Goal: Task Accomplishment & Management: Use online tool/utility

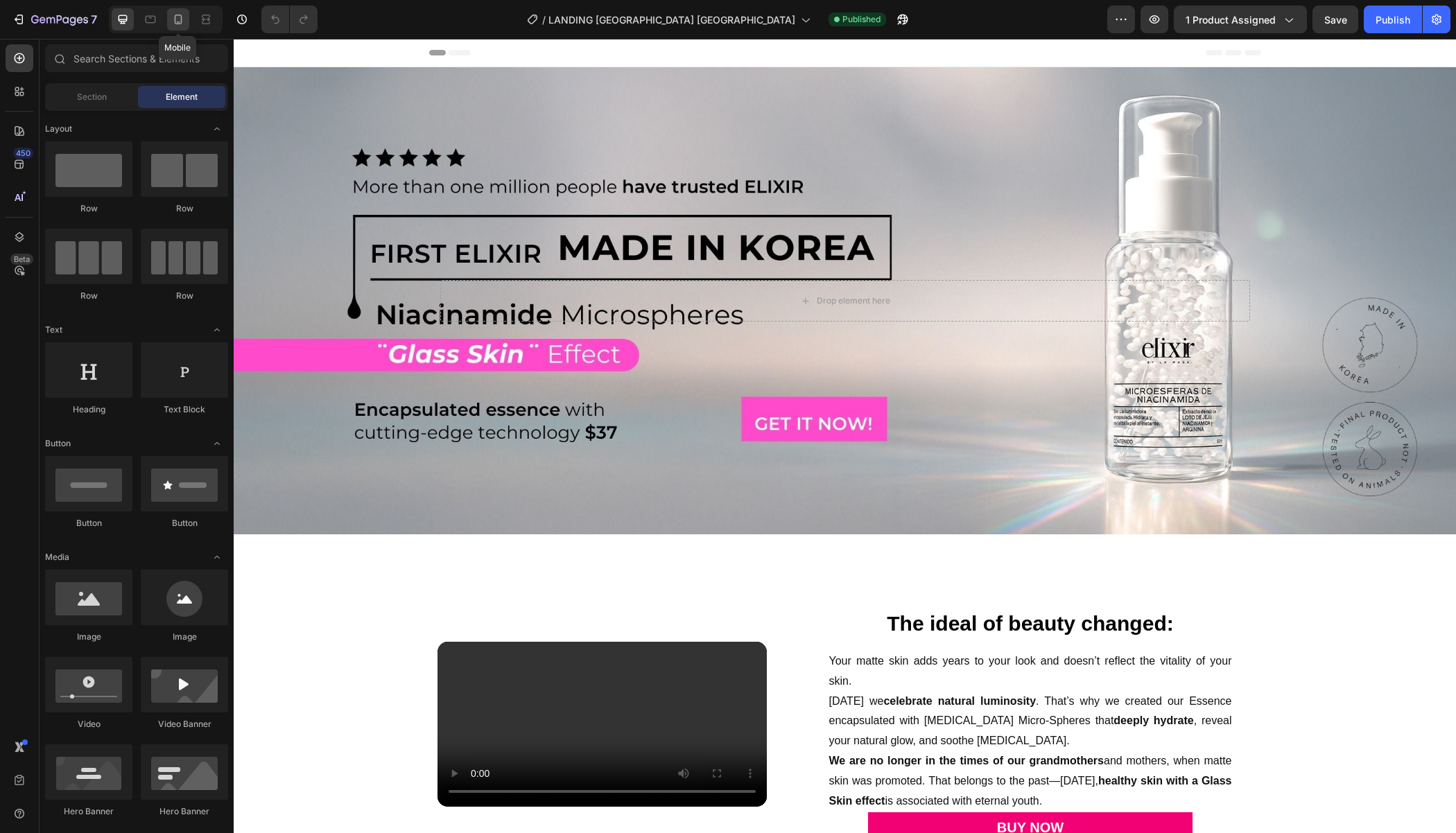
click at [182, 26] on icon at bounding box center [178, 19] width 13 height 13
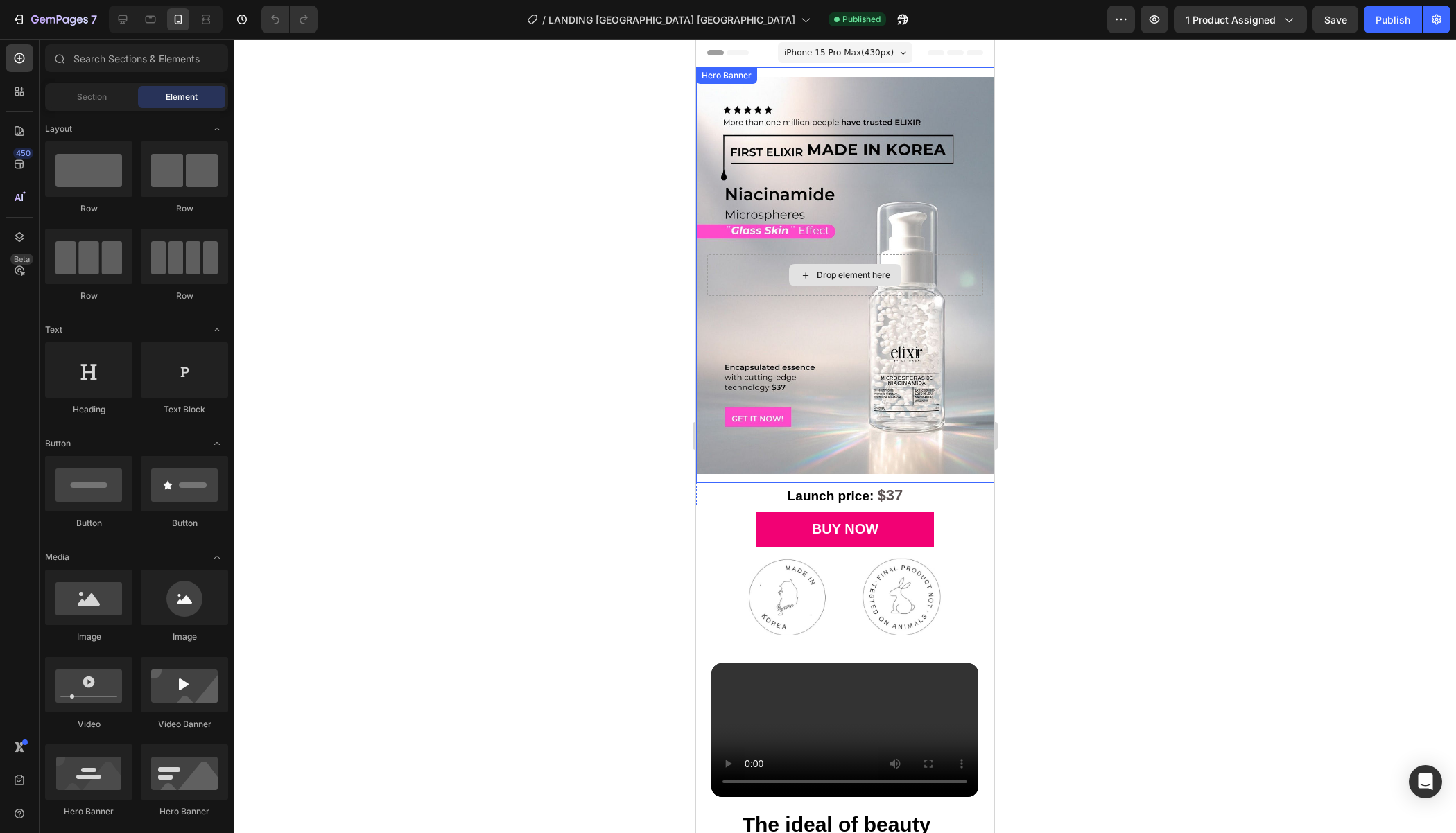
click at [727, 272] on div "Drop element here" at bounding box center [845, 274] width 275 height 41
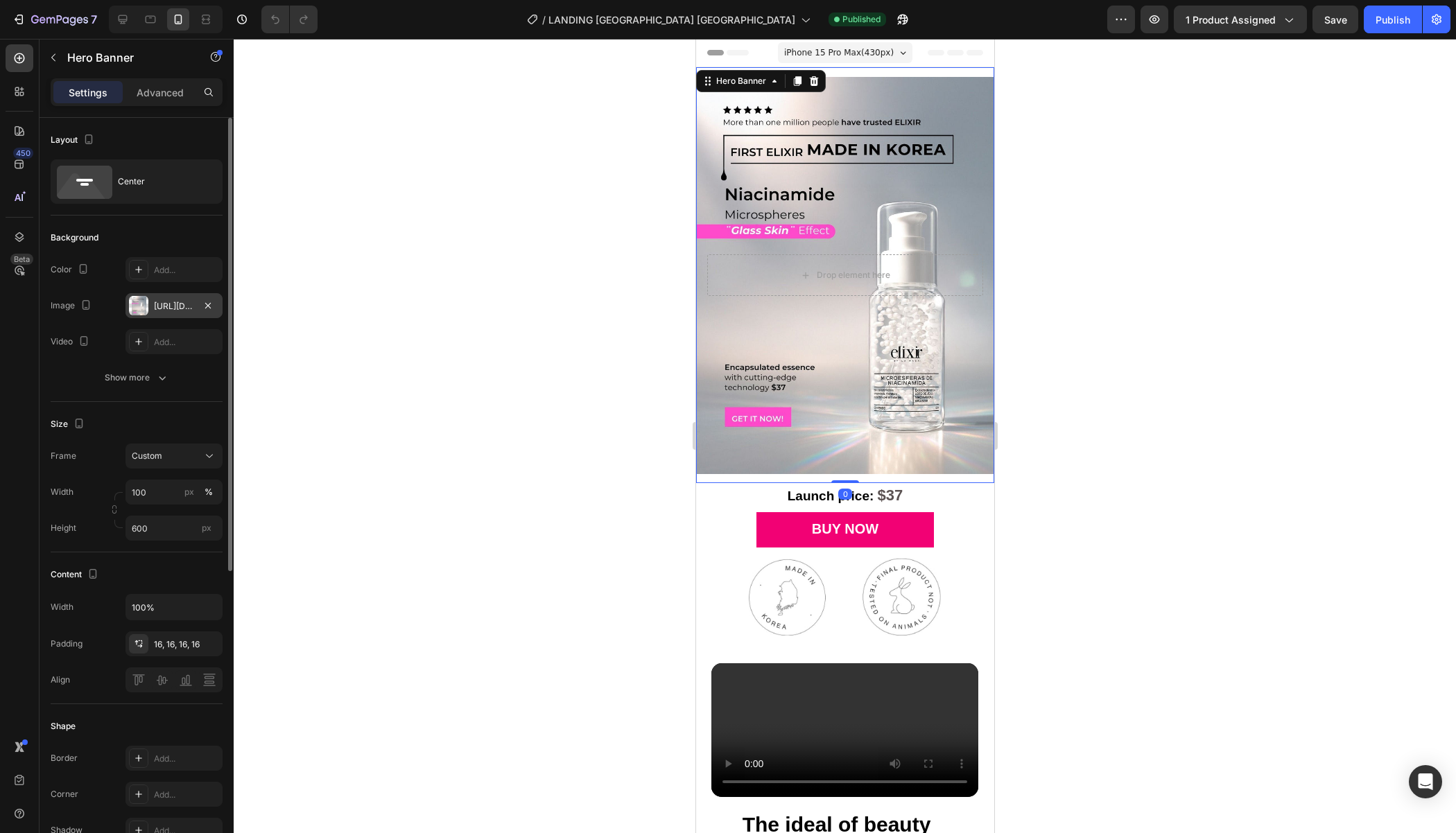
click at [176, 316] on div "https://cdn.shopify.com/s/files/1/0760/8398/6754/files/gempages_560813498829898…" at bounding box center [173, 305] width 97 height 25
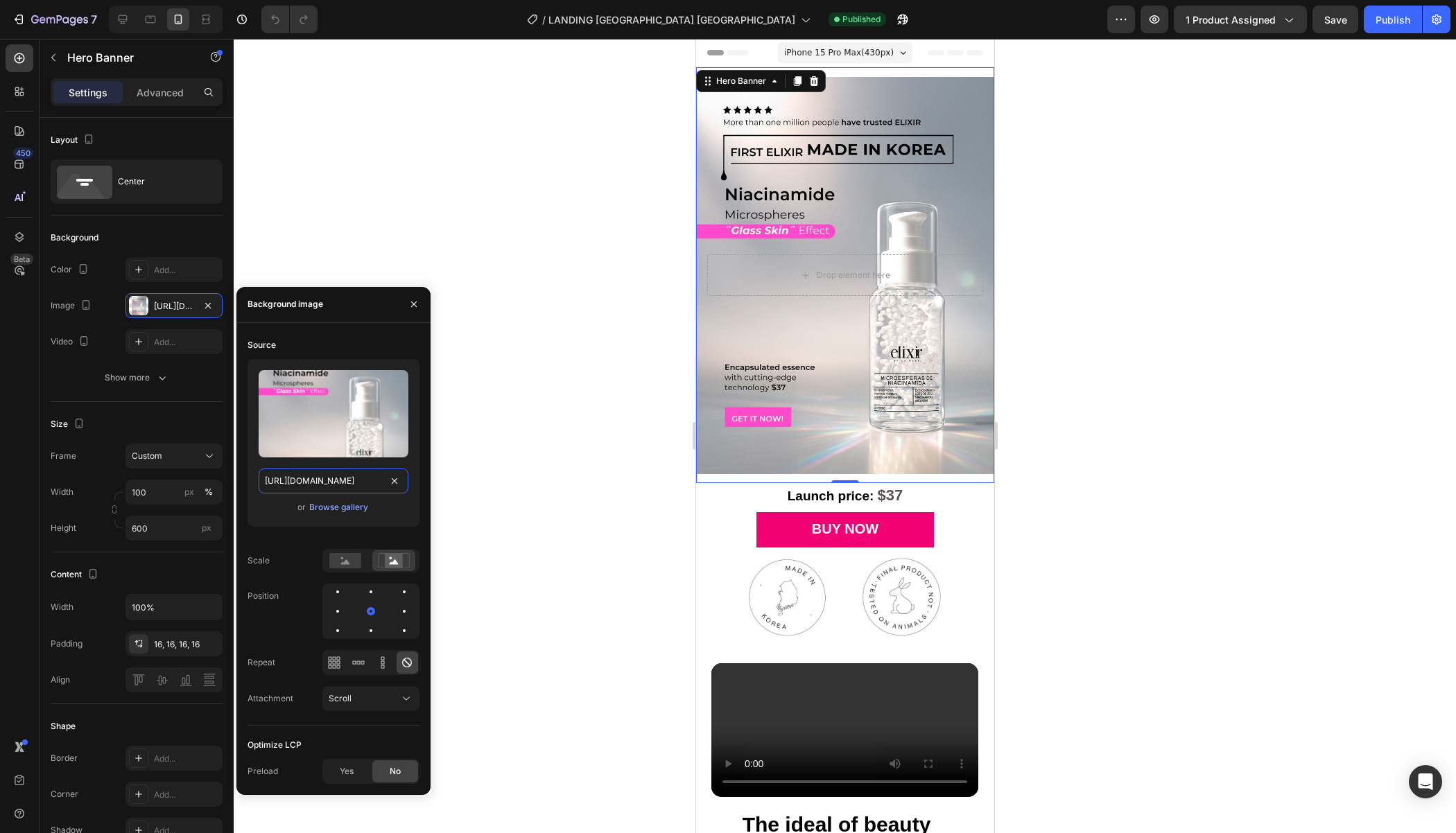
click at [315, 469] on input "https://cdn.shopify.com/s/files/1/0760/8398/6754/files/gempages_560813498829898…" at bounding box center [332, 482] width 149 height 25
paste input "1recurso-3_optimized_1.png?v=1758897323"
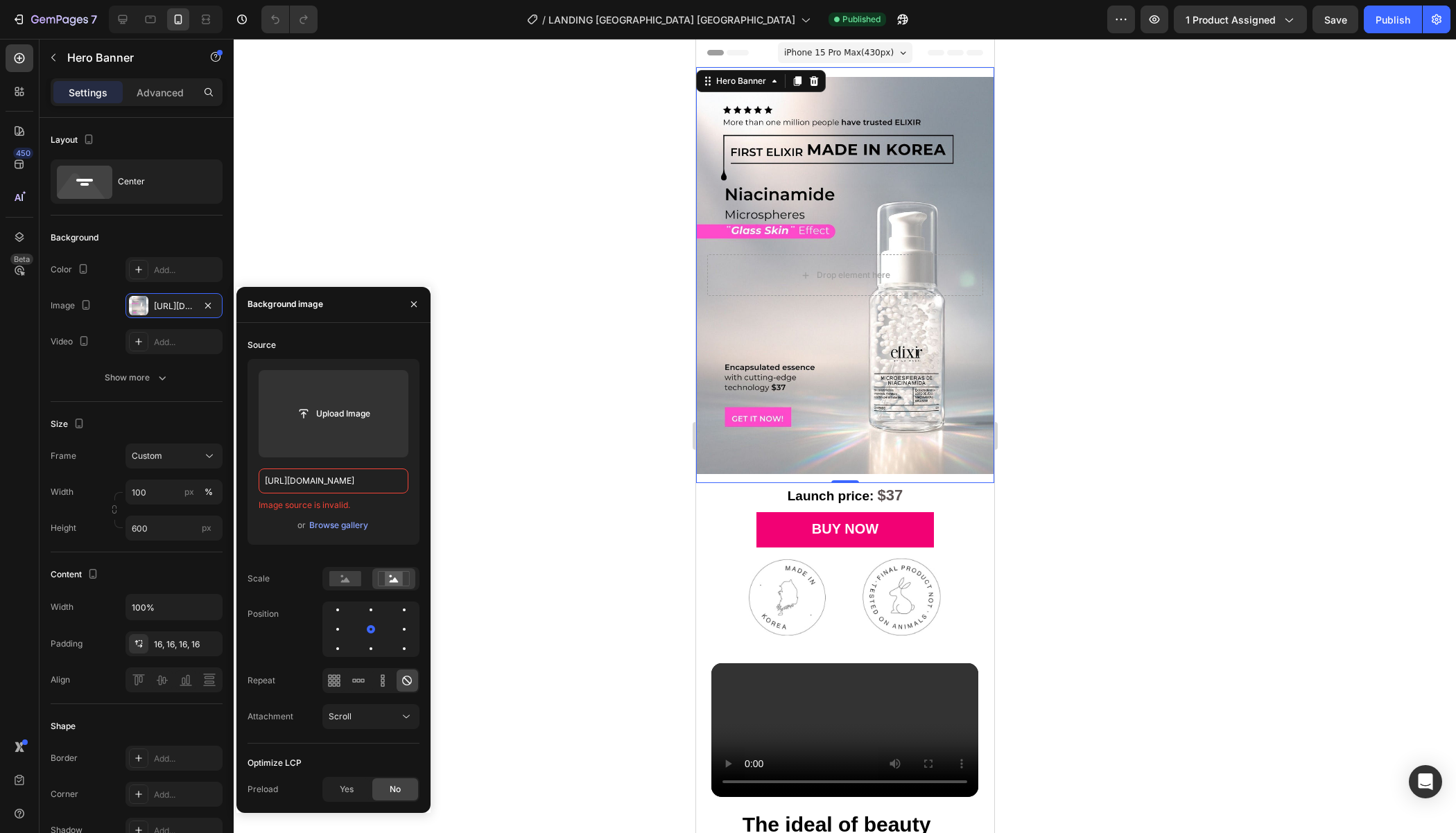
paste input "1recurso-3_optimized_1.png?v=1758897323"
type input "https://cdn.shopify.com/s/files/1/0760/8398/6754/files/1recurso-3_optimized_1.p…"
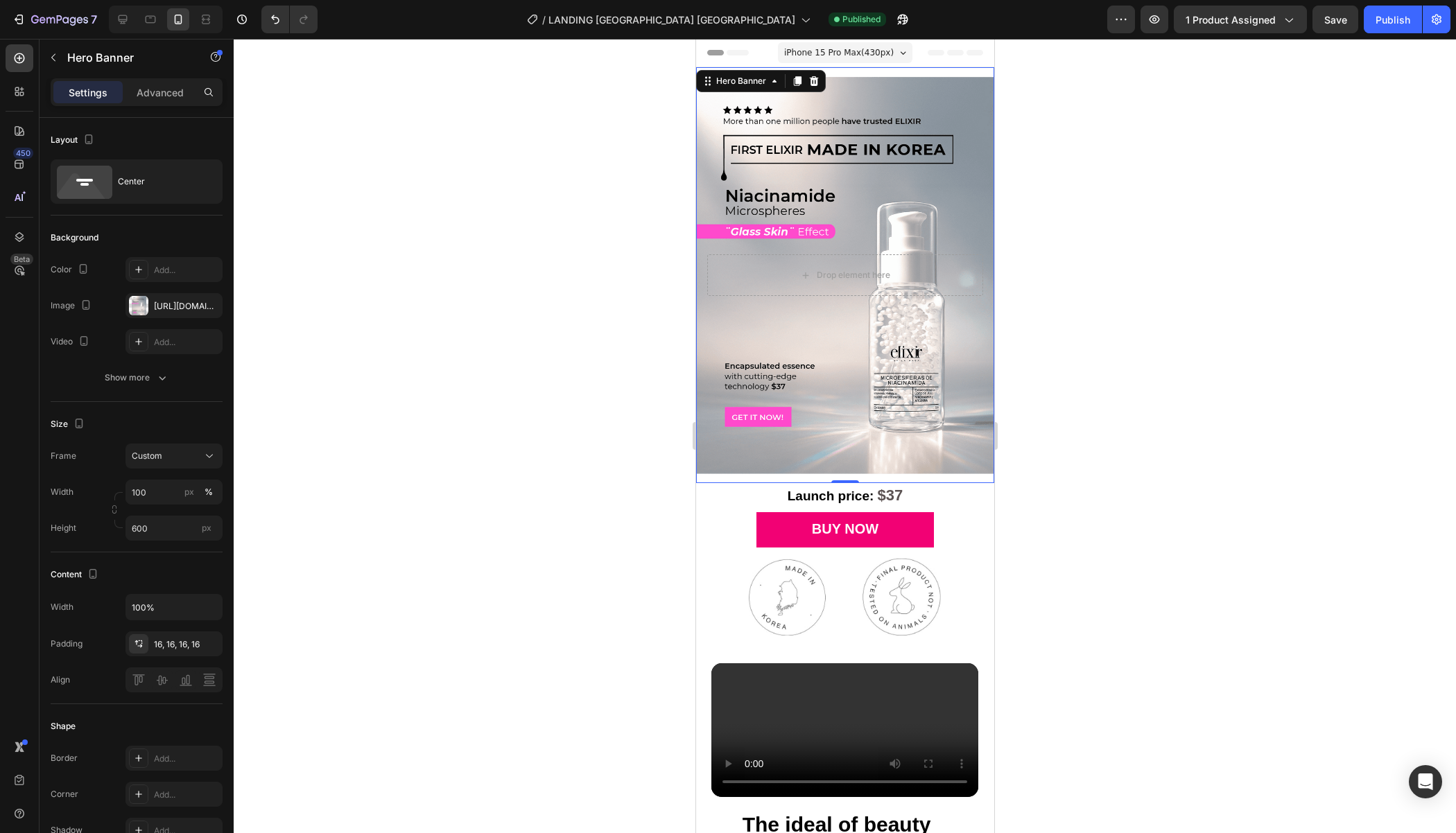
click at [553, 443] on div at bounding box center [845, 435] width 1222 height 794
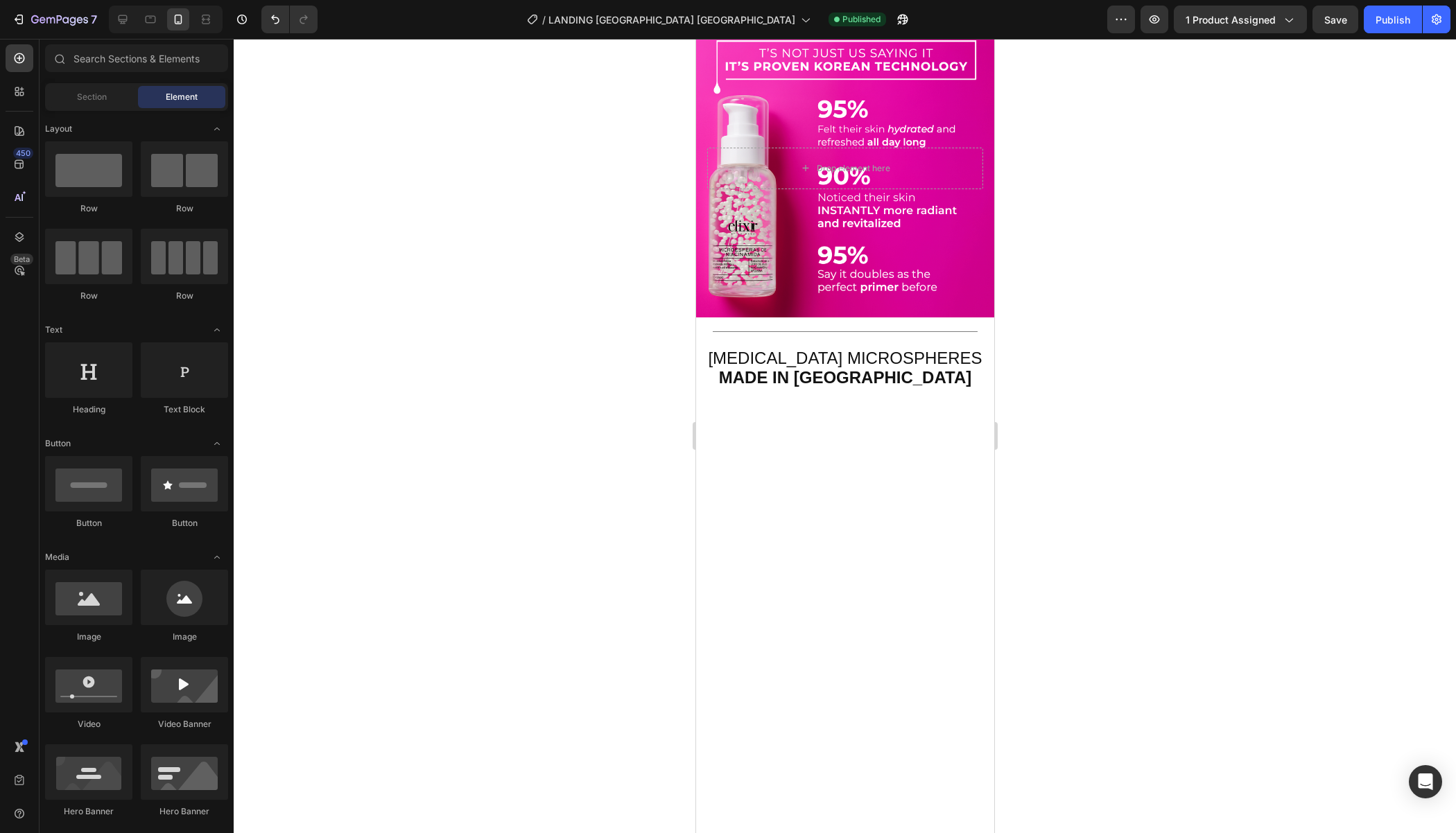
scroll to position [1349, 0]
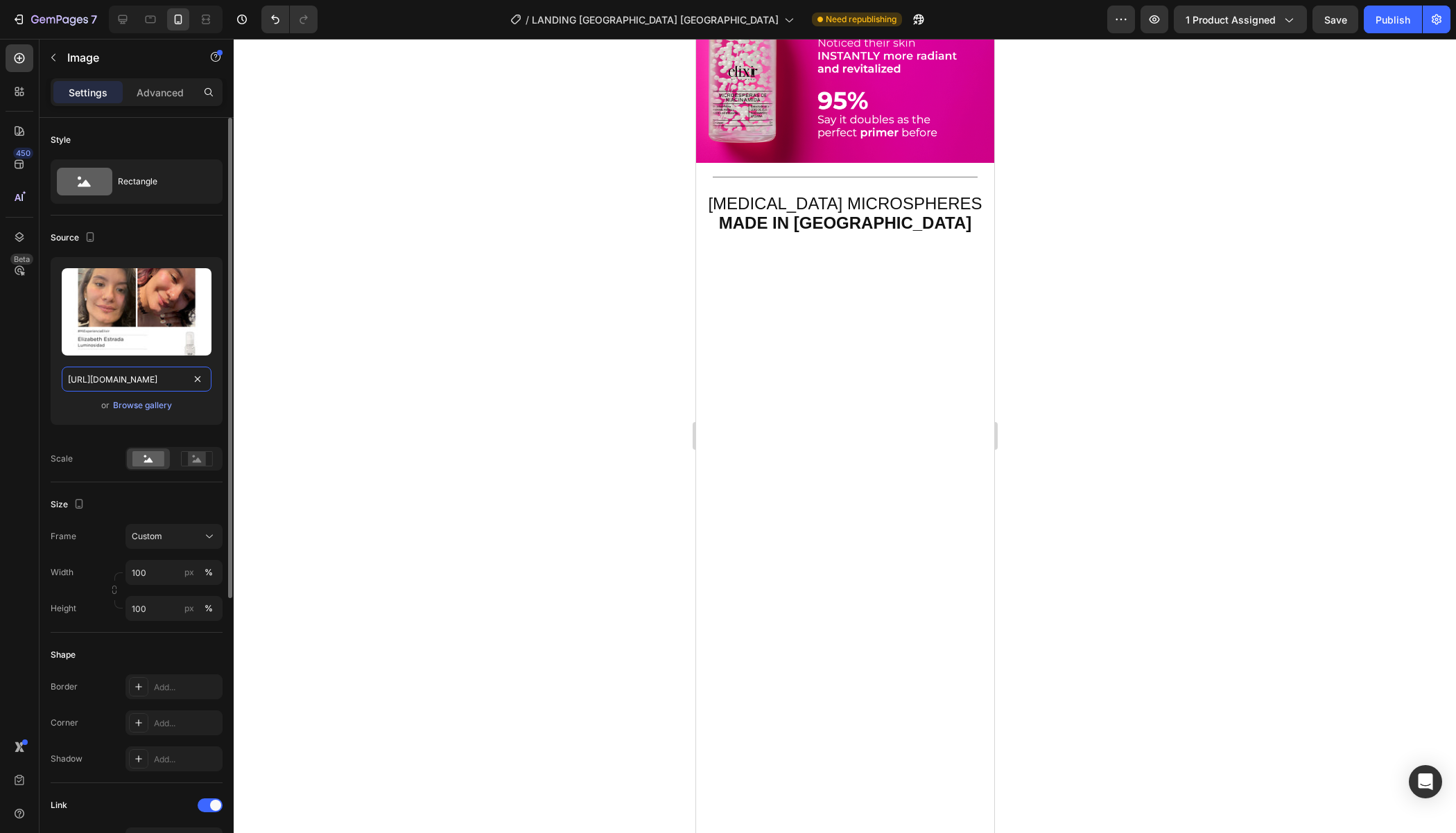
click at [147, 369] on input "https://cdn.shopify.com/s/files/1/0562/7265/0300/files/gempages_556737310624842…" at bounding box center [136, 379] width 149 height 25
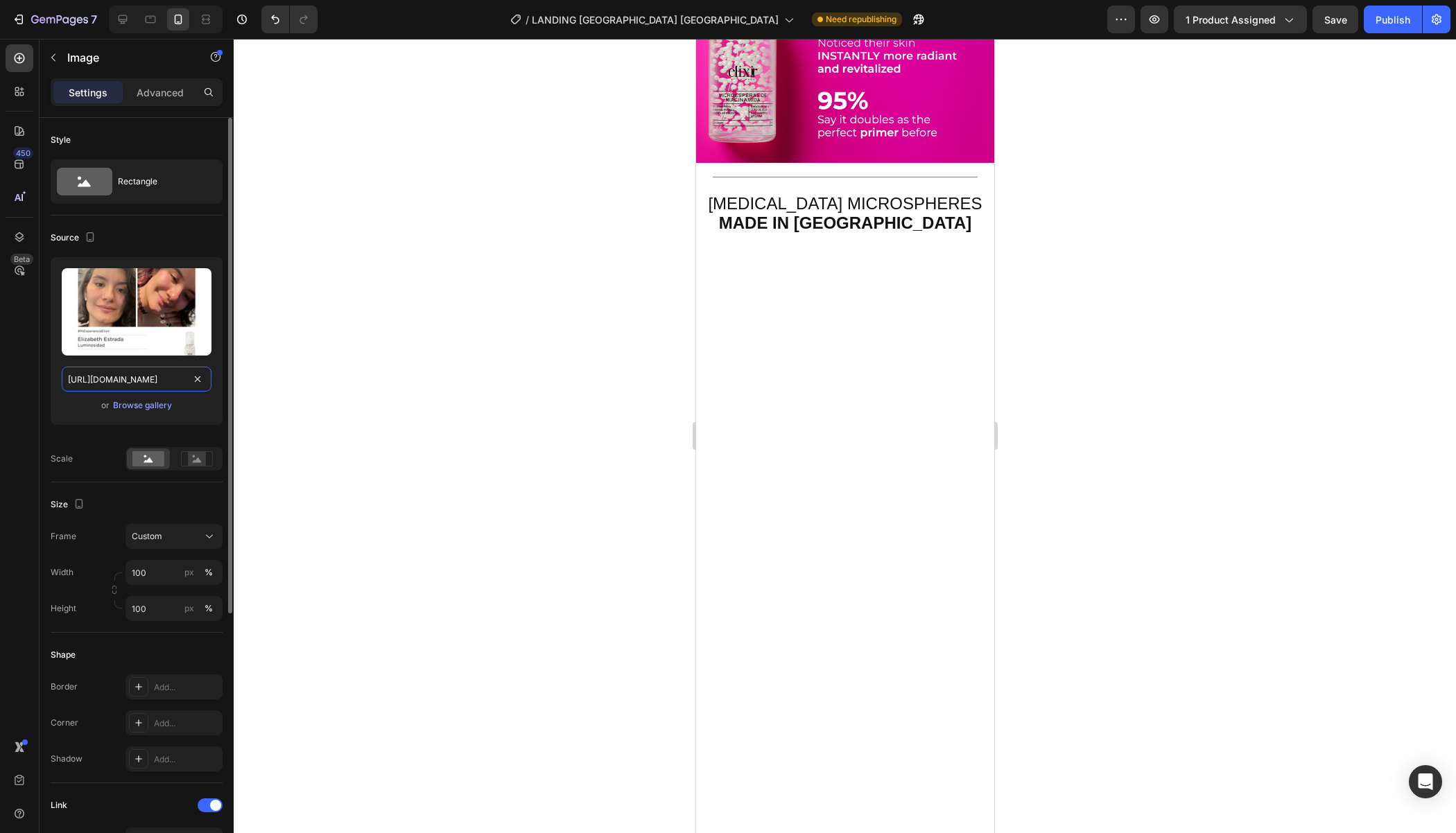
click at [151, 368] on input "https://cdn.shopify.com/s/files/1/0562/7265/0300/files/gempages_556737310624842…" at bounding box center [136, 379] width 149 height 25
click at [136, 378] on input "https://cdn.shopify.com/s/files/1/0562/7265/0300/files/gempages_556737310624842…" at bounding box center [136, 379] width 149 height 25
click at [112, 17] on div at bounding box center [122, 19] width 22 height 22
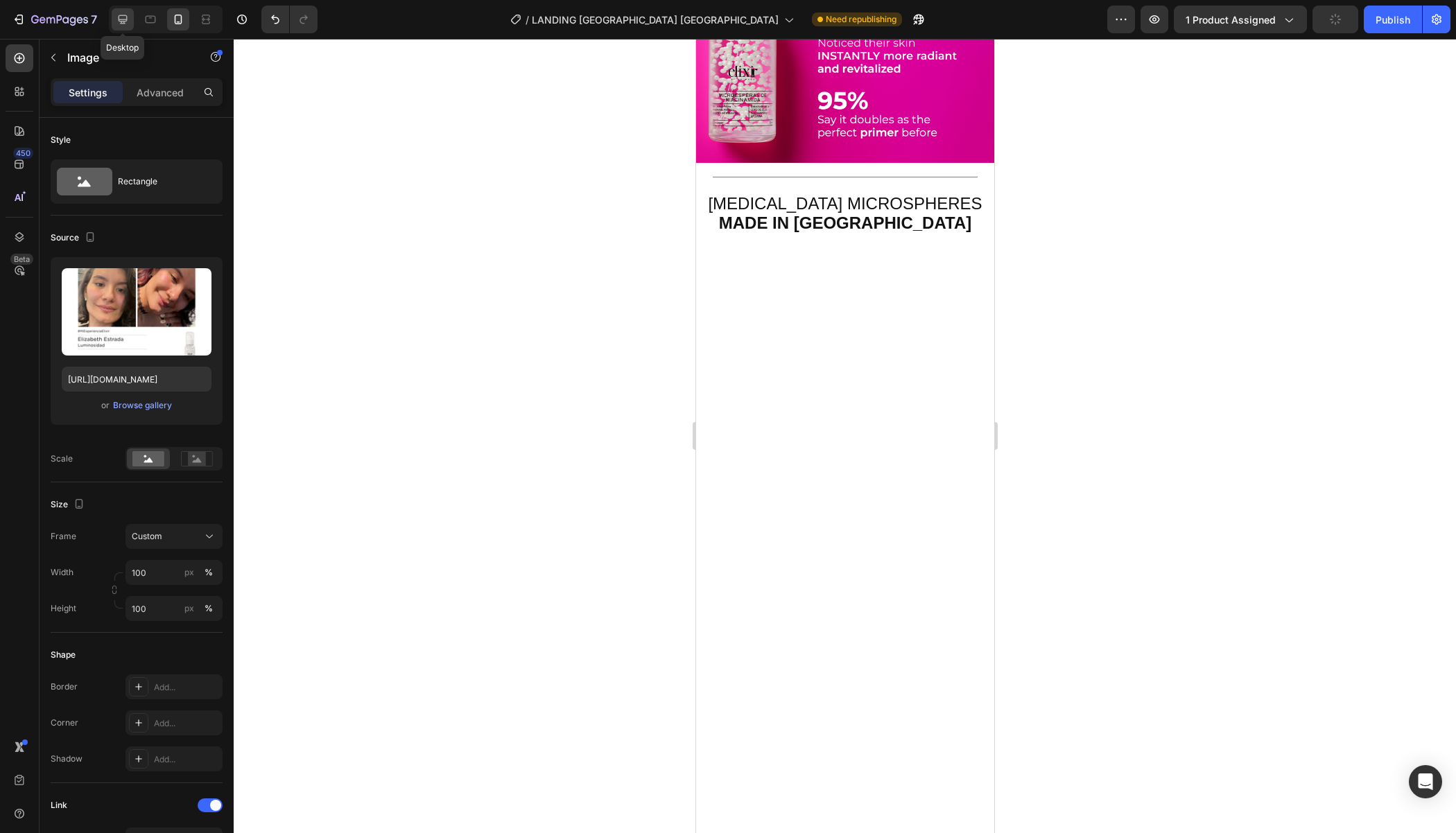
type input "[URL][DOMAIN_NAME]"
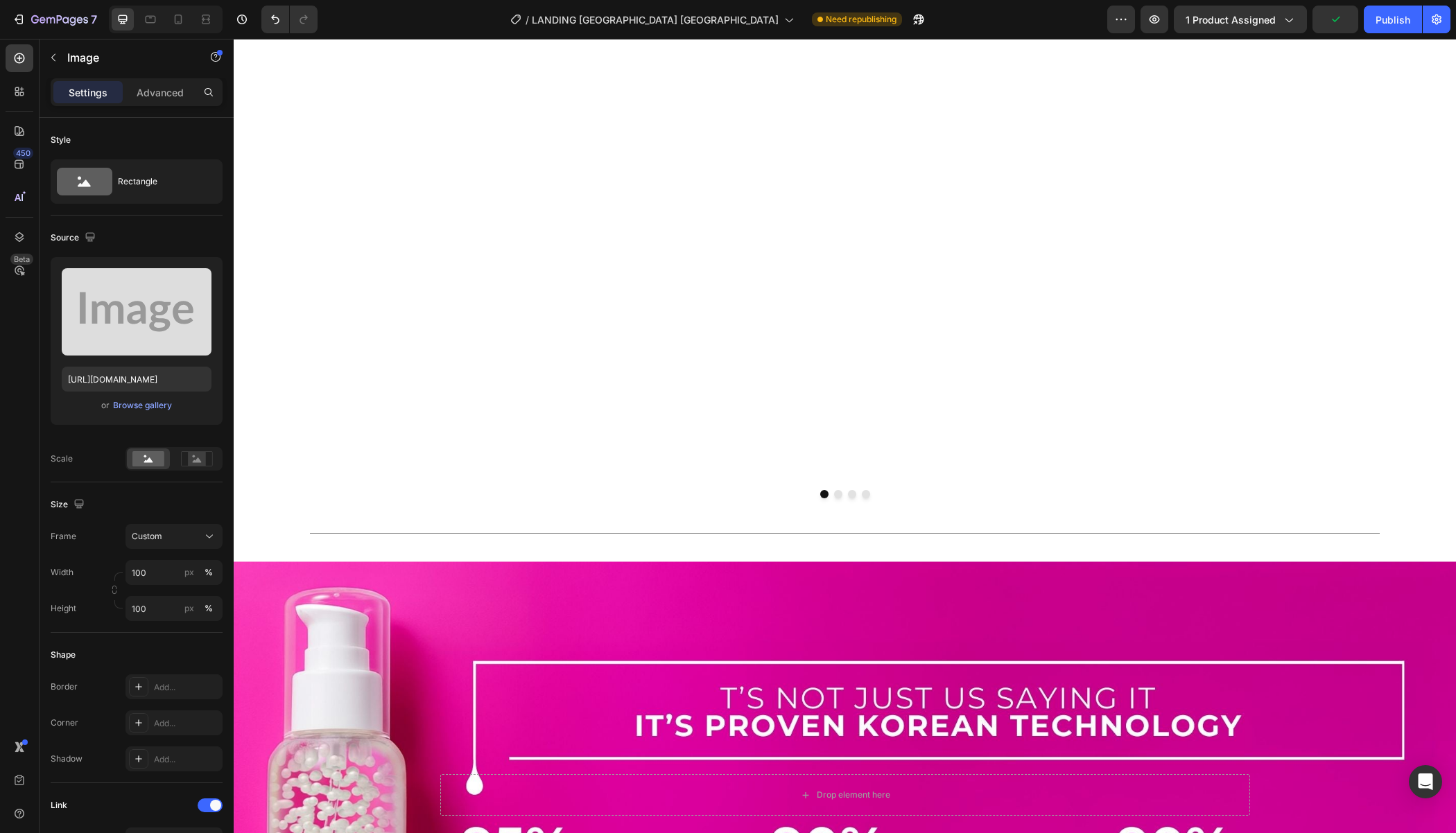
scroll to position [2113, 0]
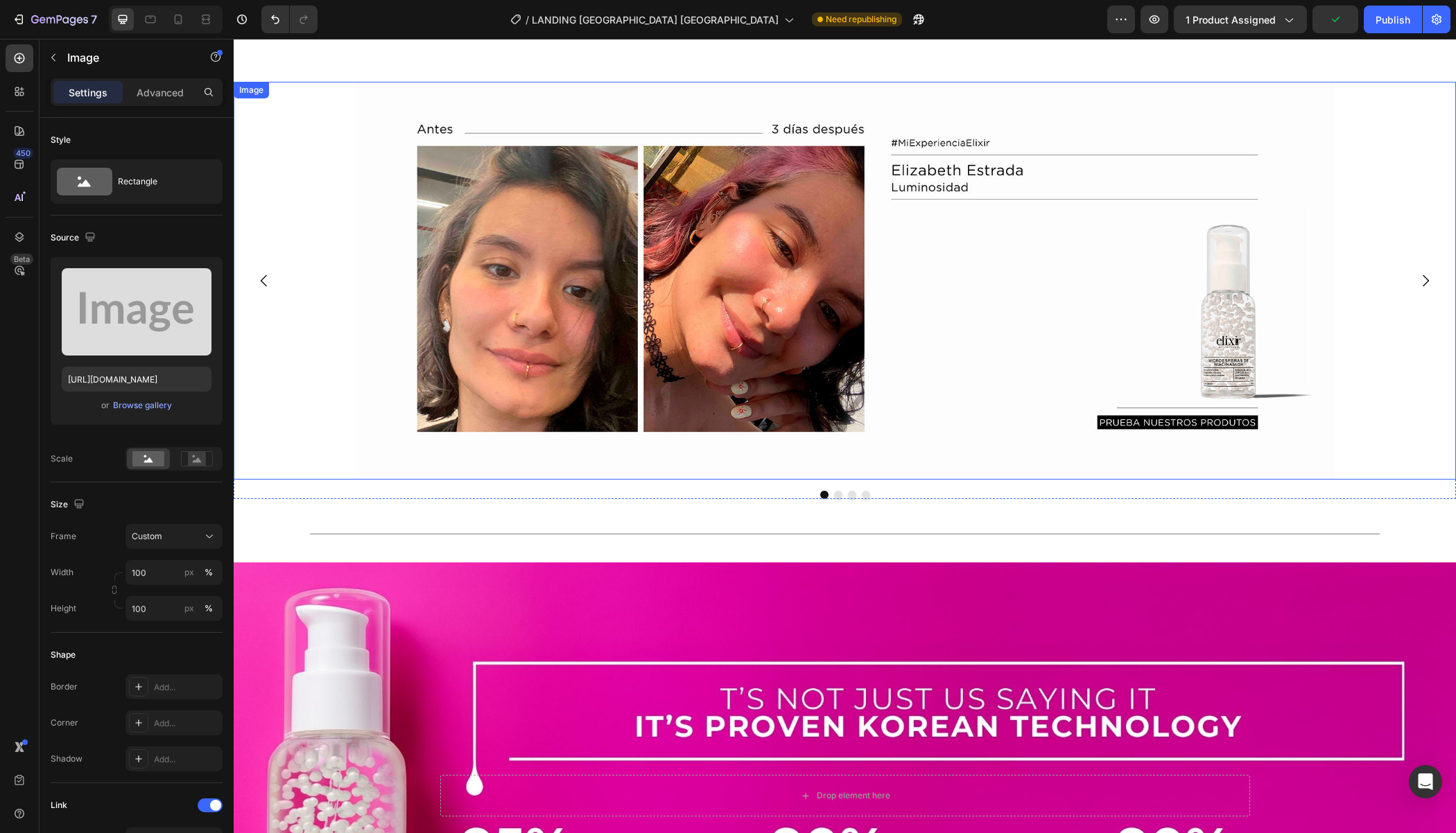
click at [535, 310] on img at bounding box center [844, 280] width 977 height 398
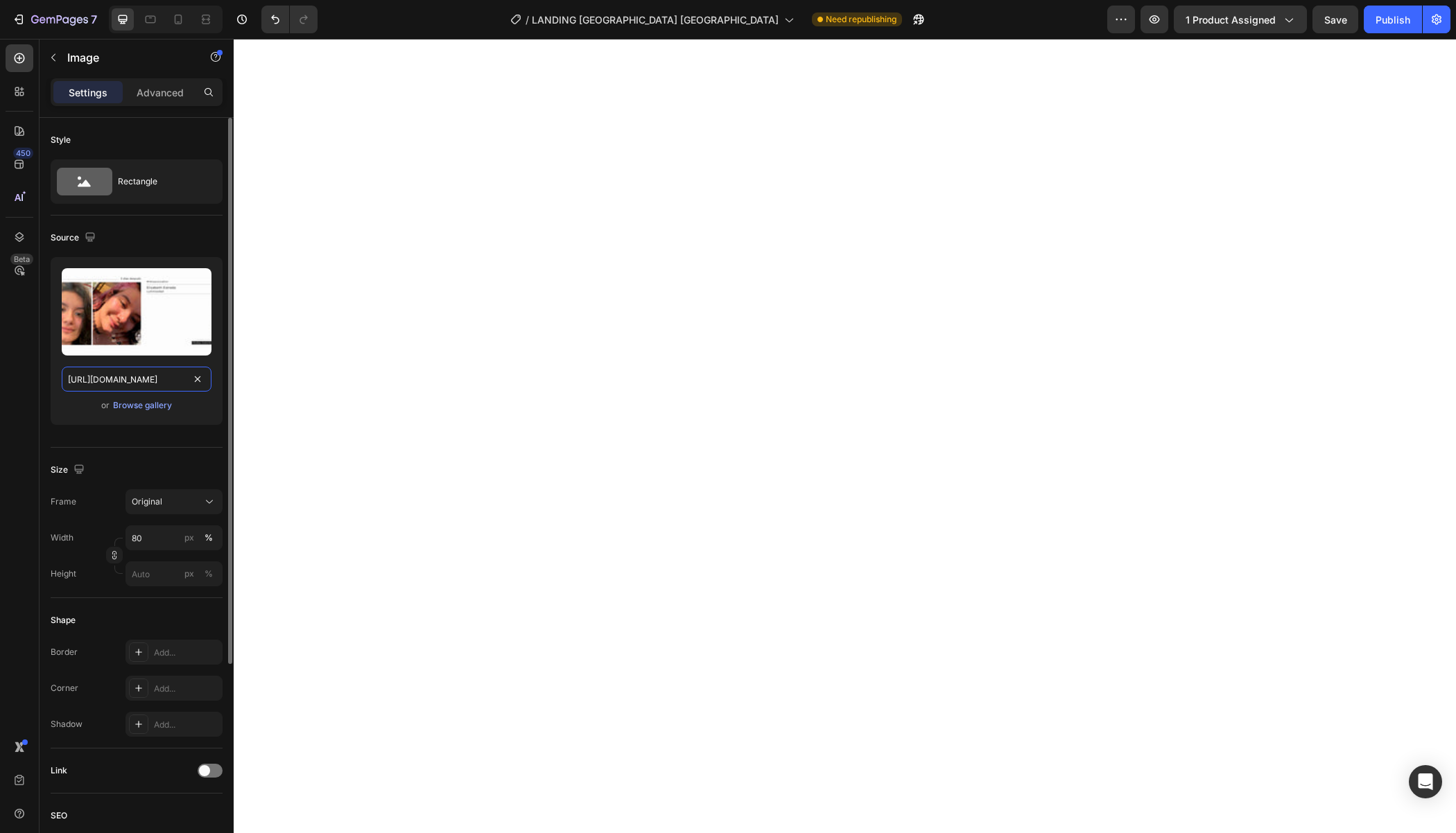
click at [132, 381] on input "https://cdn.shopify.com/s/files/1/0562/7265/0300/files/gempages_556737310624842…" at bounding box center [136, 379] width 149 height 25
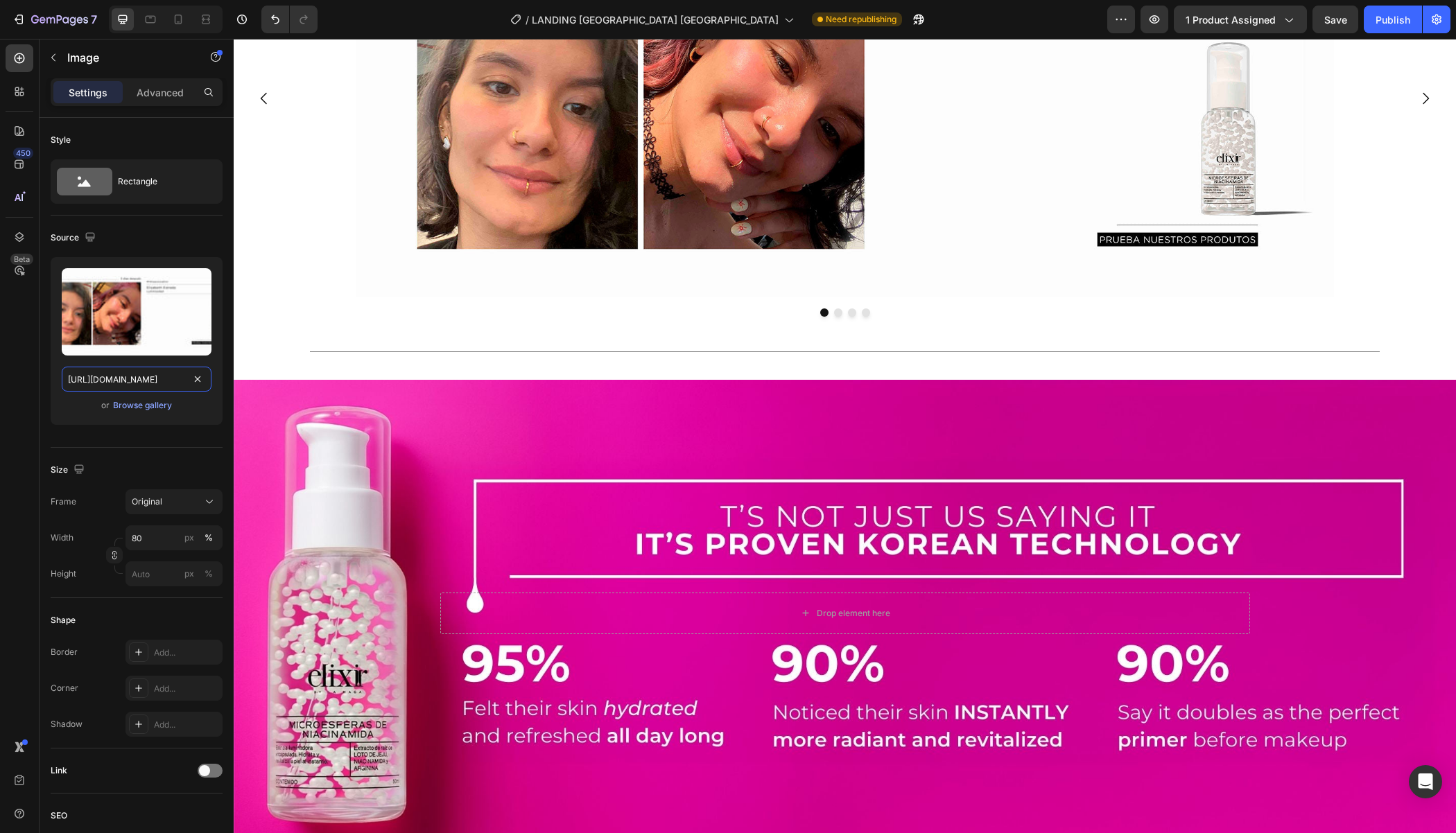
scroll to position [1157, 0]
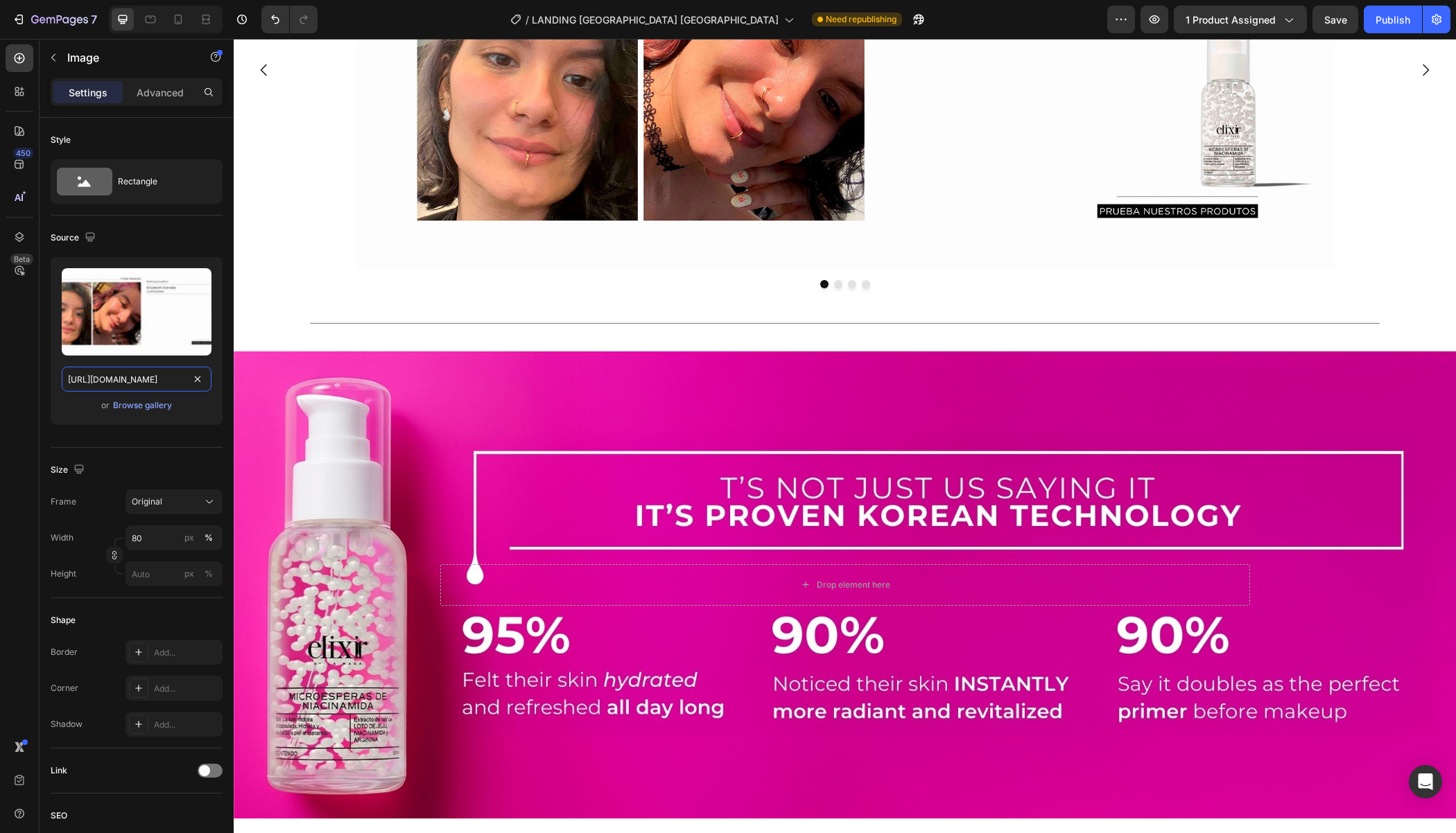
paste input "760/8398/6754/files/1recurso-33_optimized.png?v=1758897327"
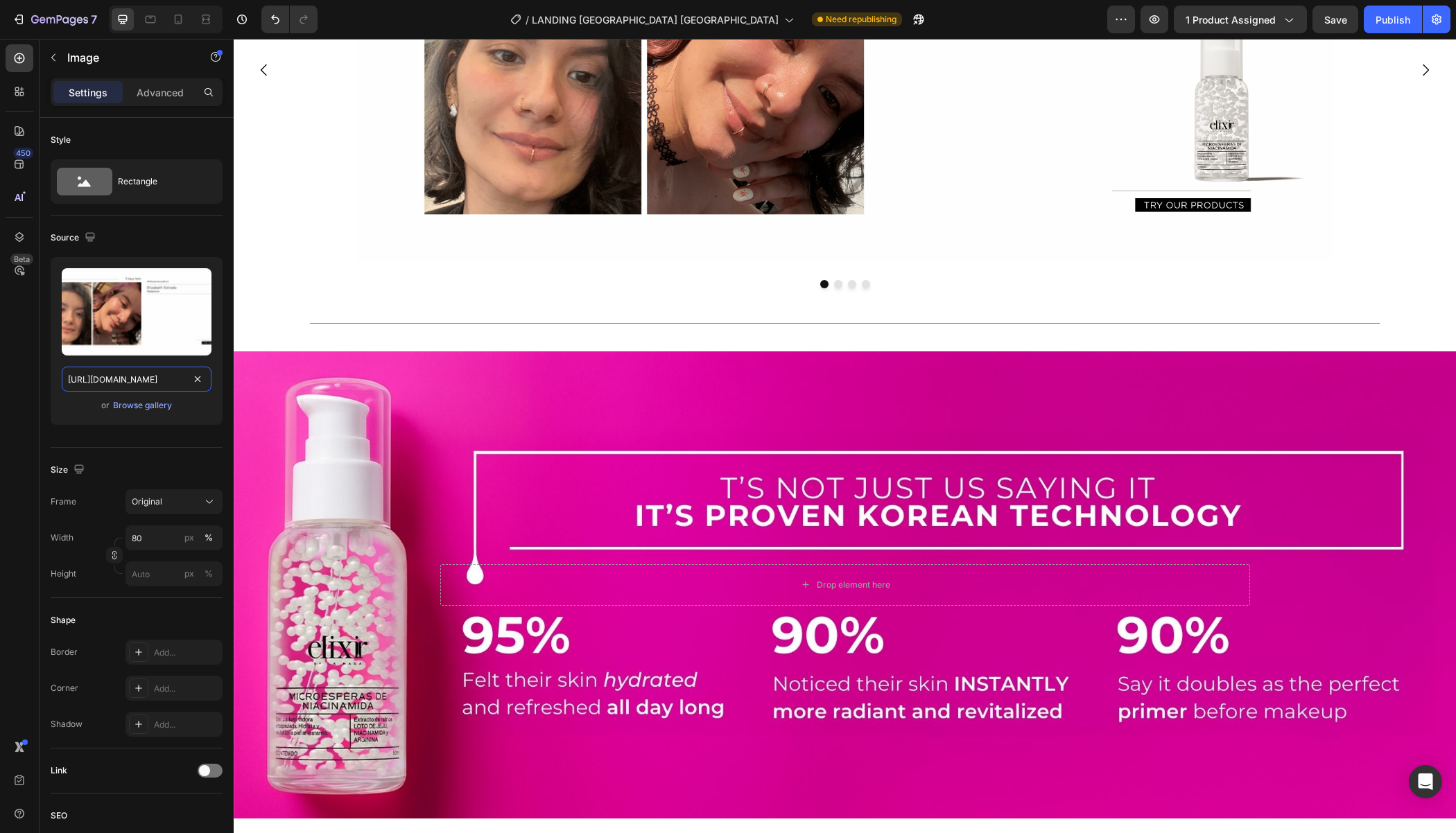
scroll to position [1175, 0]
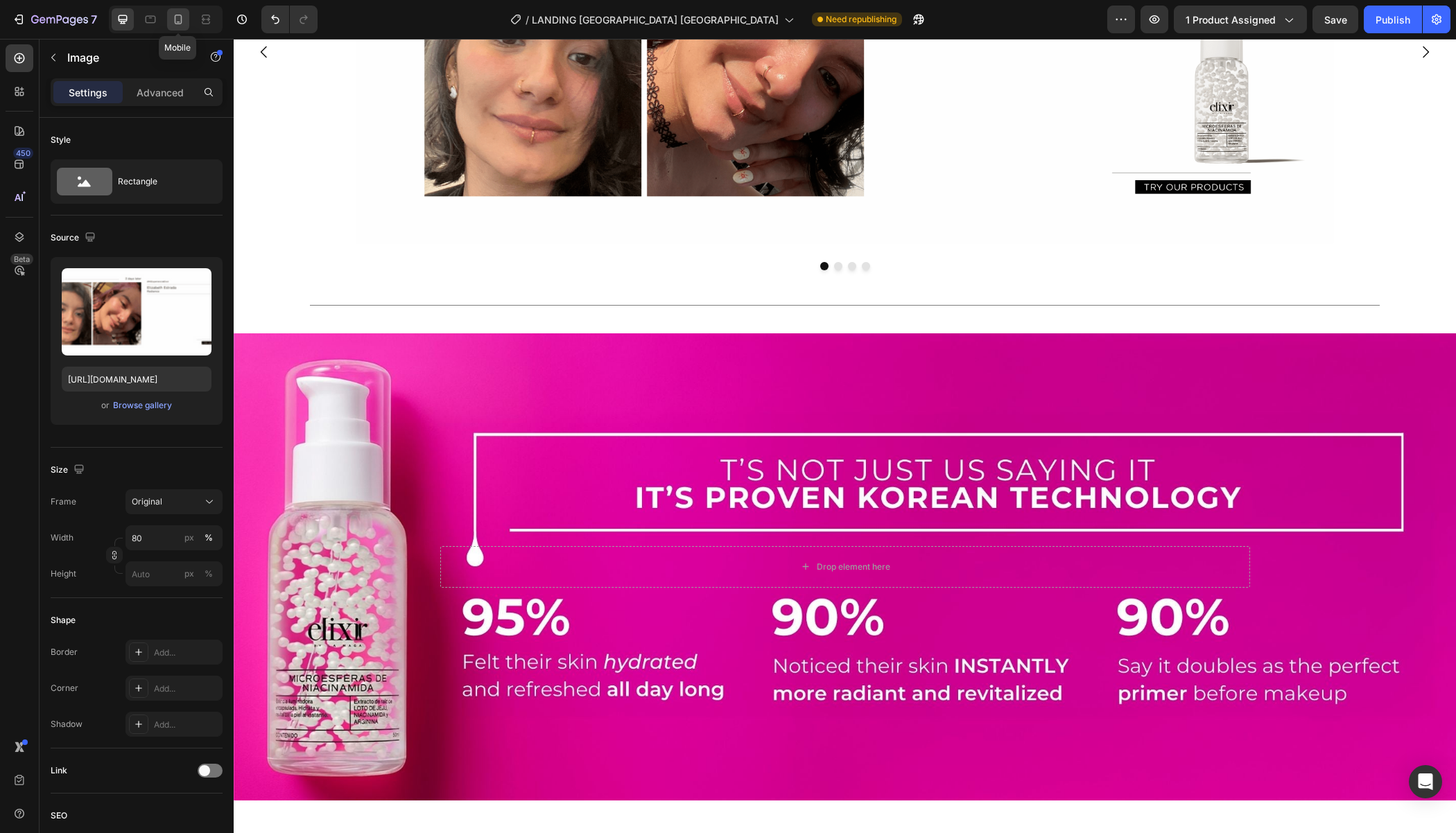
click at [188, 18] on div at bounding box center [177, 19] width 22 height 22
type input "[URL][DOMAIN_NAME]"
type input "100"
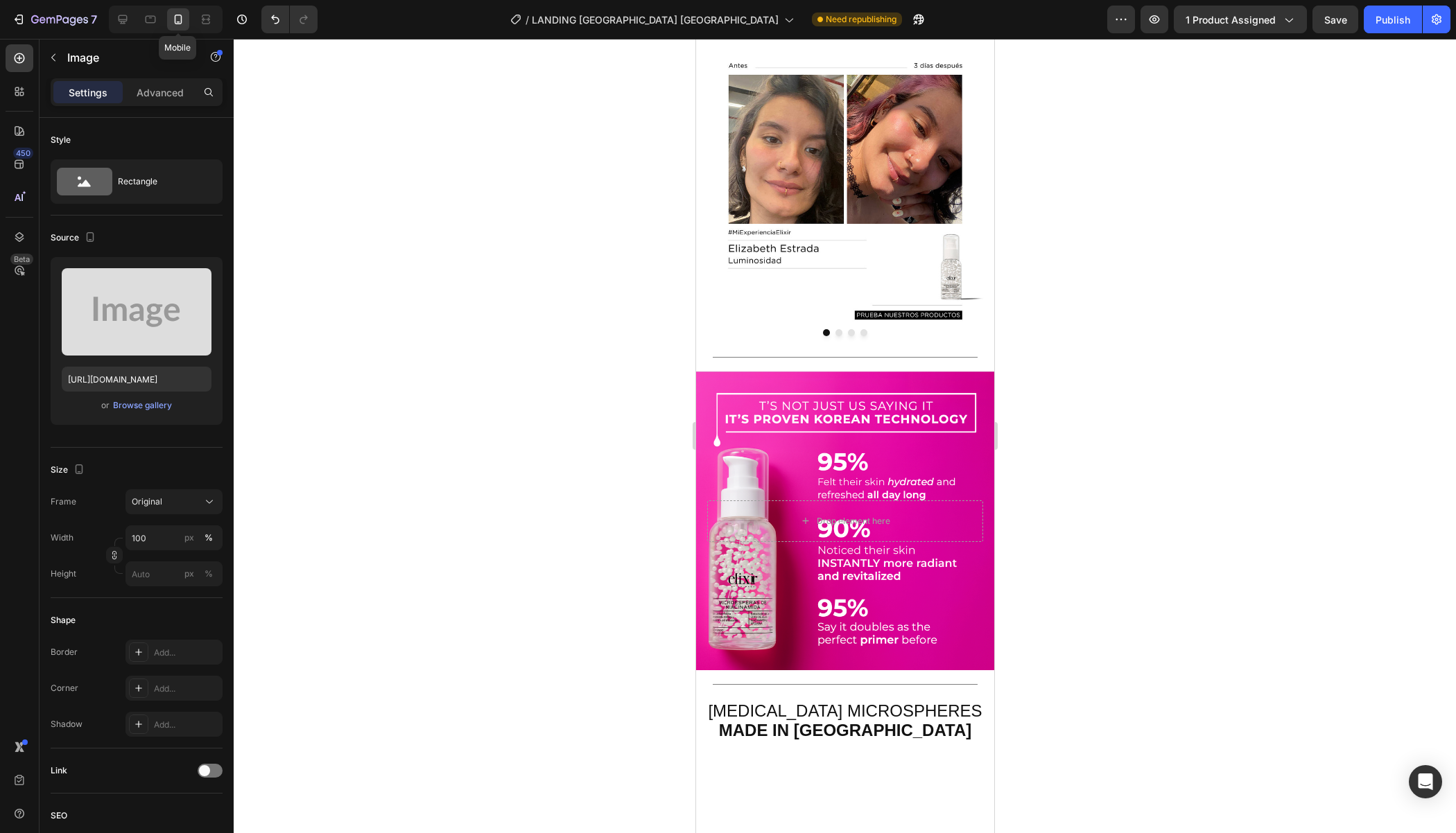
scroll to position [1127, 0]
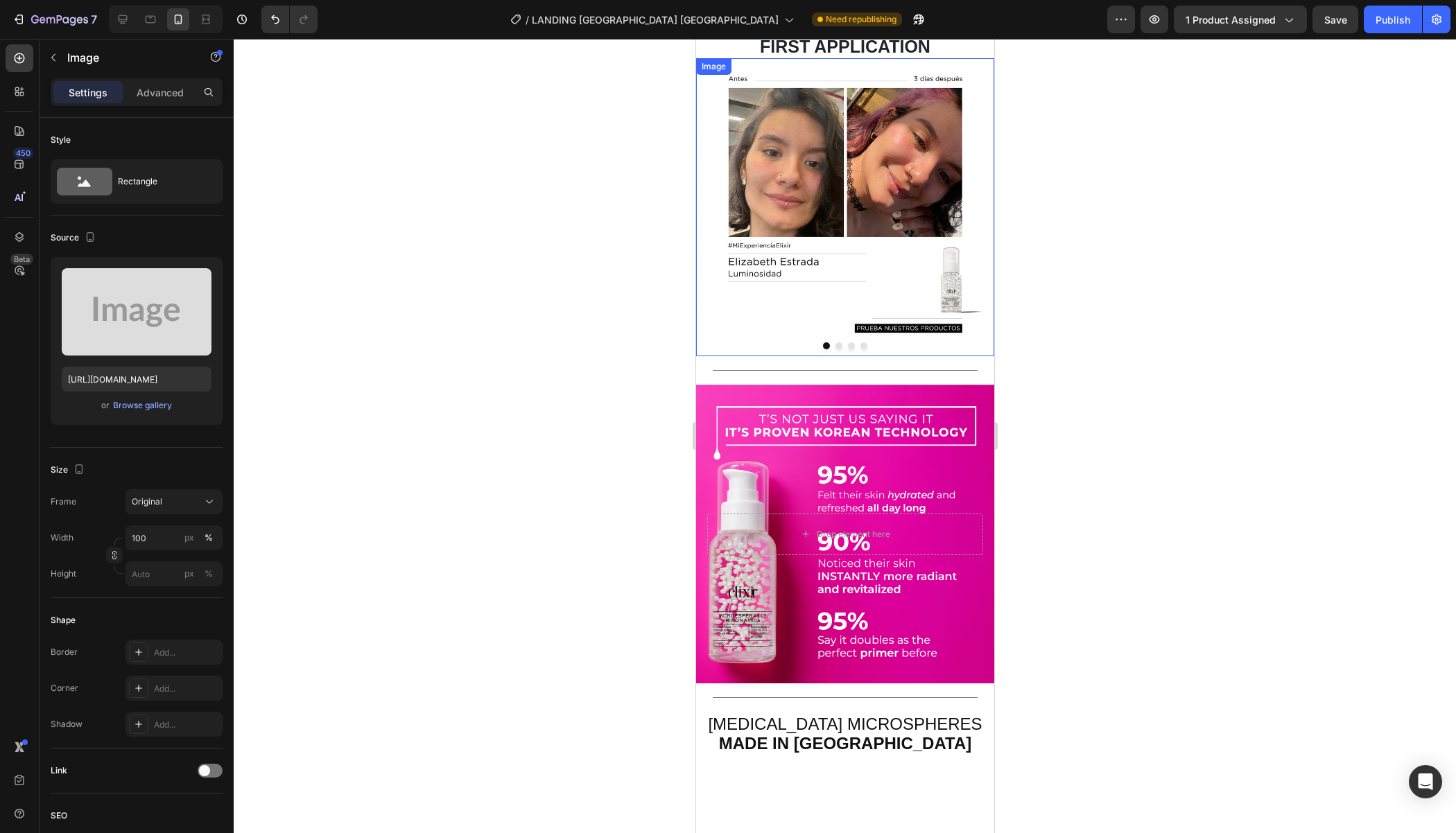
click at [753, 356] on img at bounding box center [845, 207] width 299 height 299
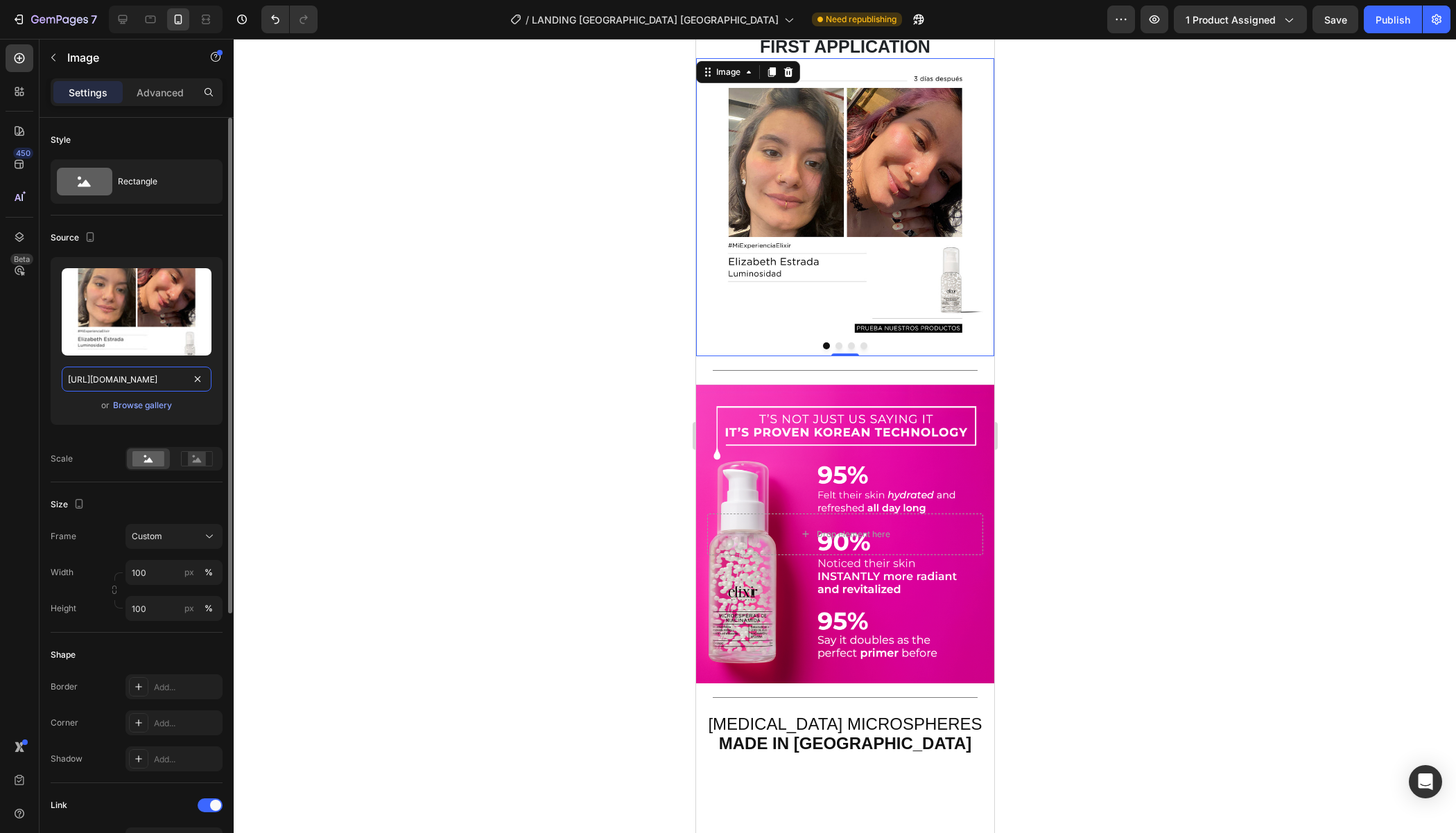
click at [117, 377] on input "https://cdn.shopify.com/s/files/1/0562/7265/0300/files/gempages_556737310624842…" at bounding box center [136, 379] width 149 height 25
click at [135, 28] on div at bounding box center [166, 19] width 114 height 28
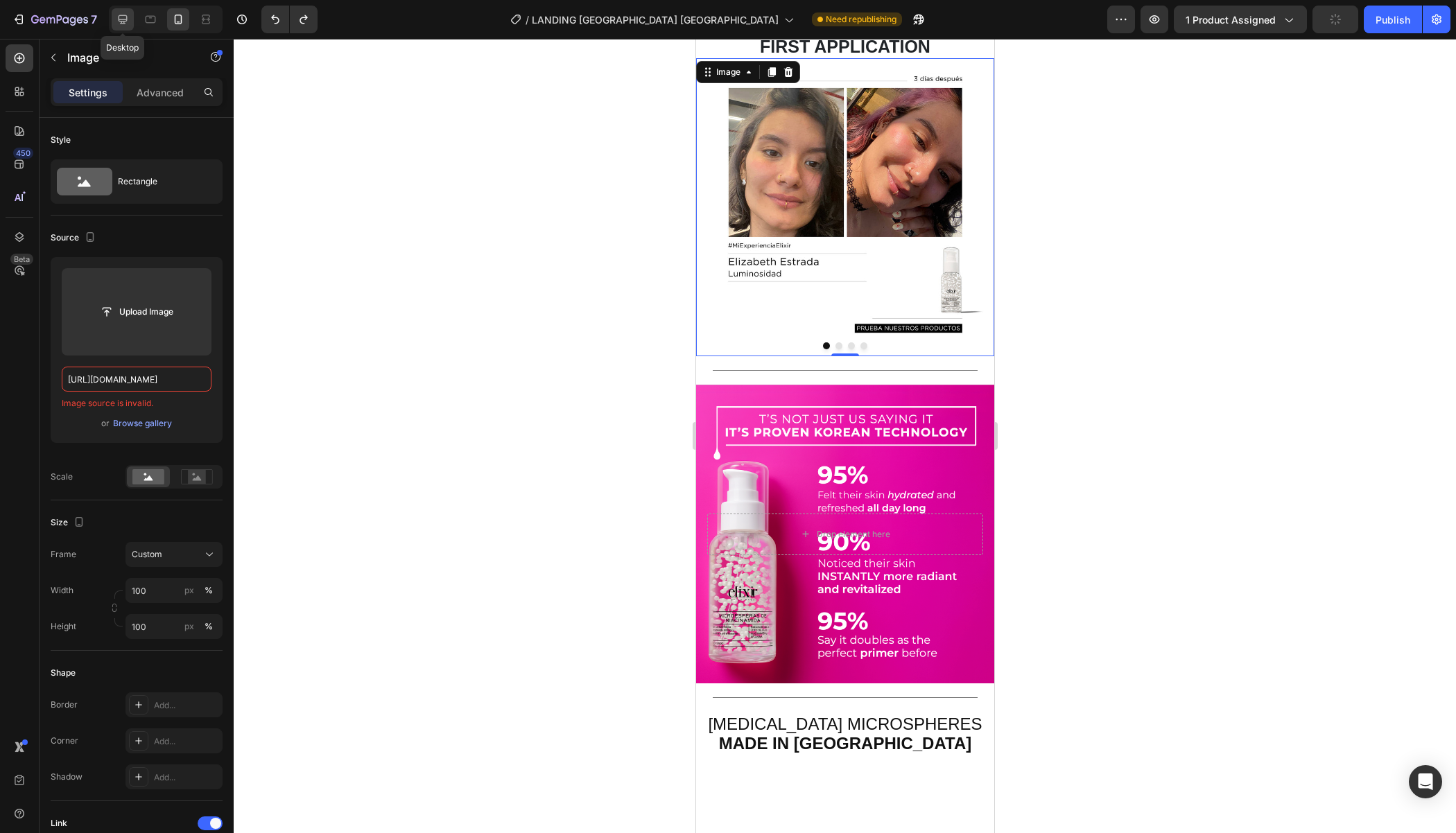
click at [132, 28] on div at bounding box center [122, 19] width 22 height 22
type input "[URL][DOMAIN_NAME]"
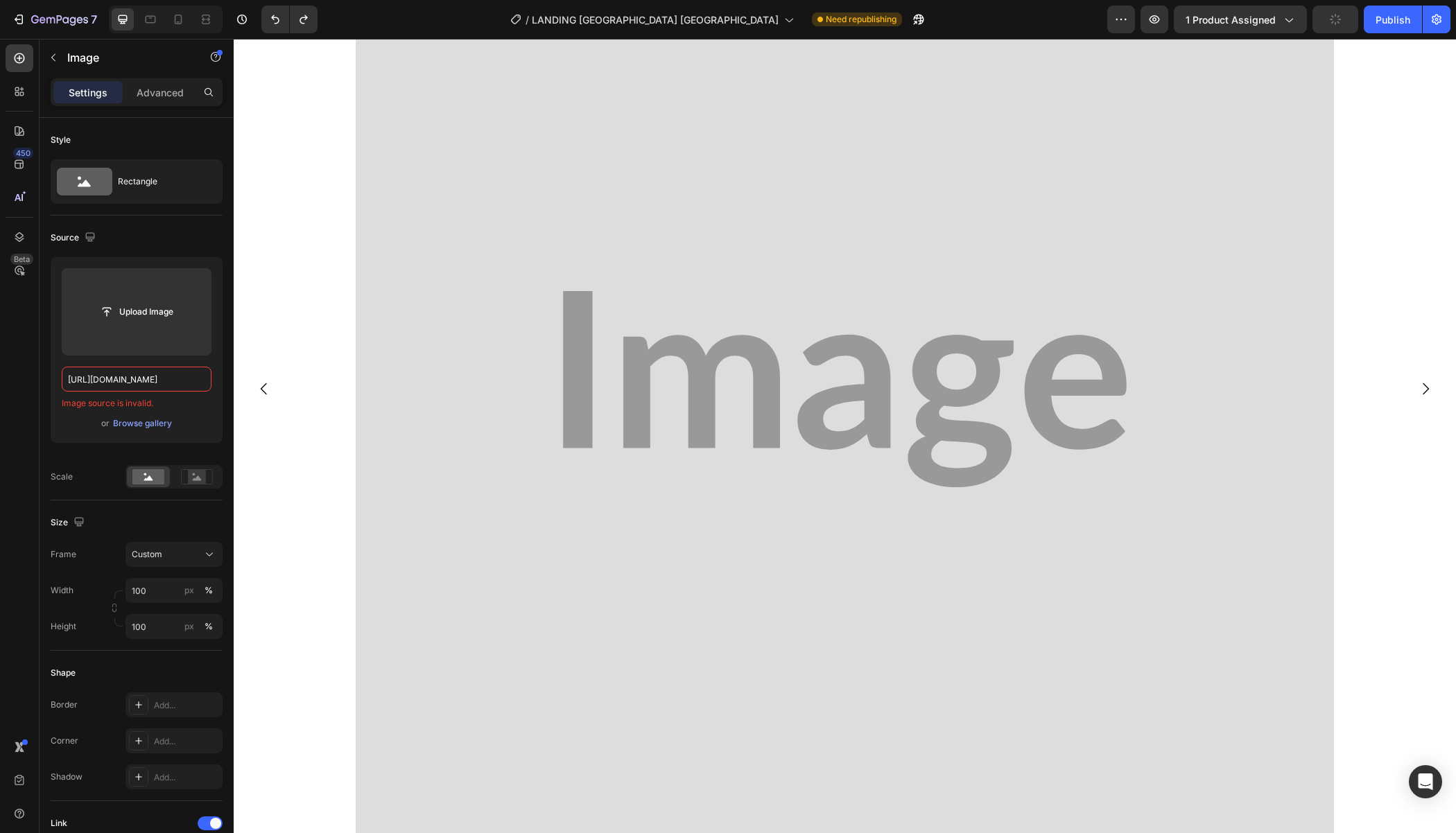
scroll to position [1174, 0]
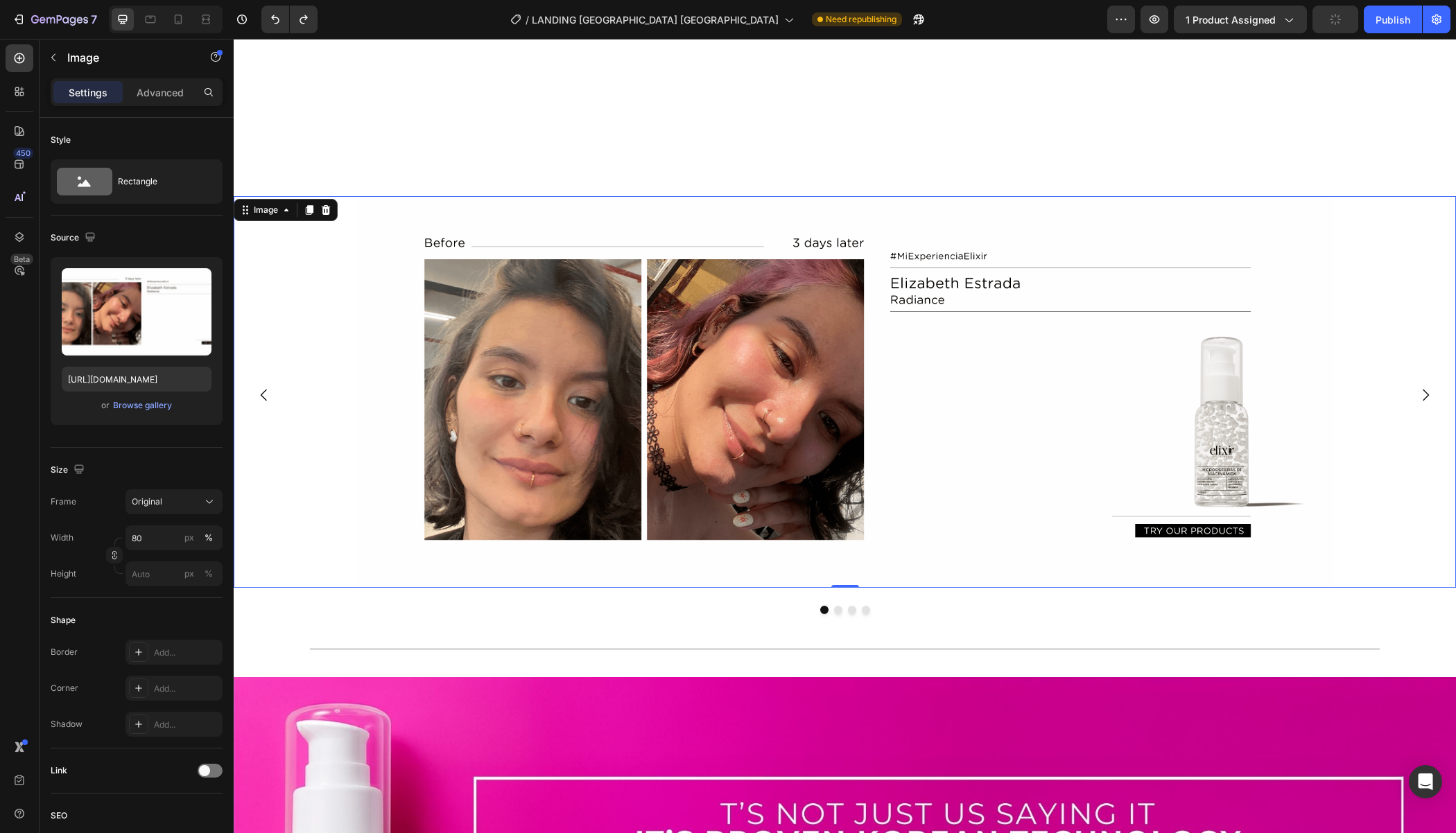
click at [462, 404] on img at bounding box center [844, 392] width 977 height 392
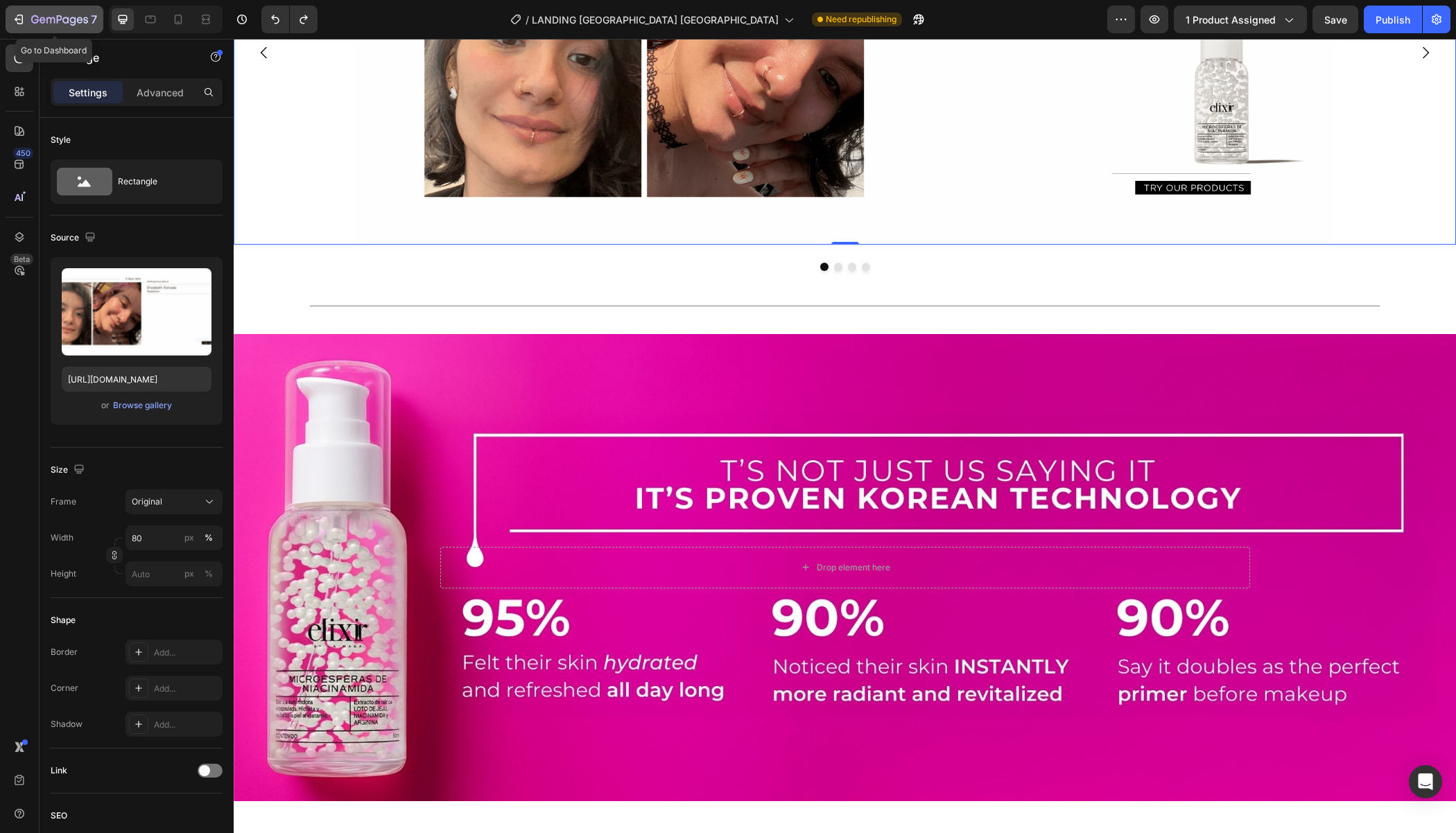
click at [43, 16] on icon "button" at bounding box center [42, 19] width 6 height 6
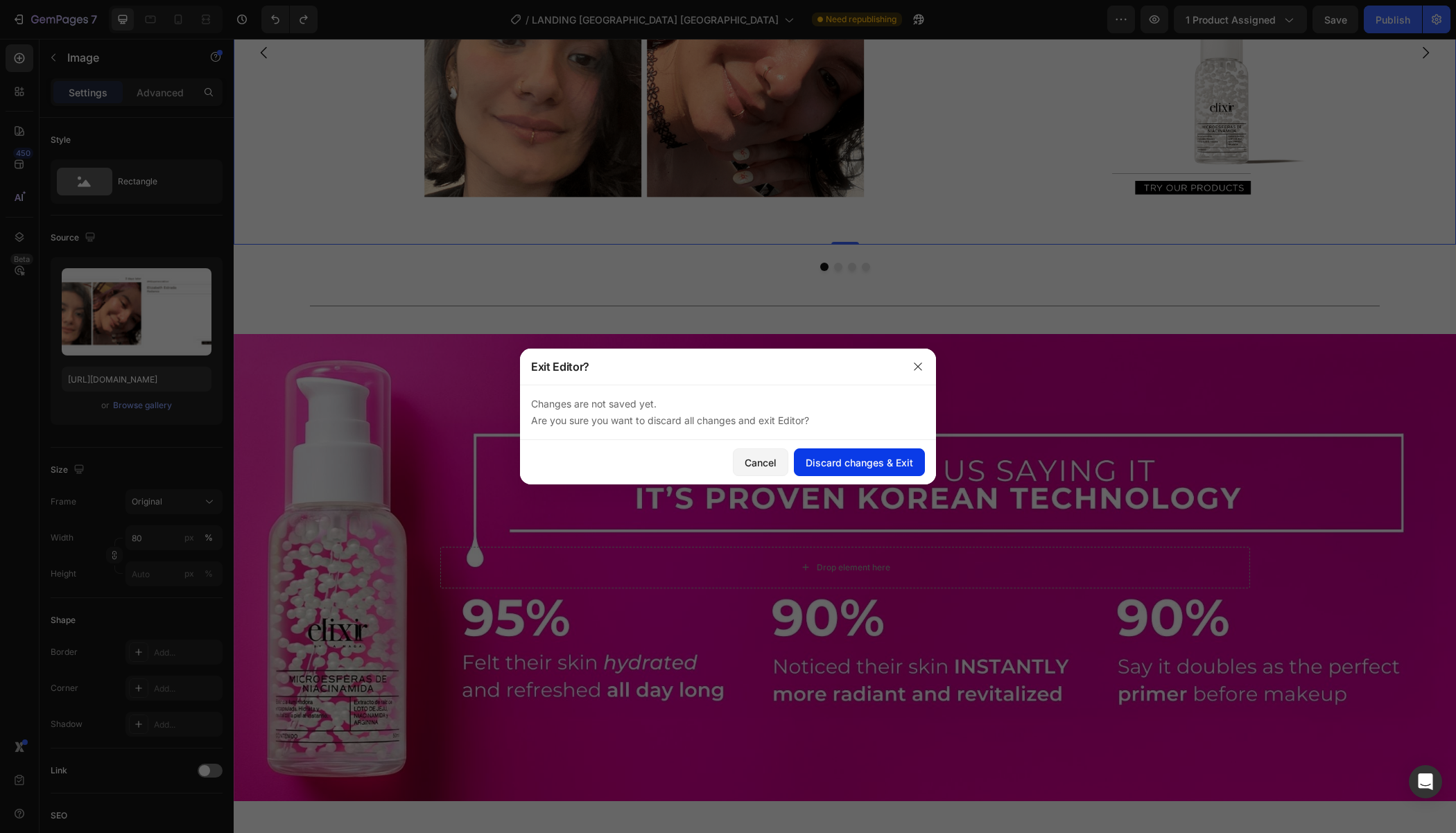
click at [876, 463] on div "Discard changes & Exit" at bounding box center [859, 462] width 108 height 14
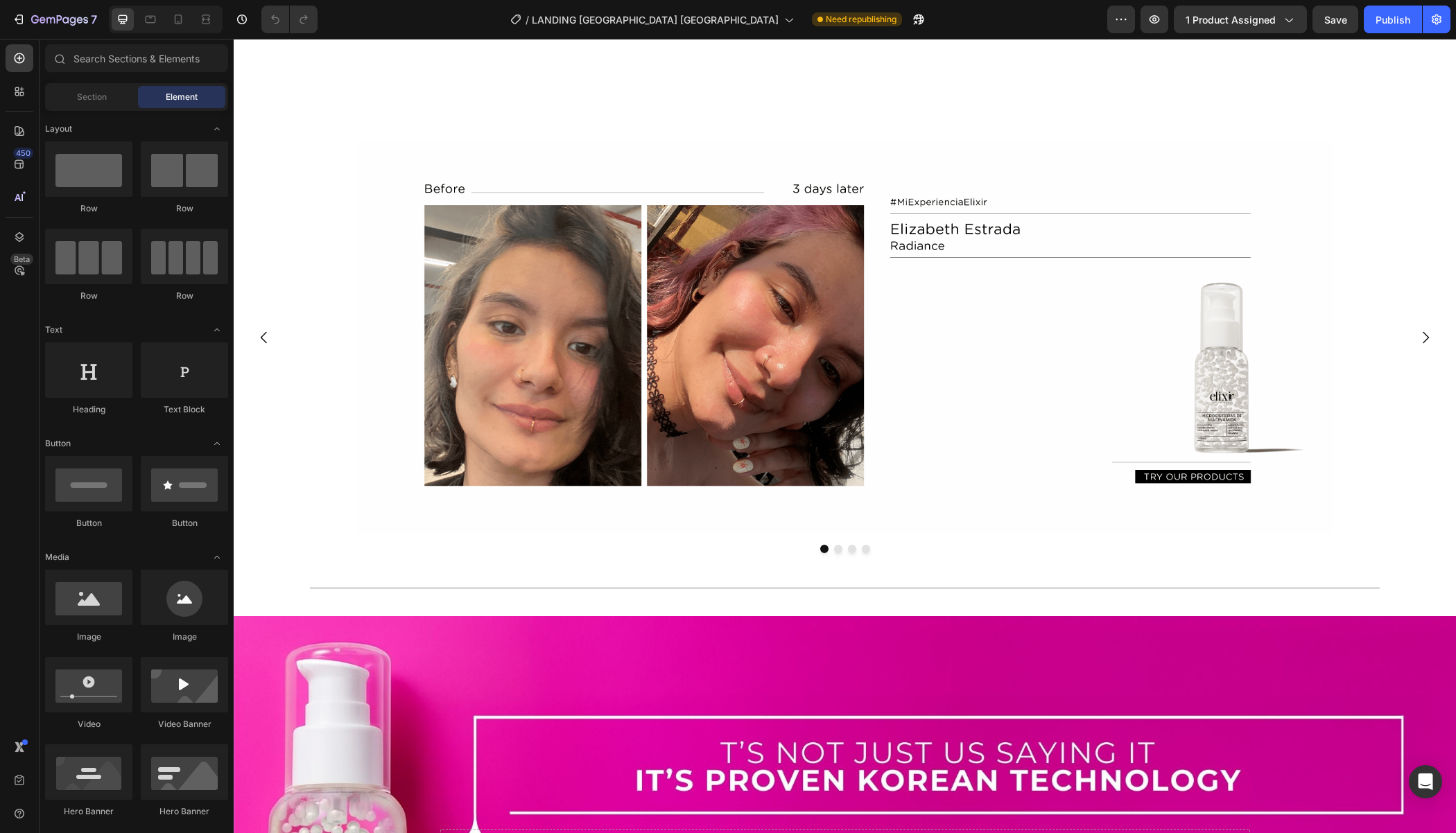
scroll to position [1424, 0]
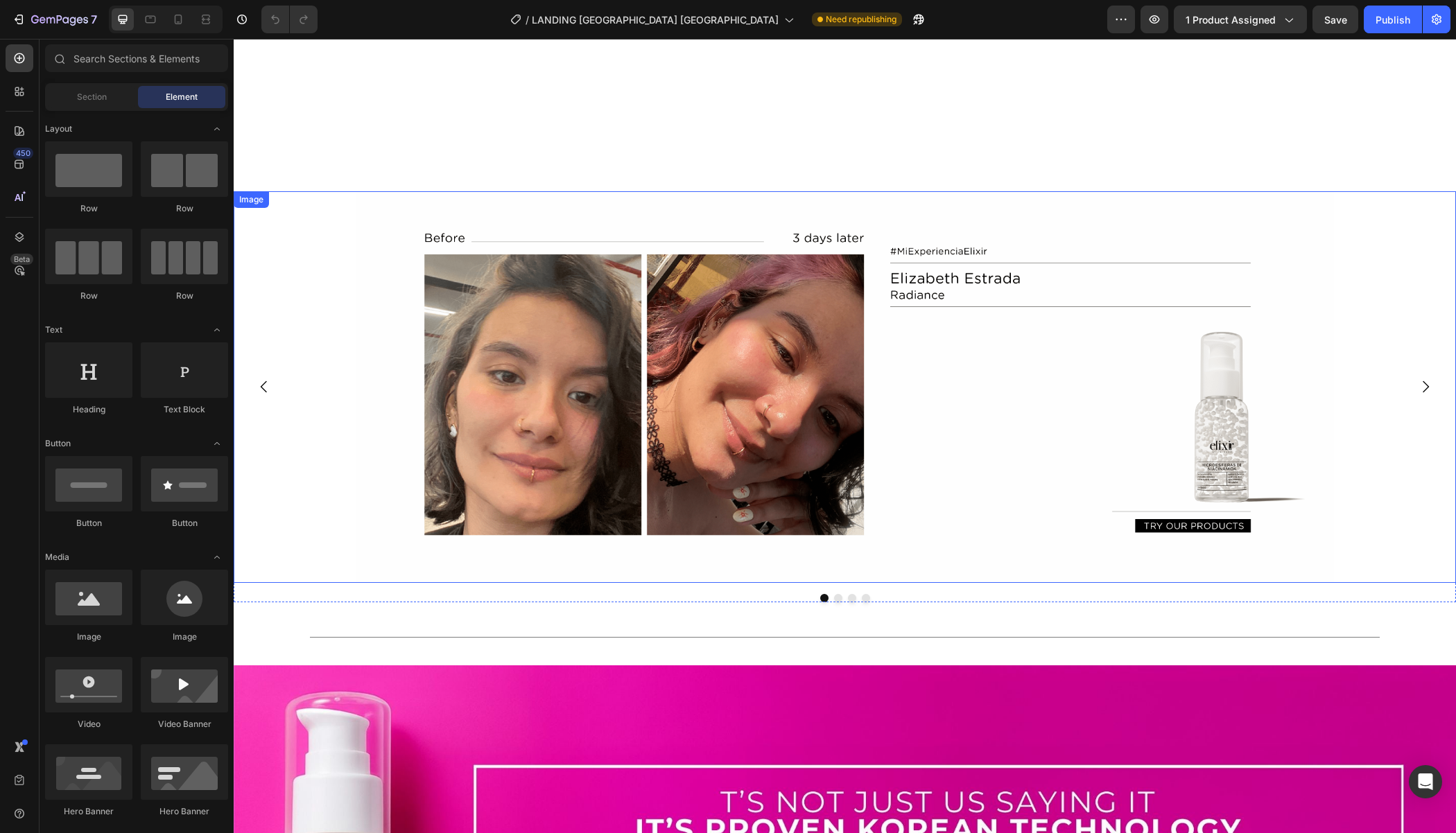
click at [521, 305] on img at bounding box center [844, 387] width 977 height 392
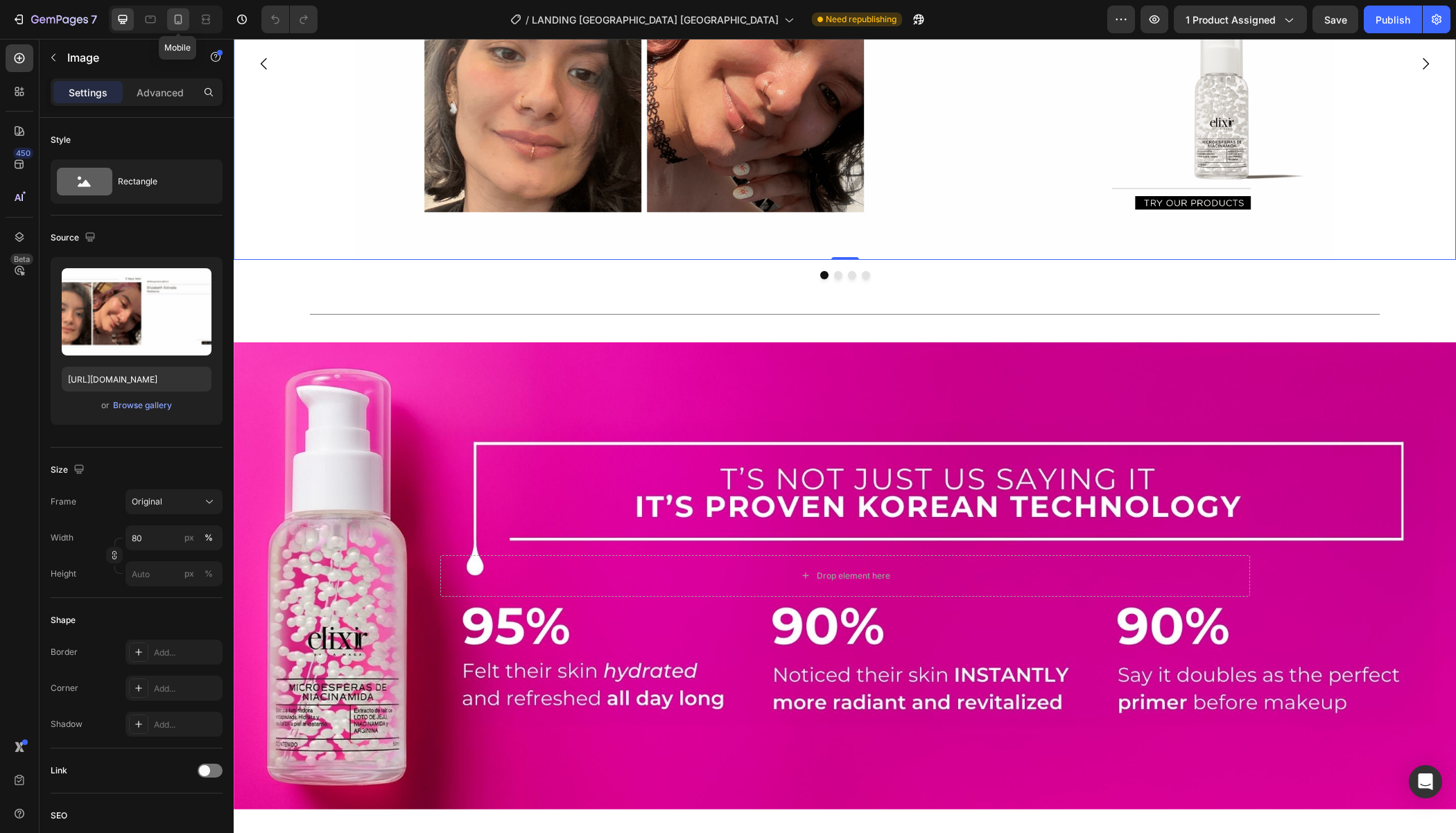
click at [177, 14] on icon at bounding box center [178, 19] width 8 height 10
type input "[URL][DOMAIN_NAME]"
type input "100"
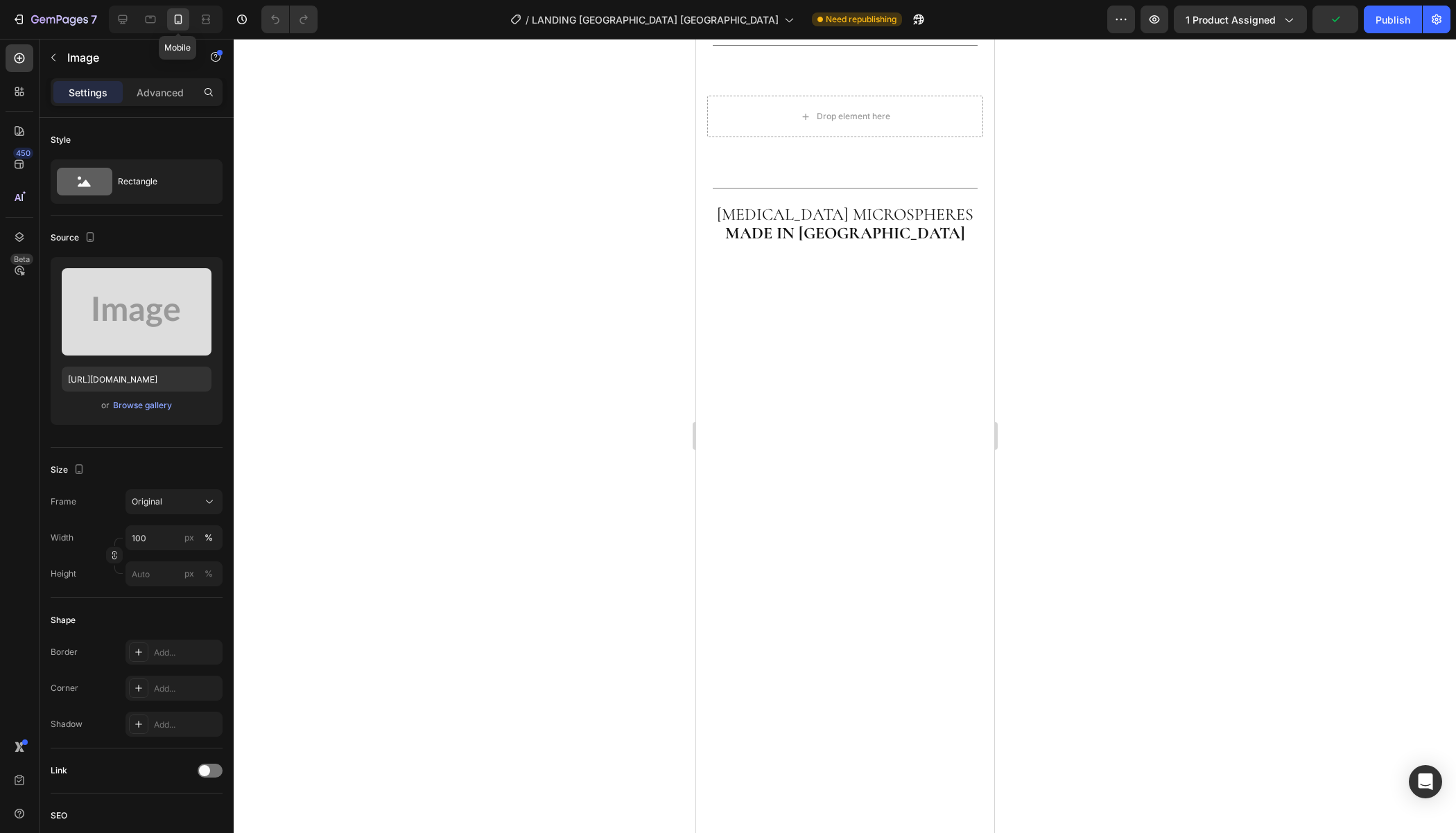
scroll to position [1376, 0]
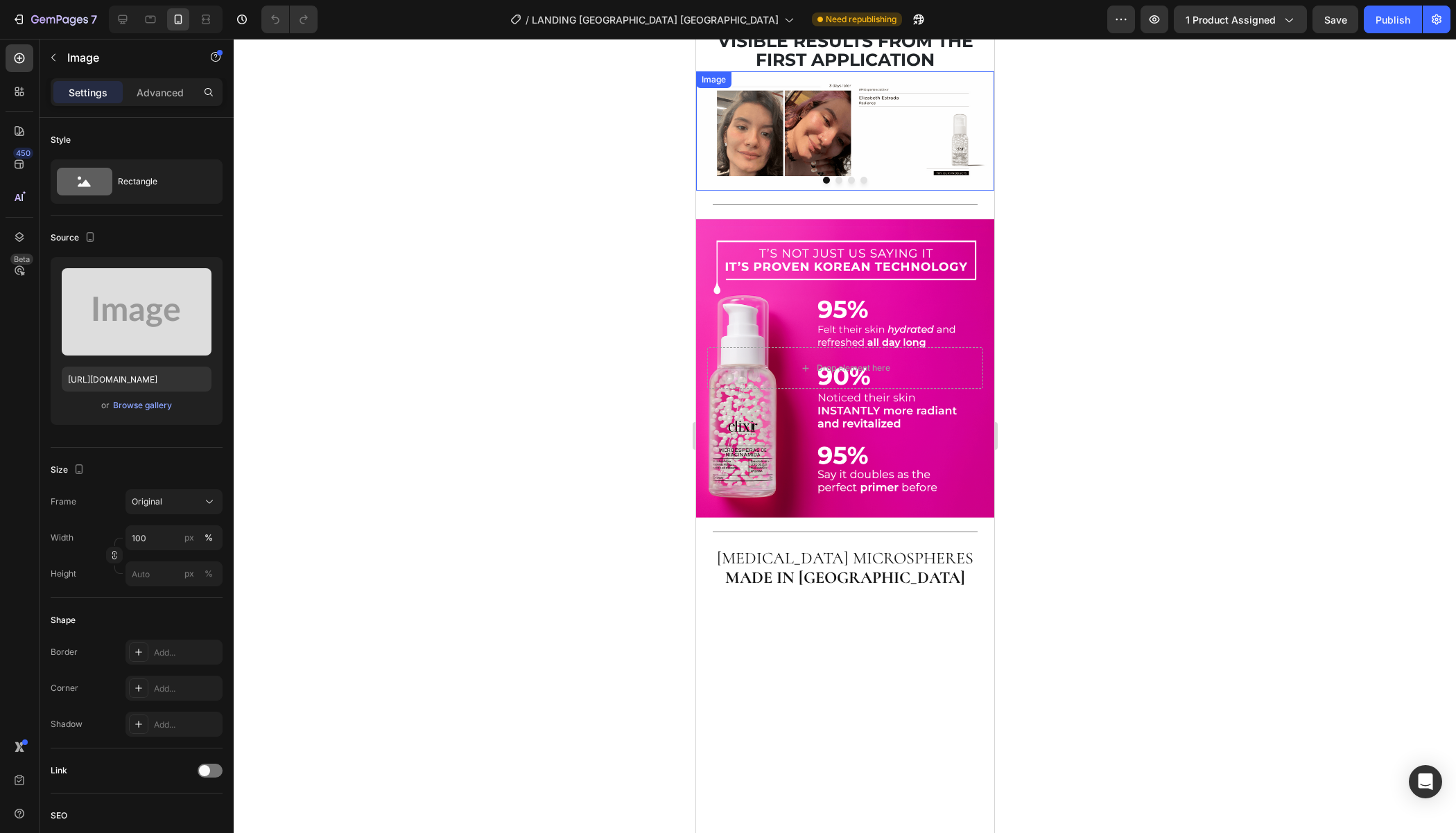
click at [923, 191] on img at bounding box center [845, 131] width 299 height 119
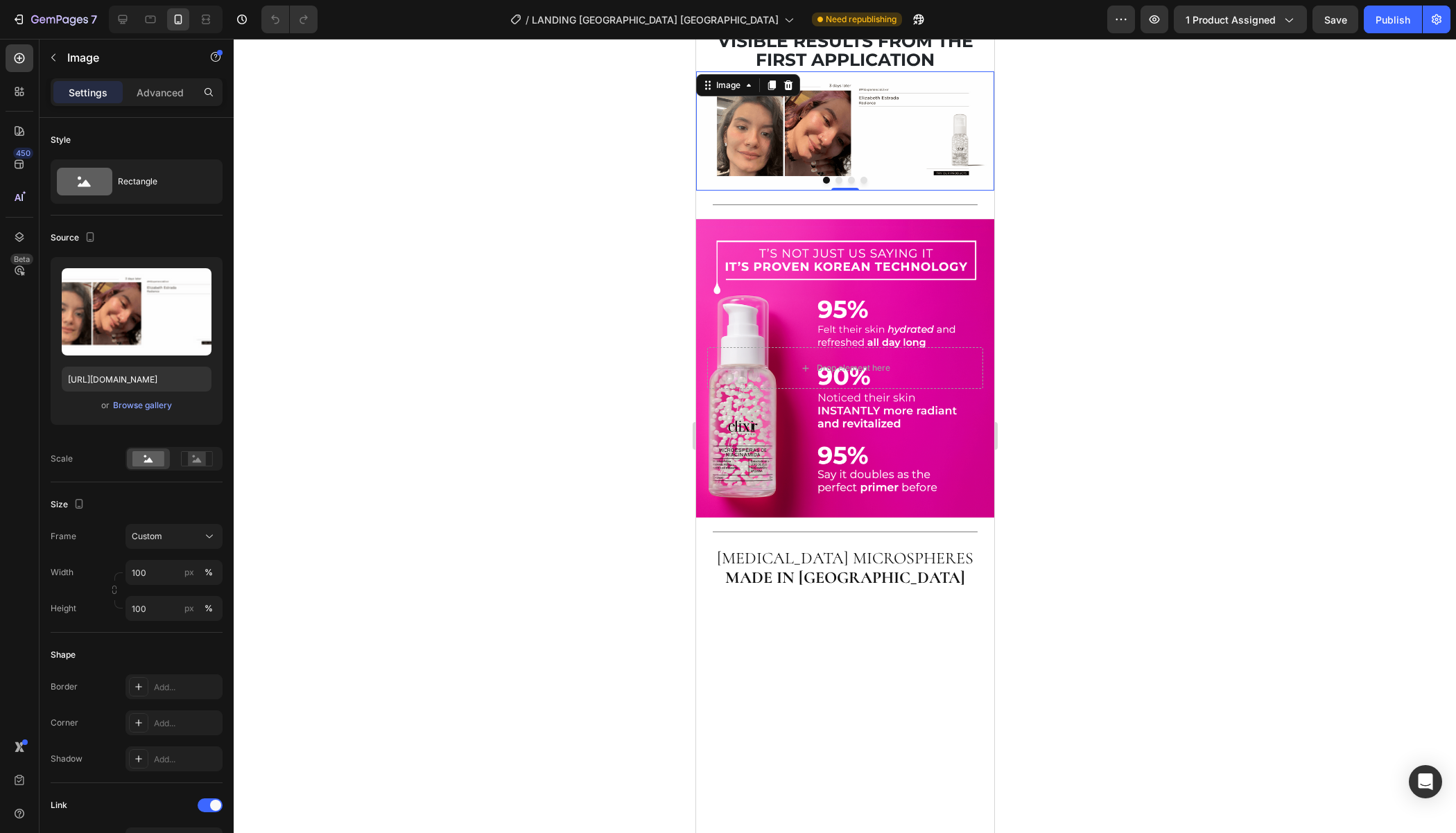
click at [839, 191] on img at bounding box center [845, 131] width 299 height 119
click at [838, 191] on img at bounding box center [845, 131] width 299 height 119
click at [839, 184] on button "Dot" at bounding box center [838, 180] width 7 height 7
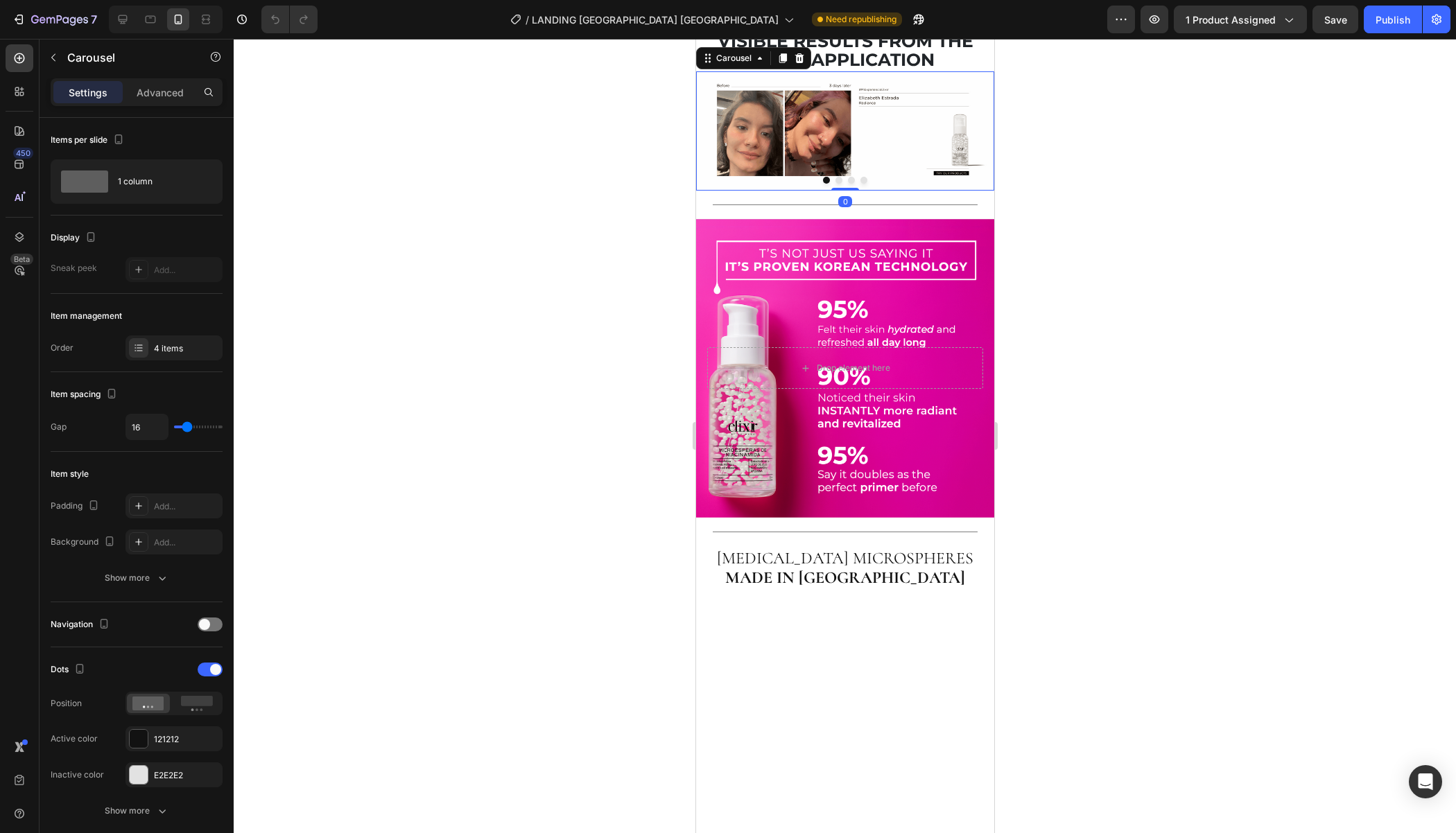
click at [840, 184] on button "Dot" at bounding box center [838, 180] width 7 height 7
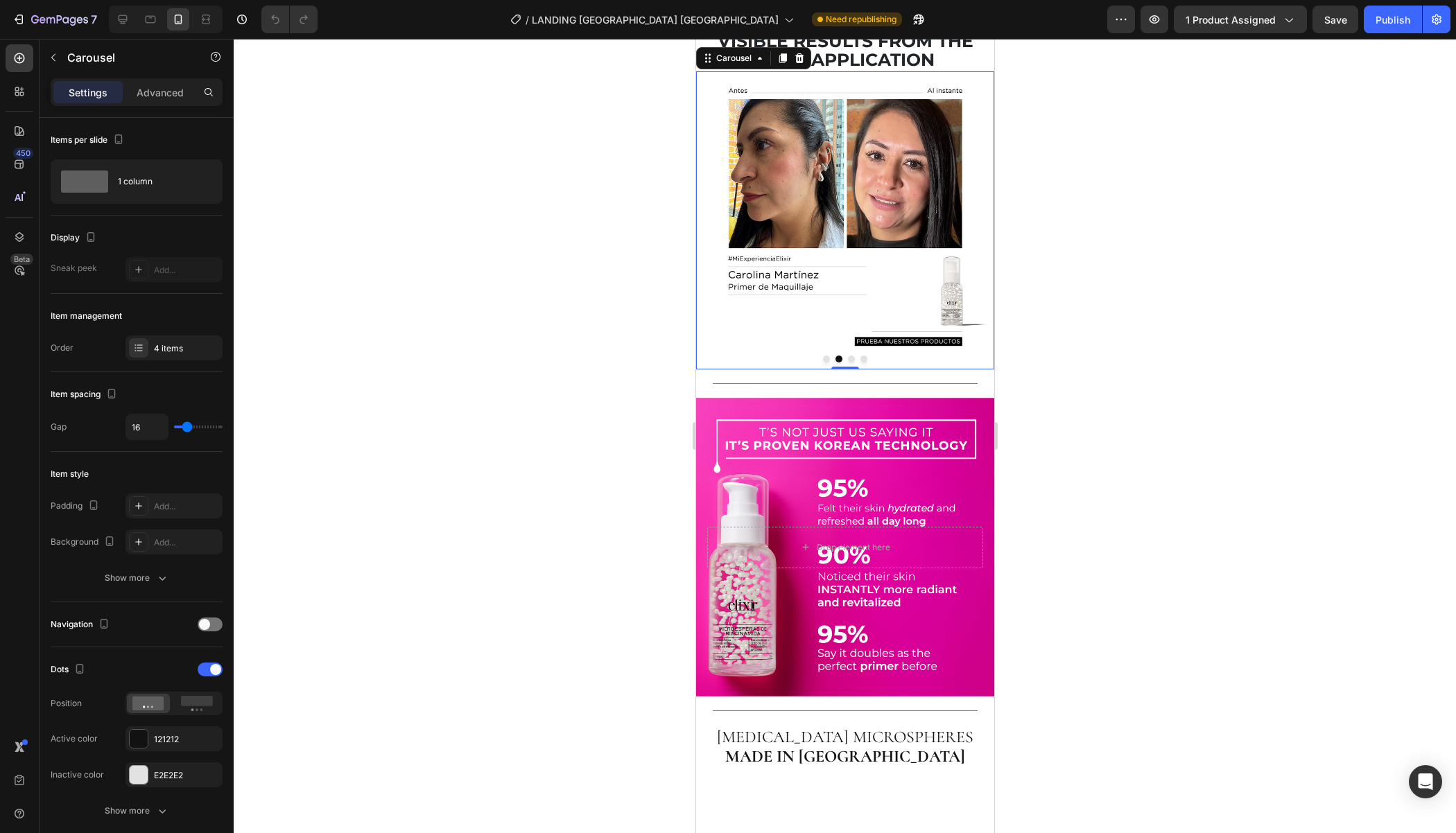
click at [827, 362] on button "Dot" at bounding box center [825, 358] width 7 height 7
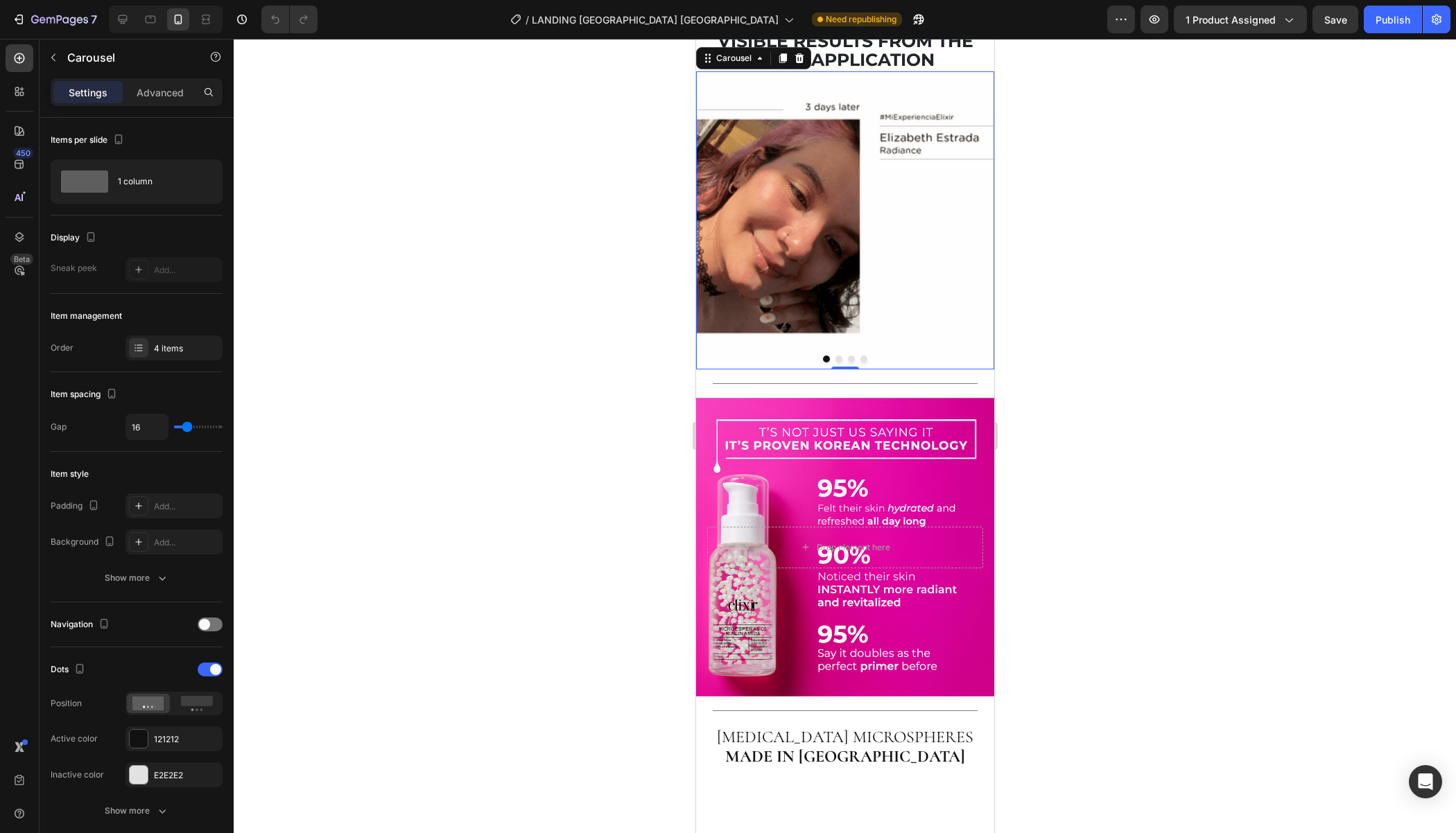
click at [839, 370] on img at bounding box center [845, 221] width 299 height 299
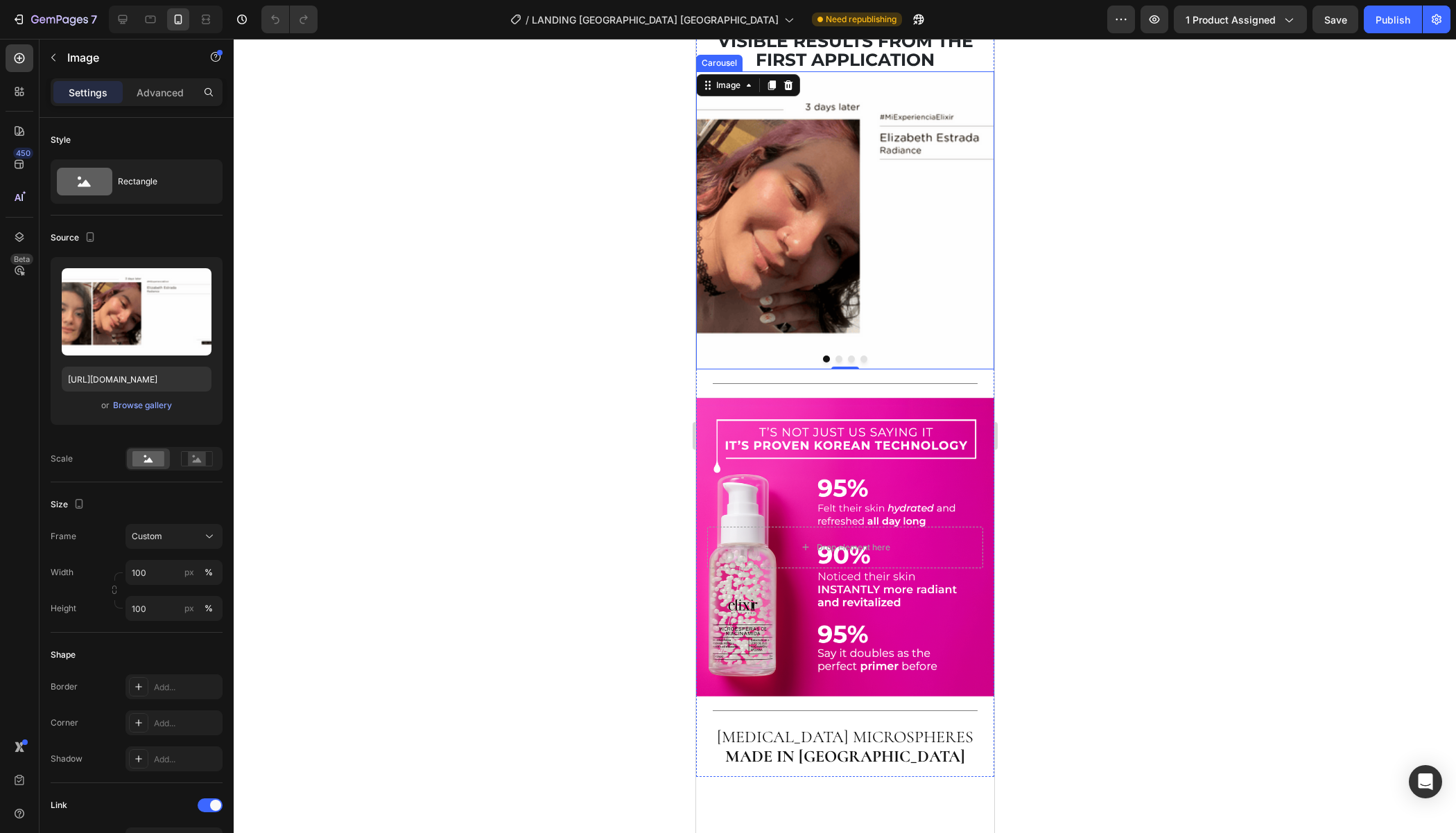
click at [839, 362] on button "Dot" at bounding box center [838, 358] width 7 height 7
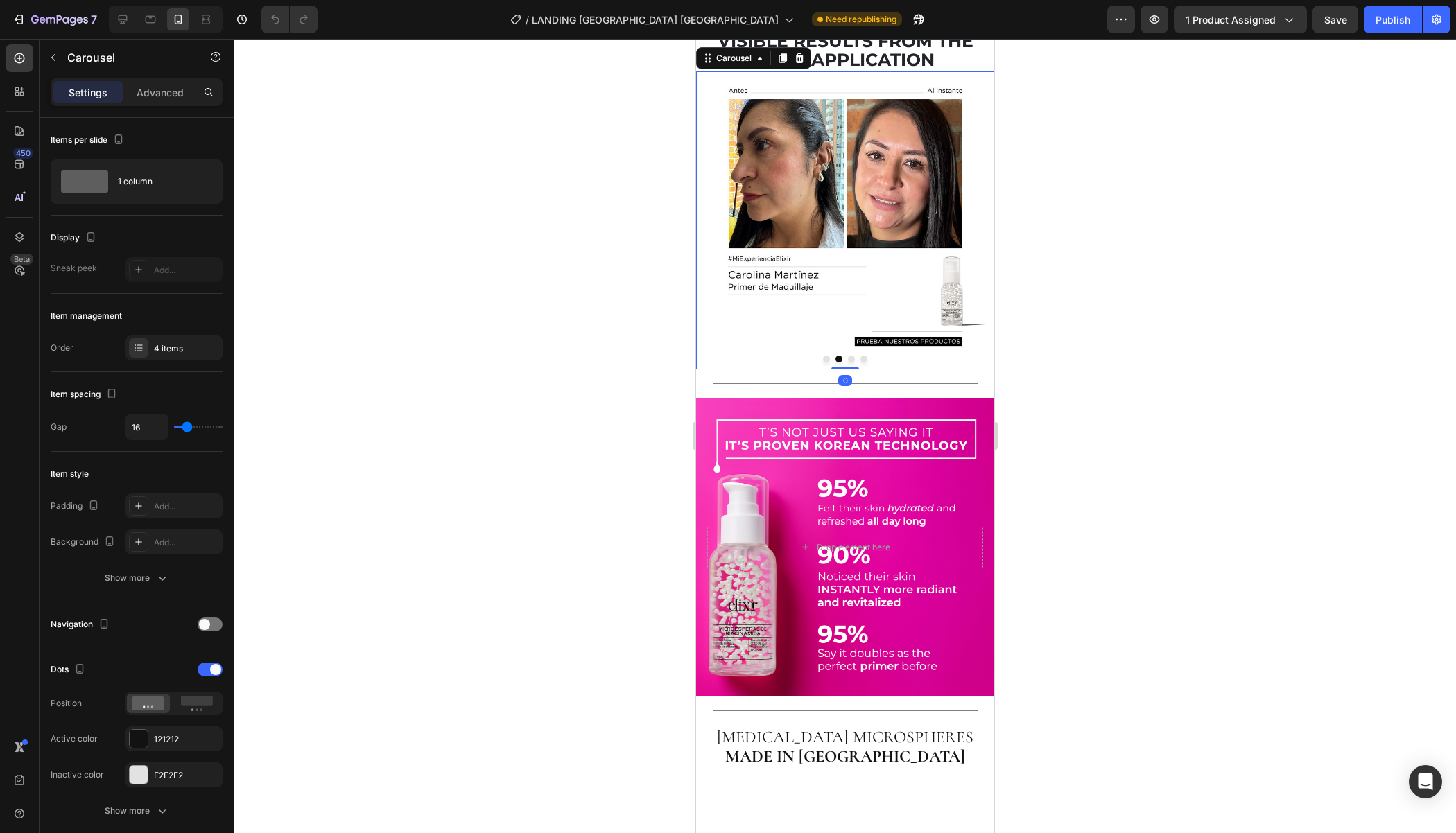
click at [826, 362] on button "Dot" at bounding box center [825, 358] width 7 height 7
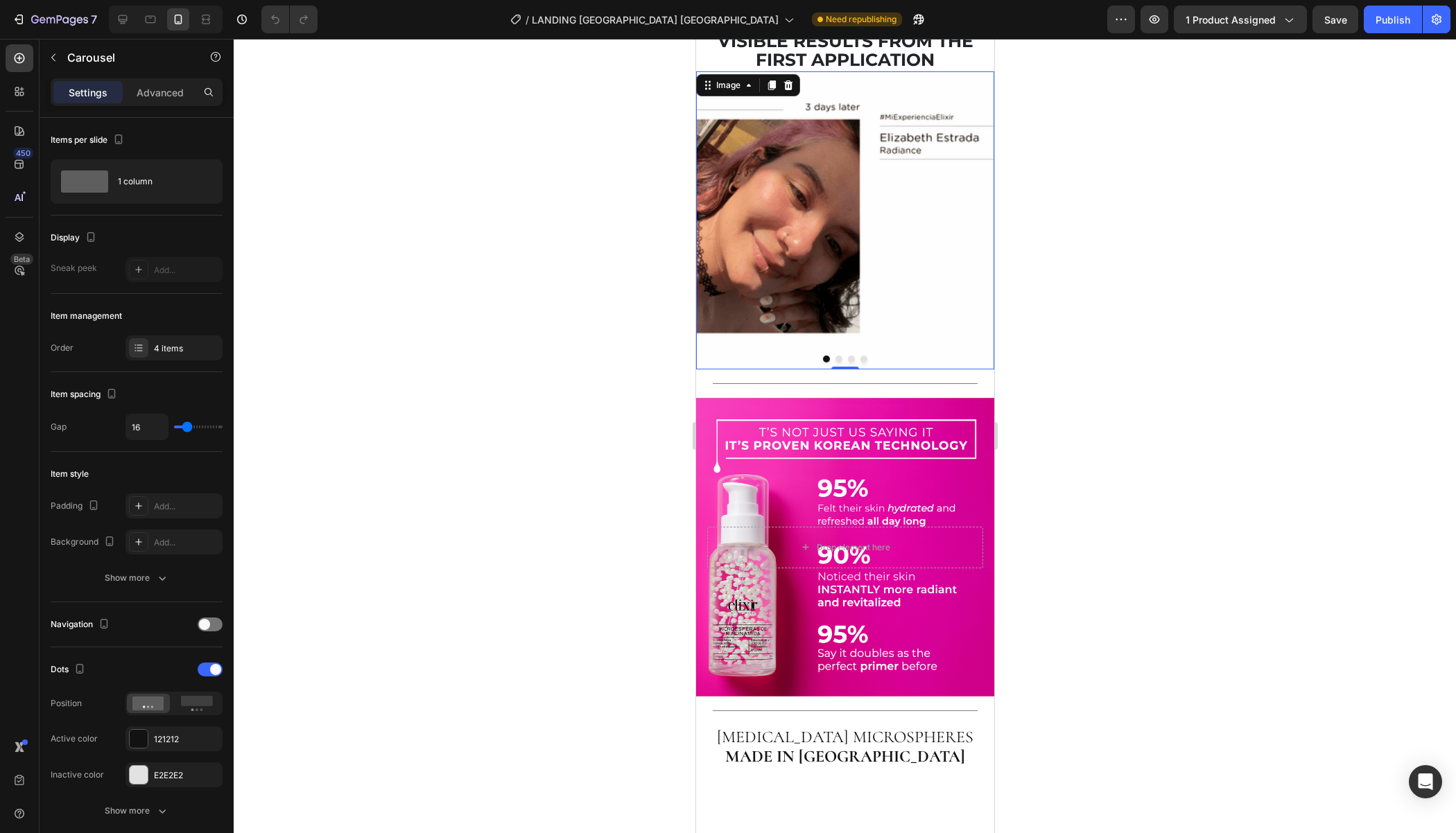
click at [776, 370] on img at bounding box center [845, 221] width 299 height 299
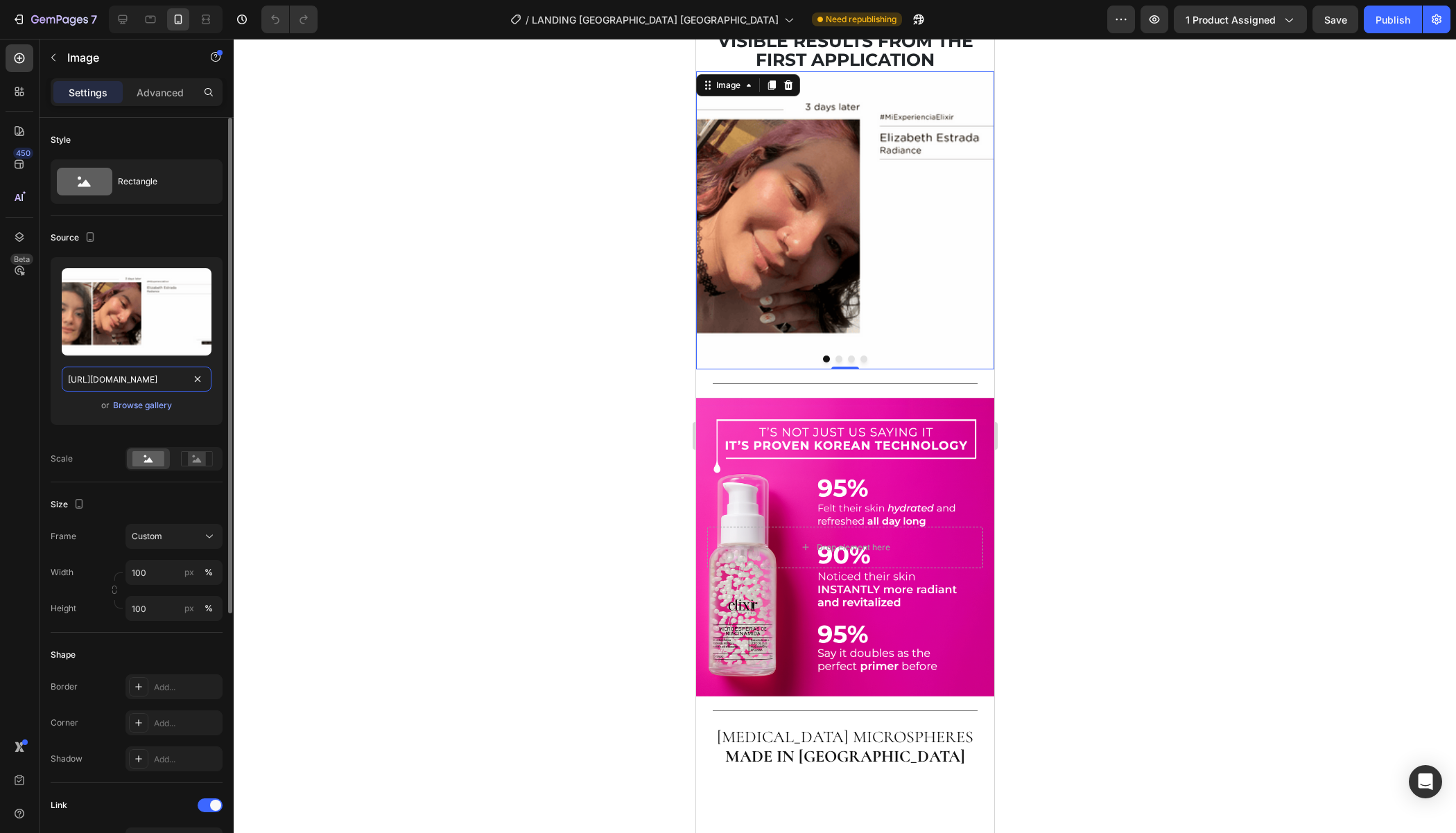
click at [132, 380] on input "[URL][DOMAIN_NAME]" at bounding box center [136, 379] width 149 height 25
paste input "29_optimized.png?v=1758897779"
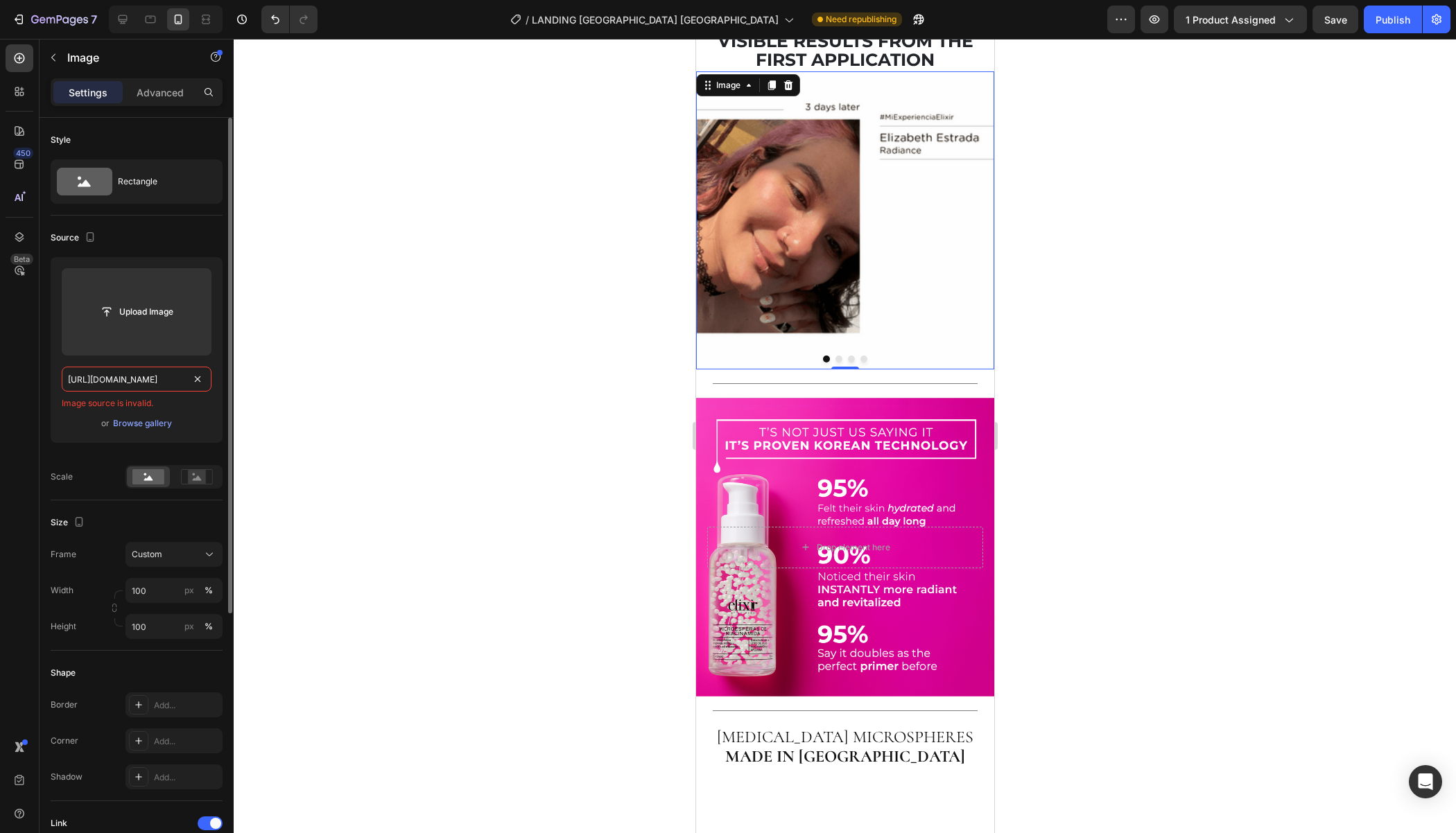
paste input "29_optimized.png?v=1758897779"
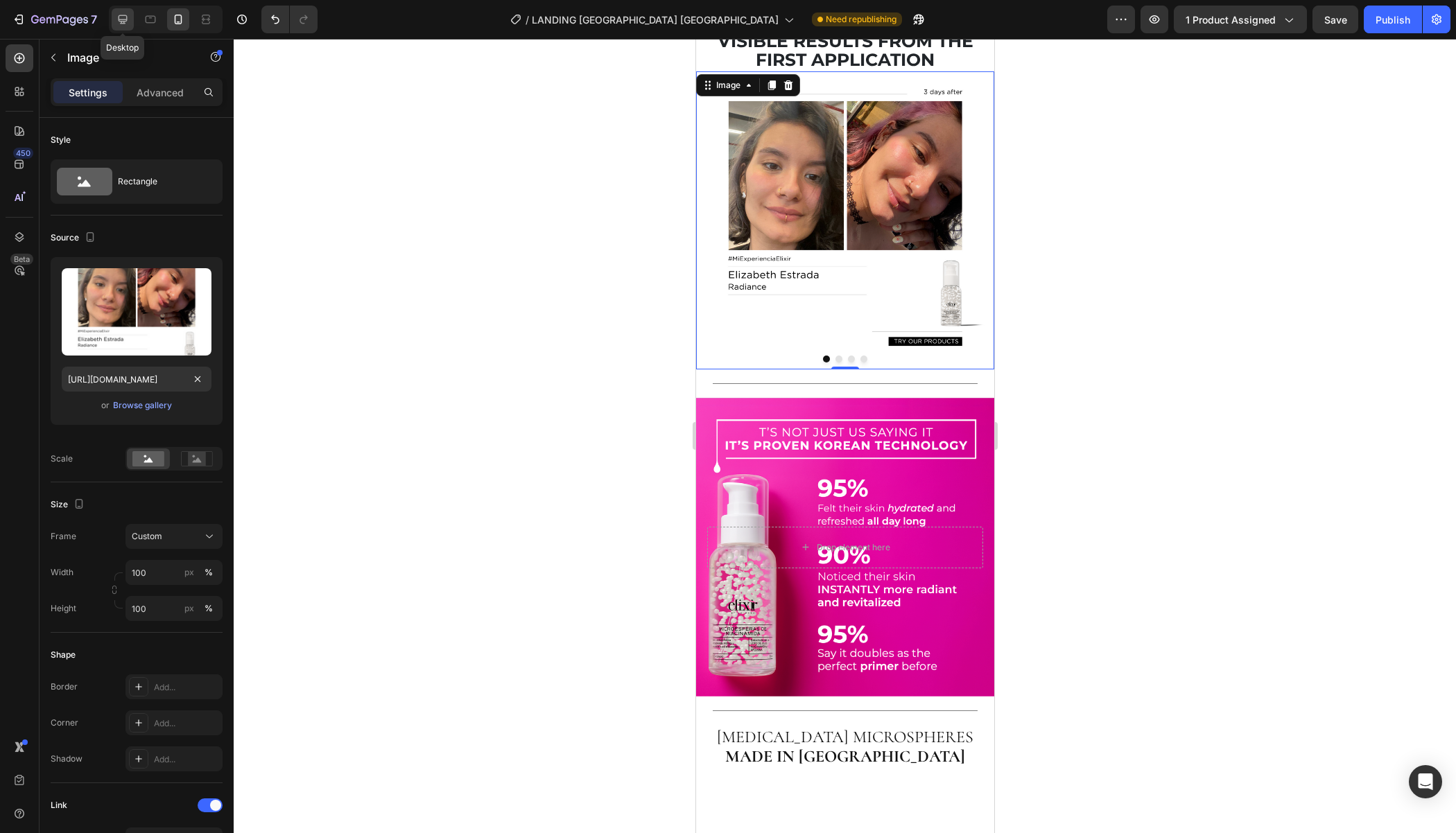
click at [127, 18] on icon at bounding box center [122, 19] width 13 height 13
type input "[URL][DOMAIN_NAME]"
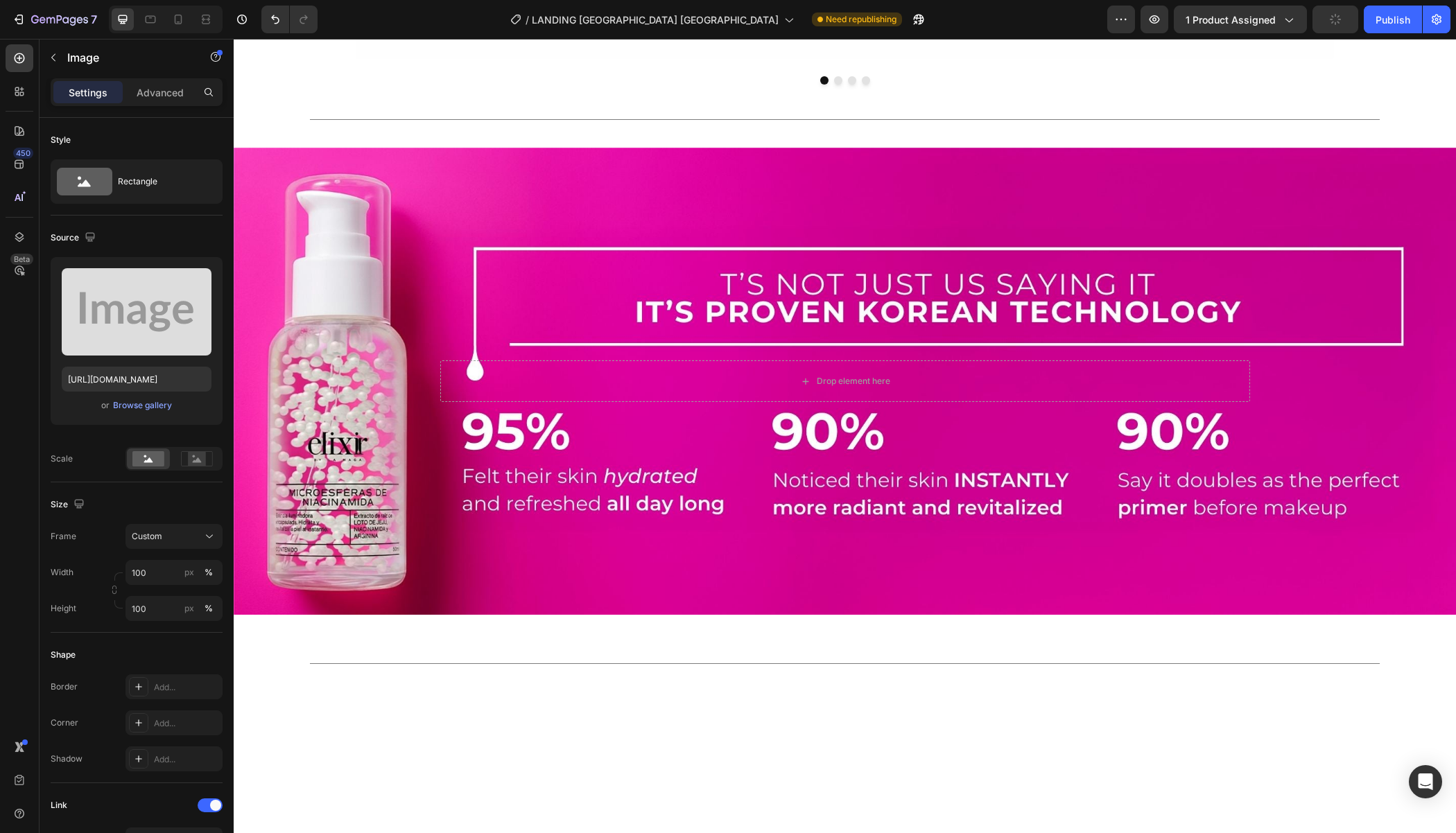
scroll to position [1627, 0]
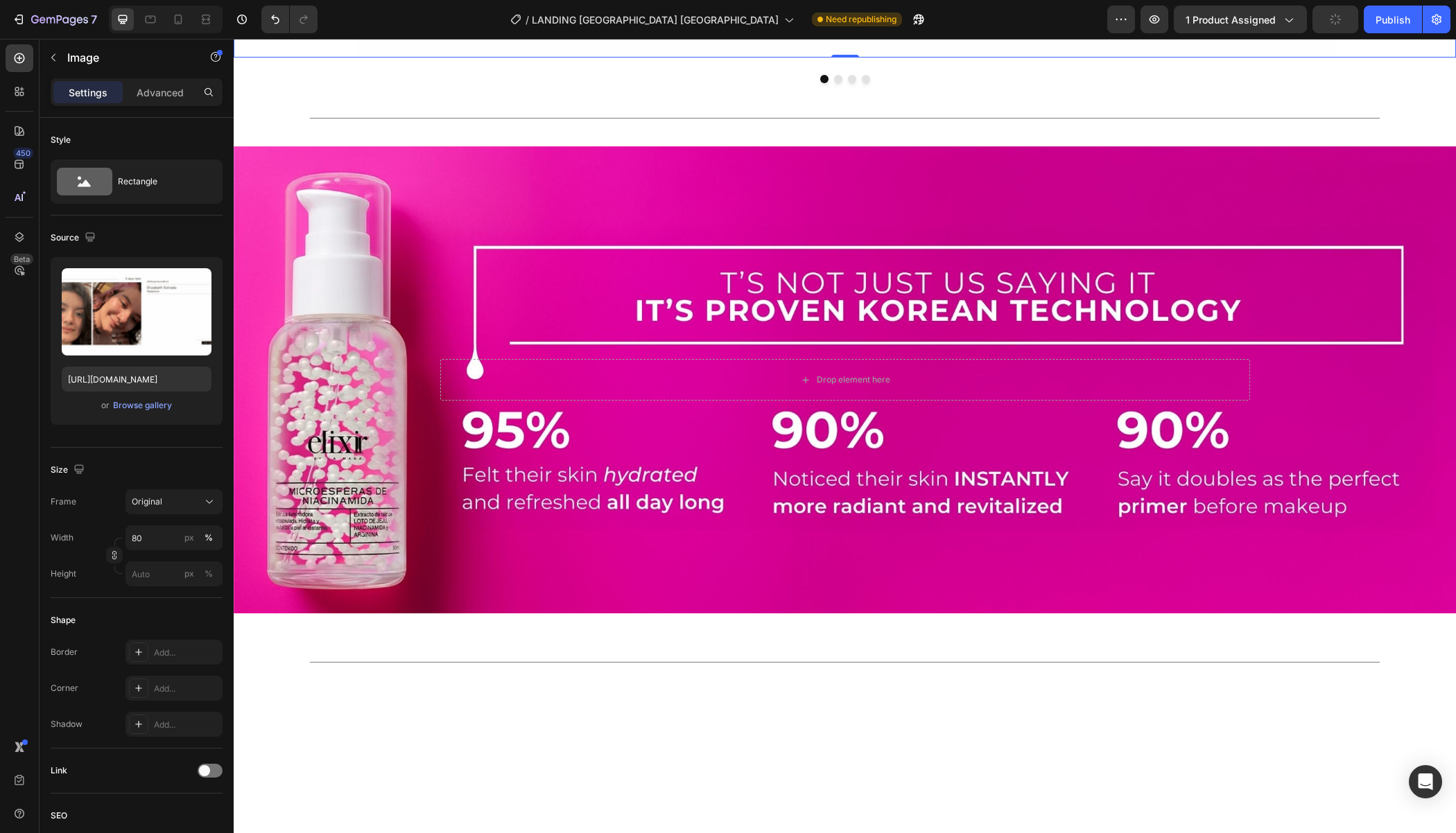
click at [839, 83] on button "Dot" at bounding box center [838, 79] width 9 height 9
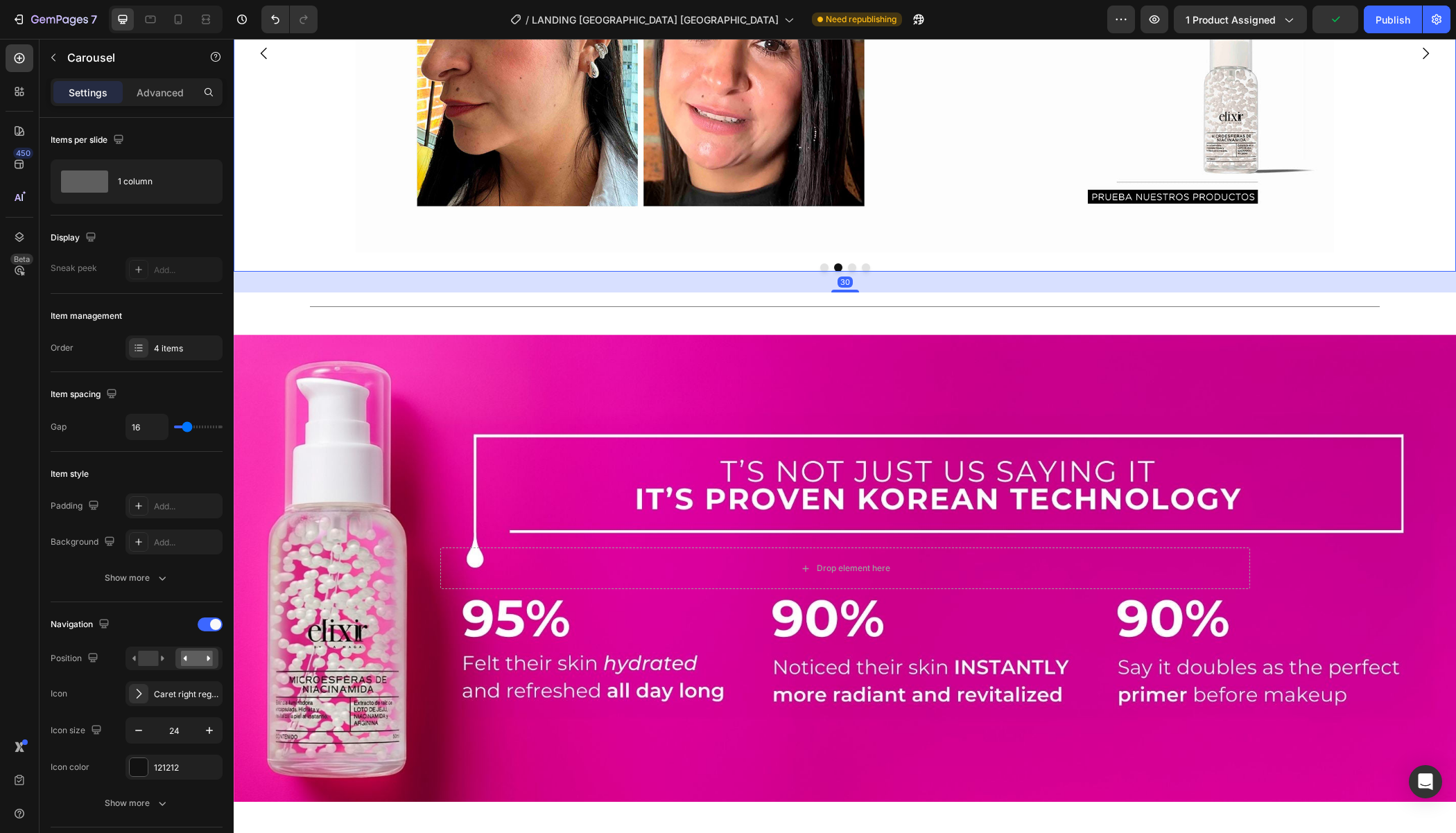
scroll to position [1409, 0]
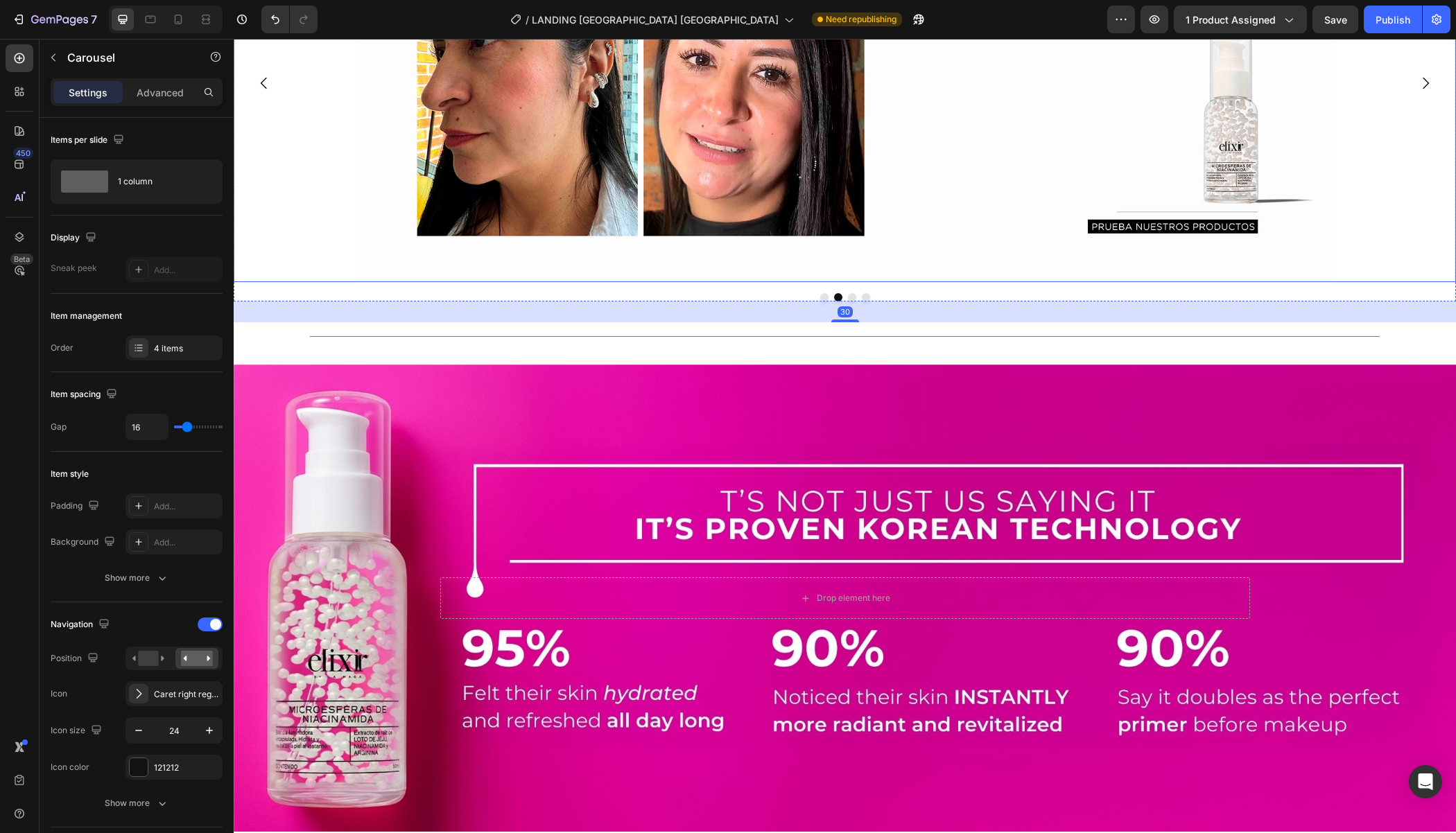
click at [628, 282] on img at bounding box center [844, 83] width 977 height 398
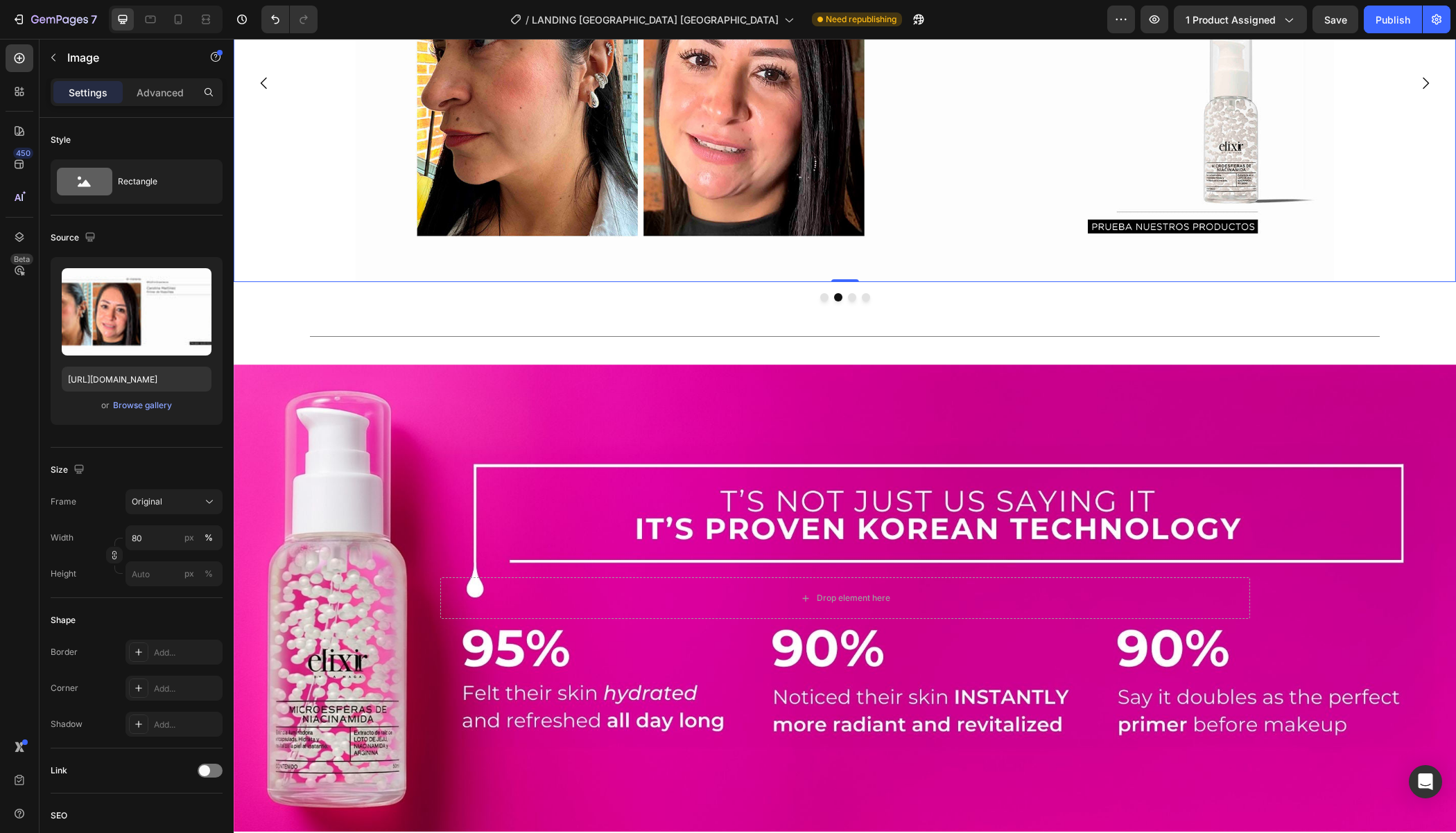
click at [628, 282] on img at bounding box center [844, 83] width 977 height 398
click at [119, 377] on input "[URL][DOMAIN_NAME]" at bounding box center [136, 379] width 149 height 25
paste input "760/8398/6754/files/1recurso-24-_1__optimized.png?v=1758897771"
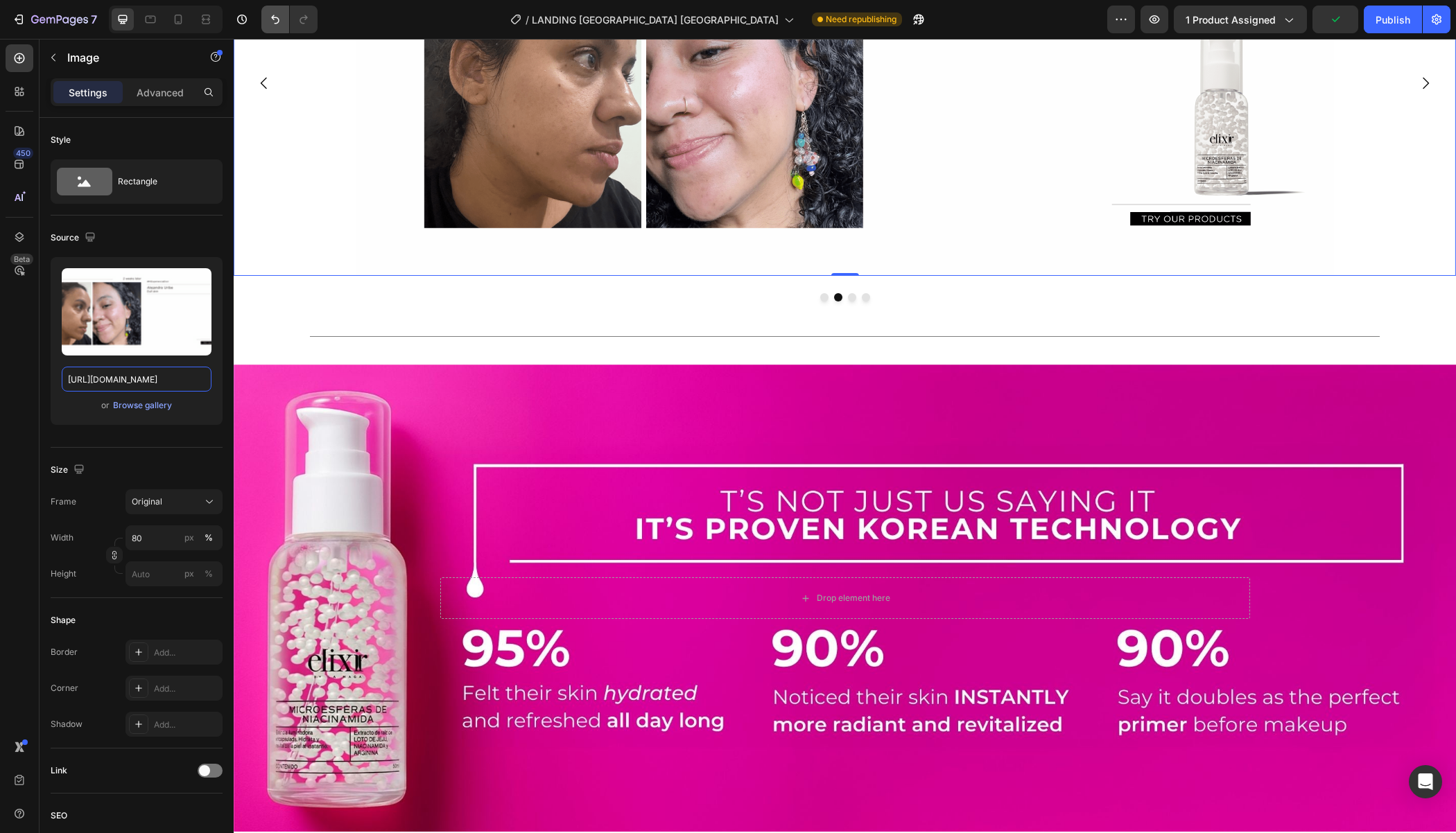
scroll to position [0, 0]
click at [182, 19] on icon at bounding box center [178, 19] width 13 height 13
type input "[URL][DOMAIN_NAME]"
type input "100"
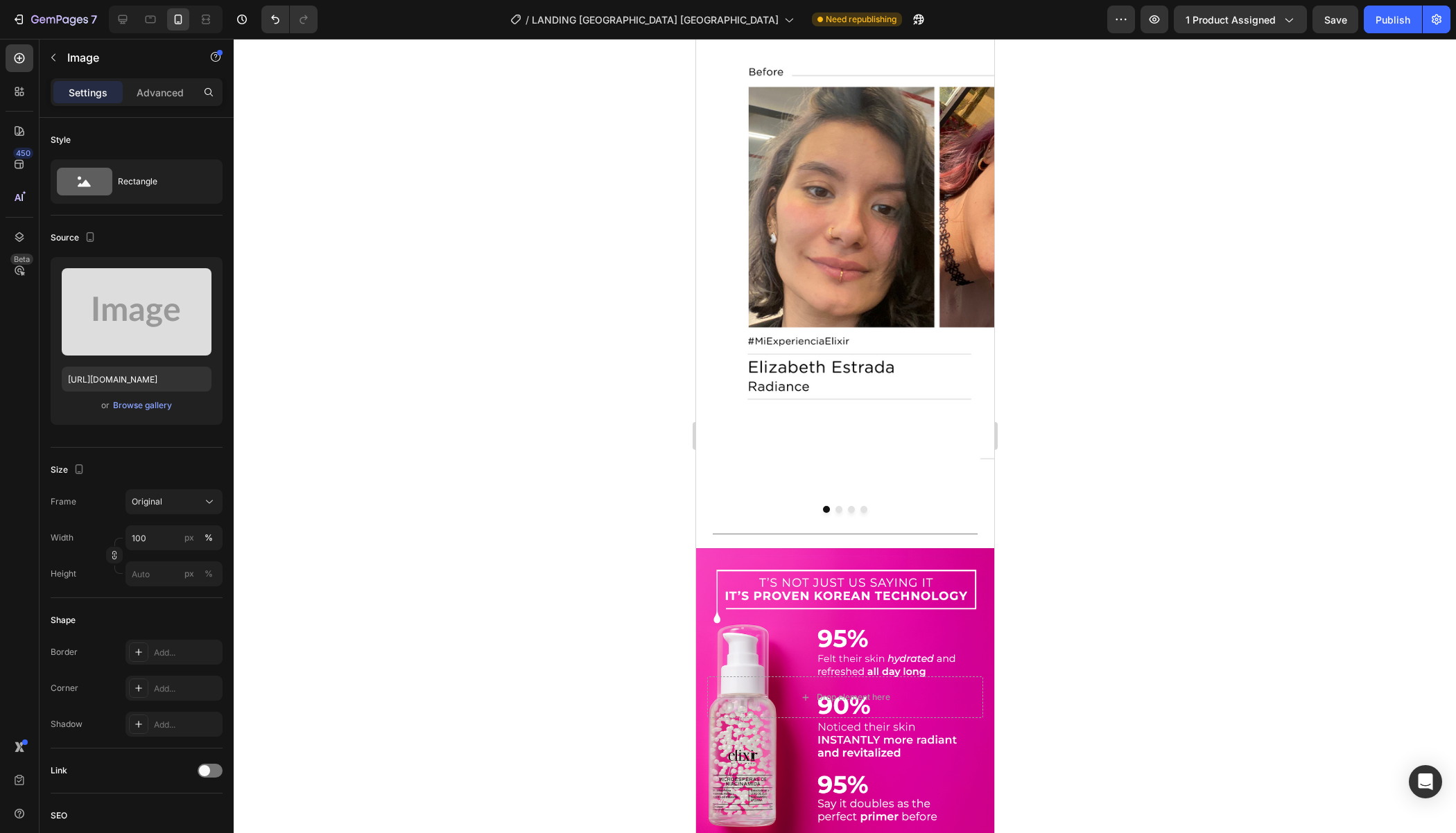
scroll to position [1360, 0]
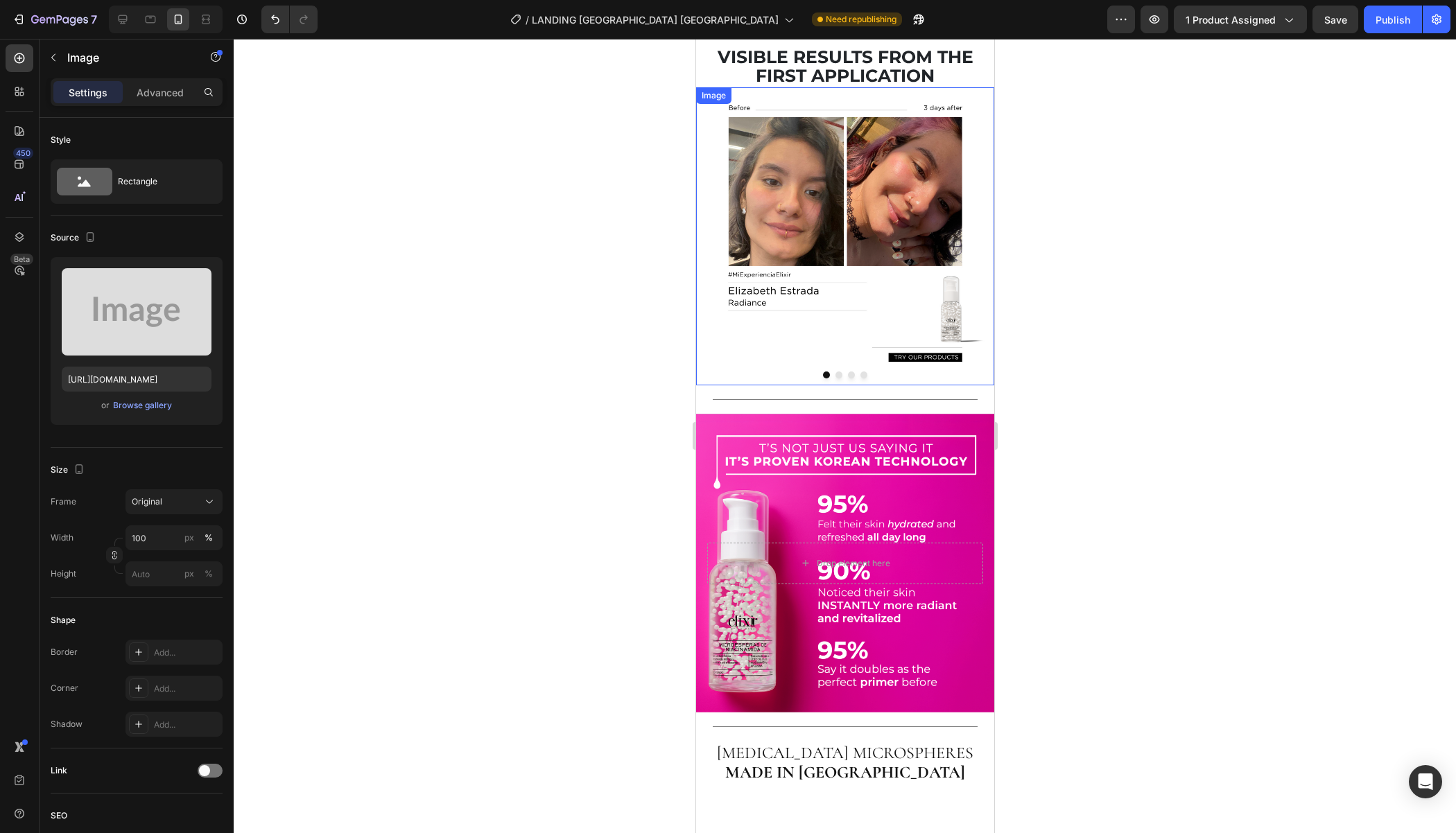
click at [763, 385] on img at bounding box center [845, 237] width 299 height 299
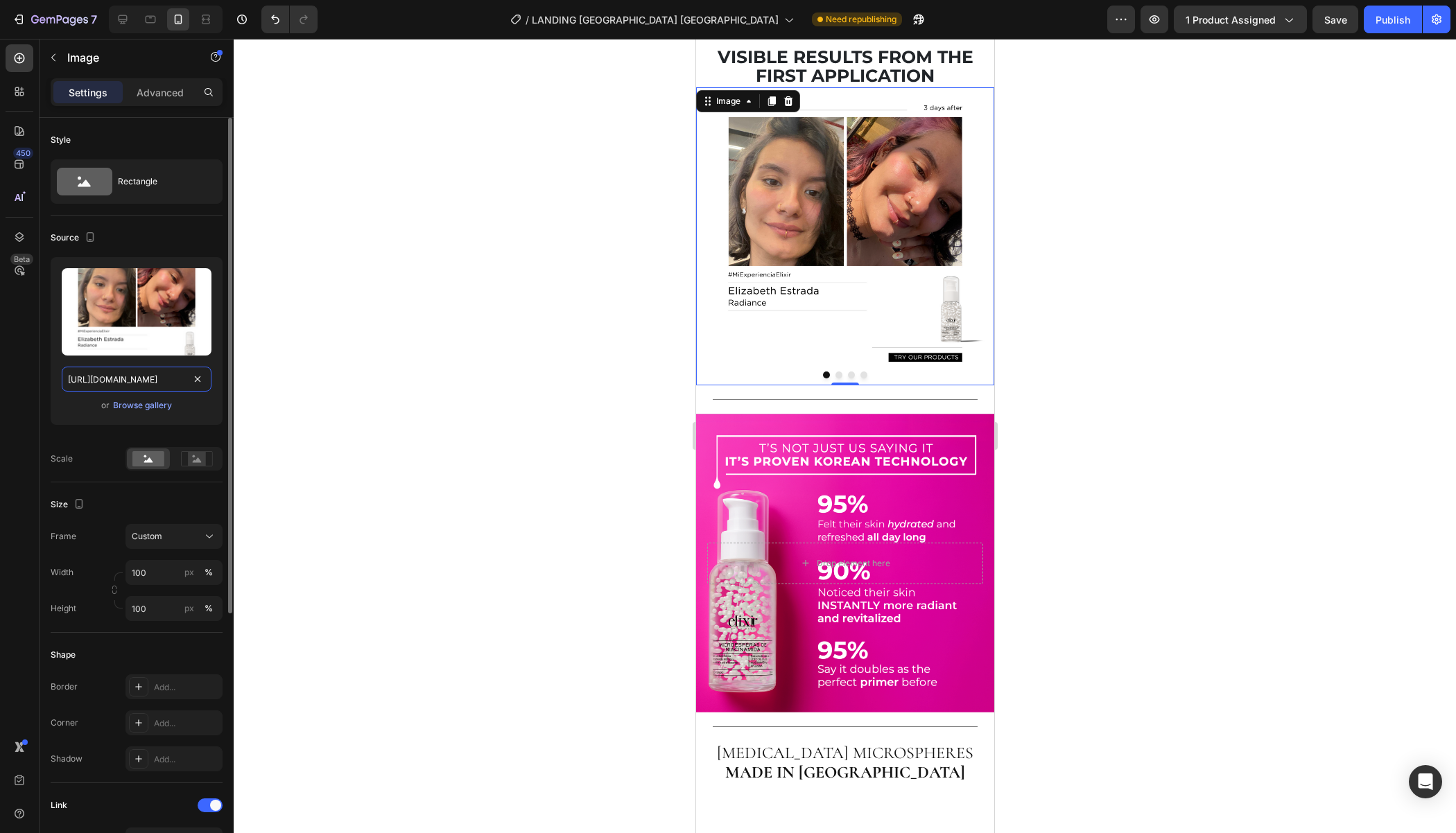
click at [156, 379] on input "[URL][DOMAIN_NAME]" at bounding box center [136, 379] width 149 height 25
type input "[URL][DOMAIN_NAME]"
click at [836, 378] on button "Dot" at bounding box center [838, 375] width 7 height 7
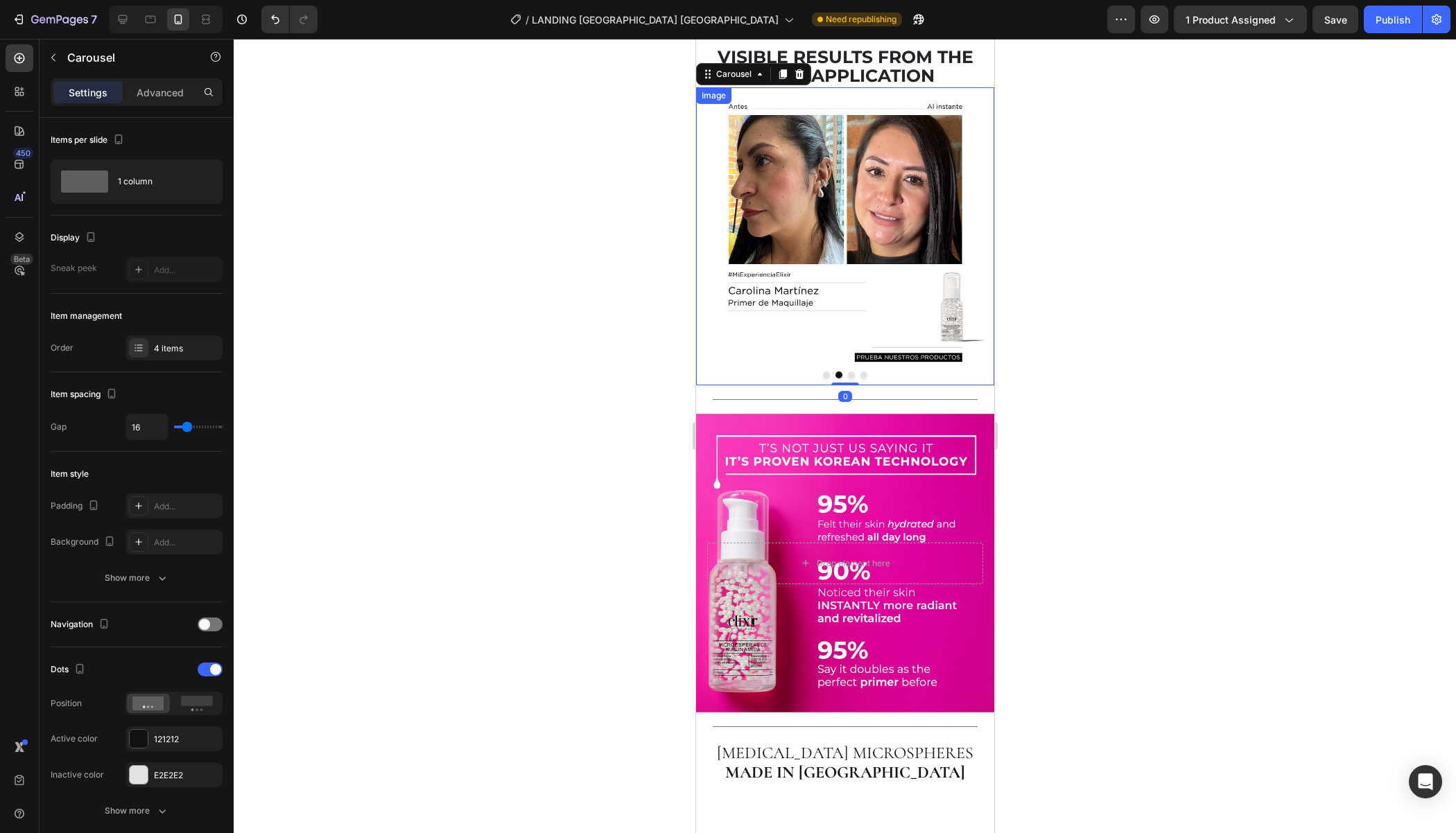
click at [878, 385] on img at bounding box center [845, 237] width 299 height 299
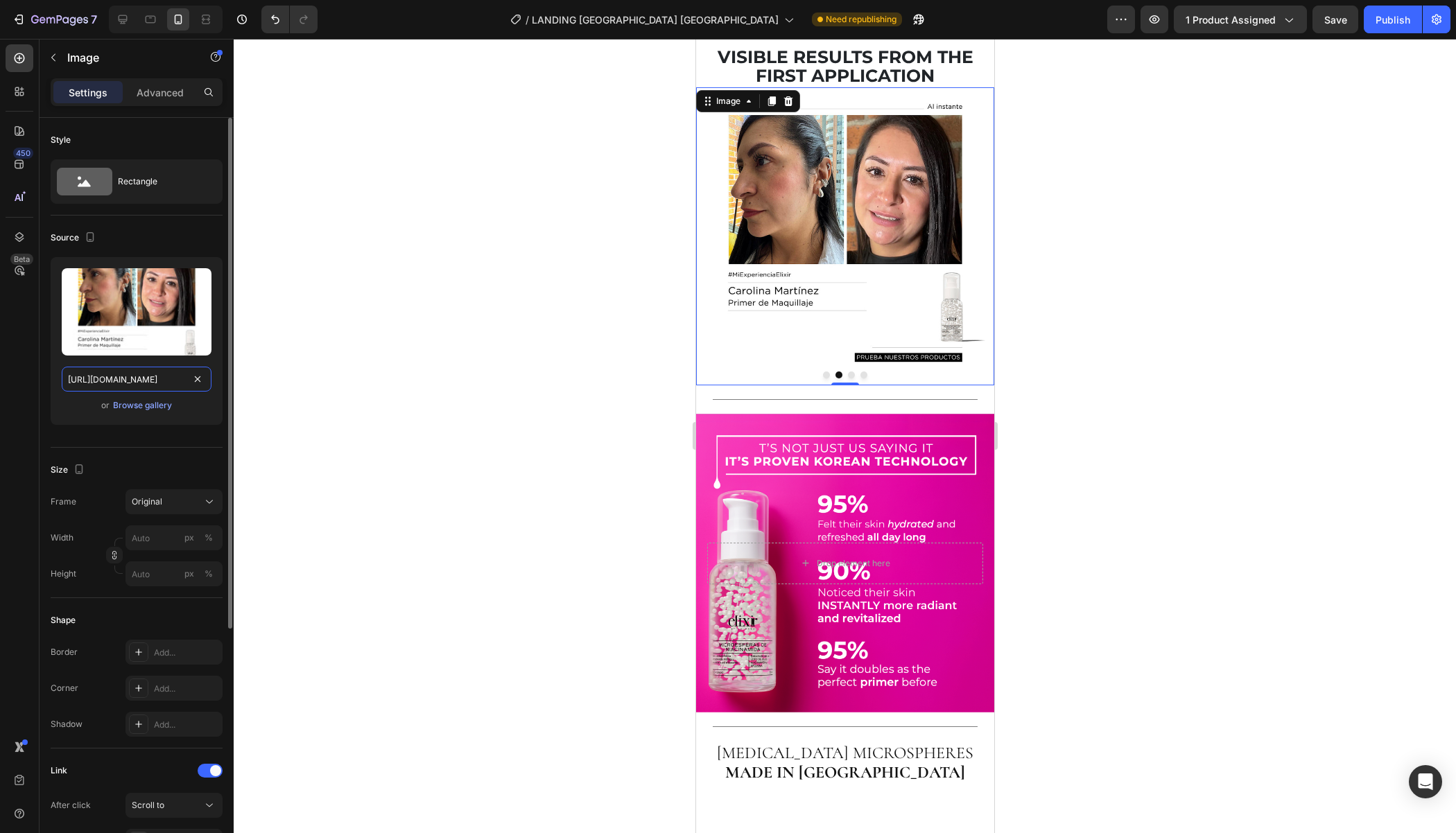
click at [156, 381] on input "[URL][DOMAIN_NAME]" at bounding box center [136, 379] width 149 height 25
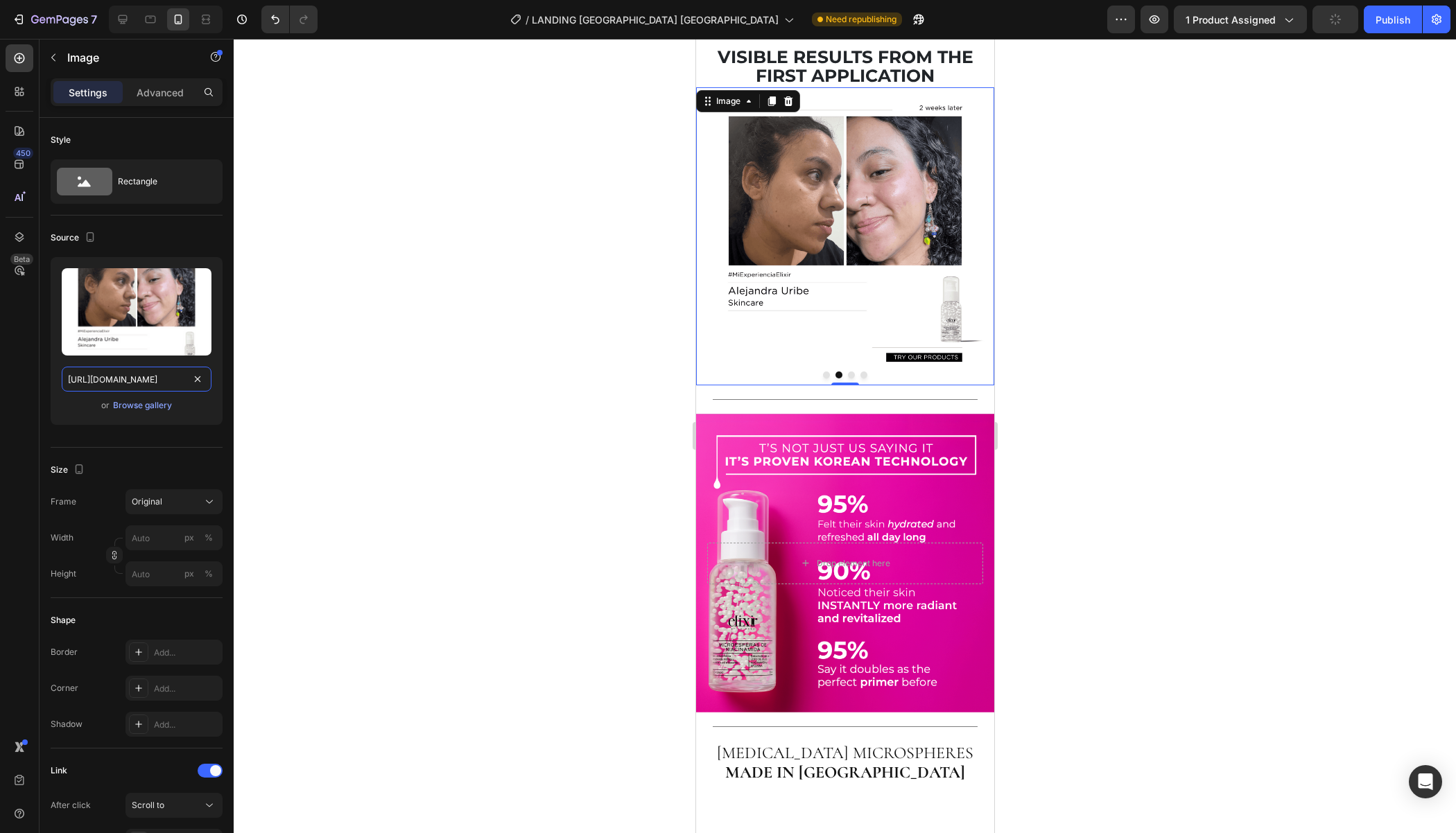
type input "[URL][DOMAIN_NAME]"
click at [389, 425] on div at bounding box center [845, 435] width 1222 height 794
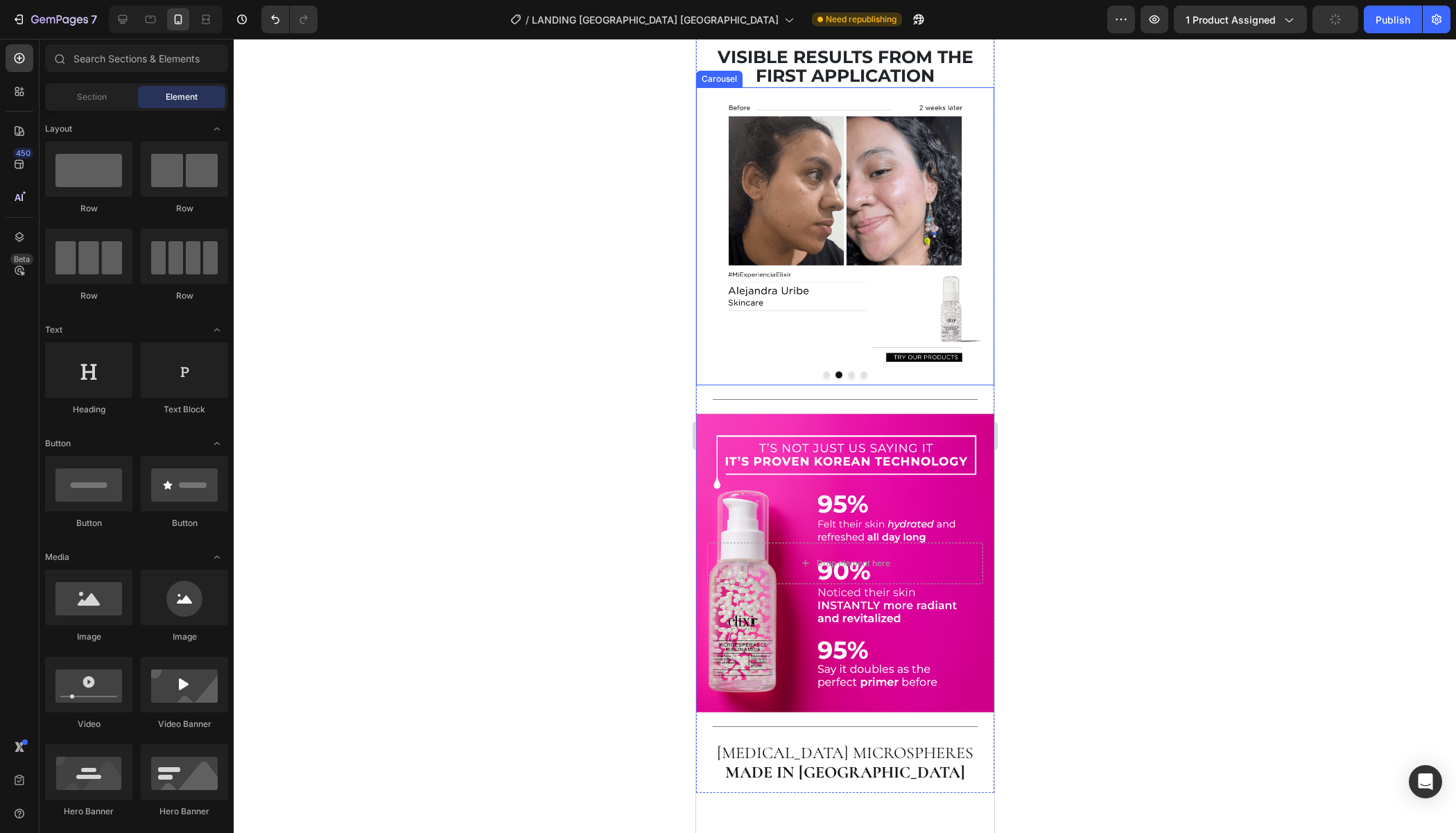
click at [828, 378] on button "Dot" at bounding box center [825, 375] width 7 height 7
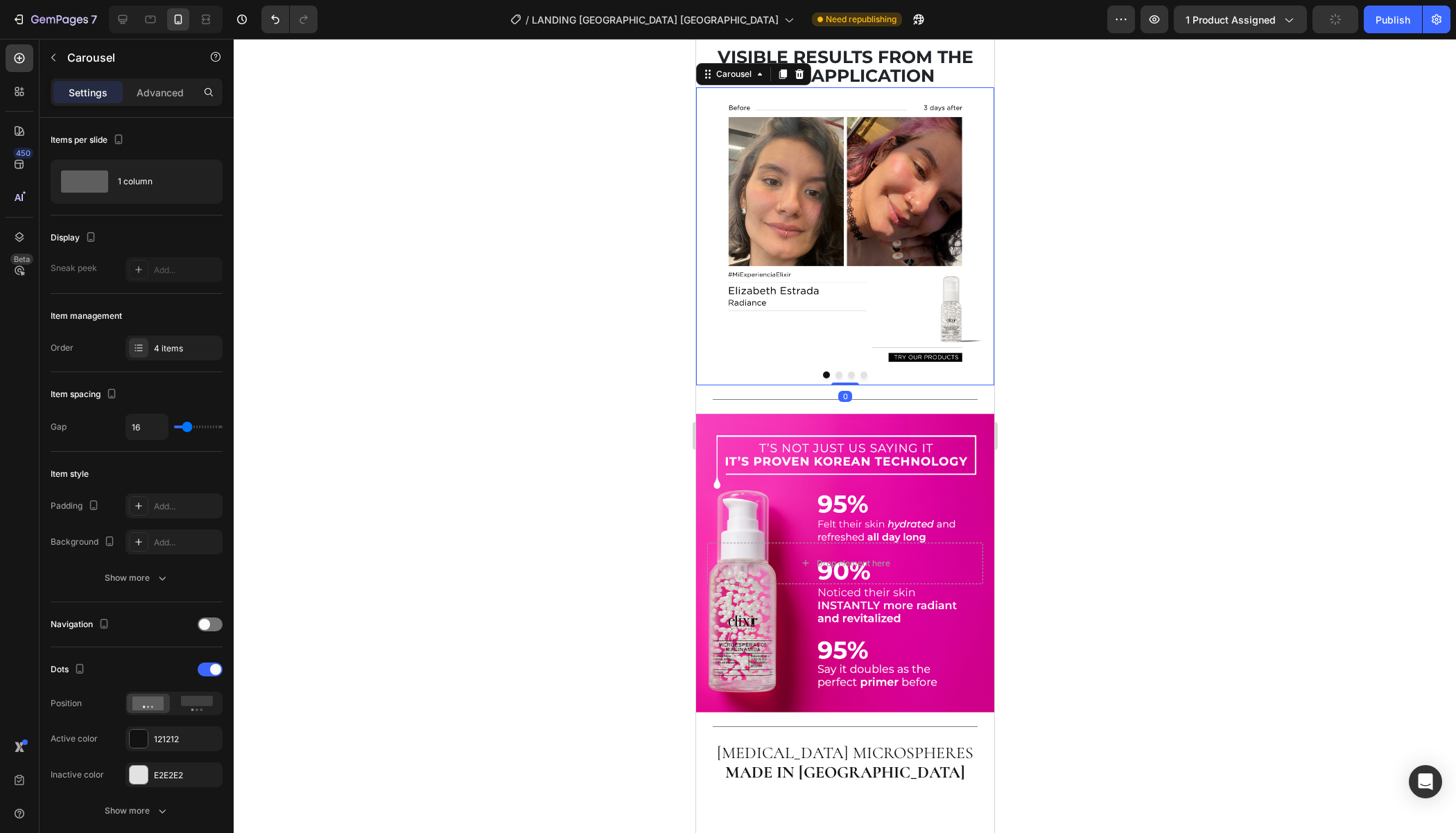
click at [839, 378] on button "Dot" at bounding box center [838, 375] width 7 height 7
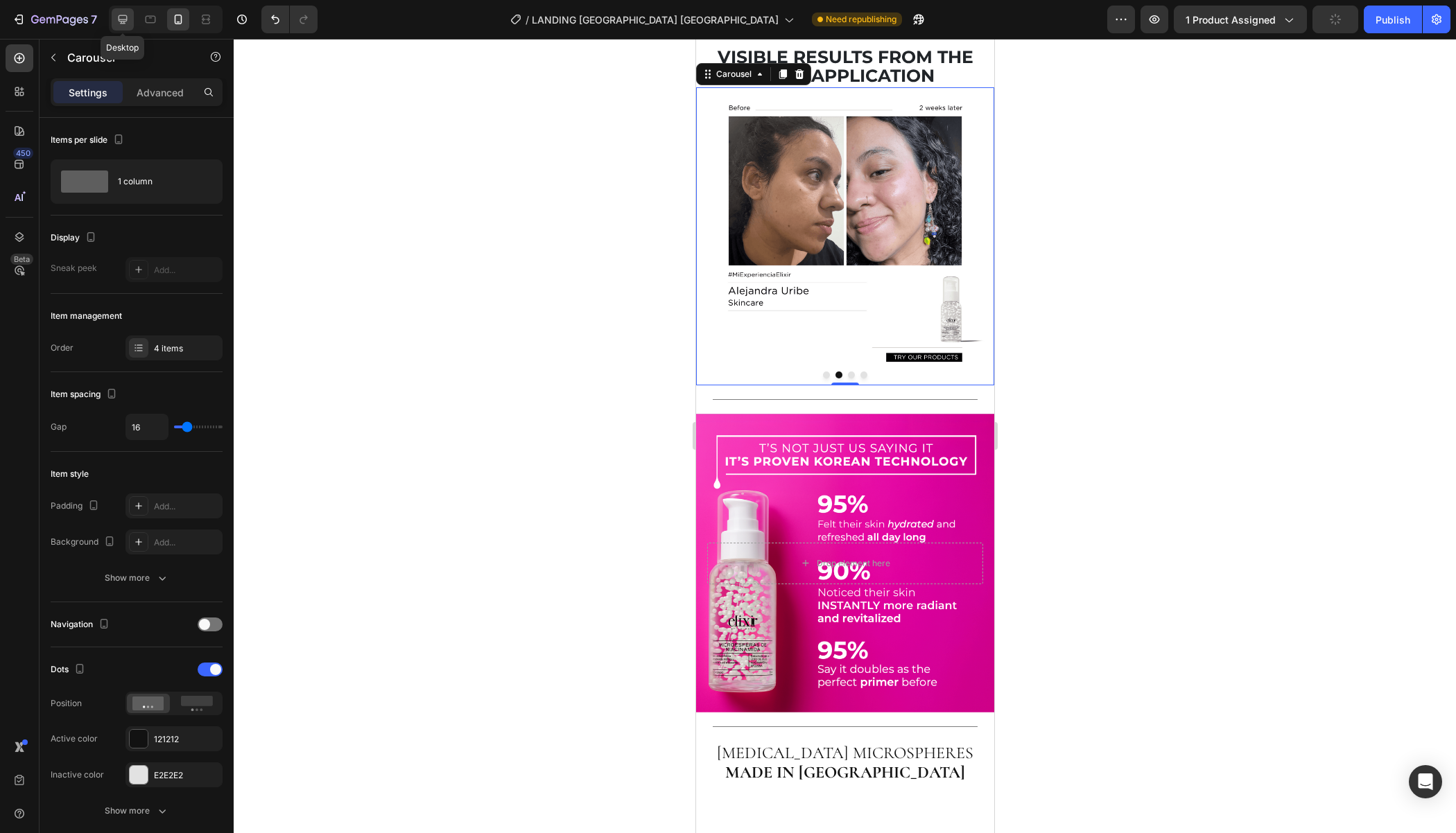
click at [115, 11] on div at bounding box center [122, 19] width 22 height 22
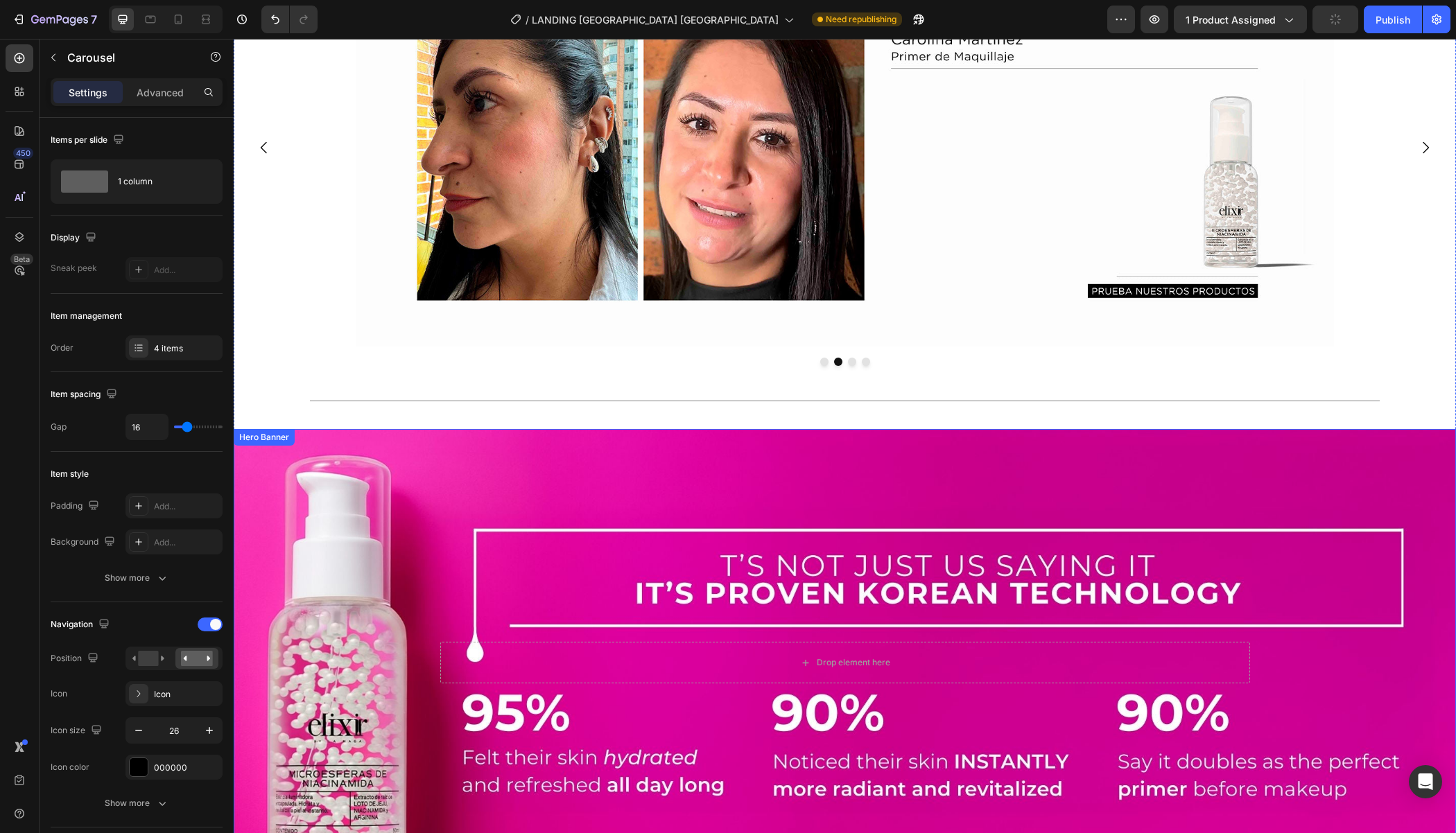
scroll to position [1403, 0]
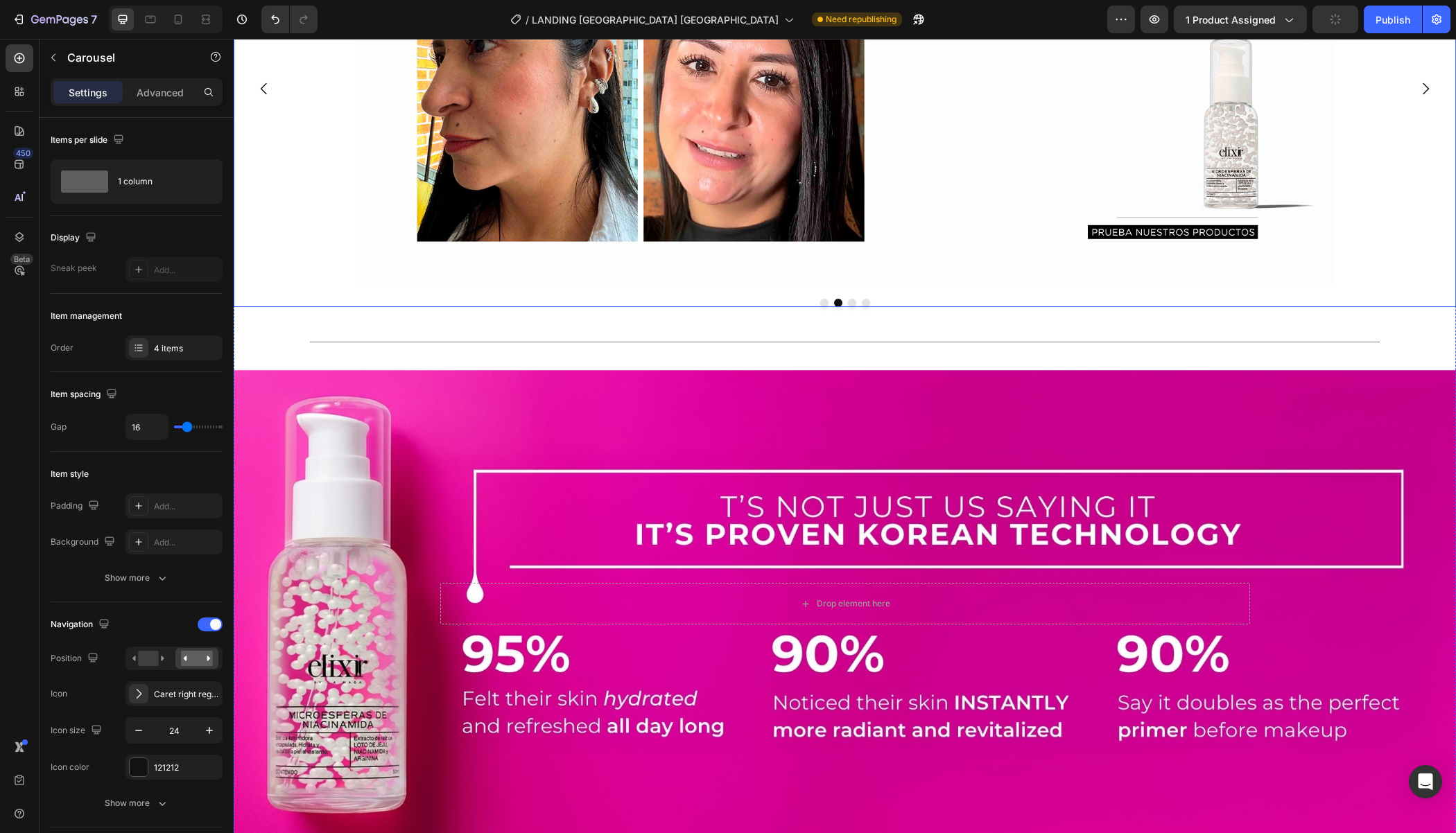
click at [818, 307] on div at bounding box center [845, 302] width 1222 height 9
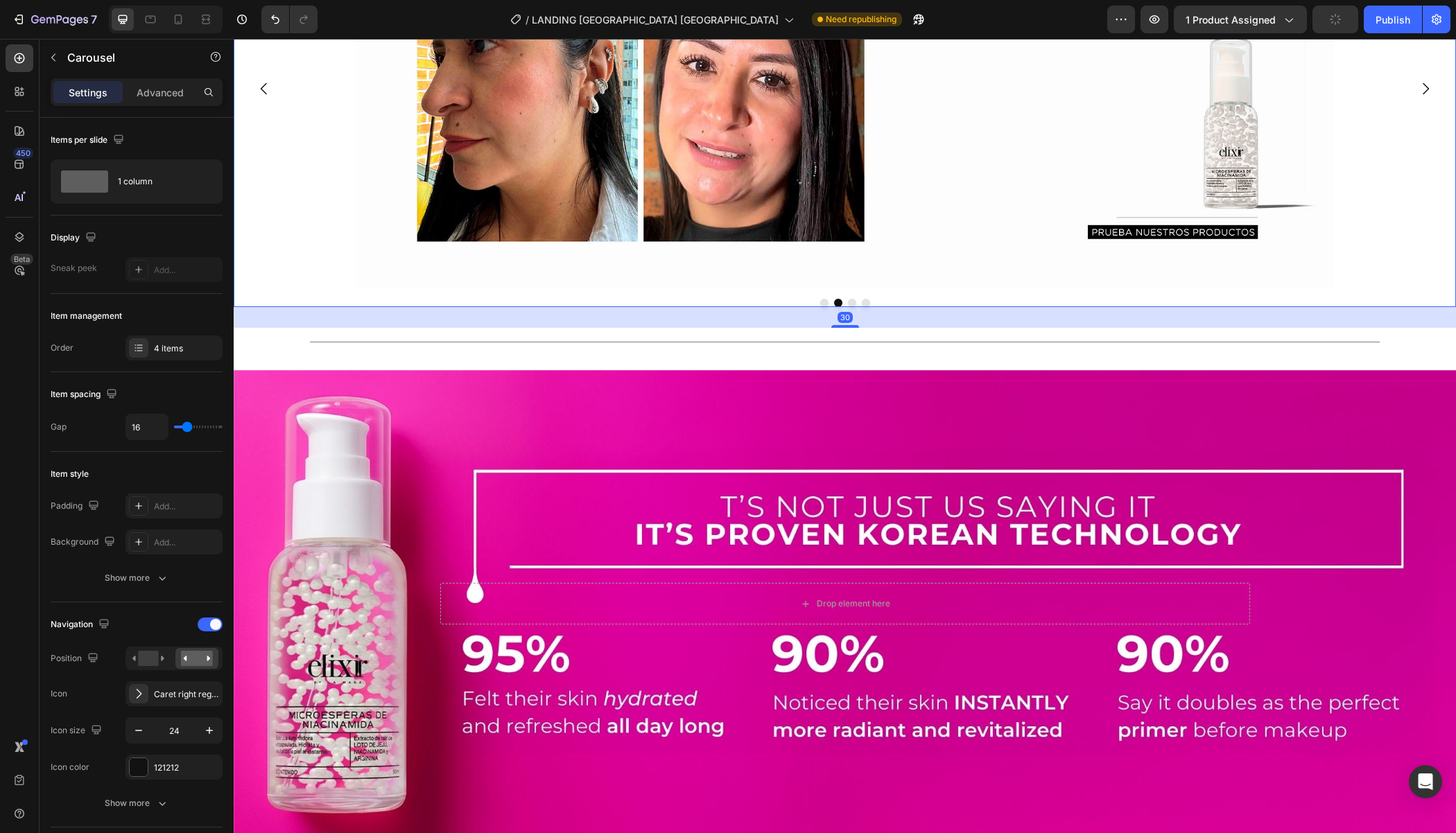
click at [822, 307] on button "Dot" at bounding box center [824, 302] width 9 height 9
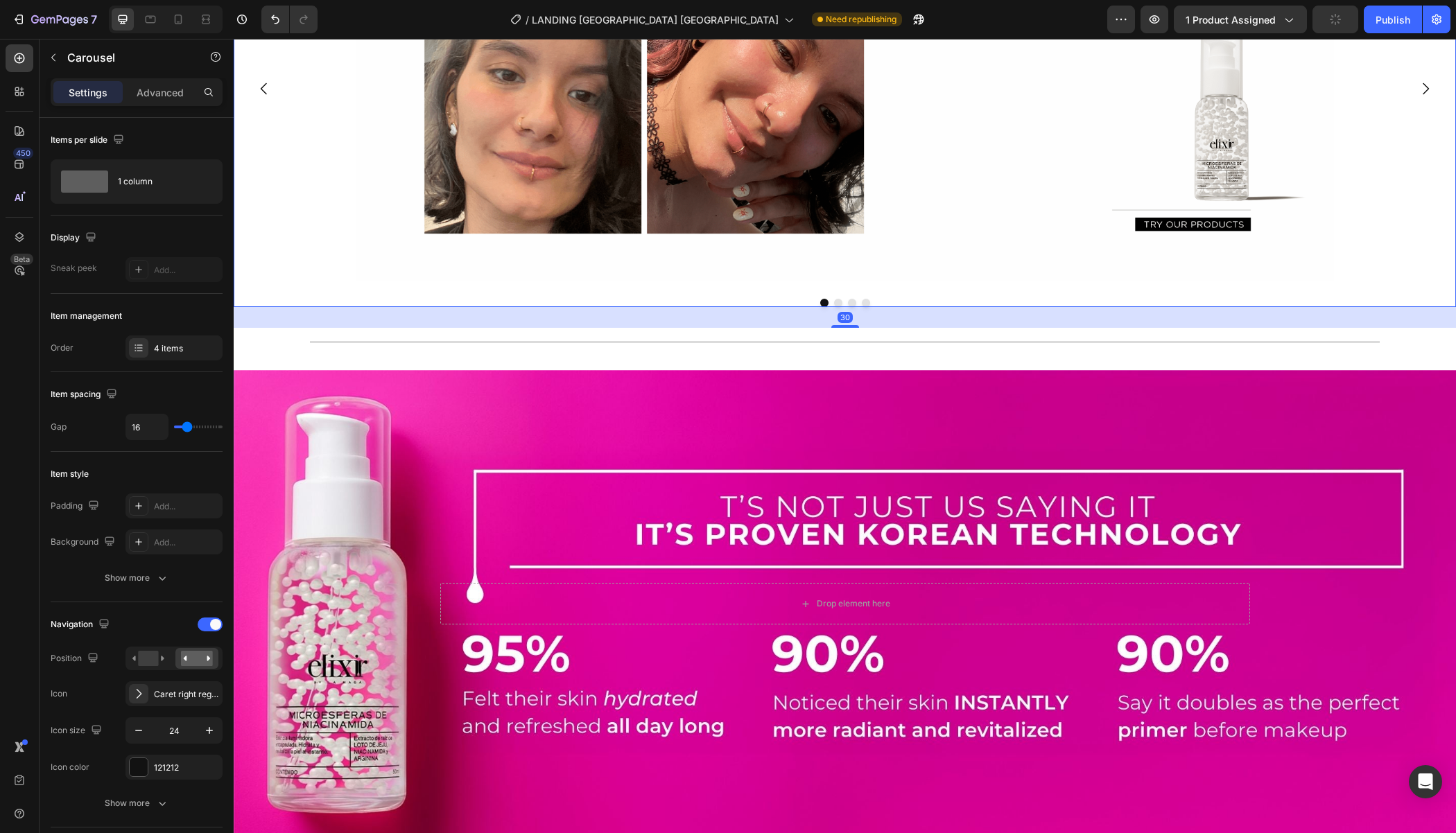
click at [836, 307] on button "Dot" at bounding box center [838, 302] width 9 height 9
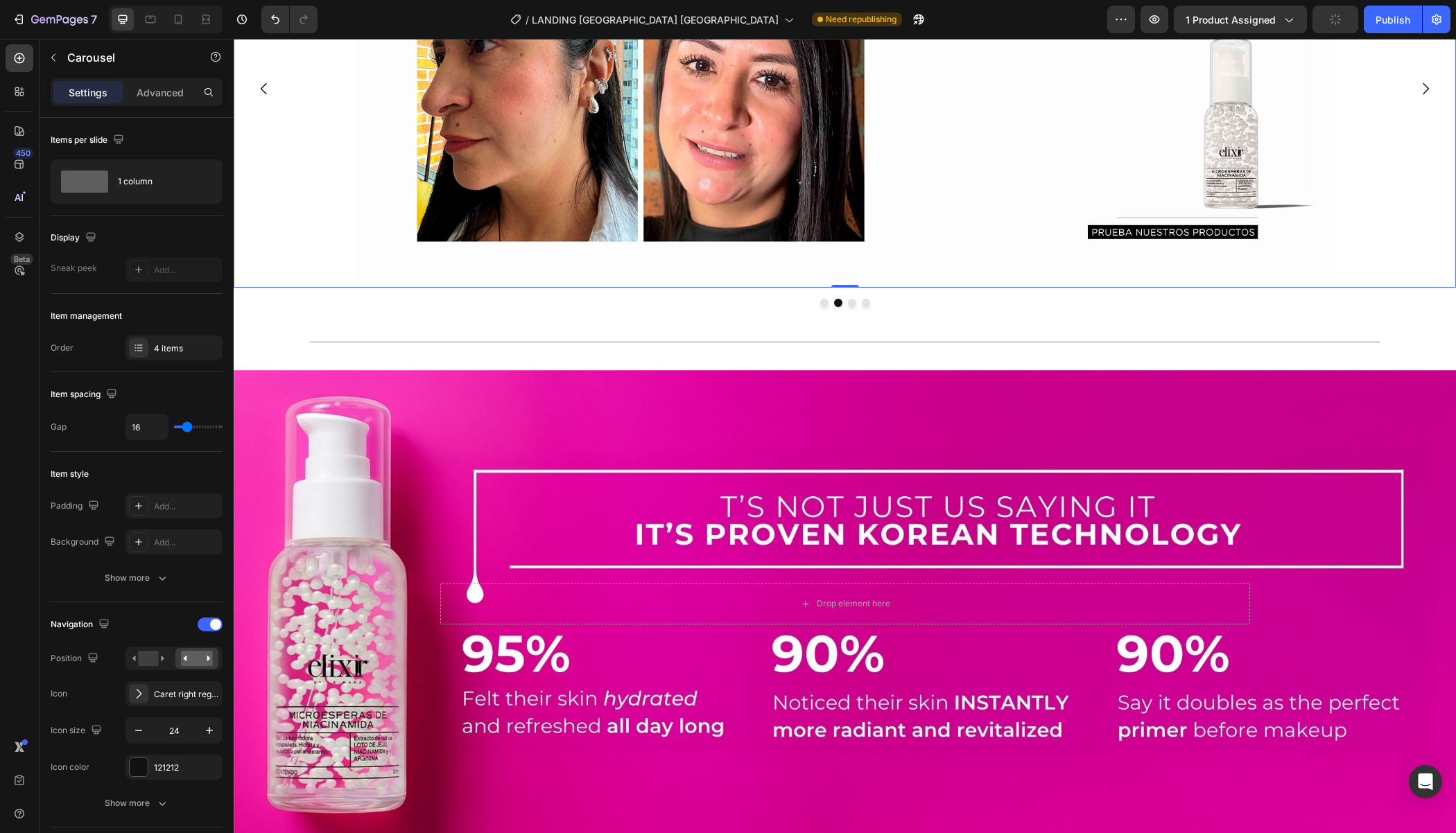
click at [581, 288] on img at bounding box center [844, 89] width 977 height 398
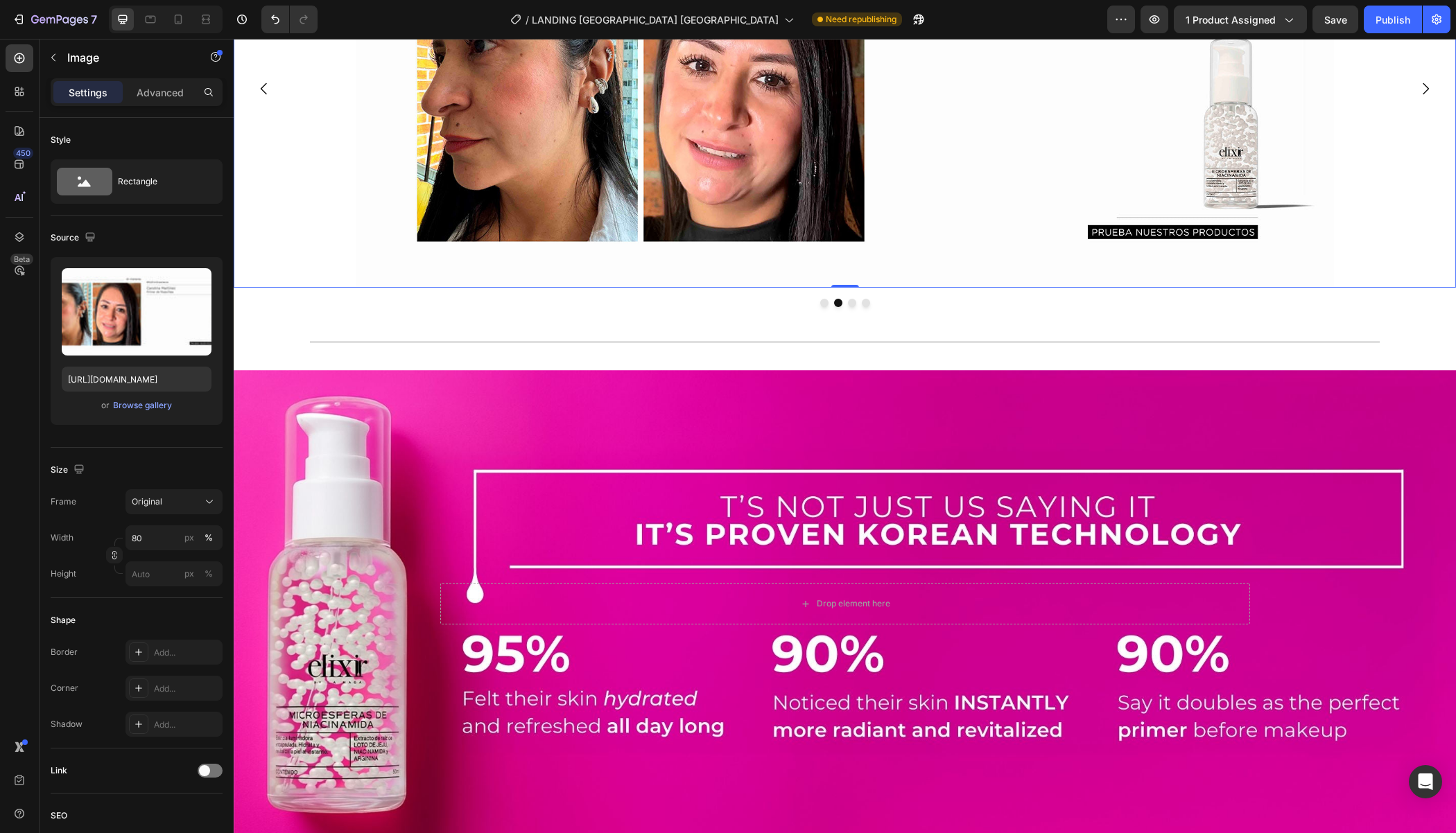
click at [395, 288] on img at bounding box center [844, 89] width 977 height 398
click at [81, 375] on input "[URL][DOMAIN_NAME]" at bounding box center [136, 379] width 149 height 25
paste input "760/8398/6754/files/1recurso-24-_1__optimized.png?v=1758897771"
type input "[URL][DOMAIN_NAME]"
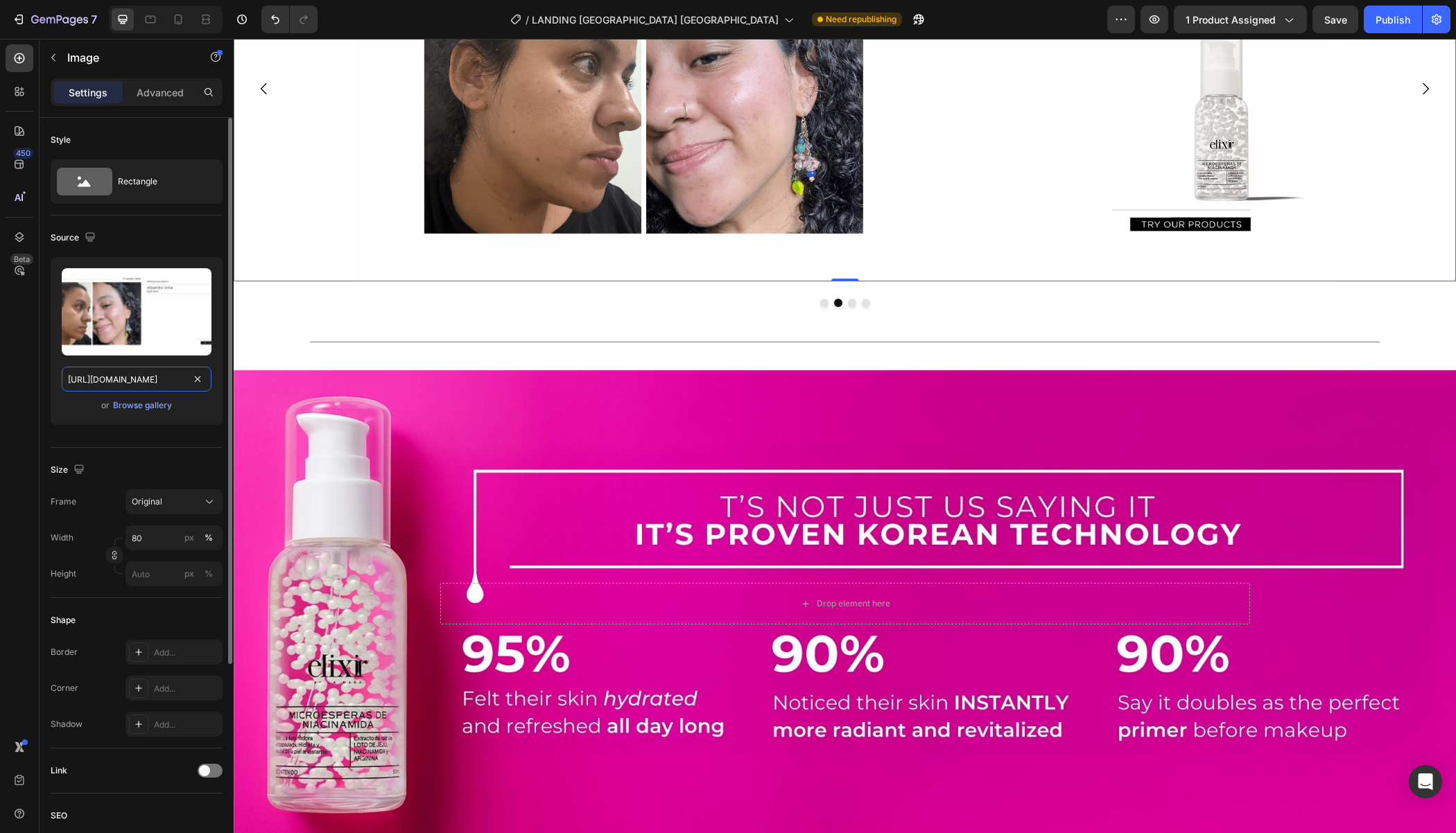
scroll to position [0, 284]
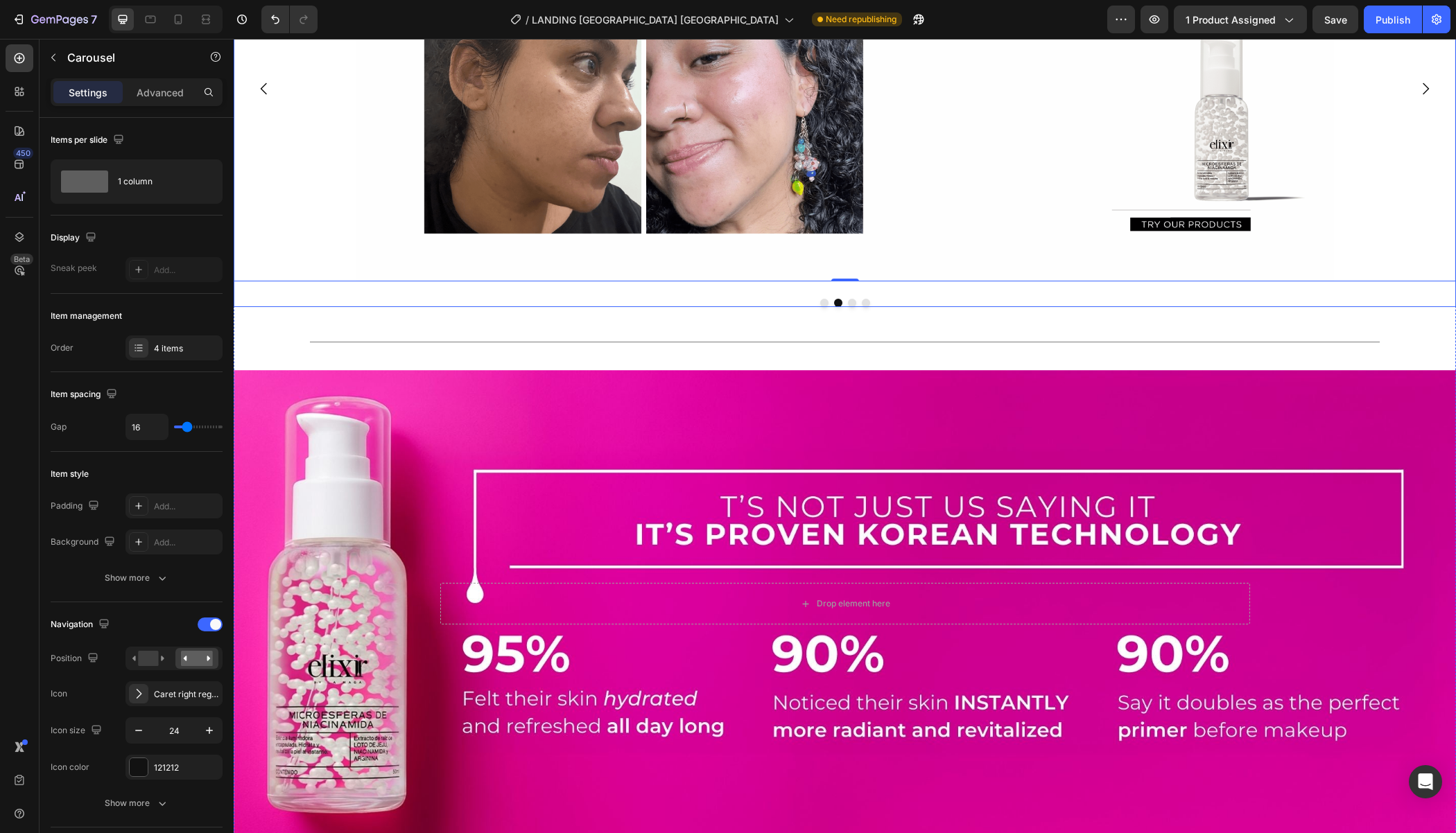
click at [850, 307] on button "Dot" at bounding box center [851, 302] width 9 height 9
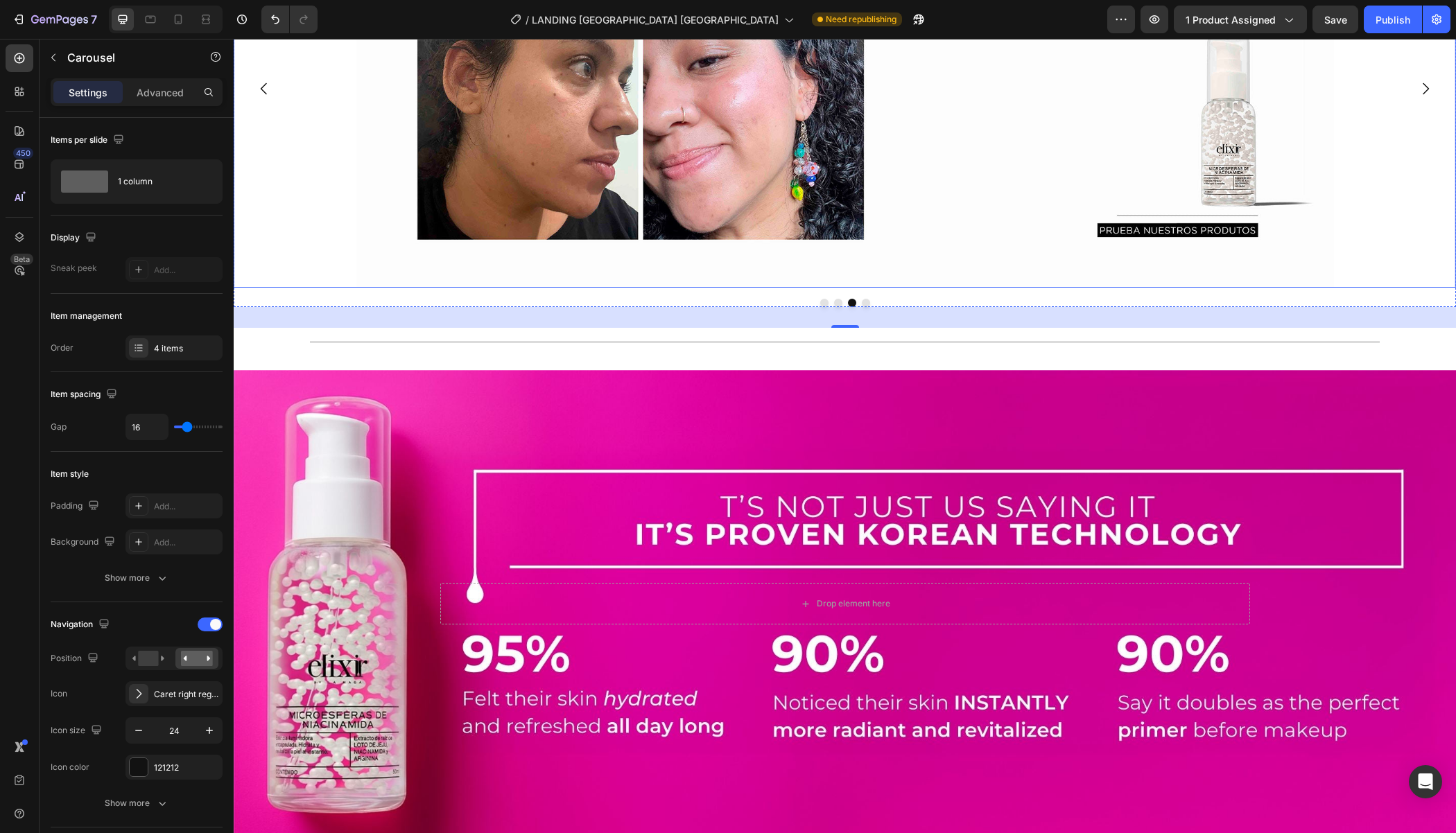
click at [370, 288] on img at bounding box center [844, 89] width 977 height 398
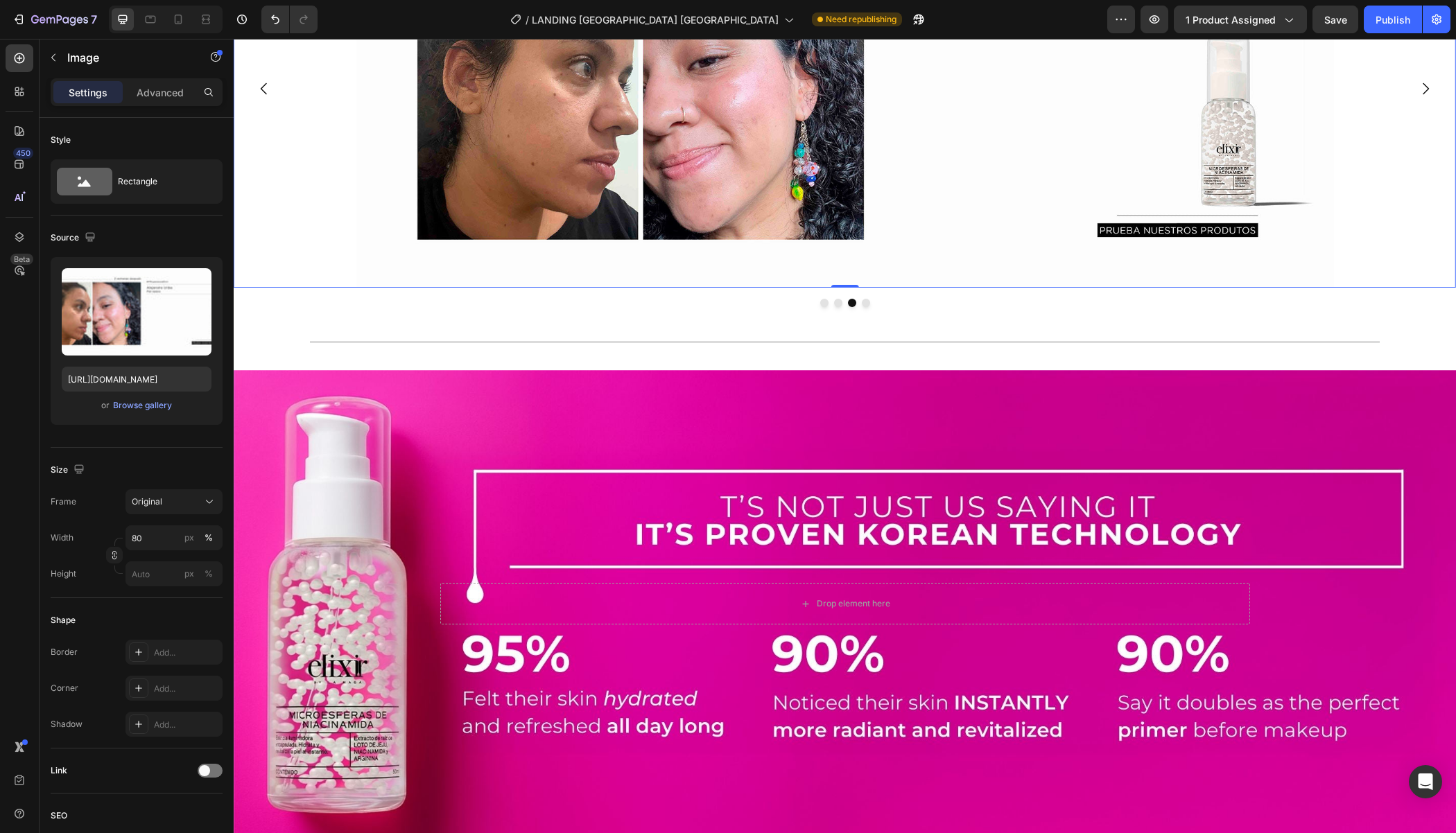
click at [601, 288] on img at bounding box center [844, 89] width 977 height 398
click at [152, 389] on input "[URL][DOMAIN_NAME]" at bounding box center [136, 379] width 149 height 25
paste input "760/8398/6754/files/1recurso-27_optimized.png?v=1758897771"
type input "[URL][DOMAIN_NAME]"
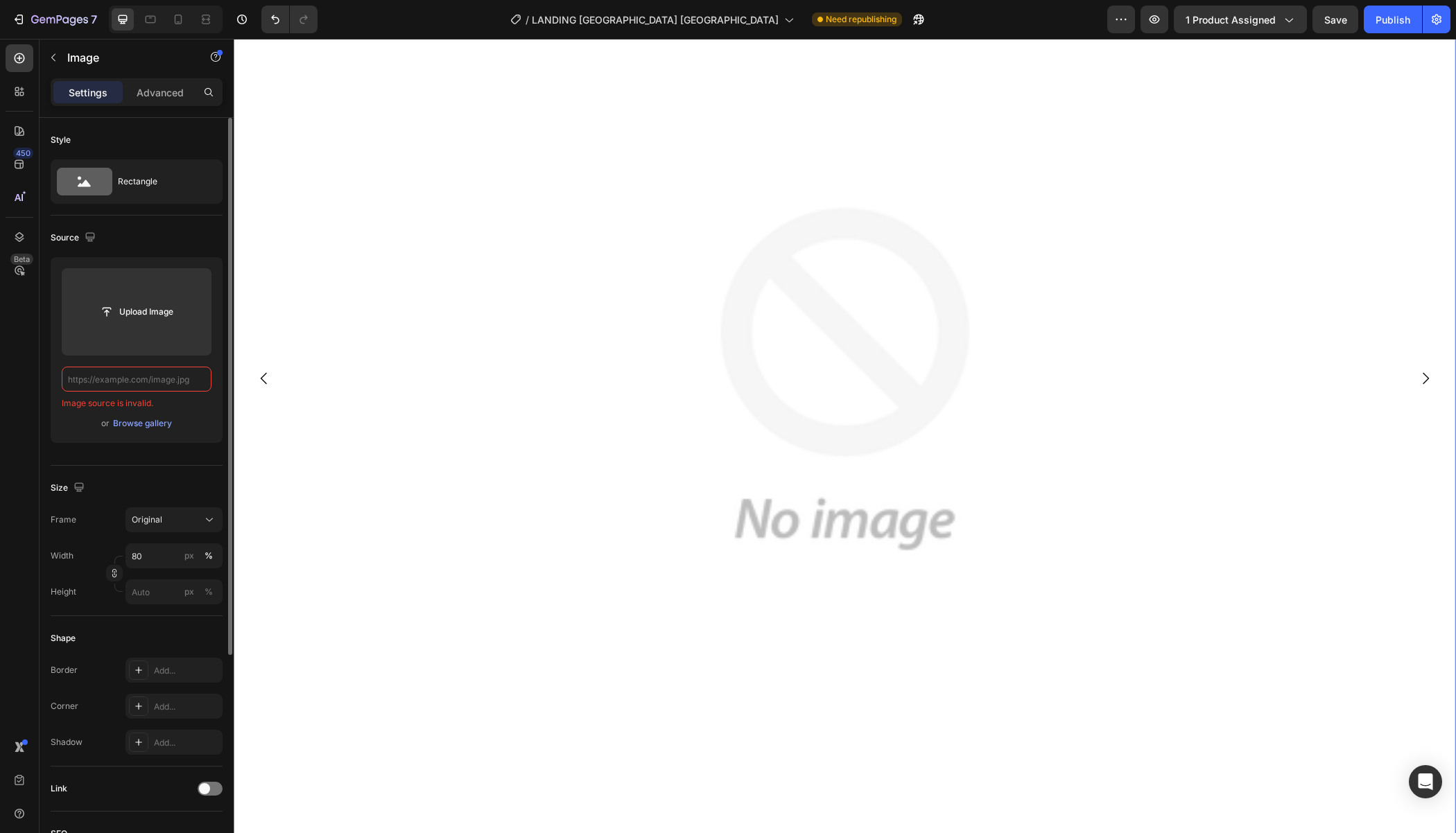
scroll to position [0, 0]
click at [155, 378] on input "text" at bounding box center [136, 379] width 149 height 25
paste input "[URL][DOMAIN_NAME]"
type input "[URL][DOMAIN_NAME]"
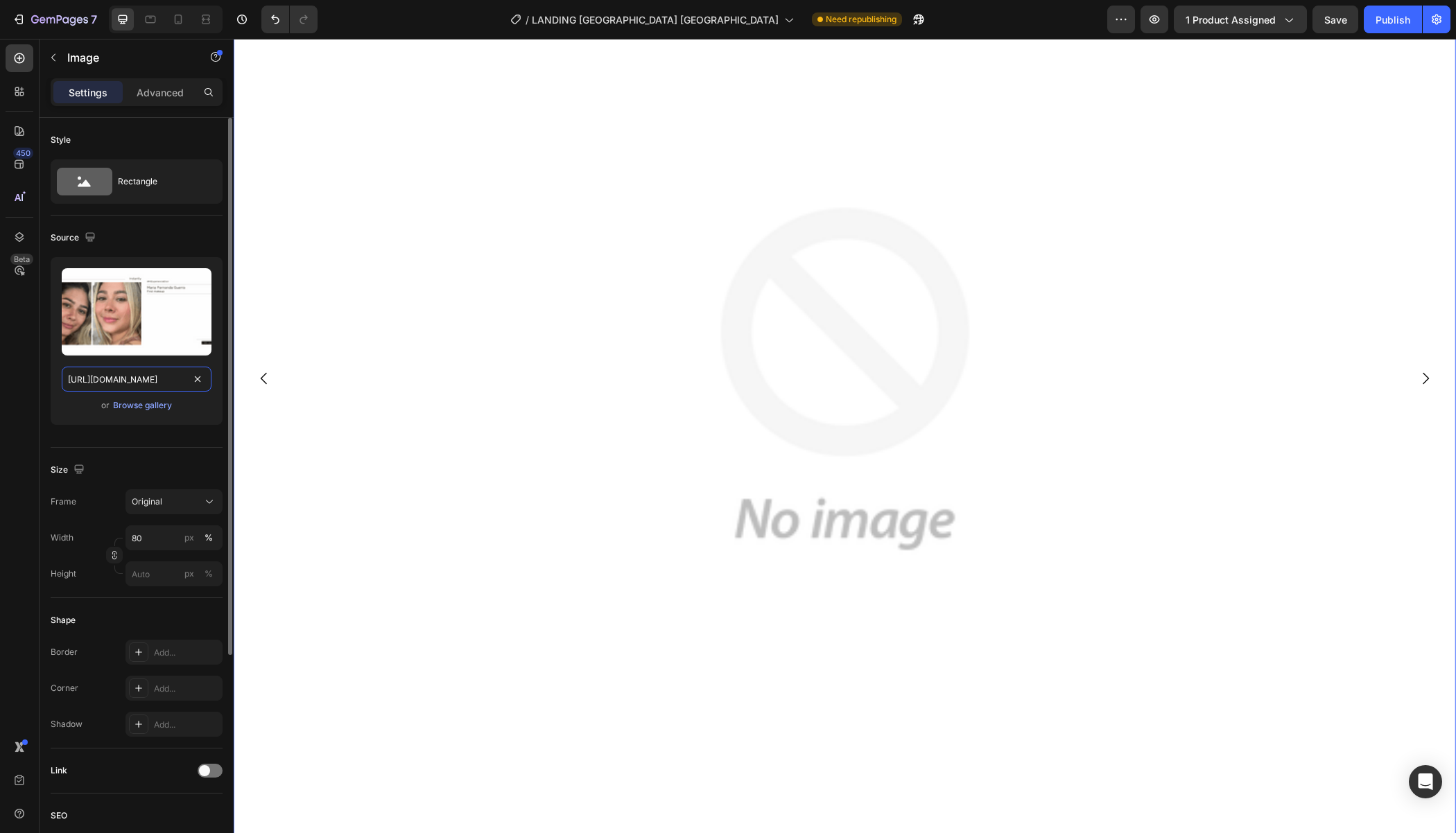
scroll to position [0, 269]
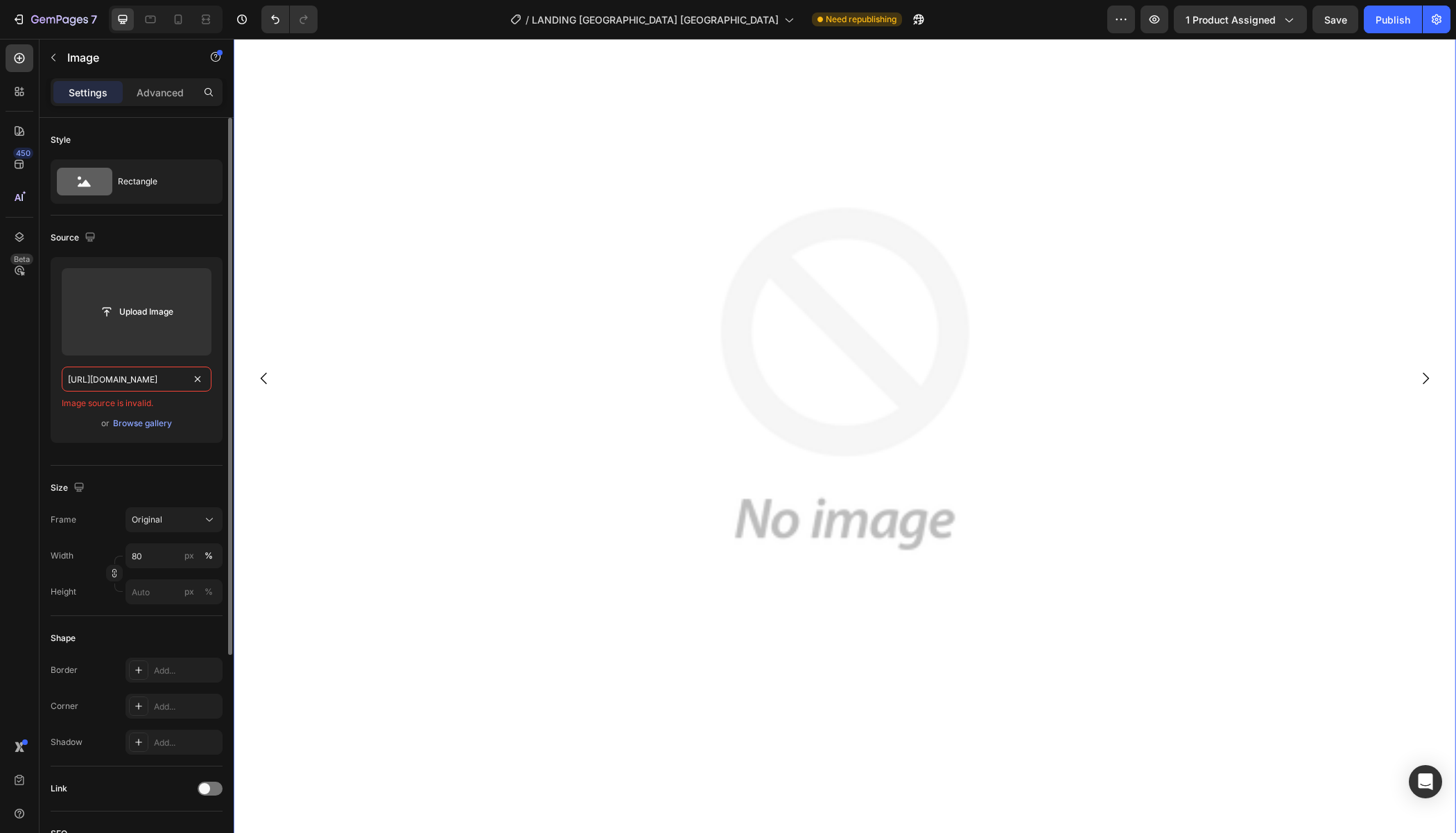
click at [155, 378] on input "[URL][DOMAIN_NAME]" at bounding box center [136, 379] width 149 height 25
click at [158, 378] on input "text" at bounding box center [136, 379] width 149 height 25
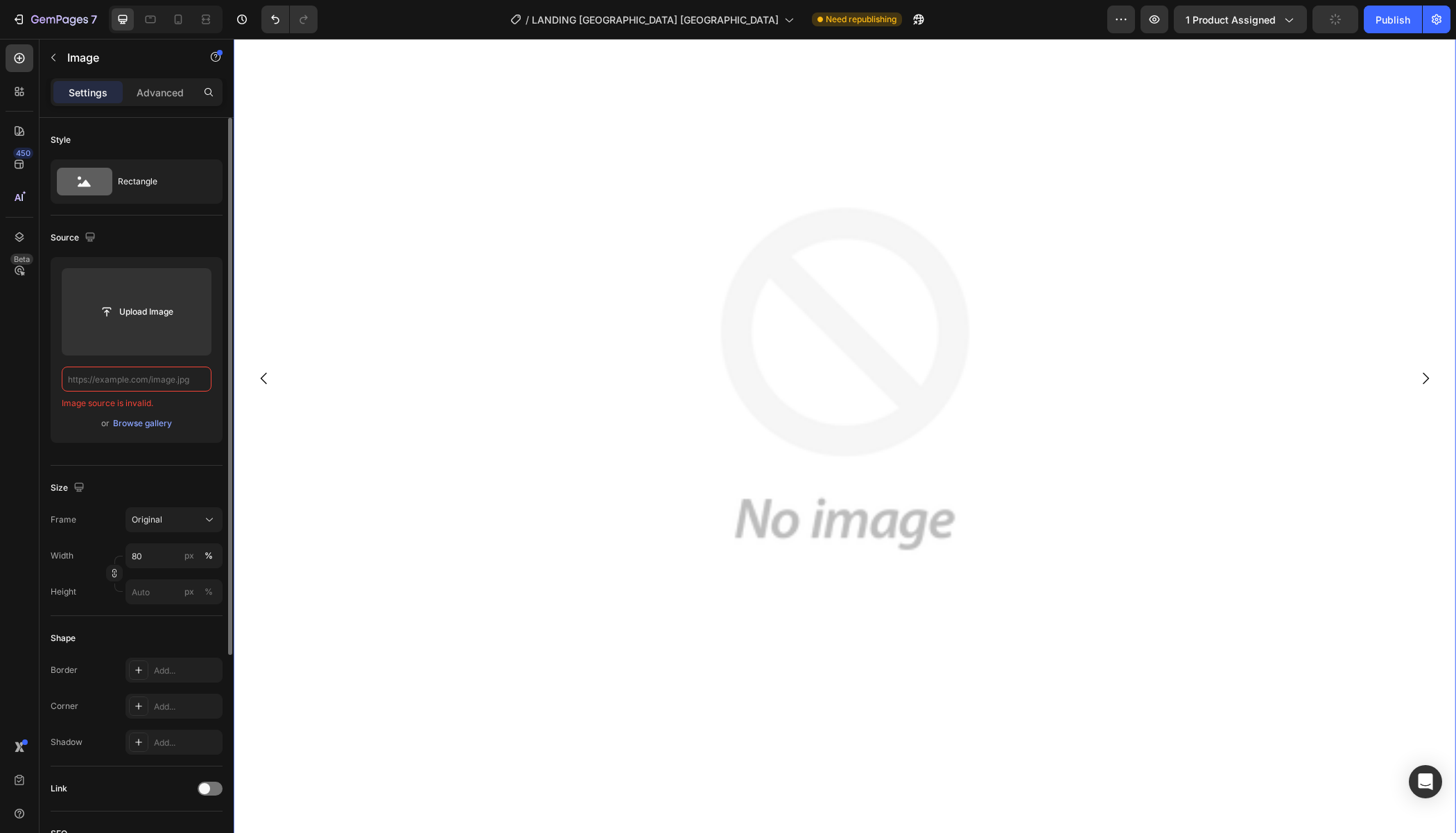
paste input "[URL][DOMAIN_NAME]"
type input "[URL][DOMAIN_NAME]"
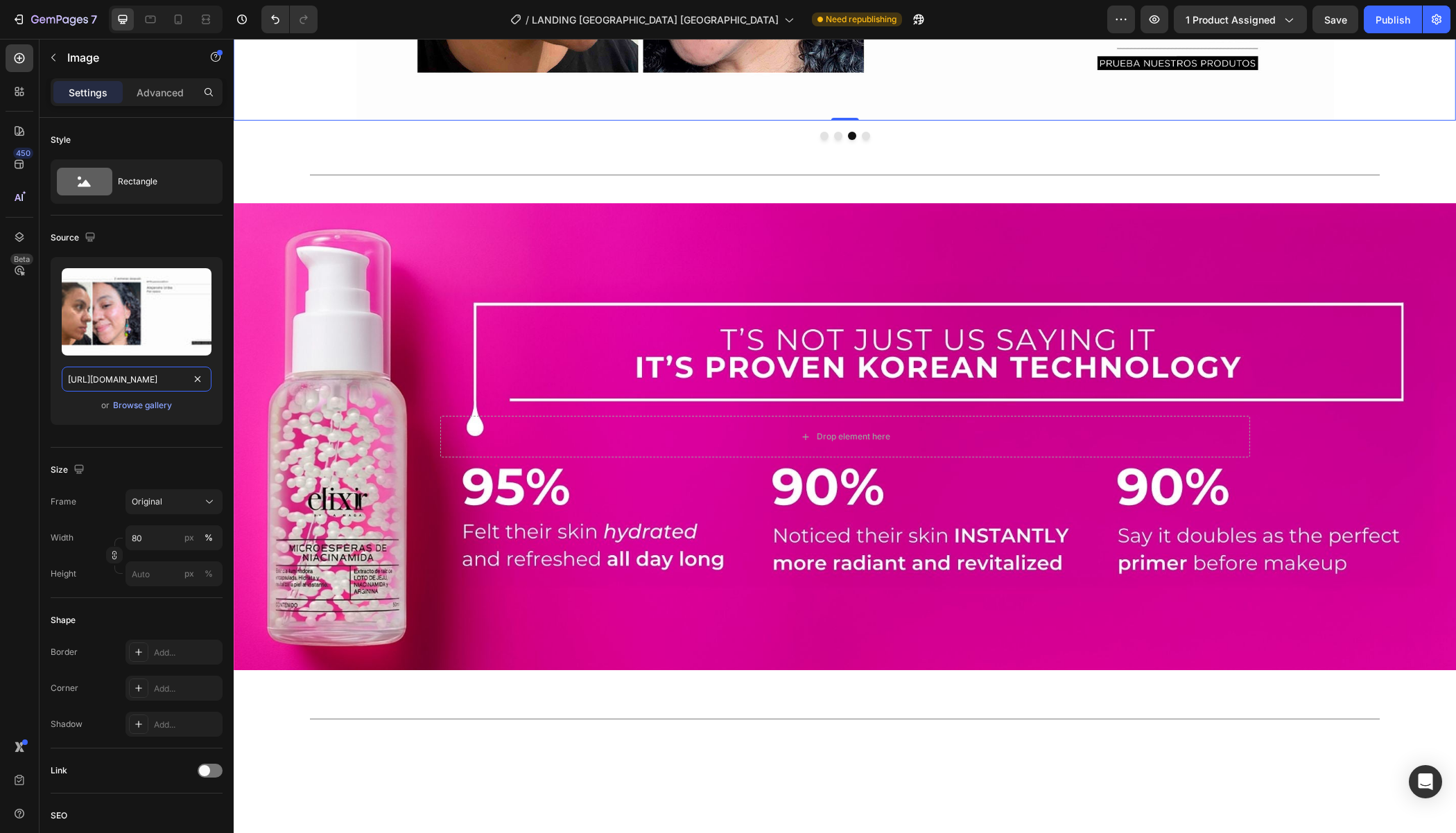
scroll to position [1469, 0]
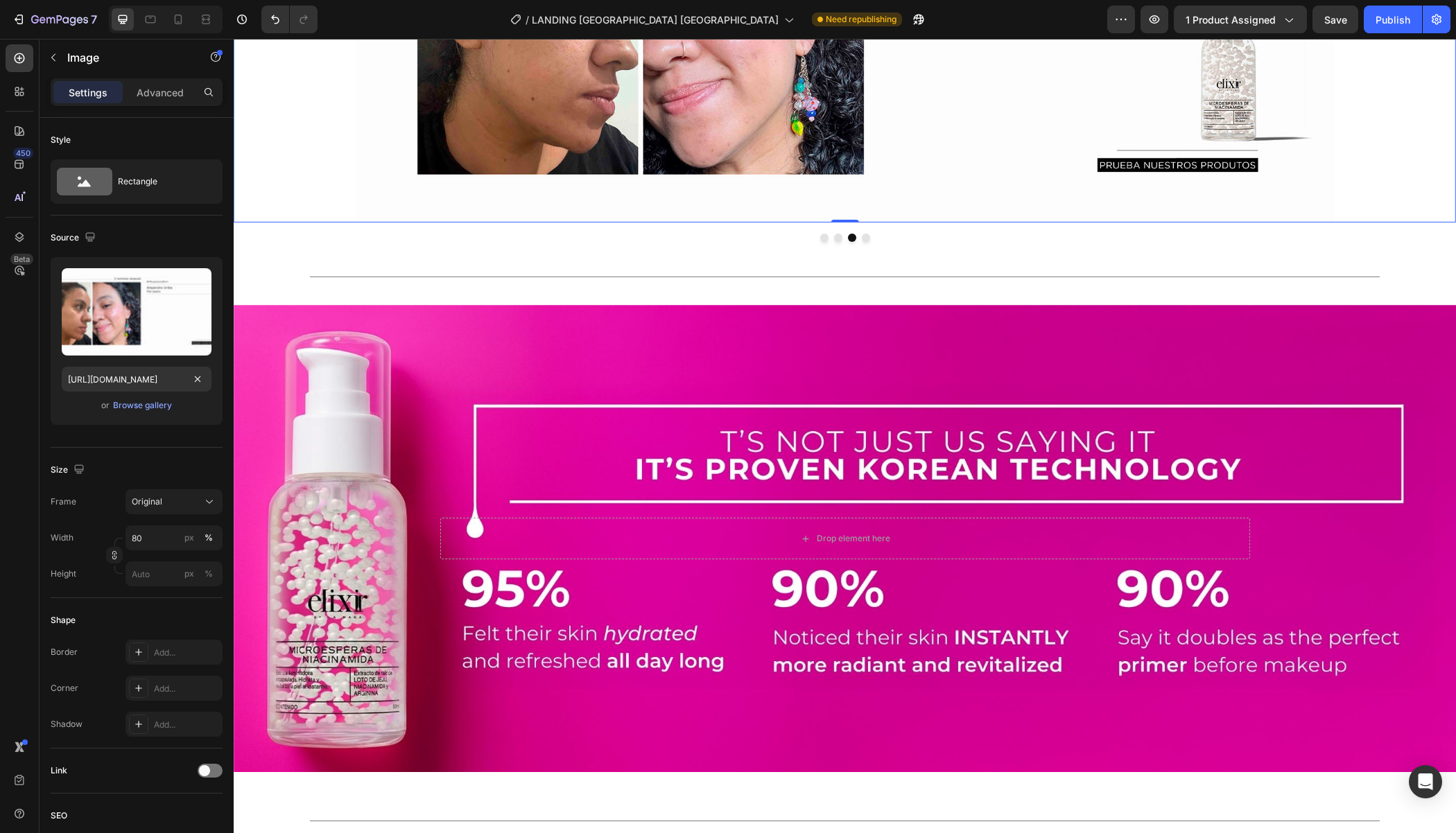
click at [538, 222] on img at bounding box center [844, 23] width 977 height 398
click at [173, 377] on input "[URL][DOMAIN_NAME]" at bounding box center [136, 379] width 149 height 25
paste input "760/8398/6754/files/1recurso-27_optimized.png?v=1758897771"
type input "[URL][DOMAIN_NAME]"
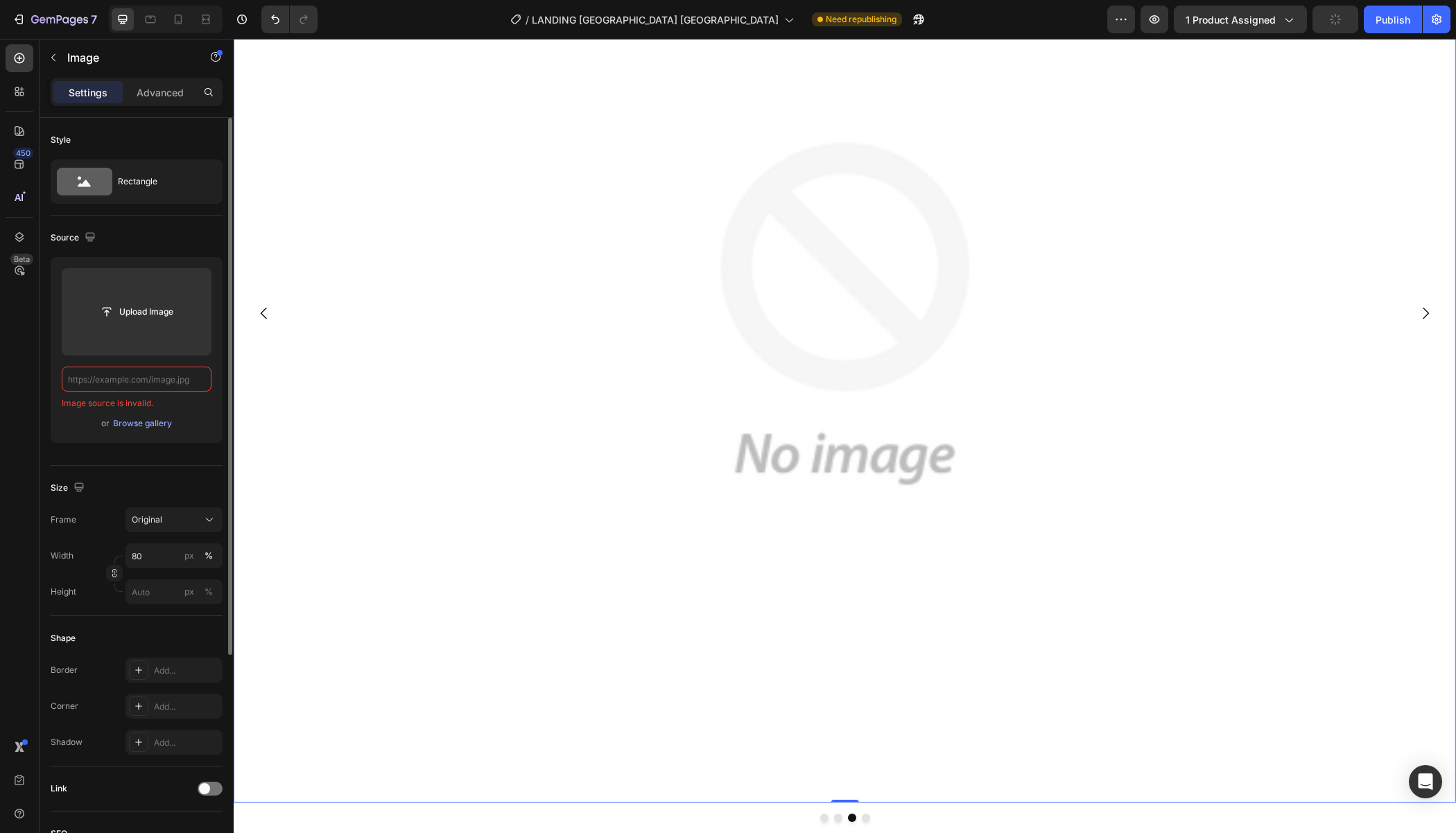
scroll to position [0, 0]
click at [147, 385] on input "text" at bounding box center [136, 379] width 149 height 25
paste input "[URL][DOMAIN_NAME]"
click at [132, 330] on label at bounding box center [136, 312] width 149 height 88
click at [132, 324] on input "file" at bounding box center [136, 312] width 95 height 23
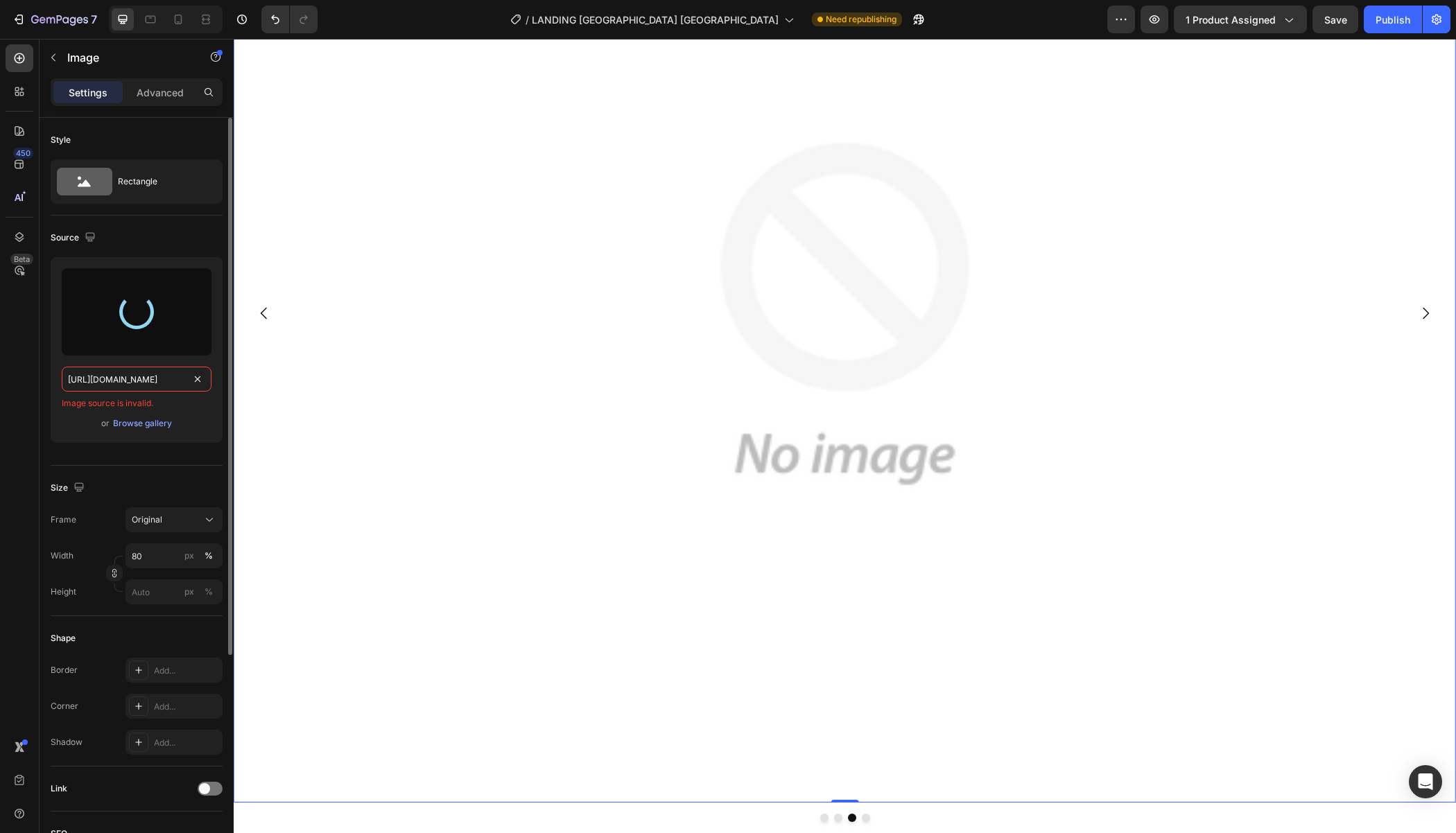
click at [113, 383] on input "[URL][DOMAIN_NAME]" at bounding box center [136, 379] width 149 height 25
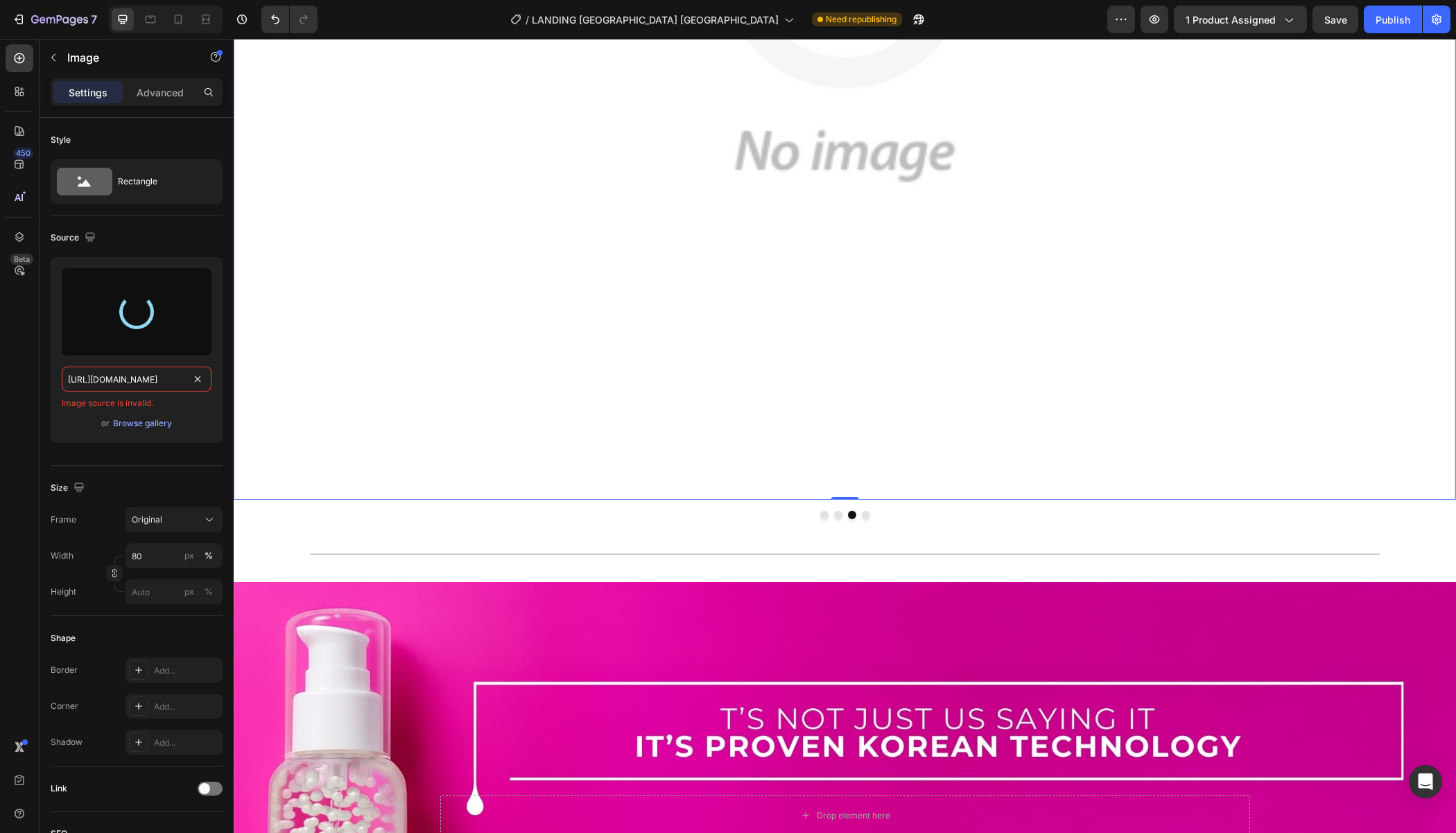
type input "[URL][DOMAIN_NAME]"
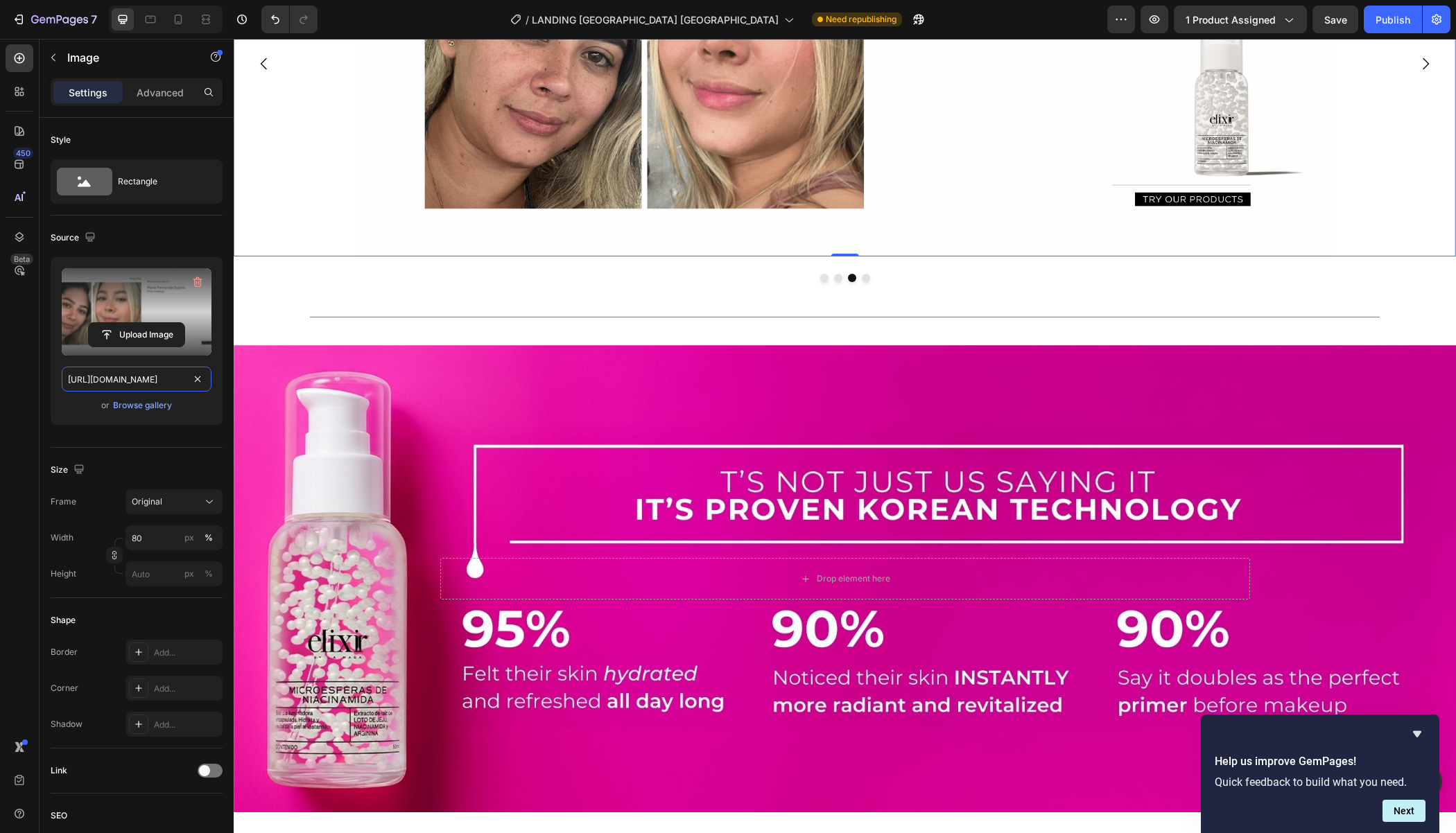
scroll to position [1409, 0]
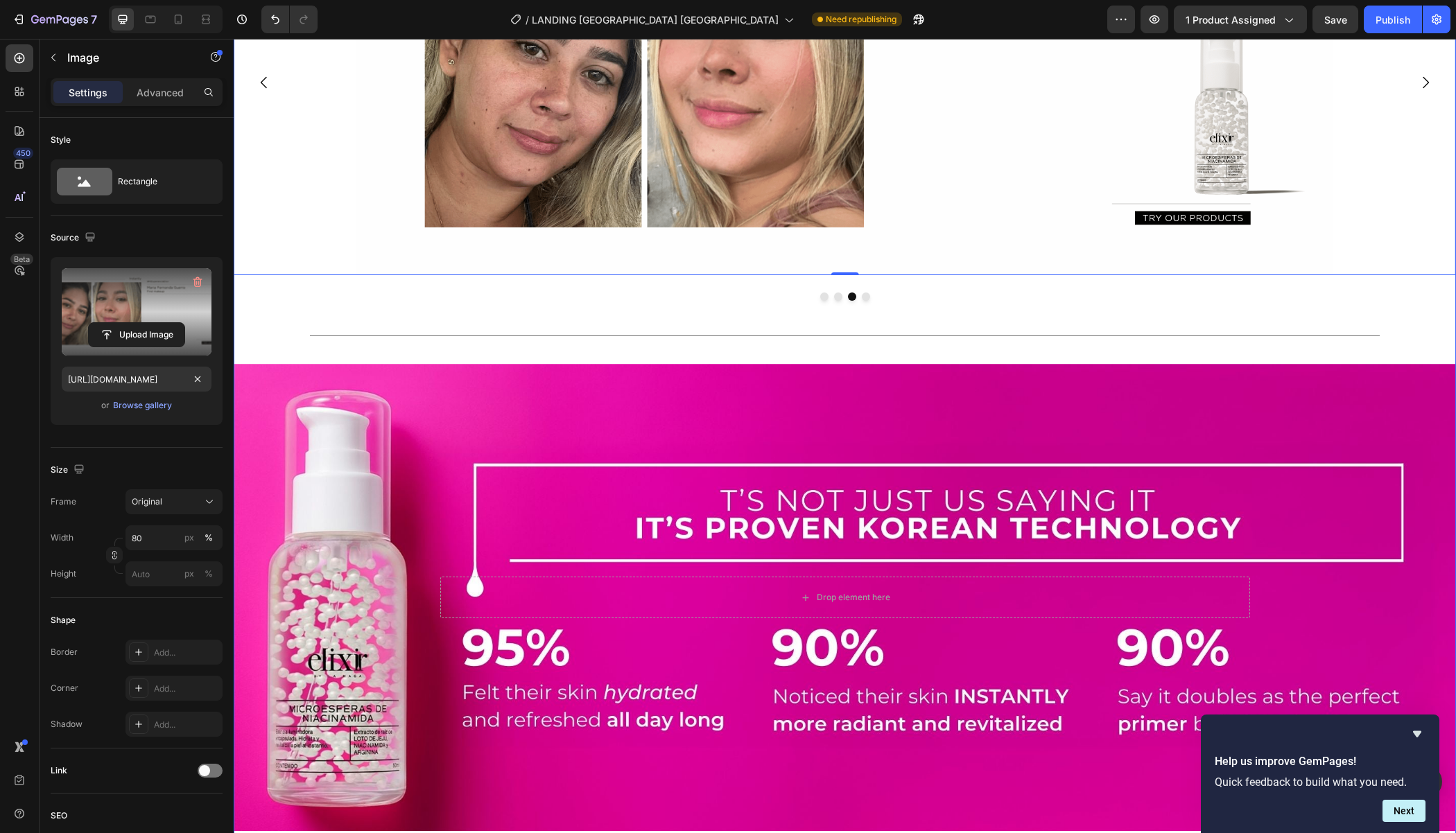
click at [299, 167] on div "Video The ideal of beauty changed: Text Block Your matte skin adds years to you…" at bounding box center [845, 190] width 1222 height 1437
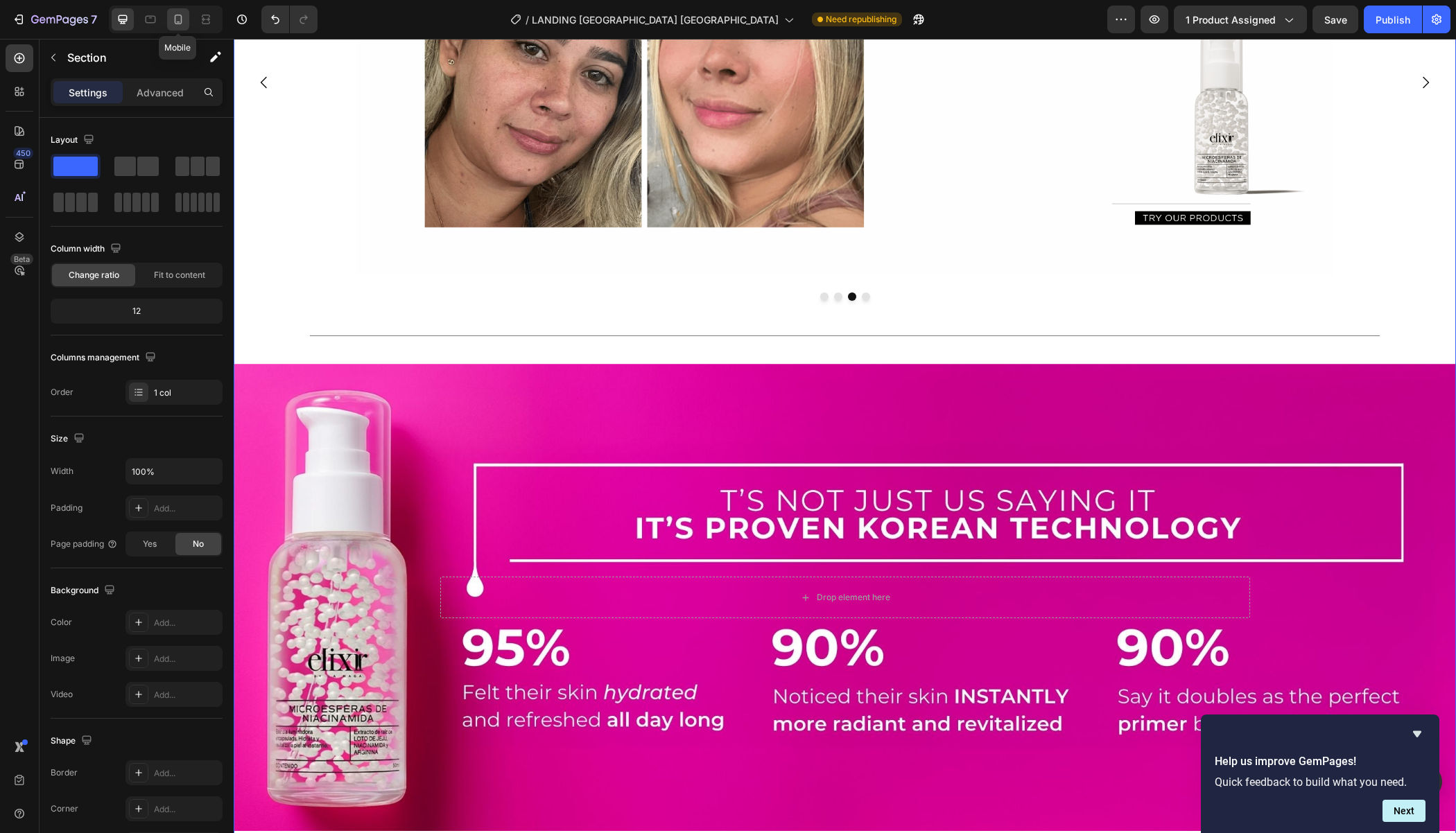
click at [187, 29] on div at bounding box center [177, 19] width 22 height 22
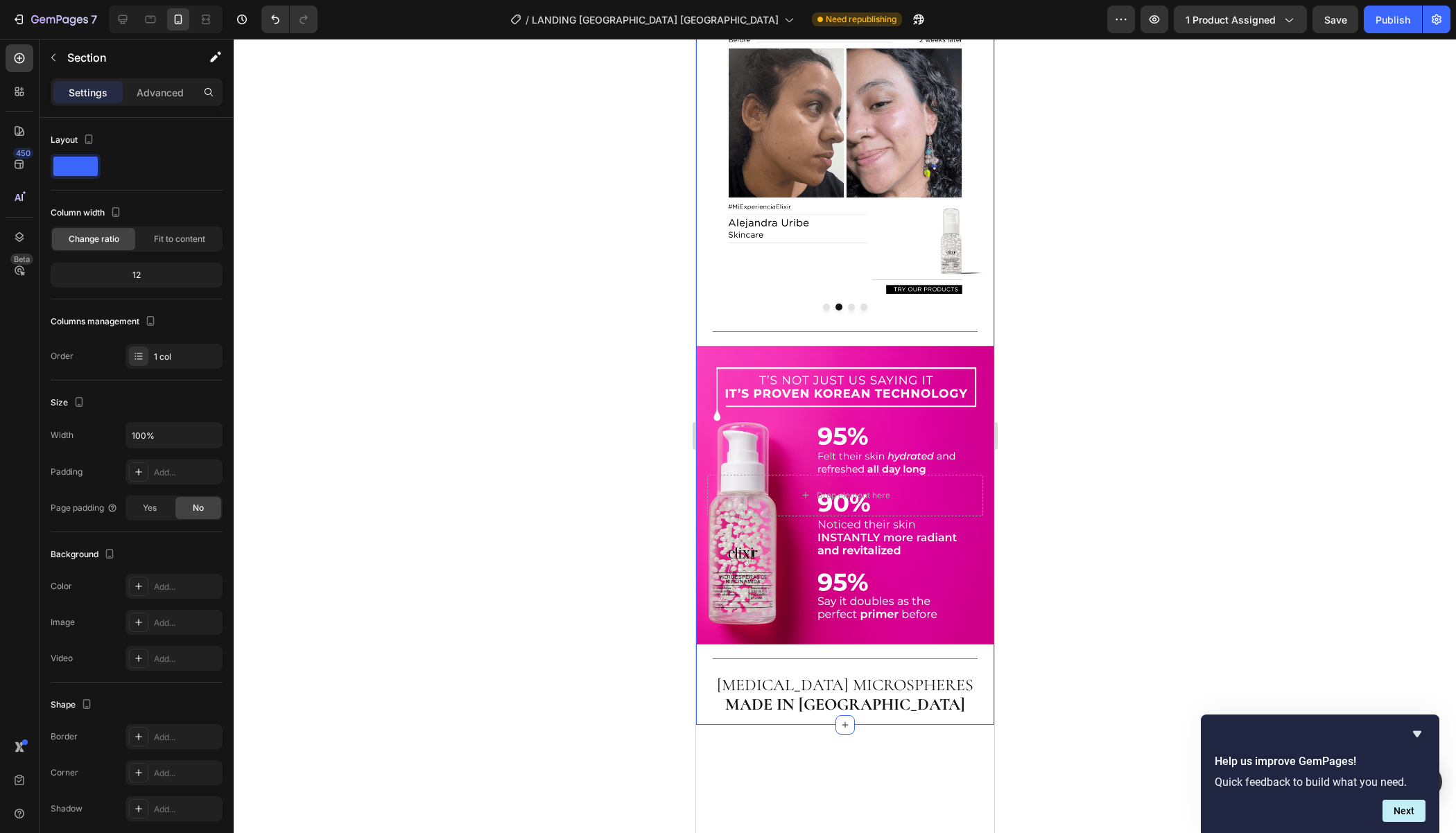
scroll to position [1430, 0]
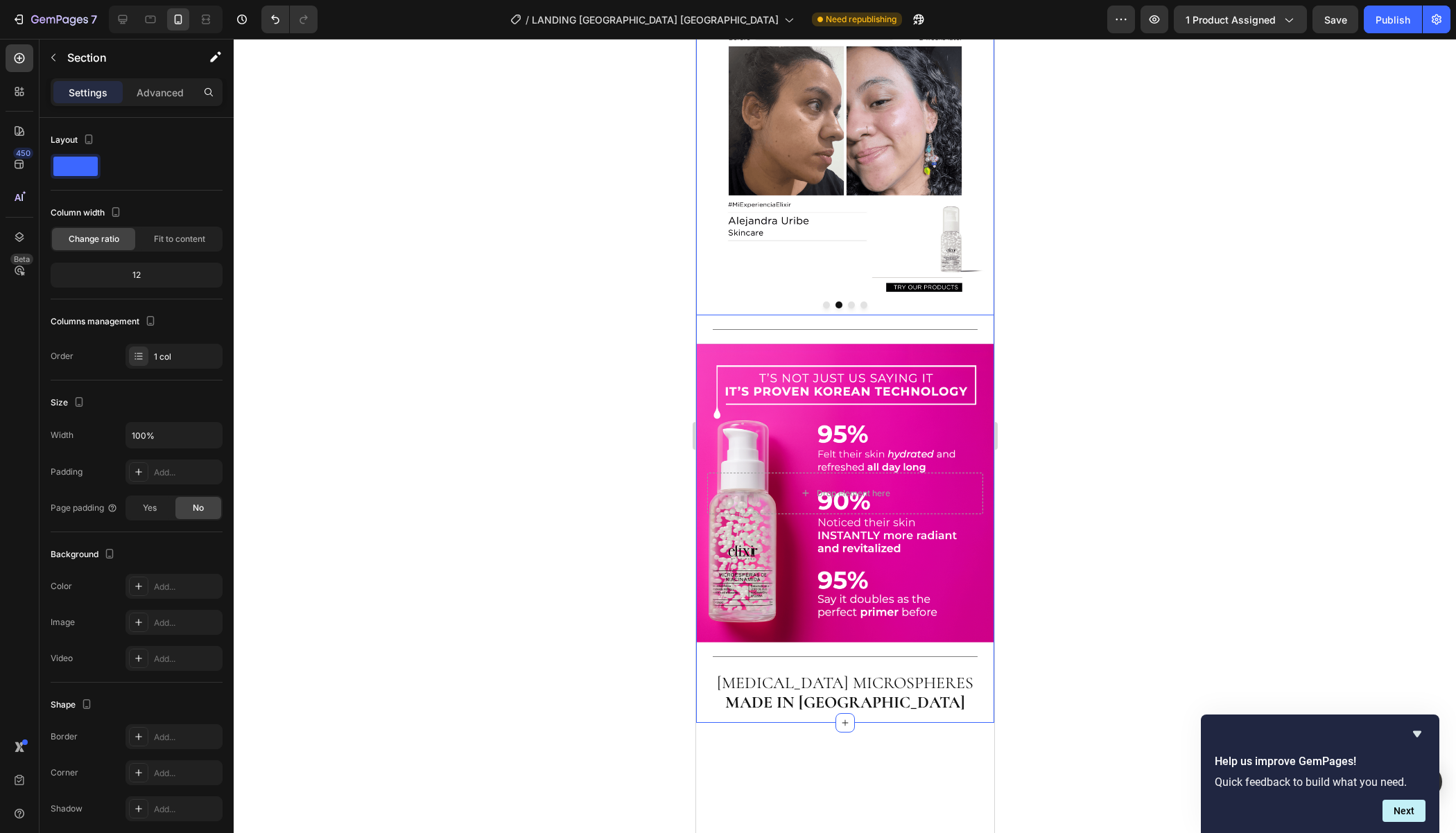
click at [848, 308] on button "Dot" at bounding box center [850, 304] width 7 height 7
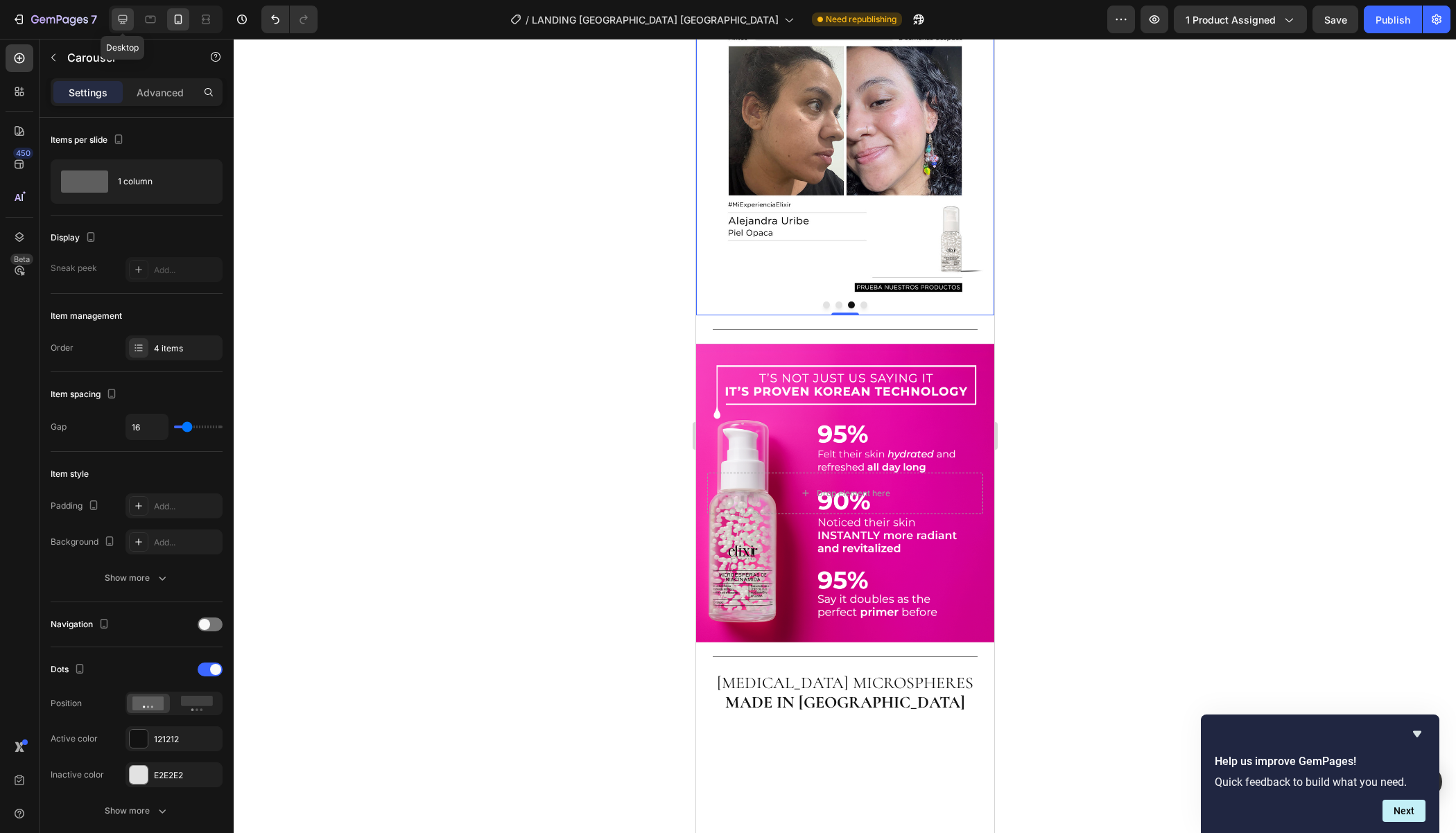
click at [125, 18] on icon at bounding box center [122, 19] width 13 height 13
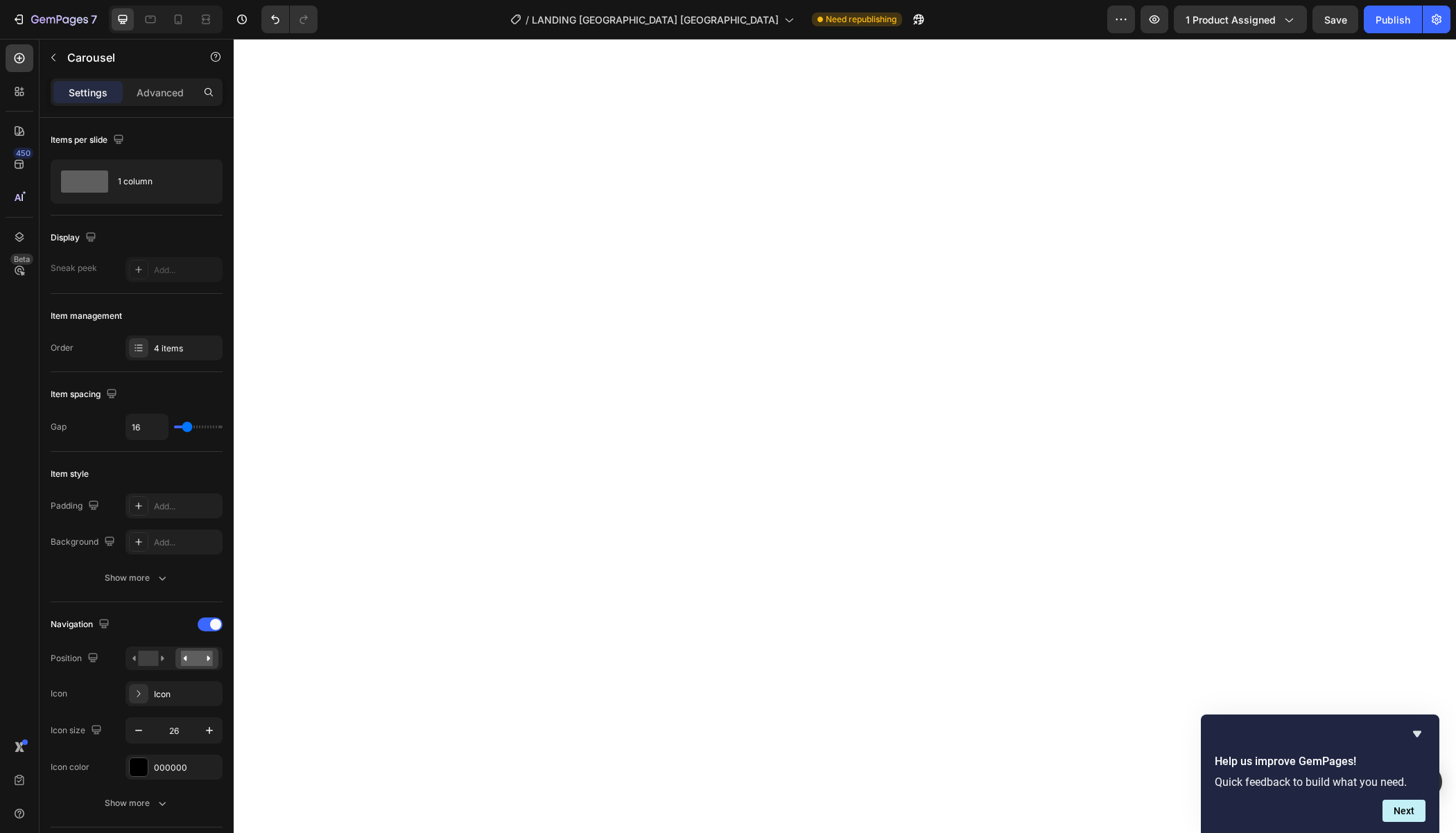
scroll to position [2431, 0]
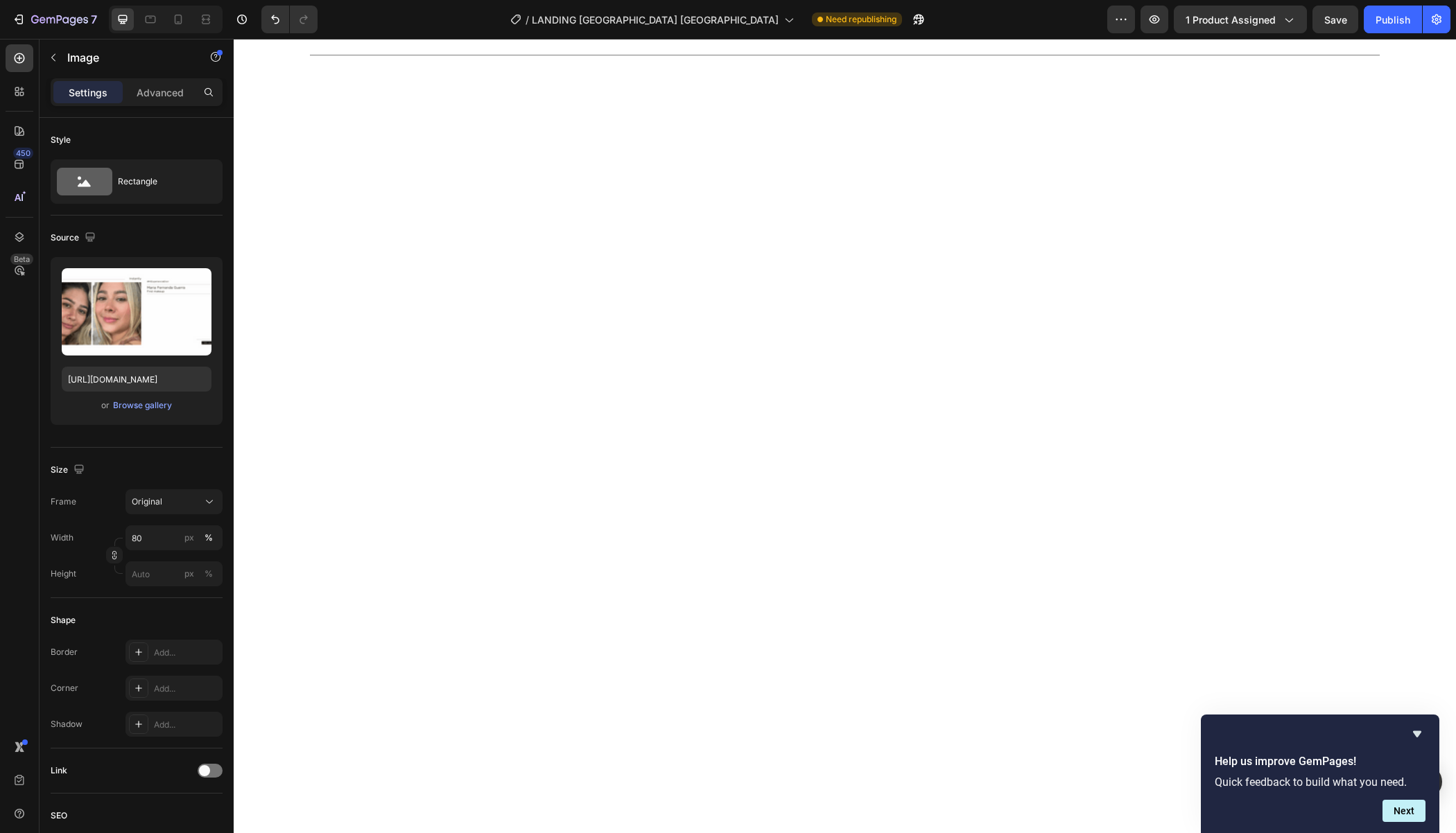
scroll to position [2235, 0]
click at [124, 388] on input "[URL][DOMAIN_NAME]" at bounding box center [136, 379] width 149 height 25
paste input "1recurso-27_optimized.png?v=1758897771"
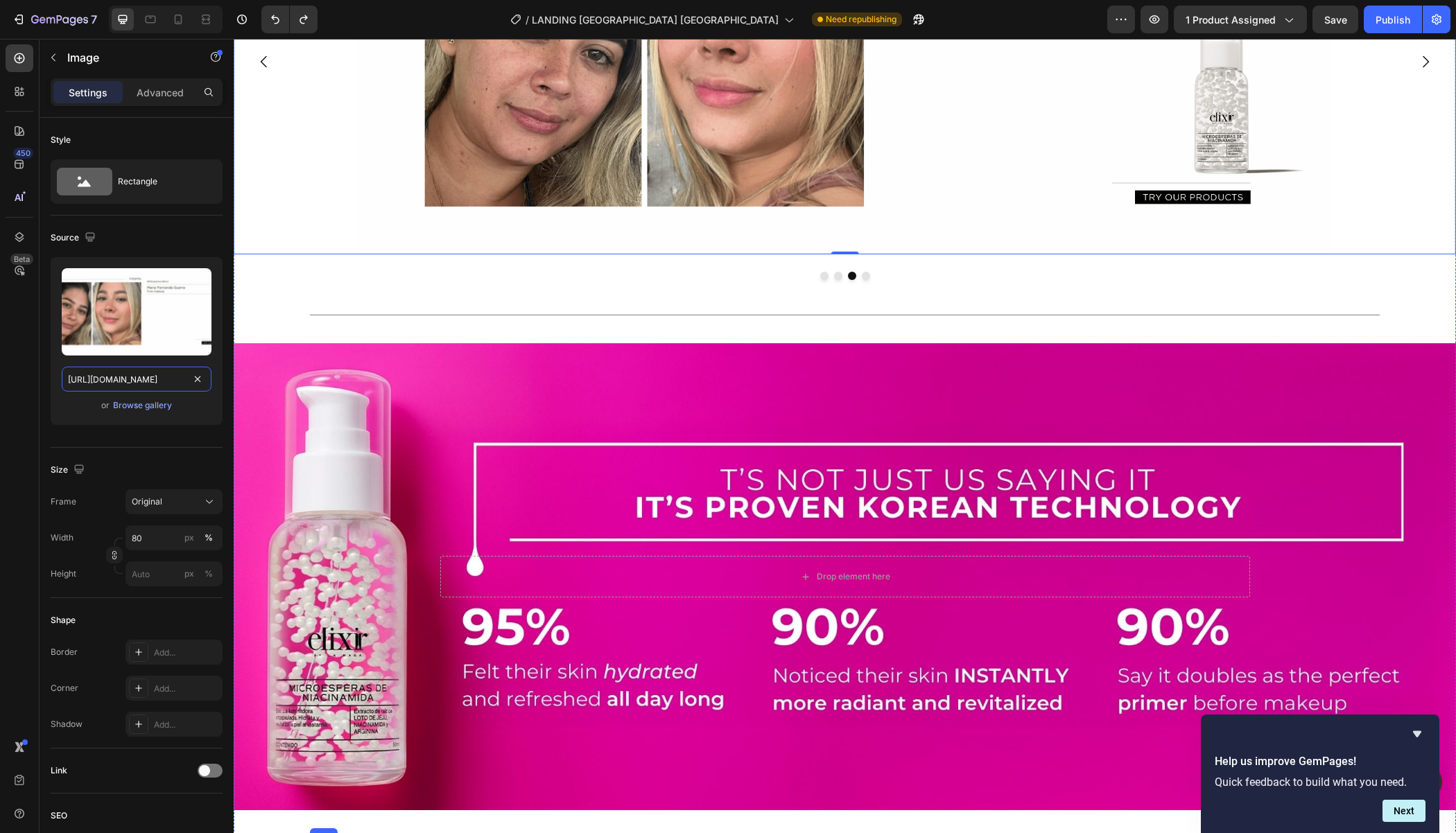
scroll to position [1407, 0]
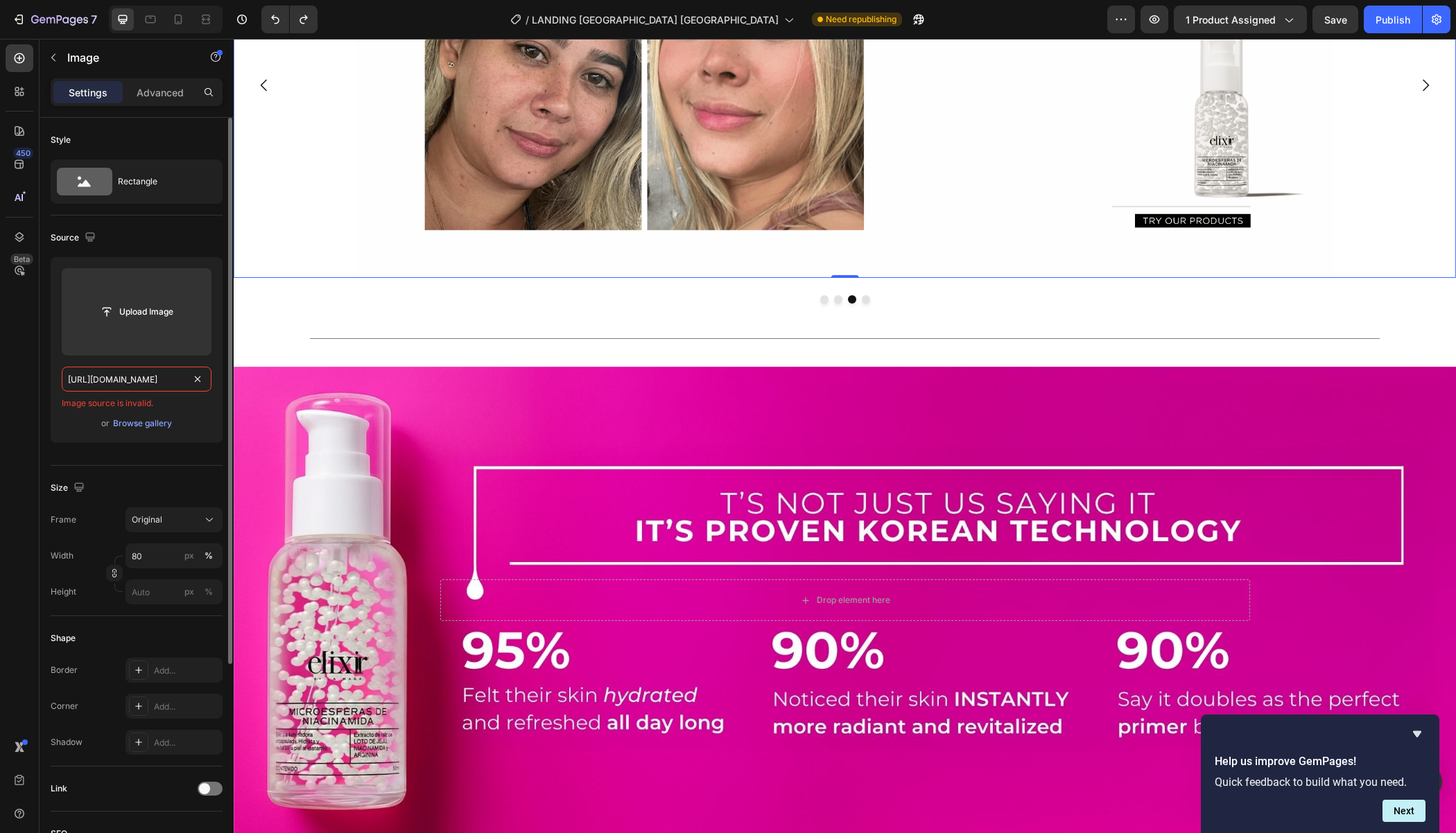
click at [177, 378] on input "[URL][DOMAIN_NAME]" at bounding box center [136, 379] width 149 height 25
paste input "1recurso-27_optimized.png?v=1758897771"
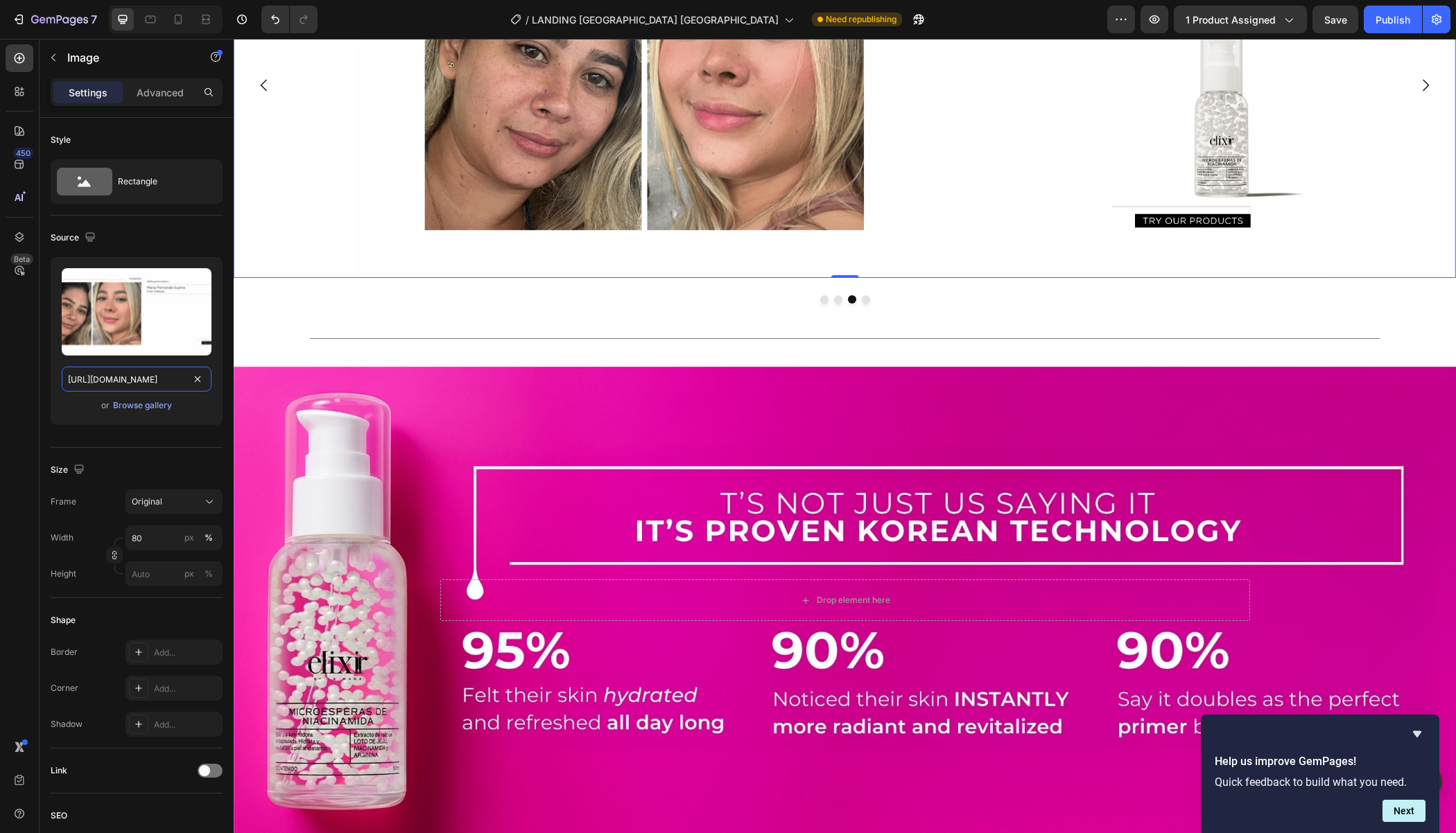
type input "[URL][DOMAIN_NAME]"
click at [13, 380] on div "450 Beta" at bounding box center [19, 389] width 28 height 690
click at [837, 303] on button "Dot" at bounding box center [838, 299] width 9 height 9
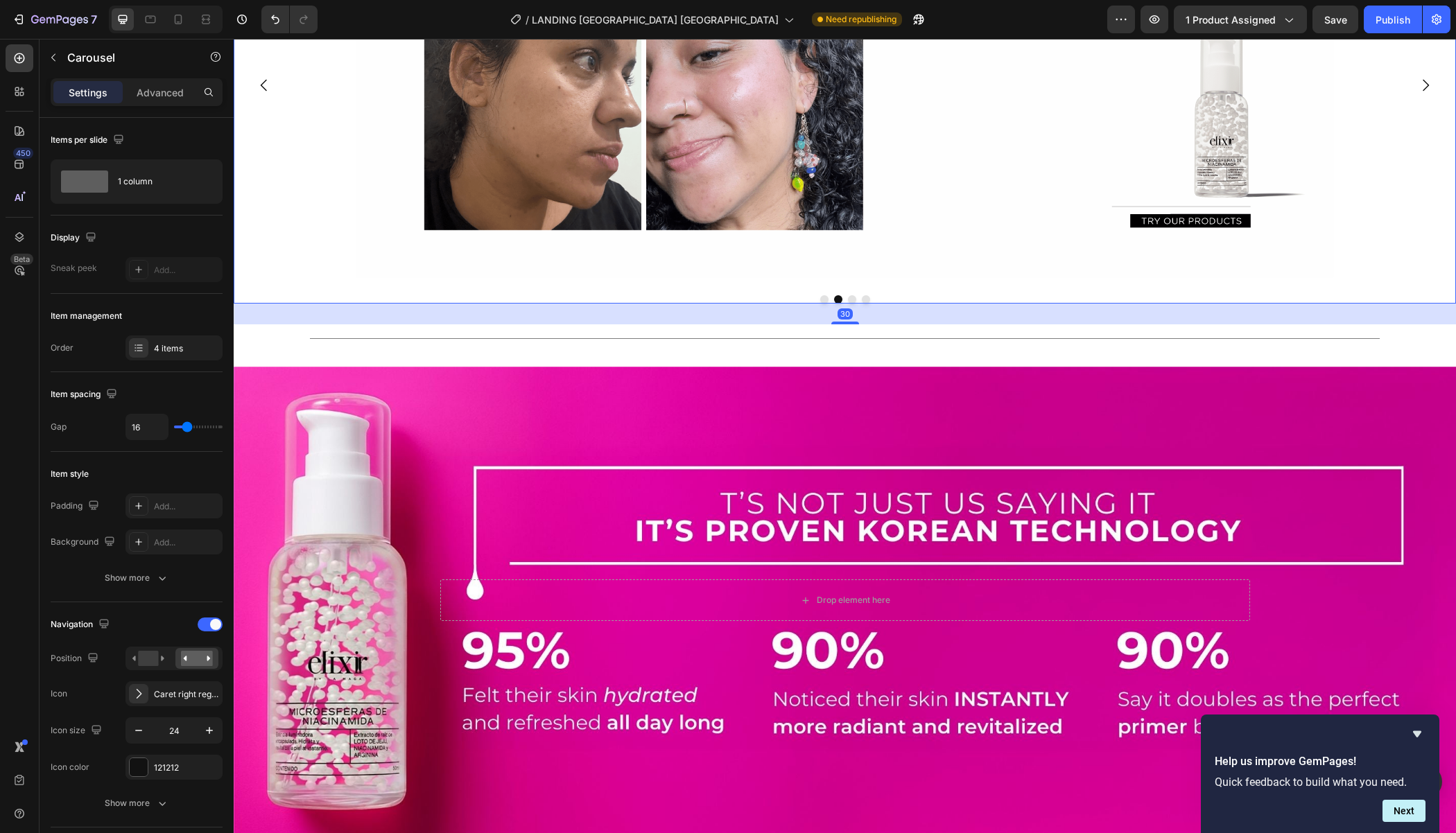
click at [864, 303] on button "Dot" at bounding box center [866, 299] width 9 height 9
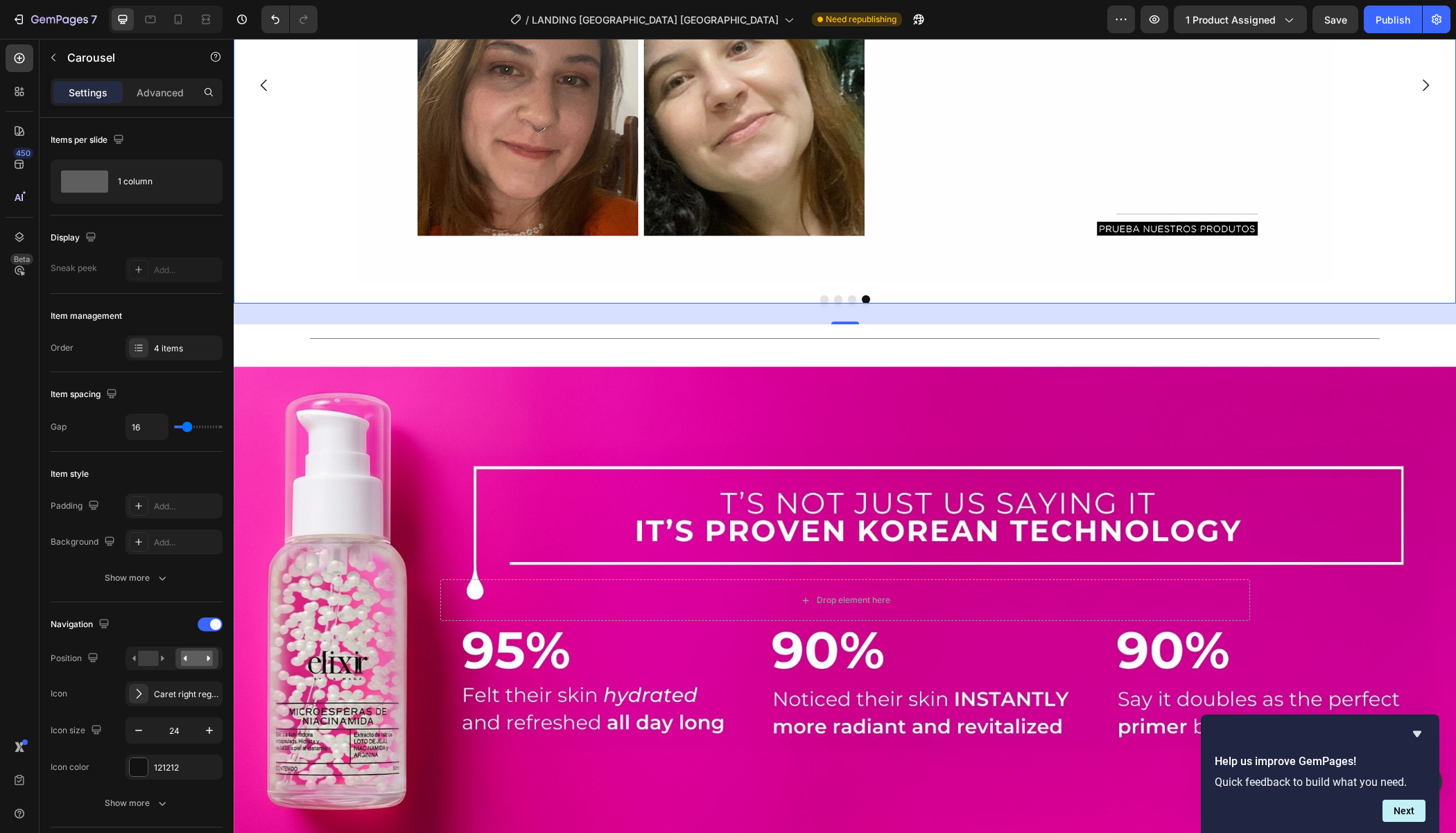
click at [852, 303] on button "Dot" at bounding box center [851, 299] width 9 height 9
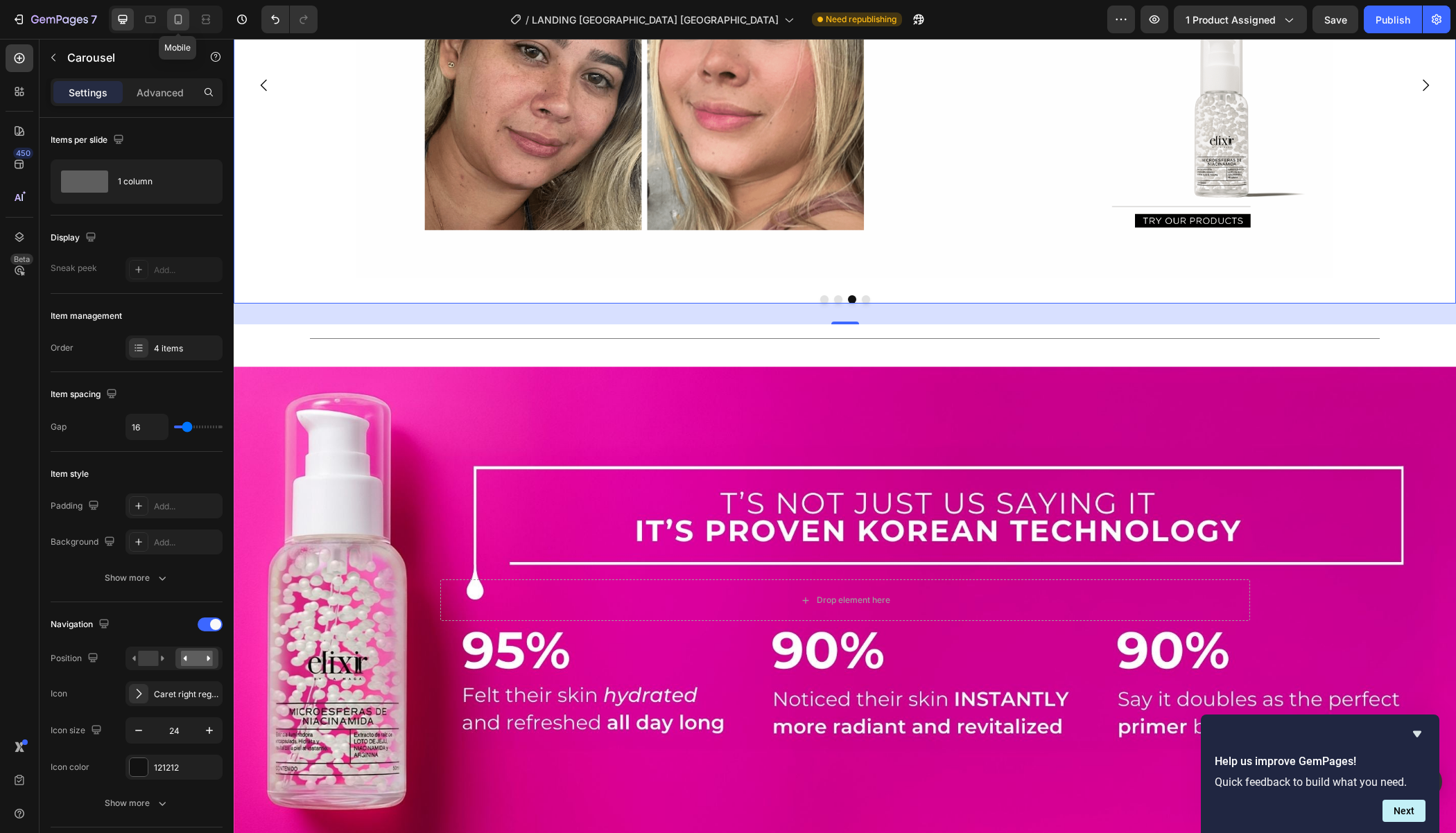
click at [177, 16] on icon at bounding box center [178, 19] width 13 height 13
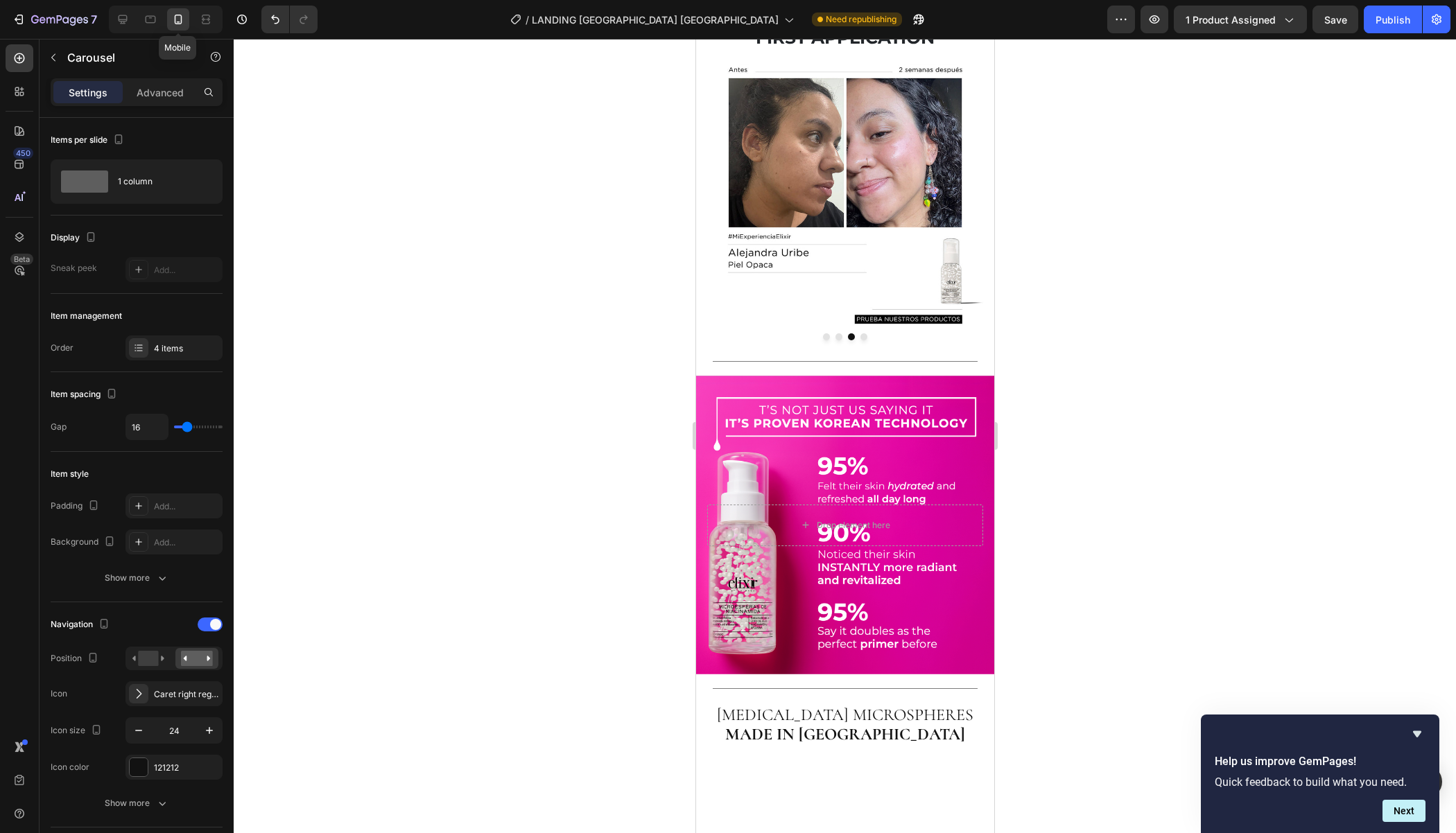
scroll to position [1358, 0]
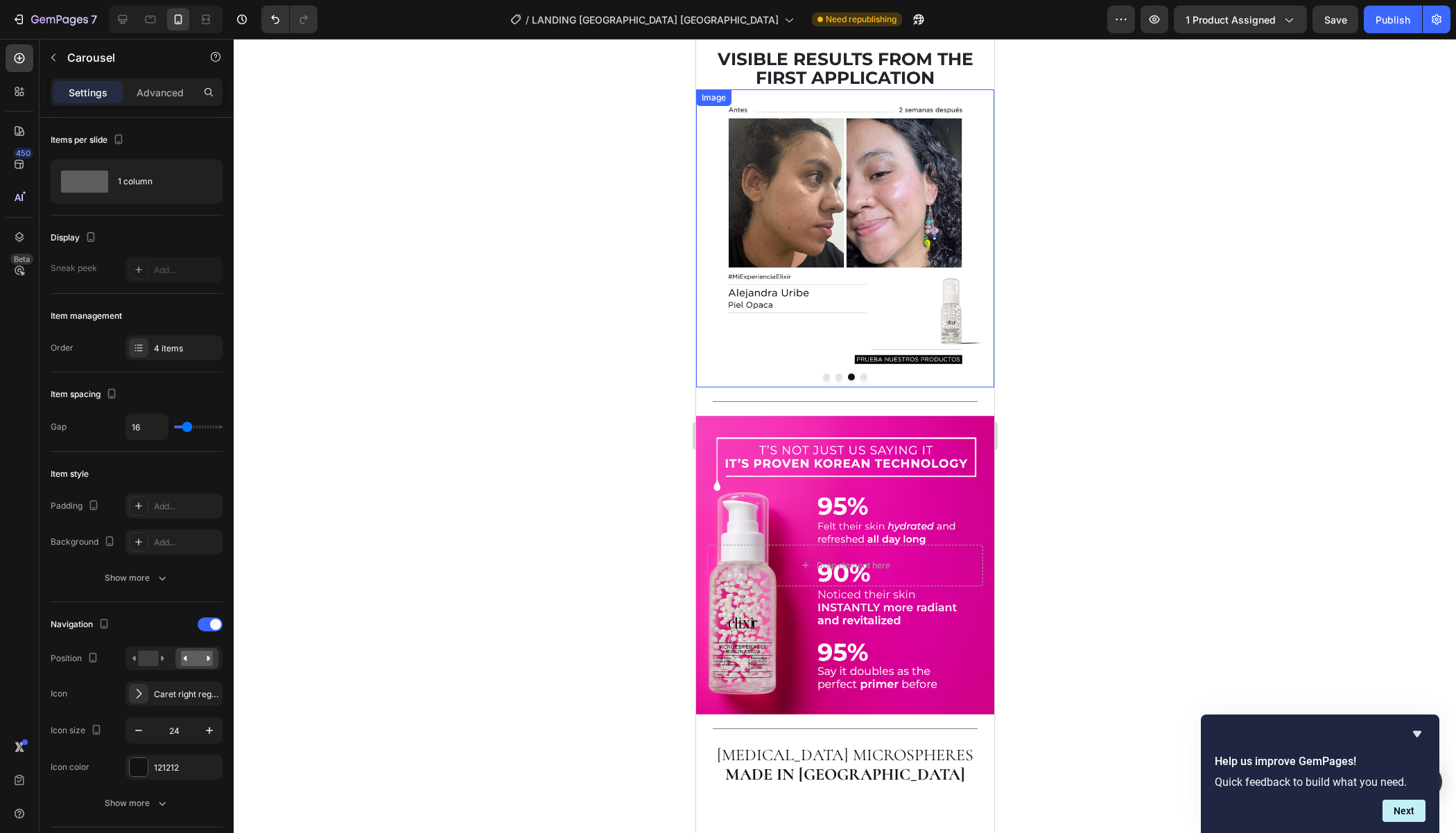
click at [764, 387] on img at bounding box center [845, 239] width 299 height 299
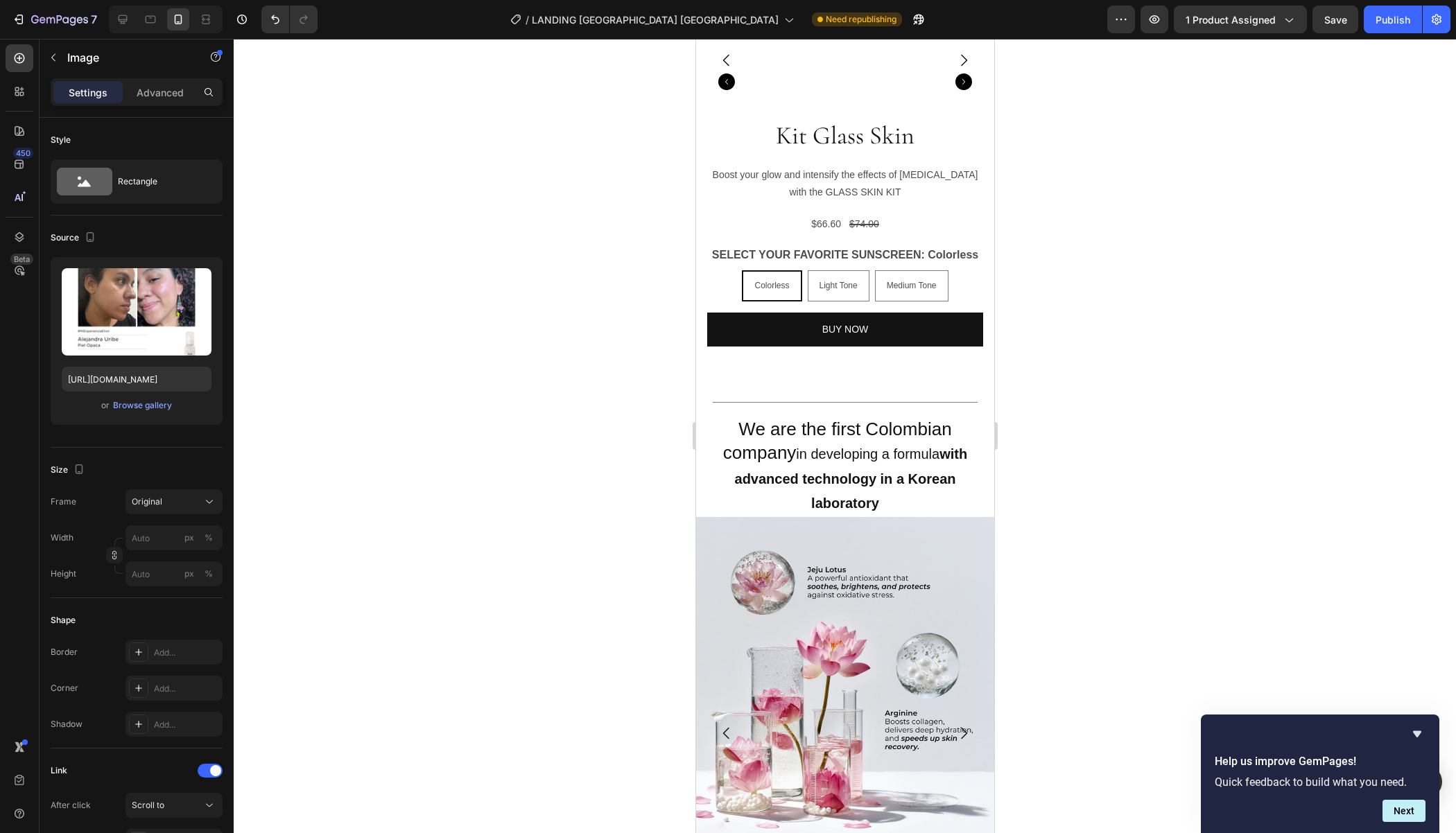
scroll to position [3643, 0]
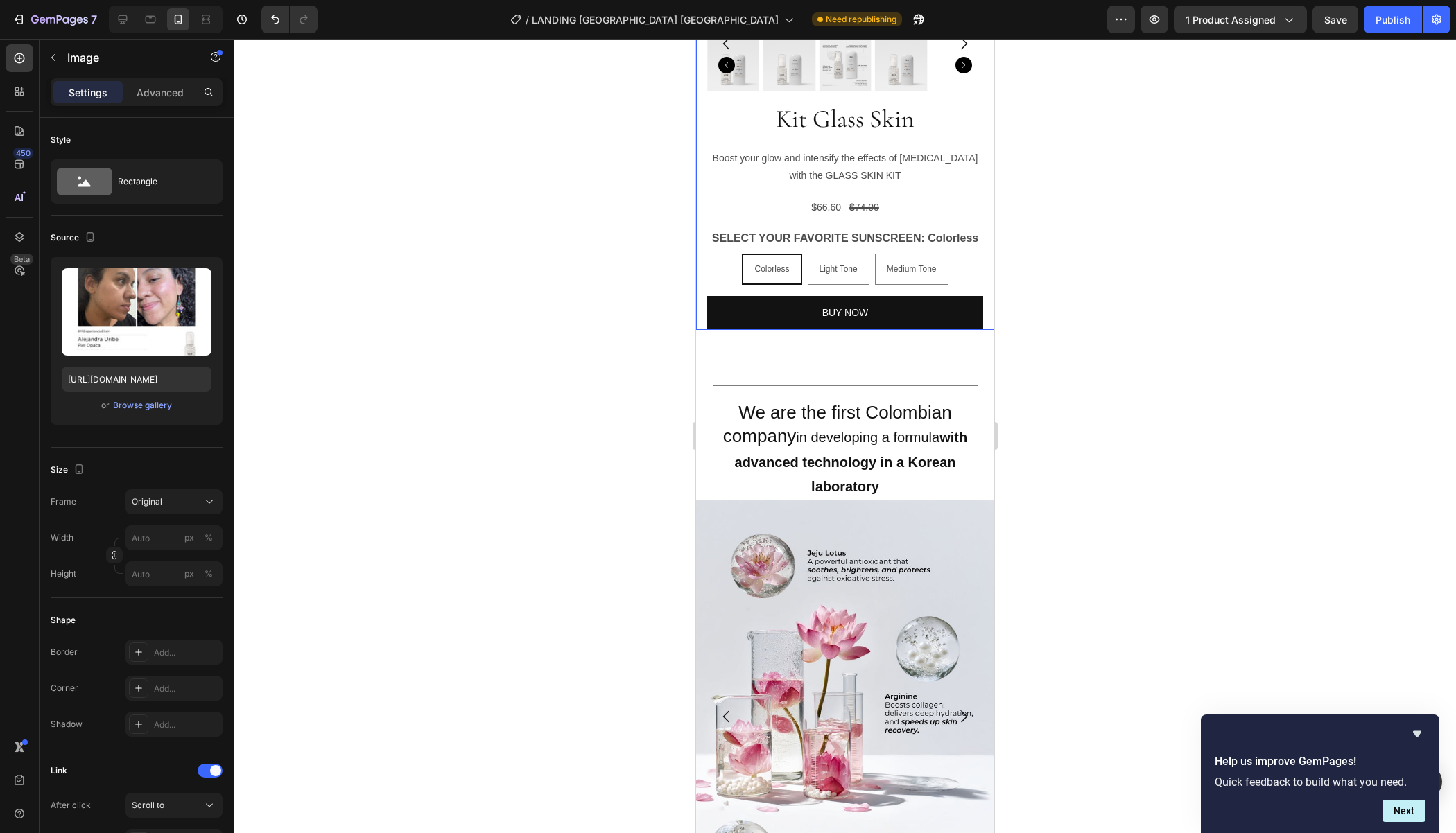
click at [704, 330] on div "Product Images Kit Glass Skin Product Title Boost your glow and intensify the e…" at bounding box center [845, 43] width 299 height 573
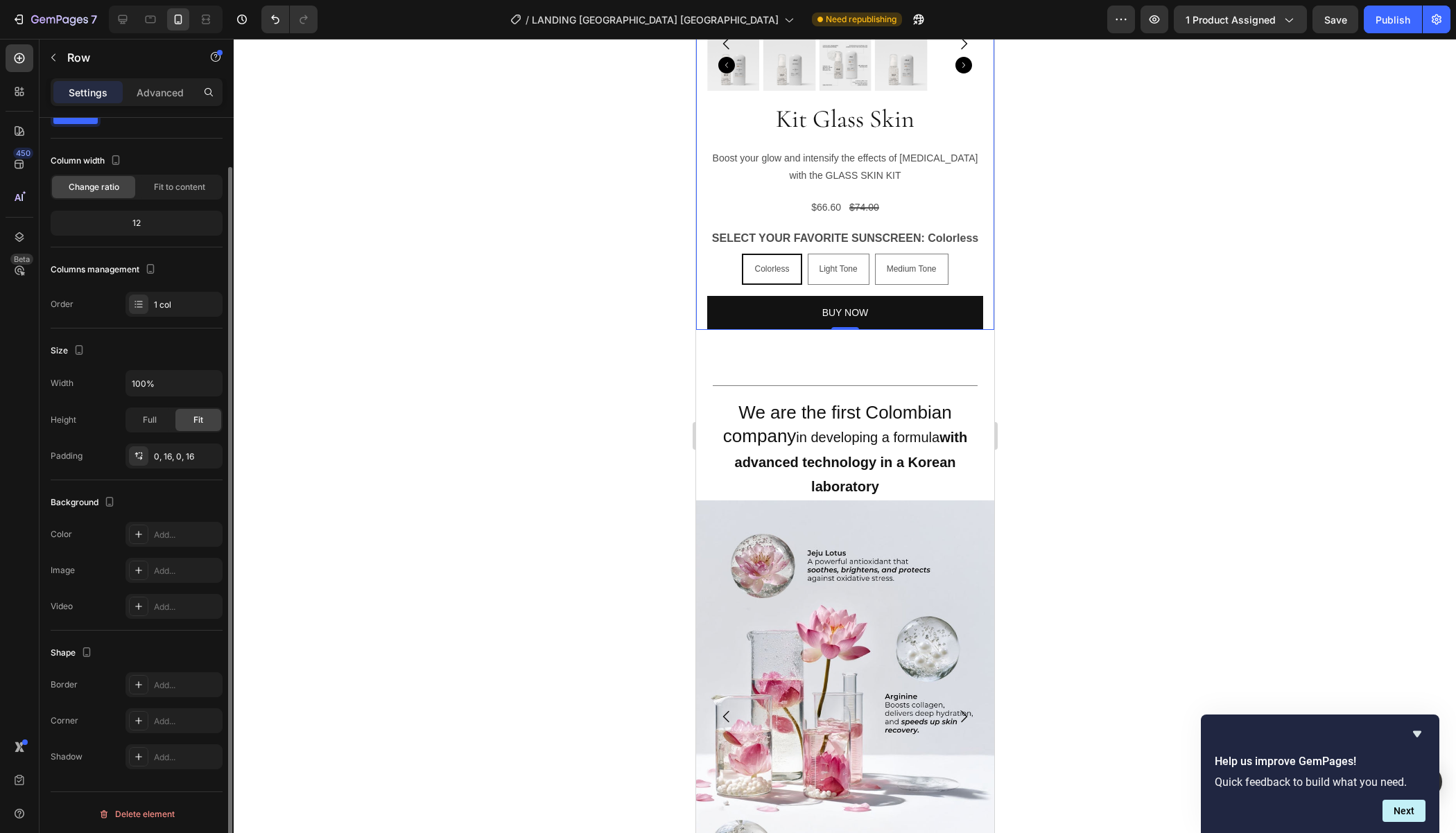
scroll to position [0, 0]
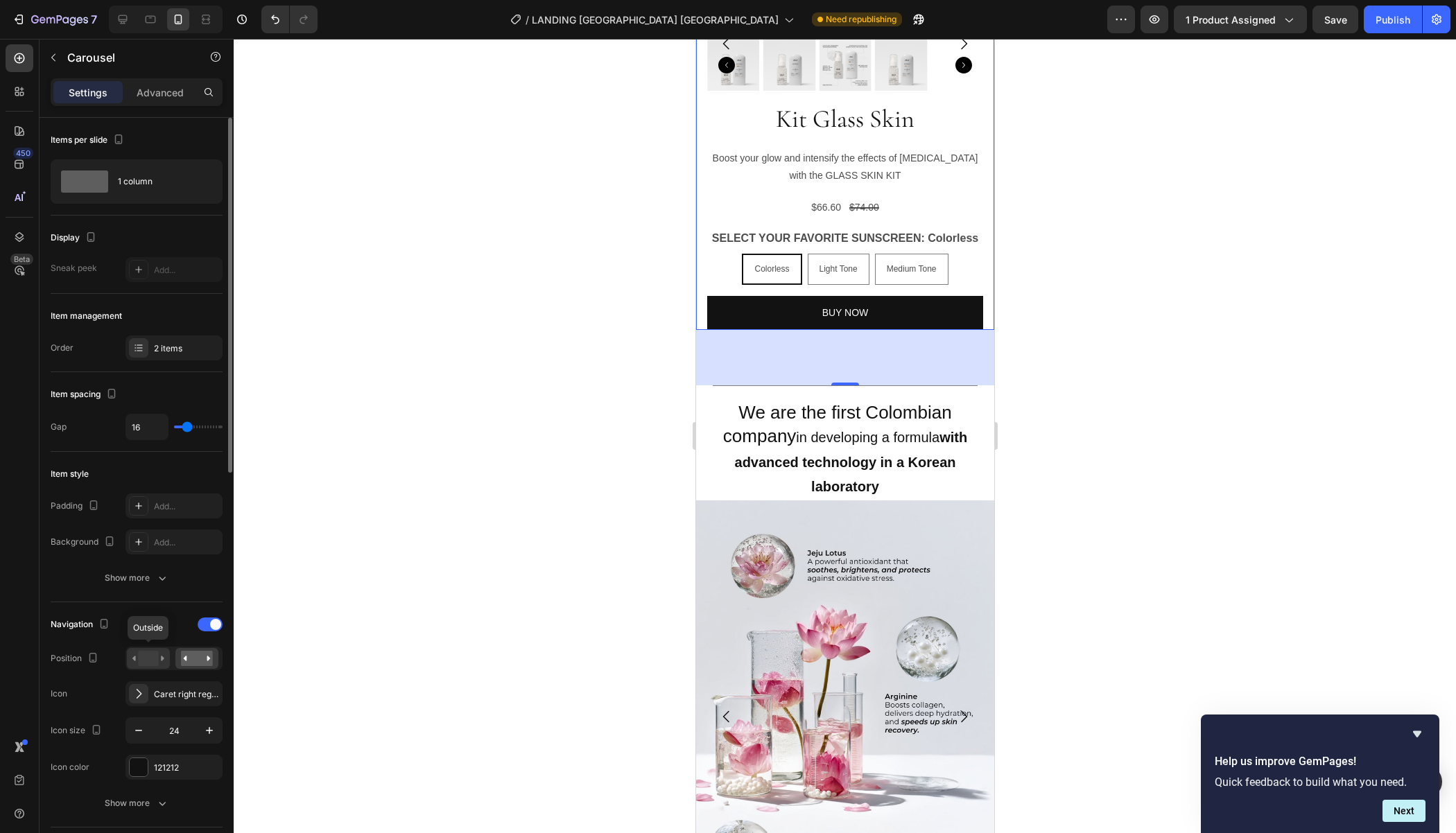
click at [145, 657] on rect at bounding box center [147, 659] width 20 height 15
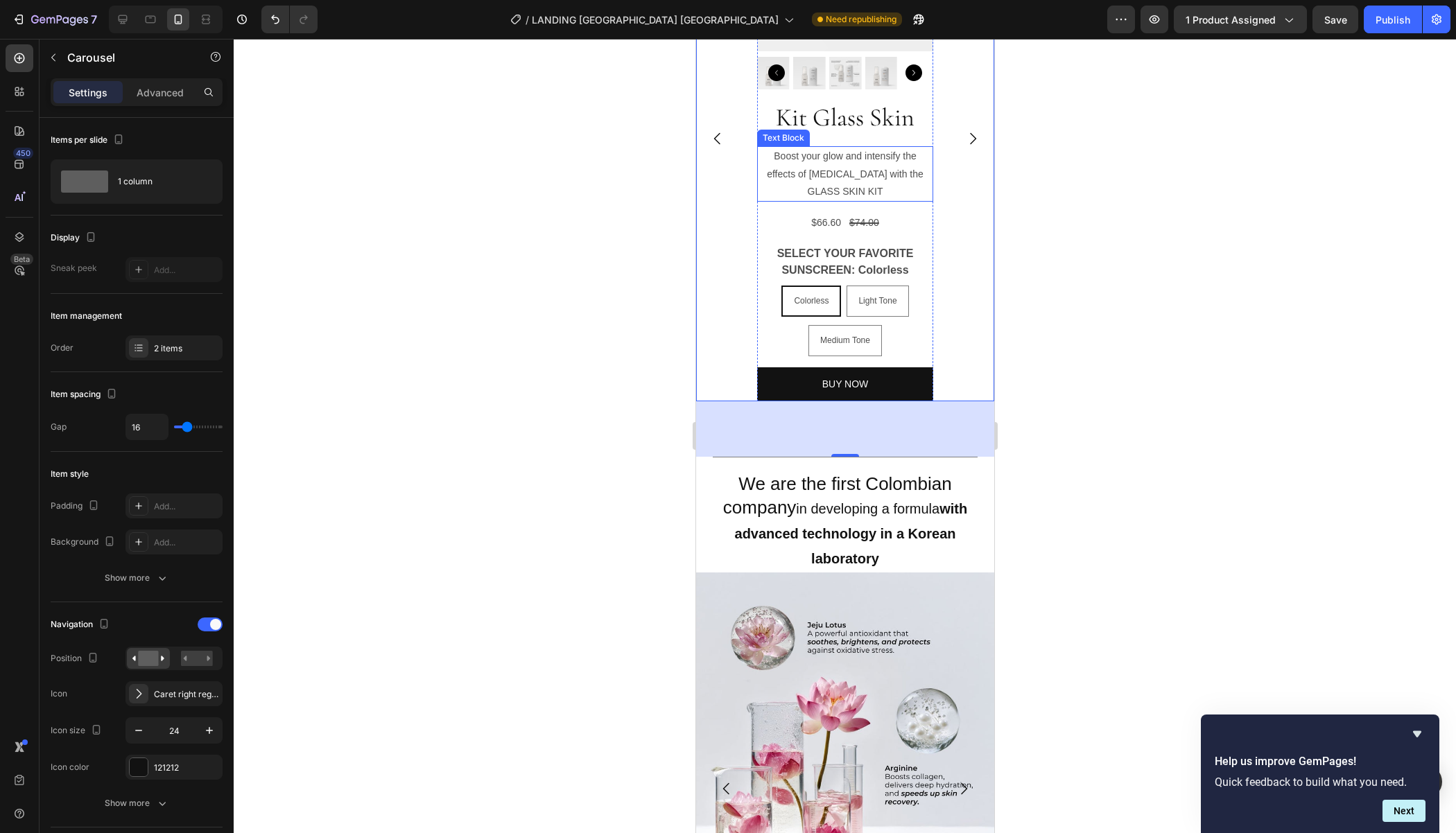
scroll to position [3513, 0]
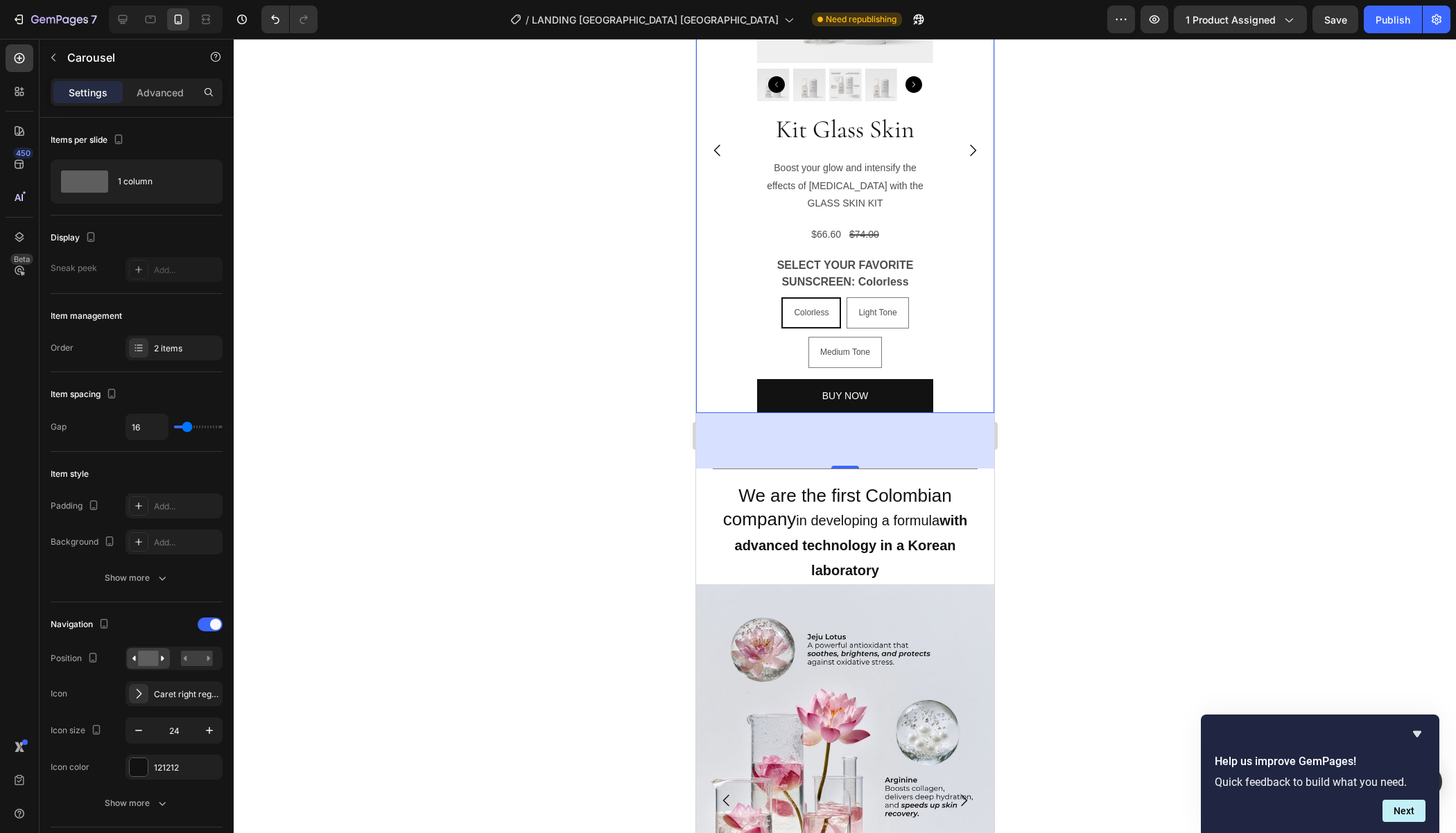
click at [971, 159] on icon "Carousel Next Arrow" at bounding box center [972, 150] width 16 height 16
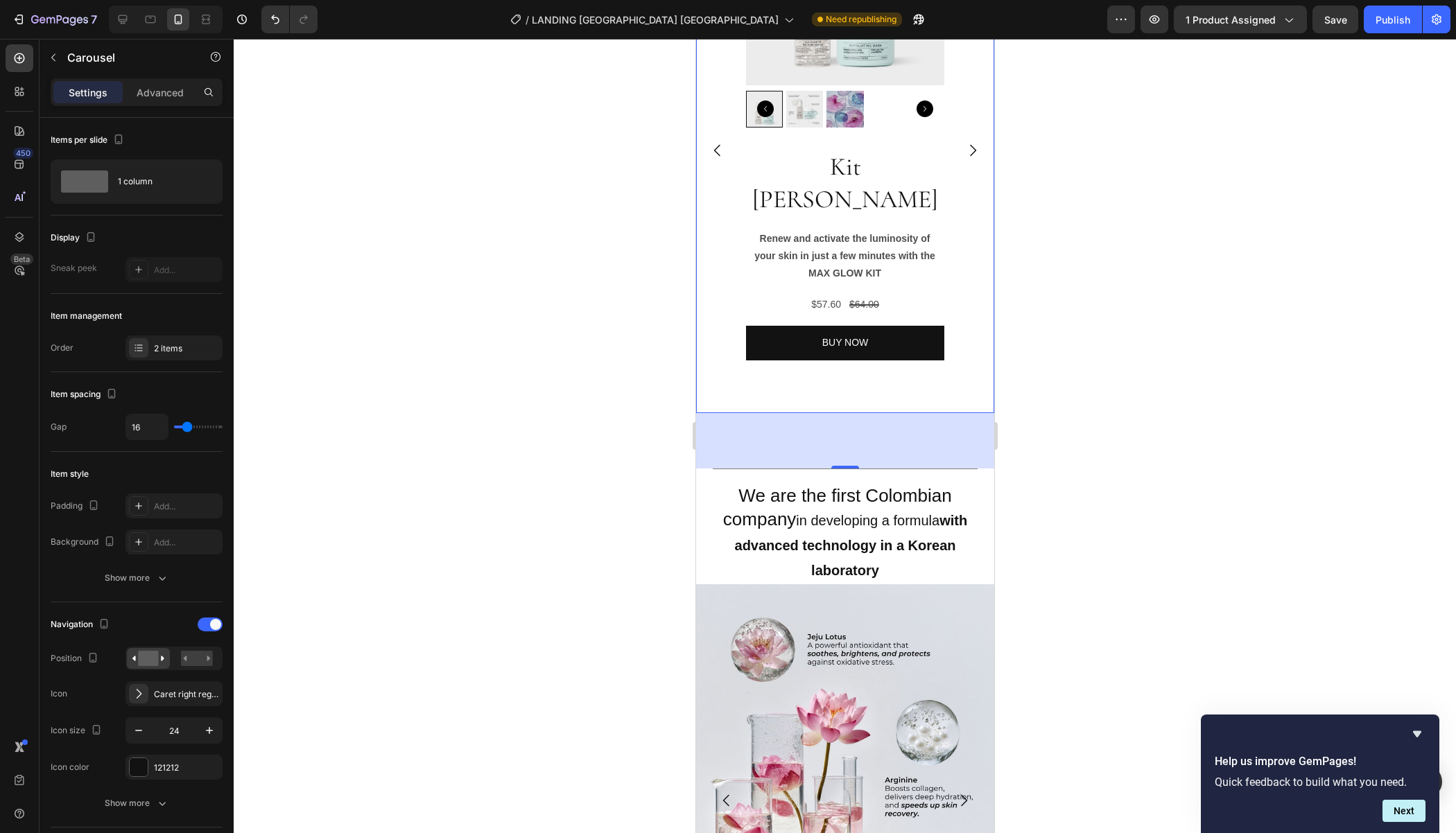
click at [971, 159] on icon "Carousel Next Arrow" at bounding box center [972, 150] width 16 height 16
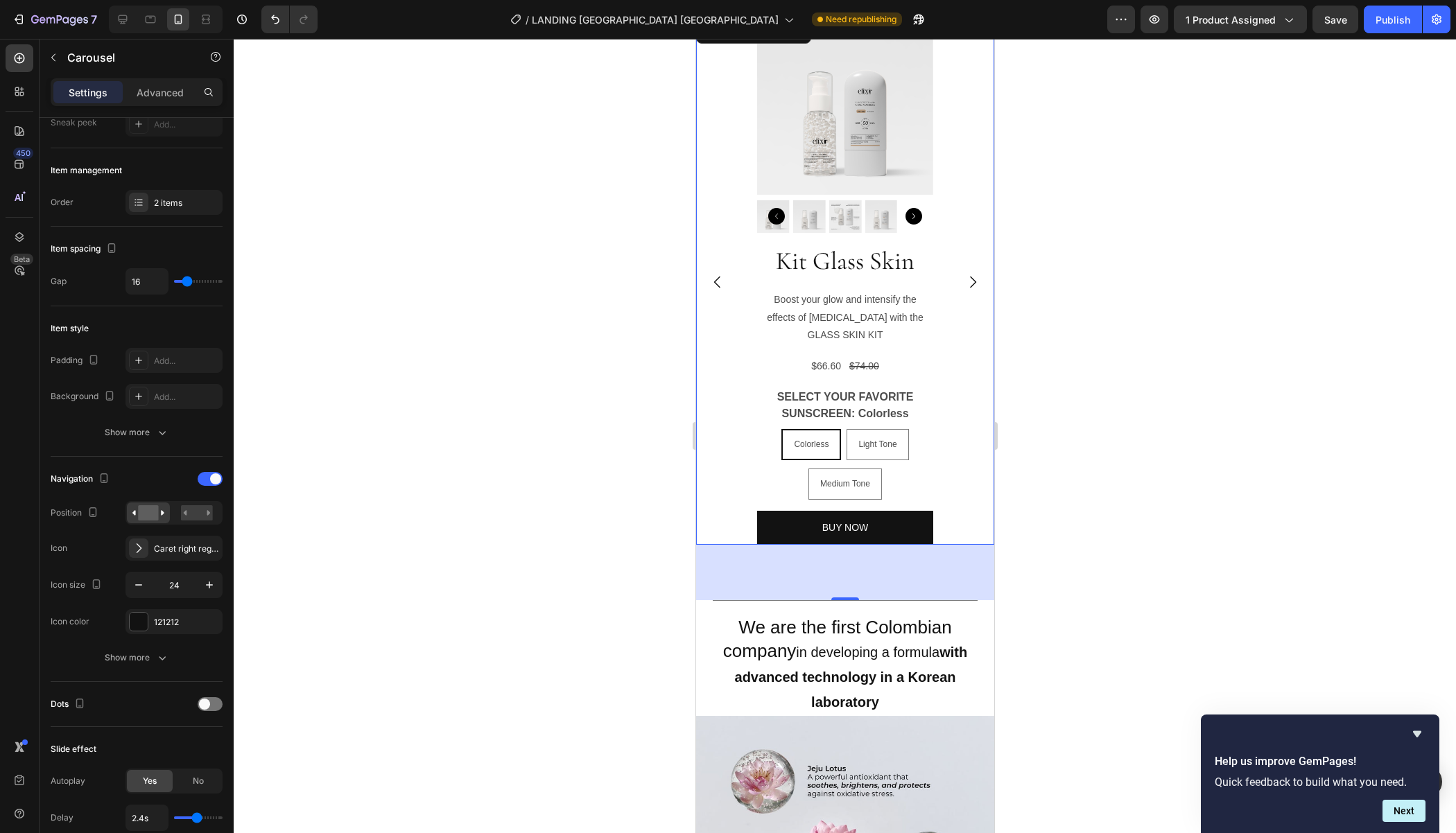
scroll to position [3324, 0]
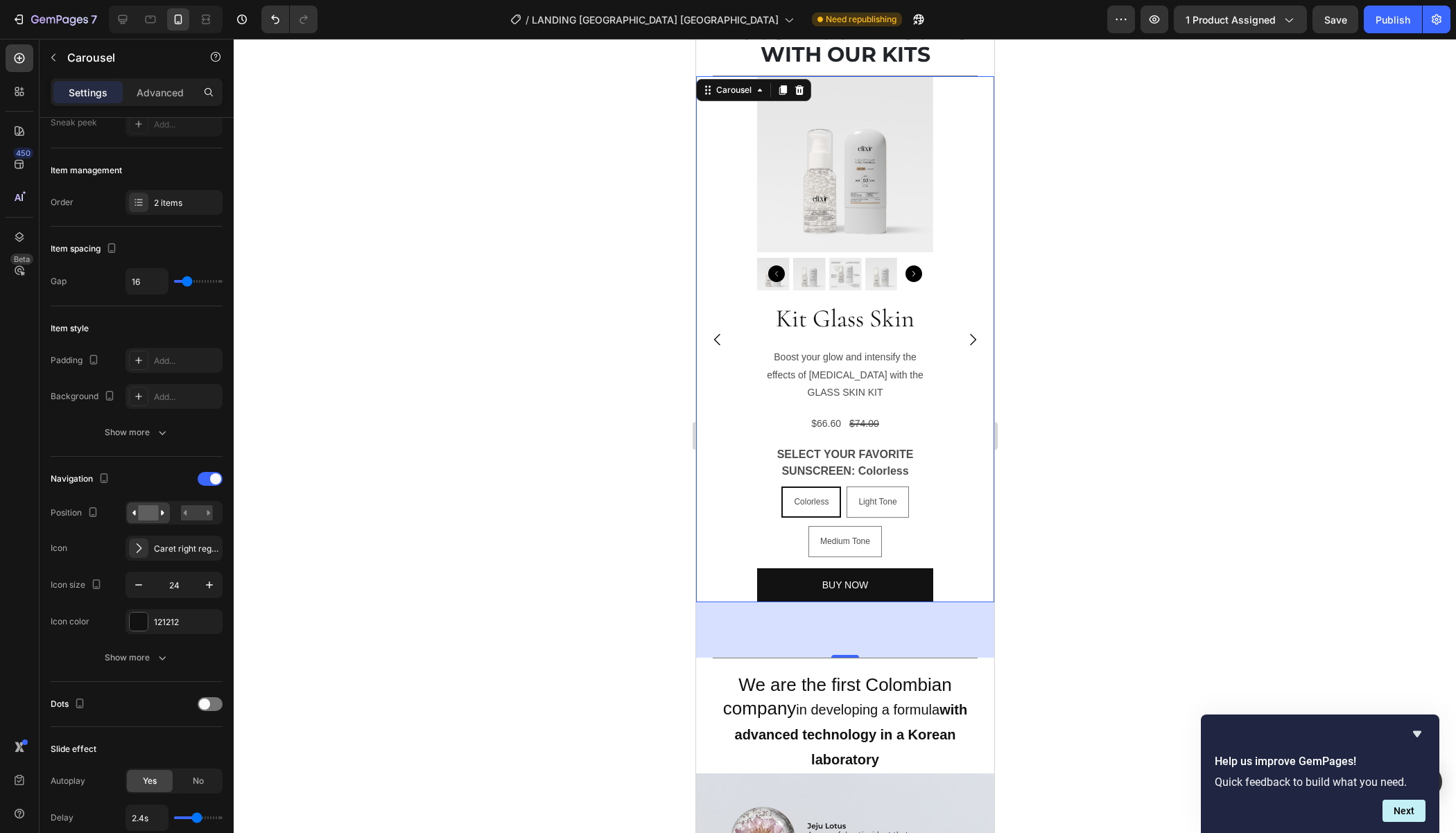
click at [972, 603] on div "Product Images Kit Glass Skin Product Title Boost your glow and intensify the e…" at bounding box center [845, 339] width 299 height 527
click at [971, 359] on button "Carousel Next Arrow" at bounding box center [972, 340] width 39 height 39
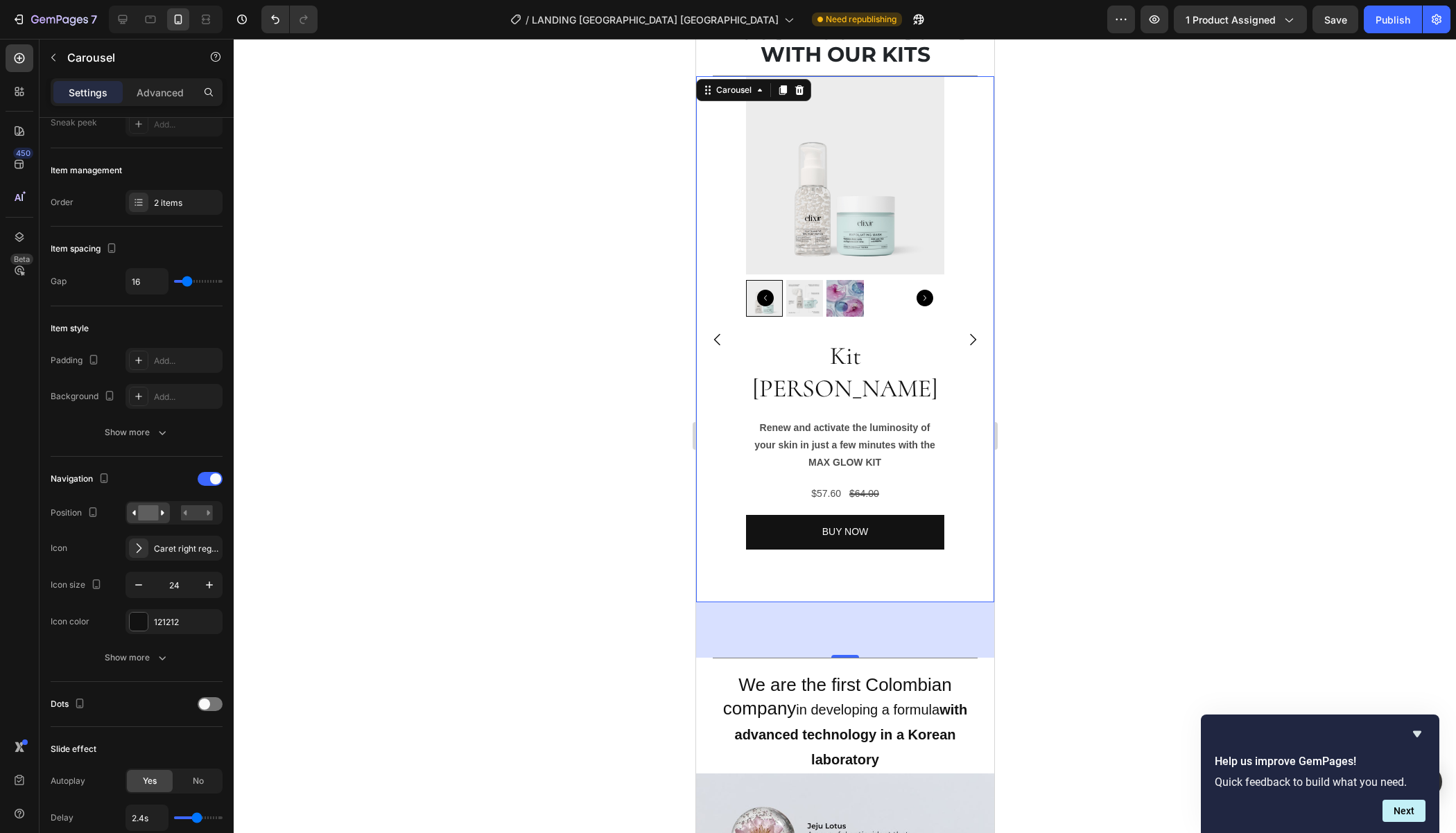
click at [971, 359] on button "Carousel Next Arrow" at bounding box center [972, 340] width 39 height 39
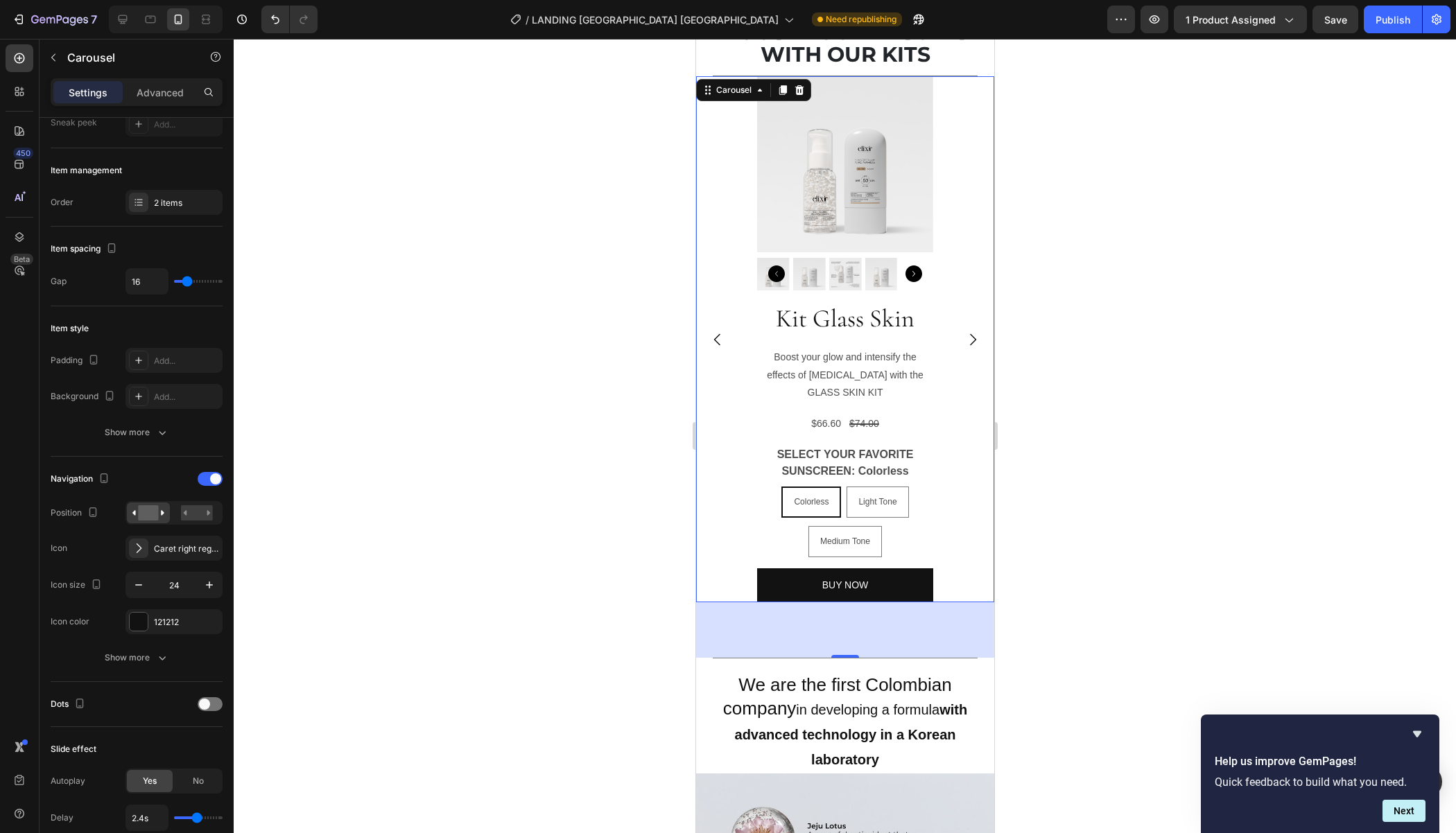
click at [971, 359] on button "Carousel Next Arrow" at bounding box center [972, 340] width 39 height 39
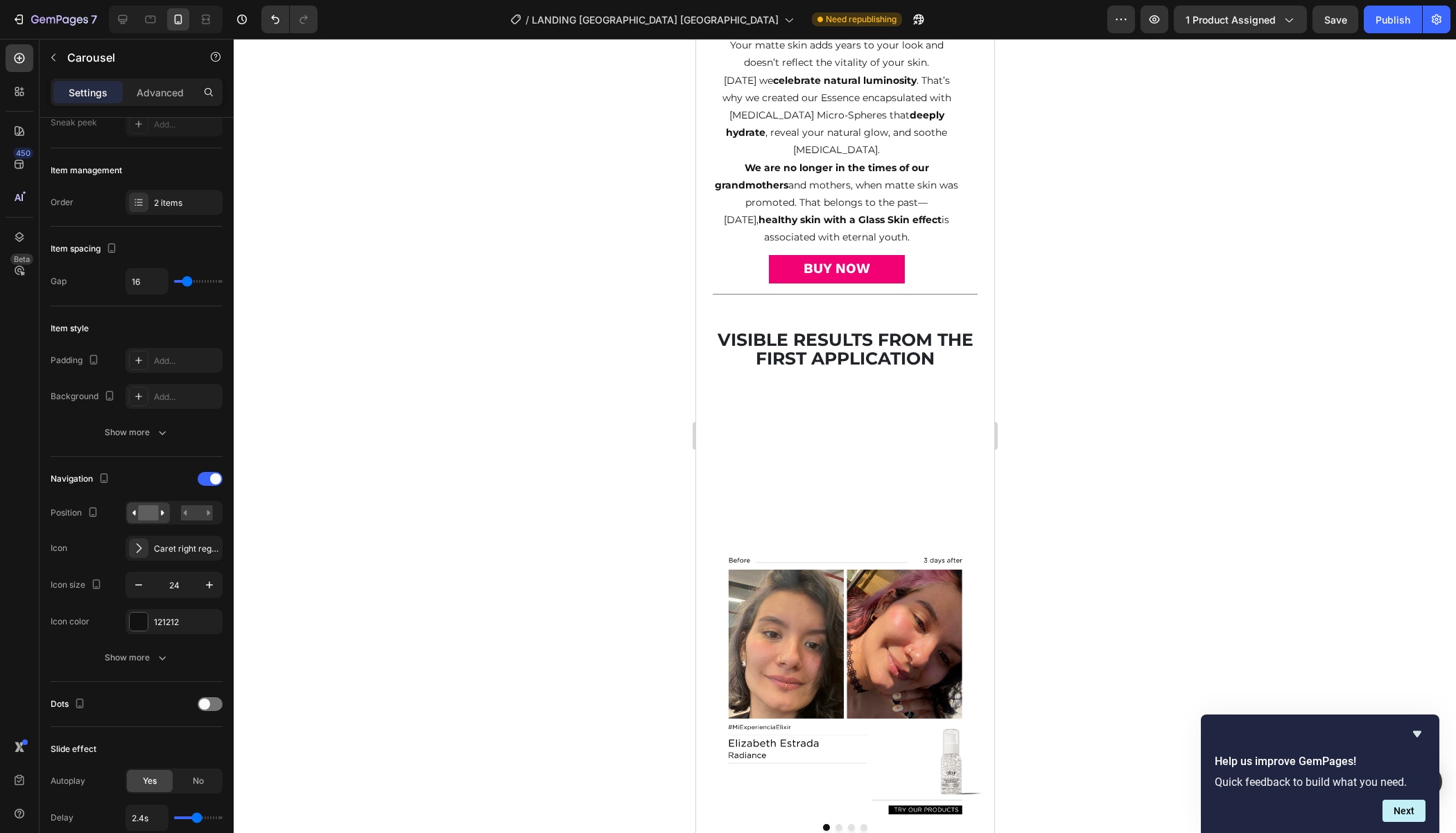
scroll to position [1116, 0]
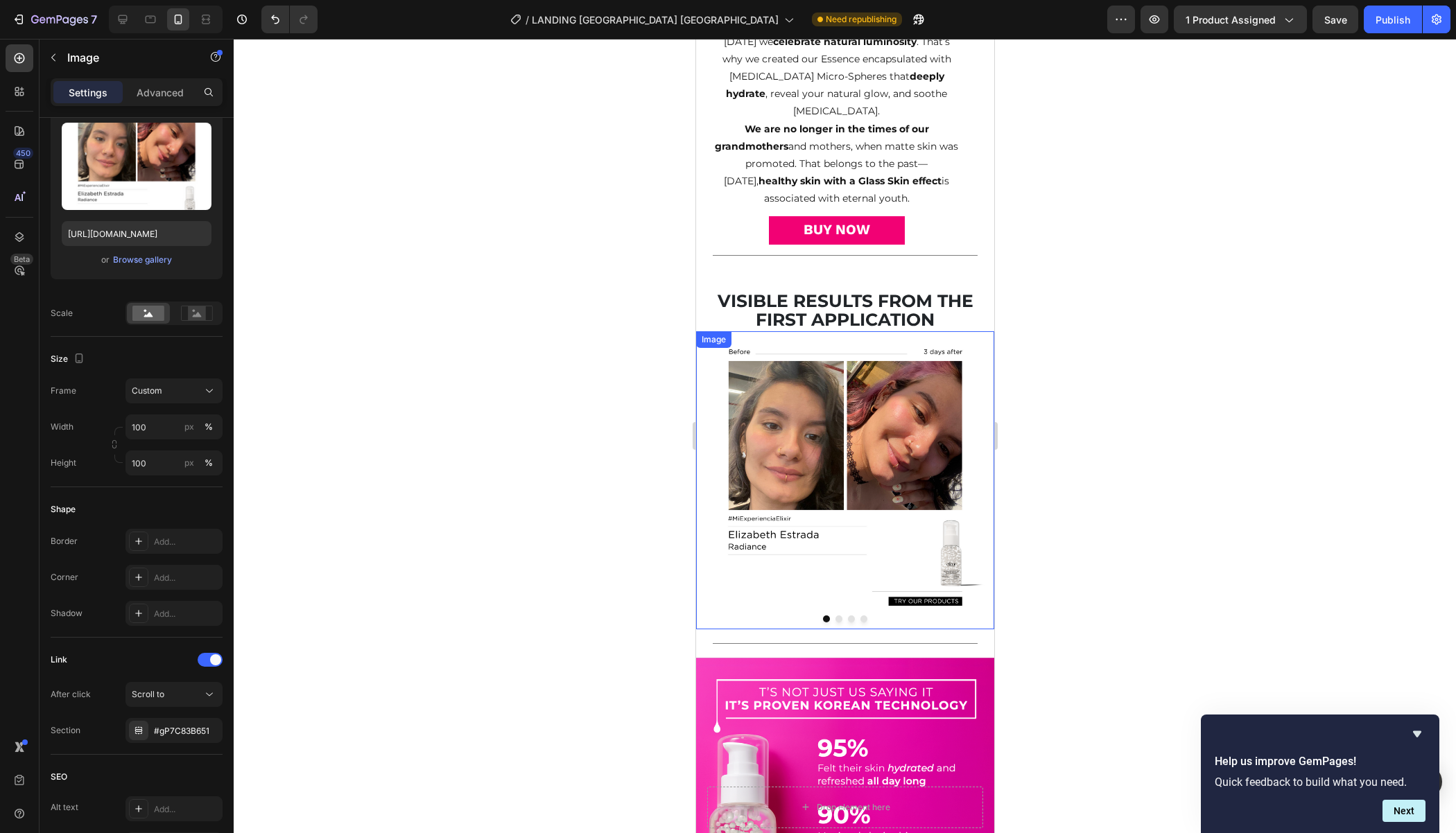
click at [854, 585] on img at bounding box center [845, 481] width 299 height 299
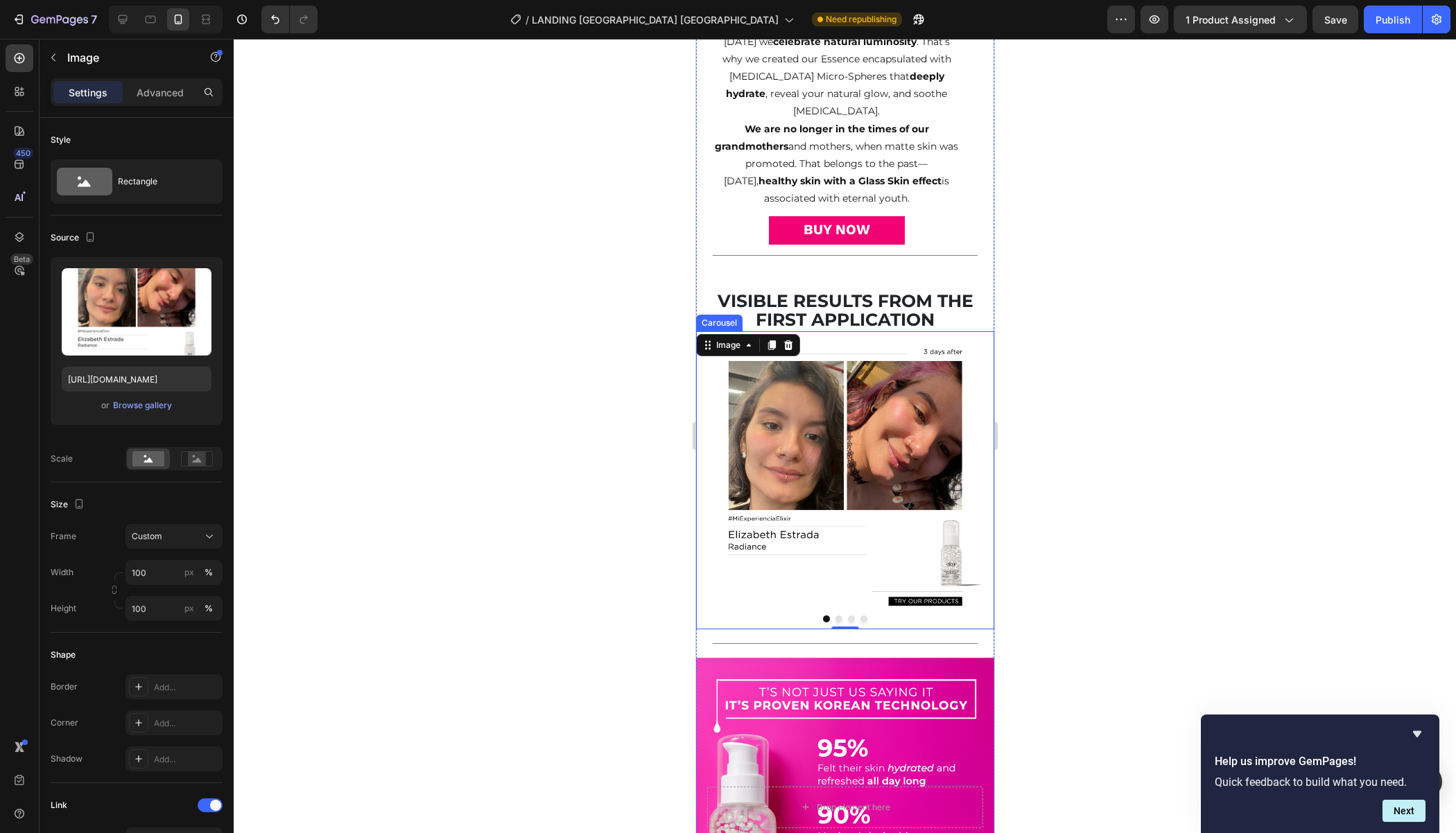
click at [847, 615] on button "Dot" at bounding box center [850, 618] width 7 height 7
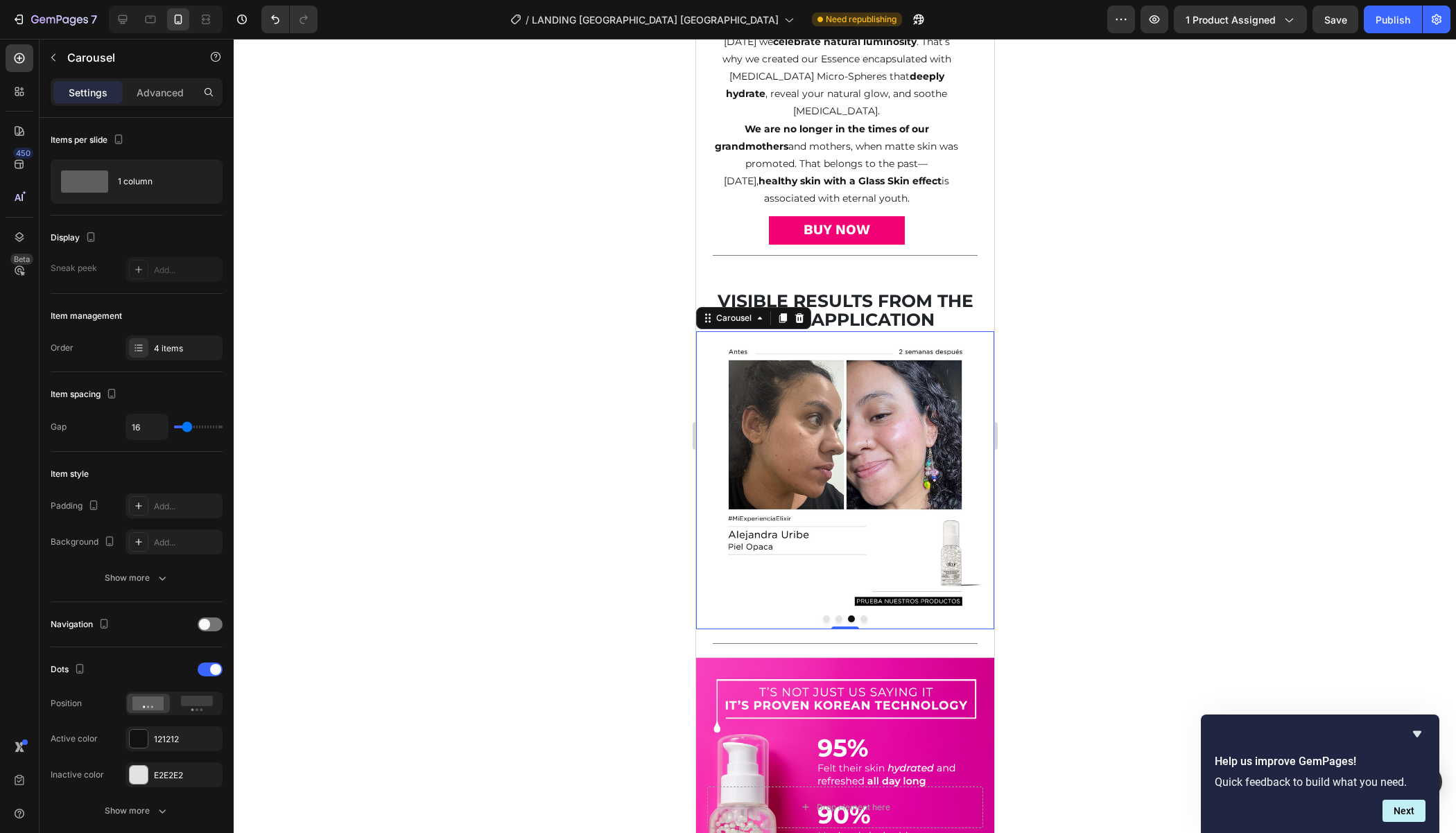
scroll to position [1487, 0]
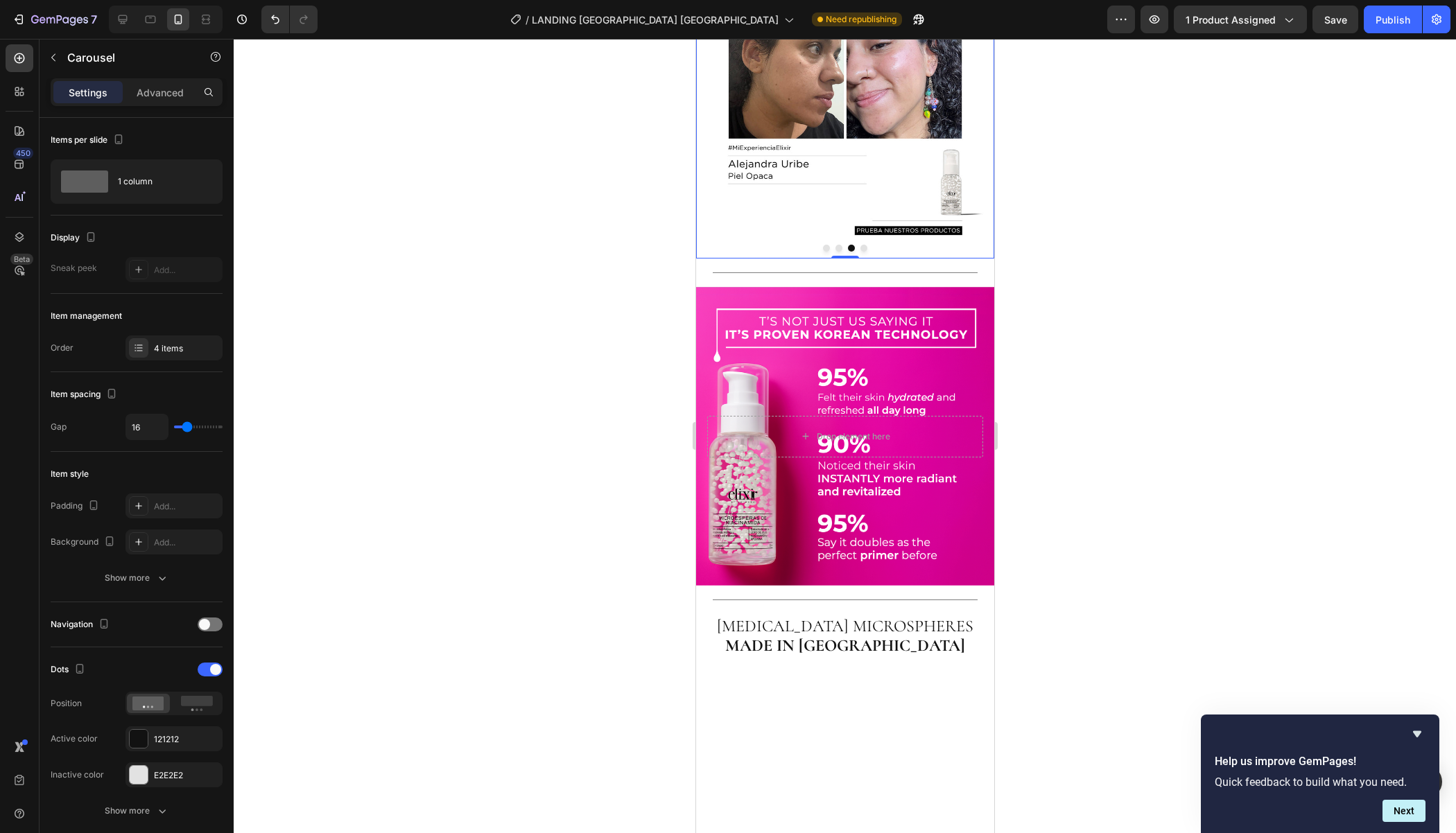
click at [870, 258] on img at bounding box center [845, 110] width 299 height 299
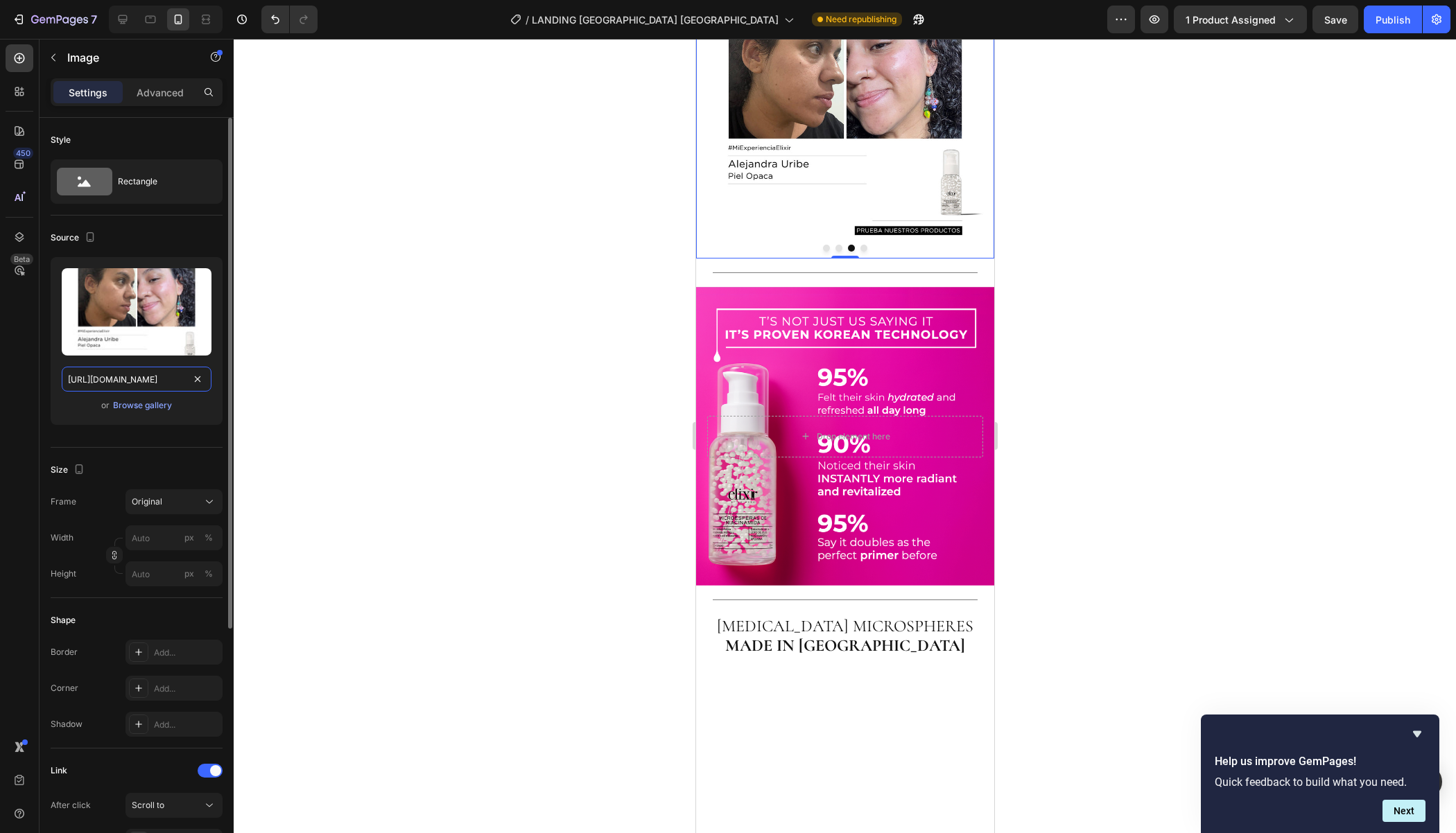
click at [168, 387] on input "[URL][DOMAIN_NAME]" at bounding box center [136, 379] width 149 height 25
paste input "760/8398/6754/files/1recurso-30_optimized.png?v=1758898240"
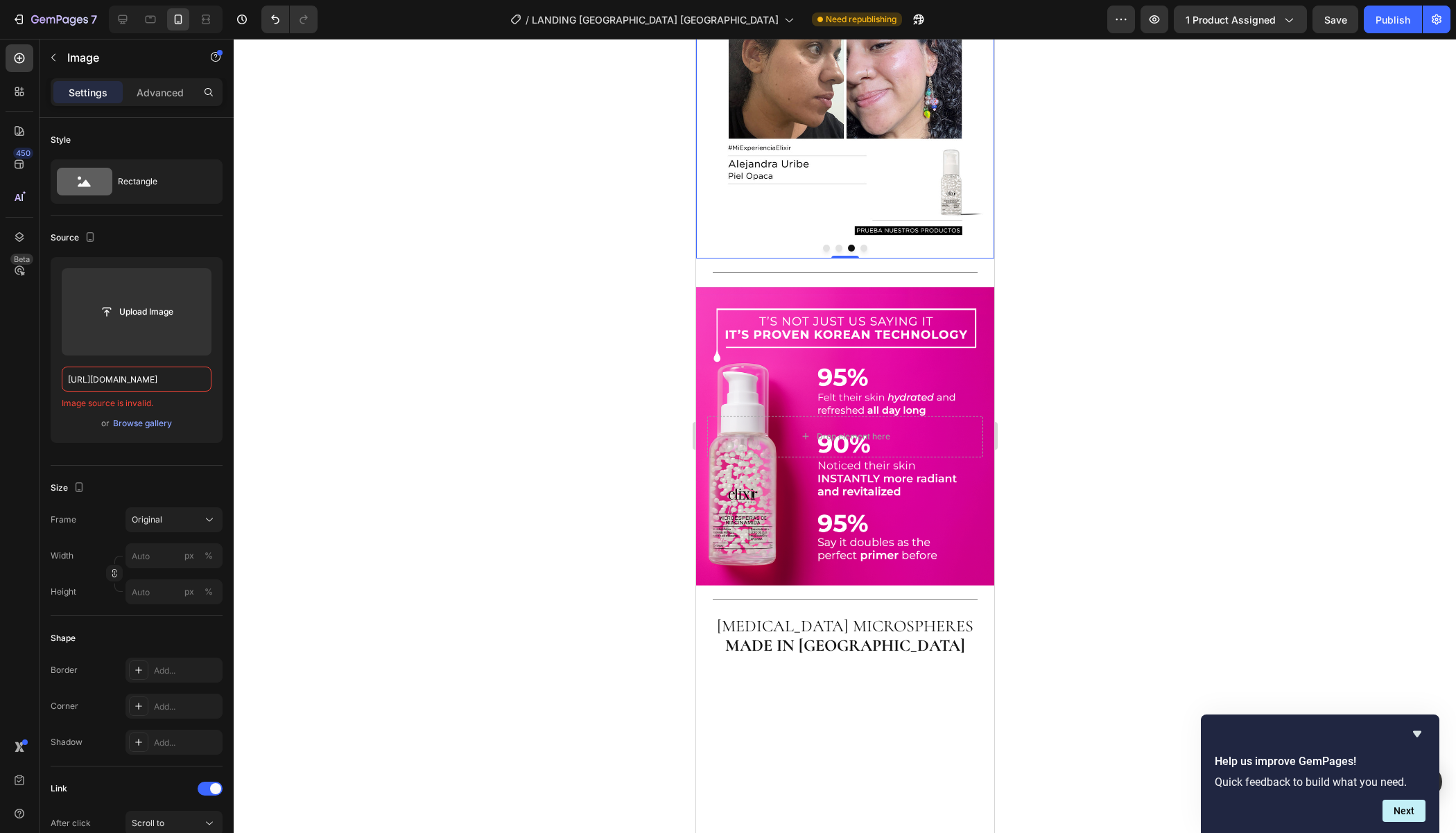
scroll to position [0, 0]
click at [6, 404] on div "450 Beta" at bounding box center [19, 389] width 28 height 690
click at [127, 386] on input "[URL][DOMAIN_NAME]" at bounding box center [136, 379] width 149 height 25
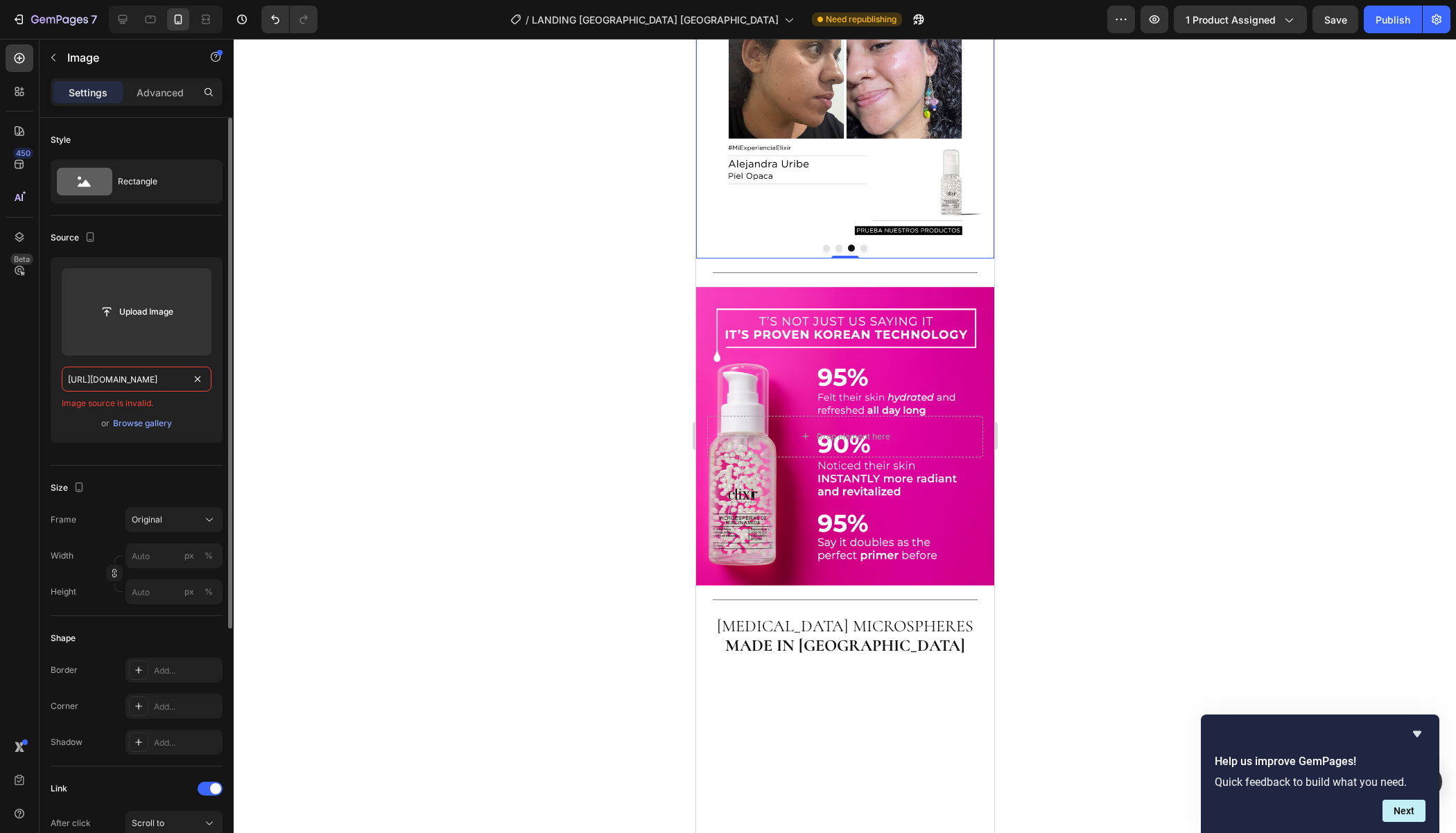
click at [130, 381] on input "[URL][DOMAIN_NAME]" at bounding box center [136, 379] width 149 height 25
paste input "text"
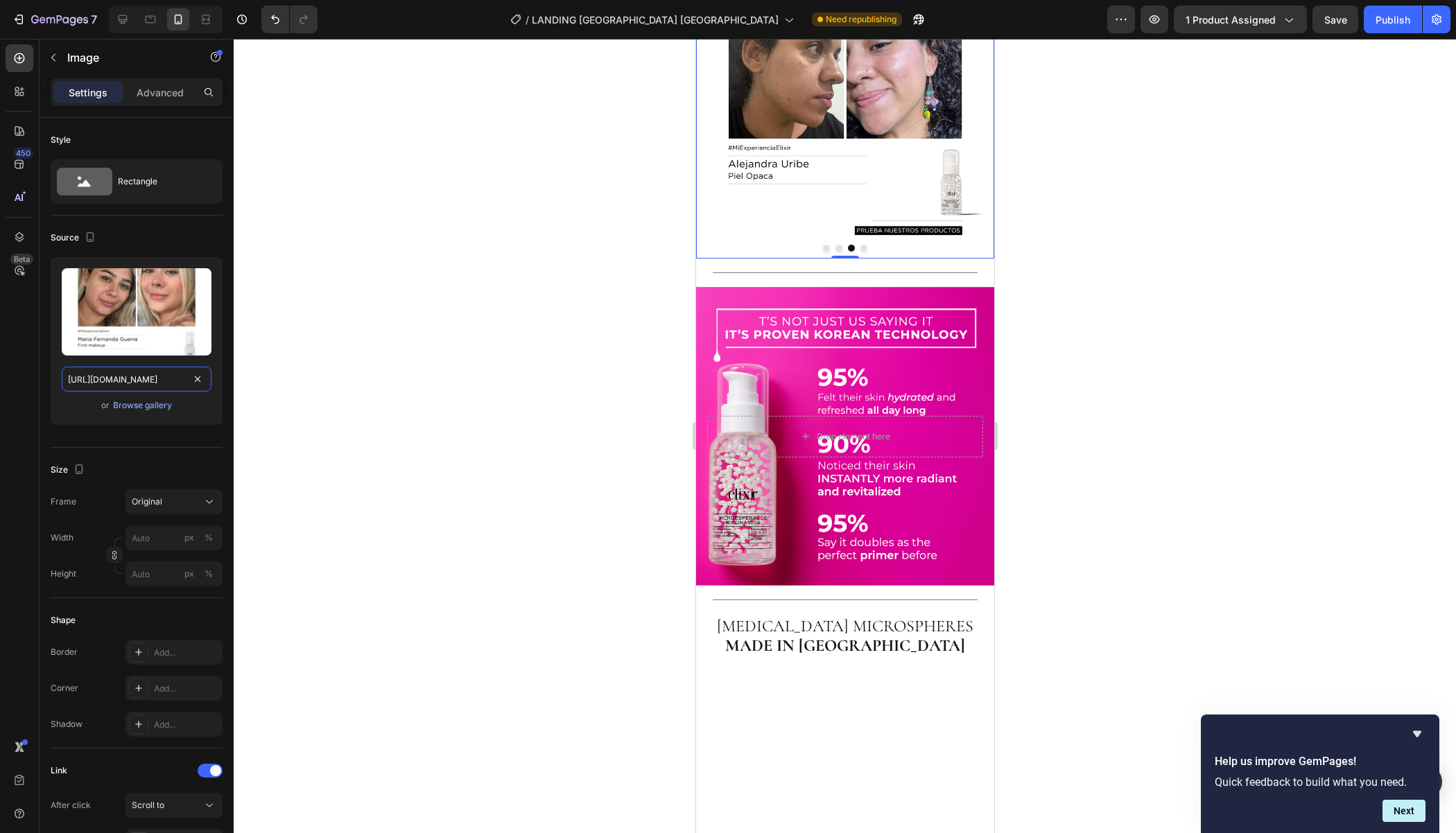
scroll to position [0, 268]
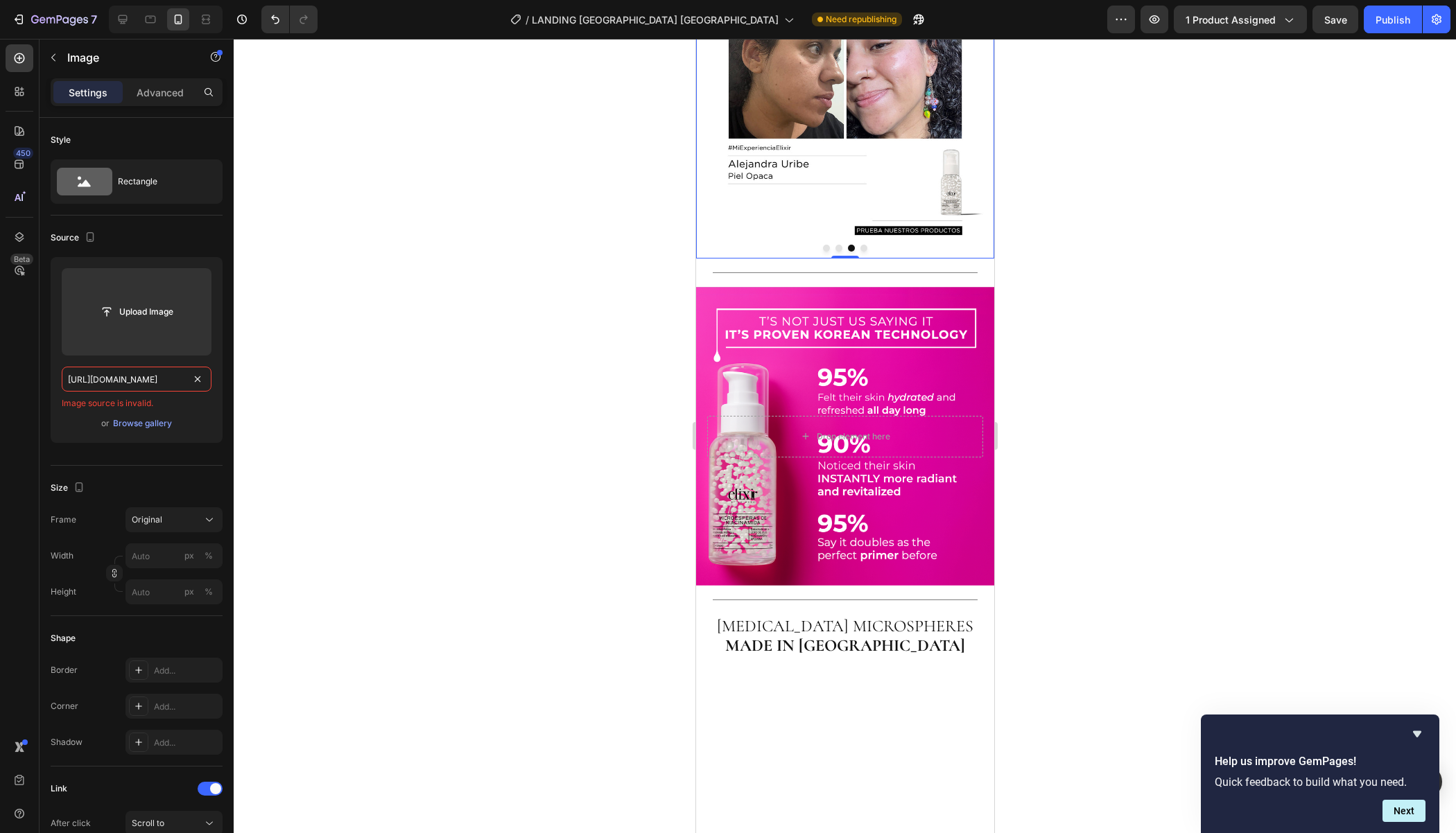
type input "[URL][DOMAIN_NAME]"
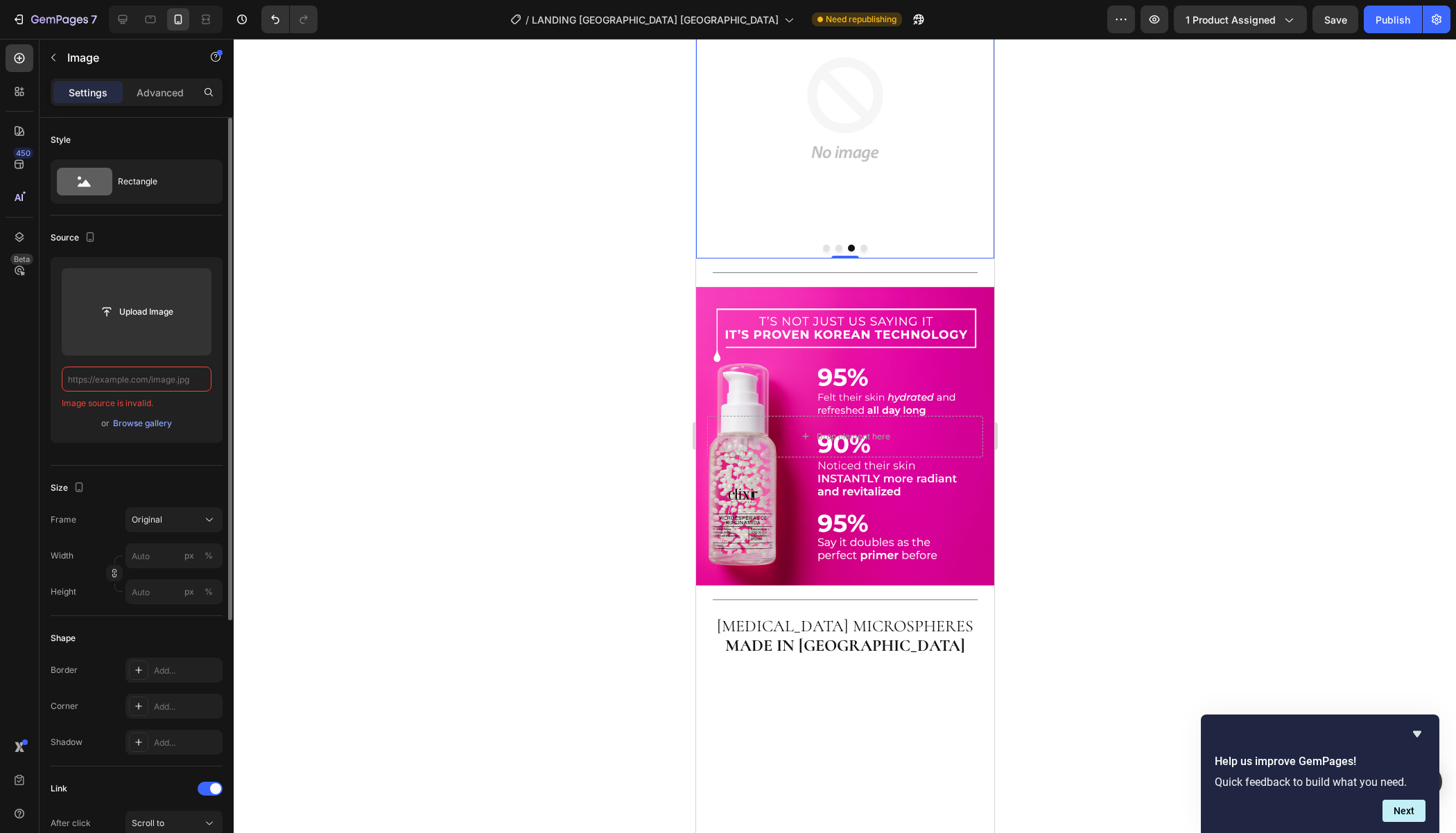
click at [181, 374] on input "text" at bounding box center [136, 379] width 149 height 25
paste input "[URL][DOMAIN_NAME]"
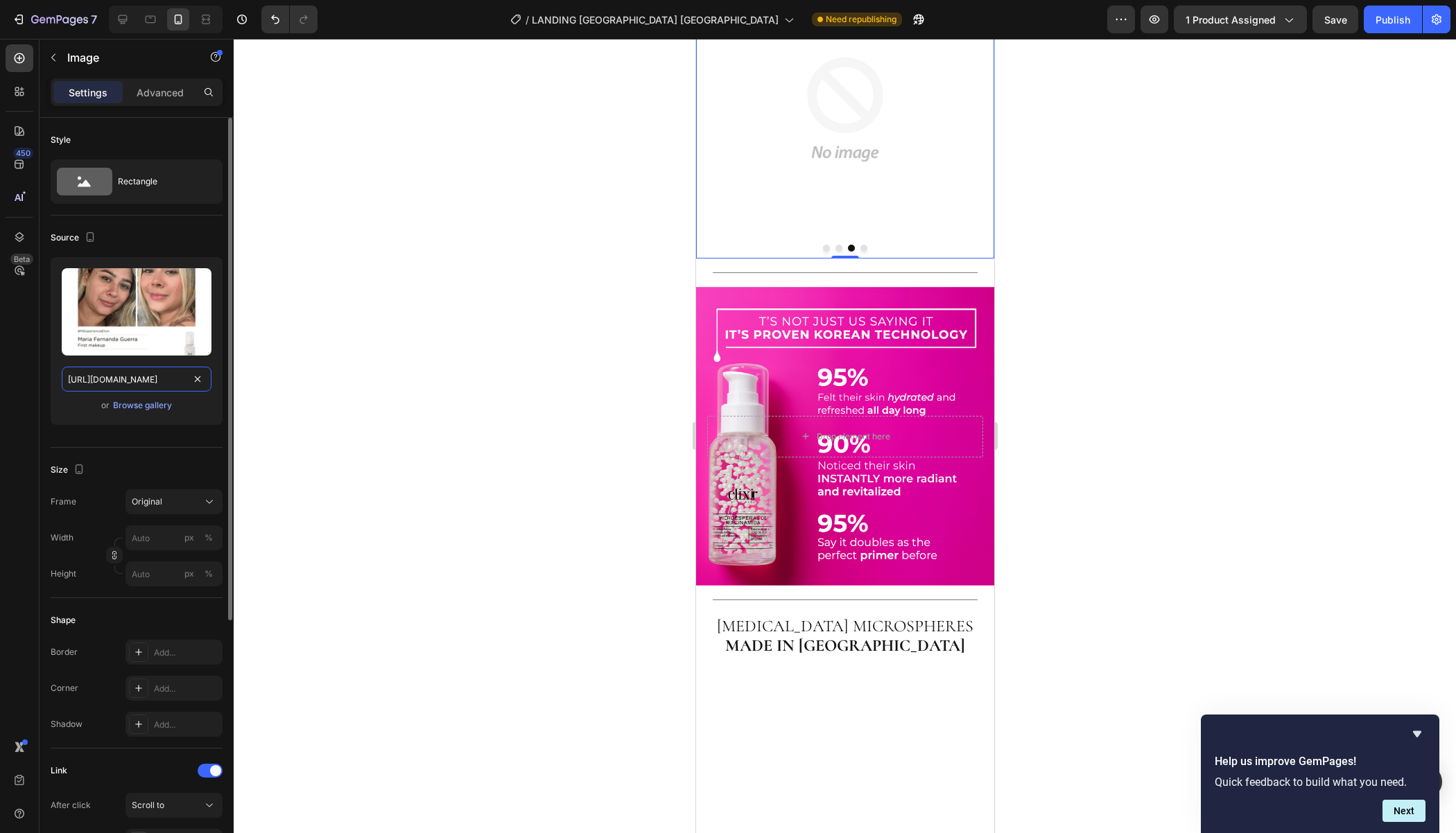
scroll to position [0, 273]
type input "[URL][DOMAIN_NAME]"
click at [27, 412] on div "450 Beta" at bounding box center [19, 389] width 28 height 690
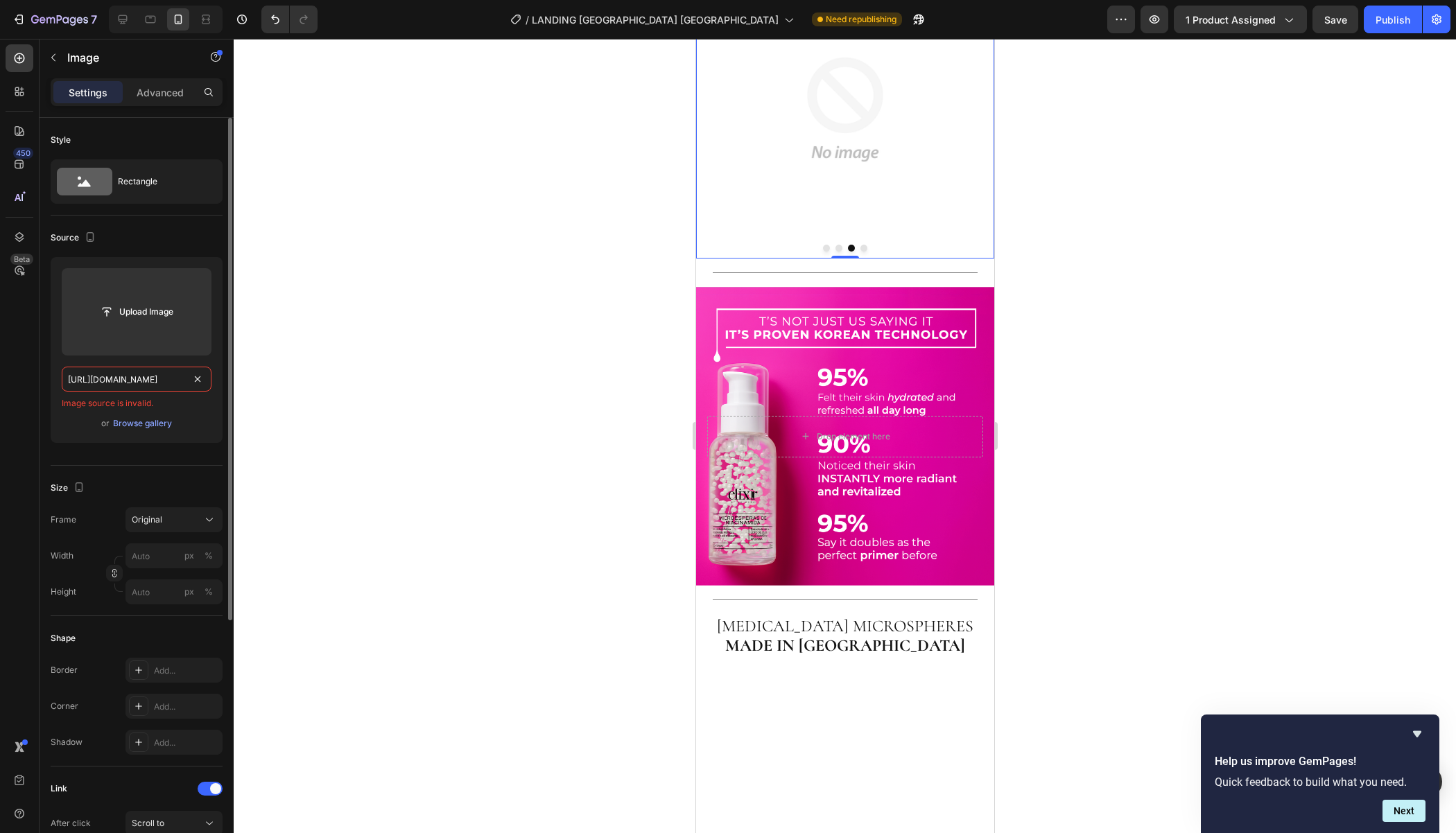
click at [147, 372] on input "[URL][DOMAIN_NAME]" at bounding box center [136, 379] width 149 height 25
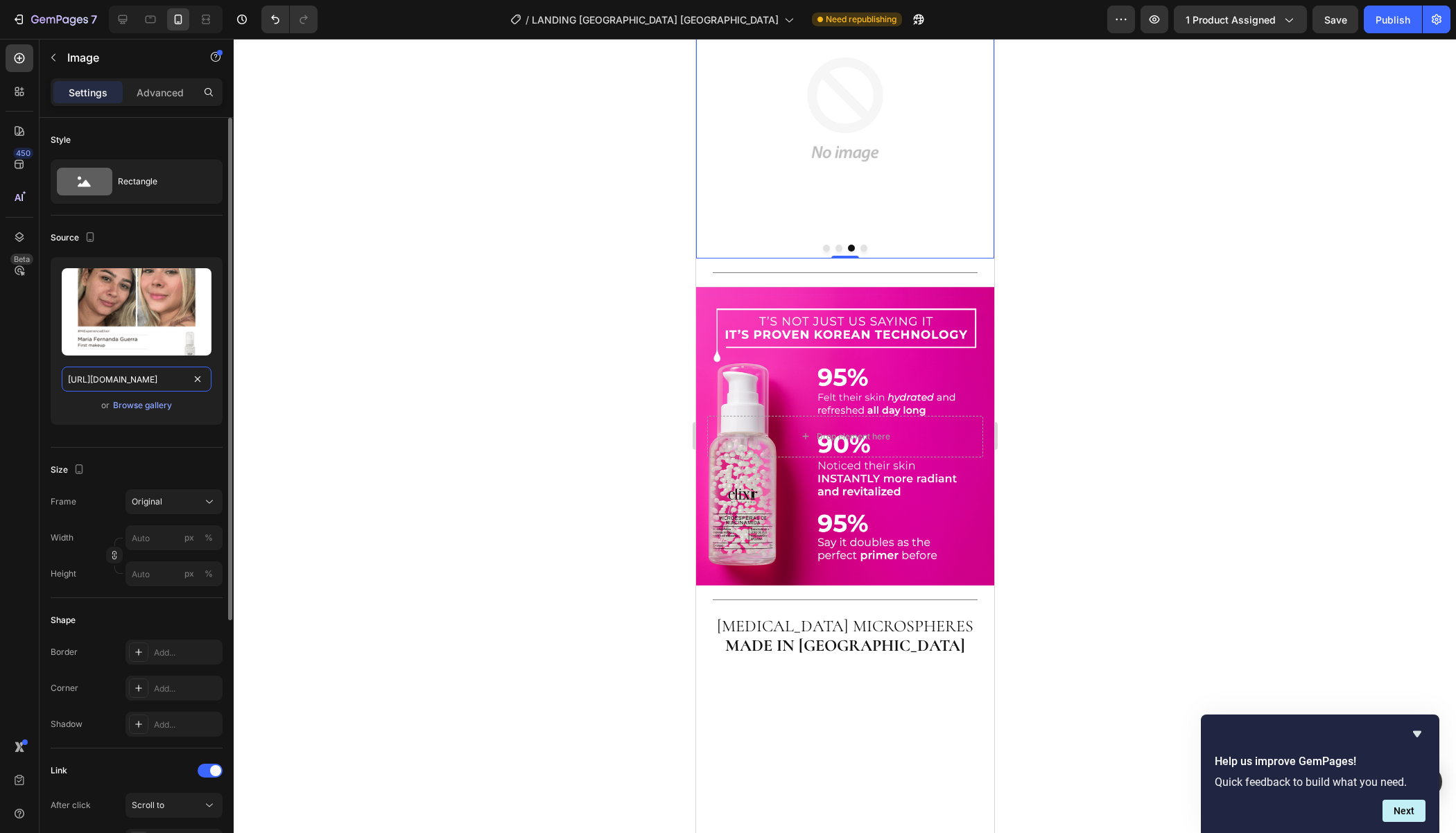
scroll to position [0, 273]
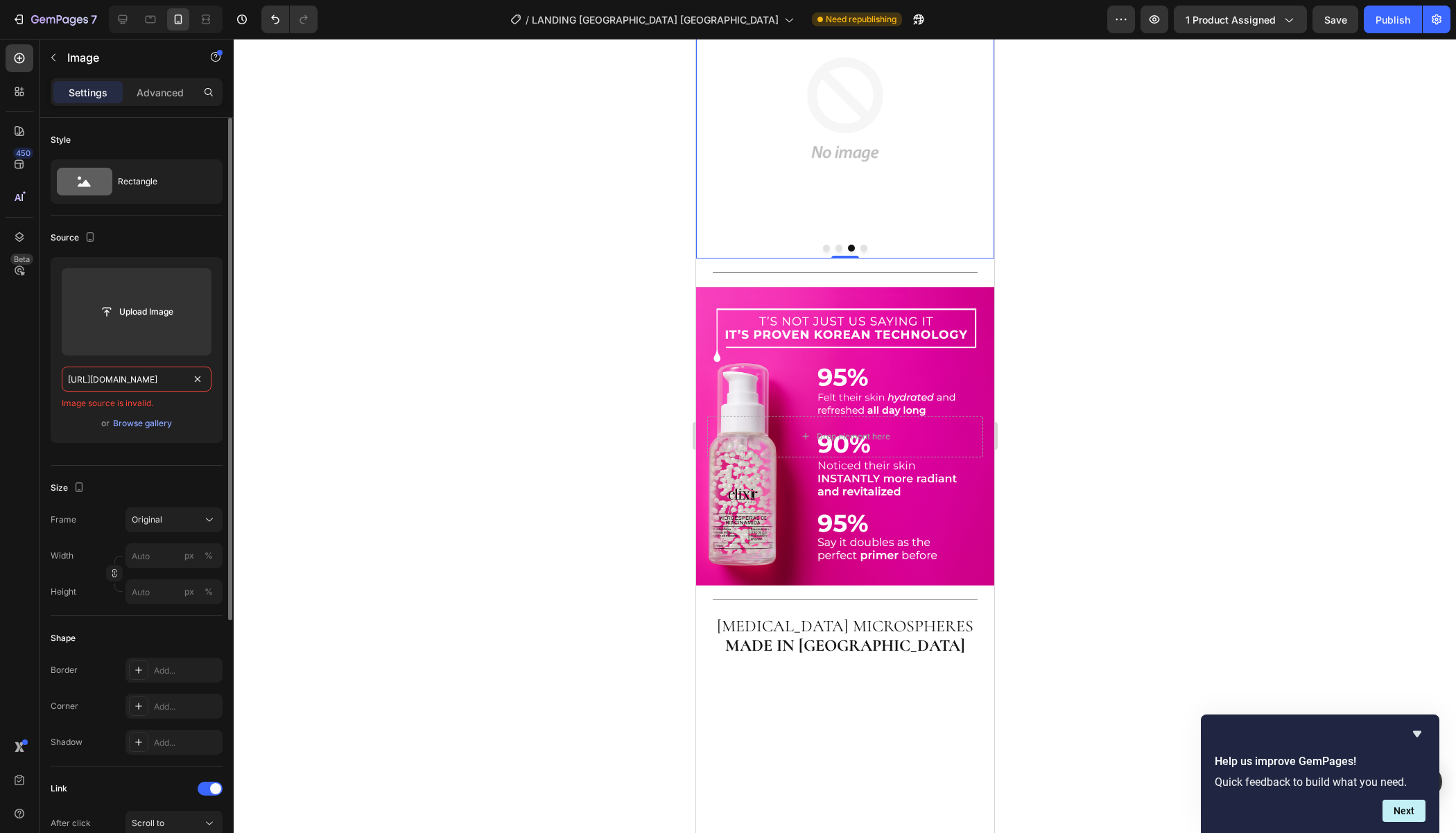
click at [147, 372] on input "[URL][DOMAIN_NAME]" at bounding box center [136, 379] width 149 height 25
click at [466, 389] on div at bounding box center [845, 435] width 1222 height 794
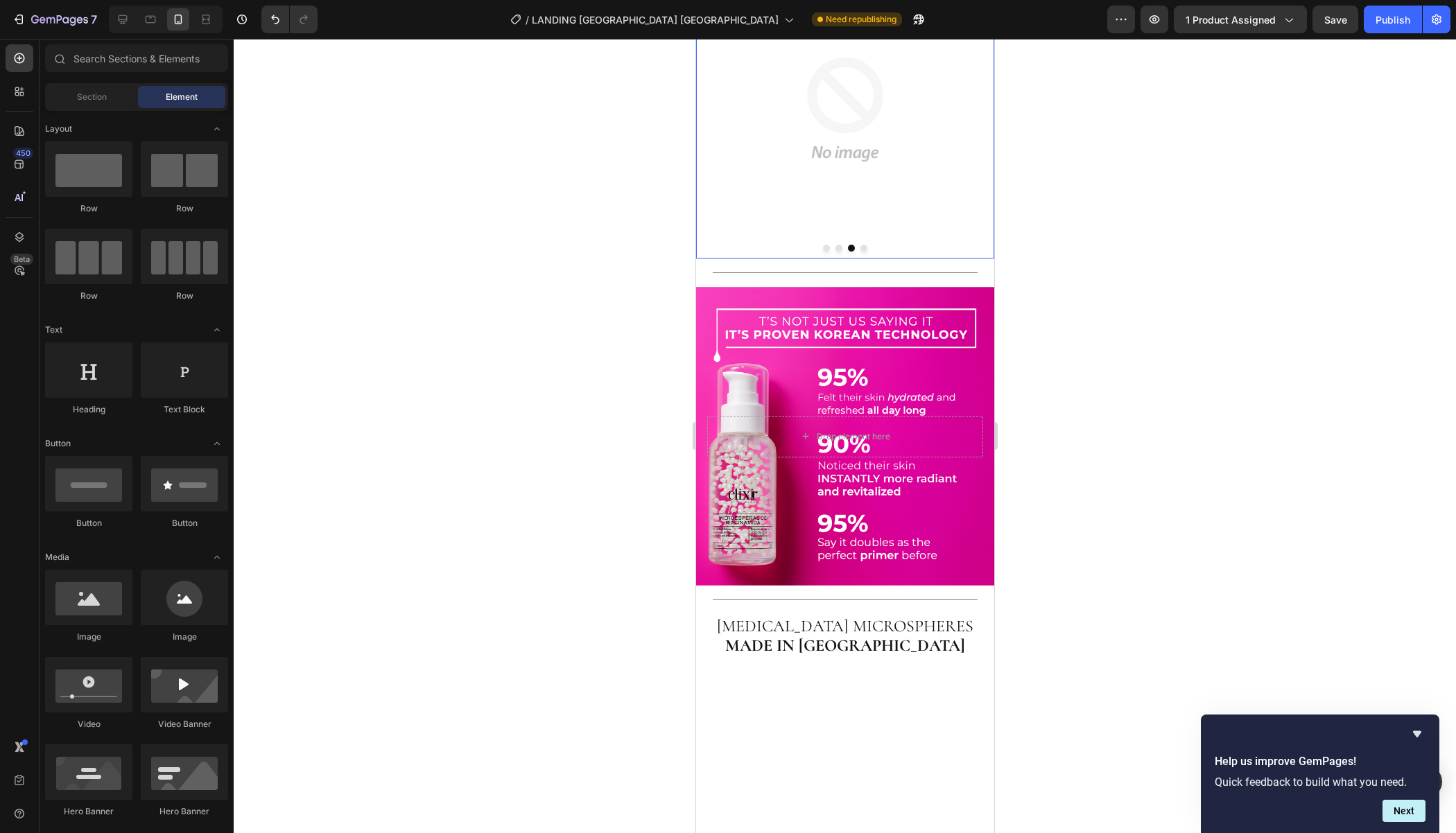
click at [858, 258] on img at bounding box center [845, 110] width 299 height 299
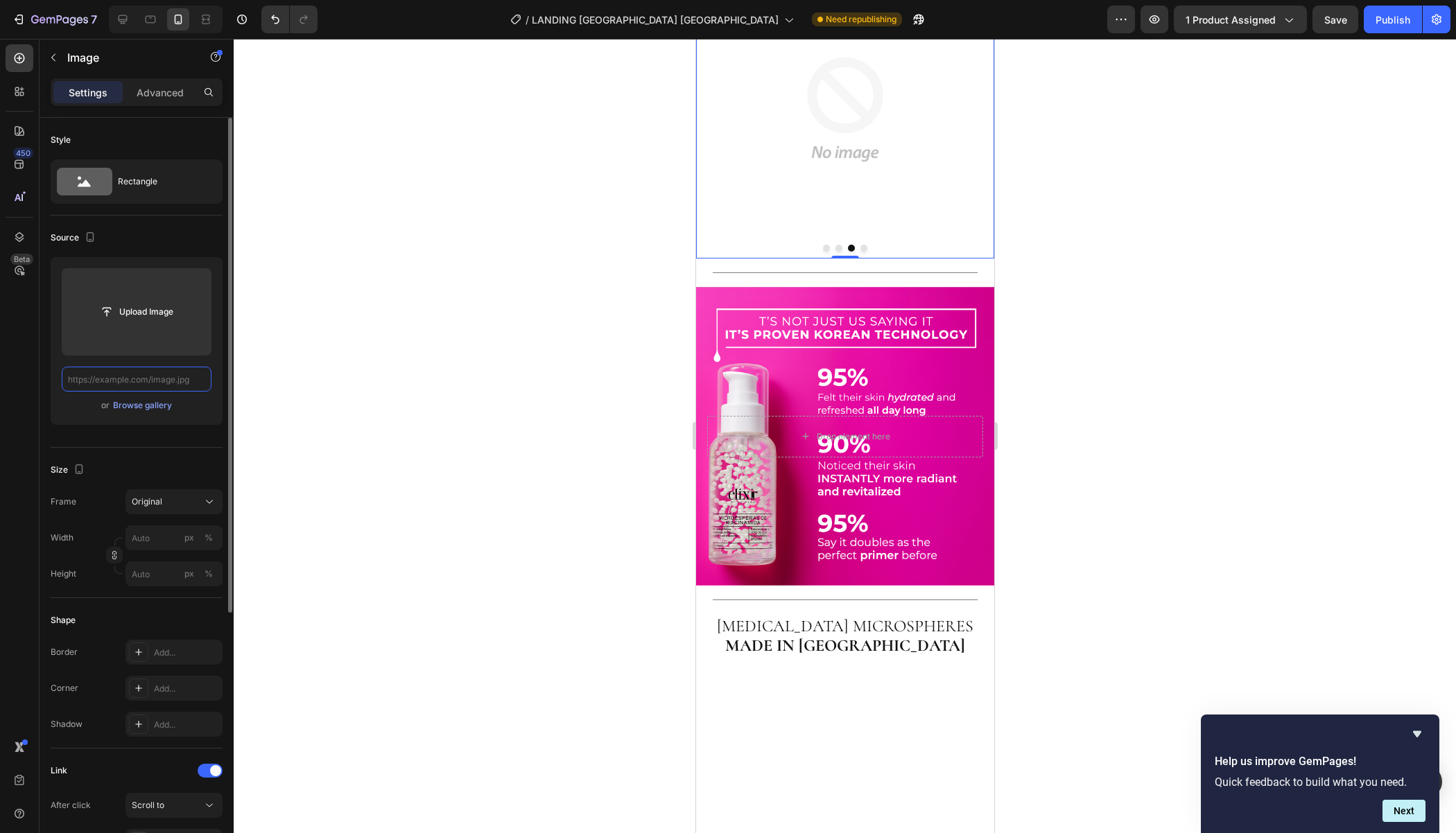
click at [147, 382] on input "text" at bounding box center [136, 379] width 149 height 25
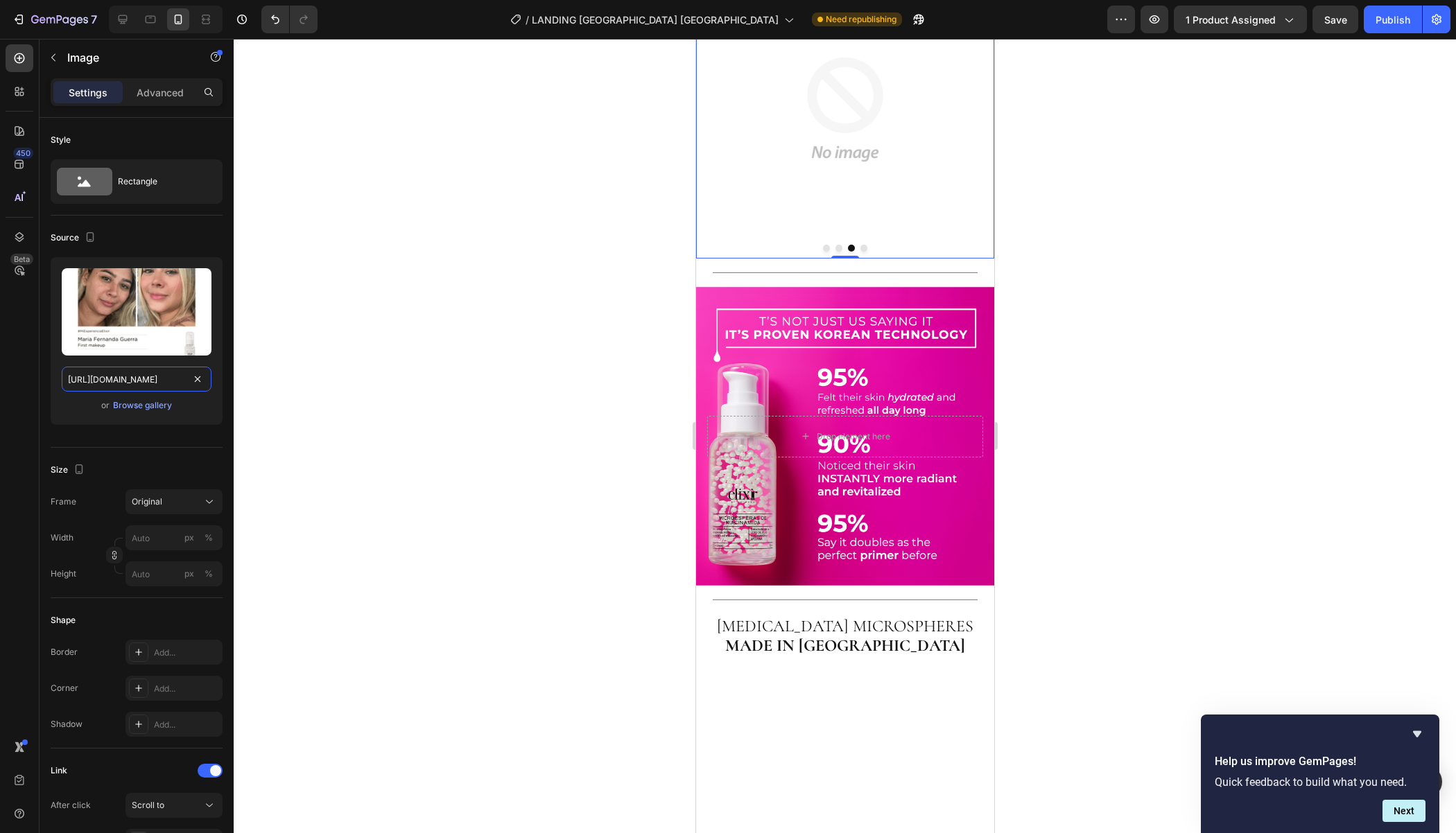
type input "[URL][DOMAIN_NAME]"
click at [344, 444] on div at bounding box center [845, 435] width 1222 height 794
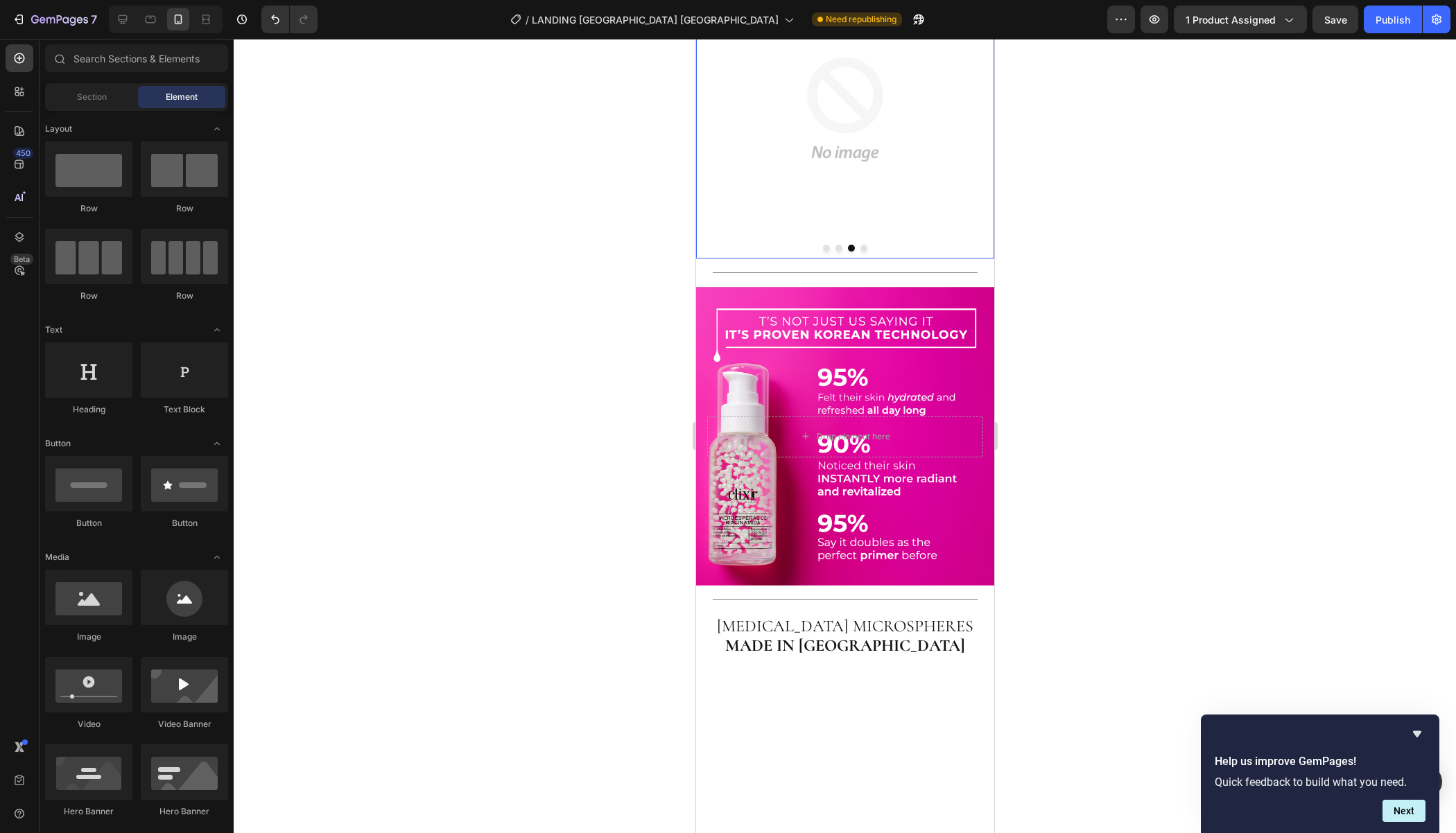
click at [880, 258] on img at bounding box center [845, 110] width 299 height 299
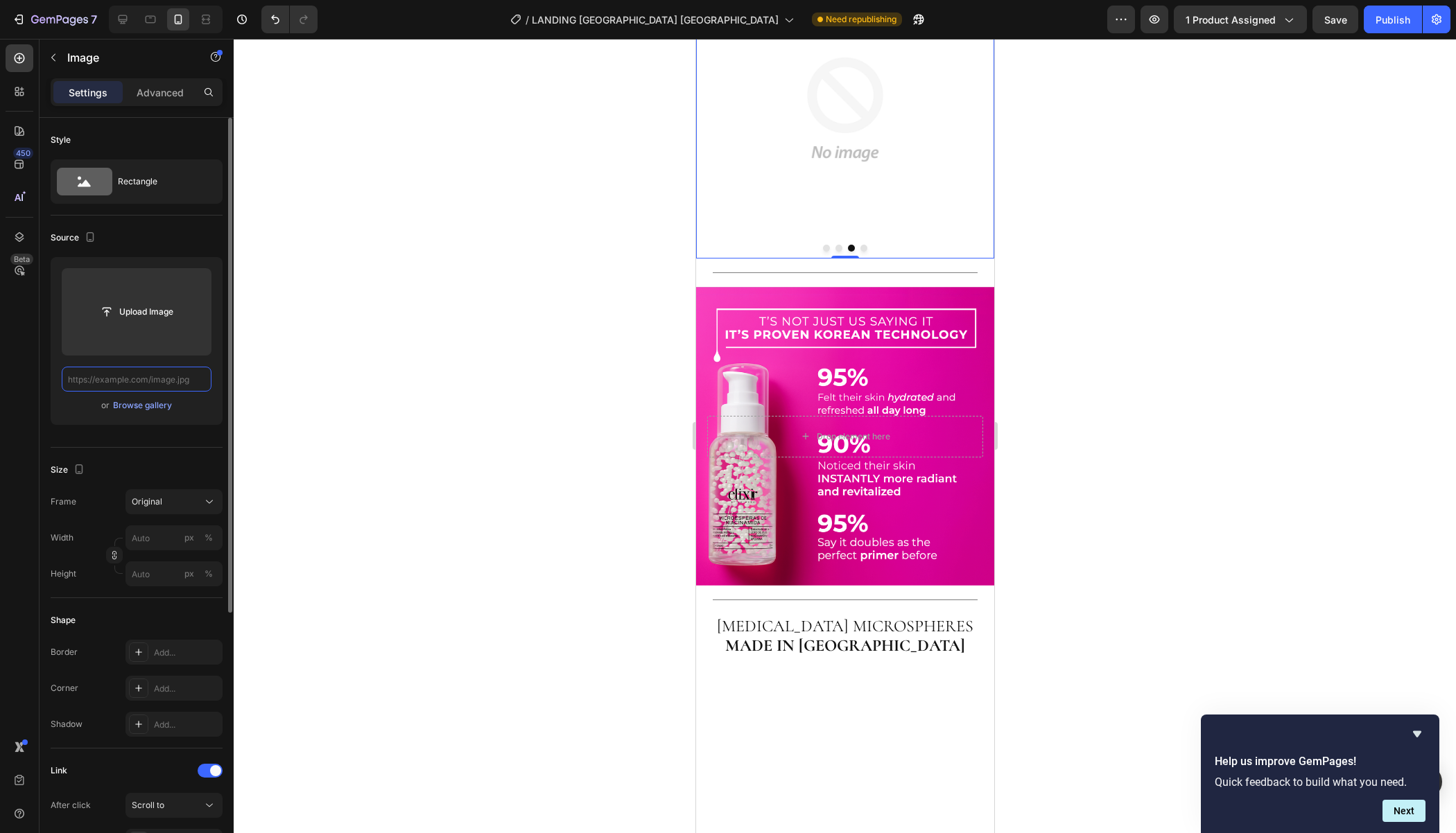
click at [169, 373] on input "text" at bounding box center [136, 379] width 149 height 25
type input "[URL][DOMAIN_NAME]"
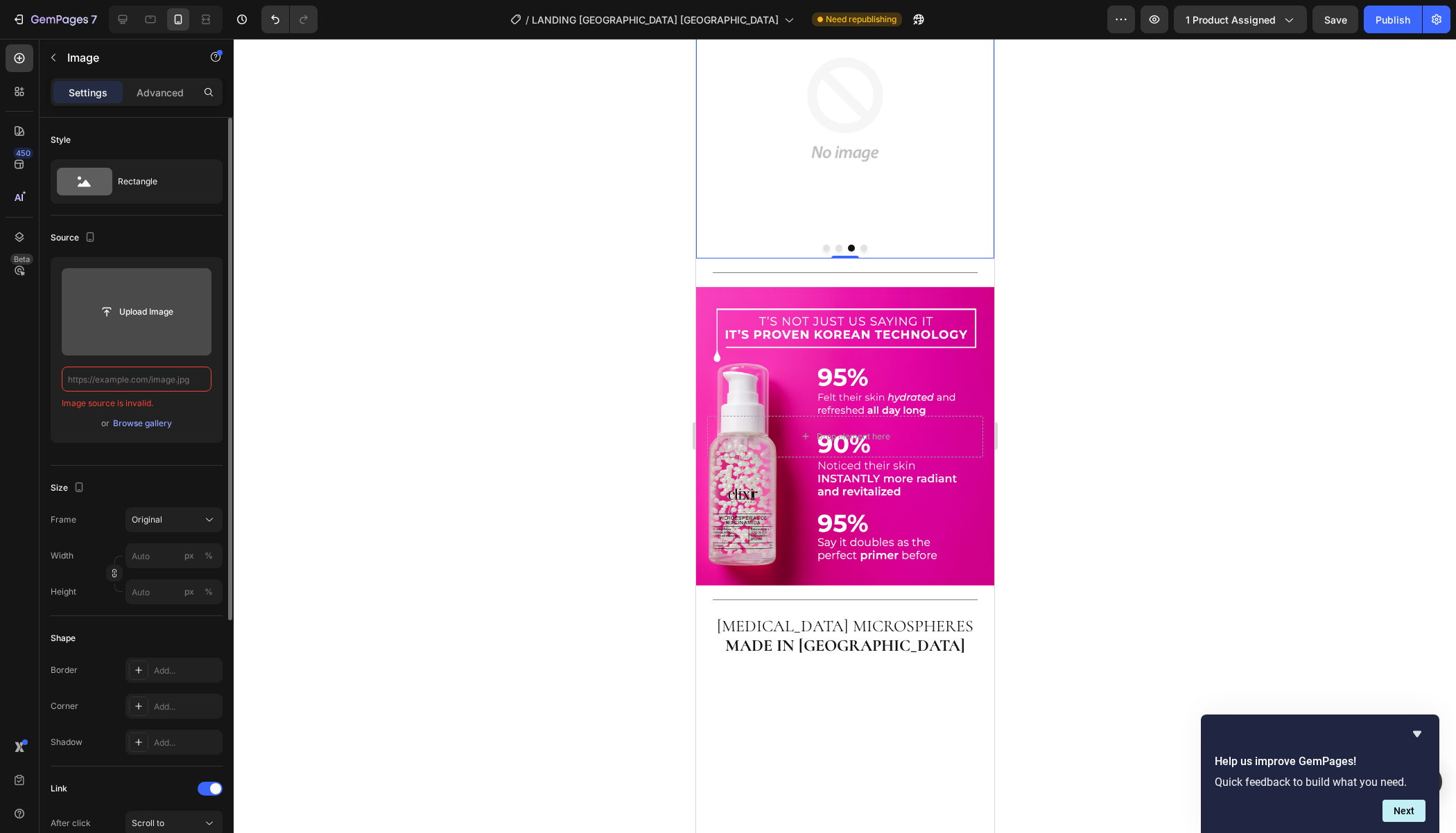
click at [151, 332] on input "file" at bounding box center [136, 312] width 149 height 88
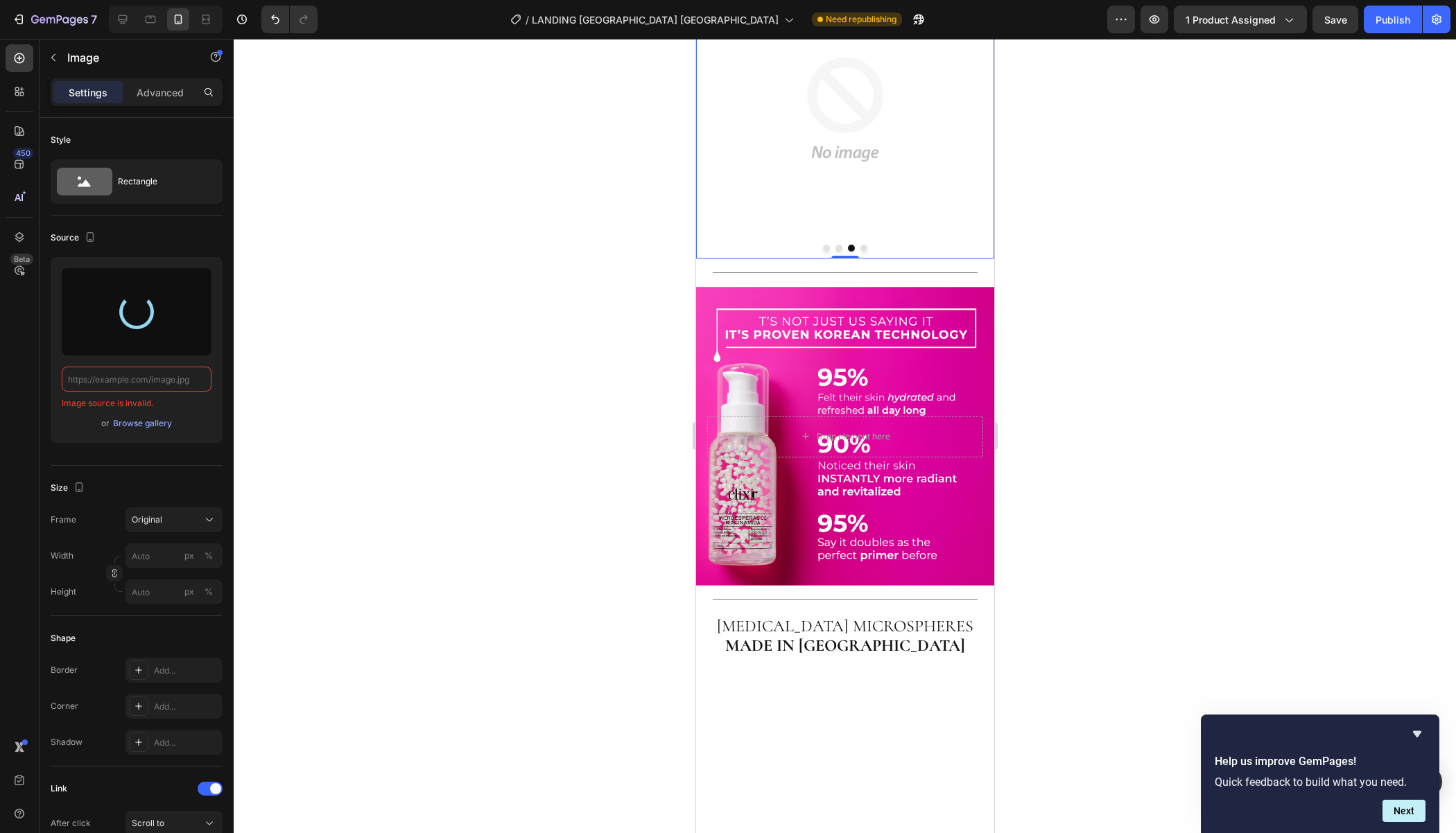
click at [1164, 244] on div at bounding box center [845, 435] width 1222 height 794
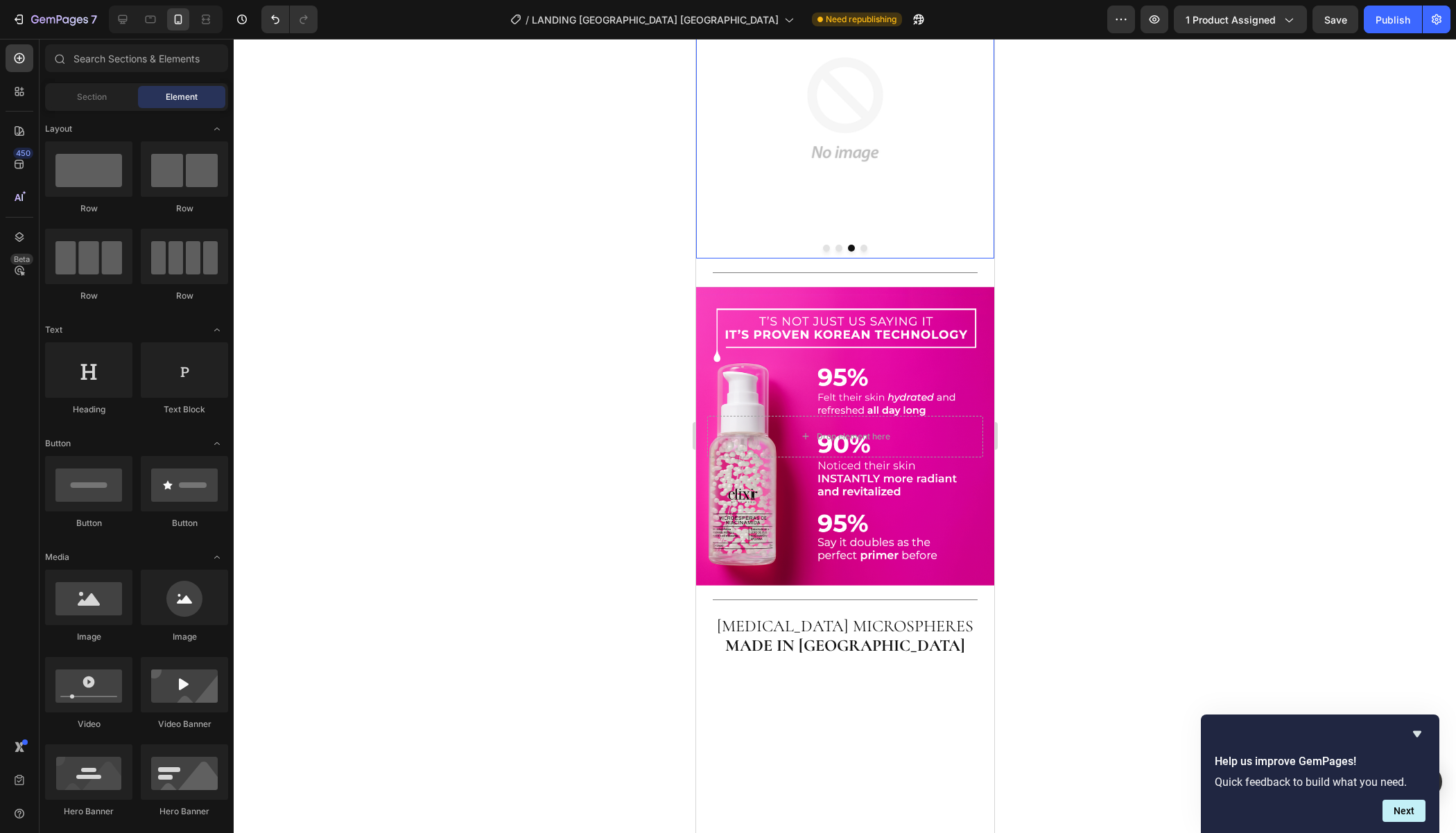
click at [840, 258] on img at bounding box center [845, 110] width 299 height 299
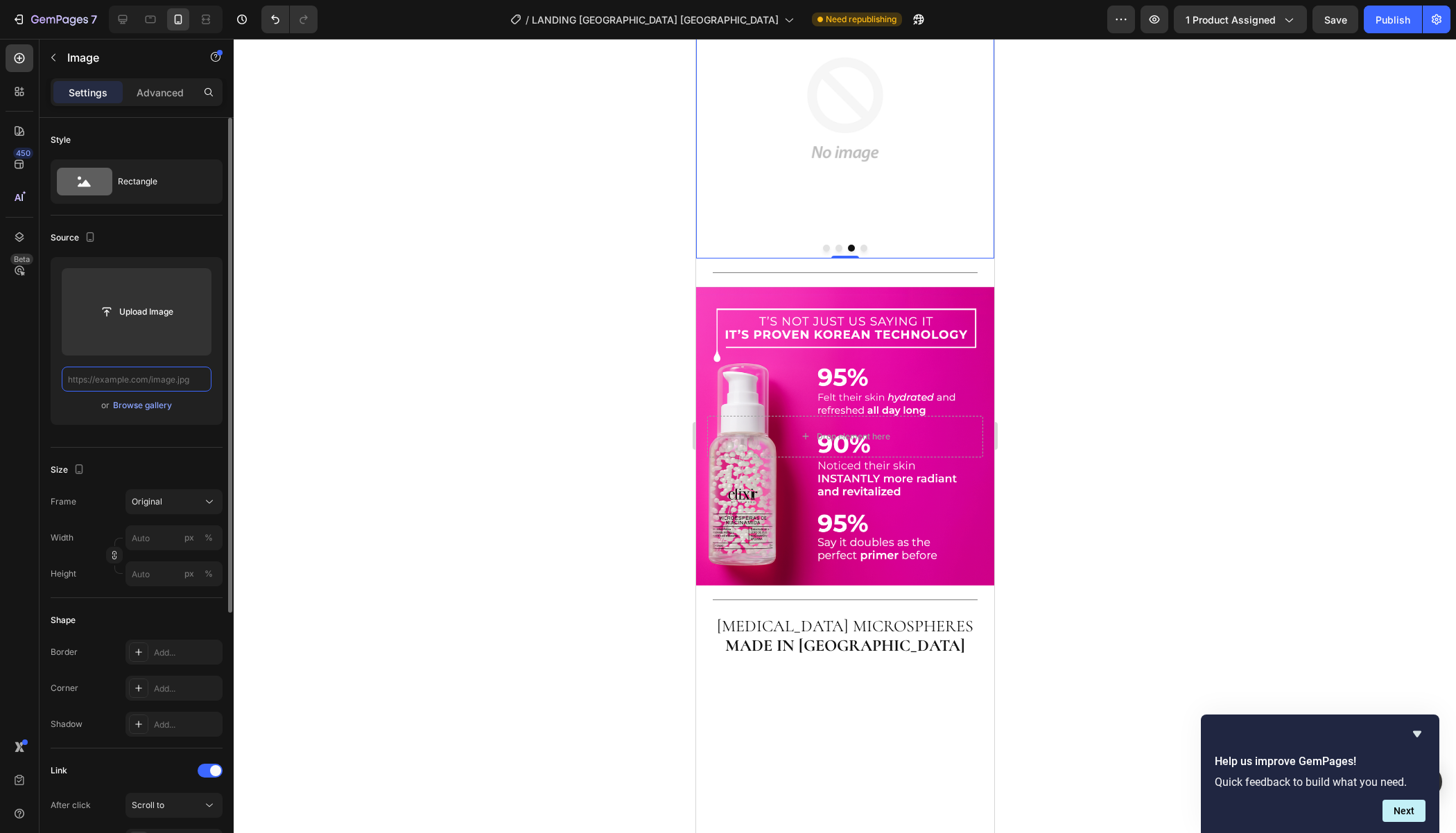
click at [182, 375] on input "text" at bounding box center [136, 379] width 149 height 25
paste input "[URL][DOMAIN_NAME]"
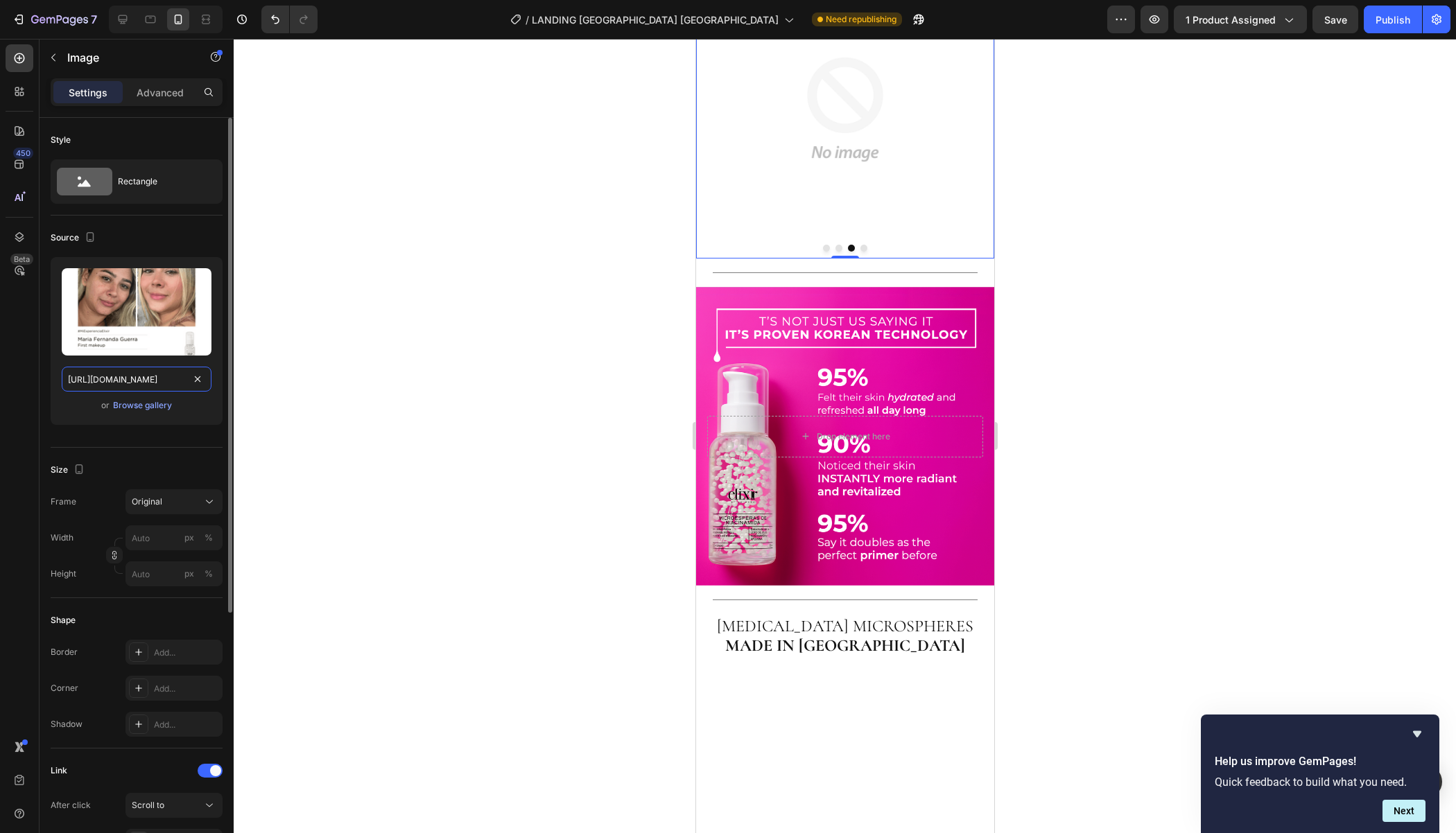
scroll to position [0, 273]
type input "[URL][DOMAIN_NAME]"
click at [268, 442] on div at bounding box center [845, 435] width 1222 height 794
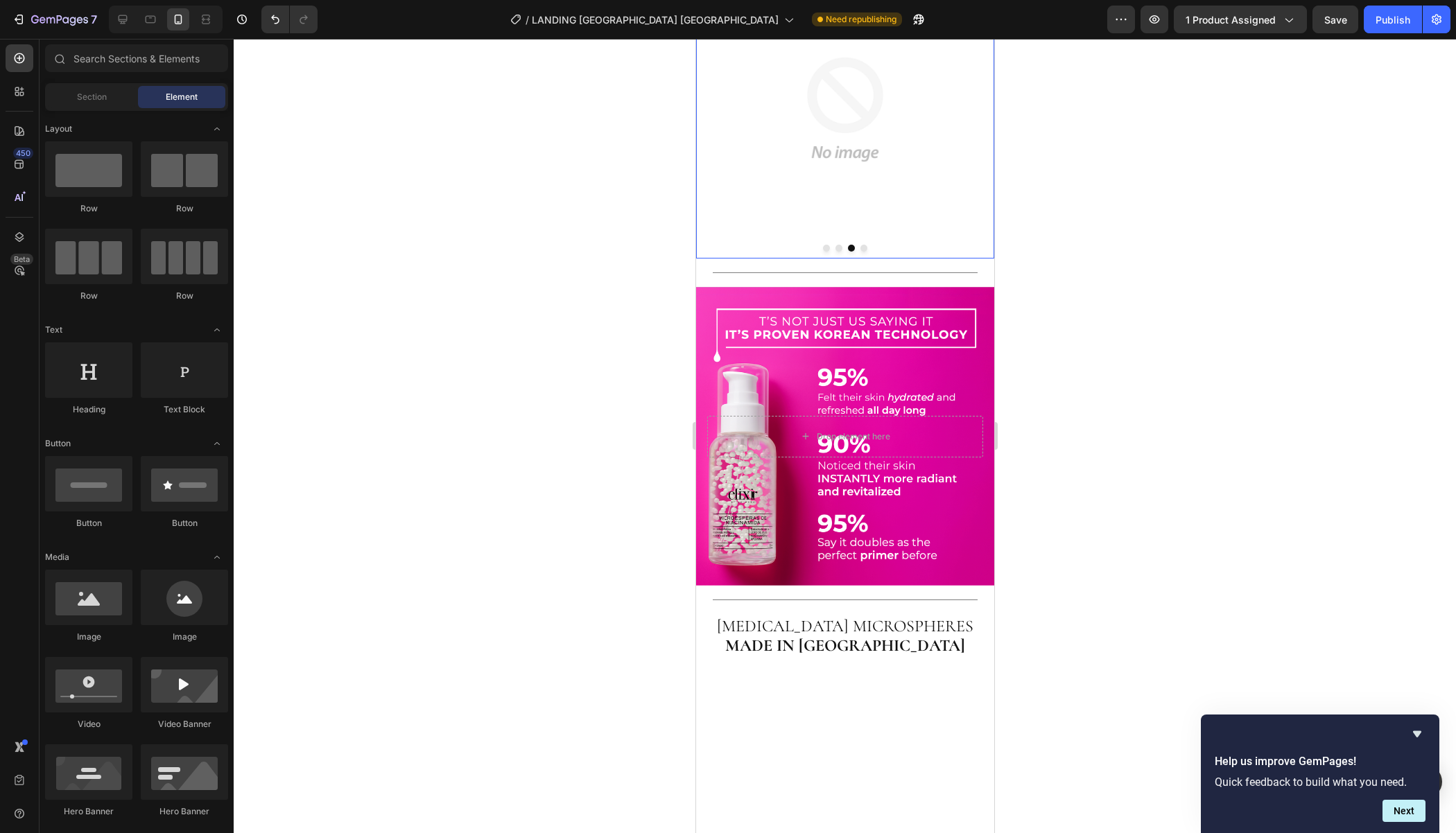
click at [846, 258] on img at bounding box center [845, 110] width 299 height 299
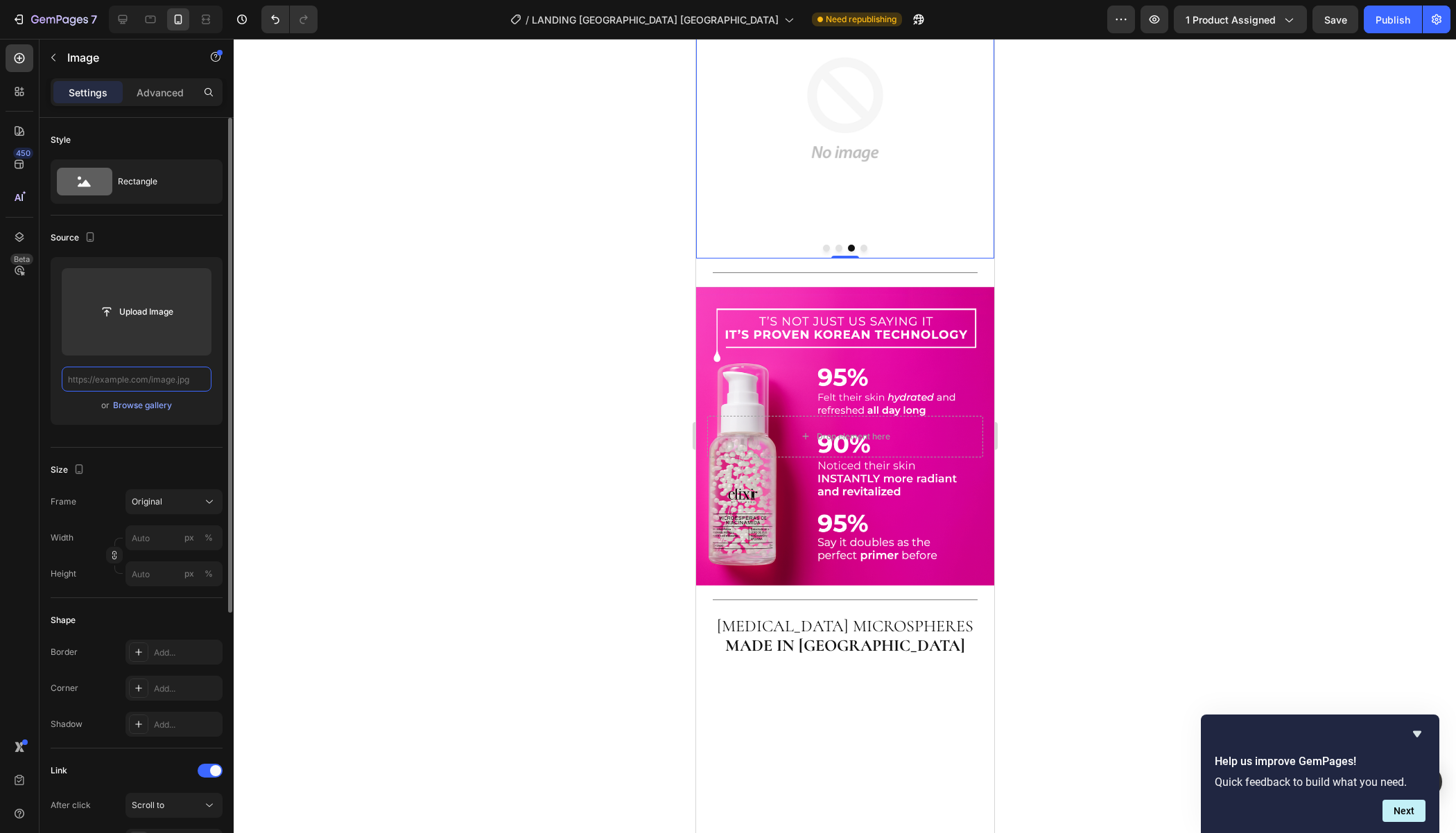
click at [129, 373] on input "text" at bounding box center [136, 379] width 149 height 25
type input "[URL][DOMAIN_NAME]"
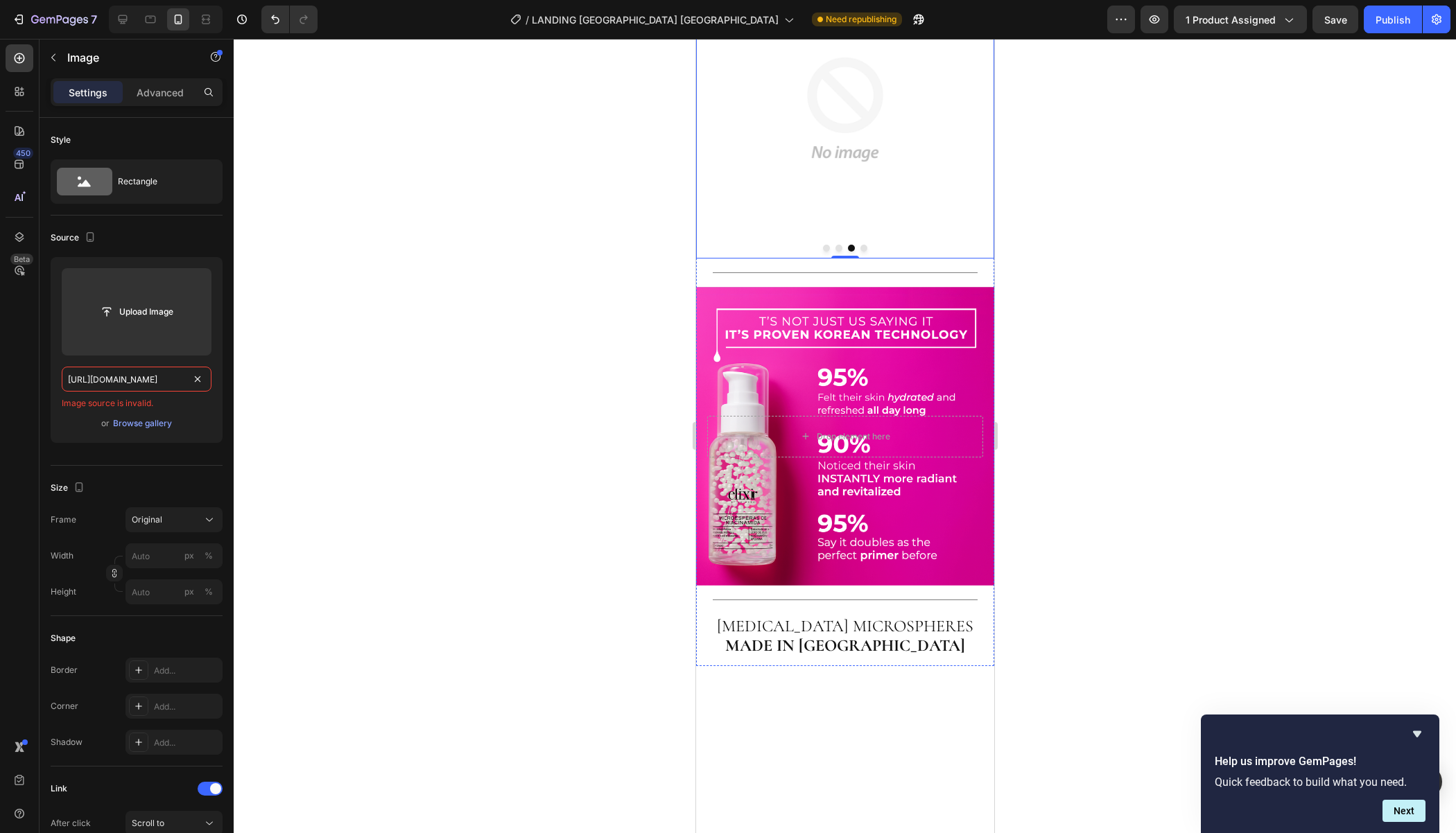
click at [835, 251] on button "Dot" at bounding box center [838, 247] width 7 height 7
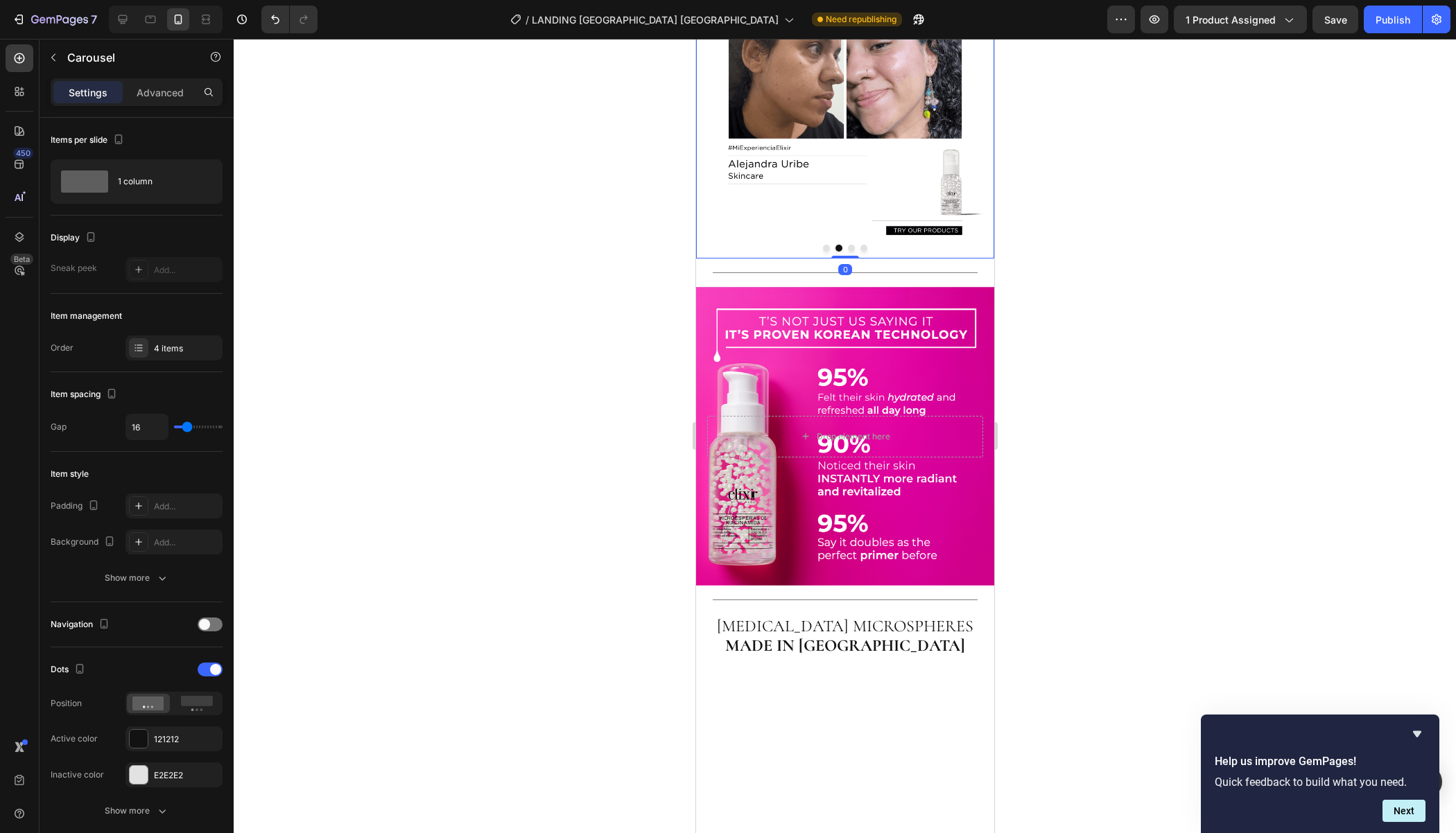
click at [759, 258] on img at bounding box center [845, 110] width 299 height 299
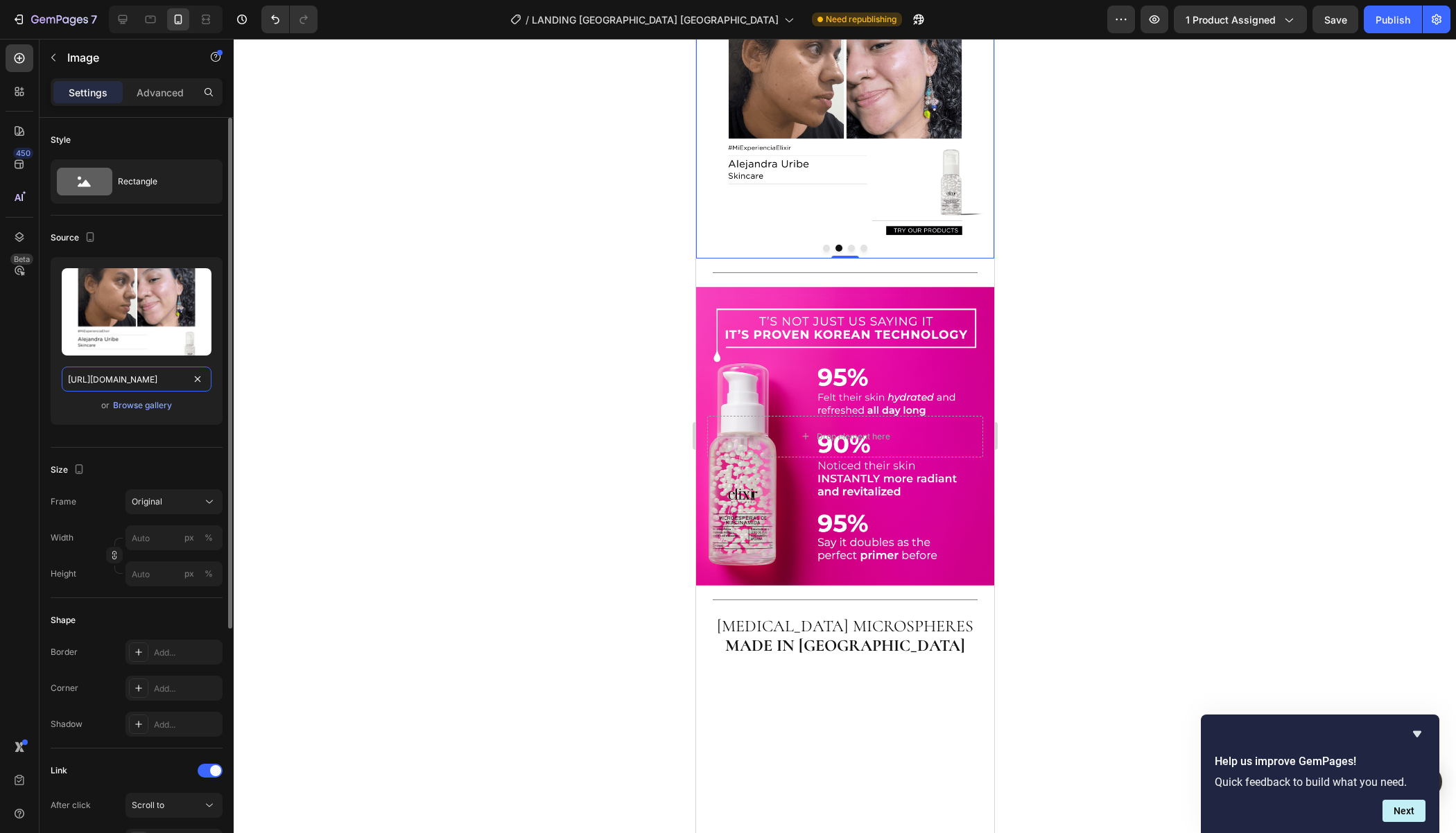
click at [117, 373] on input "[URL][DOMAIN_NAME]" at bounding box center [136, 379] width 149 height 25
click at [849, 251] on button "Dot" at bounding box center [850, 247] width 7 height 7
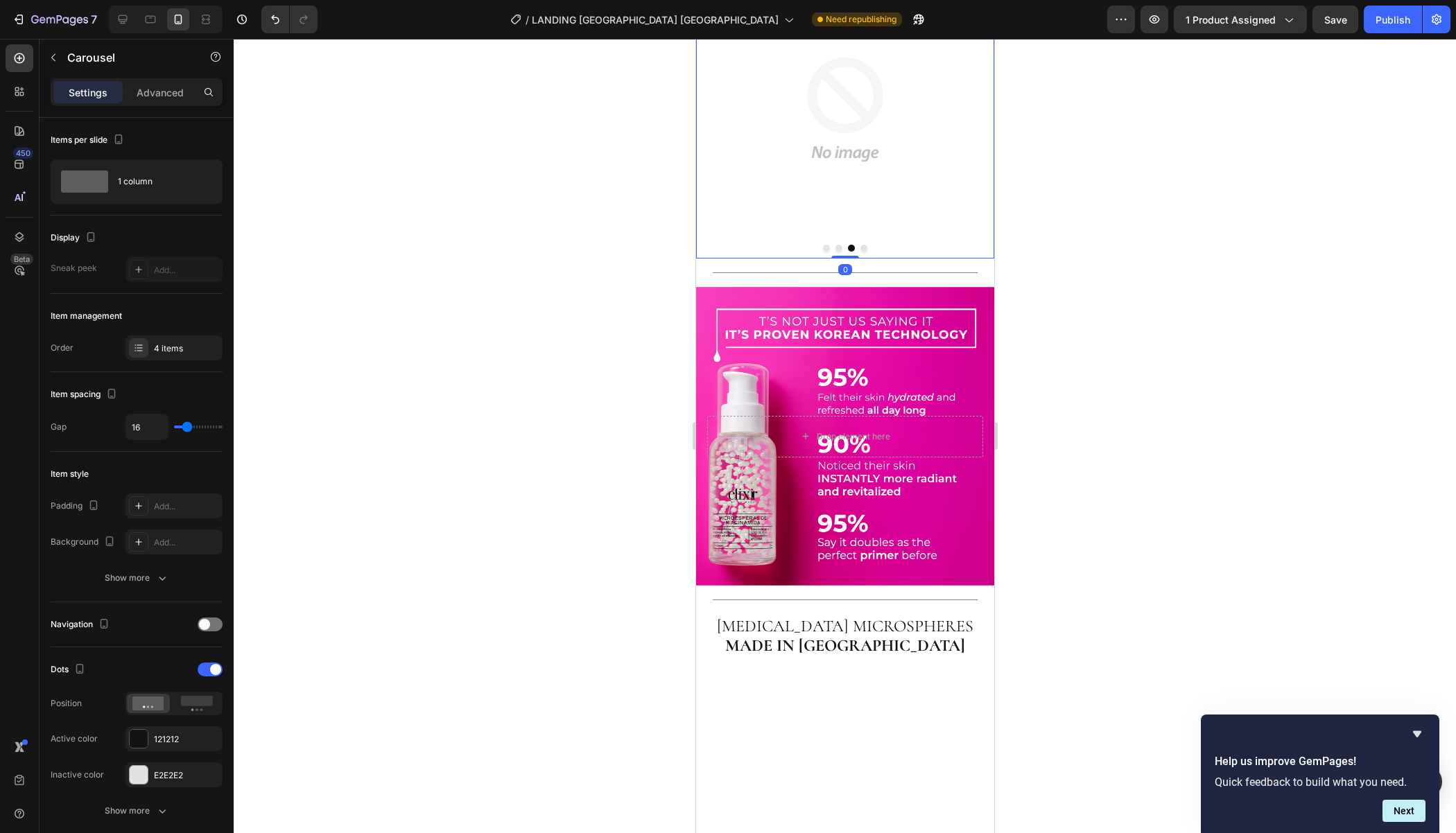
click at [810, 258] on img at bounding box center [845, 110] width 299 height 299
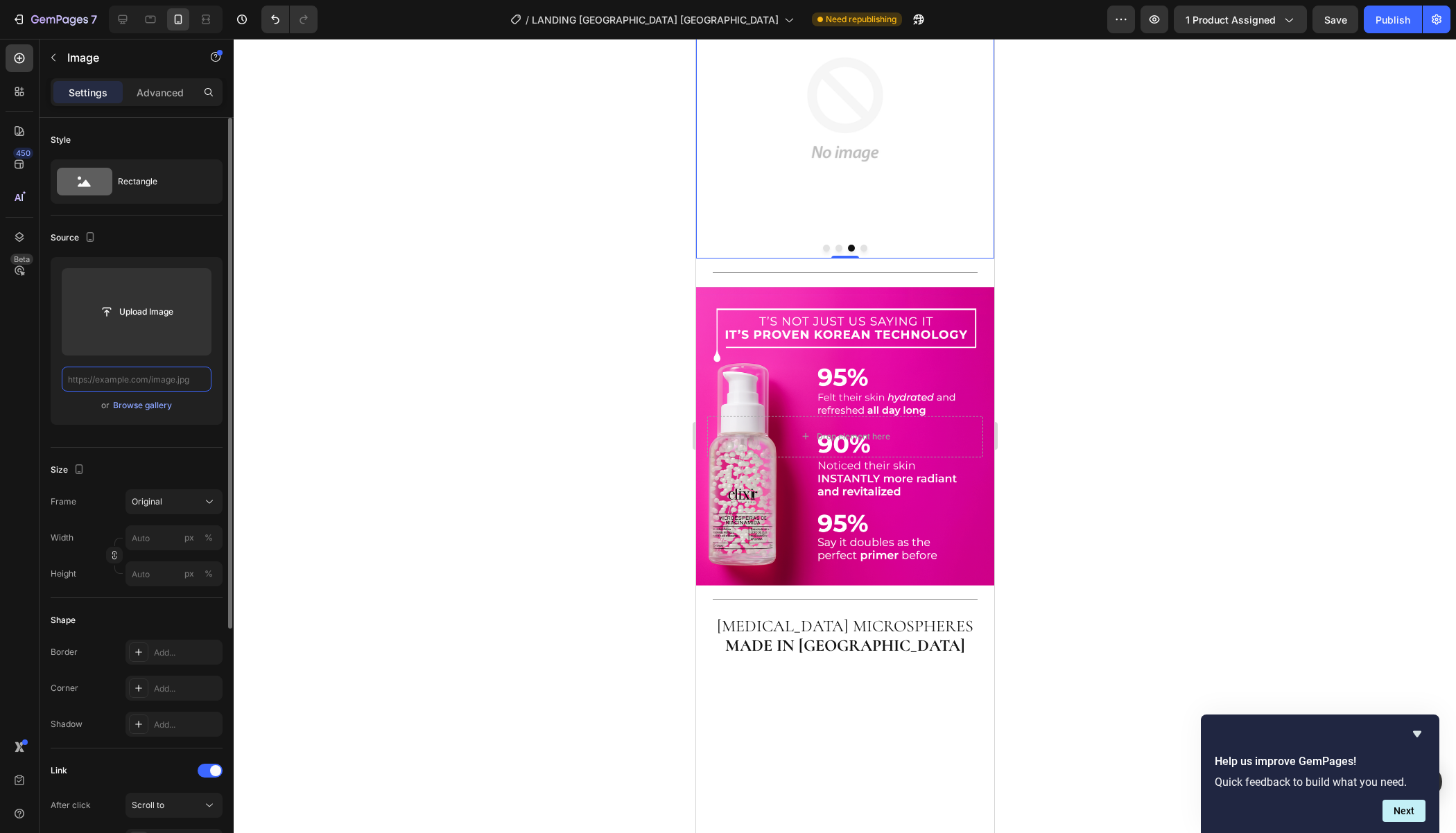
click at [168, 371] on input "text" at bounding box center [136, 379] width 149 height 25
paste input "[URL][DOMAIN_NAME]"
type input "[URL][DOMAIN_NAME]"
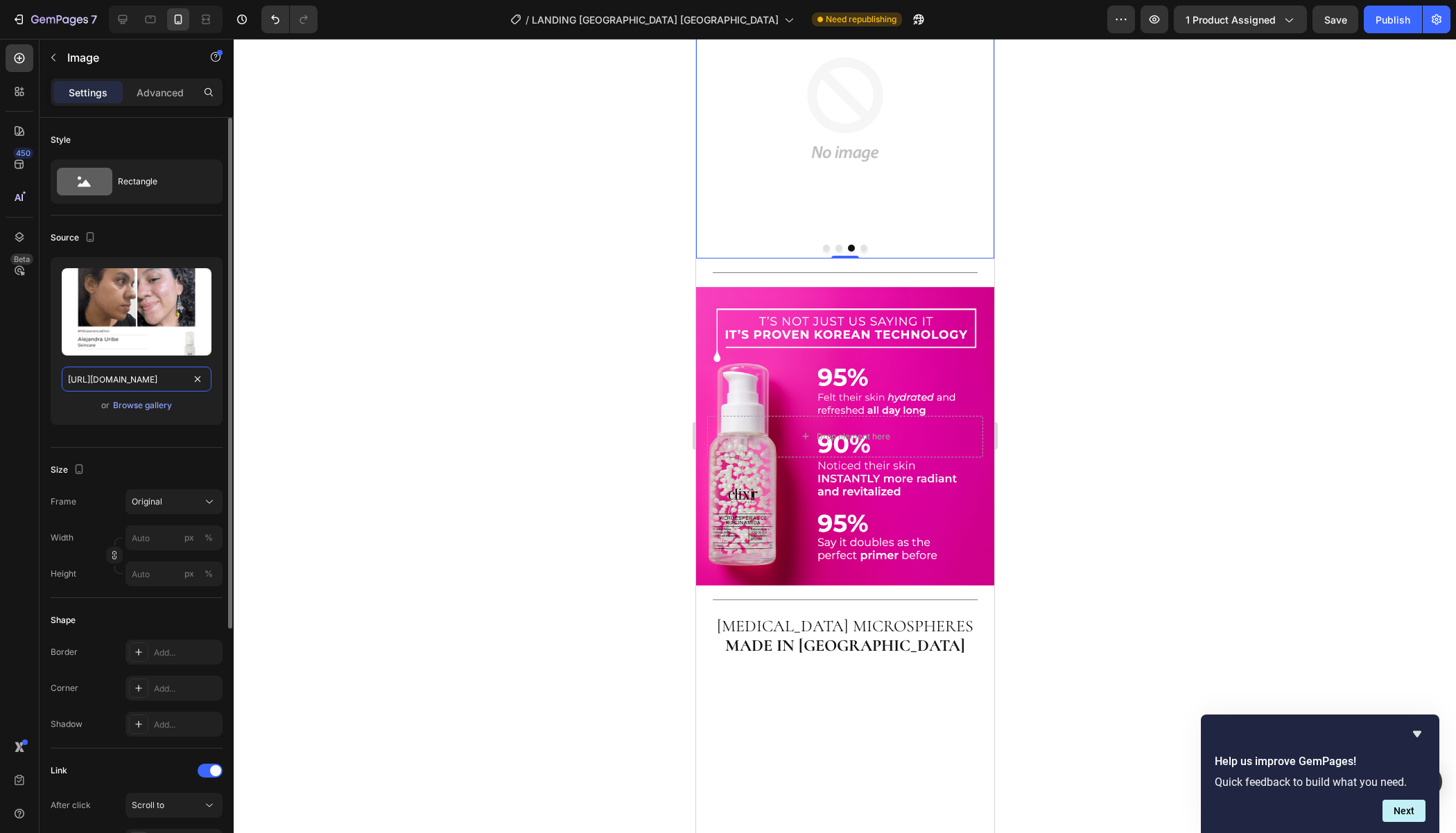
scroll to position [0, 271]
click at [312, 393] on div at bounding box center [845, 435] width 1222 height 794
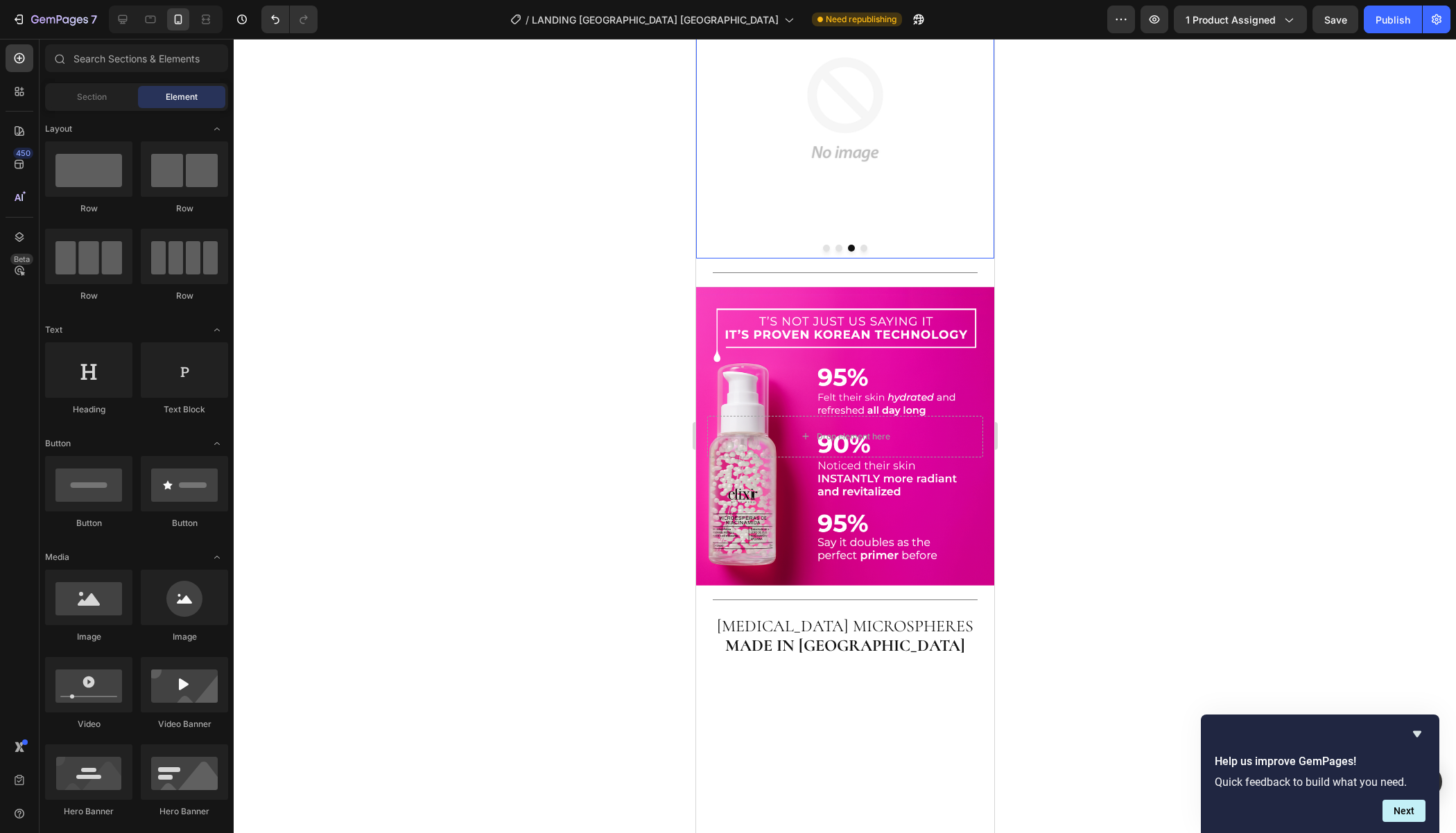
click at [773, 258] on img at bounding box center [845, 110] width 299 height 299
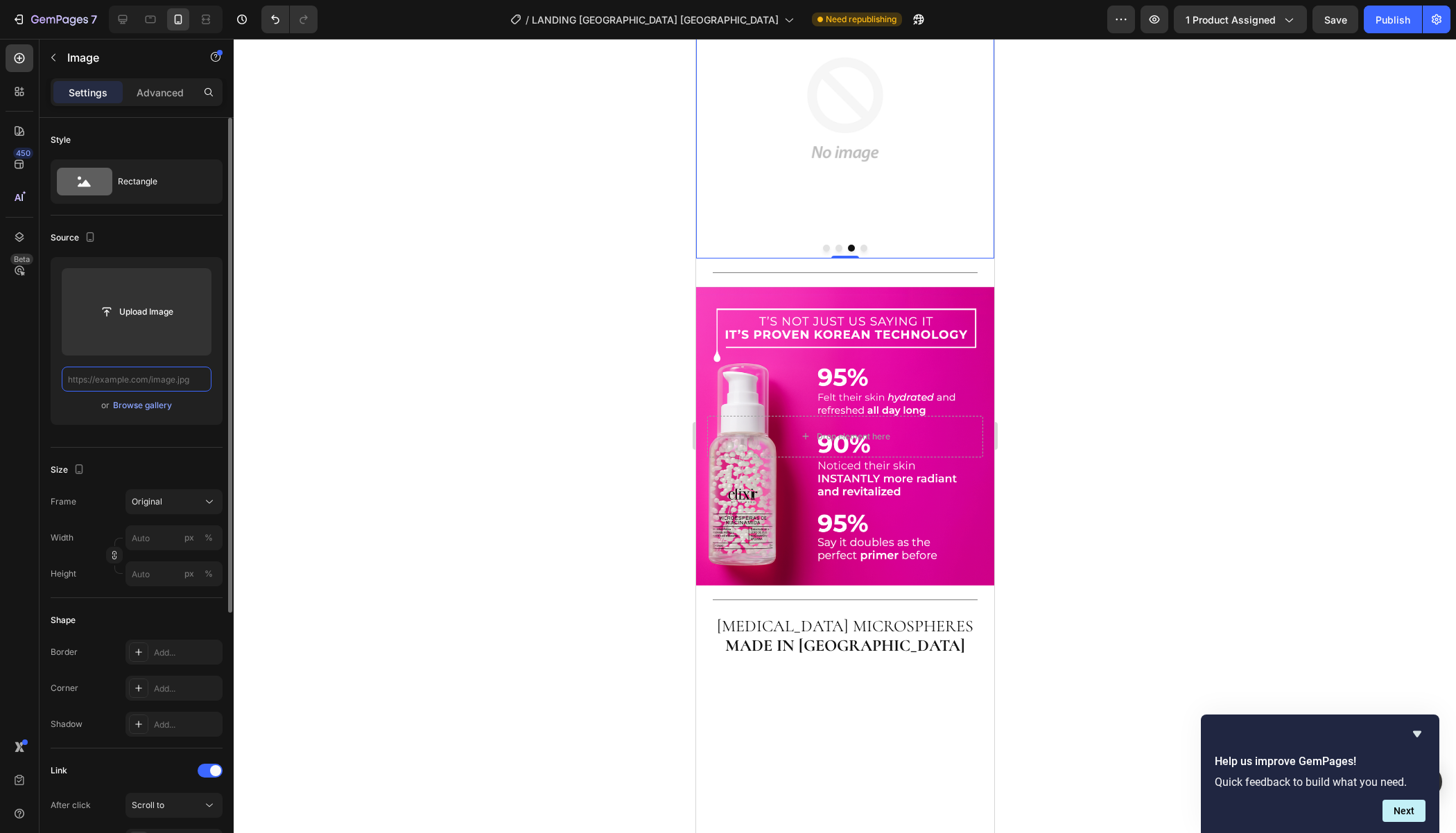
click at [152, 380] on input "text" at bounding box center [136, 379] width 149 height 25
paste input "[URL][DOMAIN_NAME]"
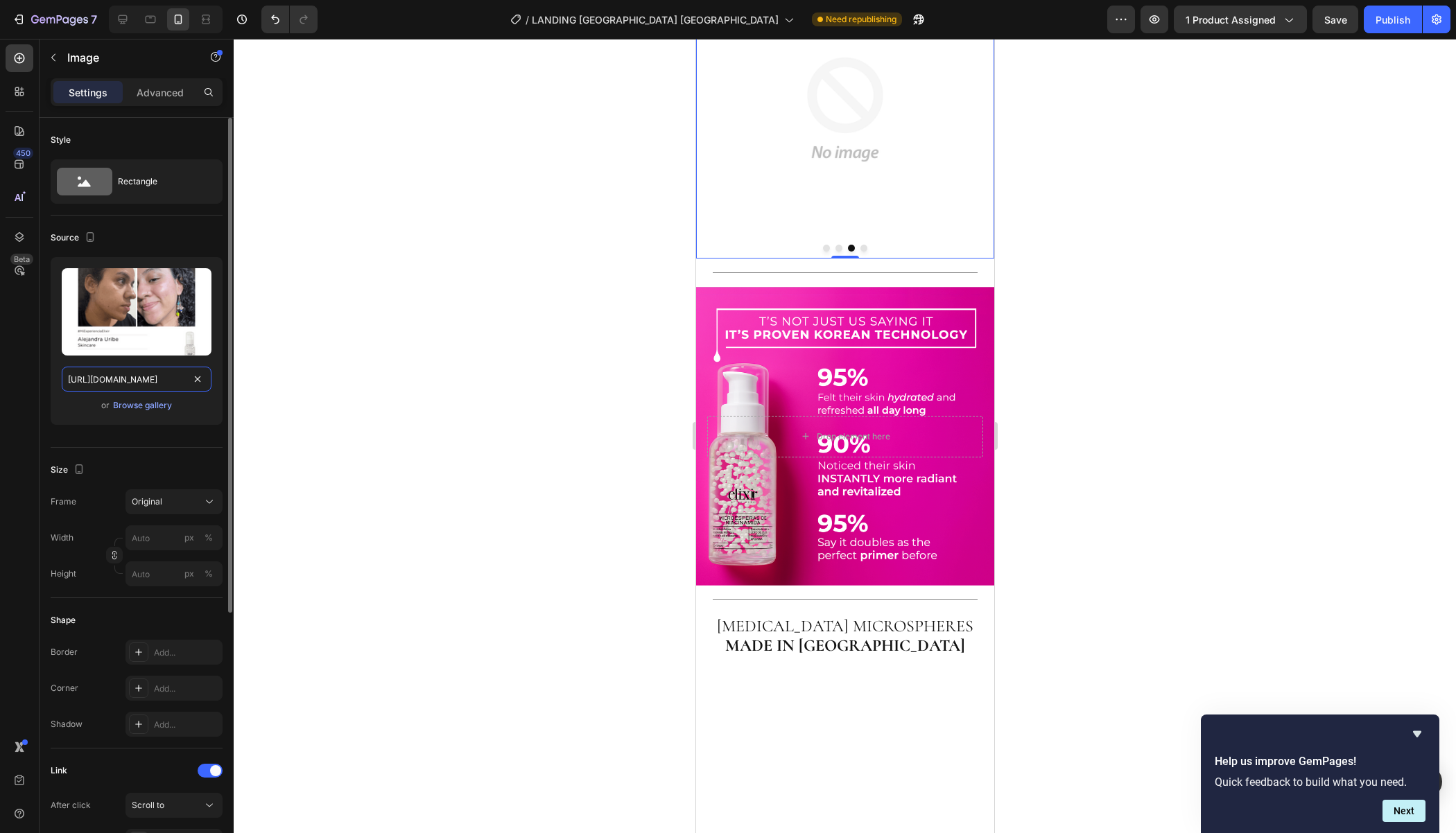
scroll to position [0, 271]
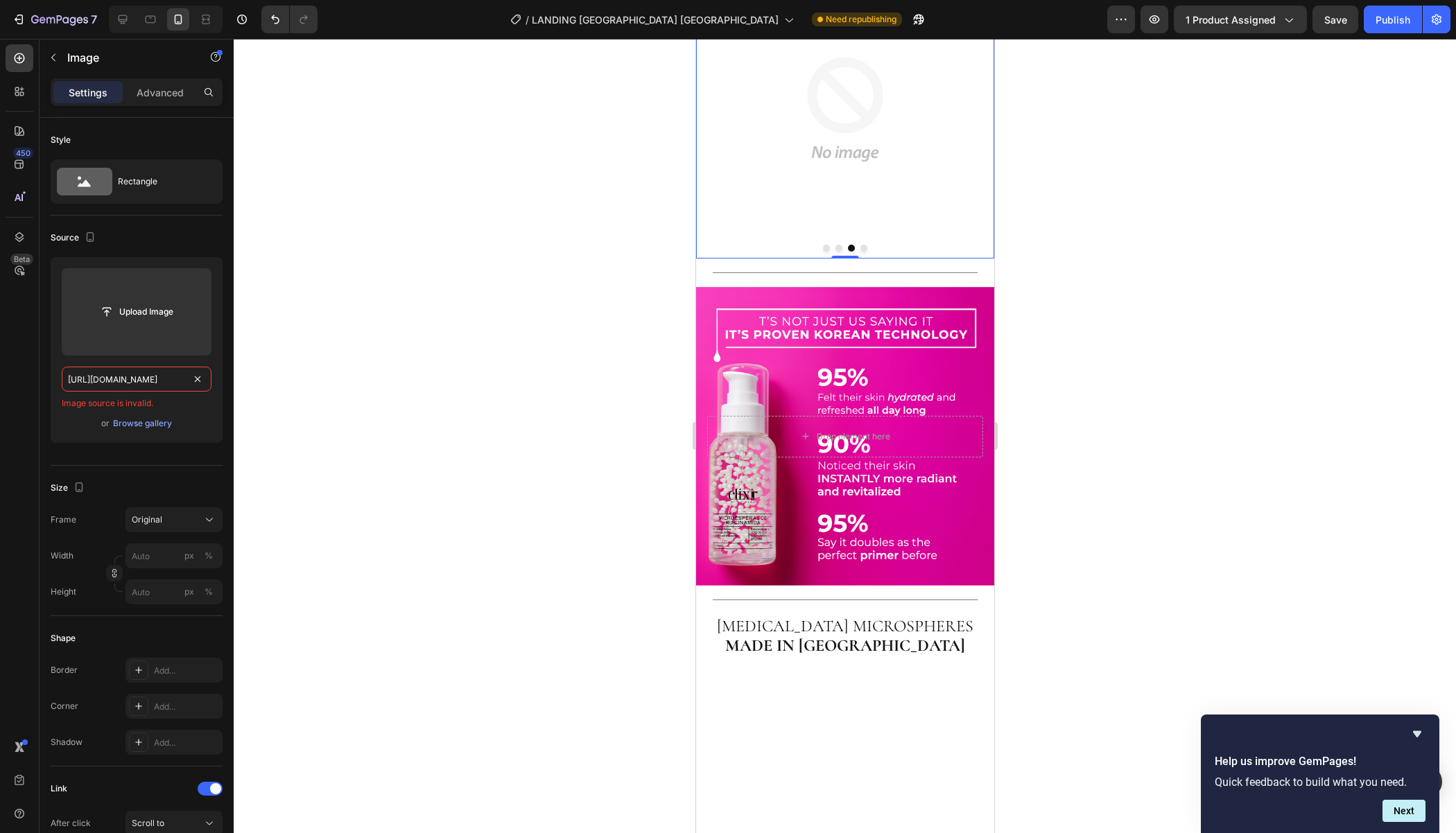
type input "[URL][DOMAIN_NAME]"
click at [179, 375] on input "[URL][DOMAIN_NAME]" at bounding box center [136, 379] width 149 height 25
click at [174, 378] on input "[URL][DOMAIN_NAME]" at bounding box center [136, 379] width 149 height 25
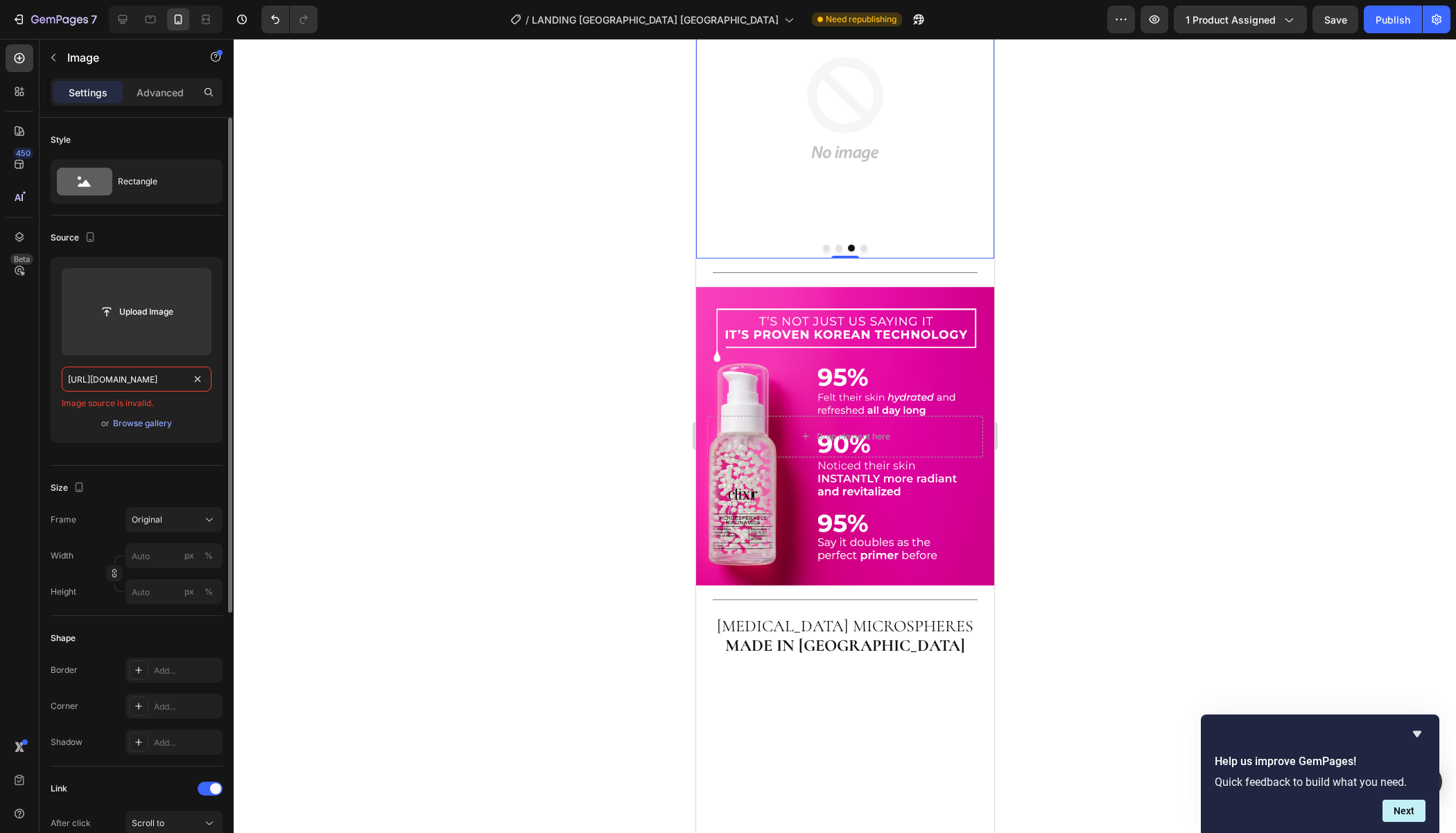
click at [174, 378] on input "[URL][DOMAIN_NAME]" at bounding box center [136, 379] width 149 height 25
paste input "[URL][DOMAIN_NAME]"
type input "[URL][DOMAIN_NAME]"
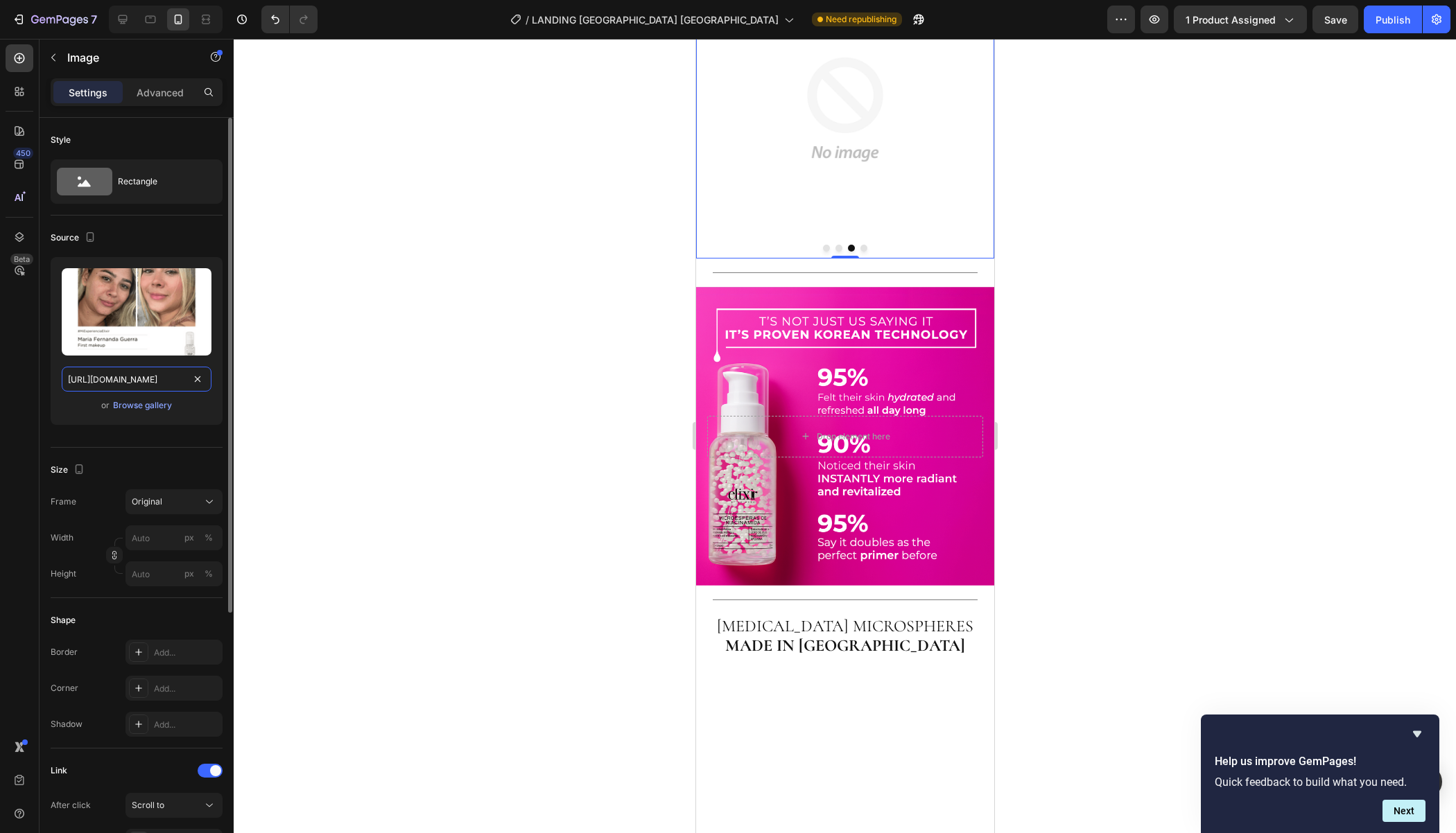
scroll to position [0, 273]
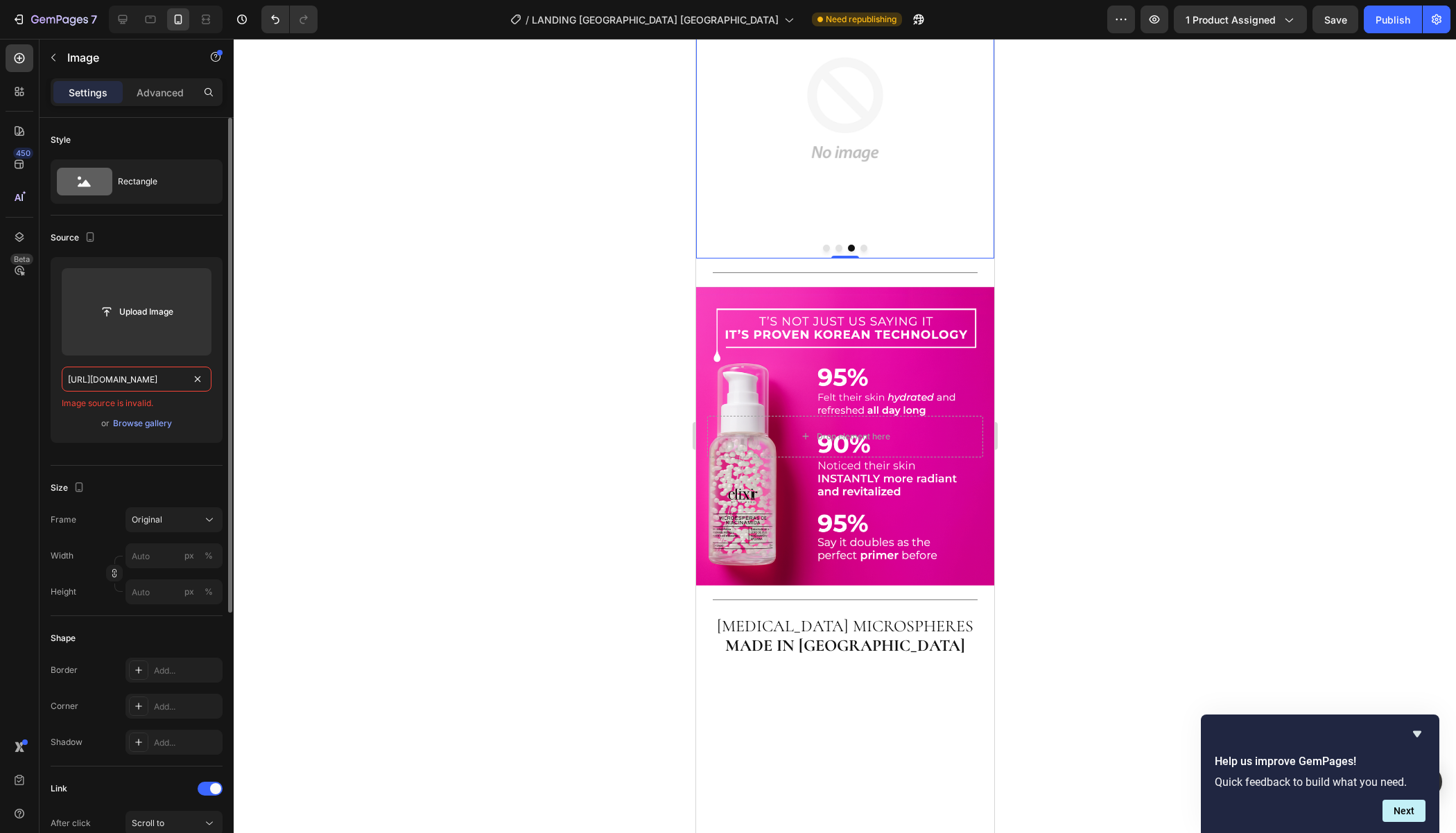
click at [169, 368] on input "[URL][DOMAIN_NAME]" at bounding box center [136, 379] width 149 height 25
click at [135, 368] on input "text" at bounding box center [136, 379] width 149 height 25
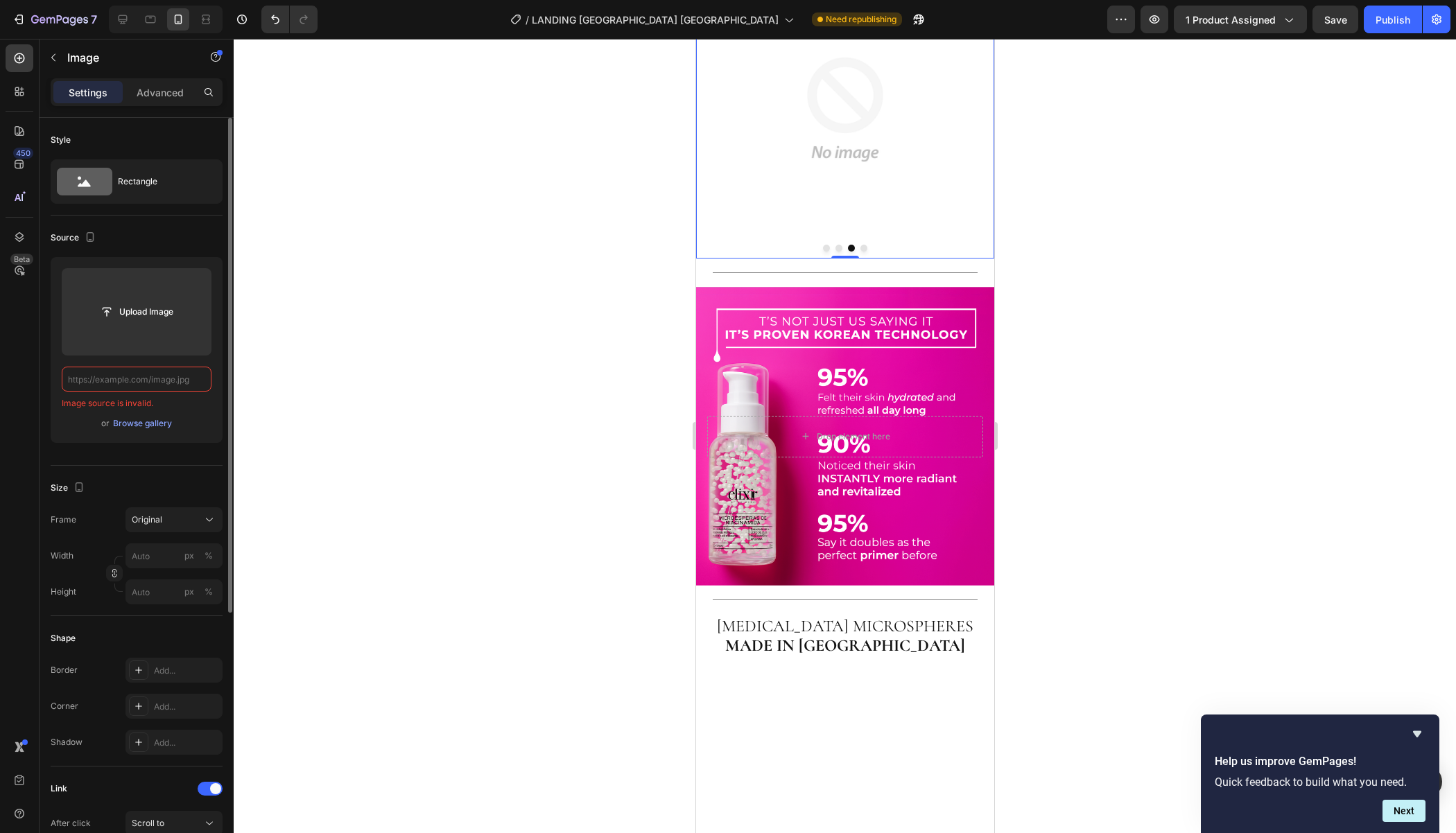
paste input "[URL][DOMAIN_NAME]"
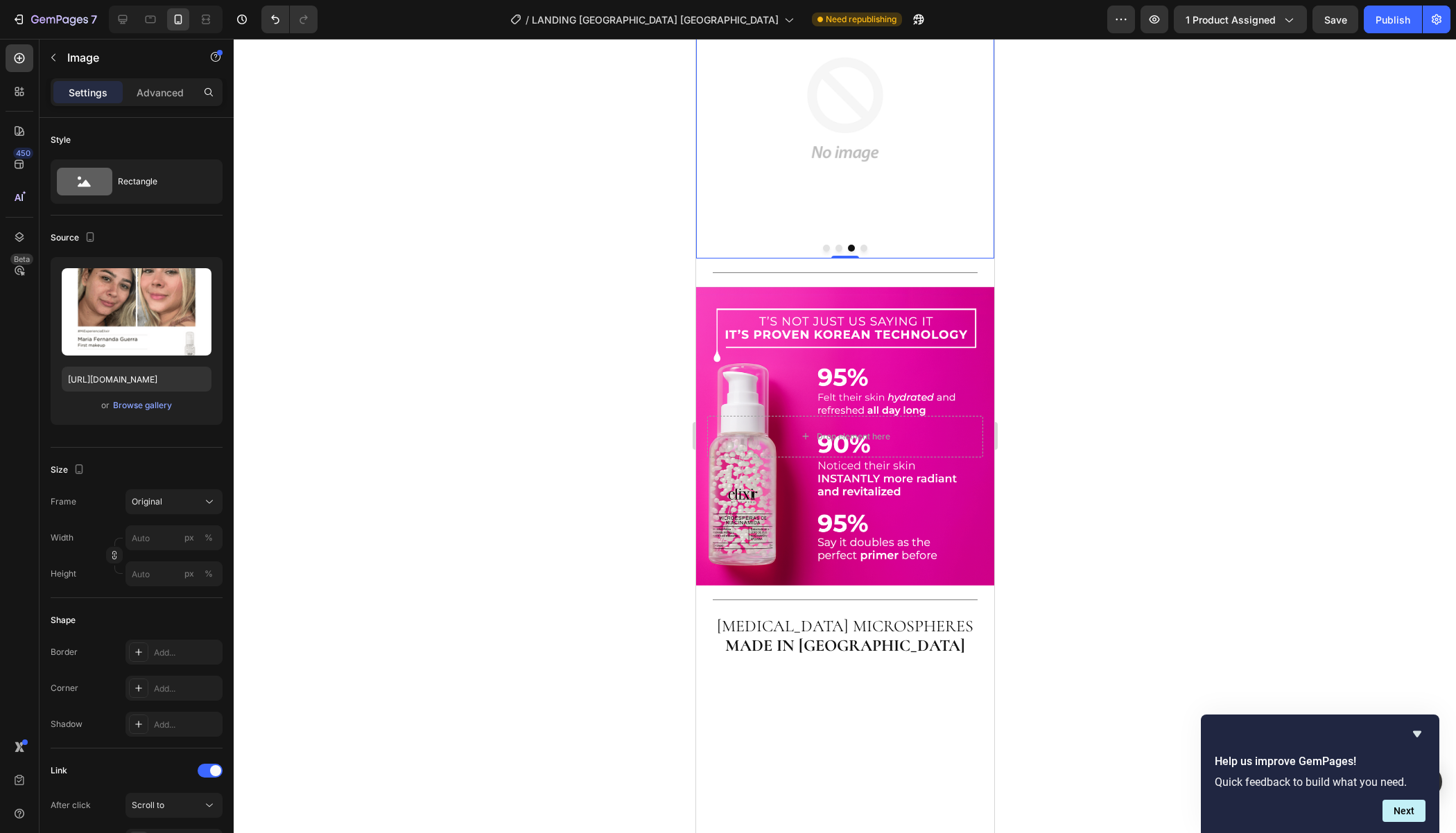
click at [36, 357] on div "450 Beta" at bounding box center [19, 435] width 39 height 794
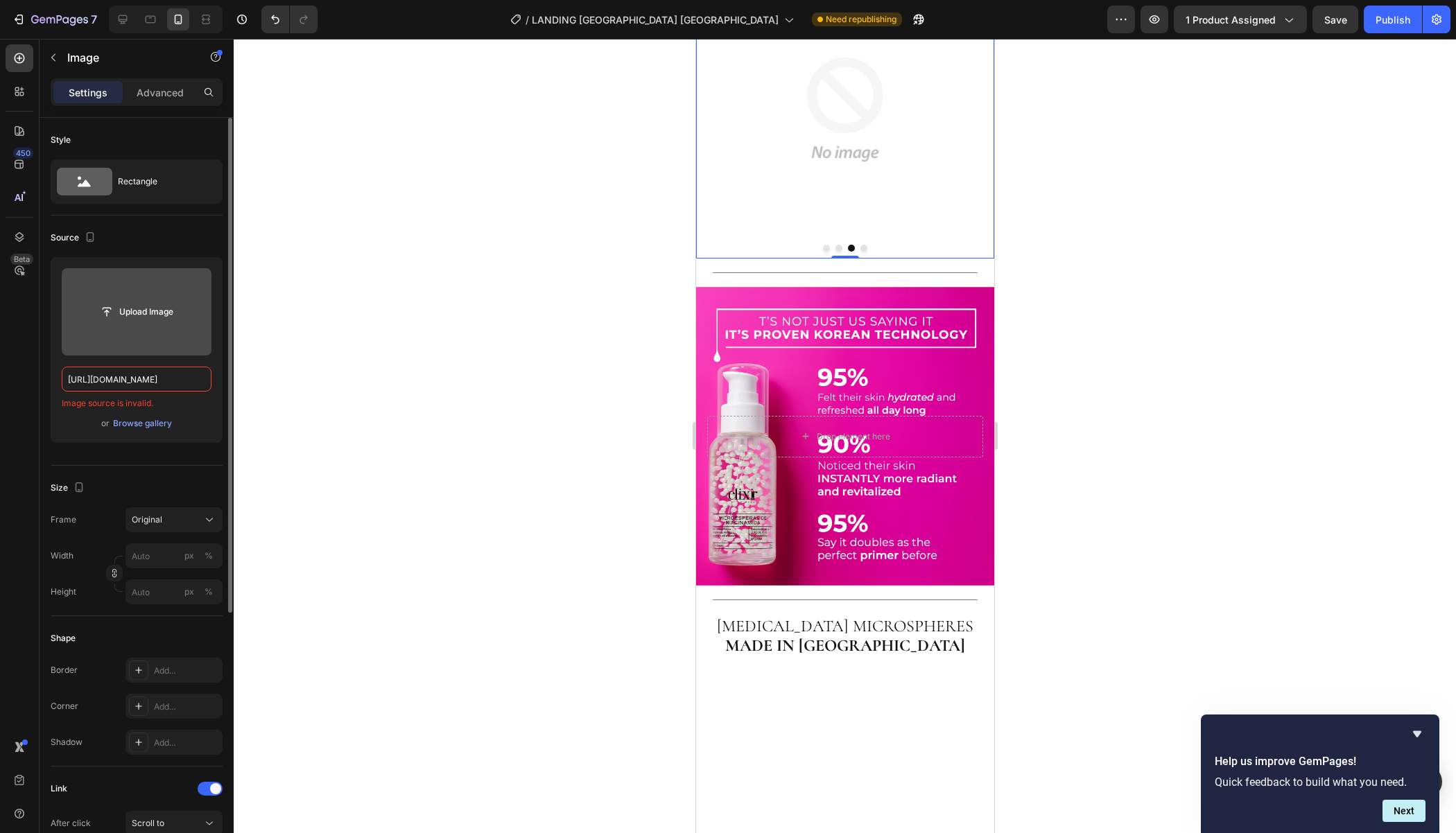
click at [144, 344] on label at bounding box center [136, 312] width 149 height 88
click at [144, 324] on input "file" at bounding box center [136, 312] width 95 height 23
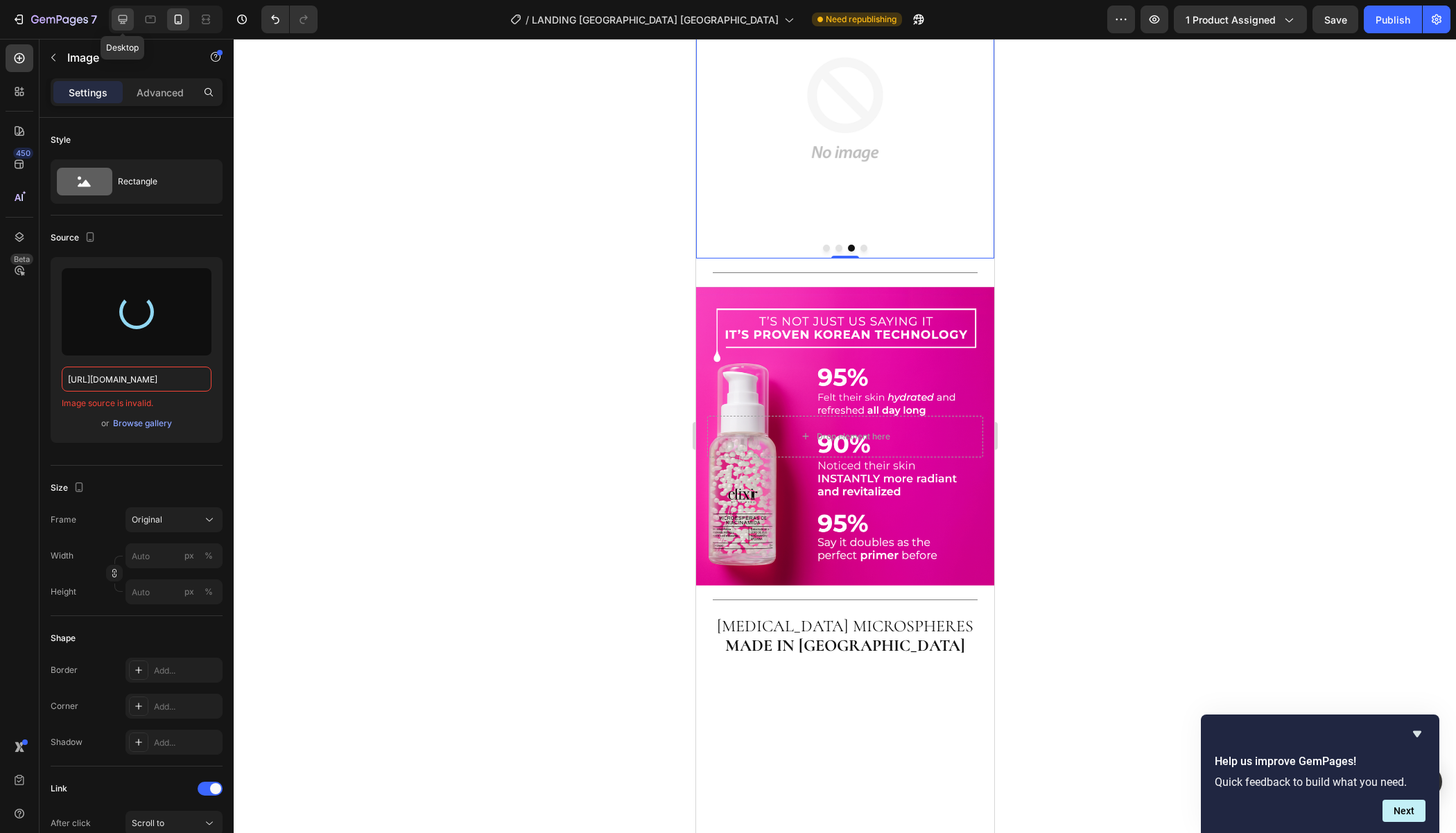
click at [127, 23] on icon at bounding box center [122, 19] width 13 height 13
type input "[URL][DOMAIN_NAME]"
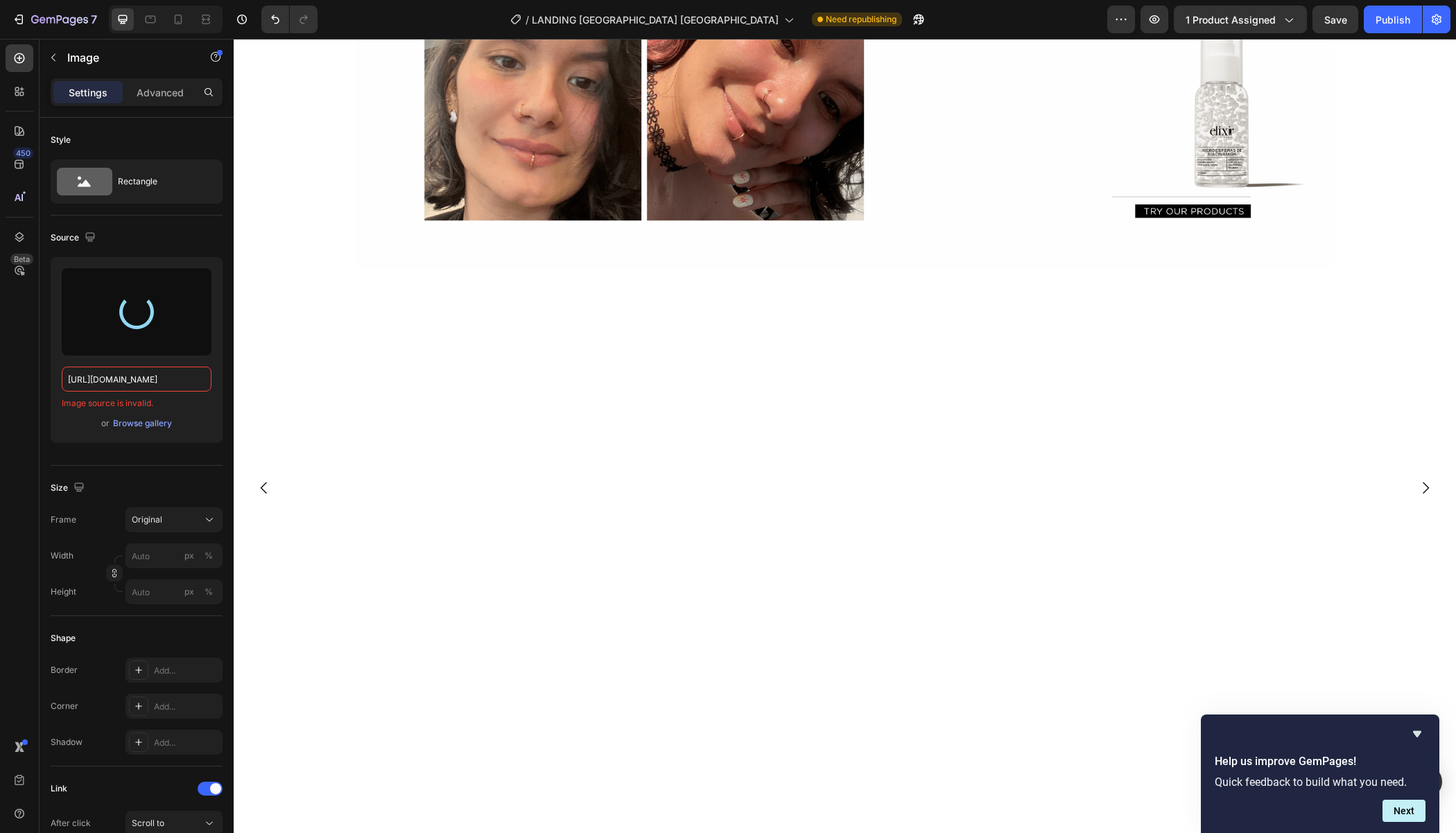
scroll to position [1419, 0]
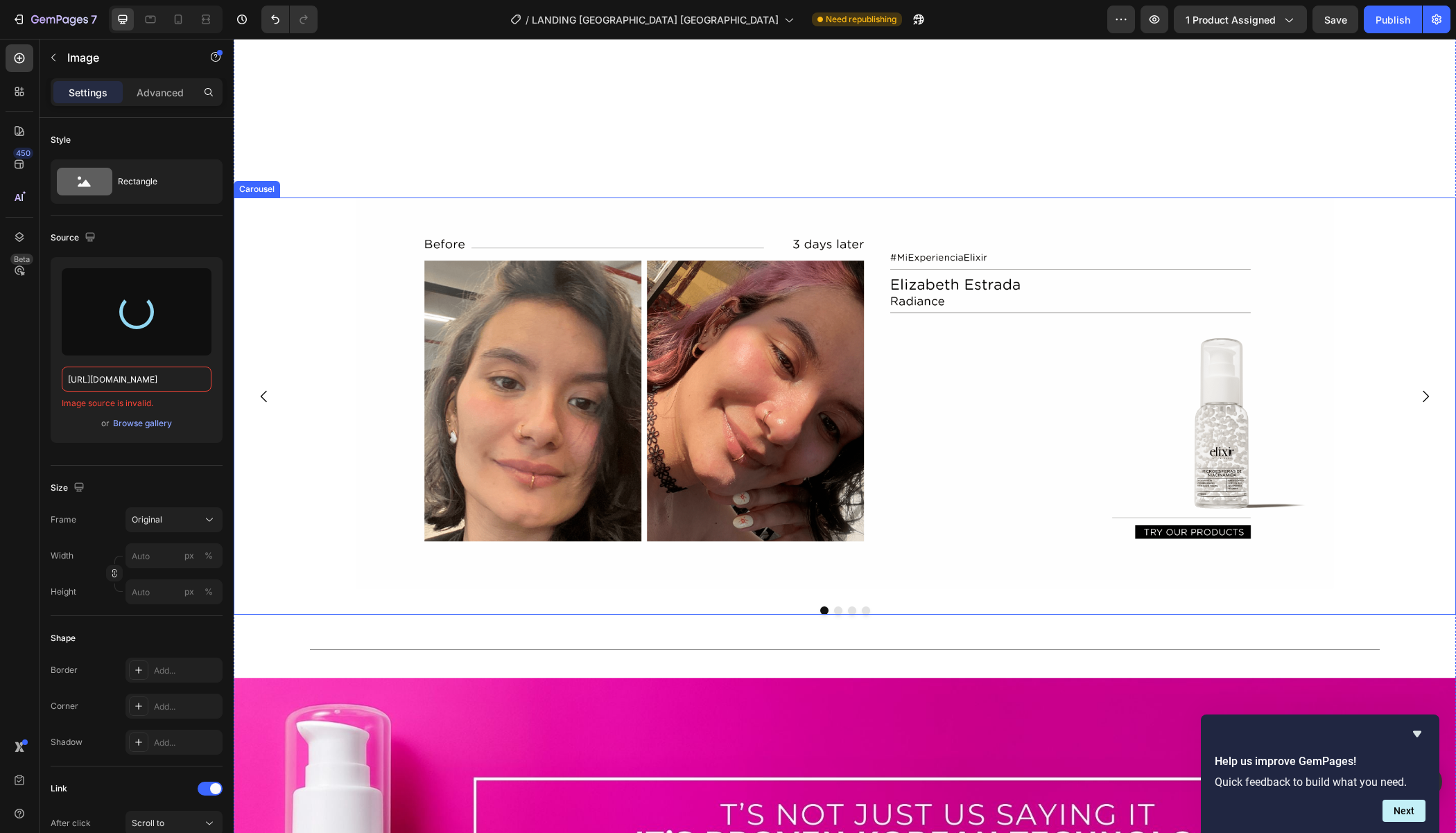
click at [864, 610] on button "Dot" at bounding box center [866, 611] width 9 height 9
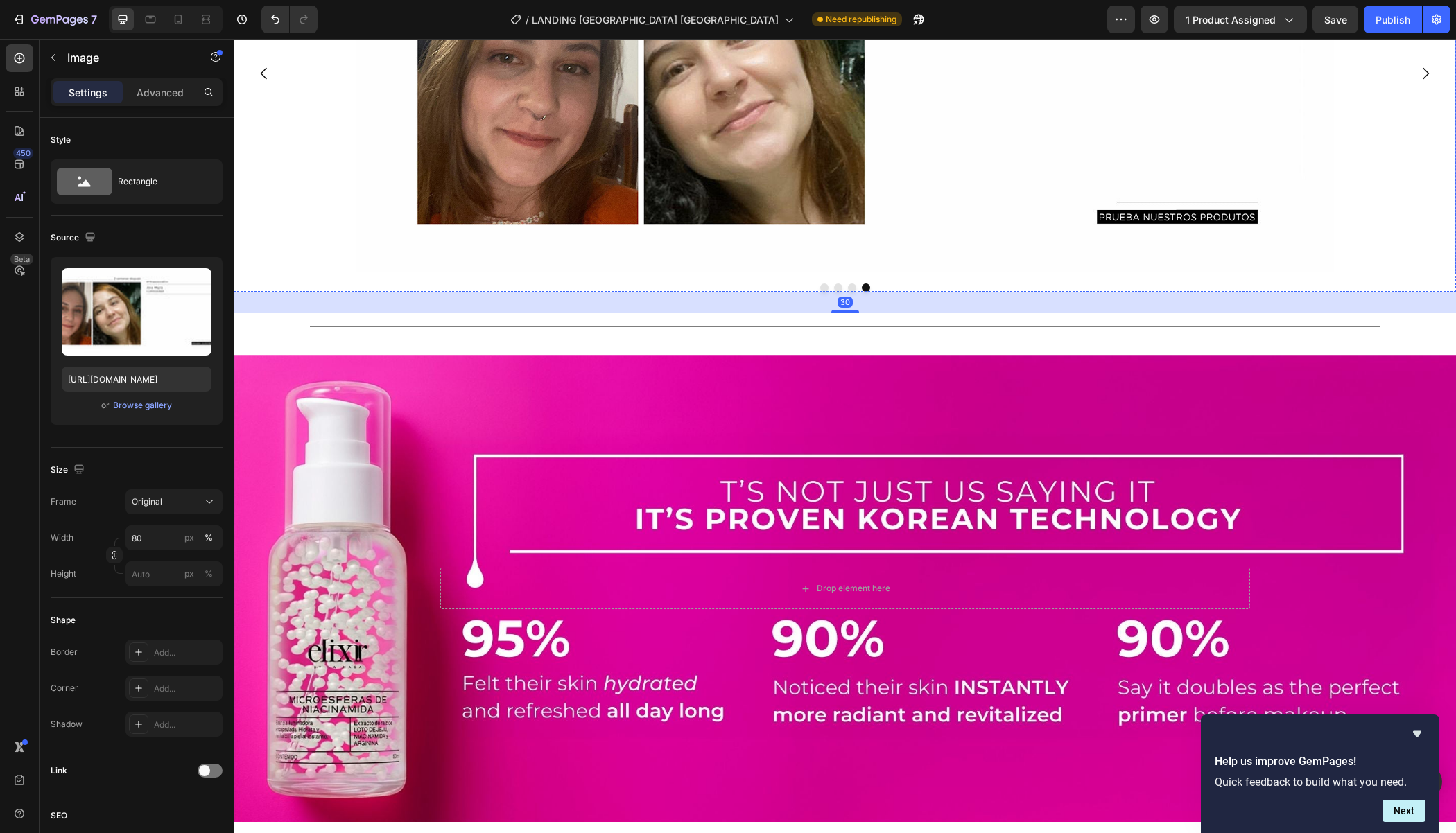
click at [783, 273] on img at bounding box center [844, 73] width 977 height 398
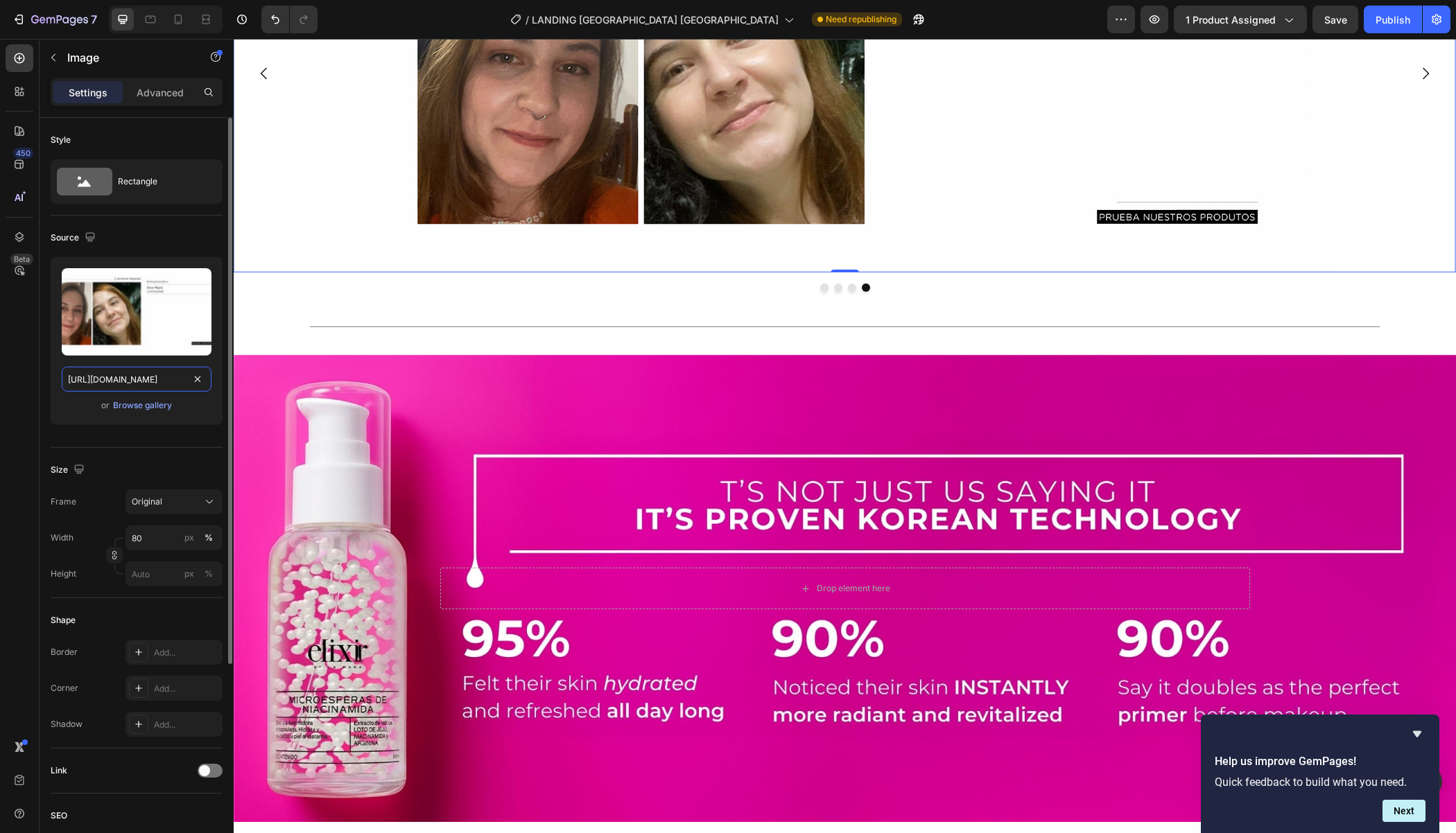
click at [129, 378] on input "[URL][DOMAIN_NAME]" at bounding box center [136, 379] width 149 height 25
paste input "760/8398/6754/files/1recurso-23-_1__optimized.png?v=1758897769"
type input "[URL][DOMAIN_NAME]"
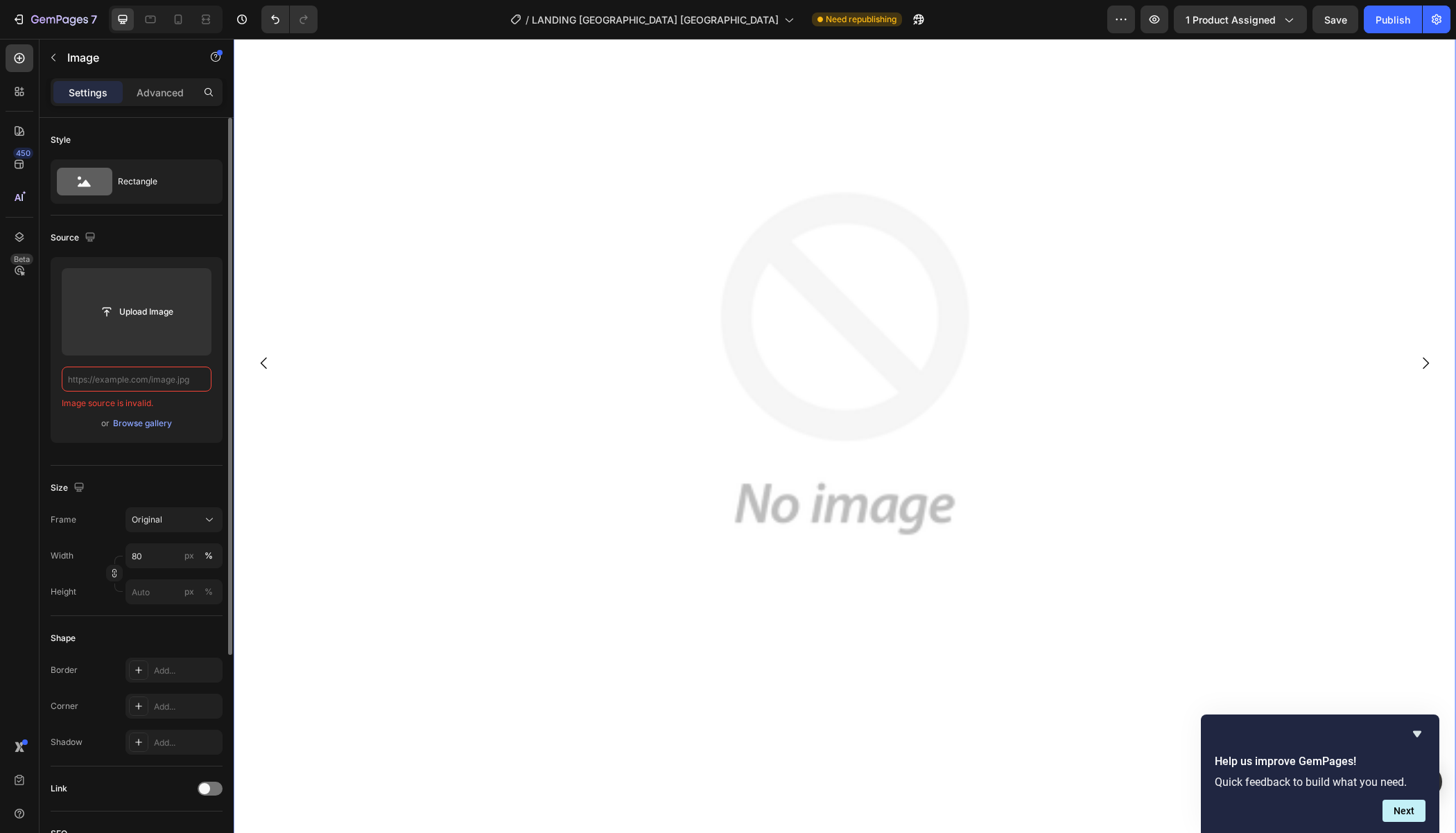
scroll to position [0, 0]
click at [149, 377] on input "text" at bounding box center [136, 379] width 149 height 25
paste input "[URL][DOMAIN_NAME]"
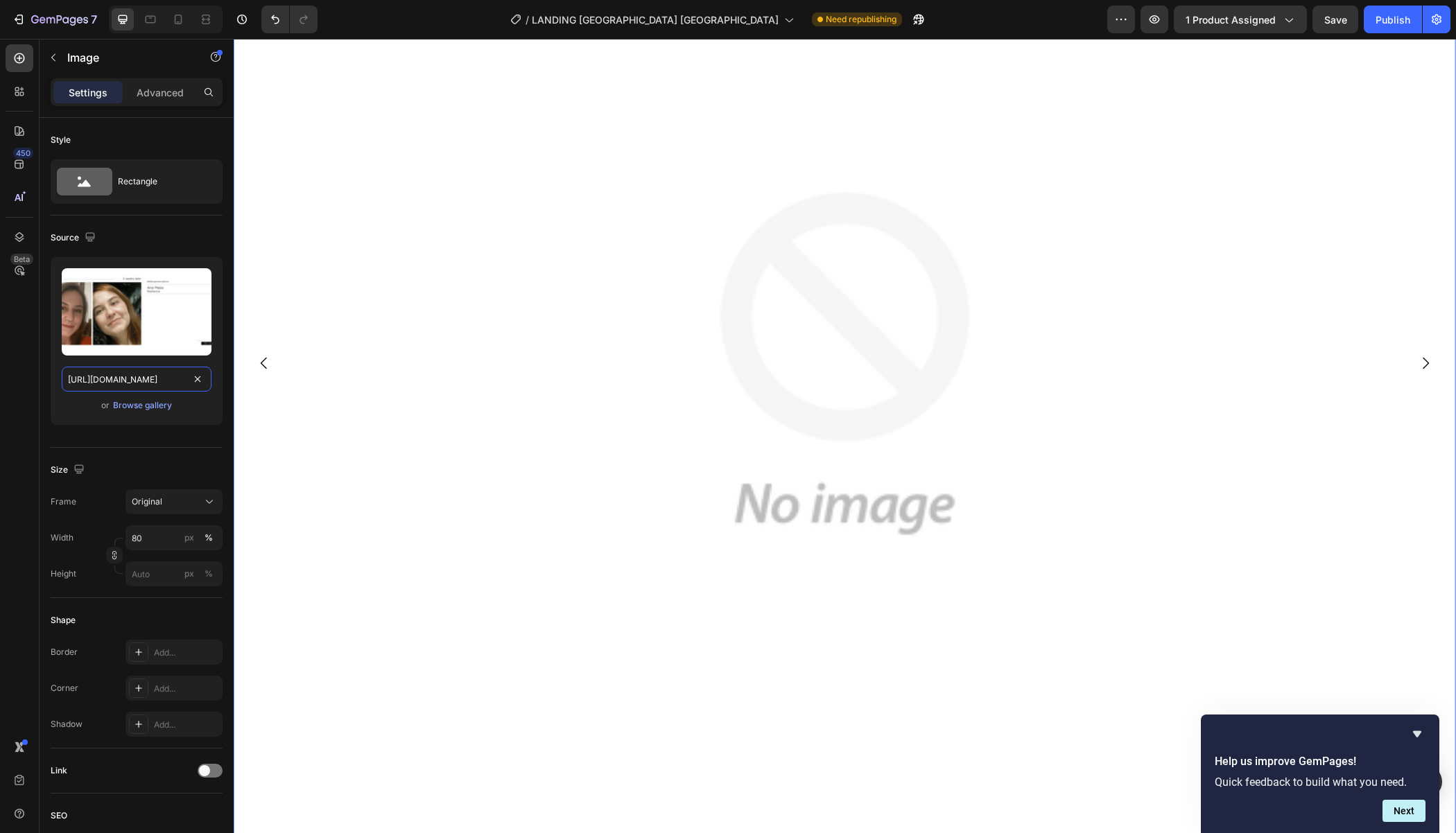
type input "[URL][DOMAIN_NAME]"
click at [29, 383] on div "450 Beta" at bounding box center [19, 389] width 28 height 690
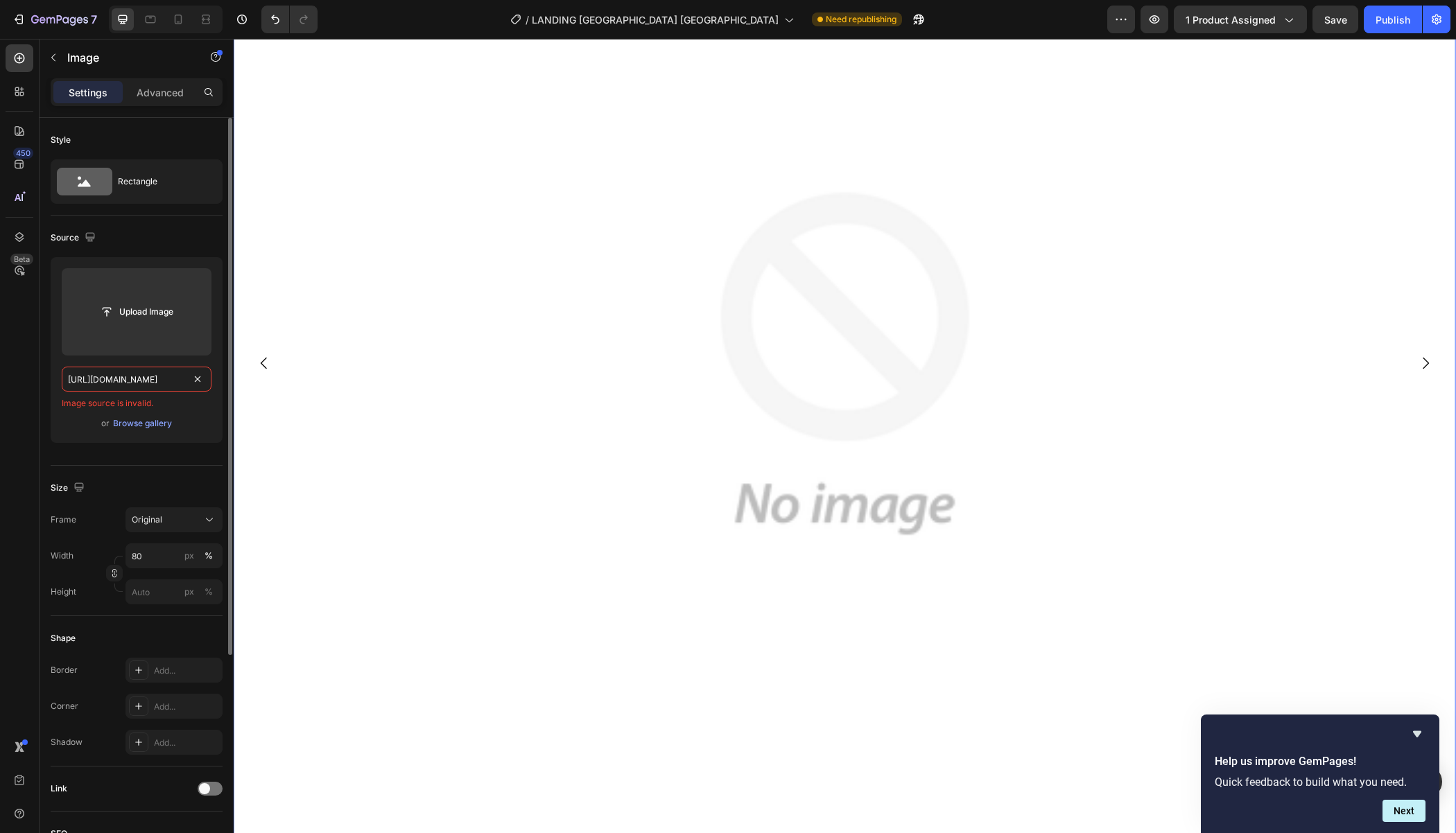
click at [174, 376] on input "[URL][DOMAIN_NAME]" at bounding box center [136, 379] width 149 height 25
paste input "[URL][DOMAIN_NAME]"
click at [146, 404] on span "Image source is invalid." at bounding box center [107, 403] width 91 height 13
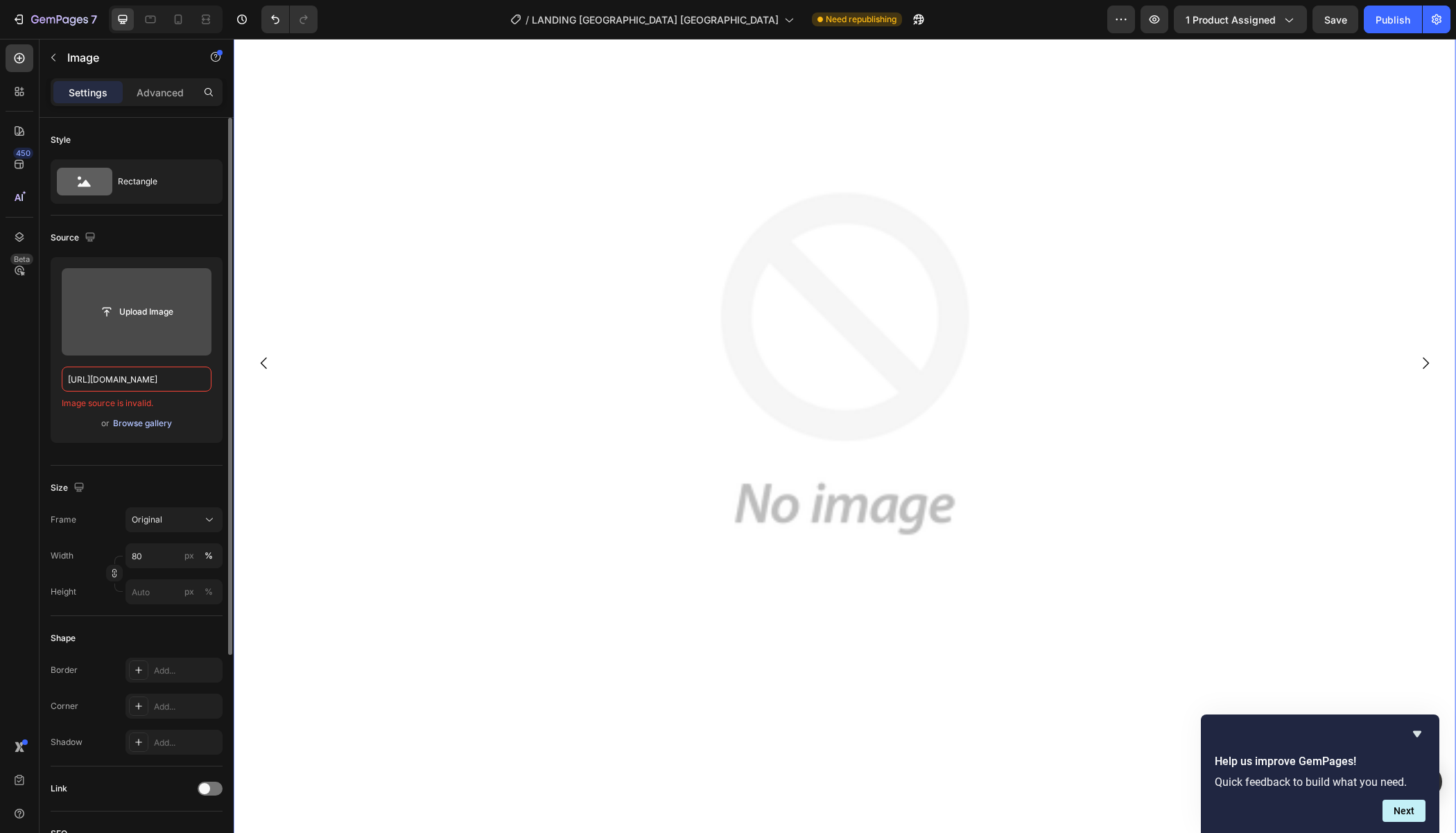
click at [146, 418] on div "Browse gallery" at bounding box center [142, 423] width 59 height 13
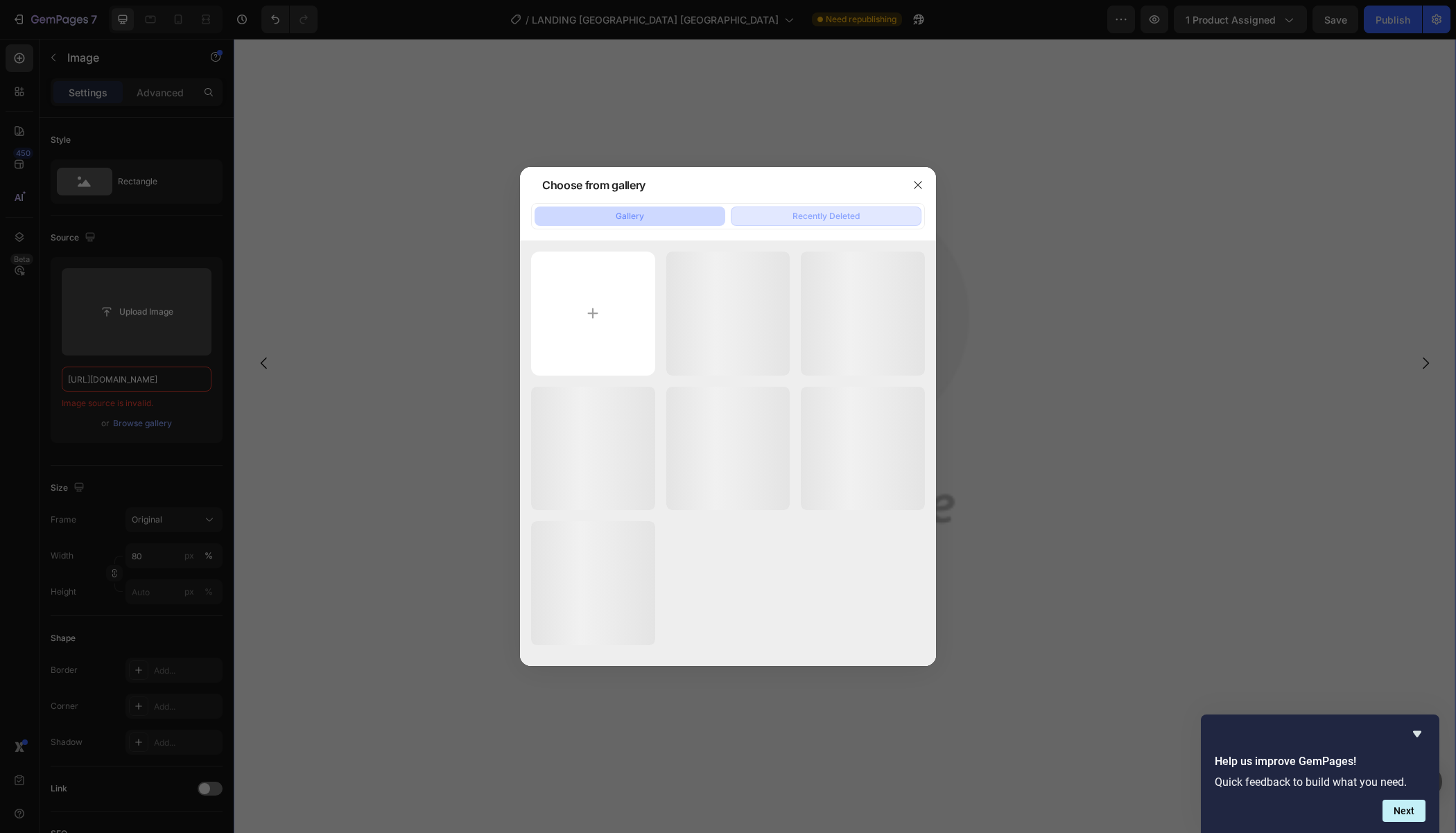
click at [874, 209] on button "Recently Deleted" at bounding box center [826, 217] width 191 height 19
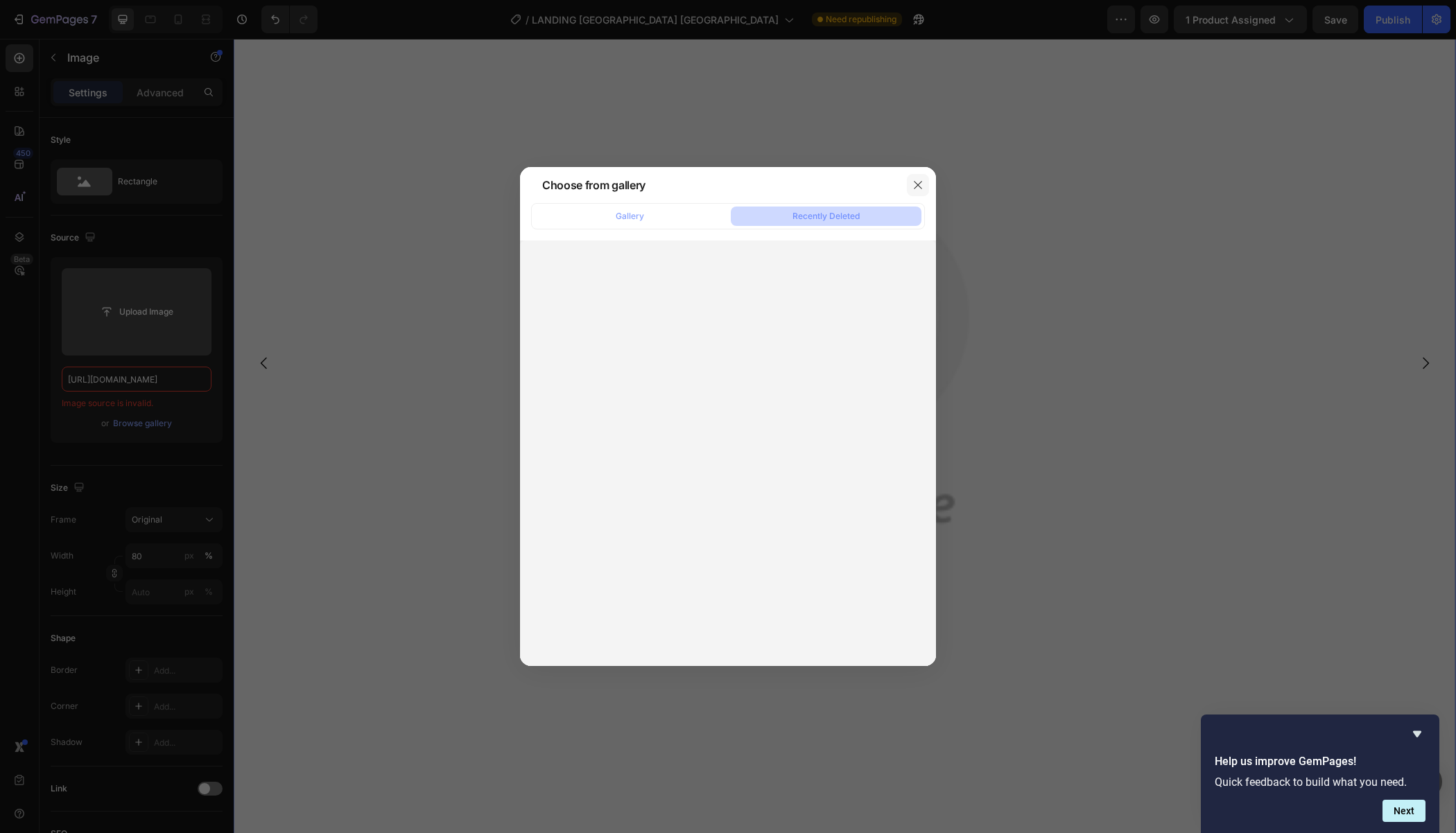
click at [916, 184] on icon "button" at bounding box center [918, 185] width 8 height 8
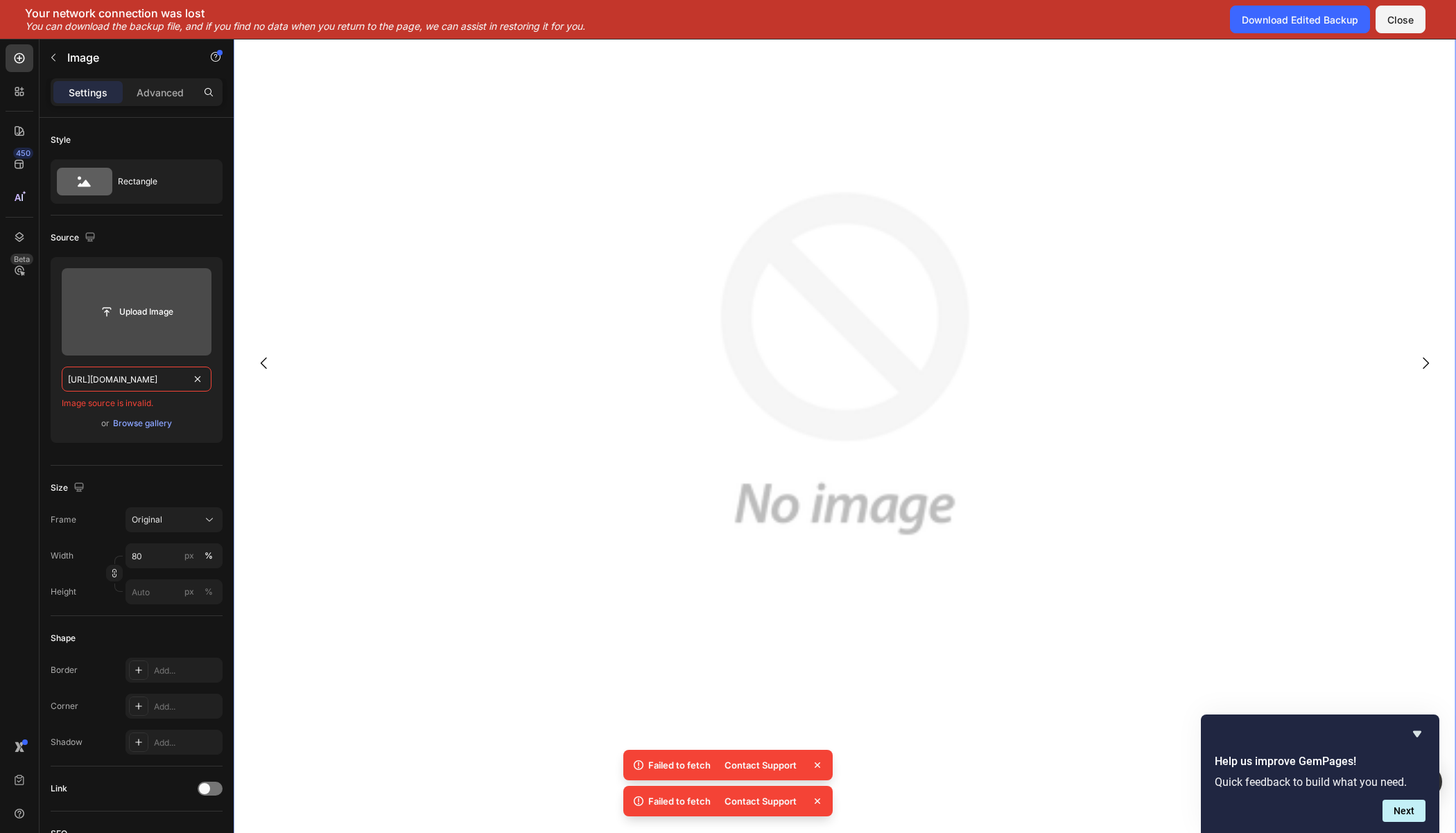
click at [140, 380] on input "[URL][DOMAIN_NAME]" at bounding box center [136, 379] width 149 height 25
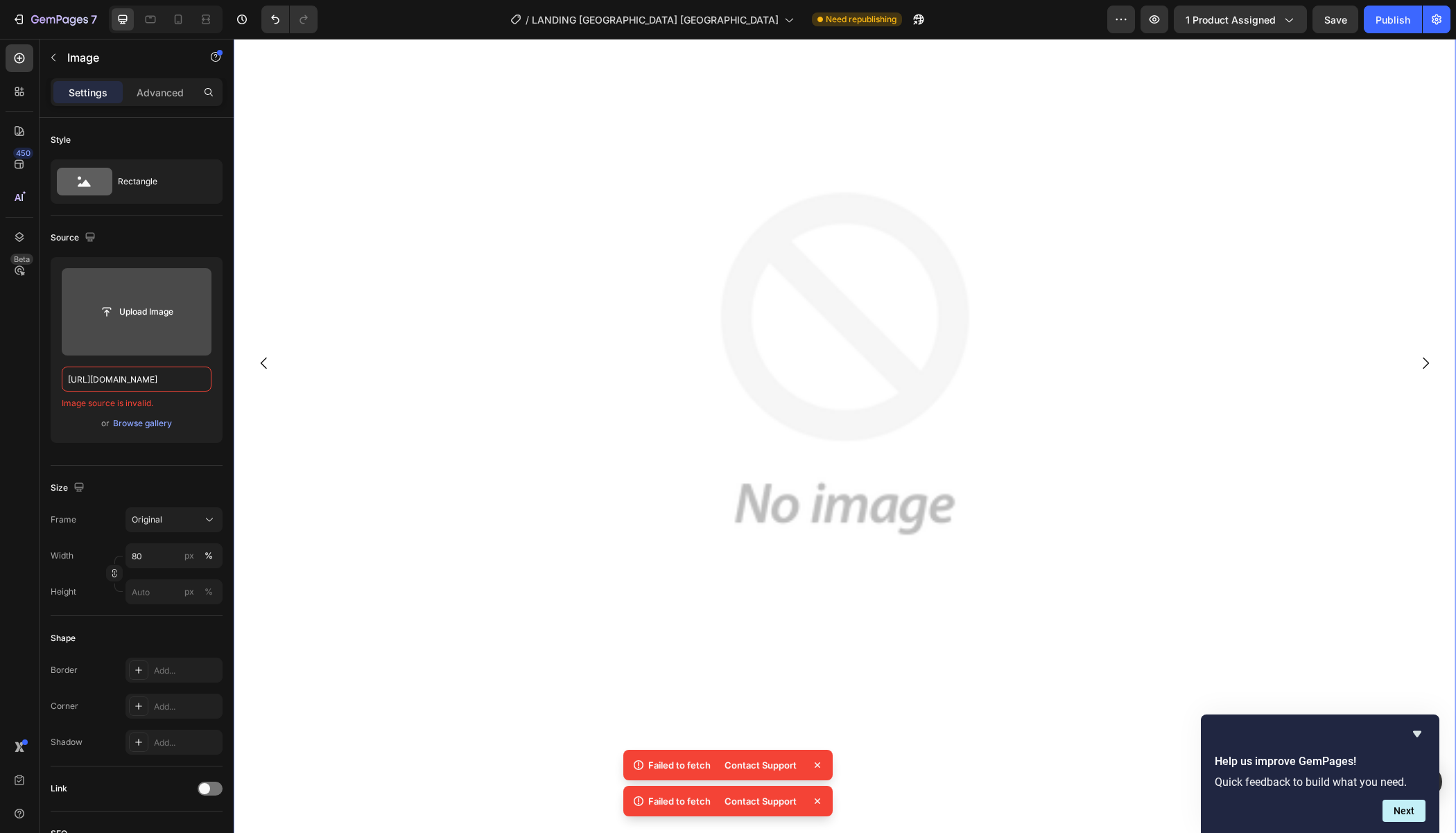
click at [195, 234] on div "Source" at bounding box center [137, 237] width 172 height 22
click at [160, 371] on input "[URL][DOMAIN_NAME]" at bounding box center [136, 379] width 149 height 25
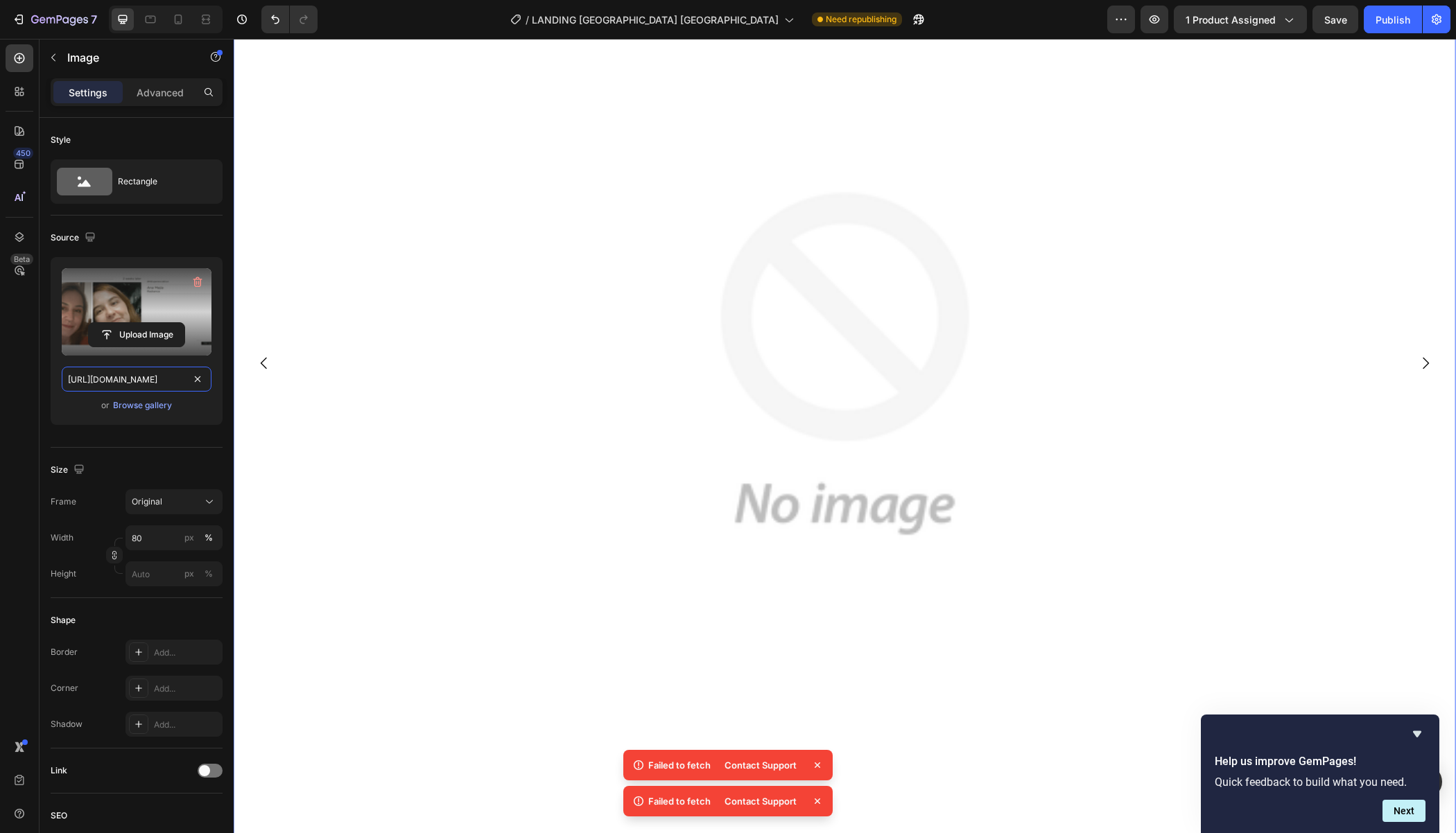
scroll to position [0, 286]
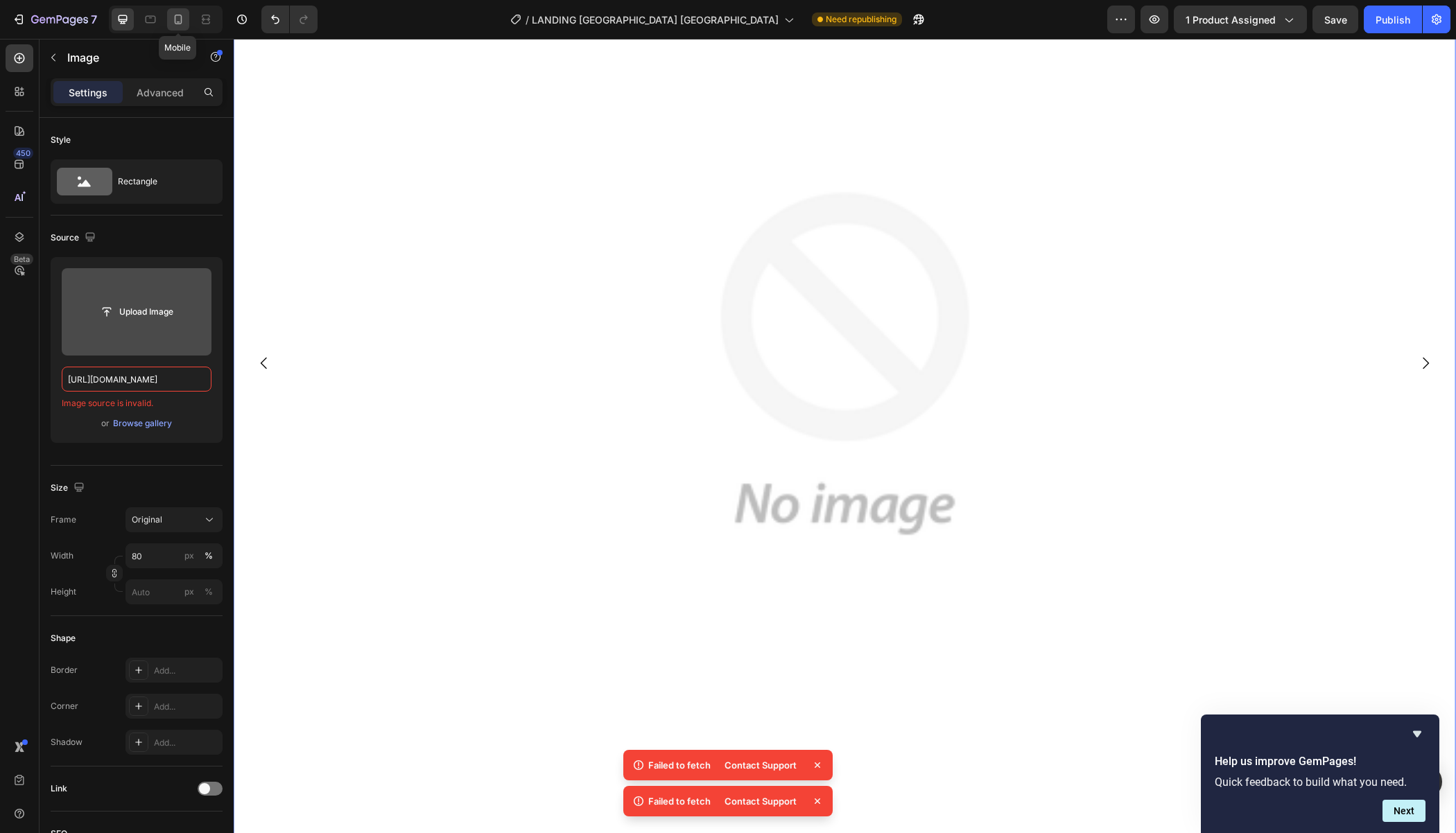
click at [169, 27] on div at bounding box center [177, 19] width 22 height 22
type input "[URL][DOMAIN_NAME]"
type input "100"
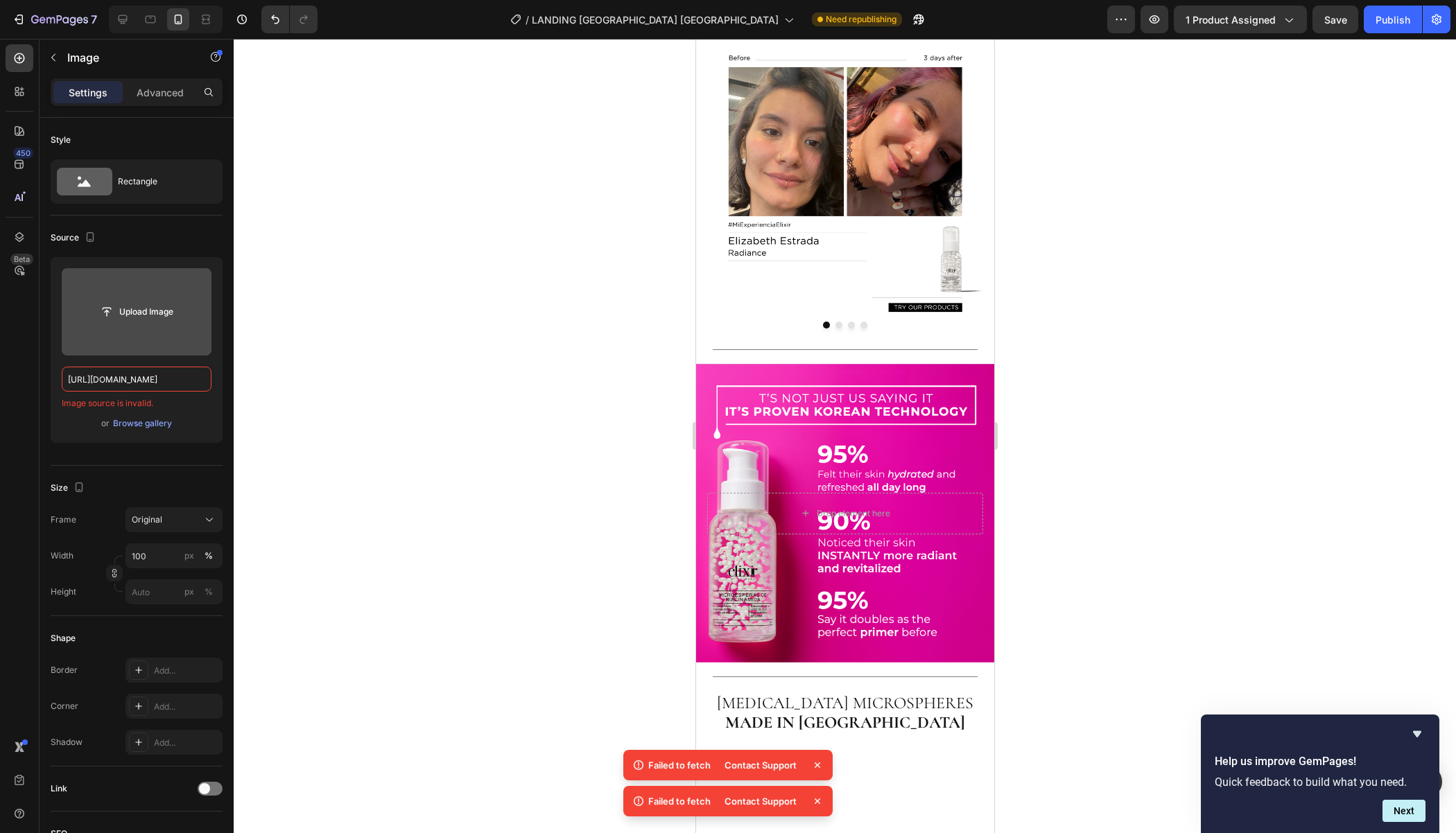
scroll to position [1369, 0]
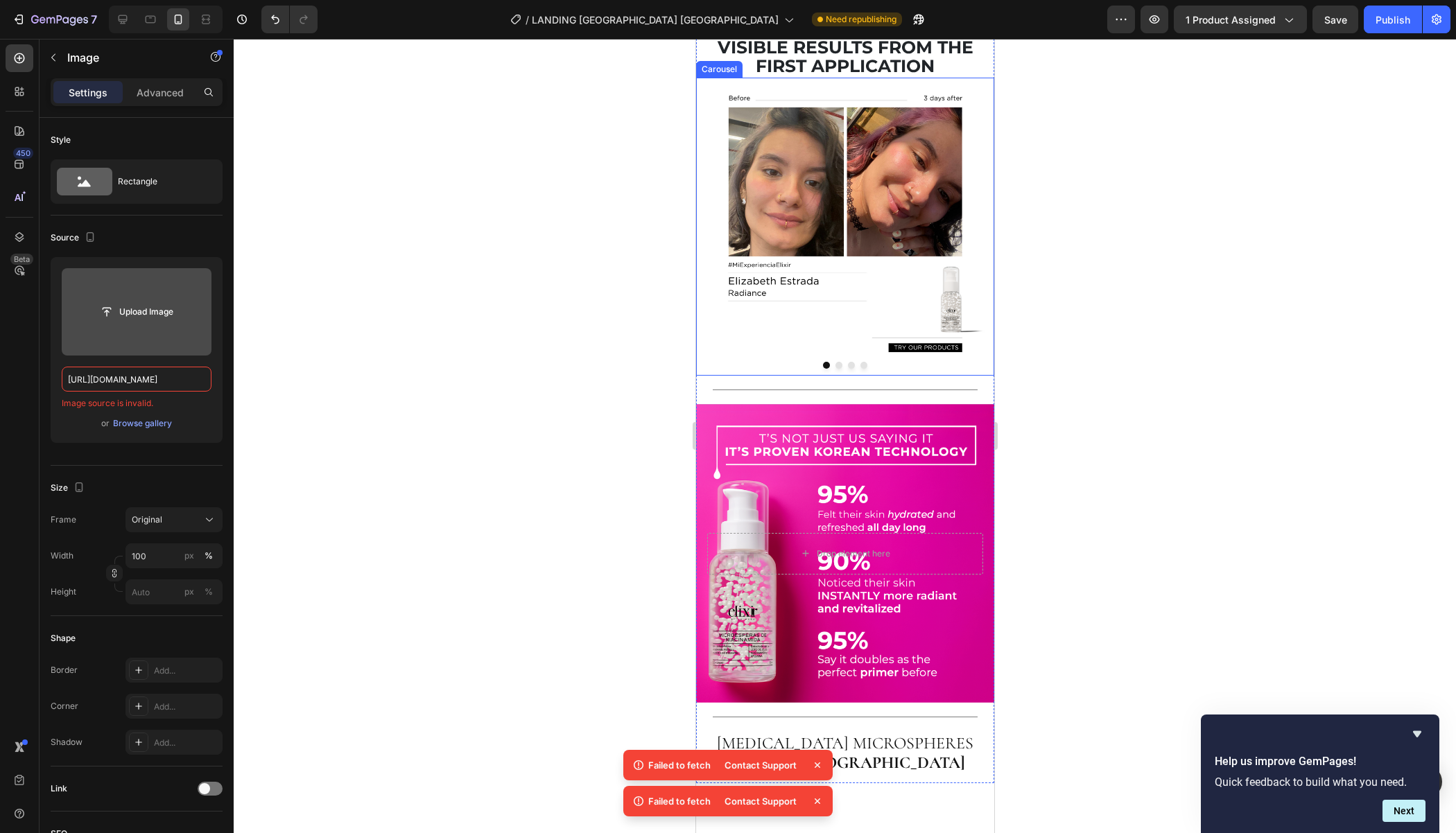
click at [851, 369] on button "Dot" at bounding box center [850, 365] width 7 height 7
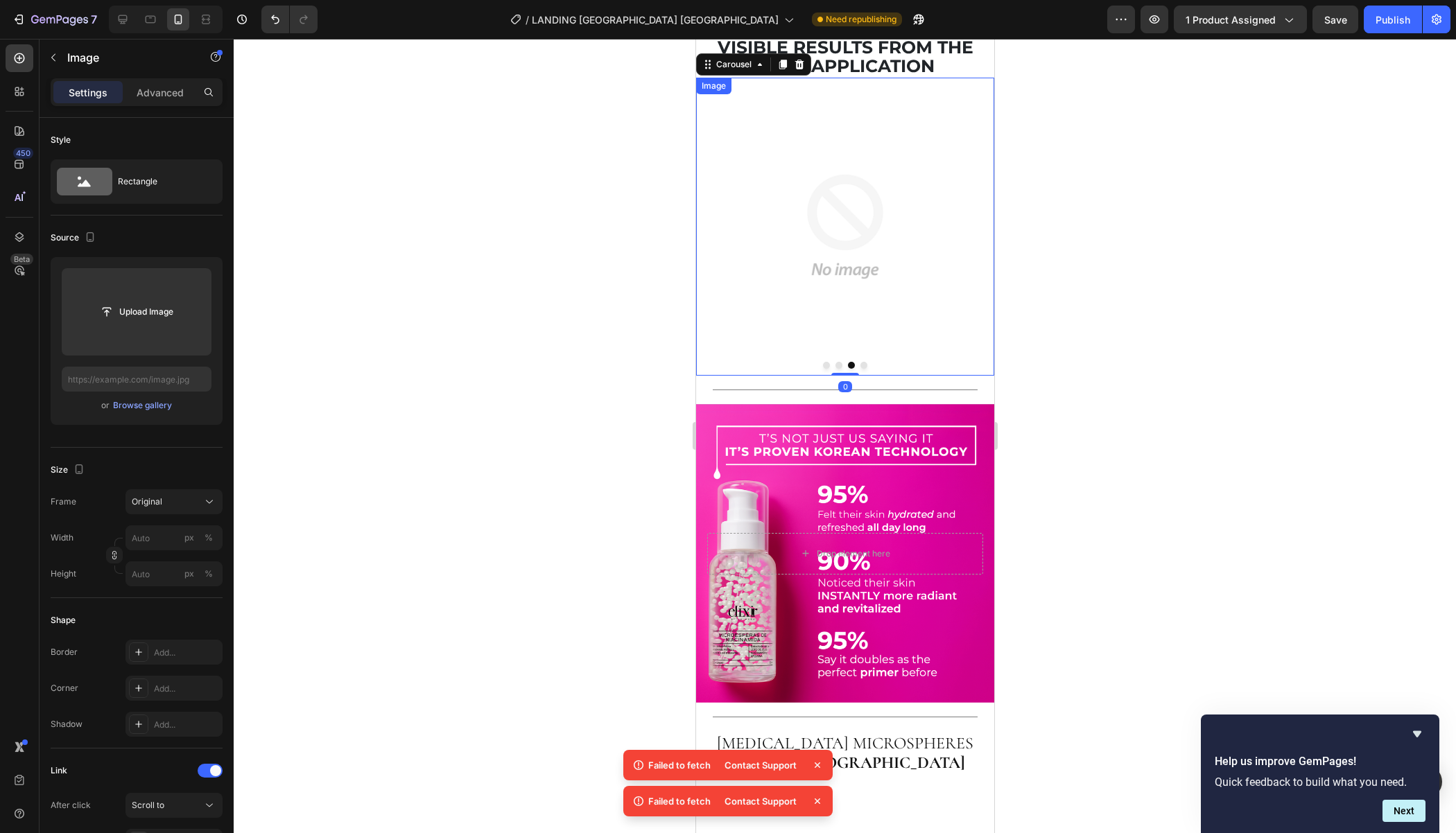
click at [843, 376] on img at bounding box center [845, 227] width 299 height 299
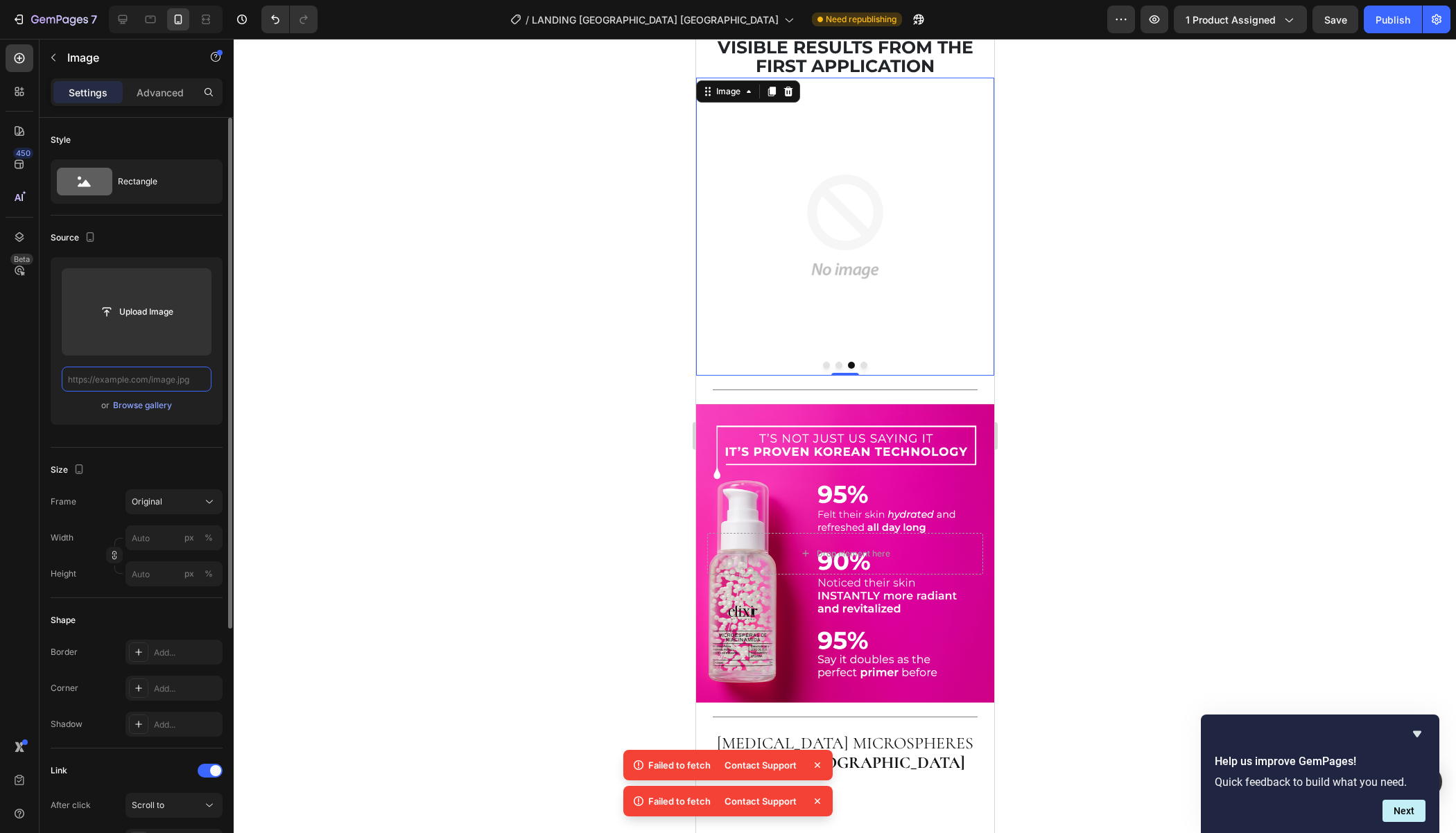
click at [127, 378] on input "text" at bounding box center [136, 379] width 149 height 25
paste input "[URL][DOMAIN_NAME]"
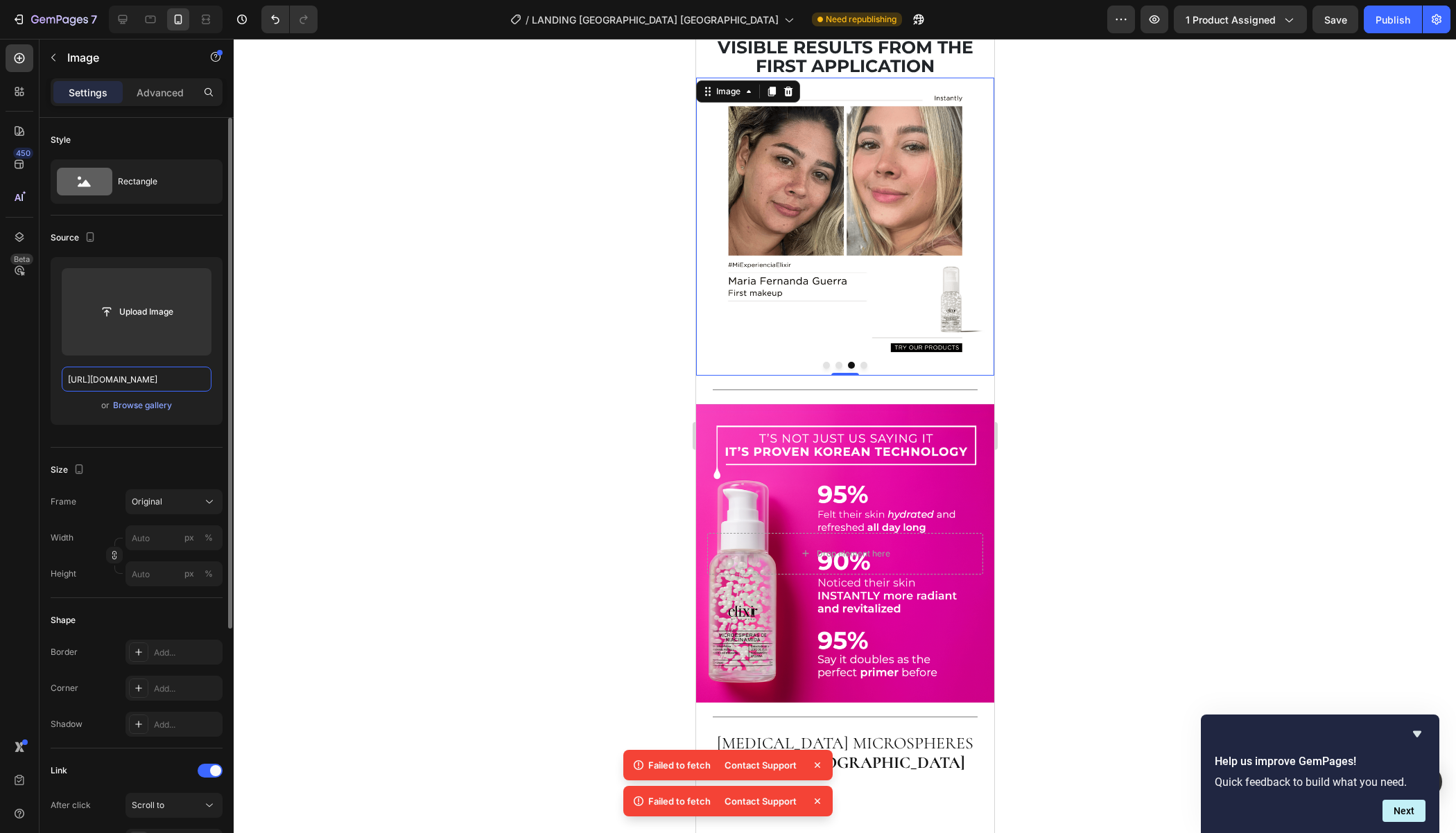
scroll to position [0, 273]
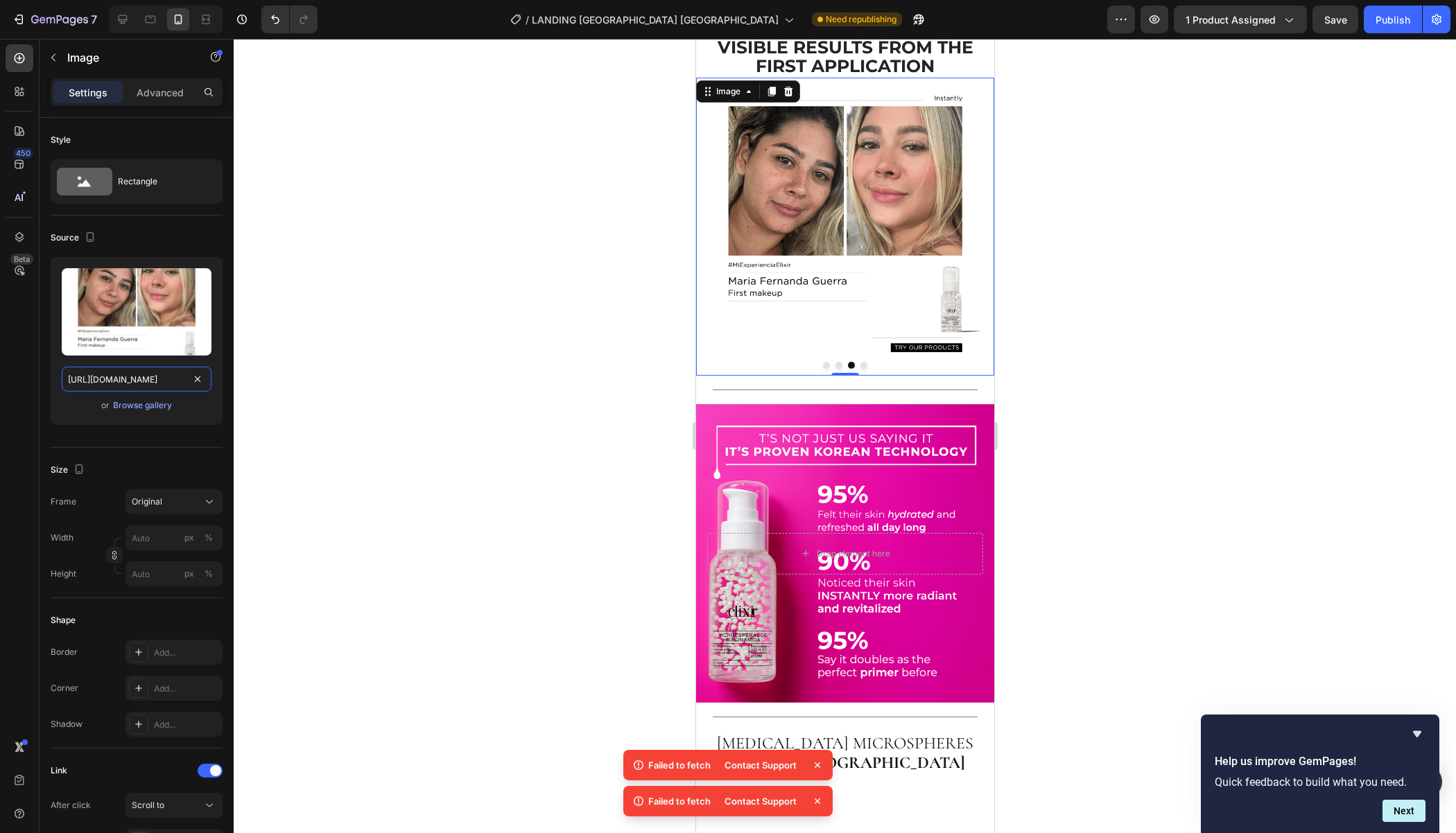
type input "[URL][DOMAIN_NAME]"
click at [549, 508] on div at bounding box center [845, 435] width 1222 height 794
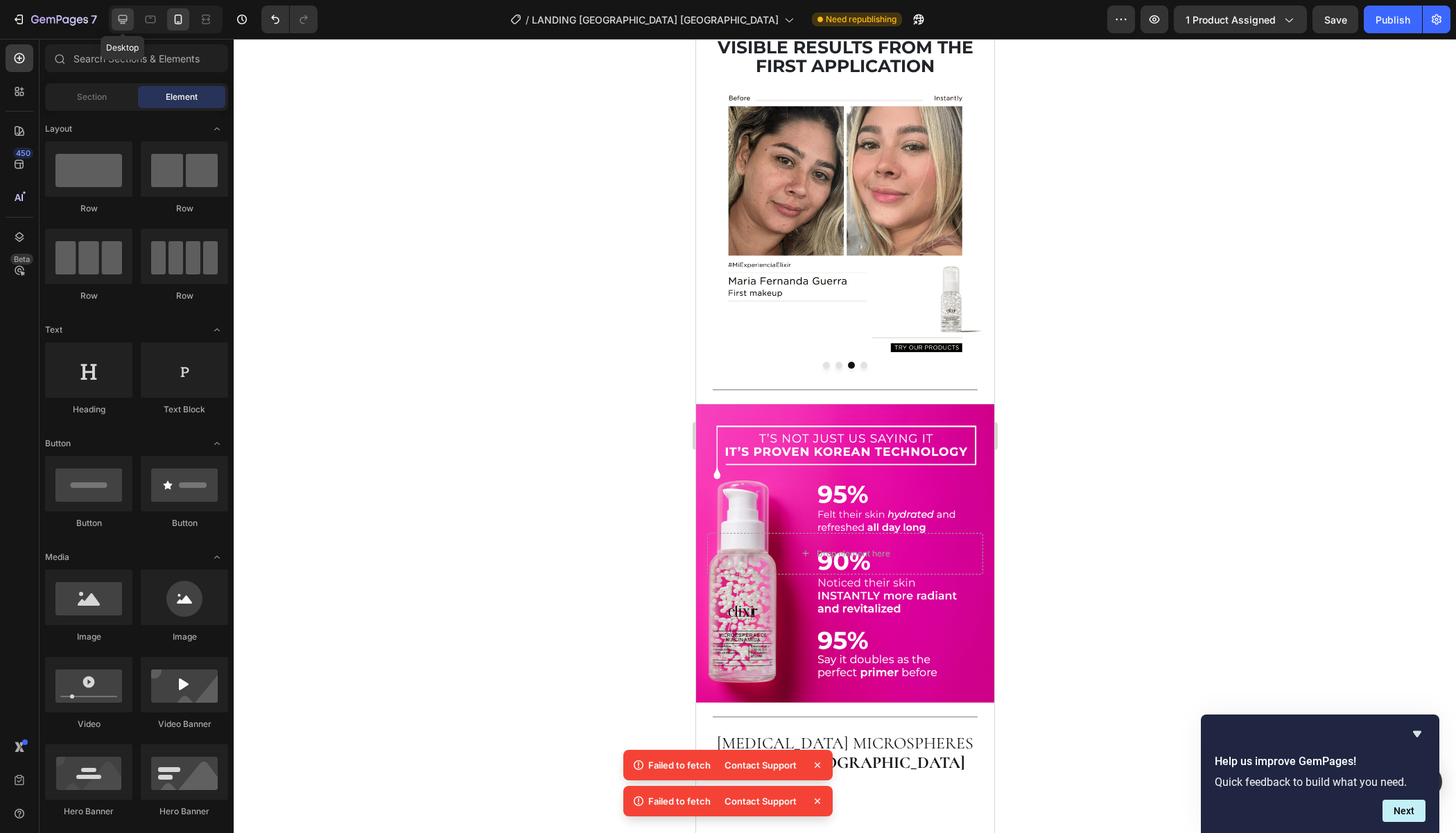
click at [128, 23] on icon at bounding box center [122, 19] width 13 height 13
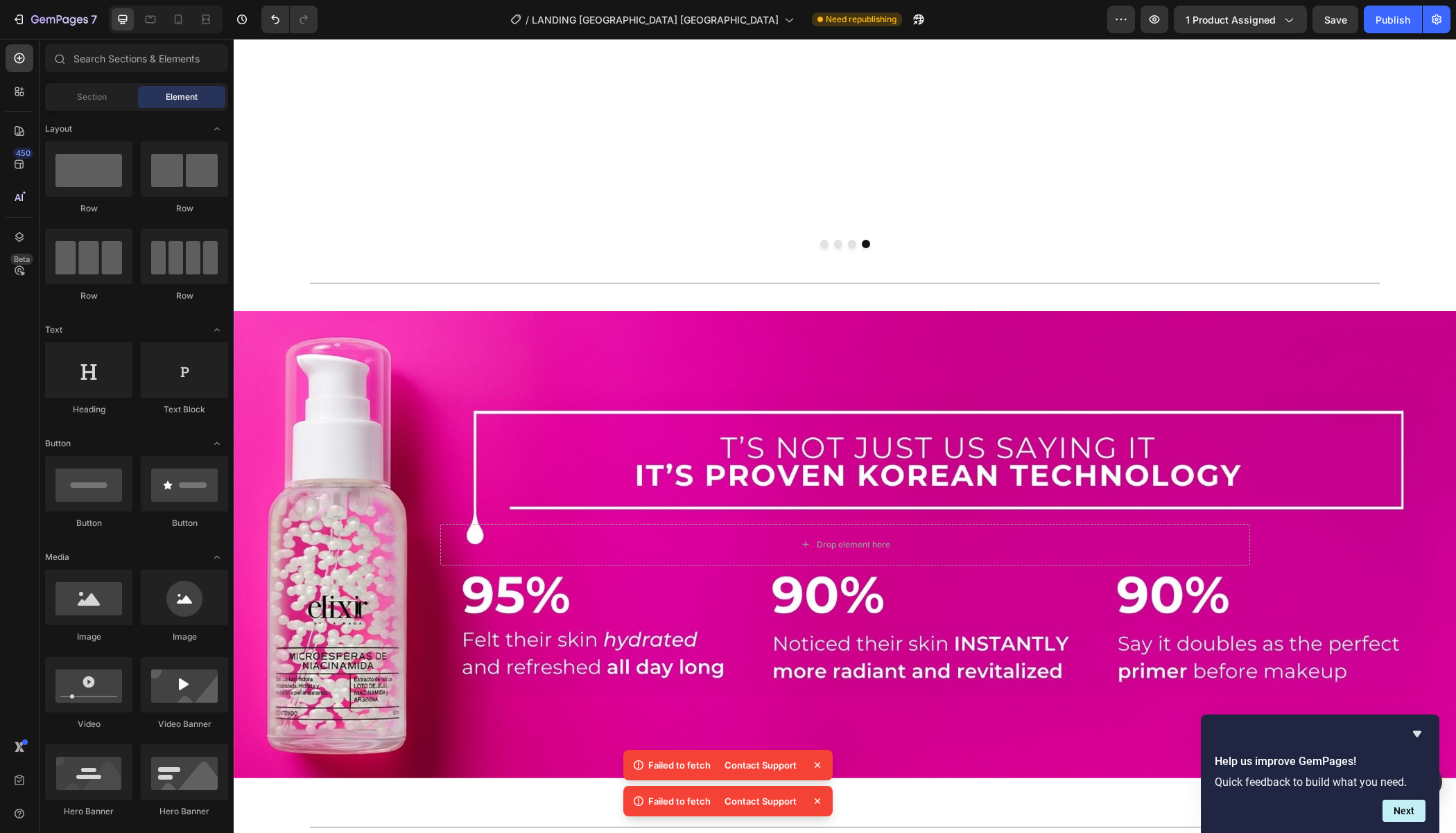
scroll to position [1988, 0]
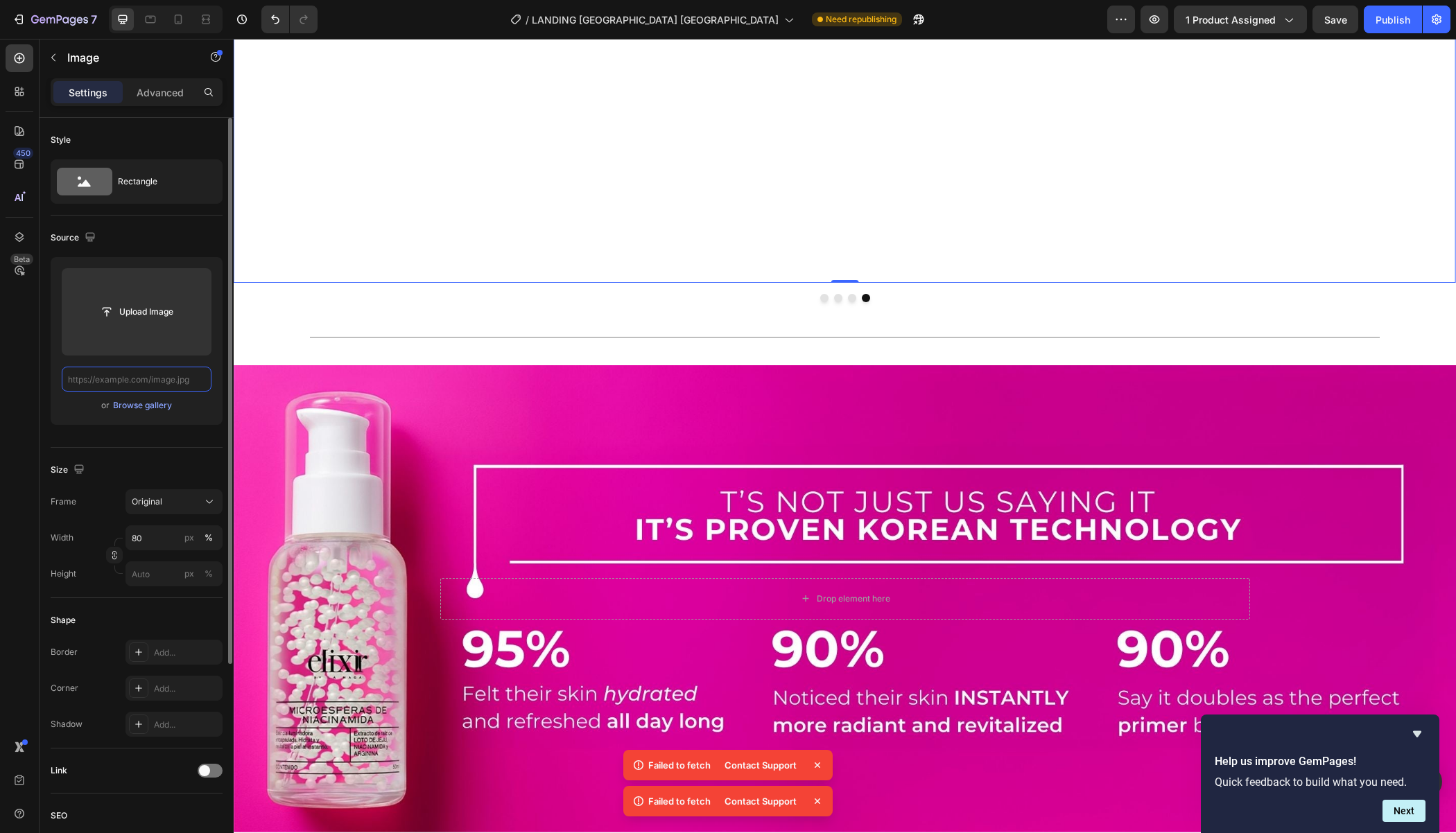
click at [127, 368] on input "text" at bounding box center [136, 379] width 149 height 25
paste input "[URL][DOMAIN_NAME]"
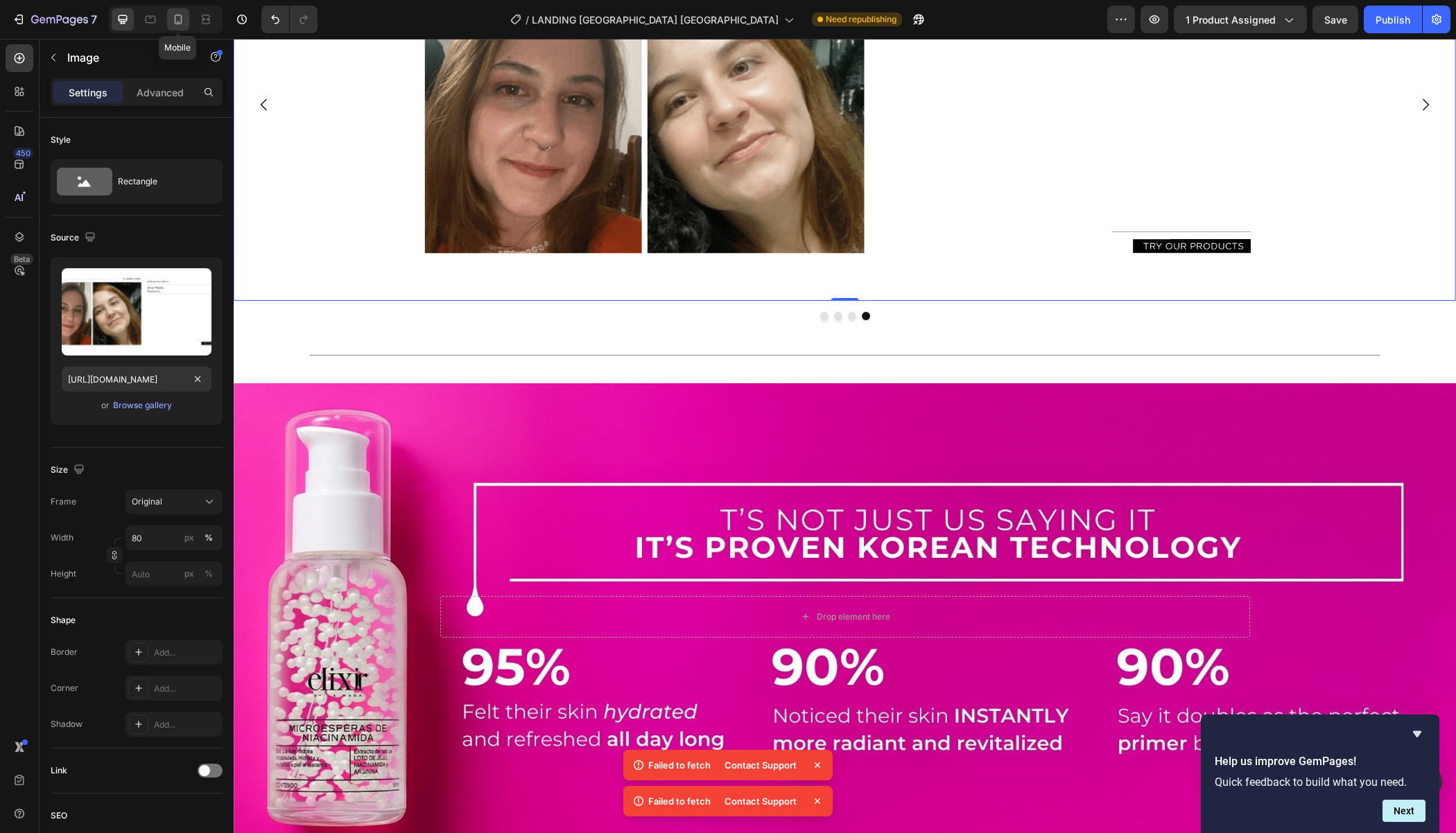
scroll to position [0, 0]
click at [183, 13] on icon at bounding box center [178, 19] width 13 height 13
type input "[URL][DOMAIN_NAME]"
type input "100"
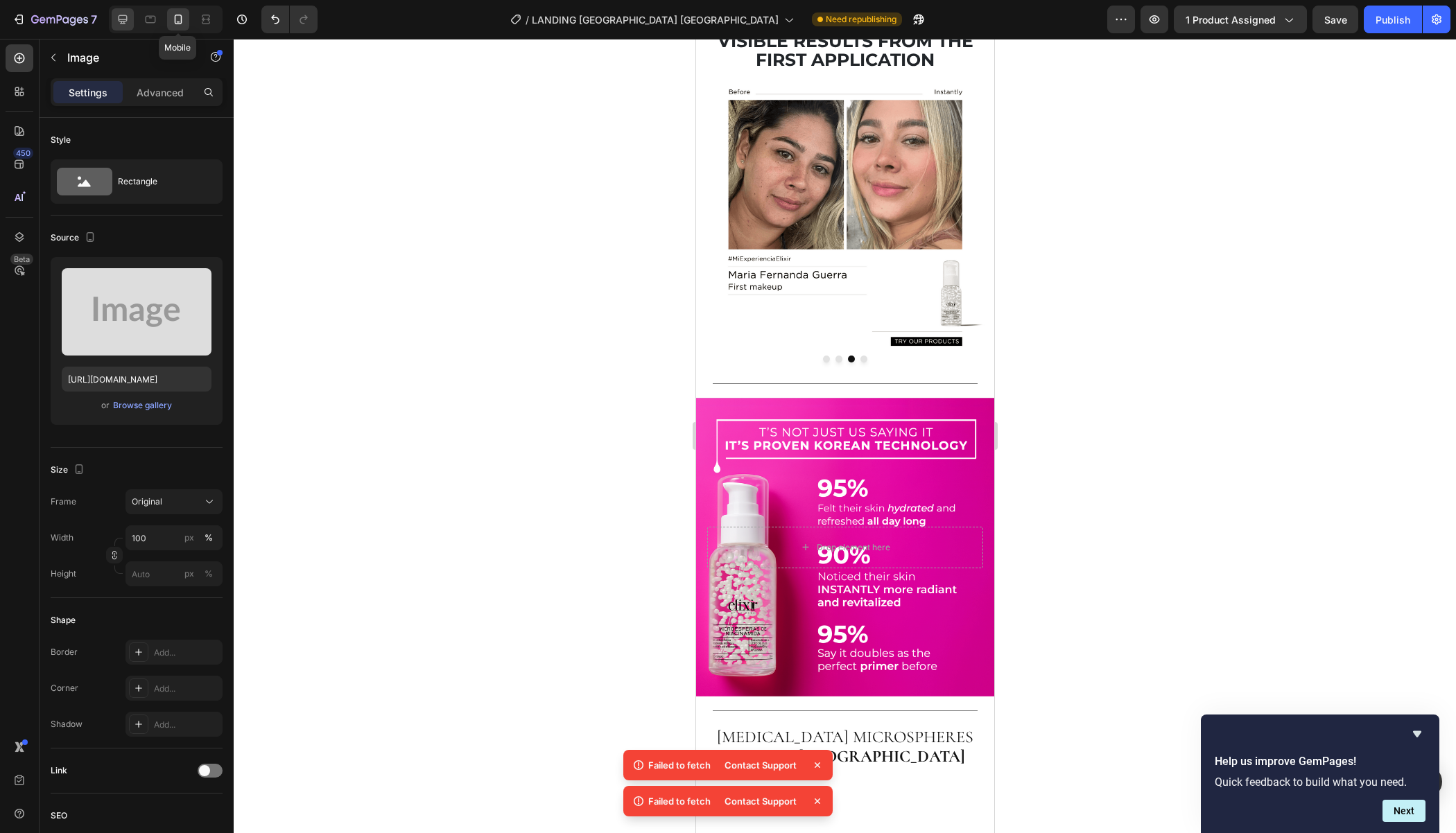
scroll to position [1335, 0]
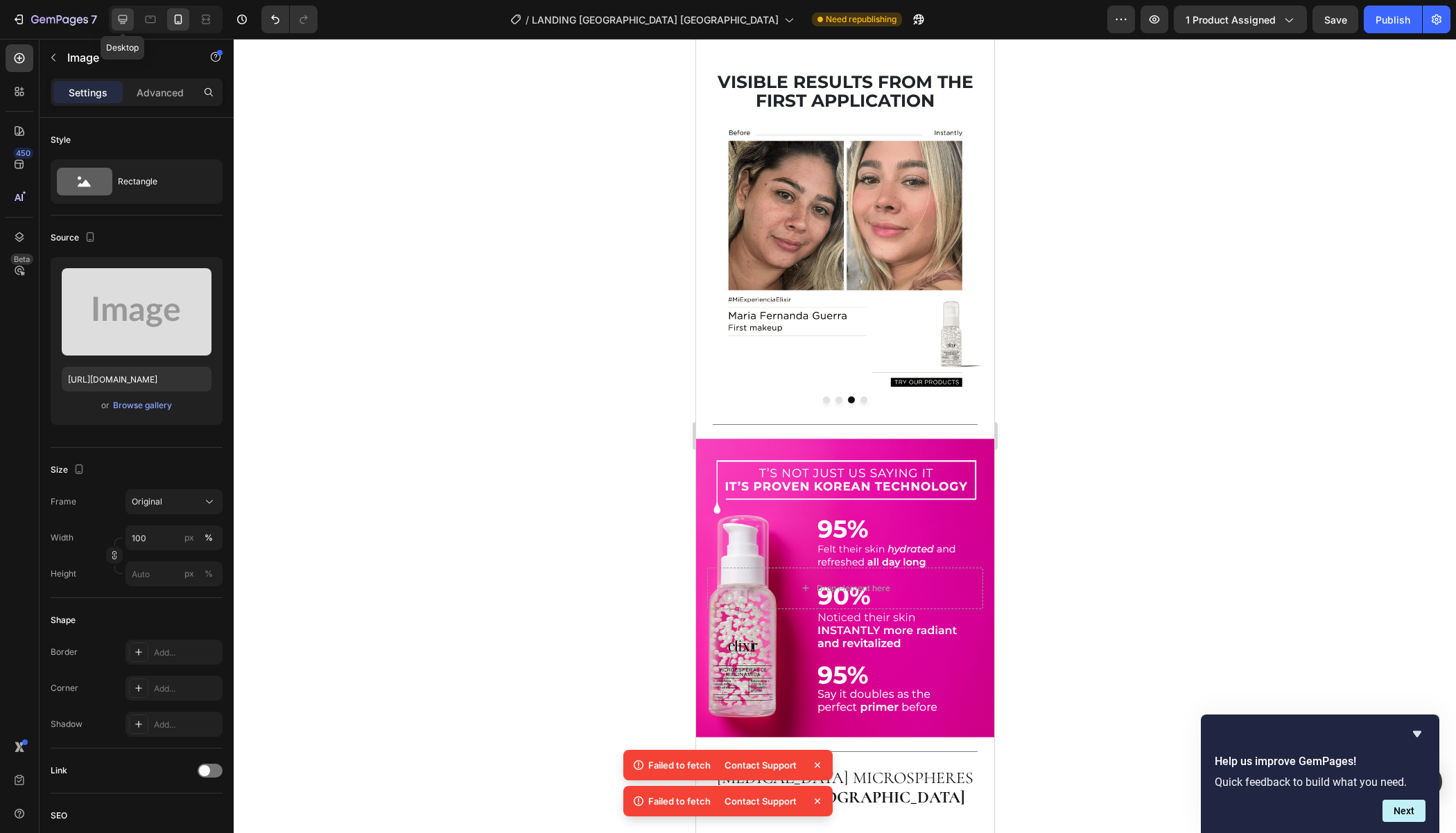
click at [123, 18] on icon at bounding box center [122, 19] width 13 height 13
type input "[URL][DOMAIN_NAME]"
type input "80"
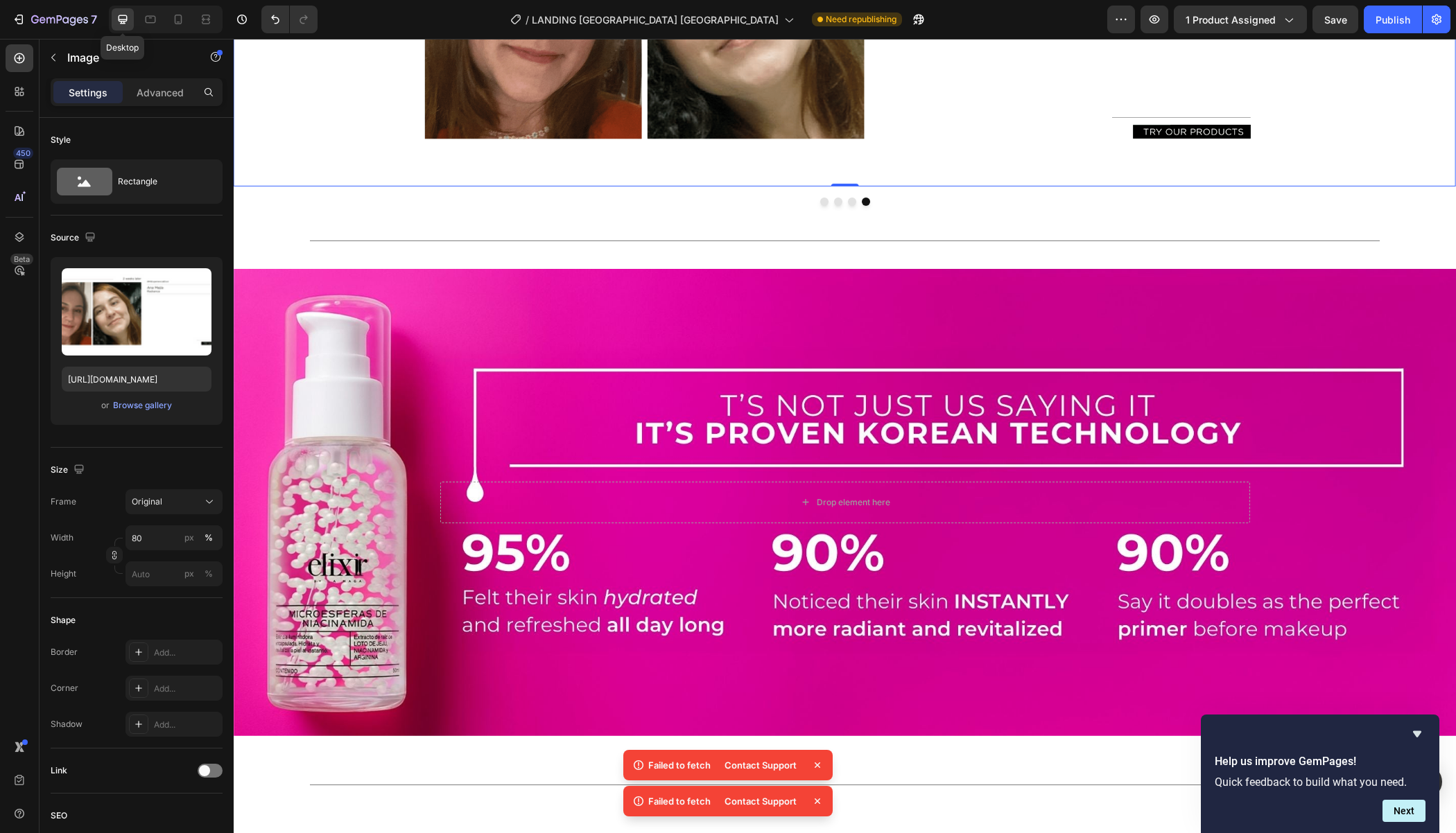
scroll to position [1528, 0]
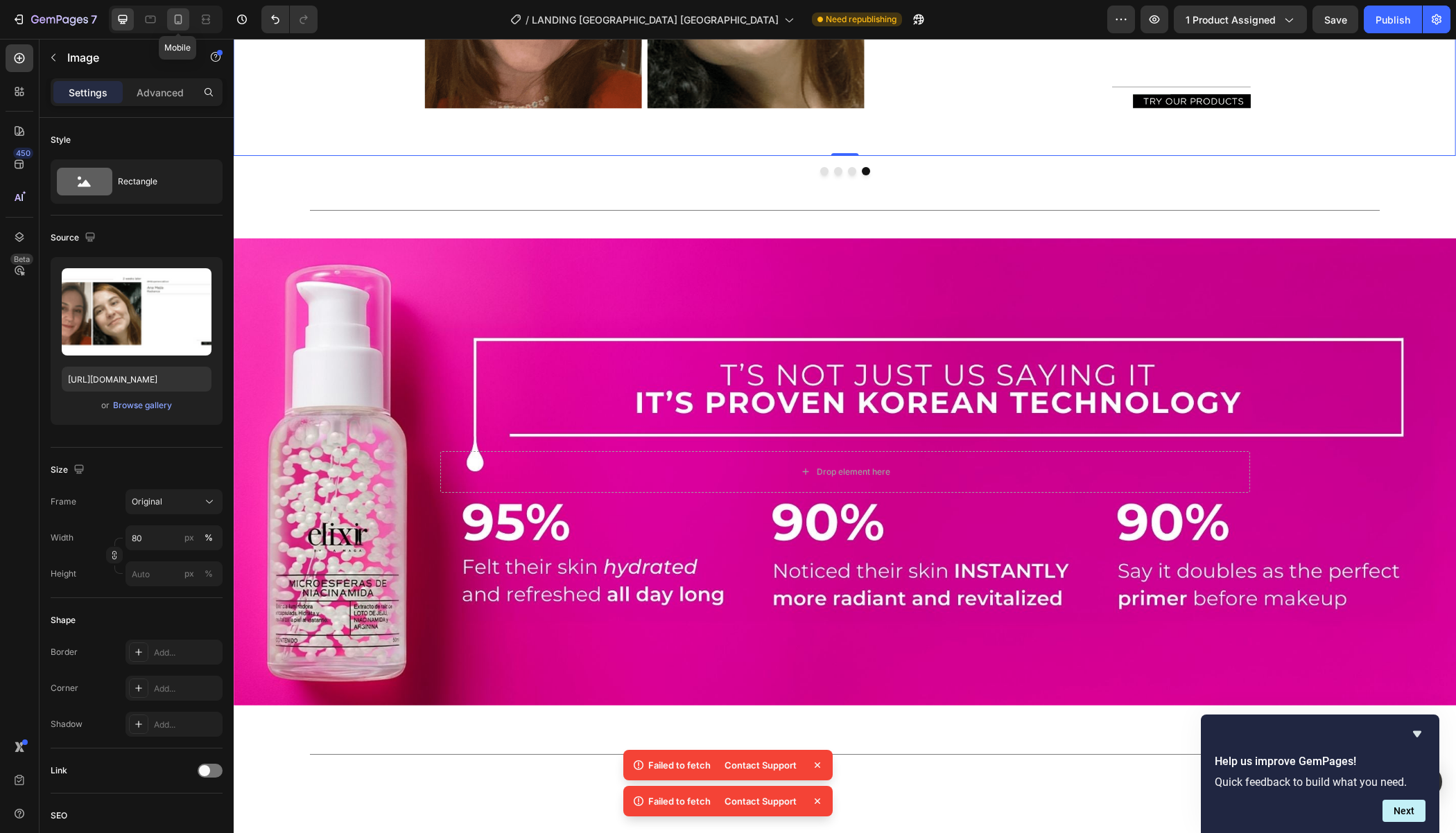
click at [182, 18] on icon at bounding box center [178, 19] width 13 height 13
type input "[URL][DOMAIN_NAME]"
type input "100"
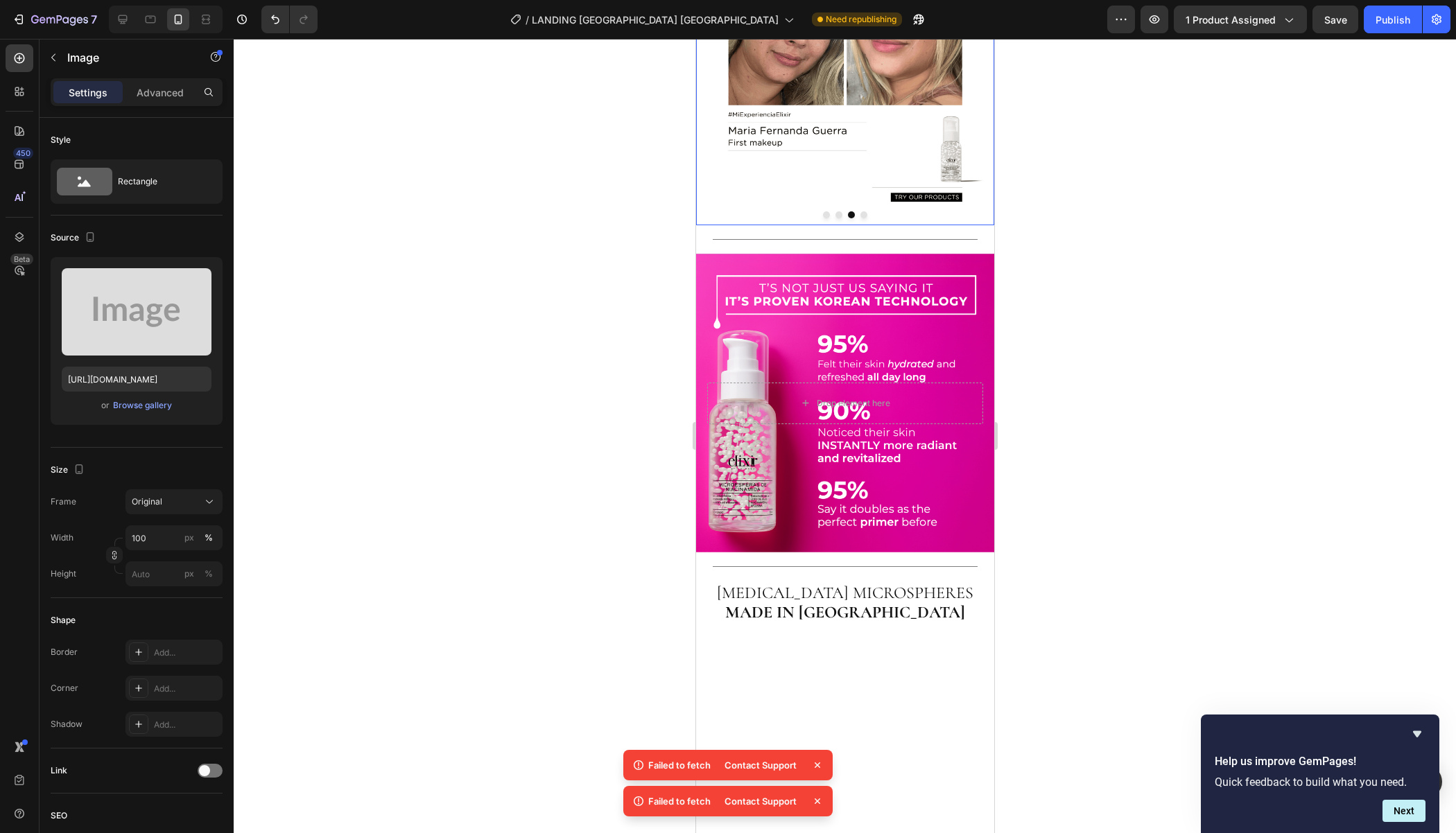
scroll to position [1480, 0]
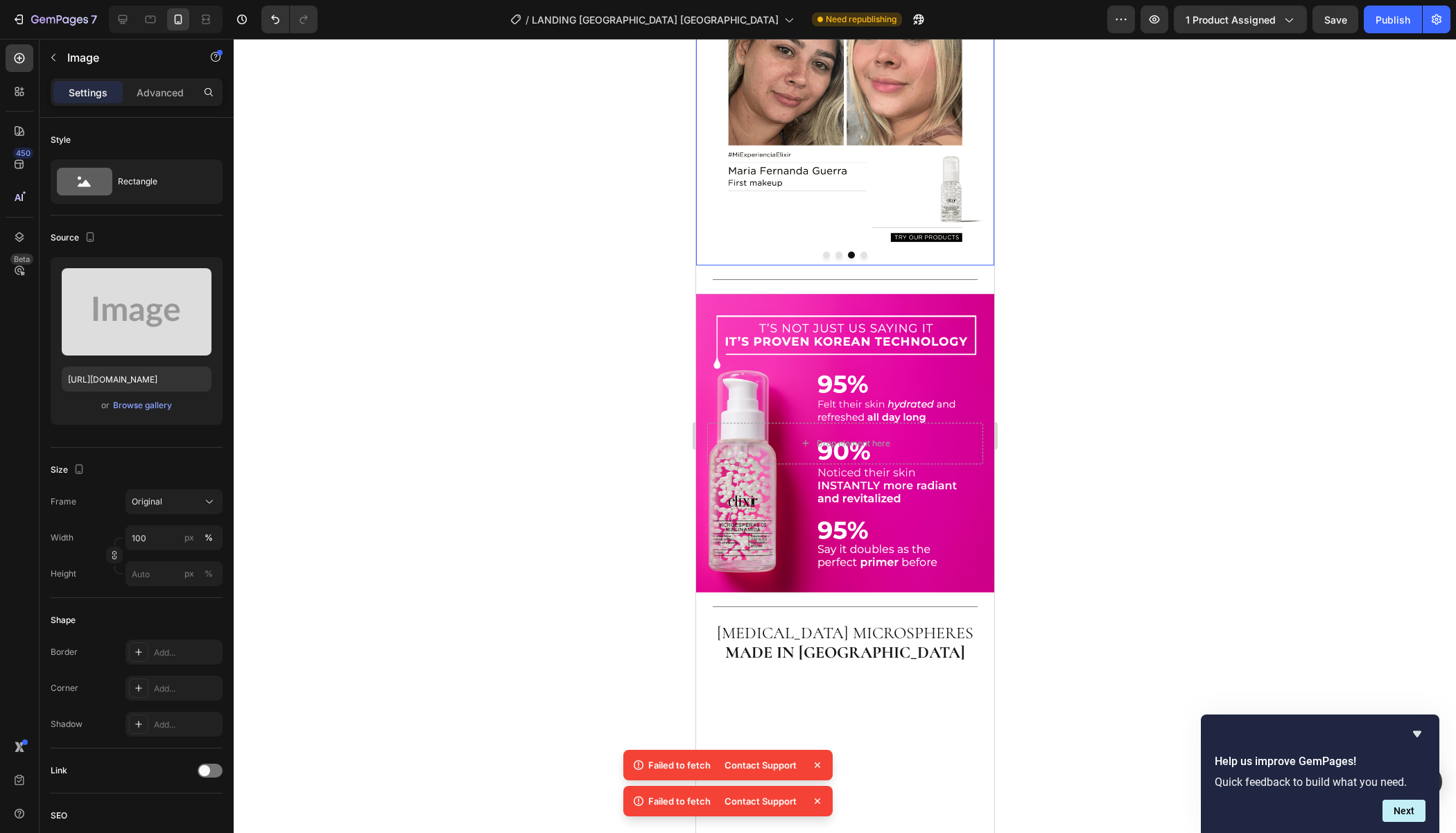
click at [859, 266] on img at bounding box center [845, 117] width 299 height 299
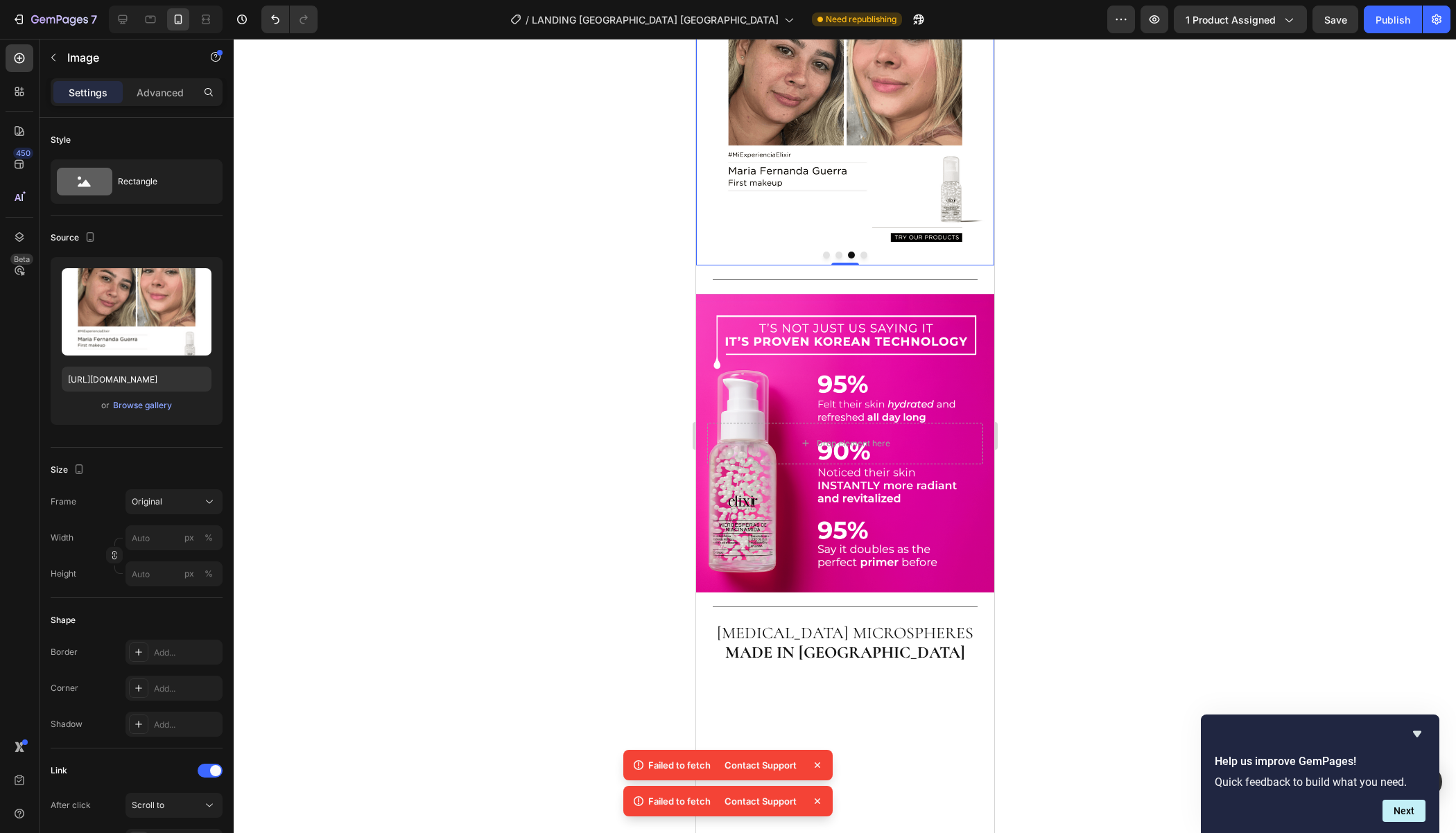
click at [865, 258] on button "Dot" at bounding box center [863, 254] width 7 height 7
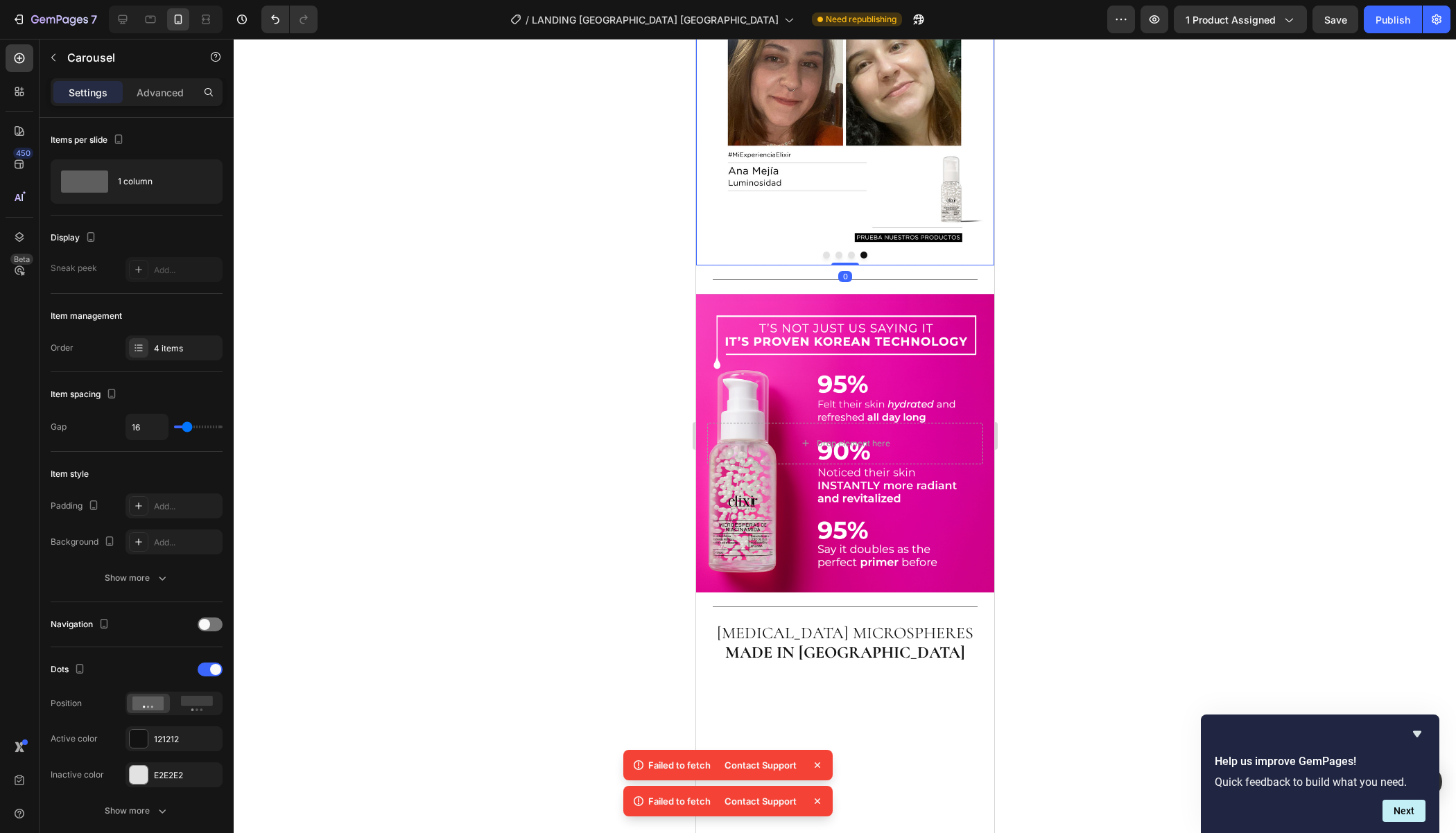
click at [843, 266] on img at bounding box center [845, 117] width 299 height 299
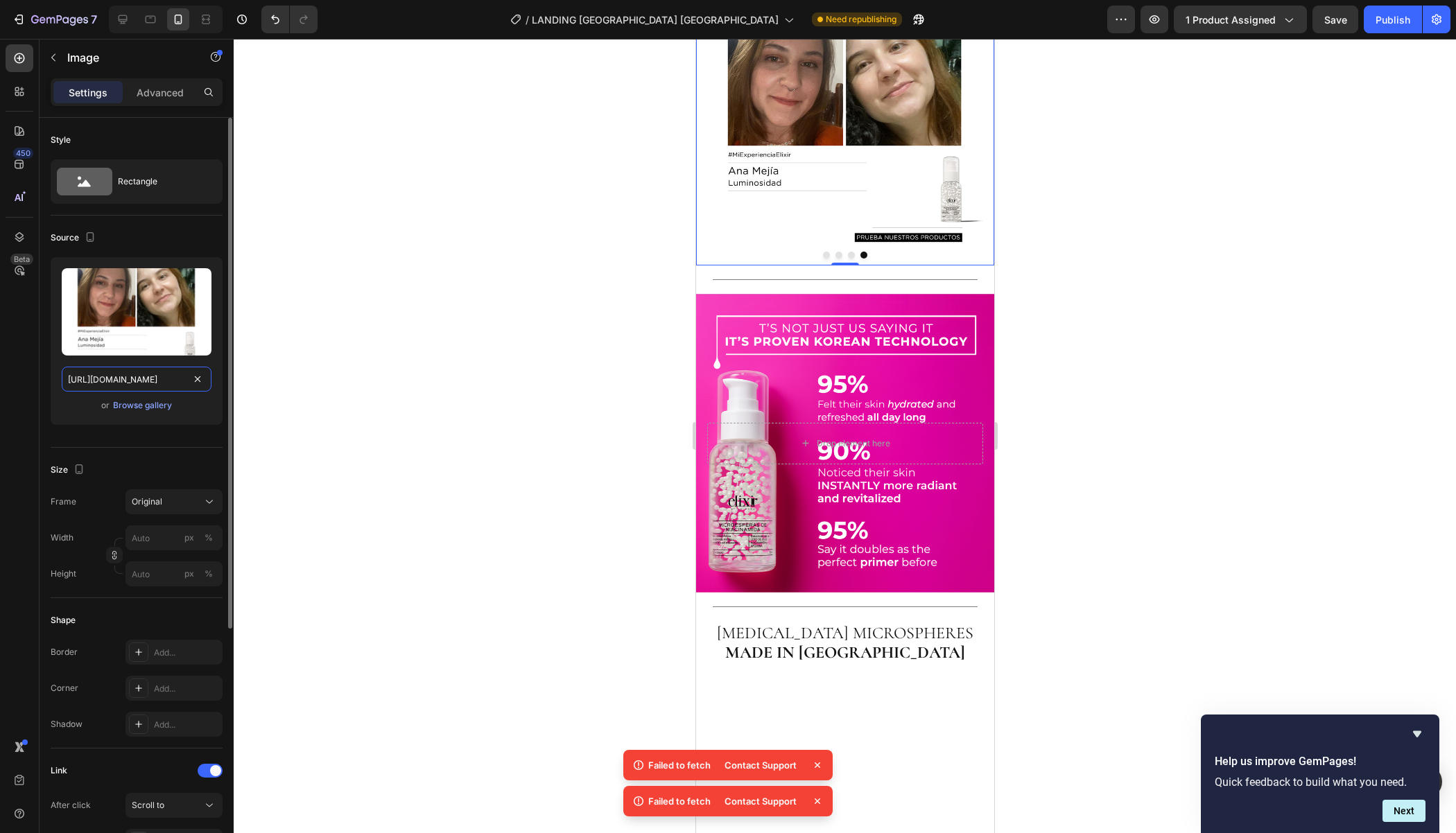
click at [118, 377] on input "[URL][DOMAIN_NAME]" at bounding box center [136, 379] width 149 height 25
paste input "760/8398/6754/files/1recurso-32_optimized.png?v=1758897778"
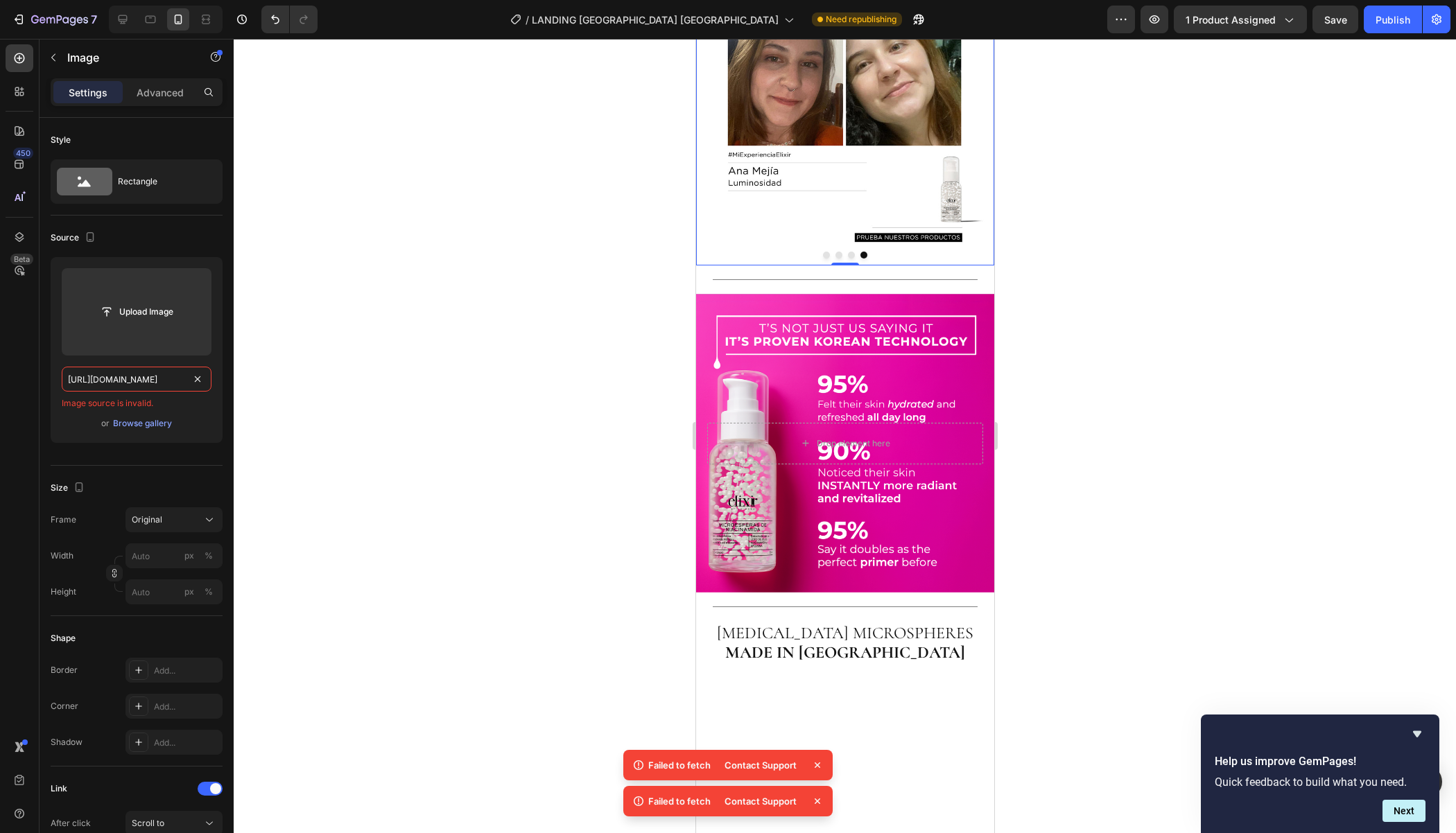
type input "[URL][DOMAIN_NAME]"
click at [617, 304] on div at bounding box center [845, 435] width 1222 height 794
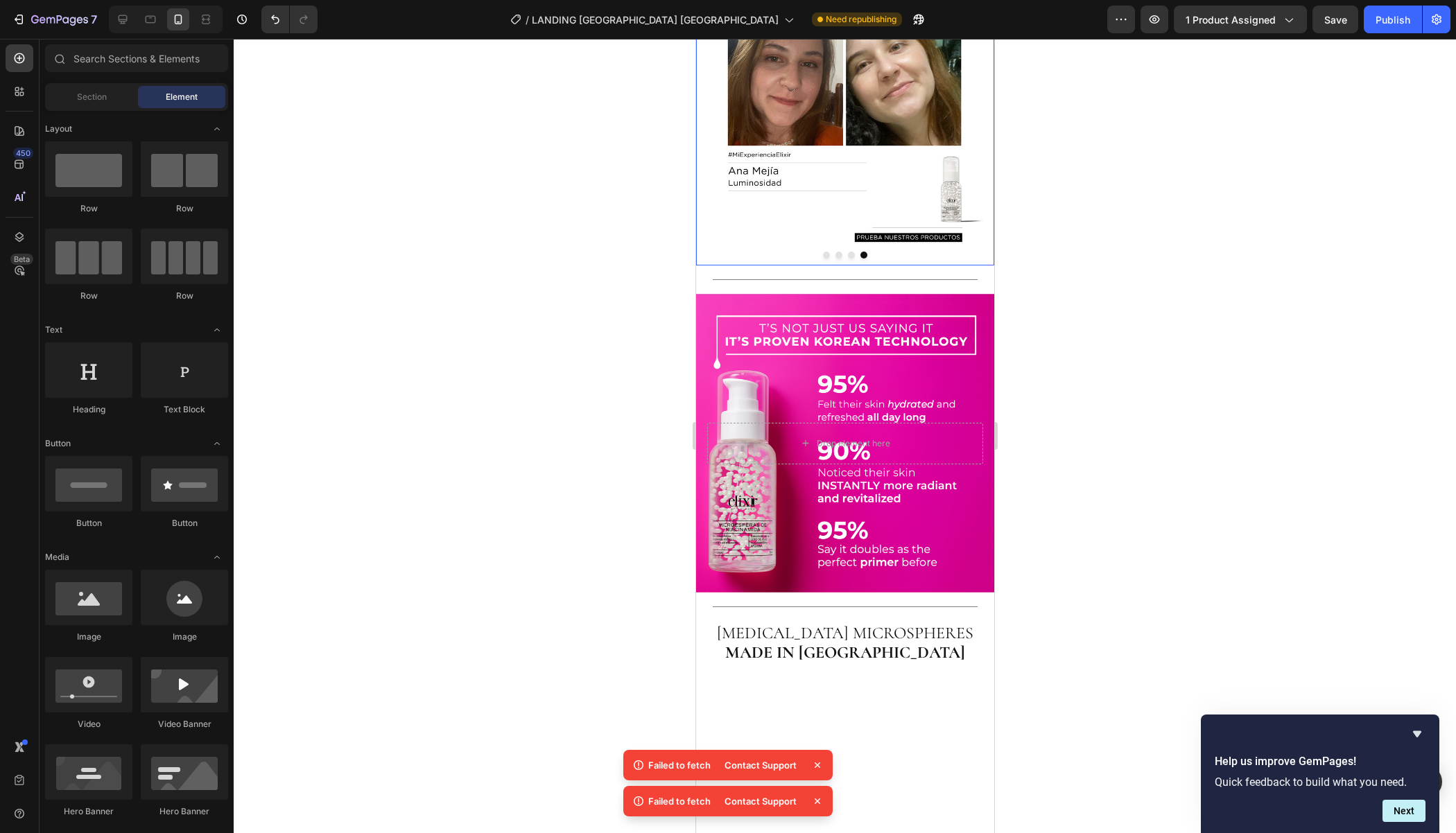
click at [831, 266] on img at bounding box center [845, 117] width 299 height 299
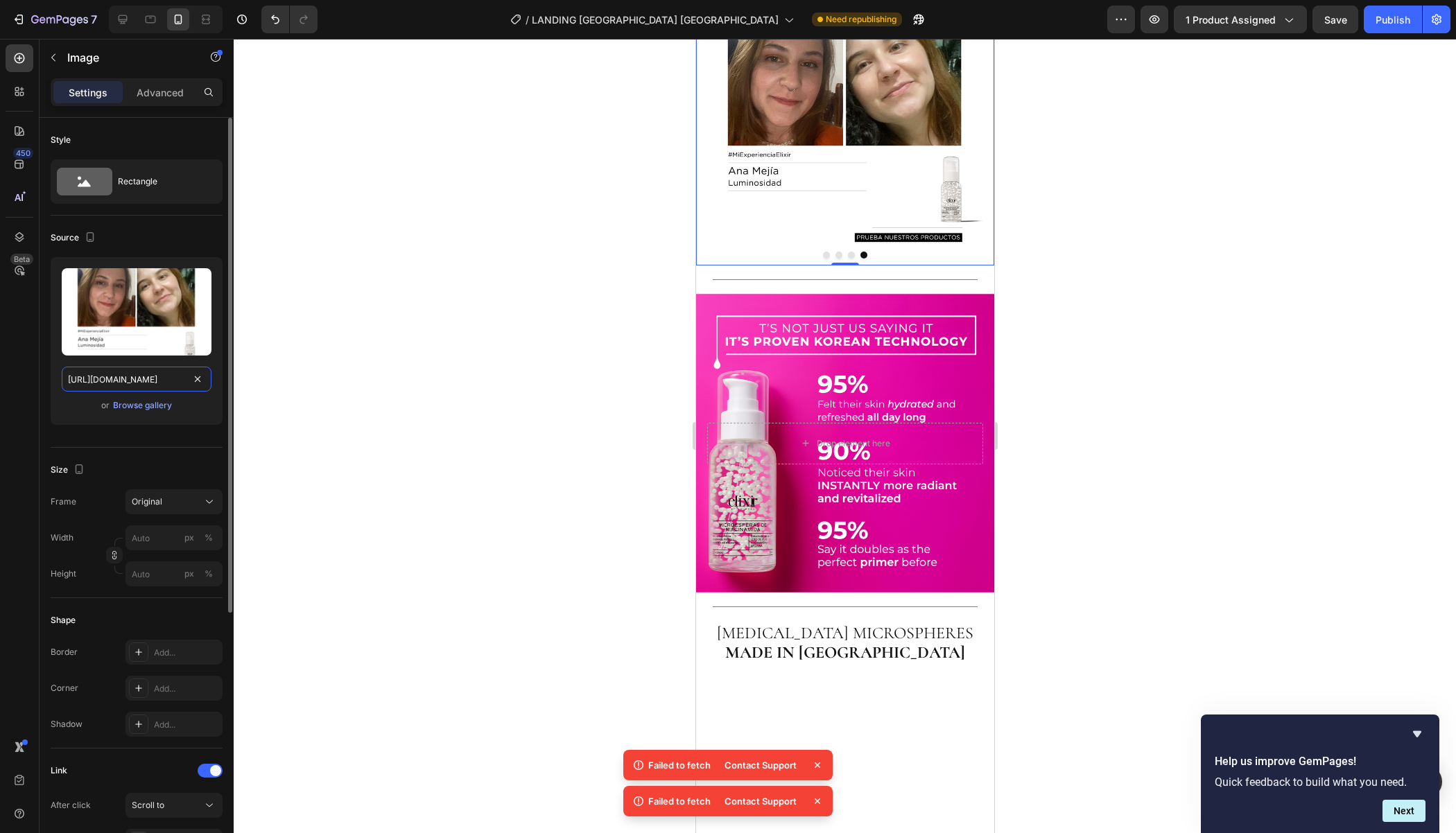
click at [150, 375] on input "[URL][DOMAIN_NAME]" at bounding box center [136, 379] width 149 height 25
type input "[URL][DOMAIN_NAME]"
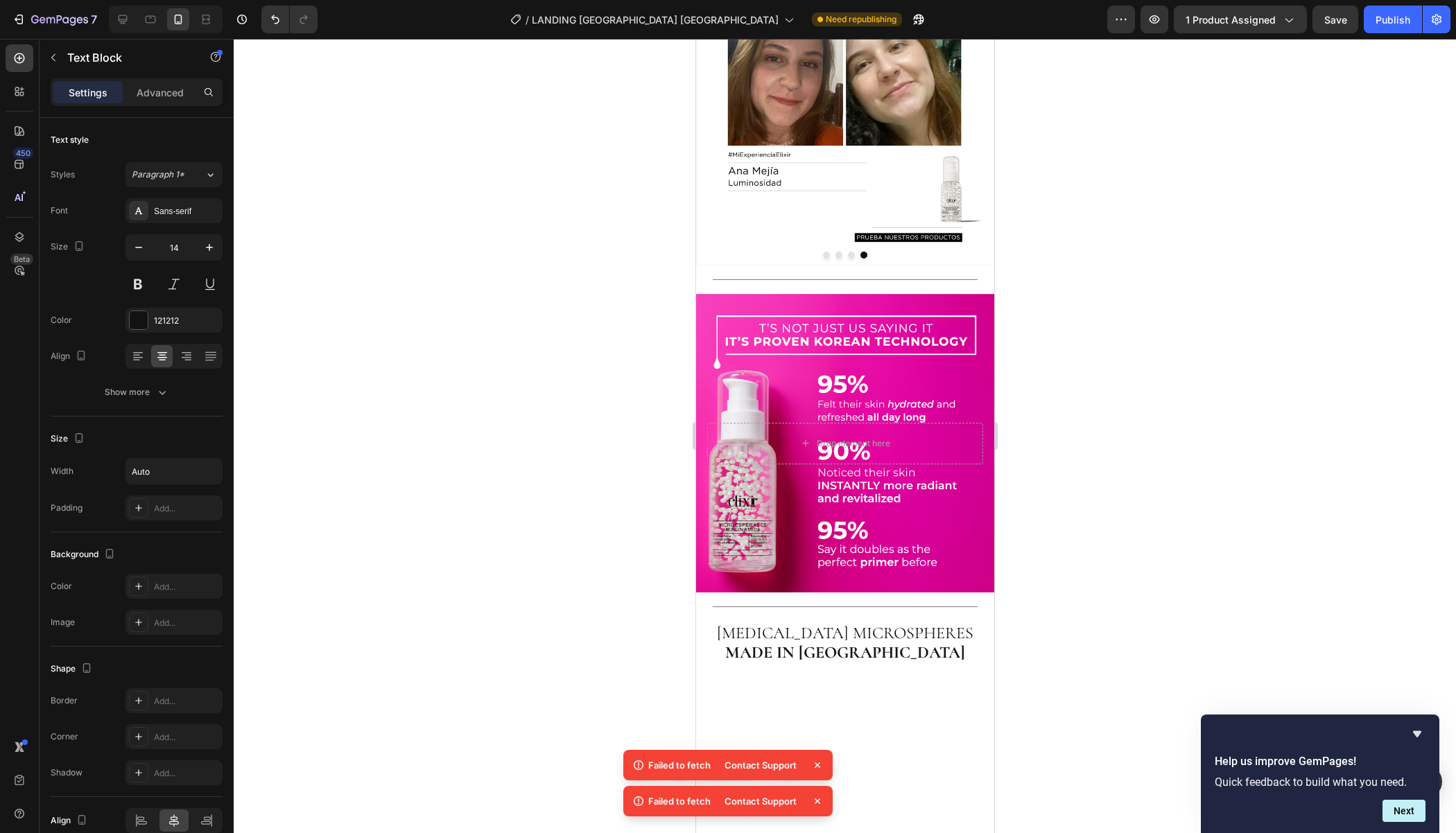
click at [843, 266] on img at bounding box center [845, 117] width 299 height 299
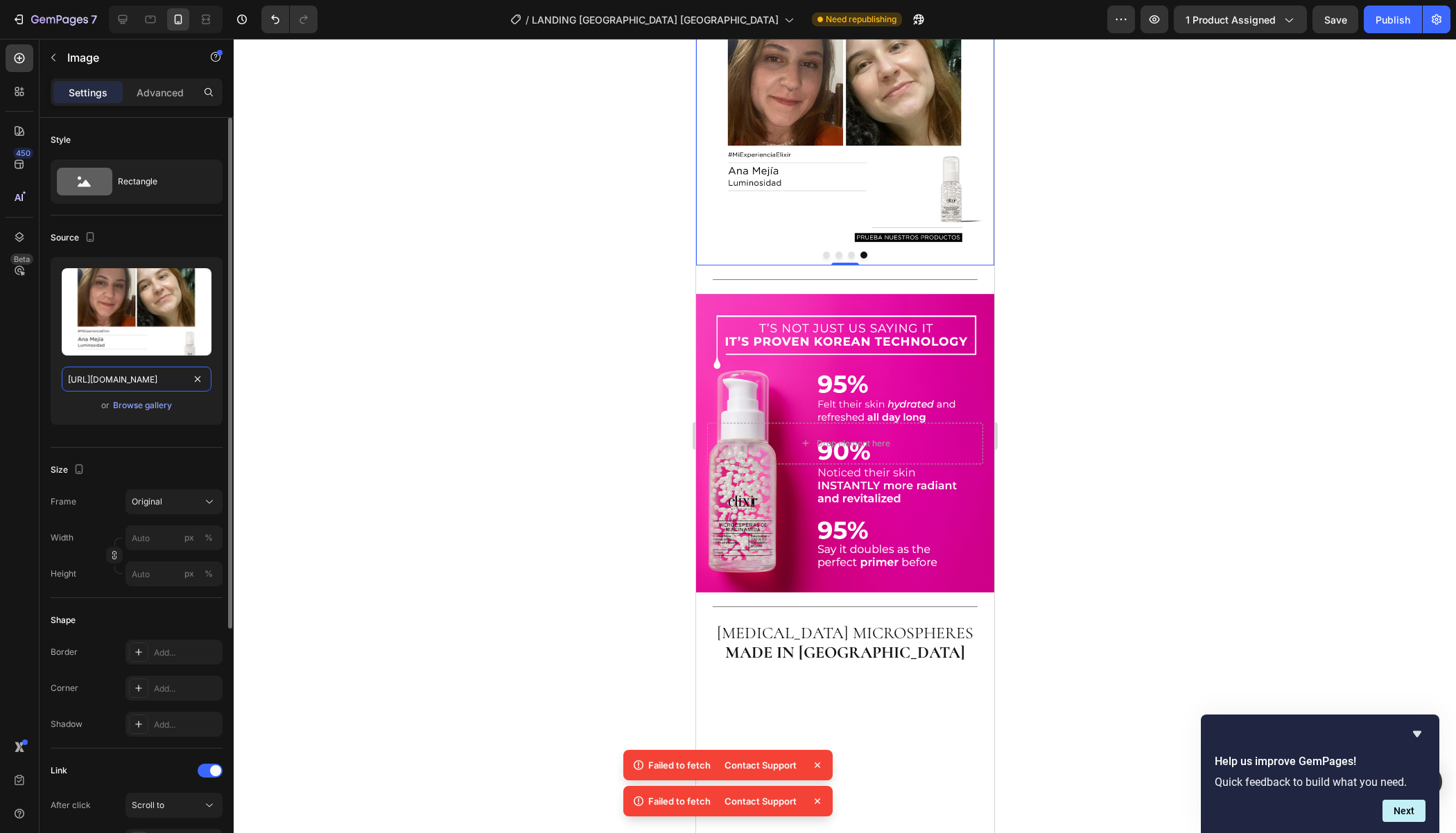
click at [150, 383] on input "[URL][DOMAIN_NAME]" at bounding box center [136, 379] width 149 height 25
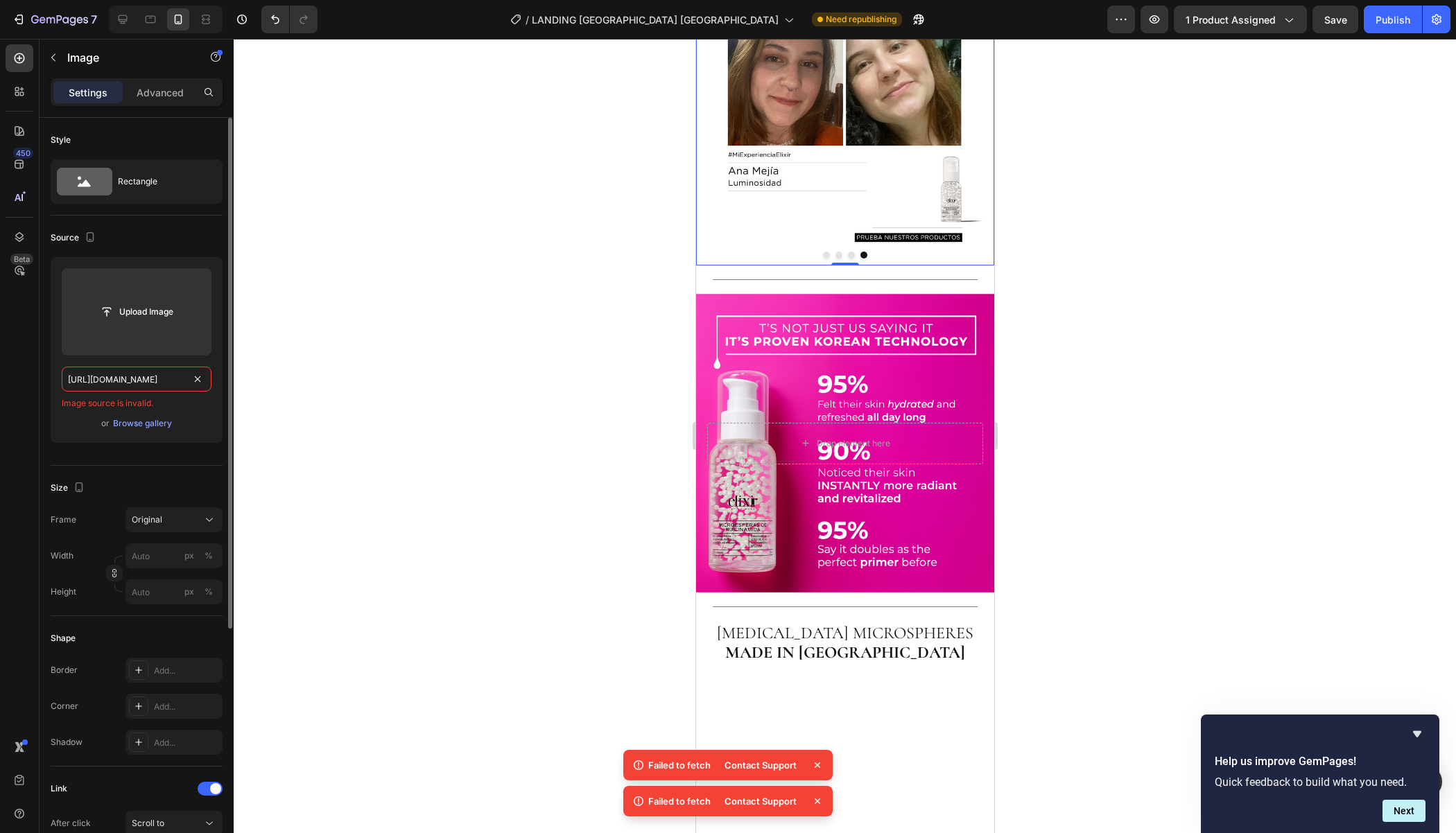
scroll to position [0, 0]
click at [130, 404] on span "Image source is invalid." at bounding box center [107, 403] width 91 height 13
click at [128, 377] on input "[URL][DOMAIN_NAME]" at bounding box center [136, 379] width 149 height 25
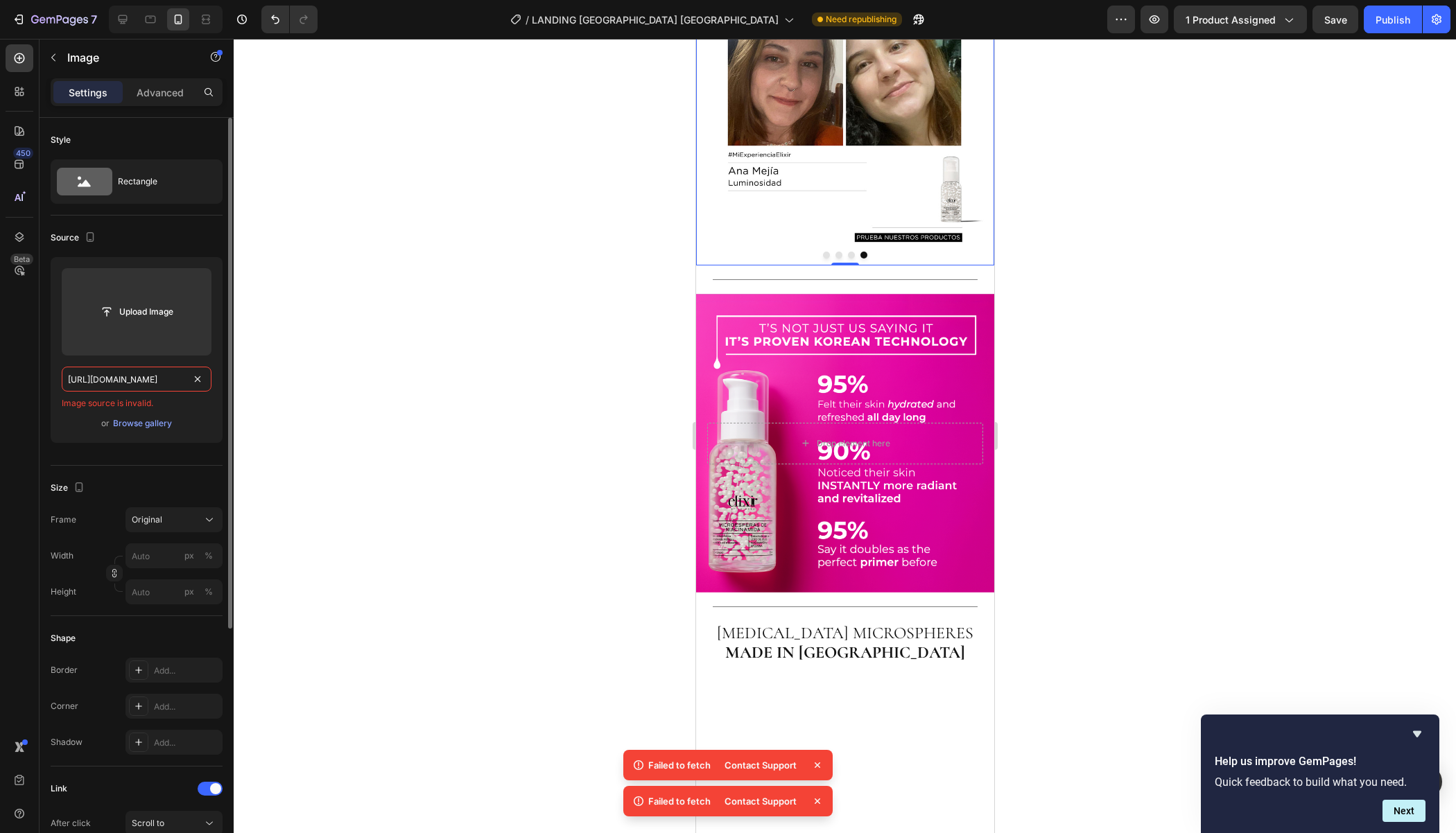
click at [127, 377] on input "[URL][DOMAIN_NAME]" at bounding box center [136, 379] width 149 height 25
drag, startPoint x: 97, startPoint y: 380, endPoint x: 32, endPoint y: 378, distance: 65.0
click at [32, 378] on div "450 Beta Sections(18) Elements(84) Section Element Hero Section Product Detail …" at bounding box center [117, 435] width 234 height 794
click at [133, 372] on input "[DOMAIN_NAME][URL]" at bounding box center [136, 379] width 149 height 25
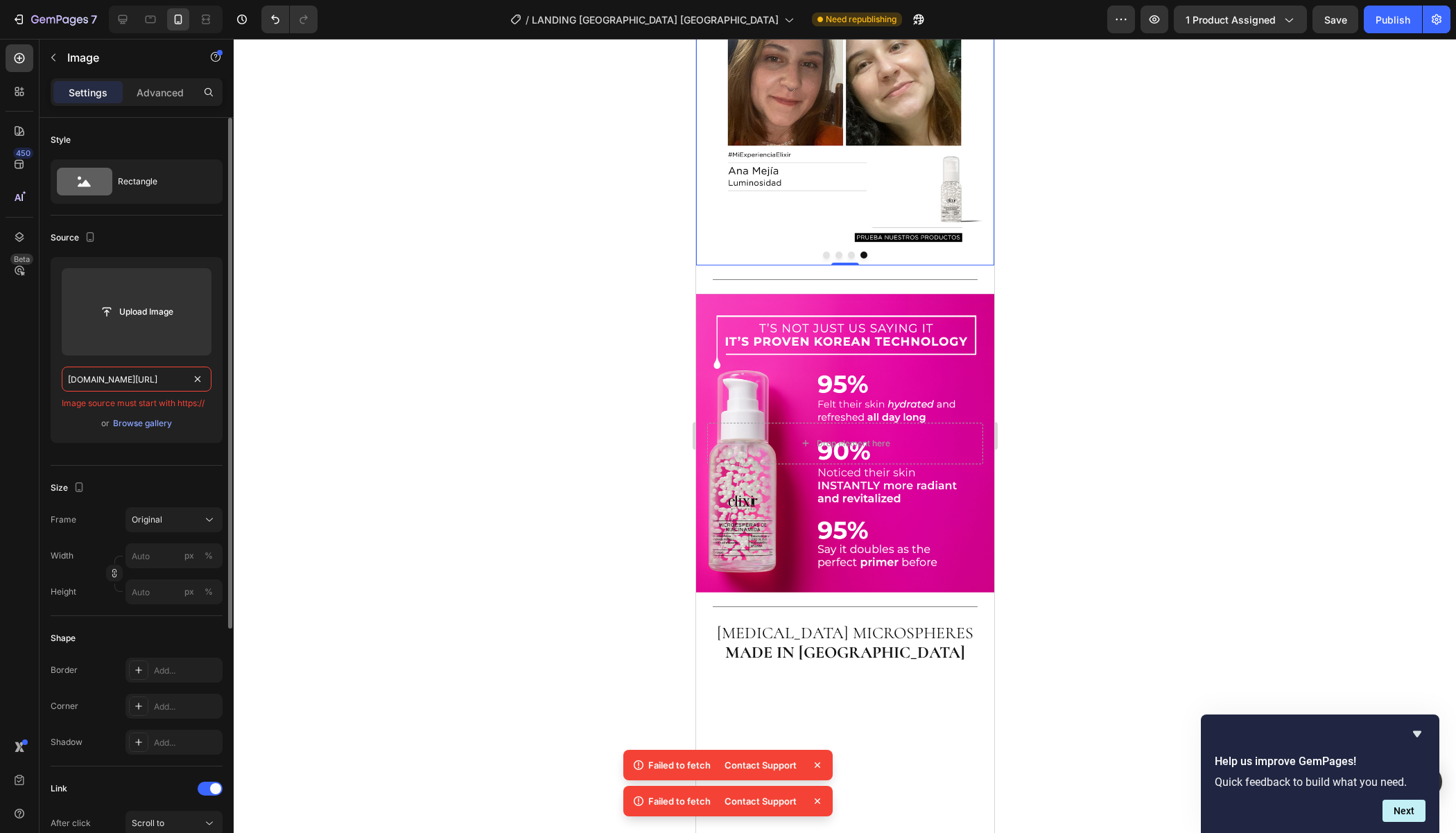
click at [133, 372] on input "[DOMAIN_NAME][URL]" at bounding box center [136, 379] width 149 height 25
paste input "https://"
type input "[URL][DOMAIN_NAME]"
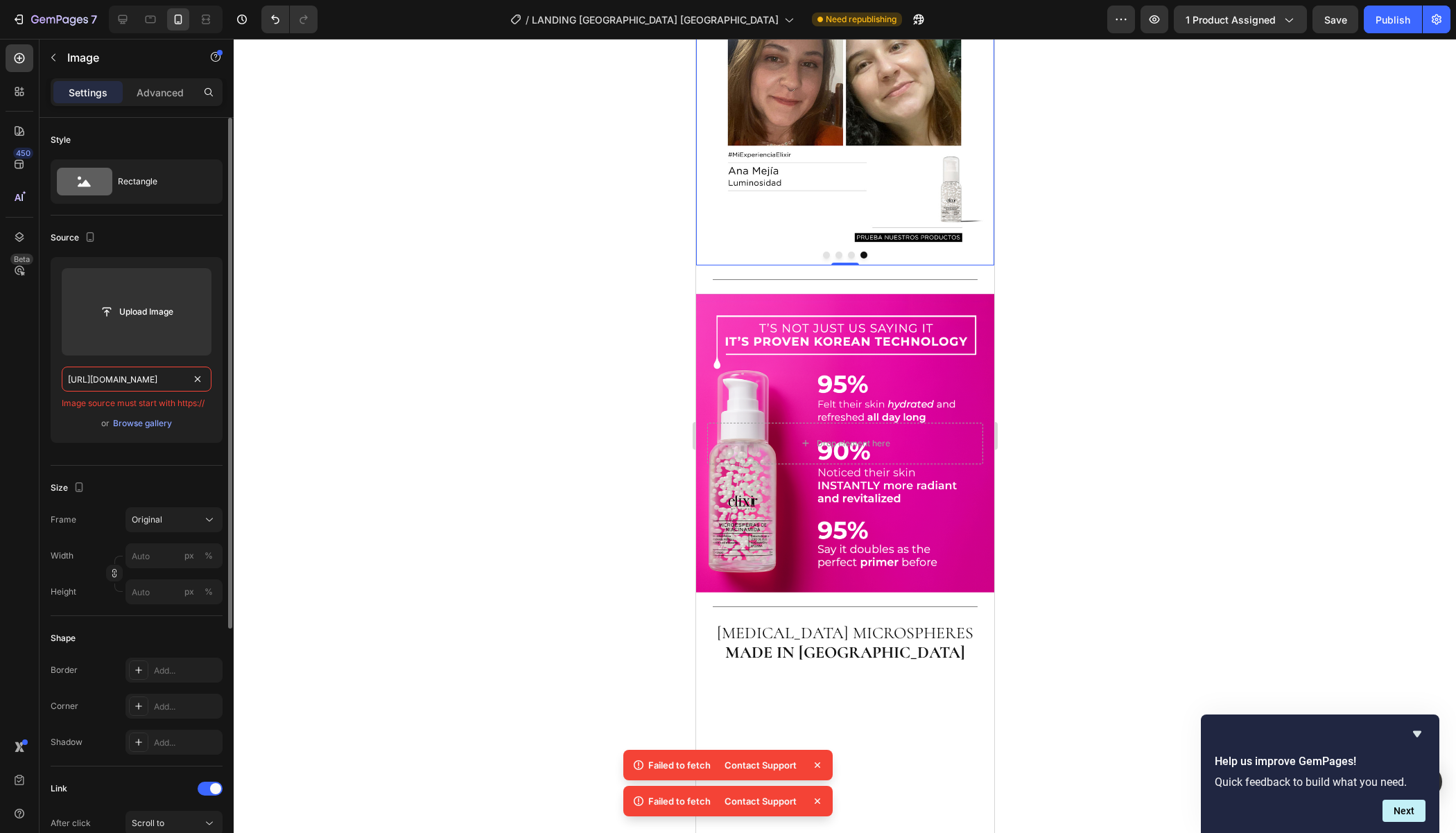
scroll to position [0, 272]
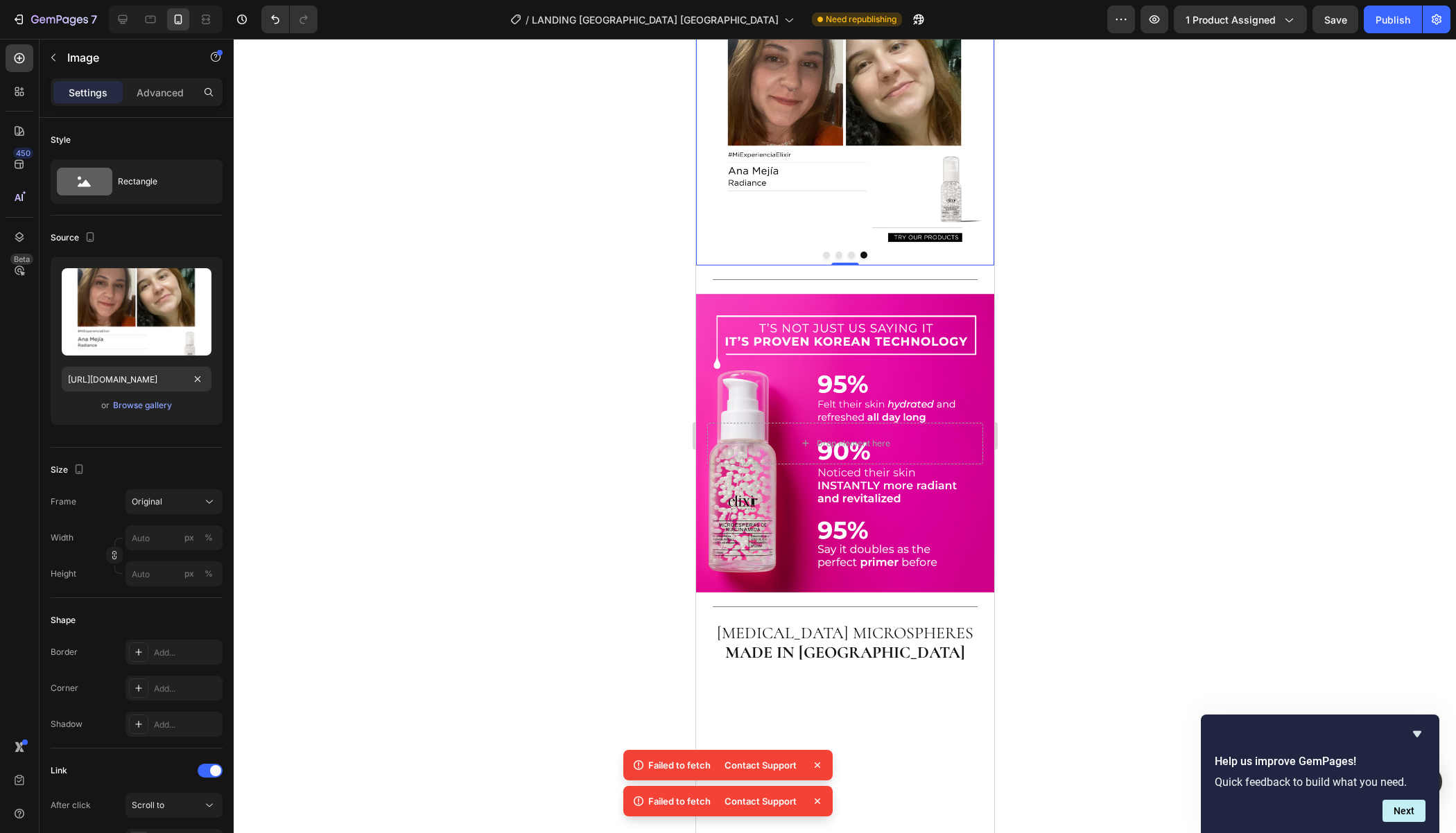
click at [648, 604] on div at bounding box center [845, 435] width 1222 height 794
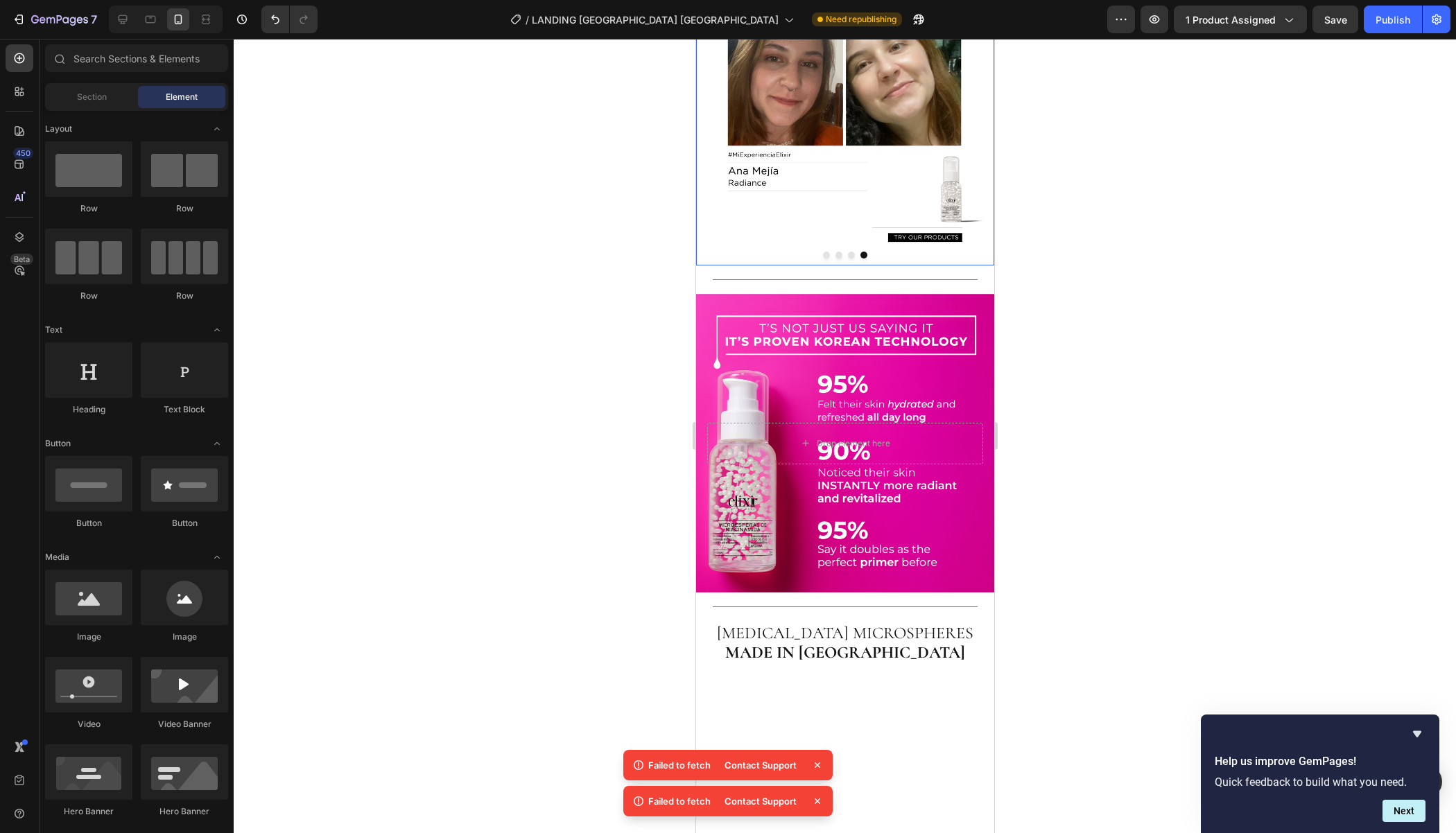
click at [847, 266] on img at bounding box center [845, 117] width 299 height 299
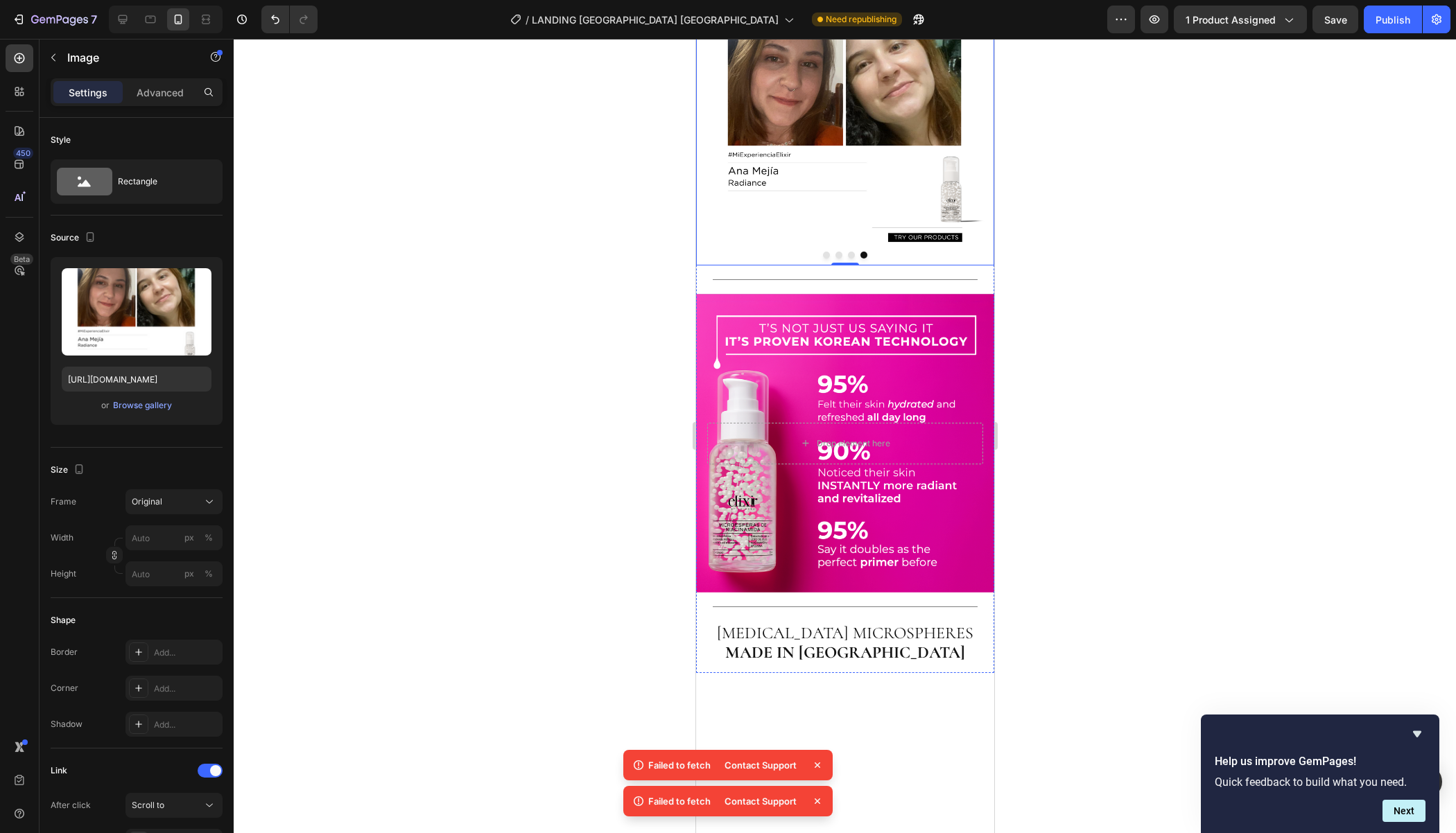
click at [847, 258] on button "Dot" at bounding box center [850, 254] width 7 height 7
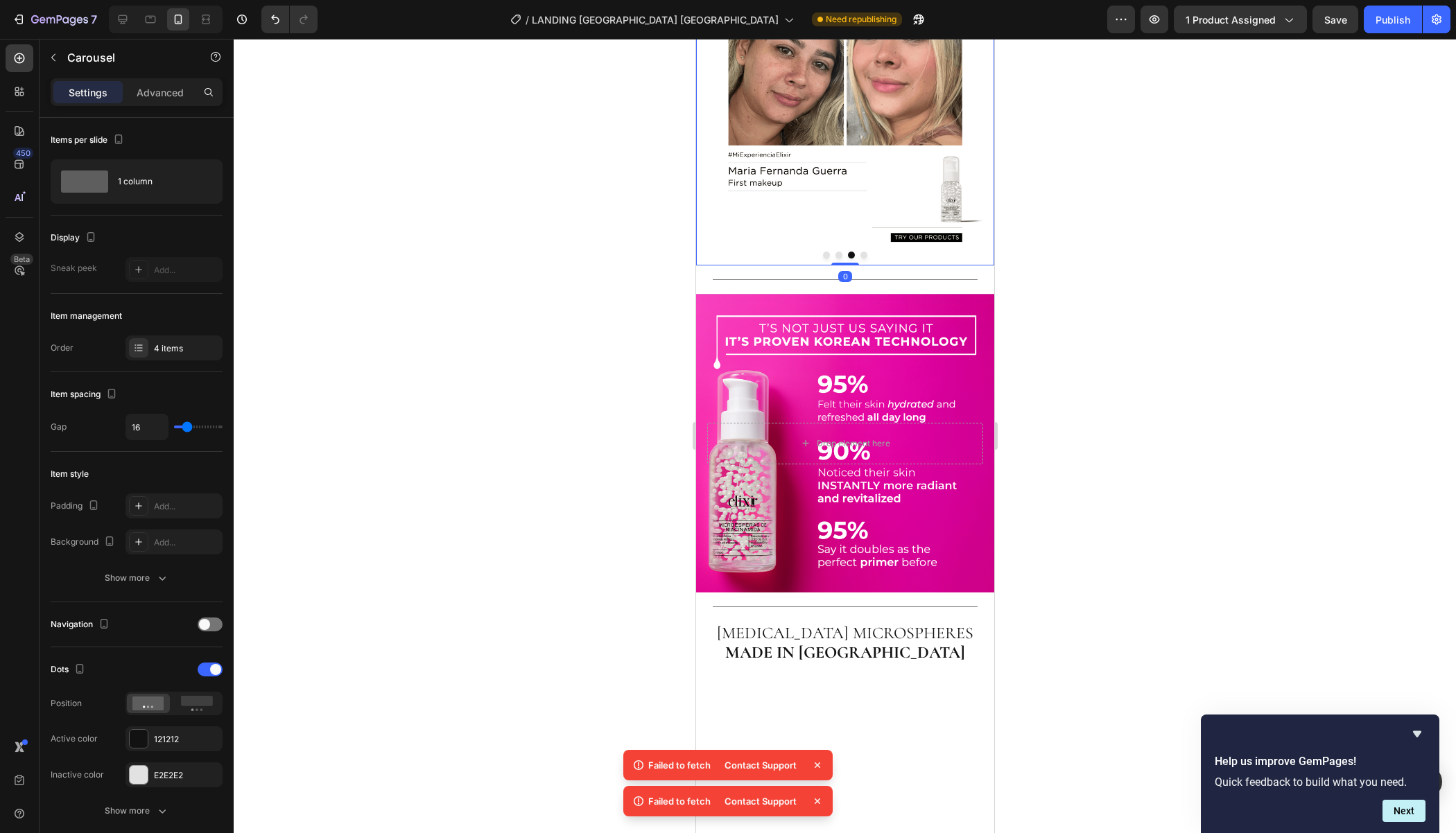
click at [835, 258] on button "Dot" at bounding box center [838, 254] width 7 height 7
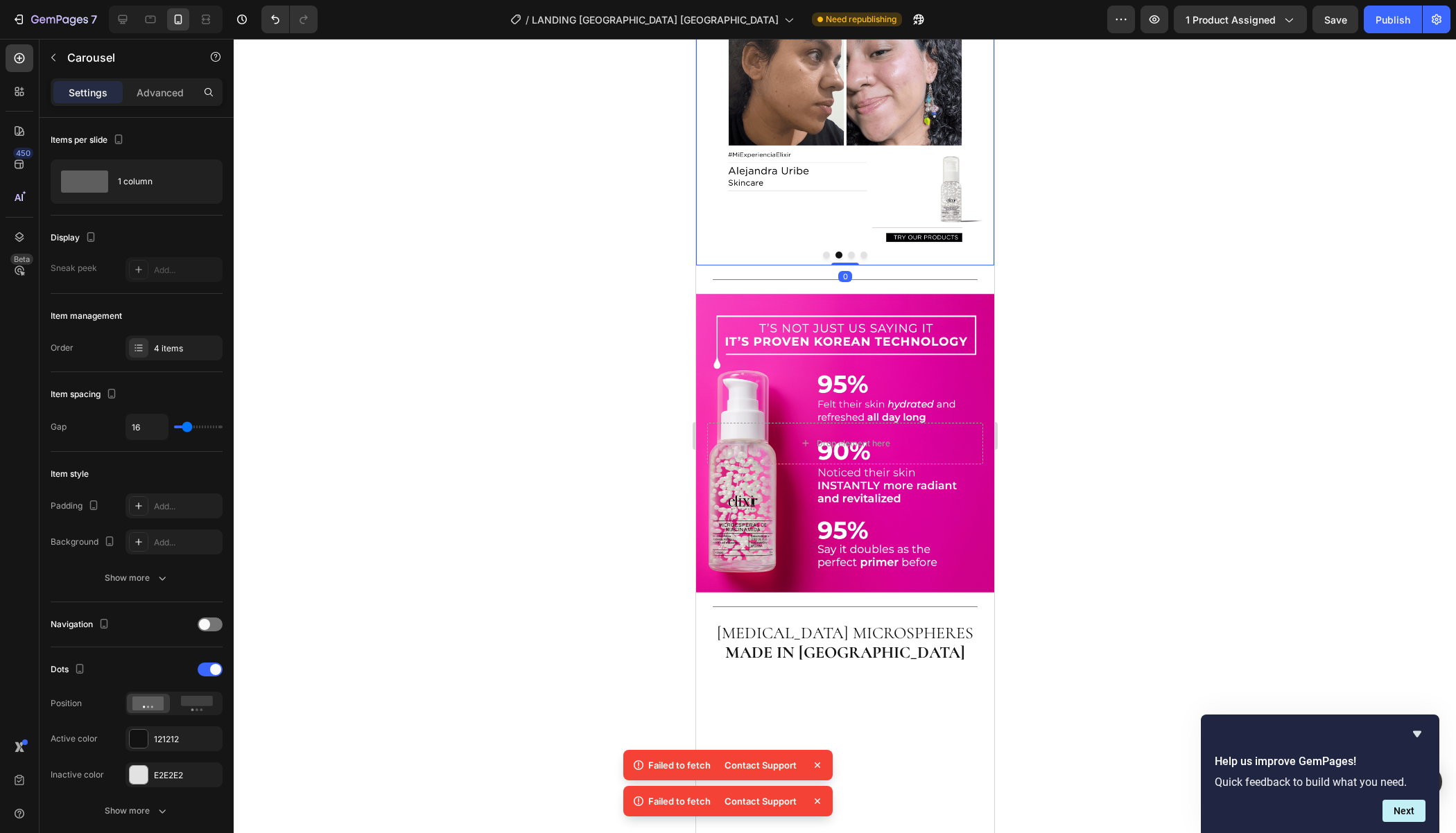
click at [822, 258] on div at bounding box center [845, 254] width 299 height 7
click at [822, 258] on button "Dot" at bounding box center [825, 254] width 7 height 7
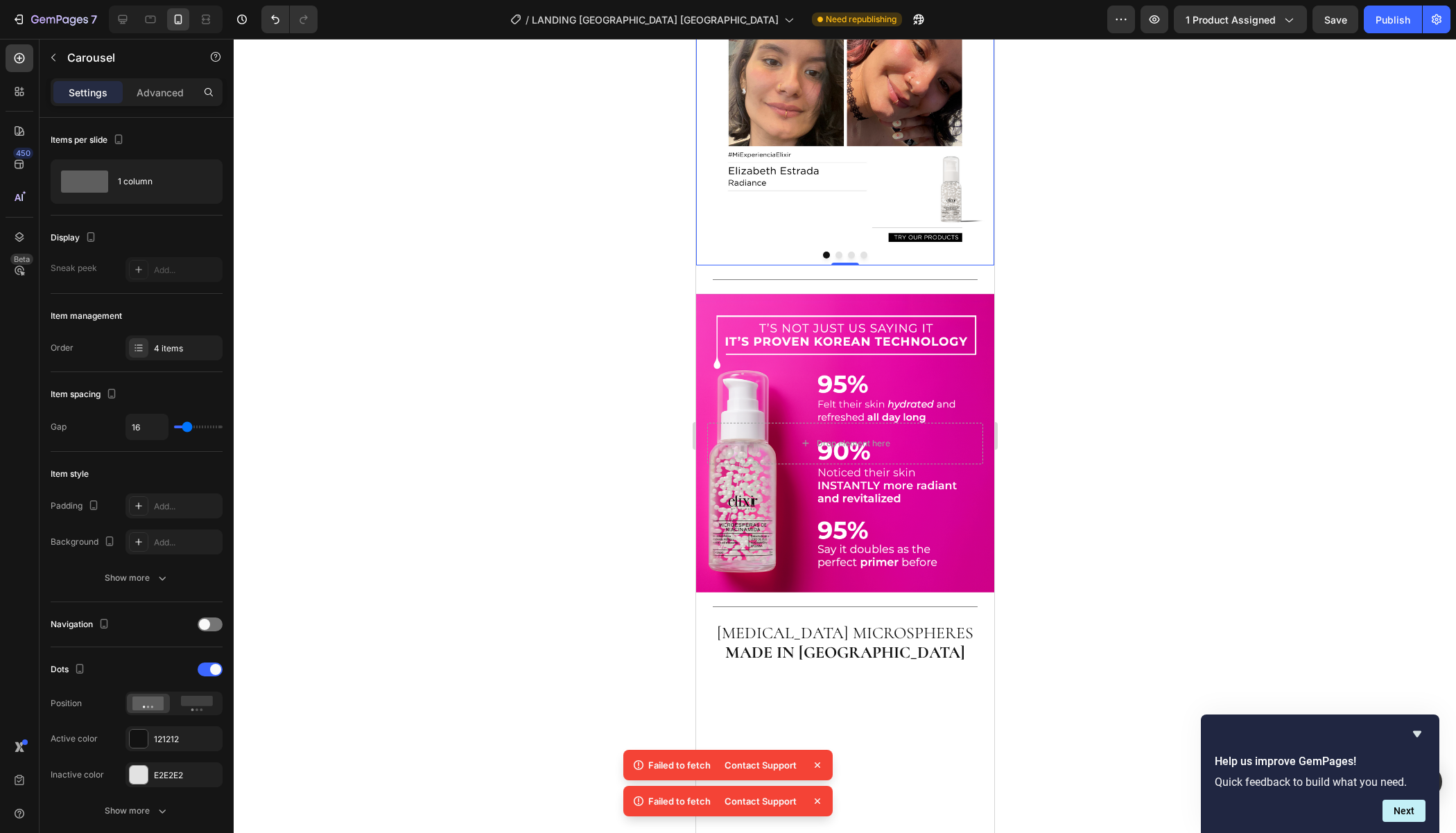
click at [852, 258] on button "Dot" at bounding box center [850, 254] width 7 height 7
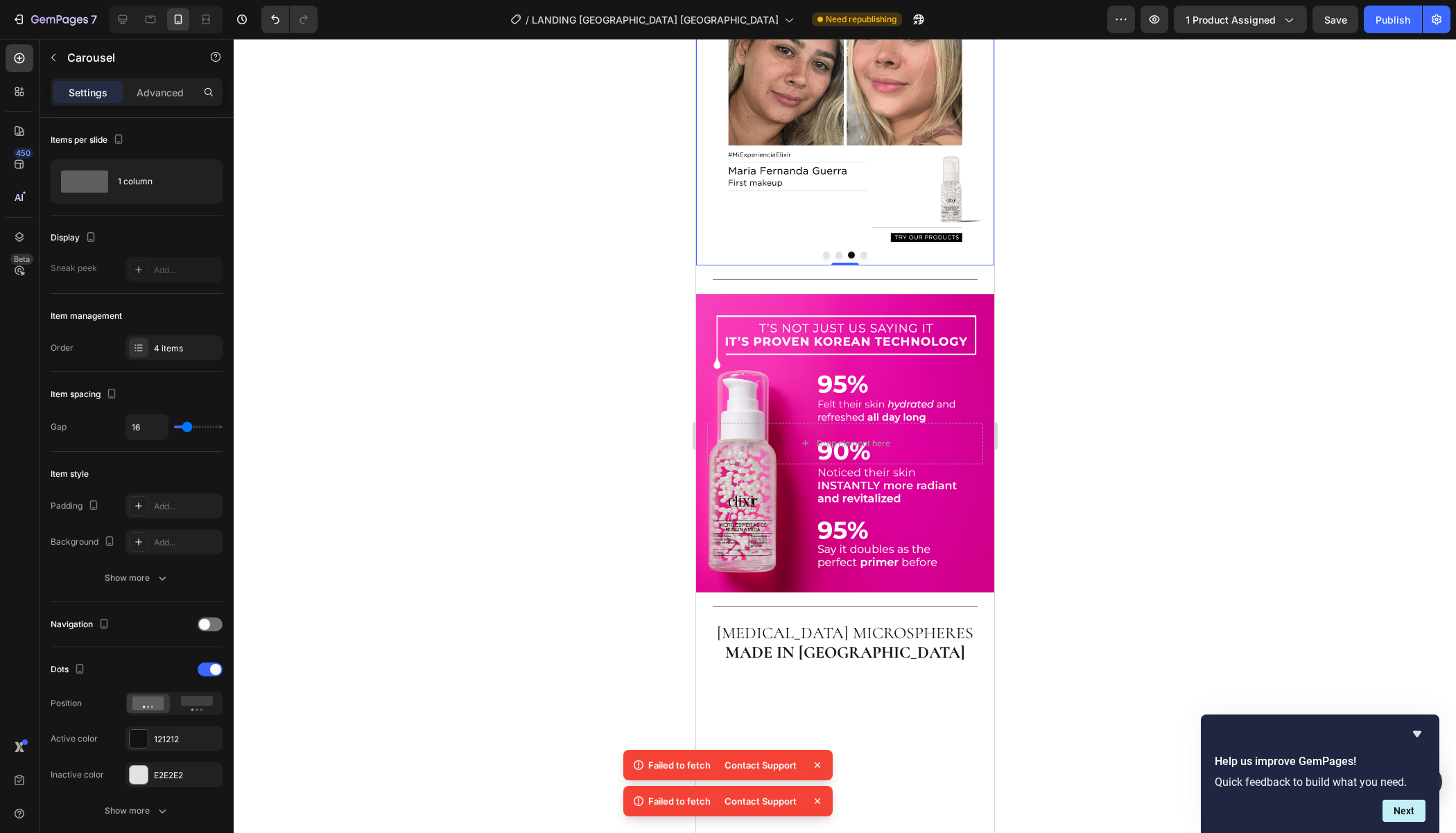
click at [860, 258] on button "Dot" at bounding box center [863, 254] width 7 height 7
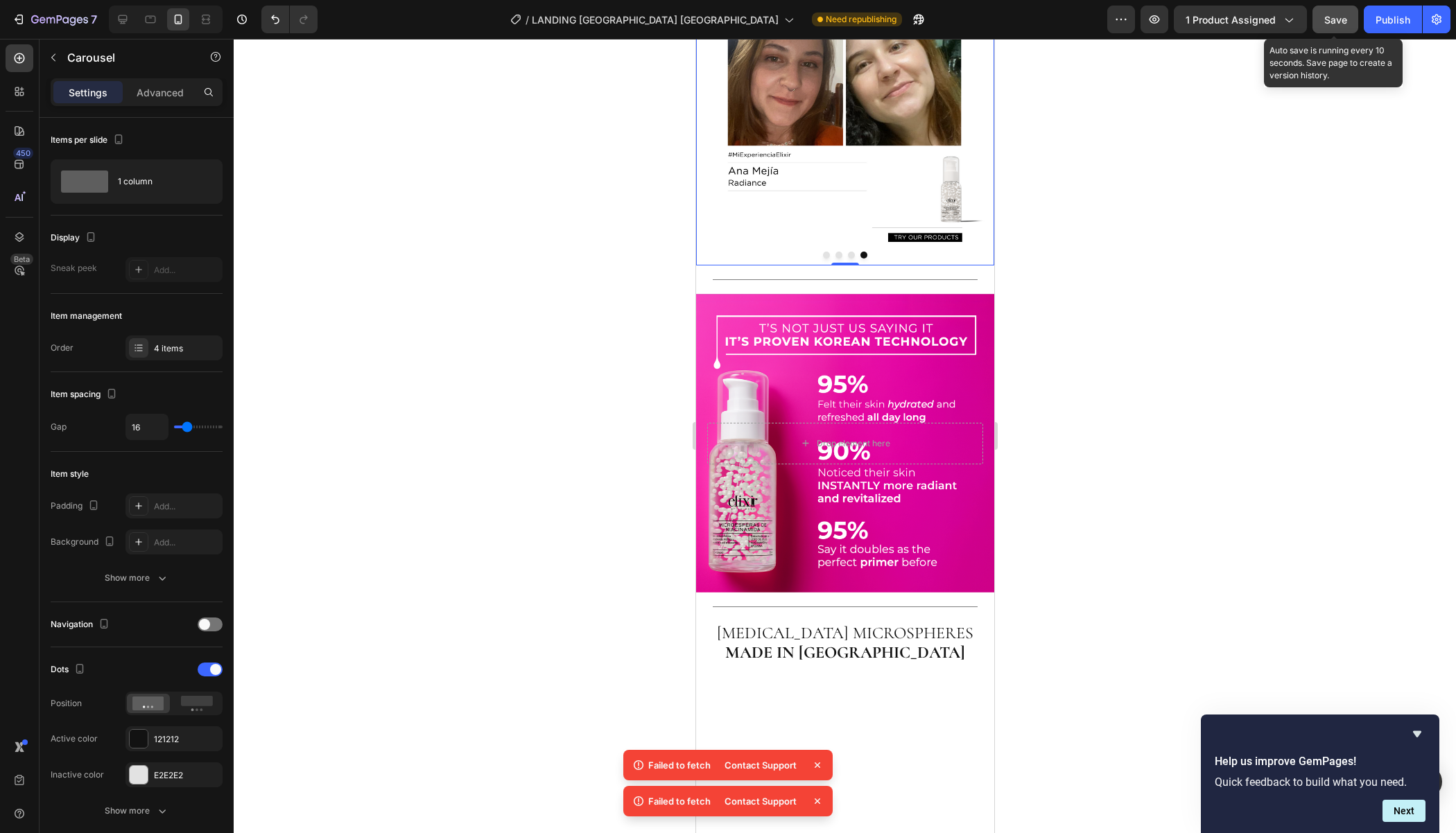
click at [1330, 8] on button "Save" at bounding box center [1336, 19] width 46 height 28
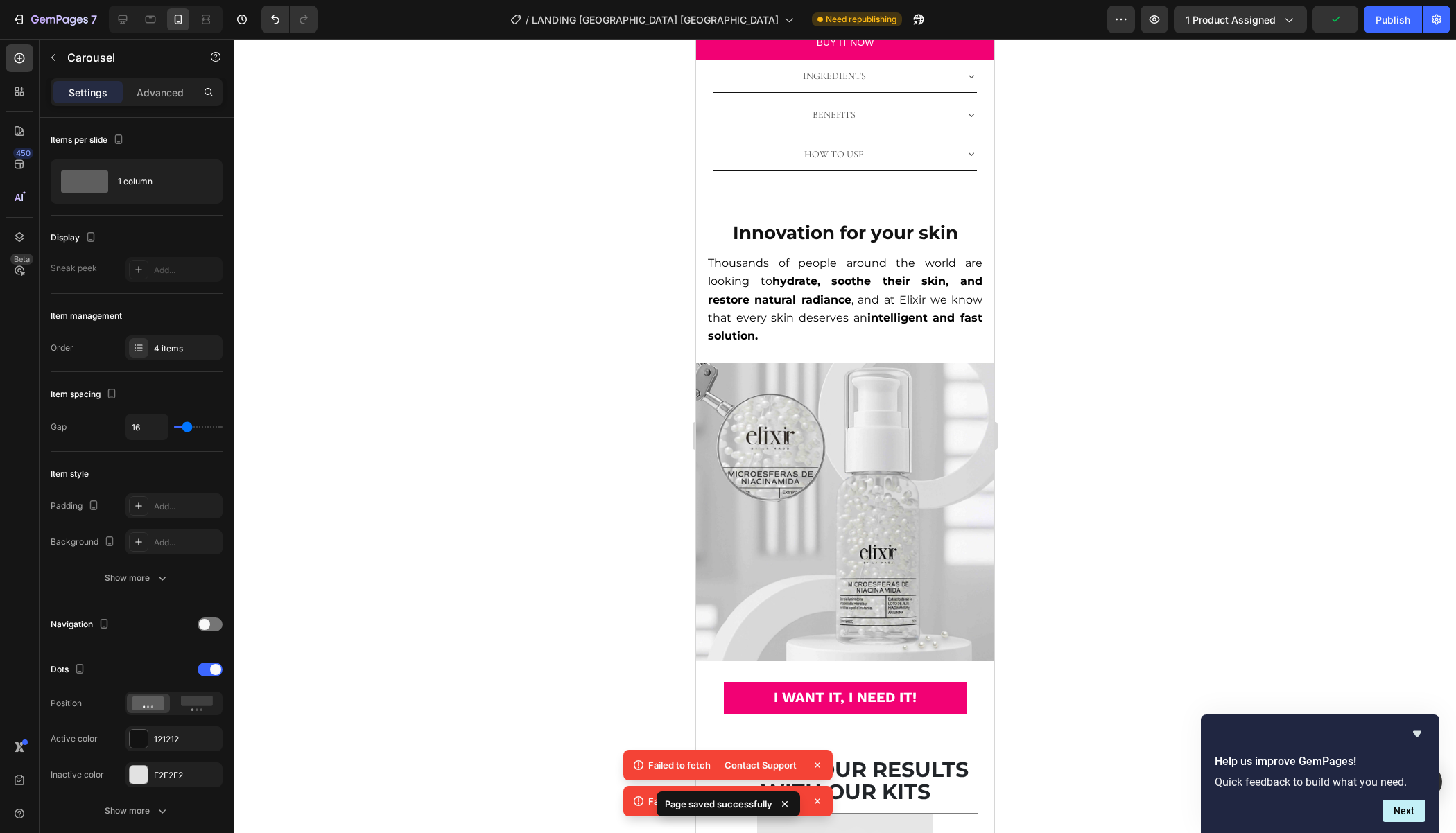
scroll to position [1722, 0]
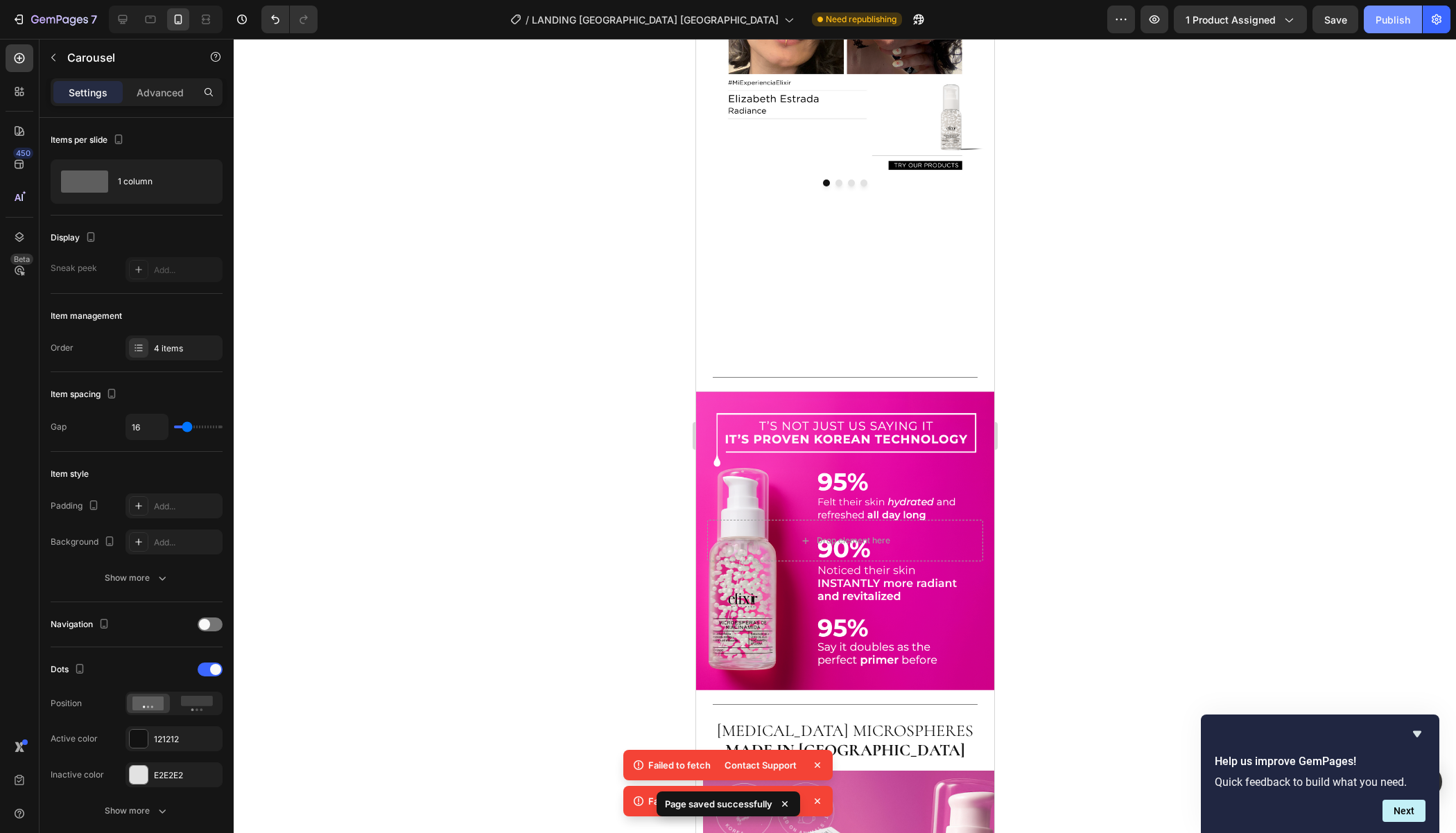
click at [1399, 18] on div "Publish" at bounding box center [1392, 19] width 35 height 14
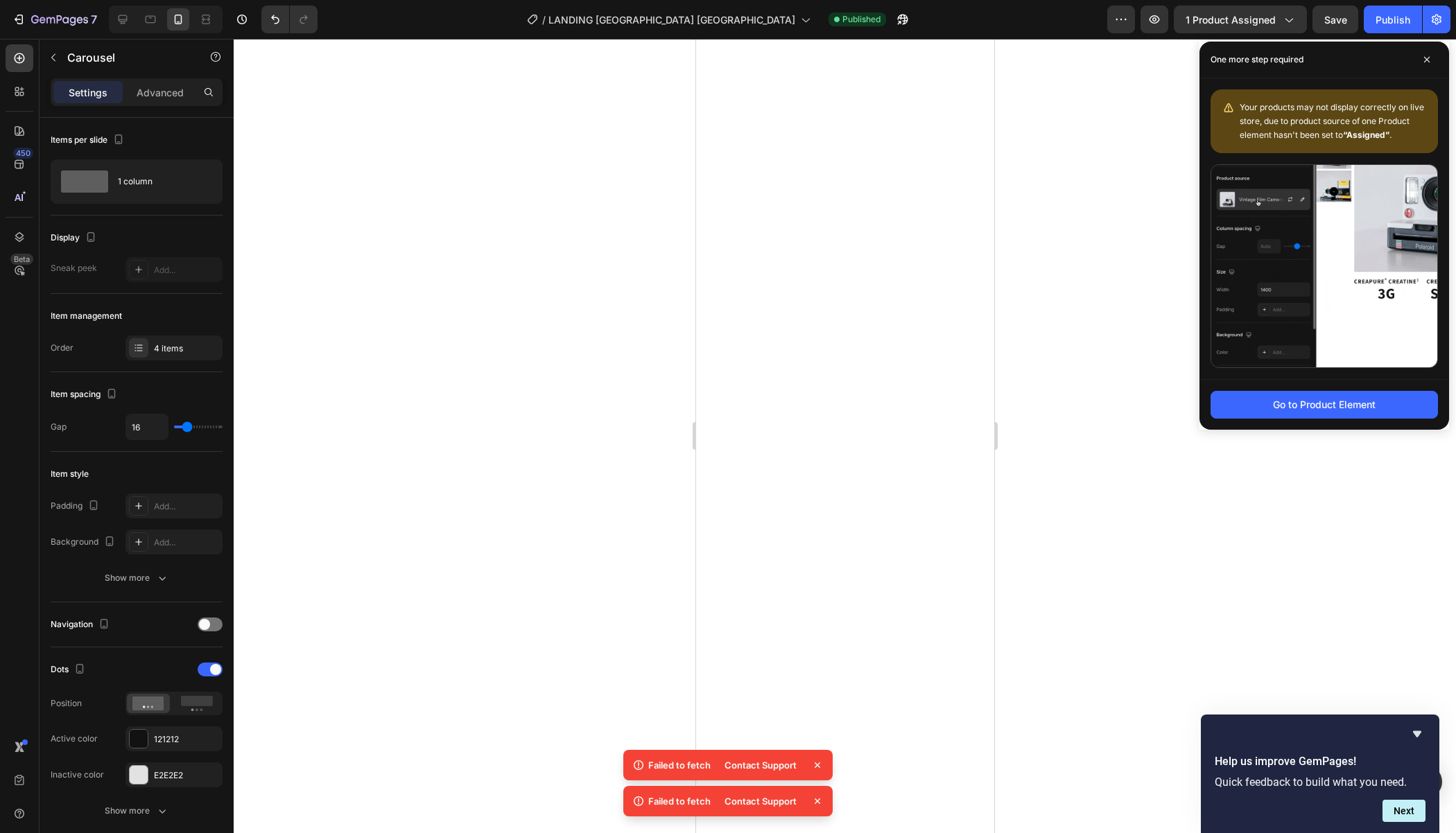
scroll to position [0, 0]
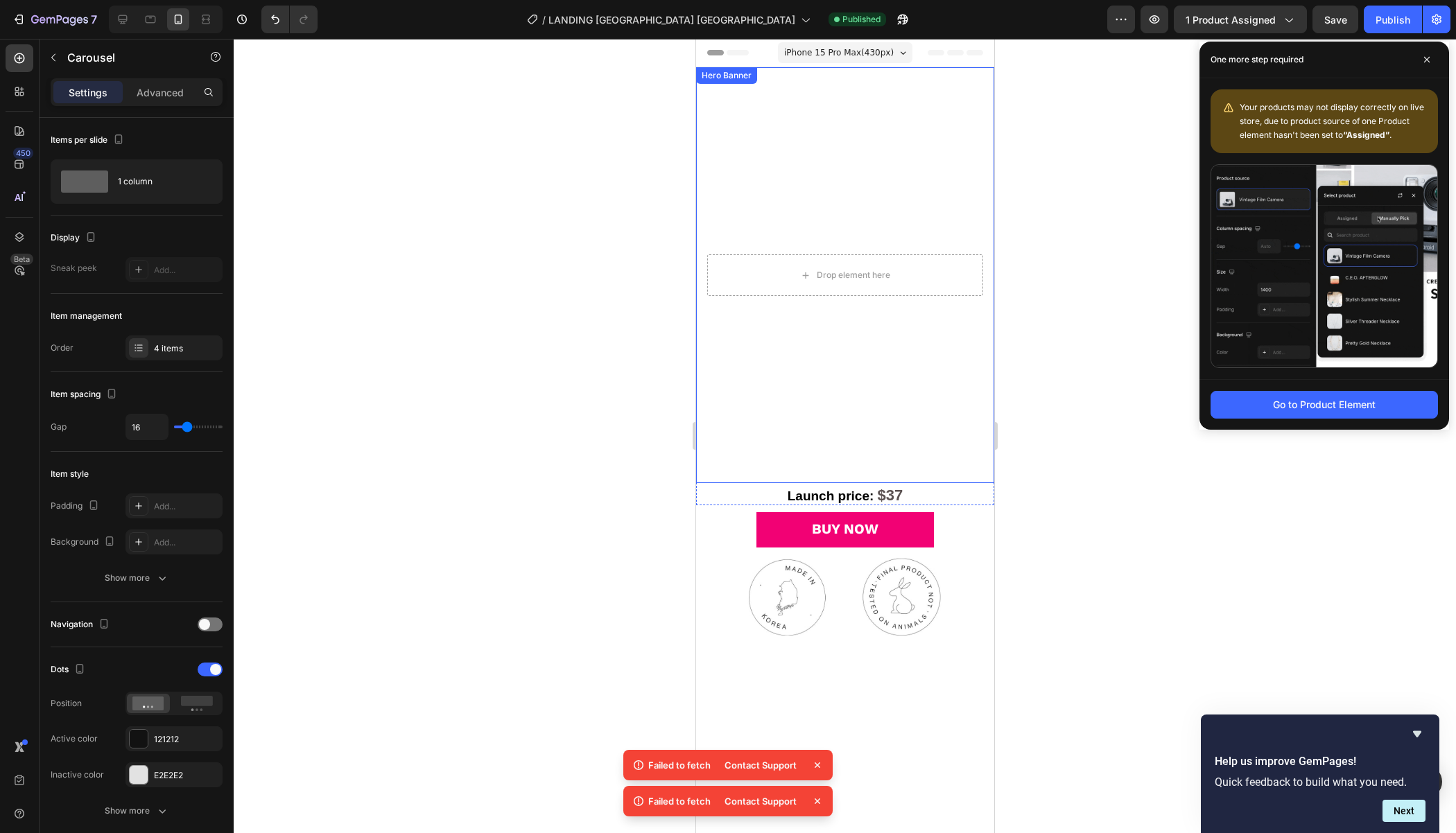
click at [816, 187] on div "Background Image" at bounding box center [845, 275] width 299 height 416
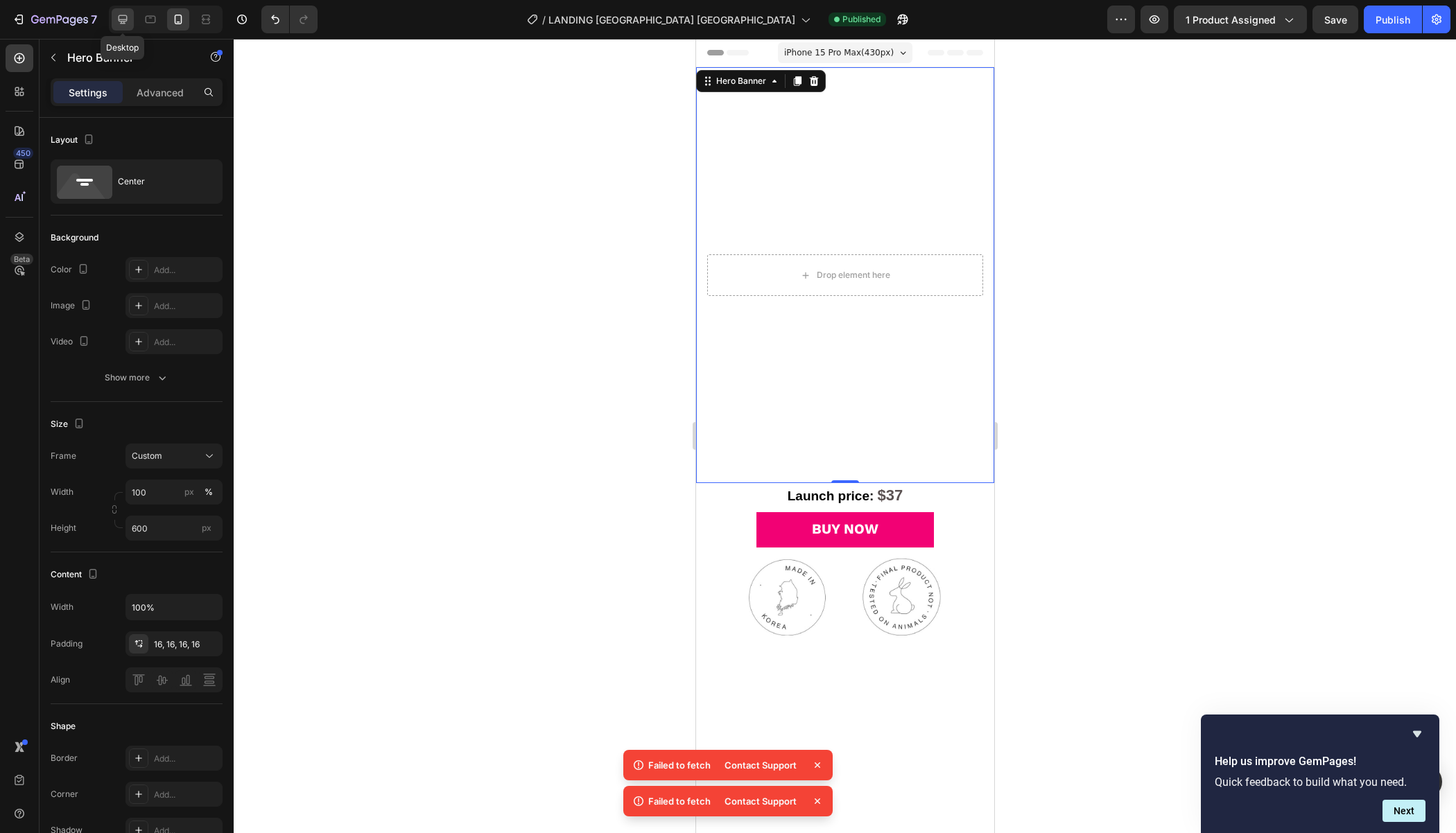
click at [127, 16] on icon at bounding box center [122, 19] width 13 height 13
type input "1200"
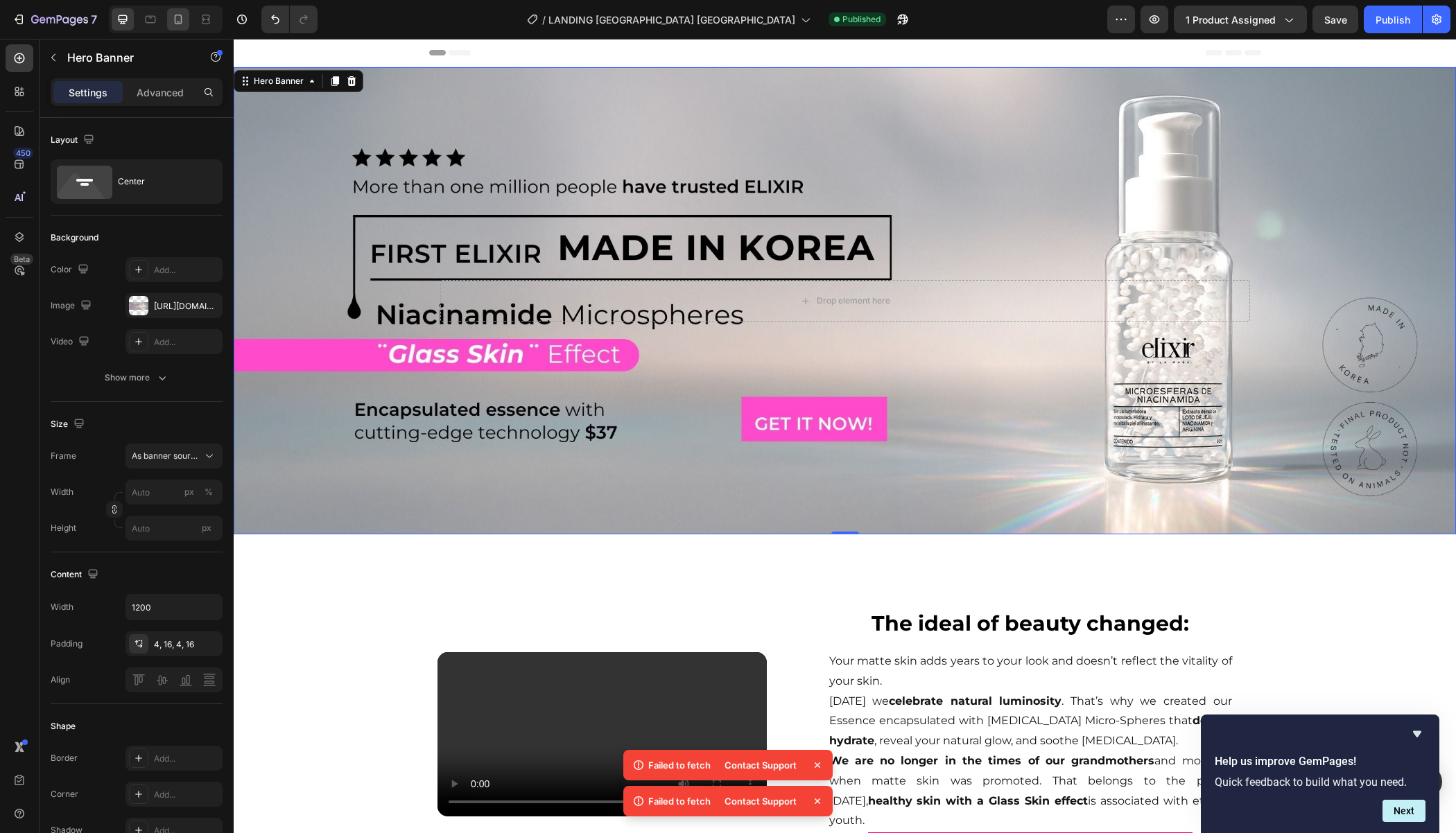
click at [174, 29] on div at bounding box center [177, 19] width 22 height 22
type input "100"
type input "600"
type input "100%"
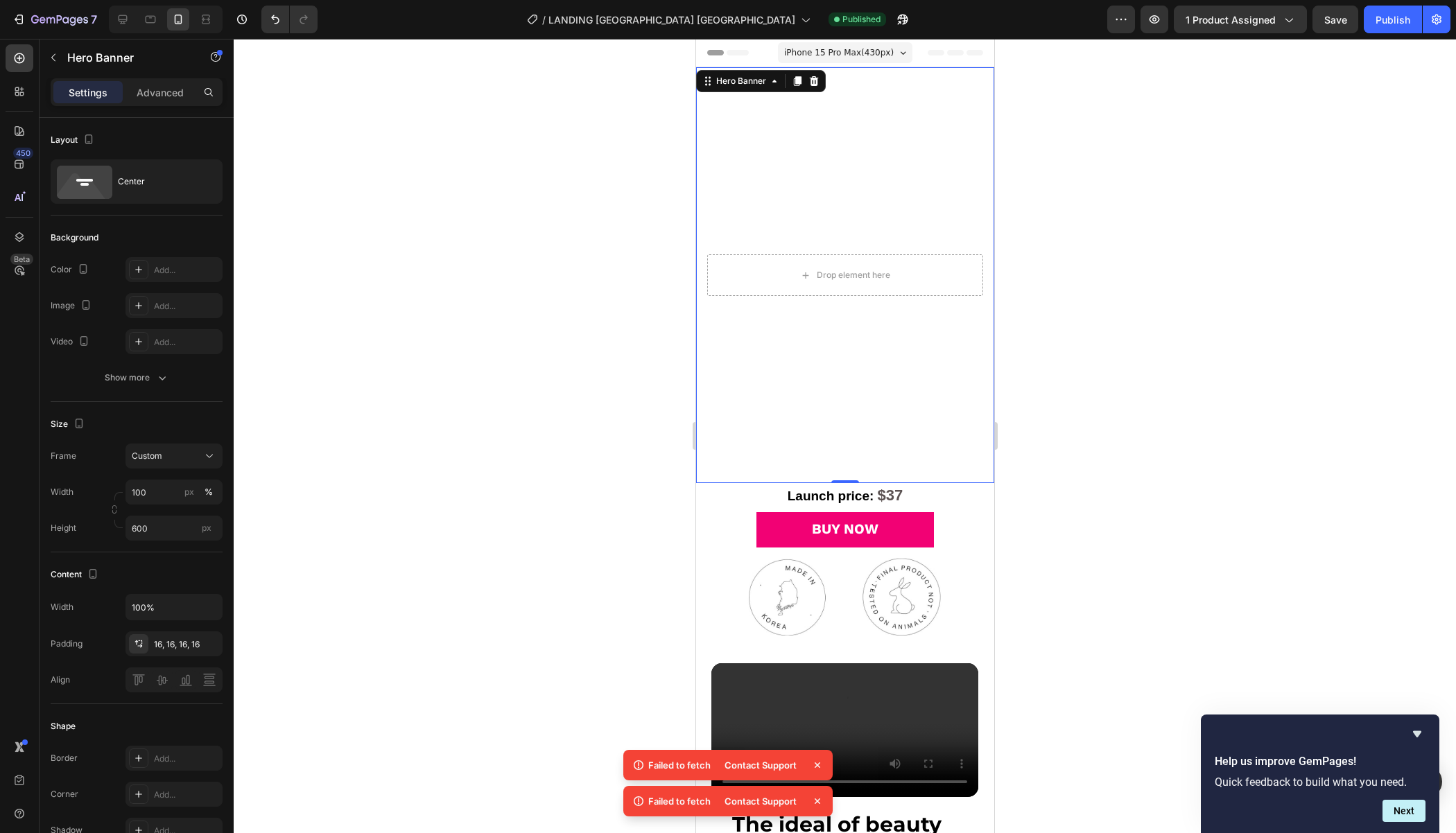
click at [783, 158] on div "Background Image" at bounding box center [845, 275] width 299 height 416
click at [120, 19] on icon at bounding box center [122, 19] width 9 height 9
type input "1200"
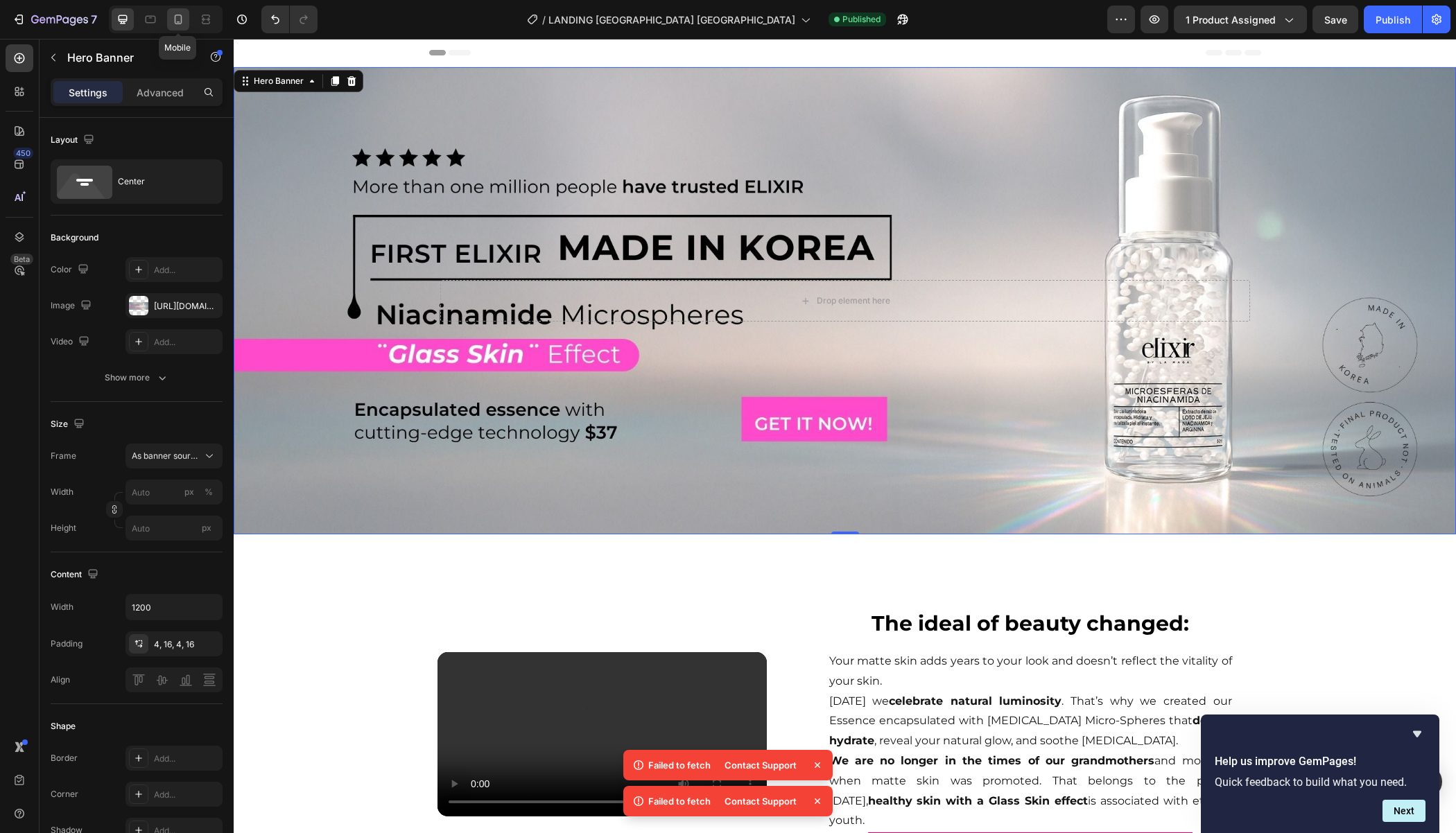
click at [177, 22] on icon at bounding box center [179, 21] width 4 height 1
type input "100"
type input "600"
type input "100%"
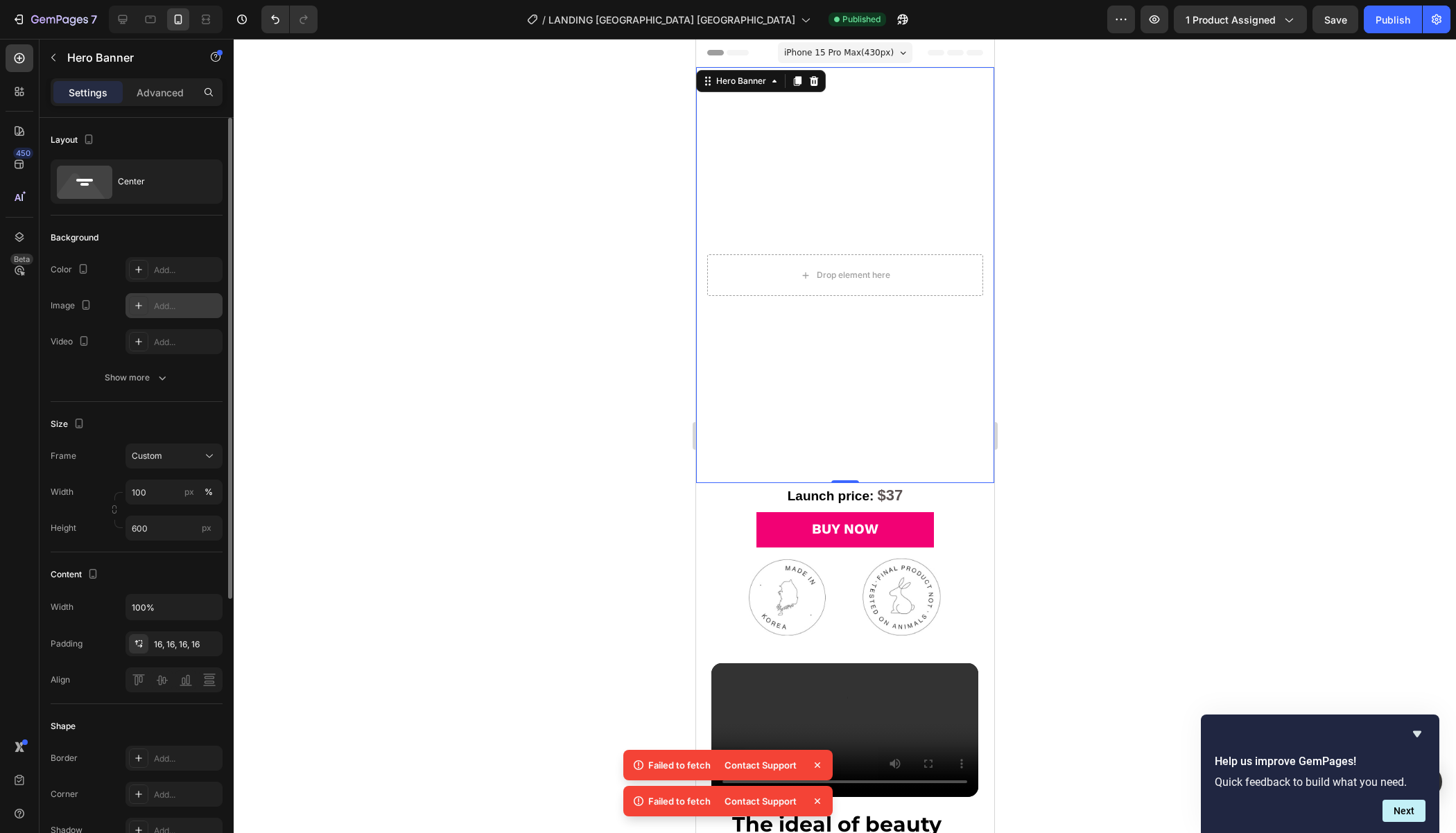
click at [181, 300] on div "Add..." at bounding box center [187, 306] width 65 height 13
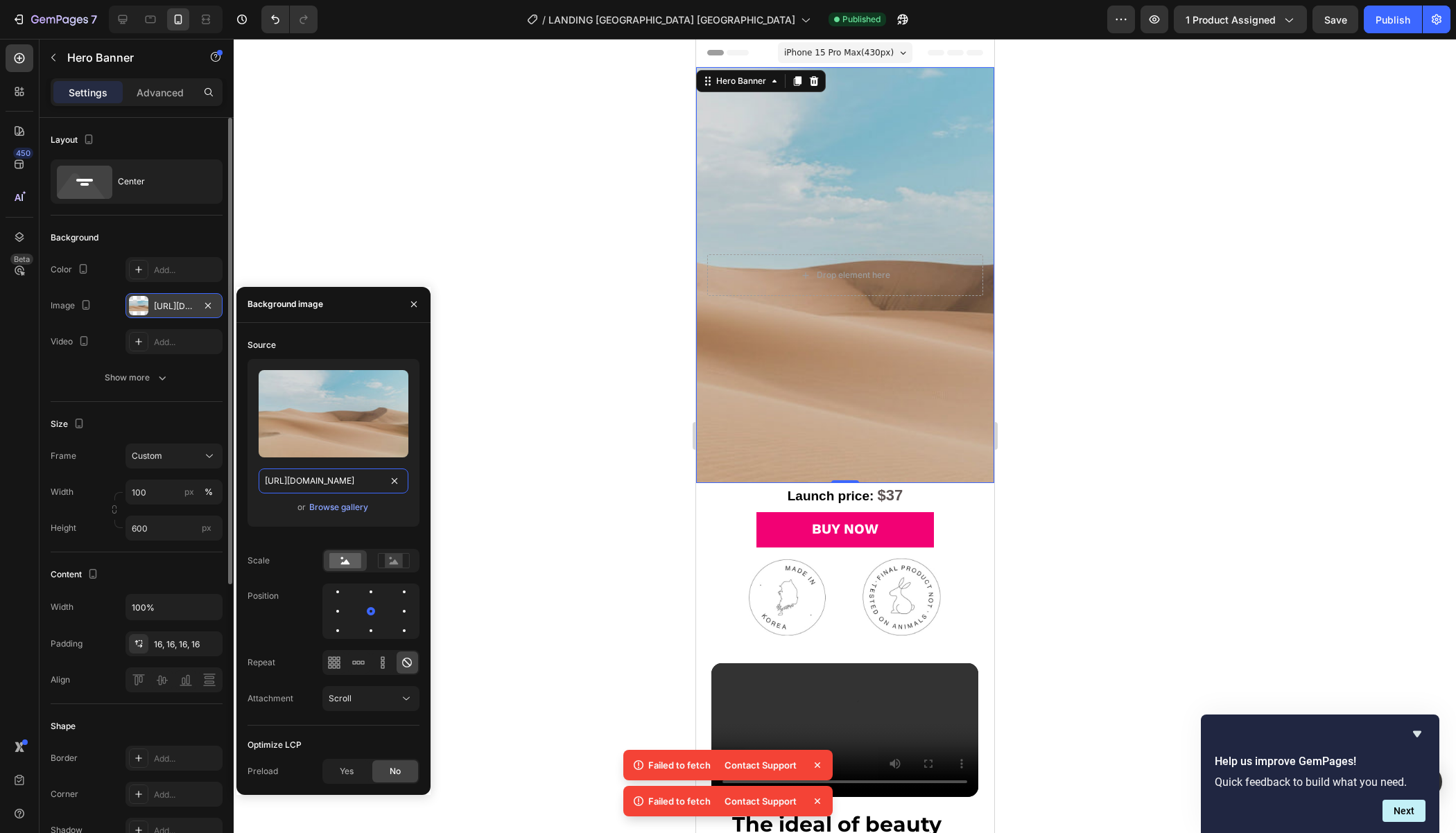
click at [369, 472] on input "[URL][DOMAIN_NAME]" at bounding box center [332, 482] width 149 height 25
paste input "0760/8398/6754/files/1recurso-3_optimized.png?v=1758897323"
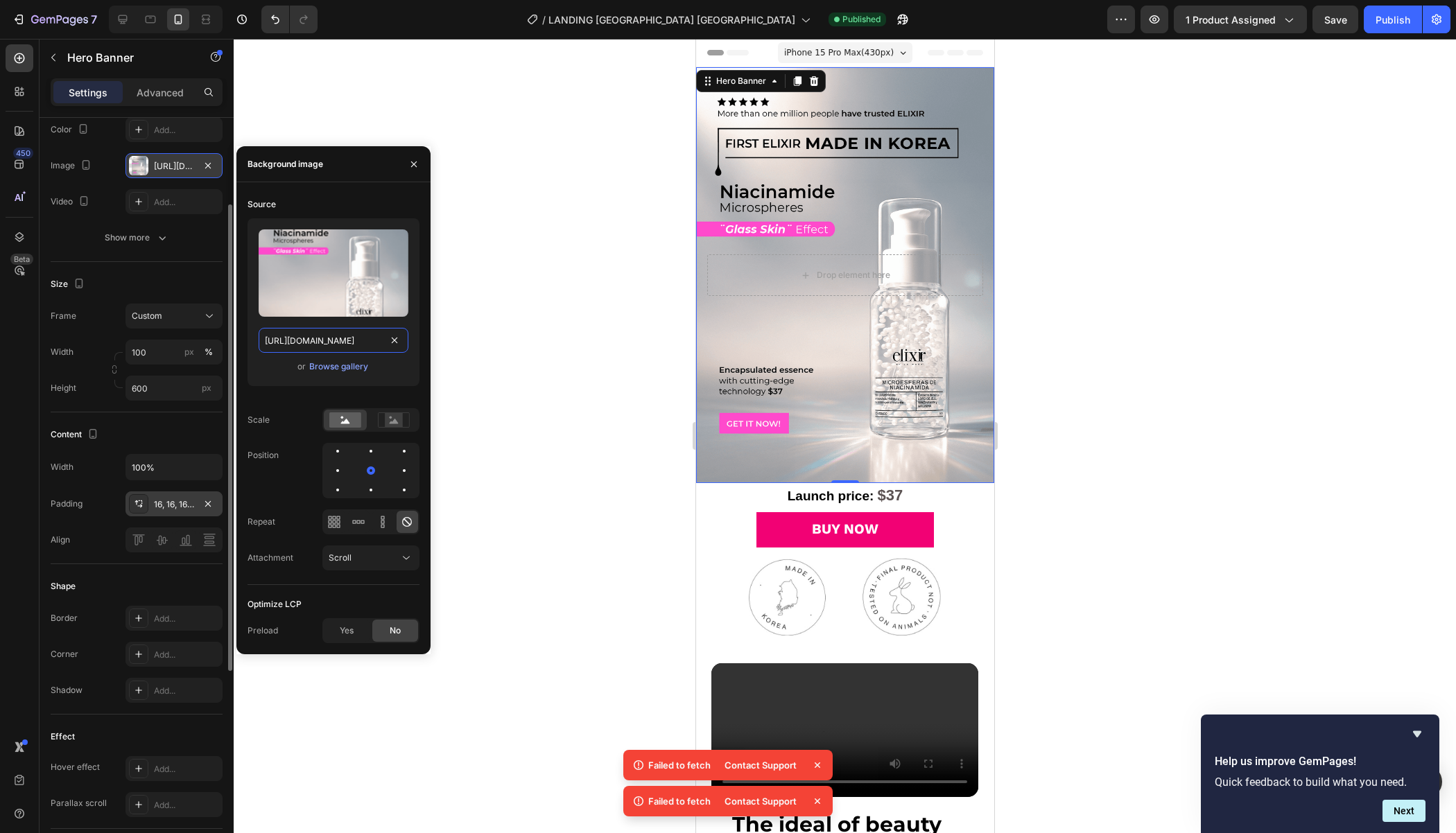
scroll to position [140, 0]
type input "[URL][DOMAIN_NAME]"
click at [53, 250] on div "Background The changes might be hidden by the video. Color Add... Image [URL][D…" at bounding box center [137, 169] width 172 height 187
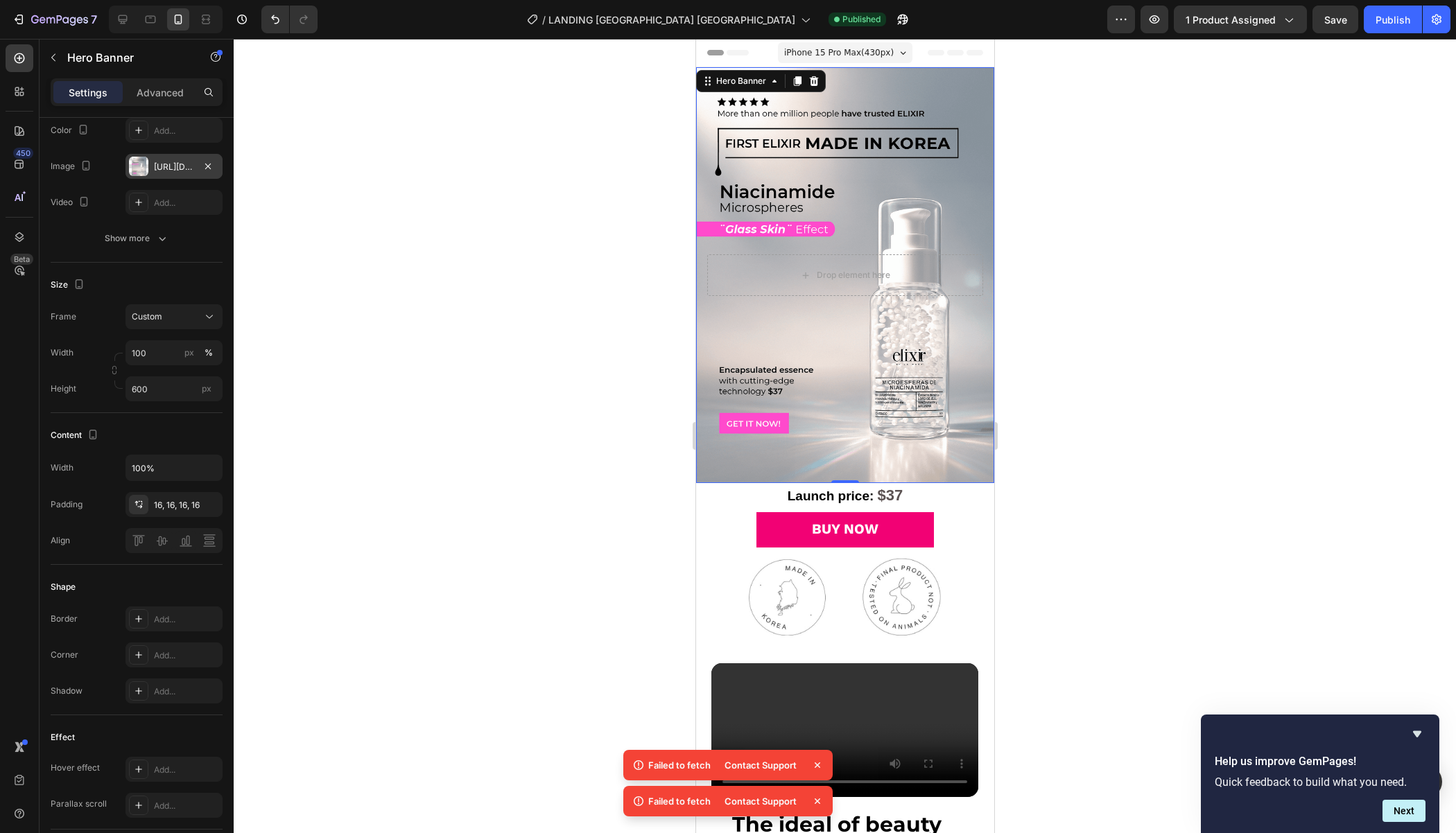
scroll to position [466, 0]
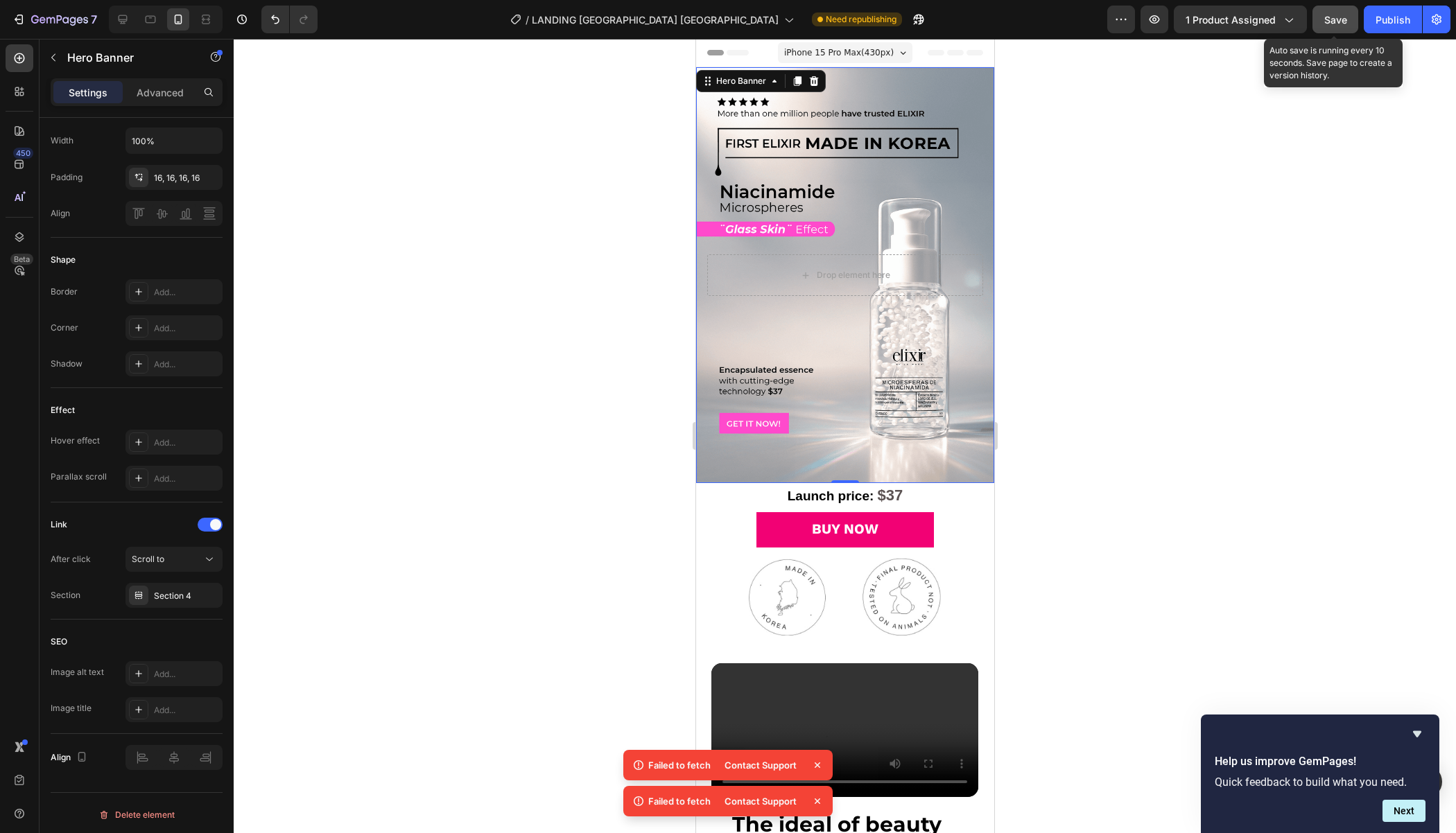
click at [1350, 28] on button "Save" at bounding box center [1336, 19] width 46 height 28
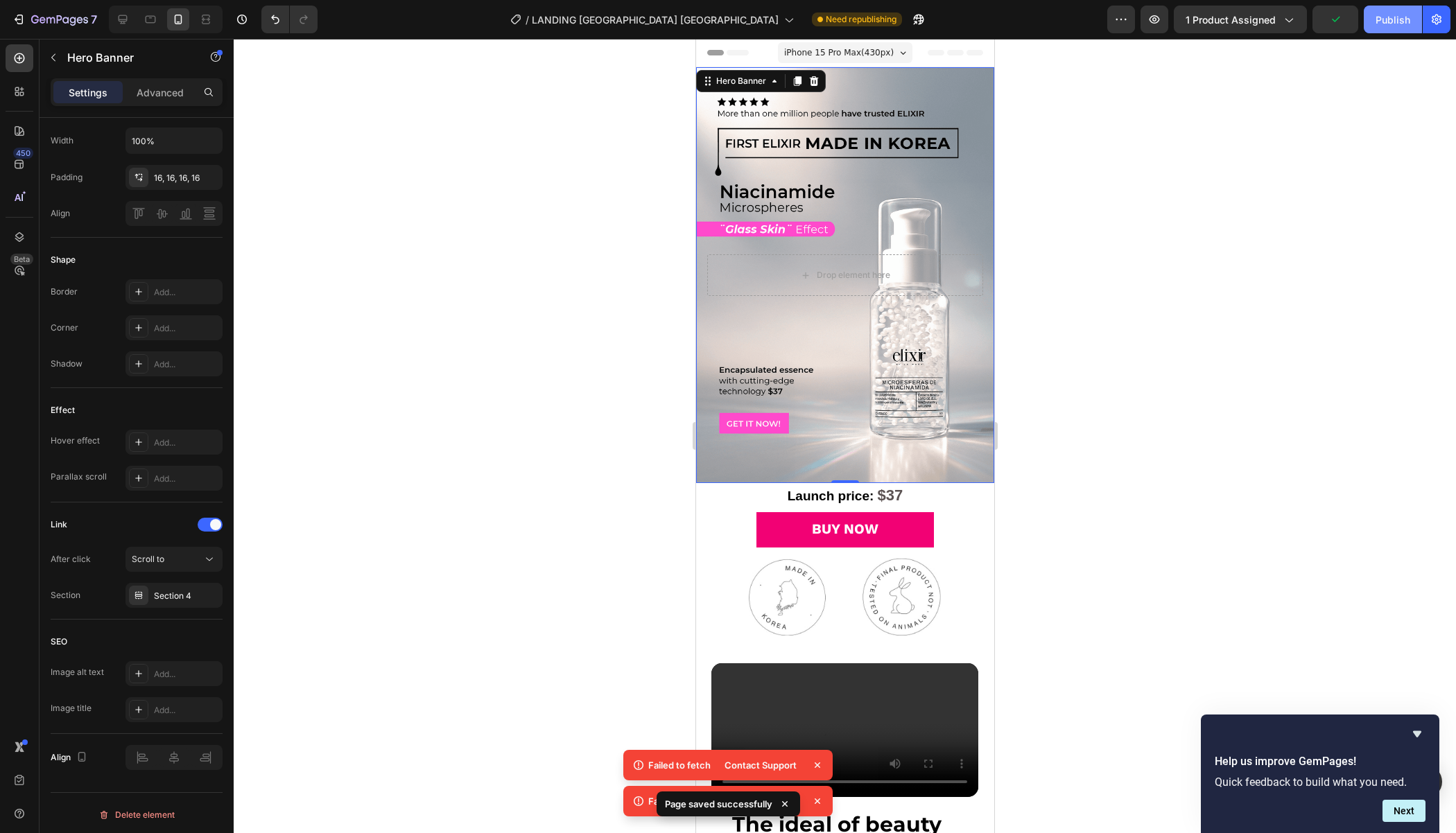
click at [1385, 26] on button "Publish" at bounding box center [1392, 19] width 58 height 28
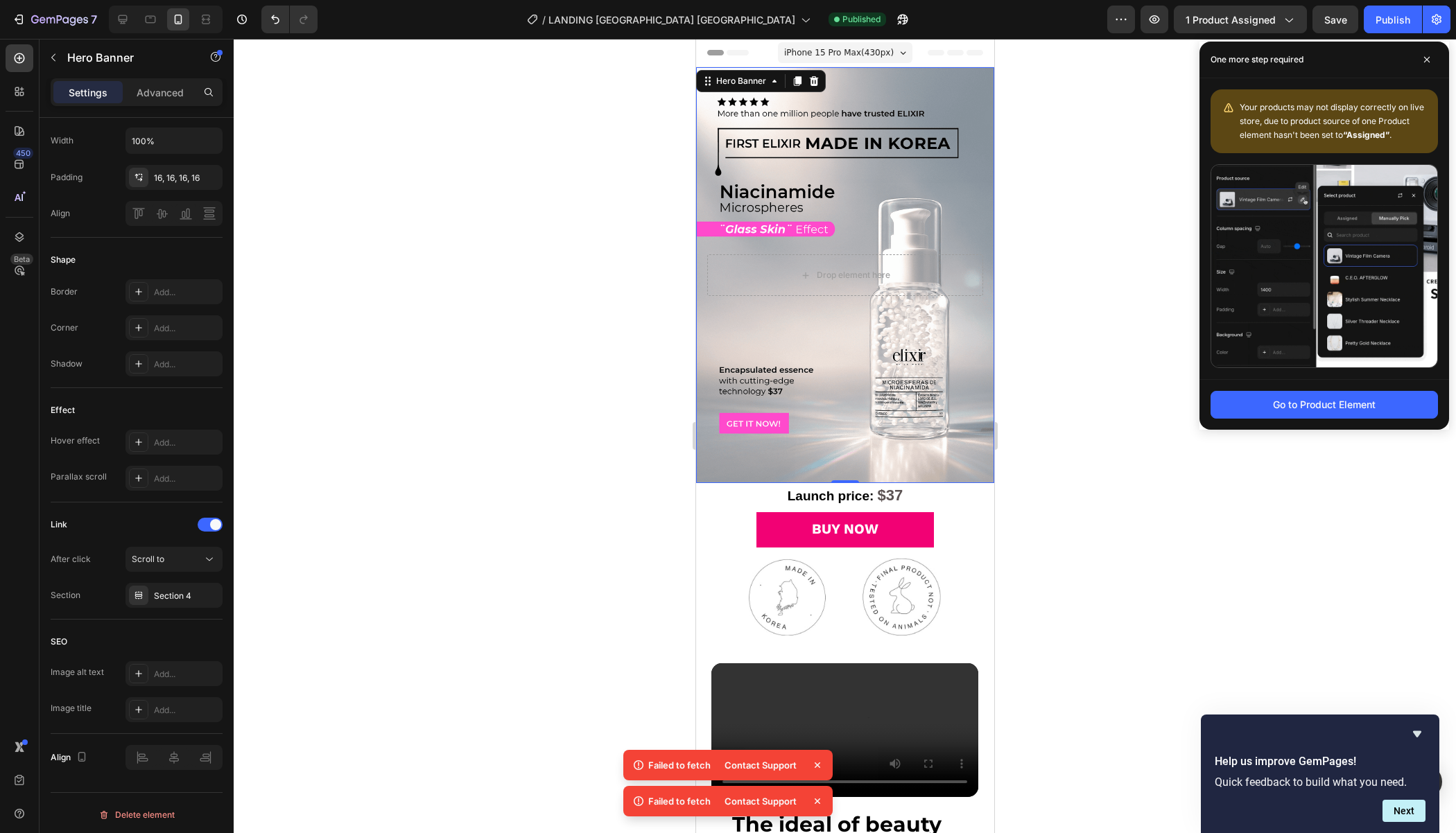
click at [947, 50] on icon at bounding box center [954, 53] width 56 height 6
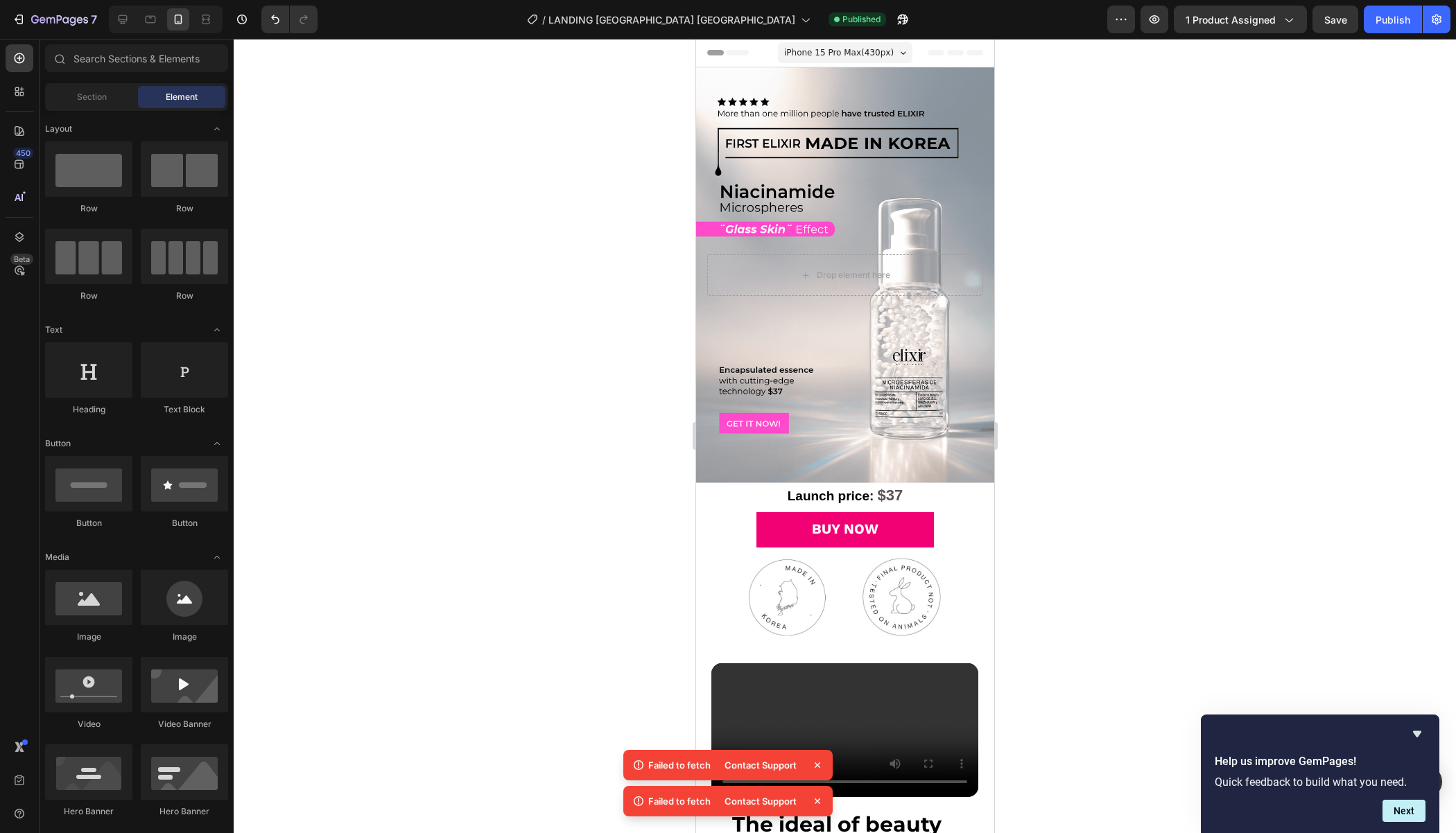
click at [923, 53] on div "Header" at bounding box center [845, 52] width 275 height 28
click at [920, 53] on div "Header" at bounding box center [845, 52] width 275 height 28
click at [915, 55] on div "Header" at bounding box center [845, 52] width 275 height 28
click at [724, 59] on span "Header" at bounding box center [737, 53] width 31 height 13
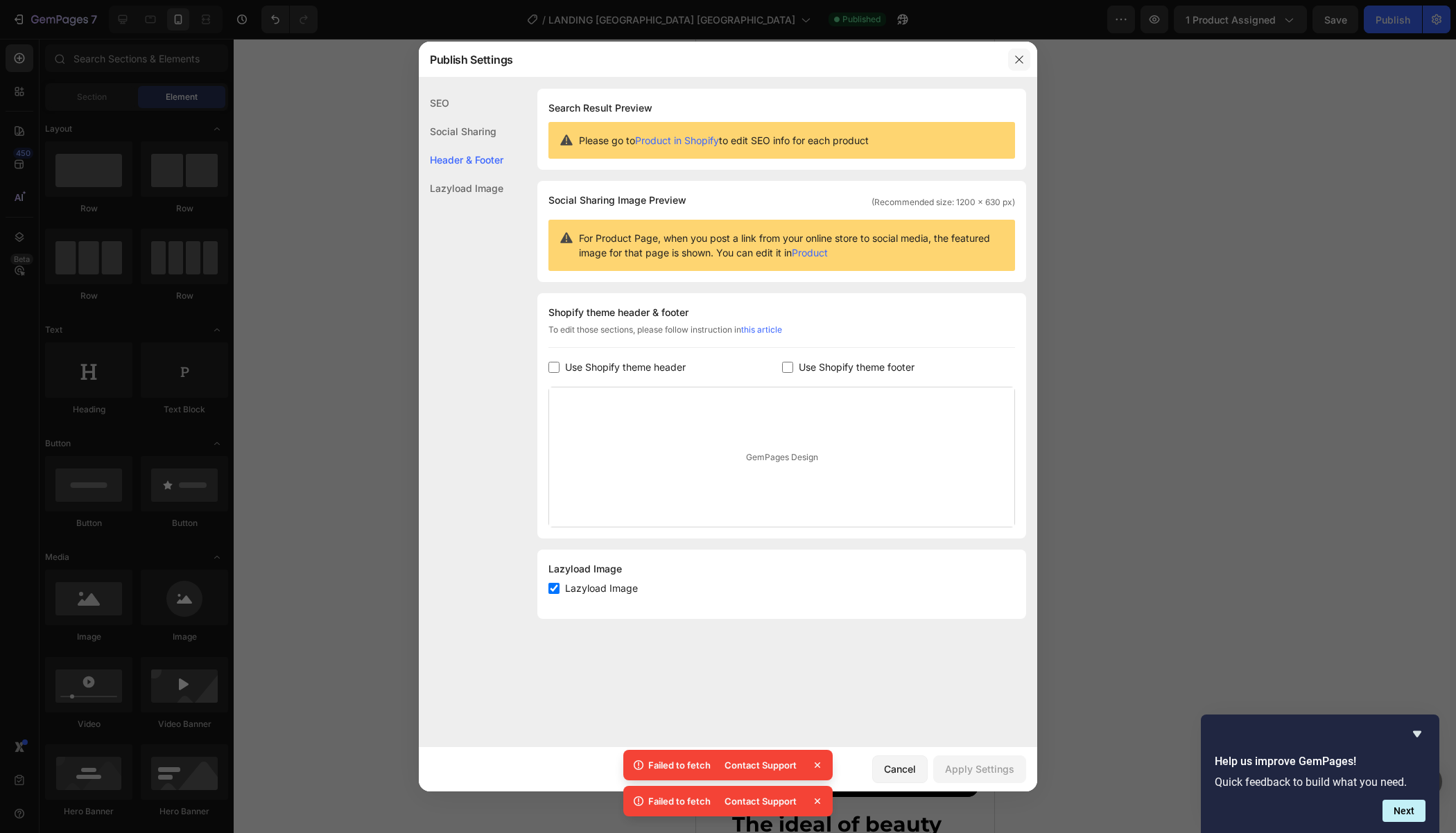
click at [1010, 56] on button "button" at bounding box center [1019, 59] width 22 height 22
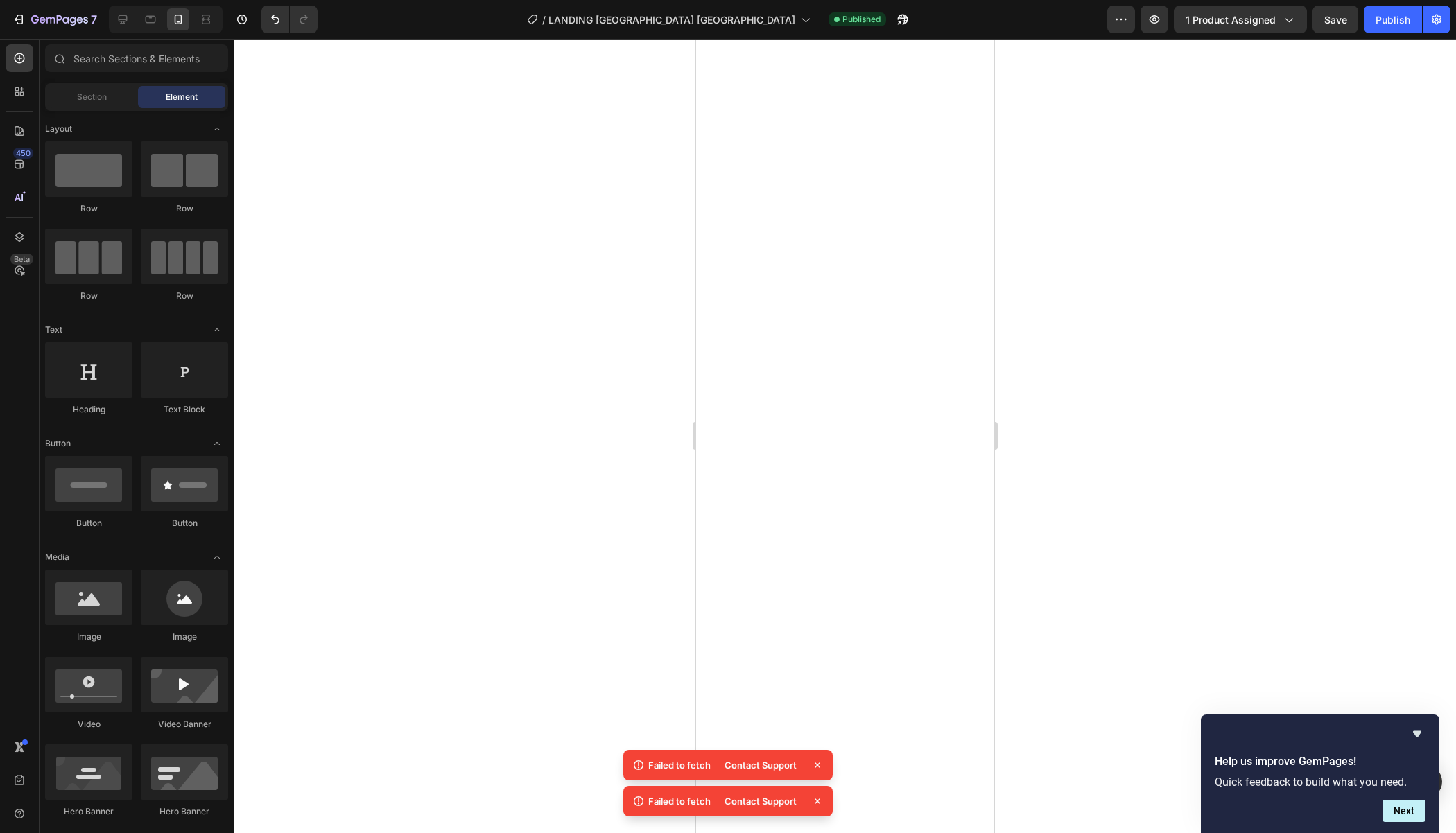
scroll to position [0, 0]
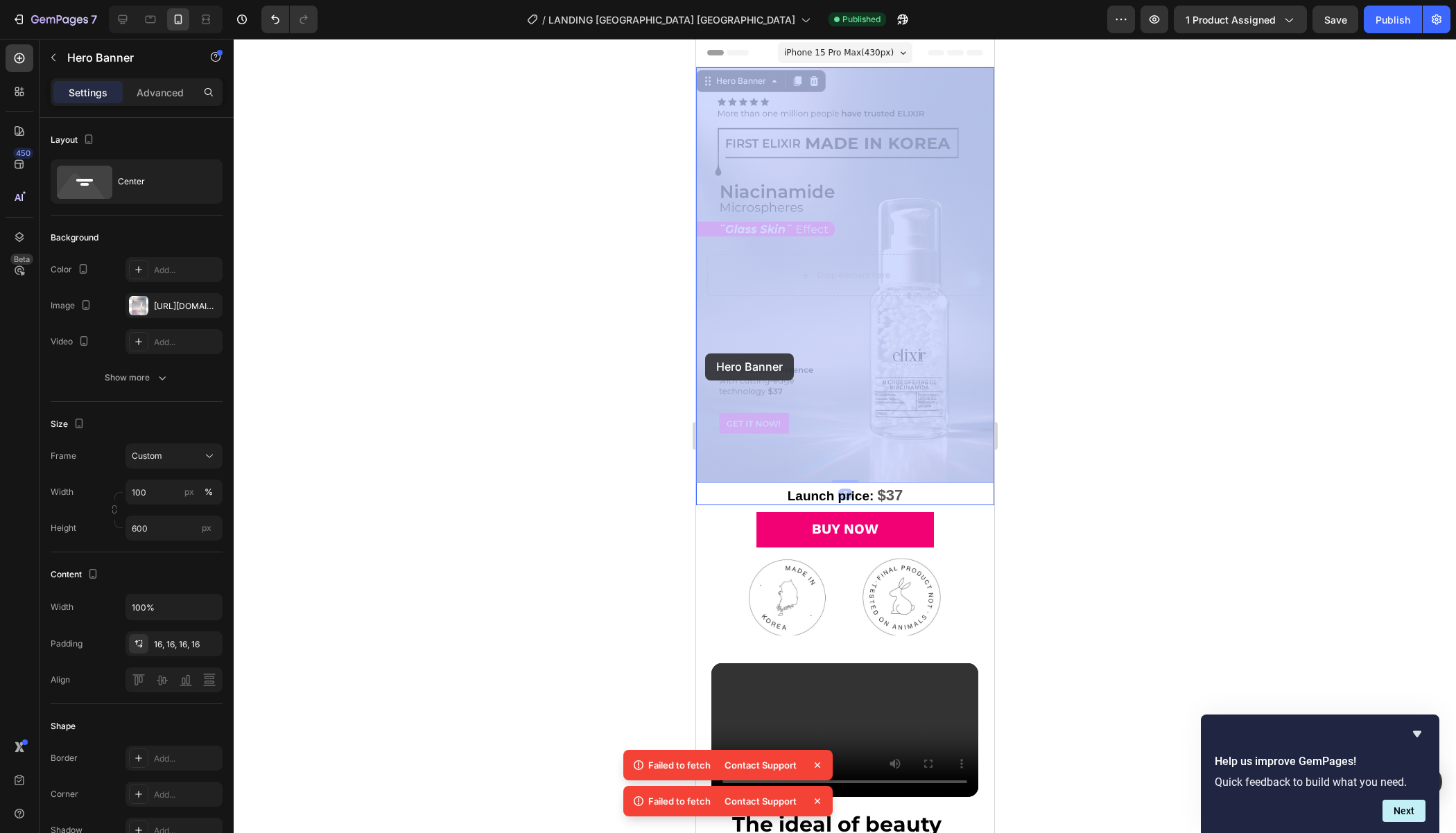
drag, startPoint x: 917, startPoint y: 355, endPoint x: 709, endPoint y: 352, distance: 208.0
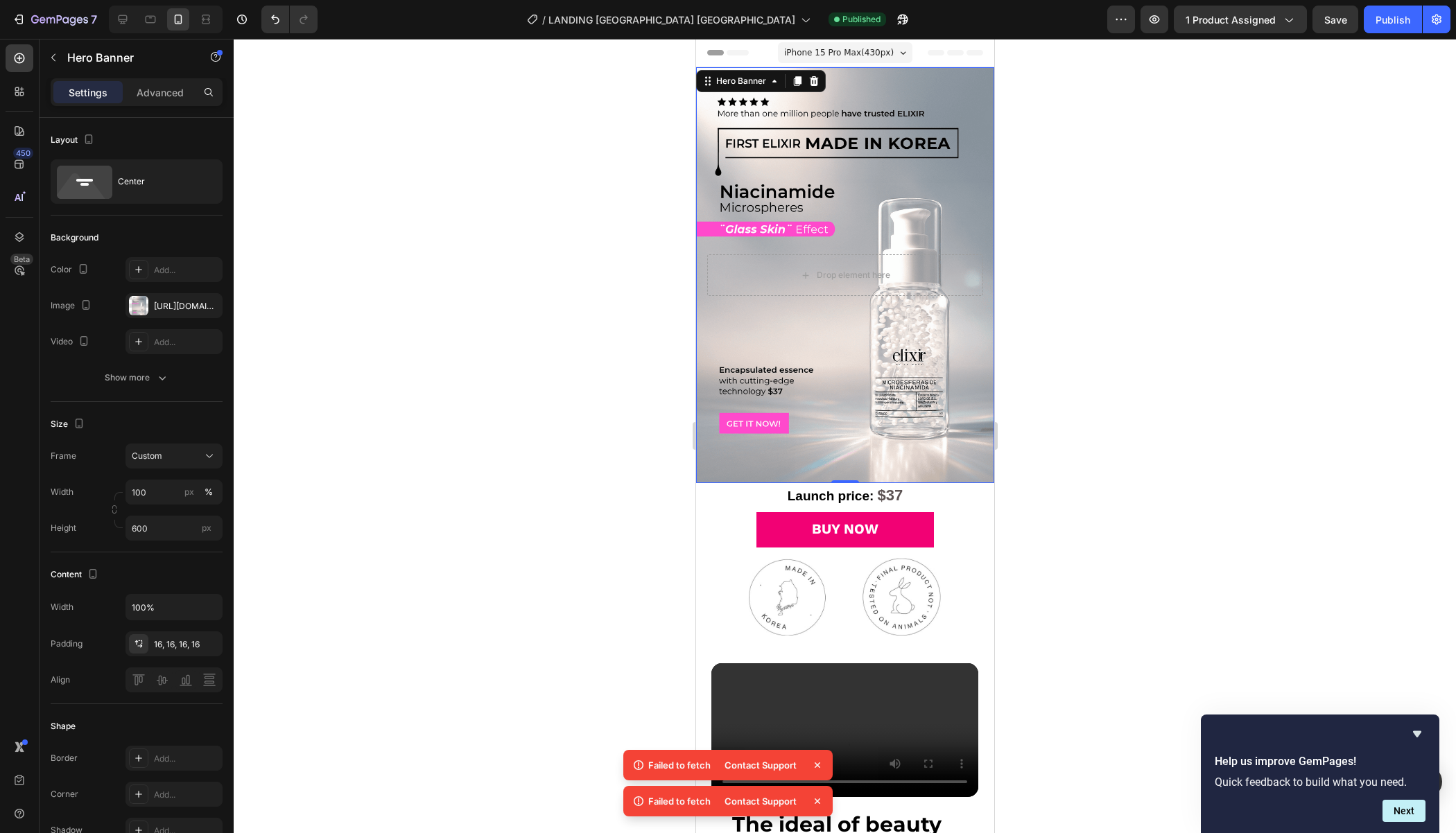
click at [810, 765] on icon at bounding box center [817, 766] width 13 height 13
click at [822, 800] on icon at bounding box center [817, 801] width 13 height 13
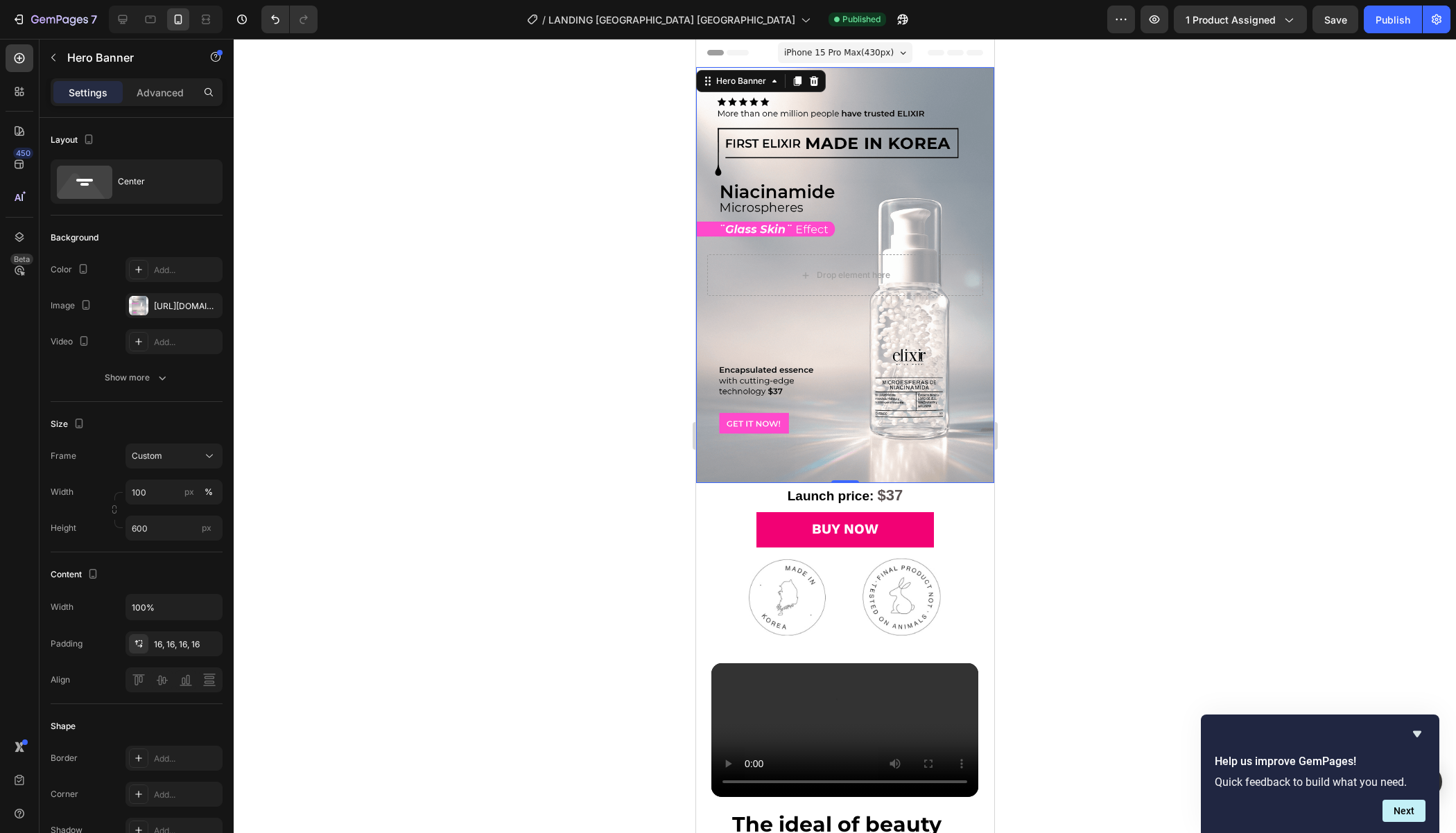
click at [855, 194] on div "Background Image" at bounding box center [845, 275] width 299 height 416
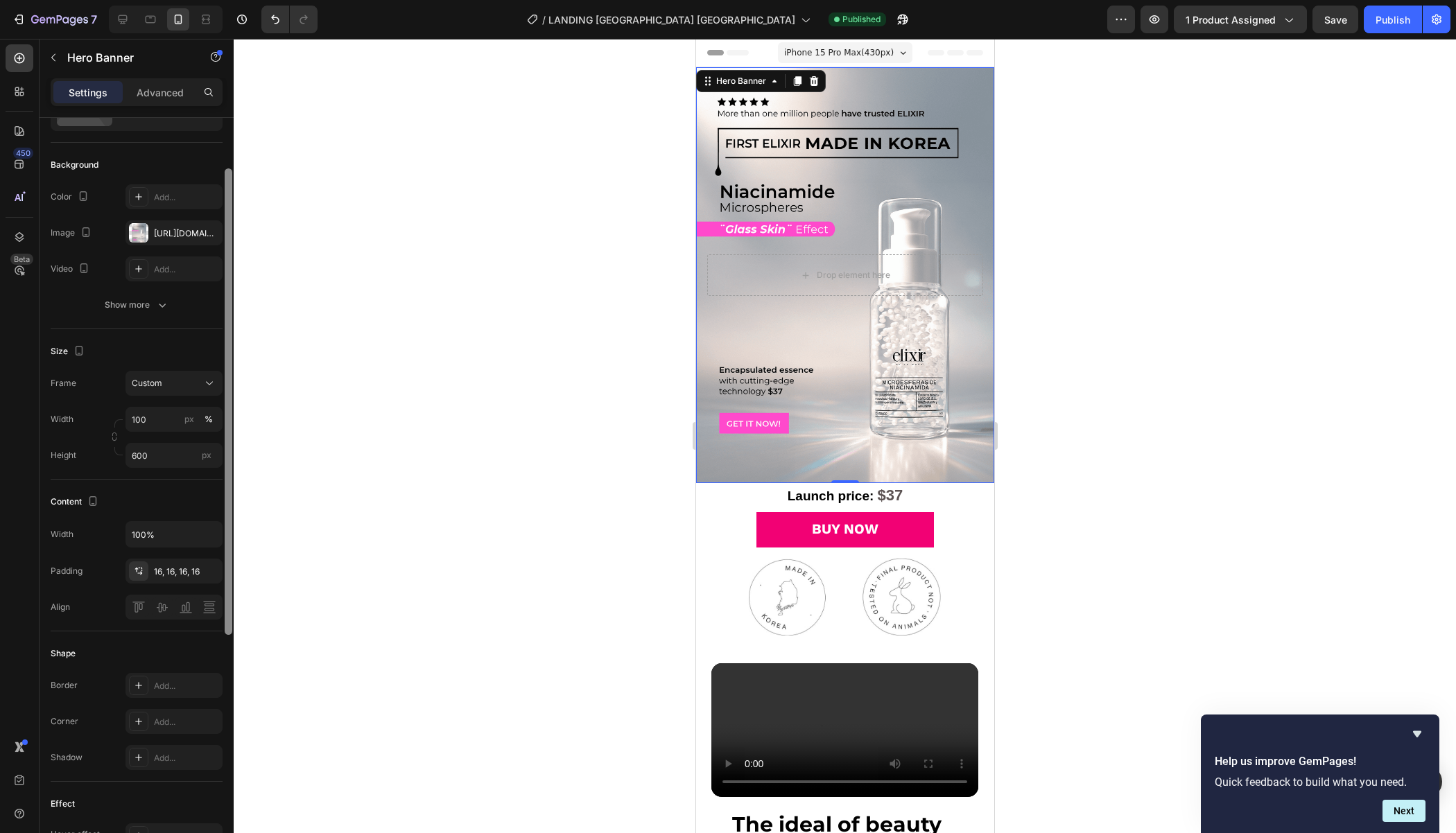
scroll to position [64, 0]
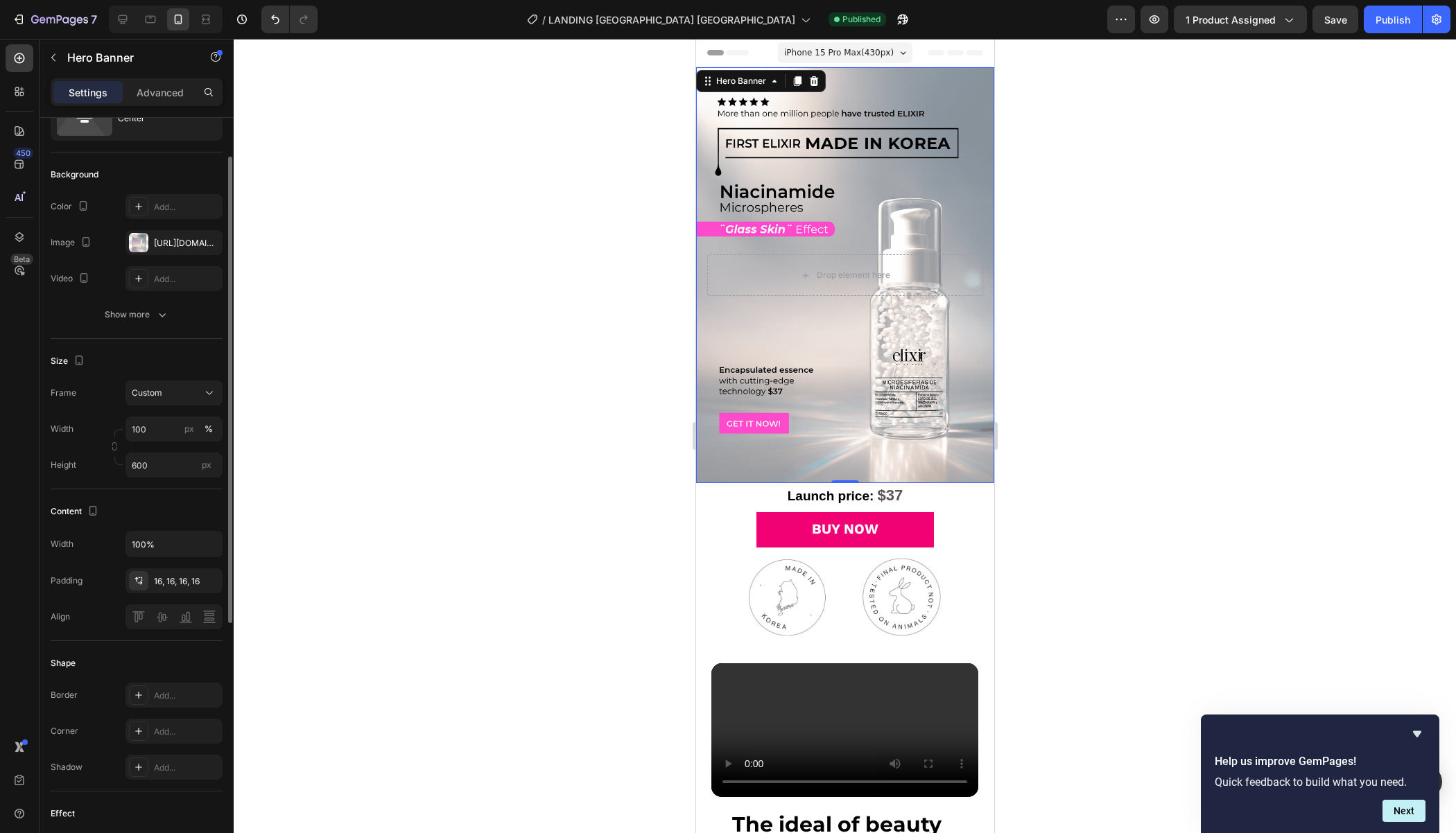
click at [171, 327] on div "Background The changes might be hidden by the video. Color Add... Image [URL][D…" at bounding box center [137, 246] width 172 height 187
click at [171, 323] on button "Show more" at bounding box center [137, 315] width 172 height 25
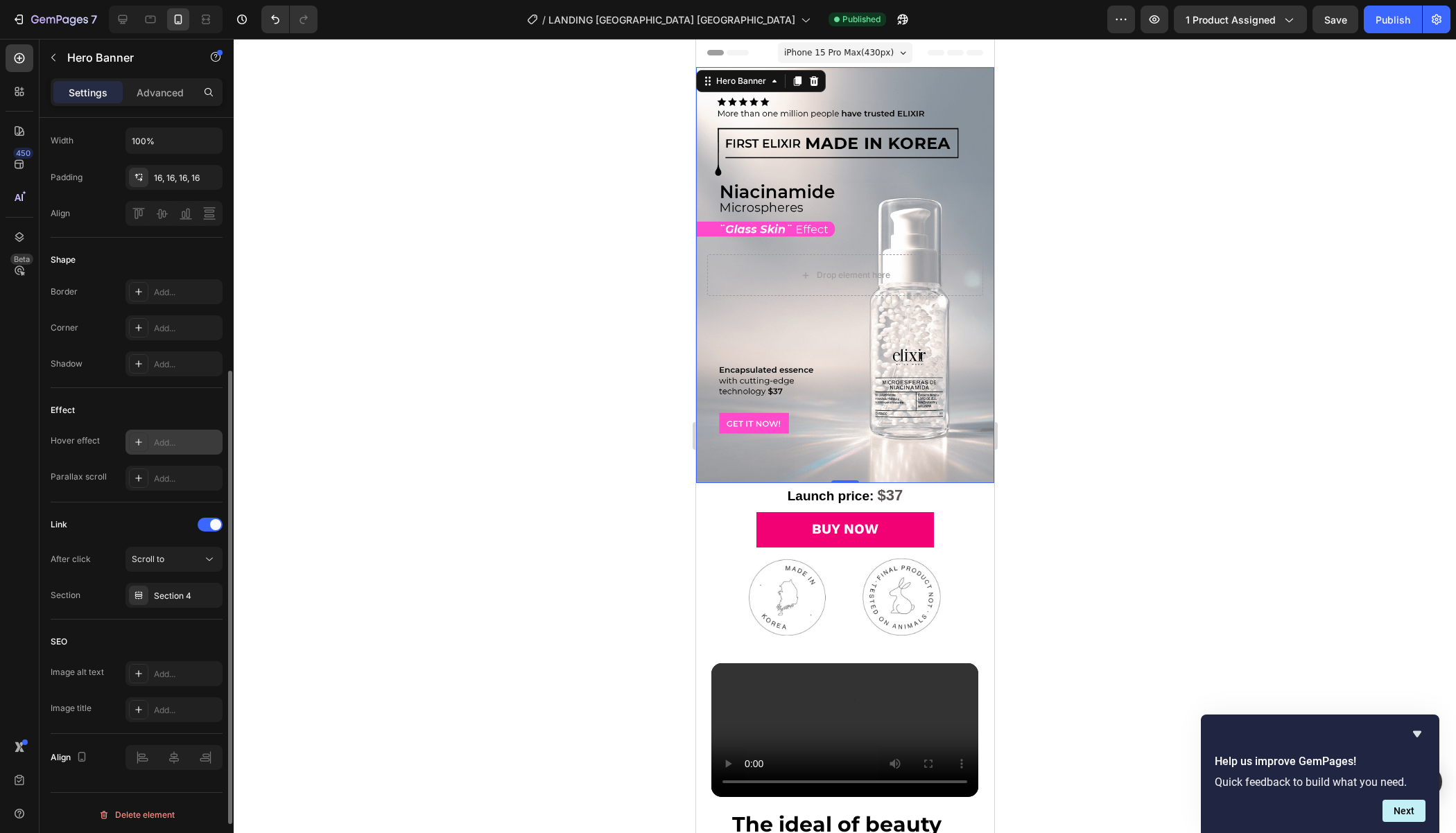
scroll to position [0, 0]
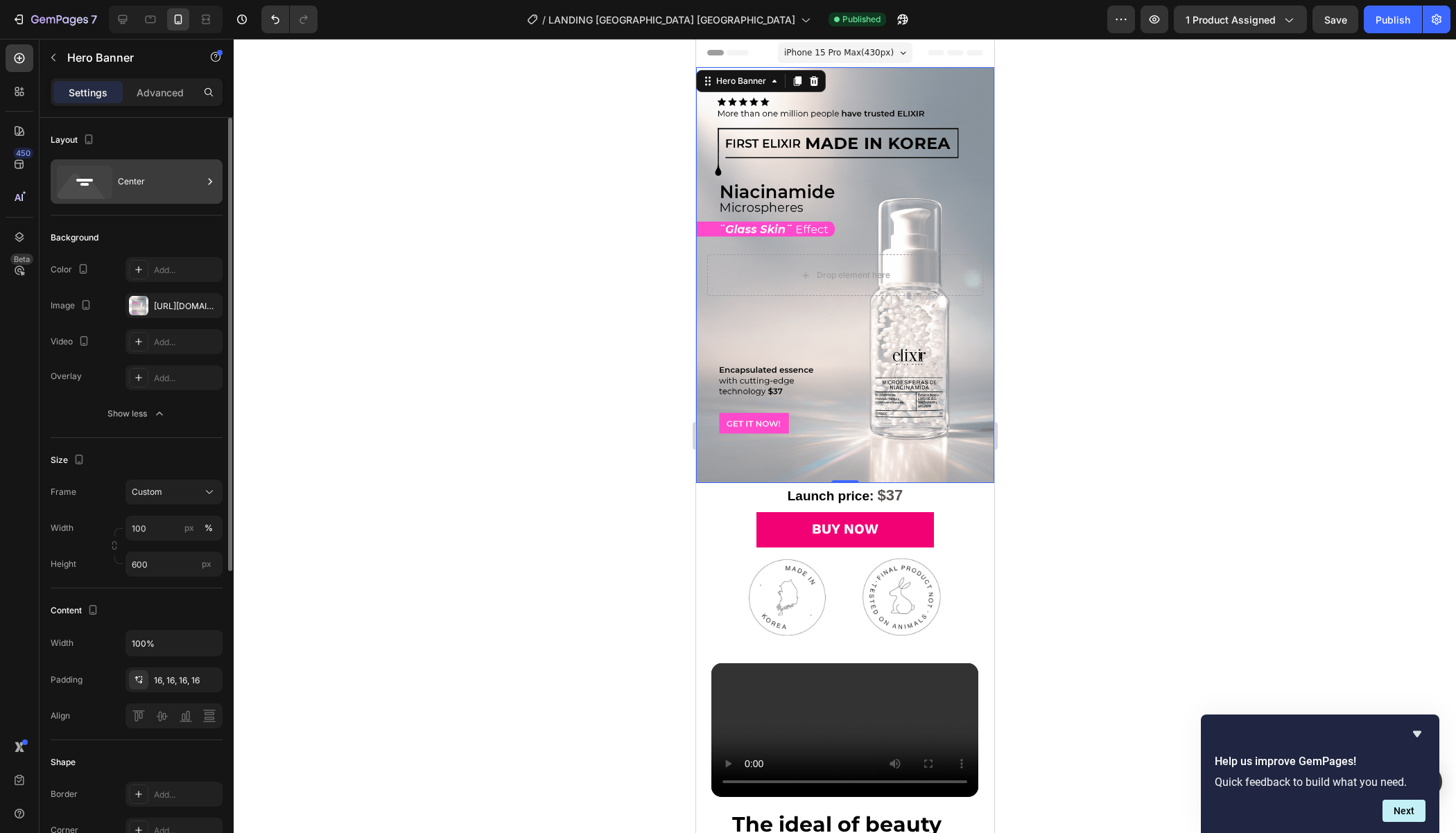
click at [179, 192] on div "Center" at bounding box center [160, 181] width 85 height 32
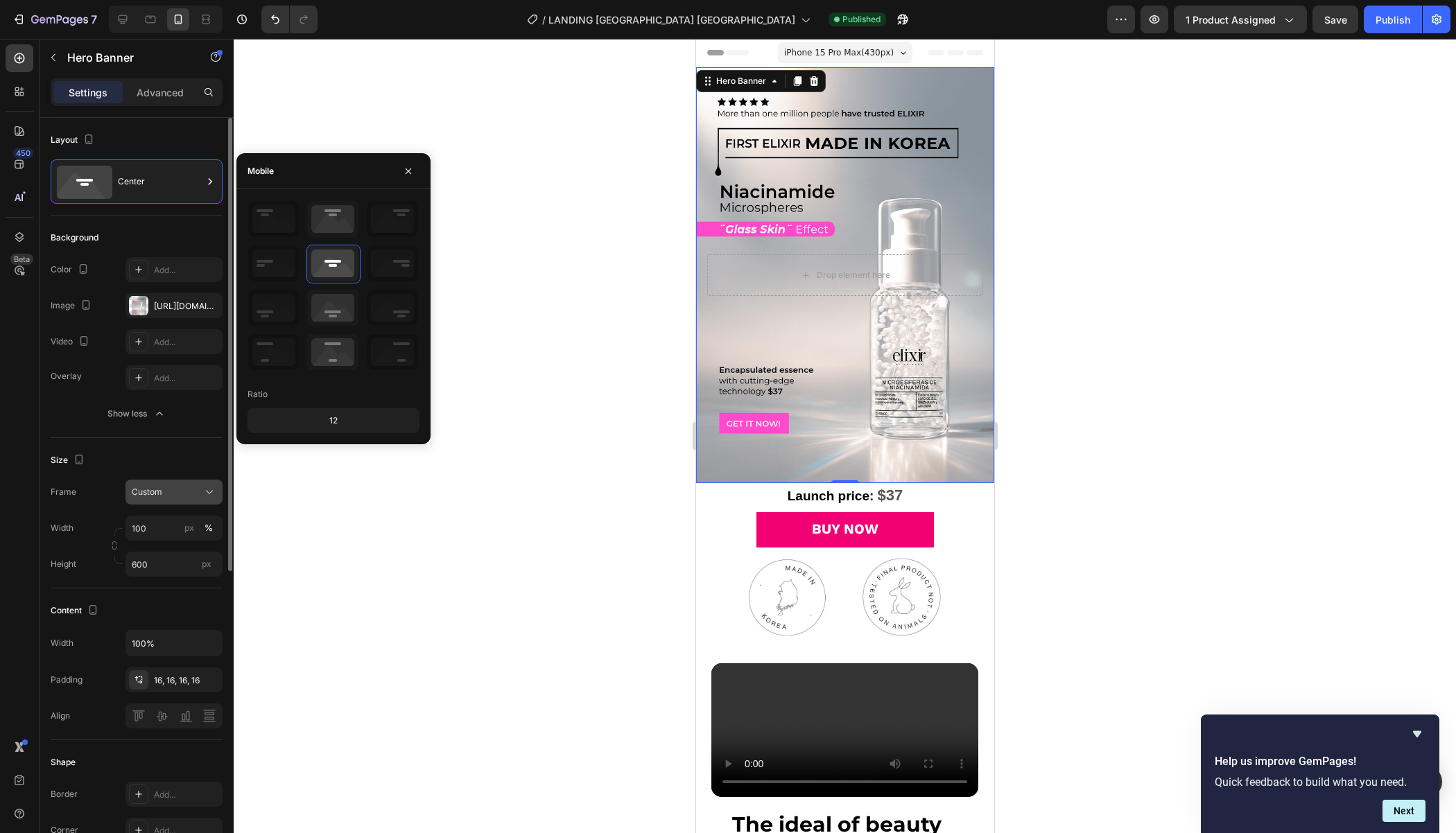
click at [148, 500] on button "Custom" at bounding box center [173, 492] width 97 height 25
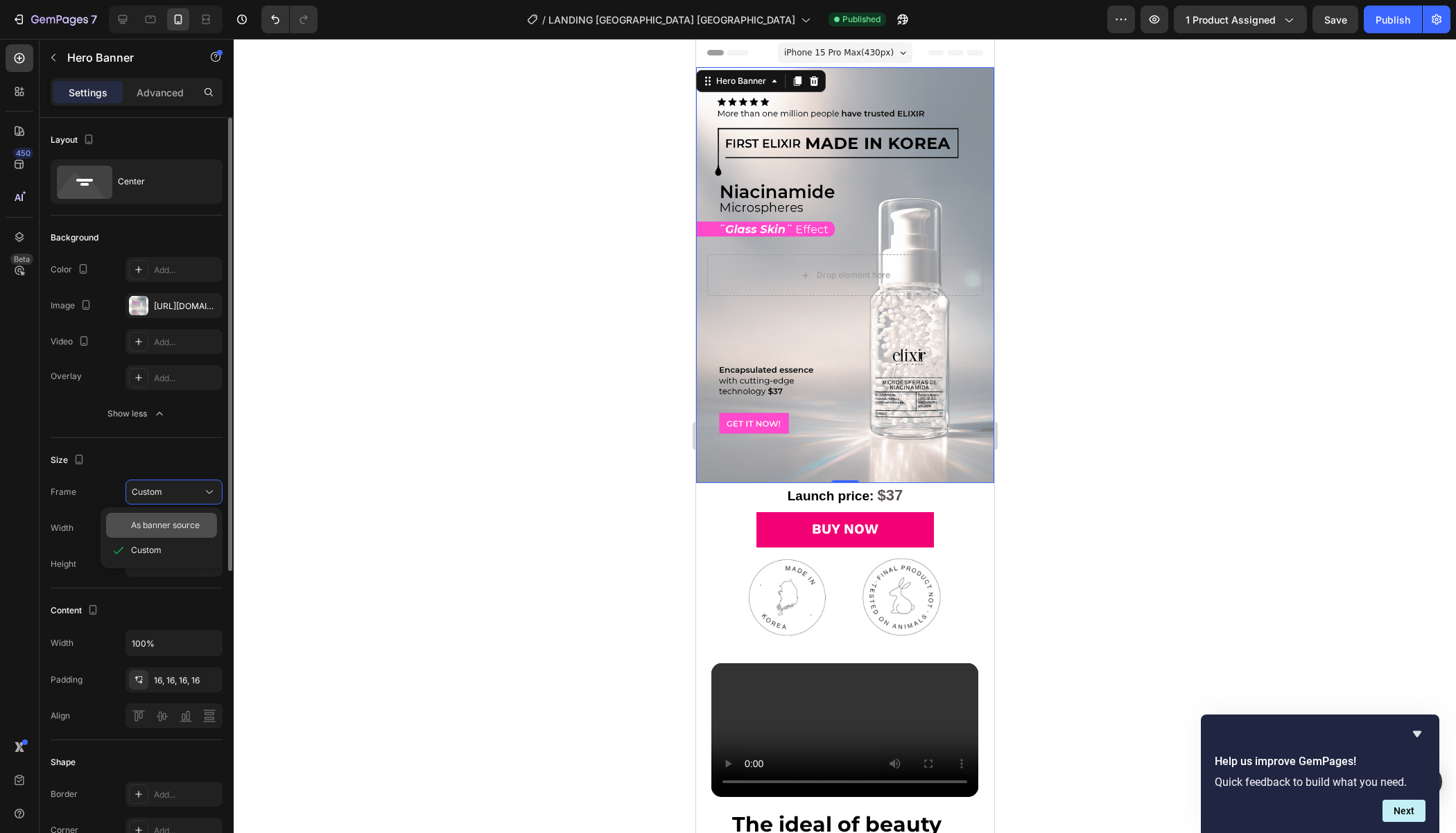
click at [164, 529] on span "As banner source" at bounding box center [165, 525] width 68 height 13
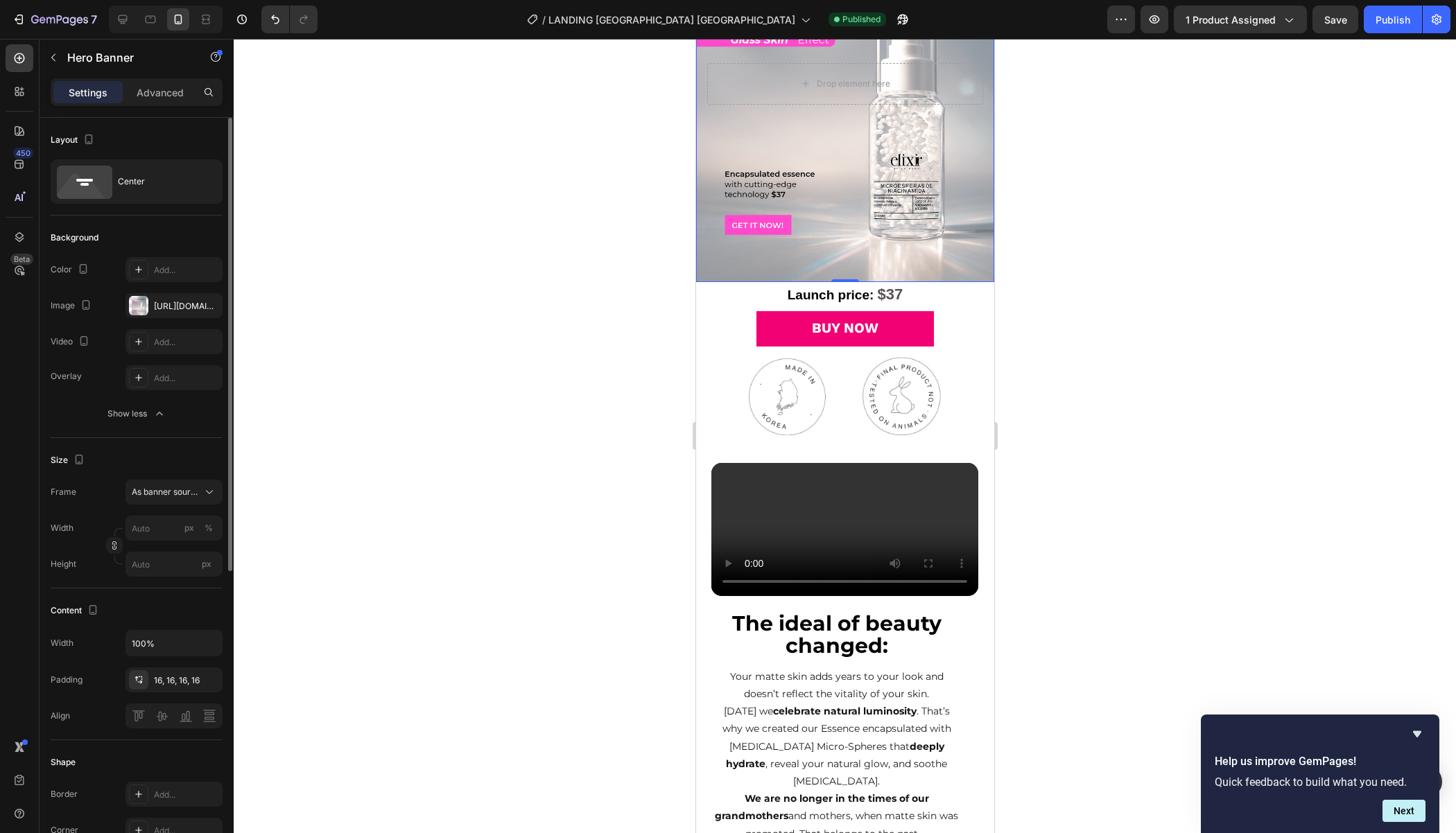
scroll to position [182, 0]
click at [123, 25] on icon at bounding box center [122, 19] width 13 height 13
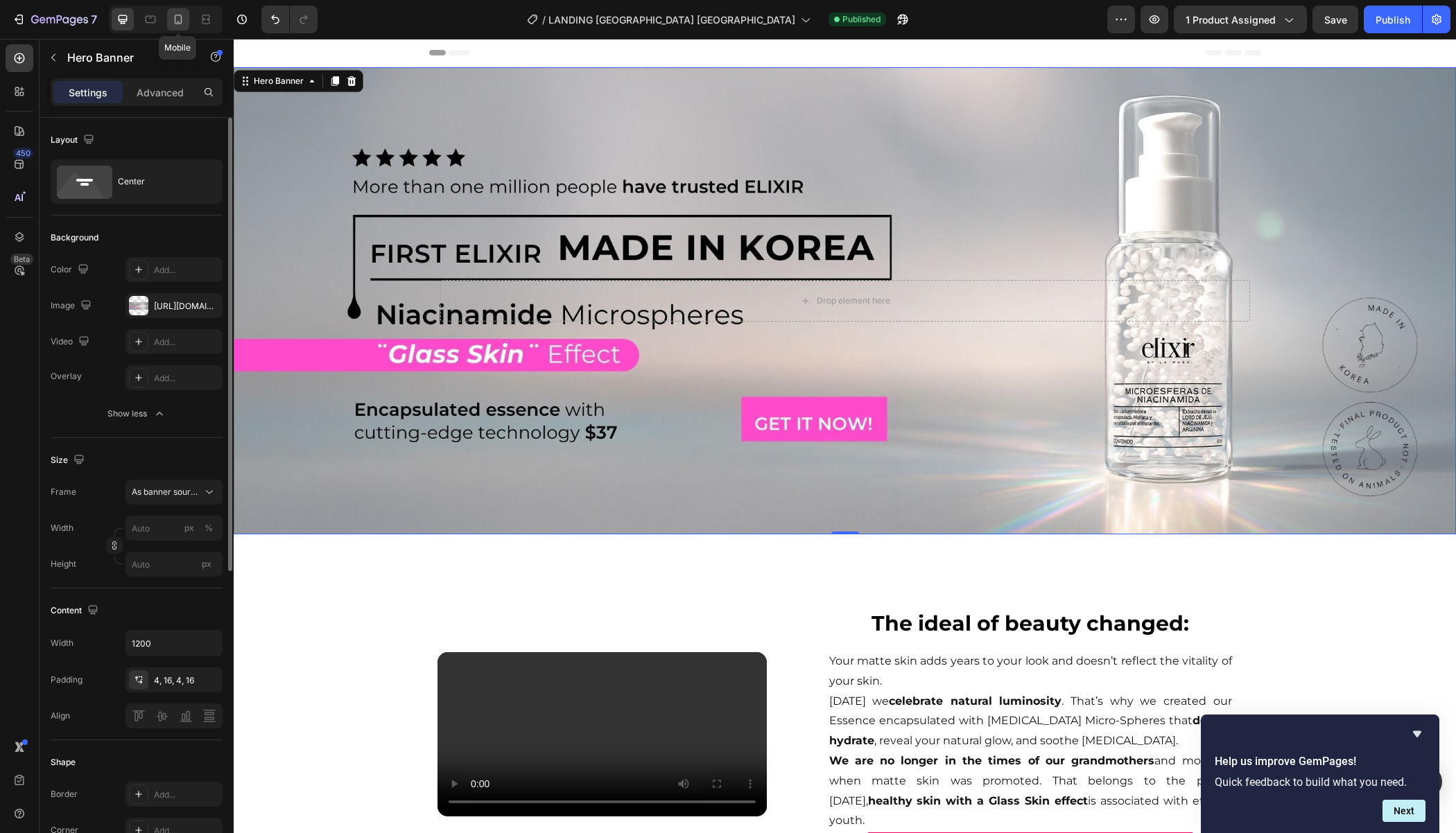
click at [175, 20] on icon at bounding box center [178, 19] width 13 height 13
type input "100%"
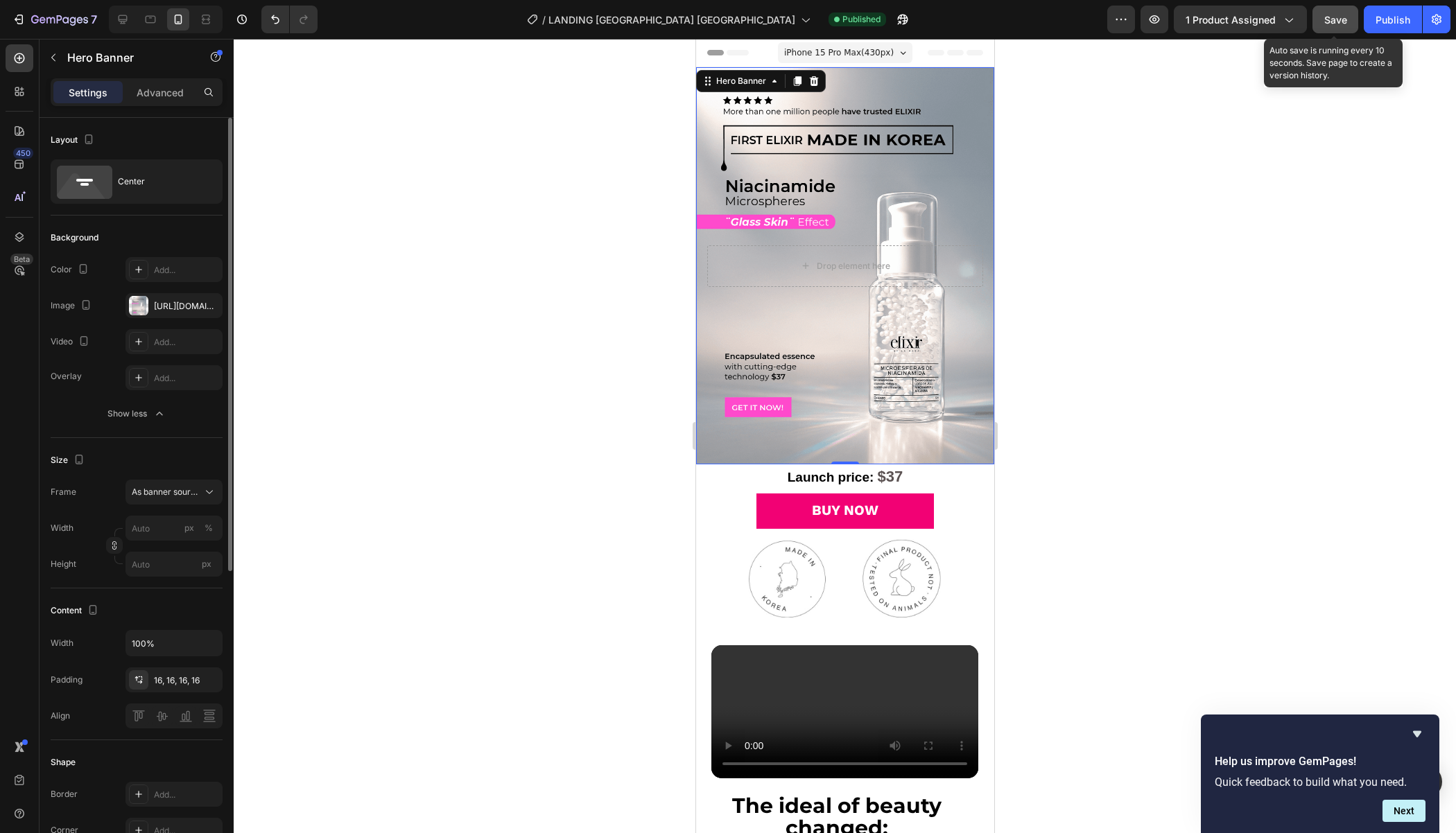
click at [1351, 24] on button "Save" at bounding box center [1336, 19] width 46 height 28
click at [1391, 23] on div "Publish" at bounding box center [1392, 19] width 35 height 14
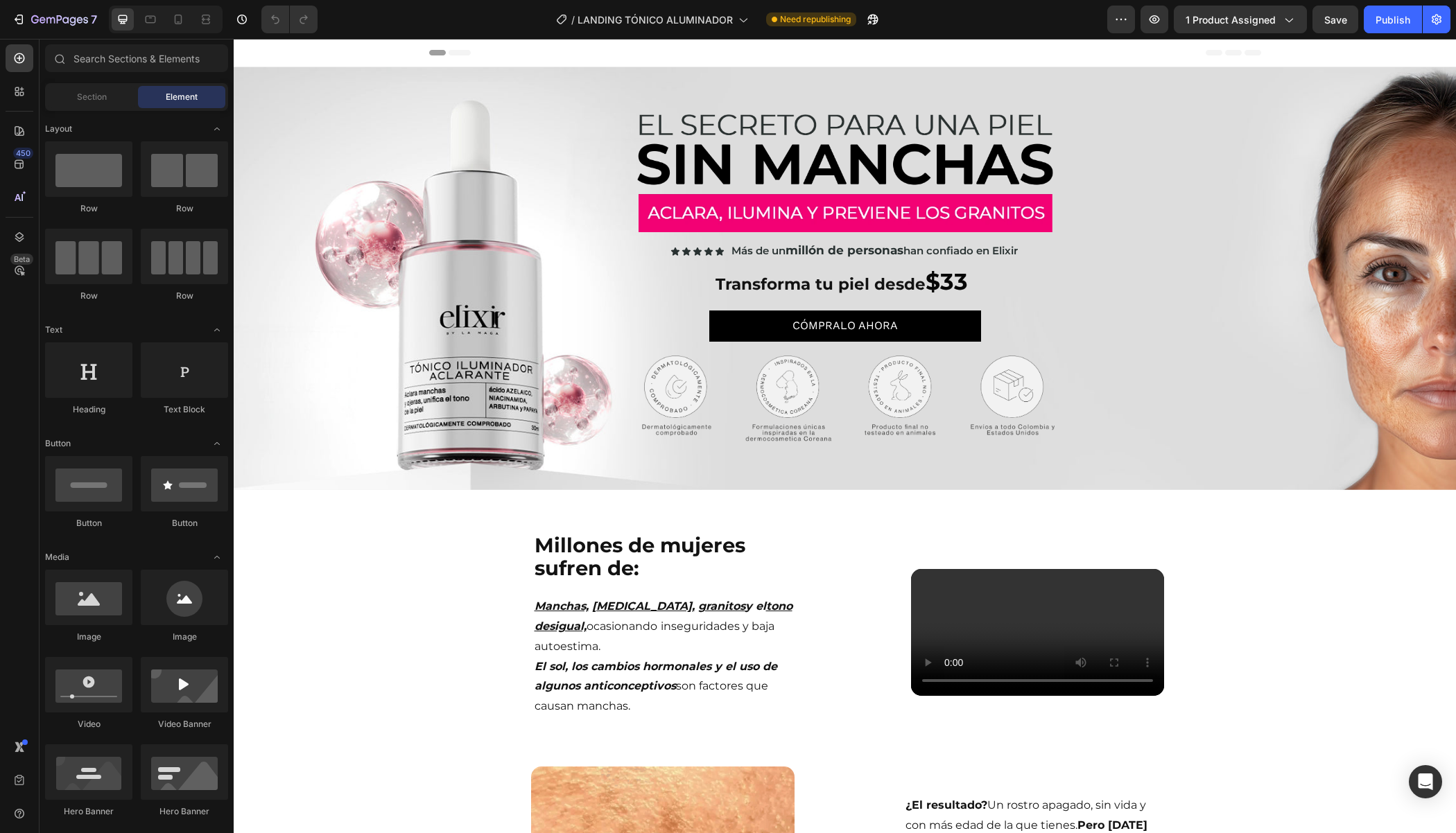
click at [173, 31] on div at bounding box center [166, 19] width 114 height 28
click at [177, 17] on icon at bounding box center [178, 19] width 13 height 13
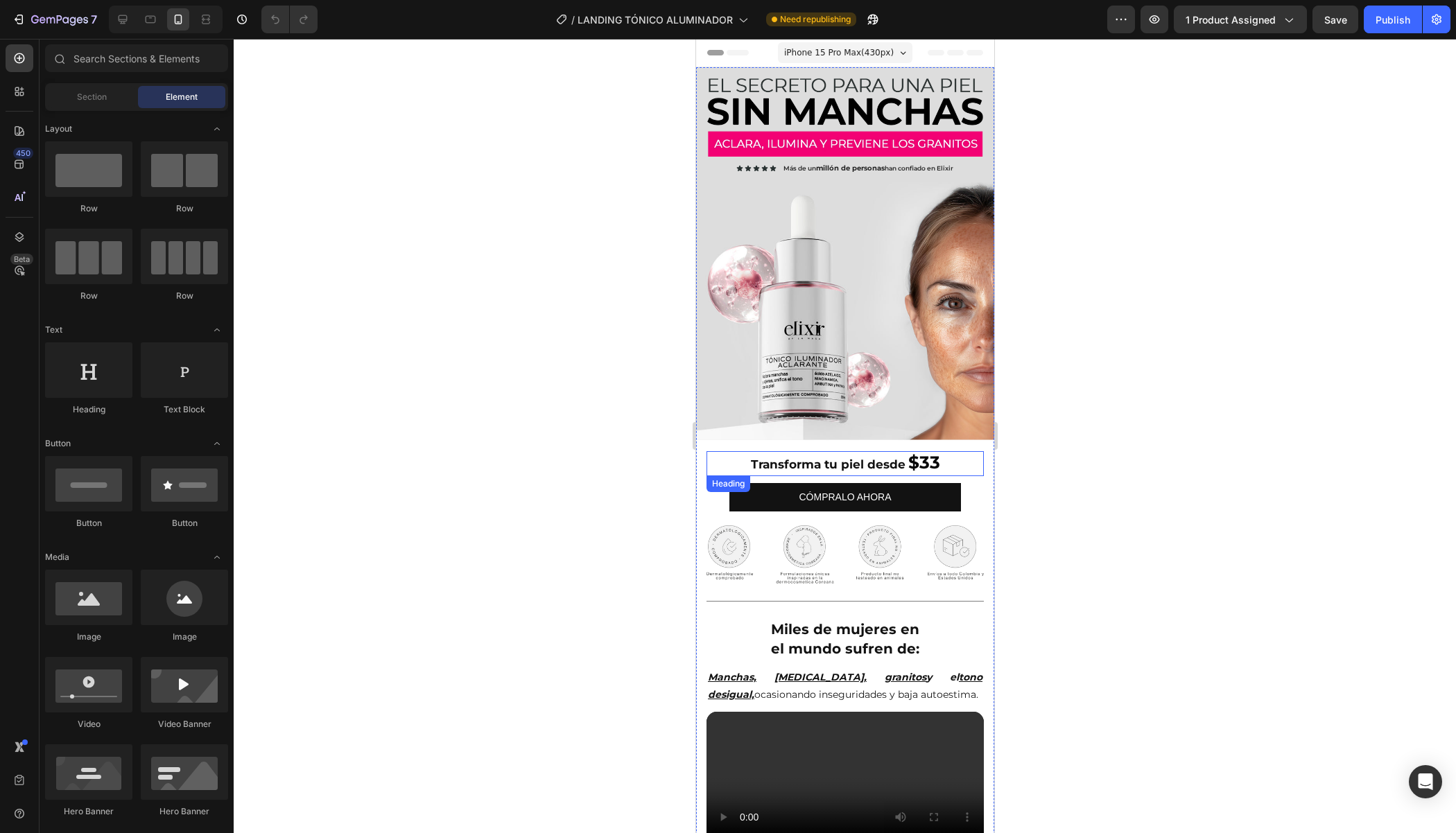
click at [707, 452] on h2 "Transforma tu piel desde $33" at bounding box center [845, 464] width 277 height 26
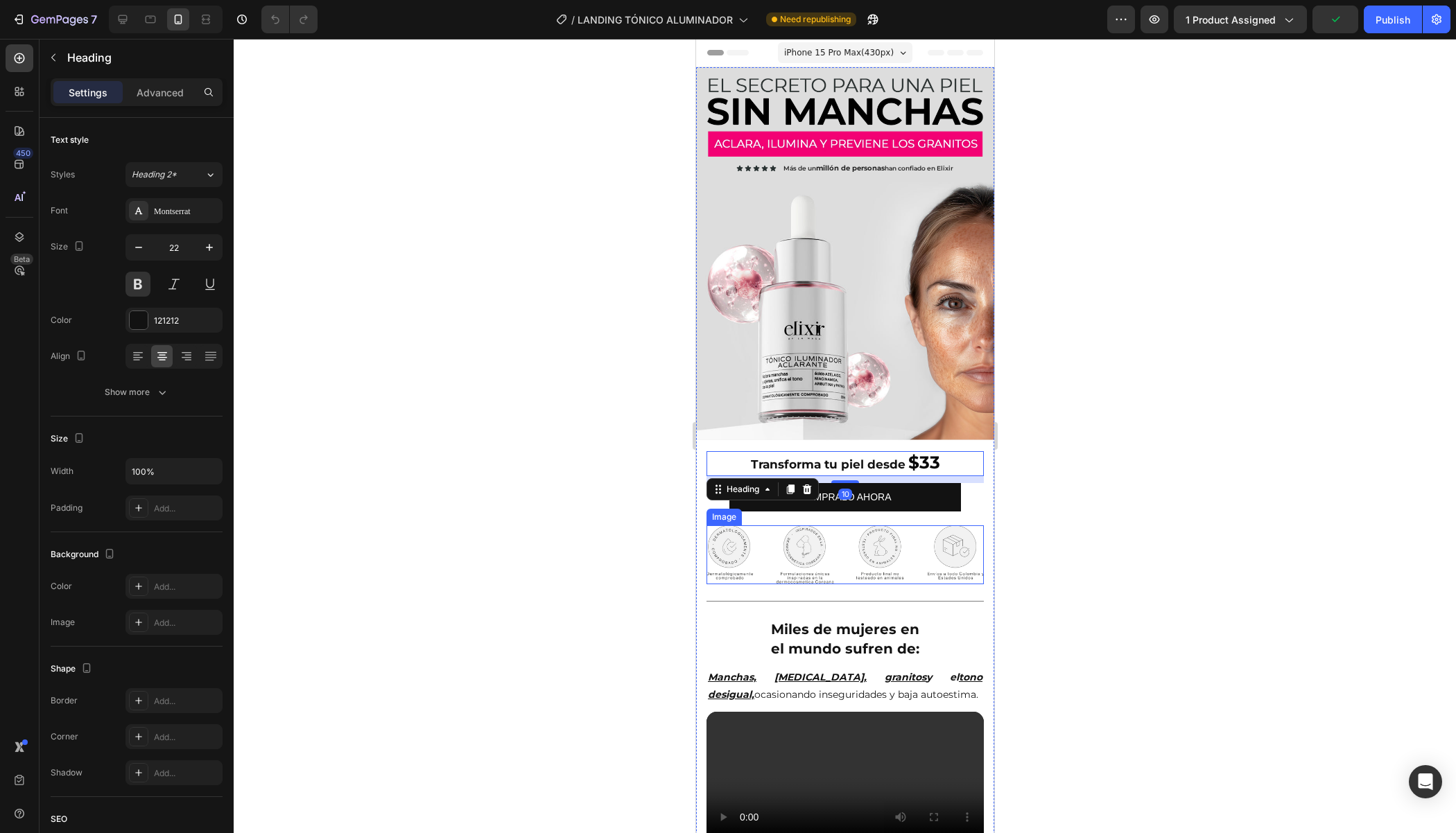
click at [773, 526] on img at bounding box center [845, 555] width 277 height 58
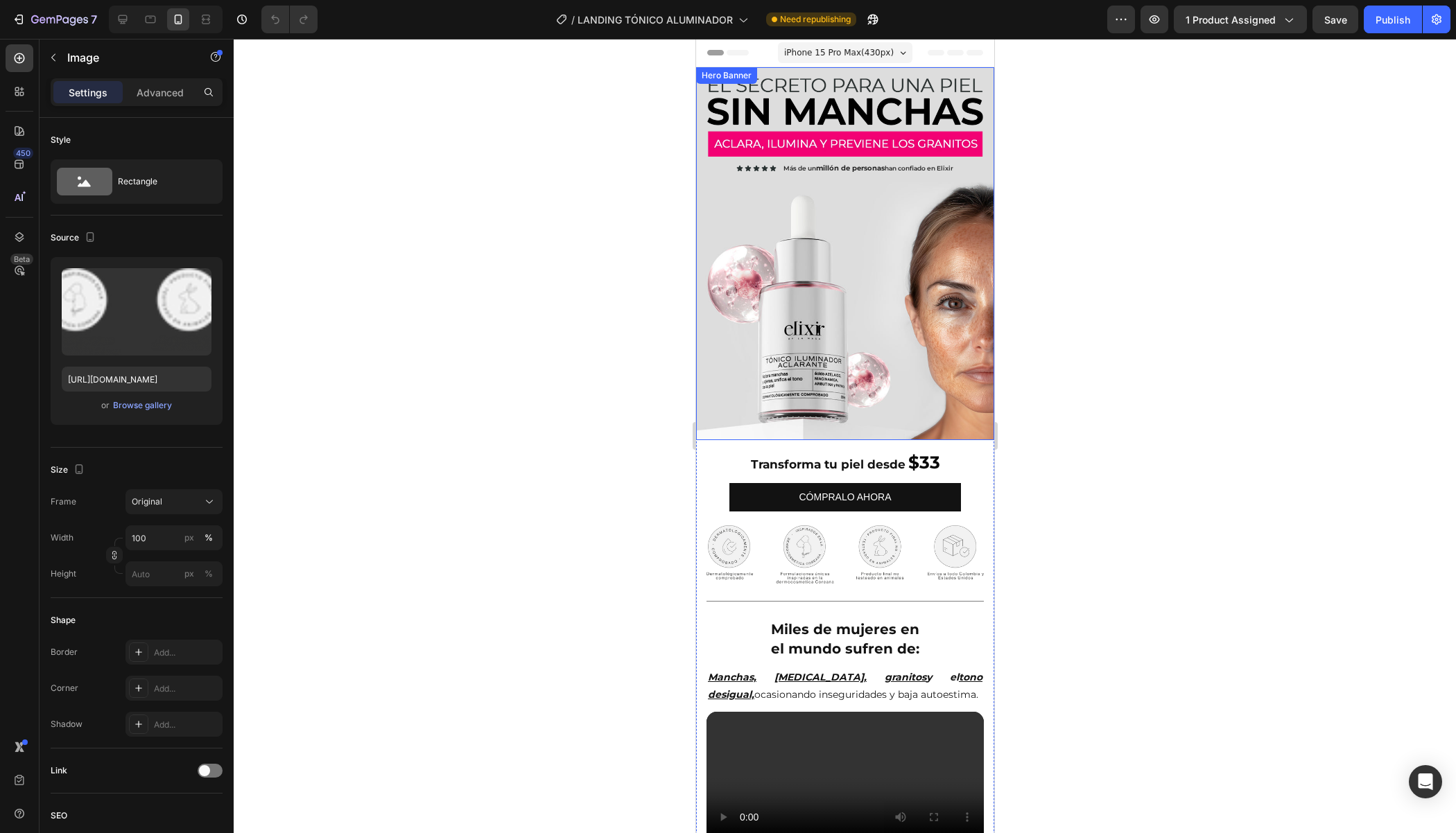
click at [764, 178] on div "Image Icon Icon Icon Icon Icon Icon List Hoz Más de un millón de personas han c…" at bounding box center [845, 129] width 275 height 102
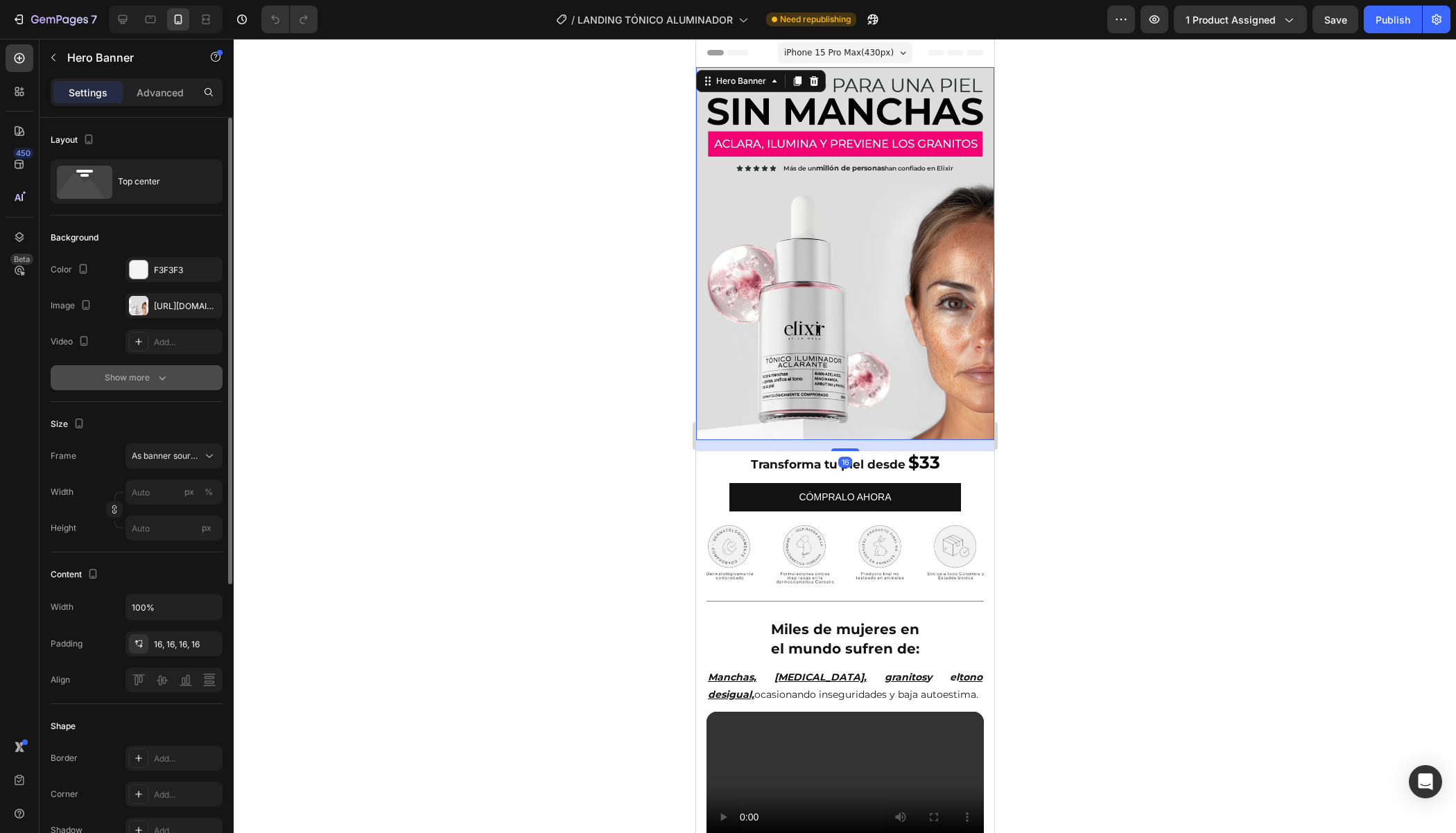
click at [195, 373] on button "Show more" at bounding box center [137, 377] width 172 height 25
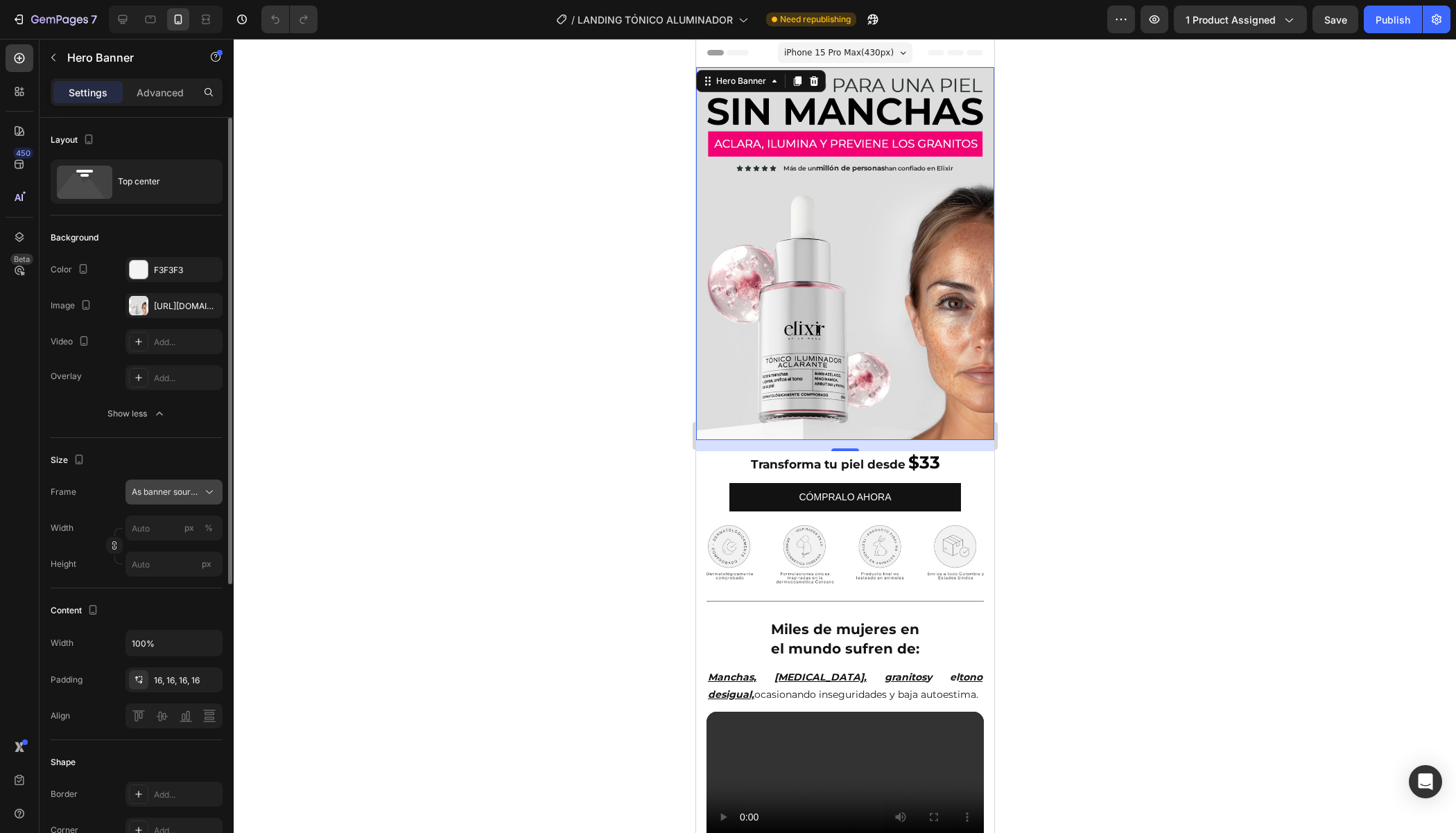
click at [200, 492] on div "As banner source" at bounding box center [174, 492] width 85 height 13
click at [751, 219] on div "Background Image" at bounding box center [845, 253] width 299 height 373
click at [143, 182] on div "Top center" at bounding box center [160, 181] width 85 height 32
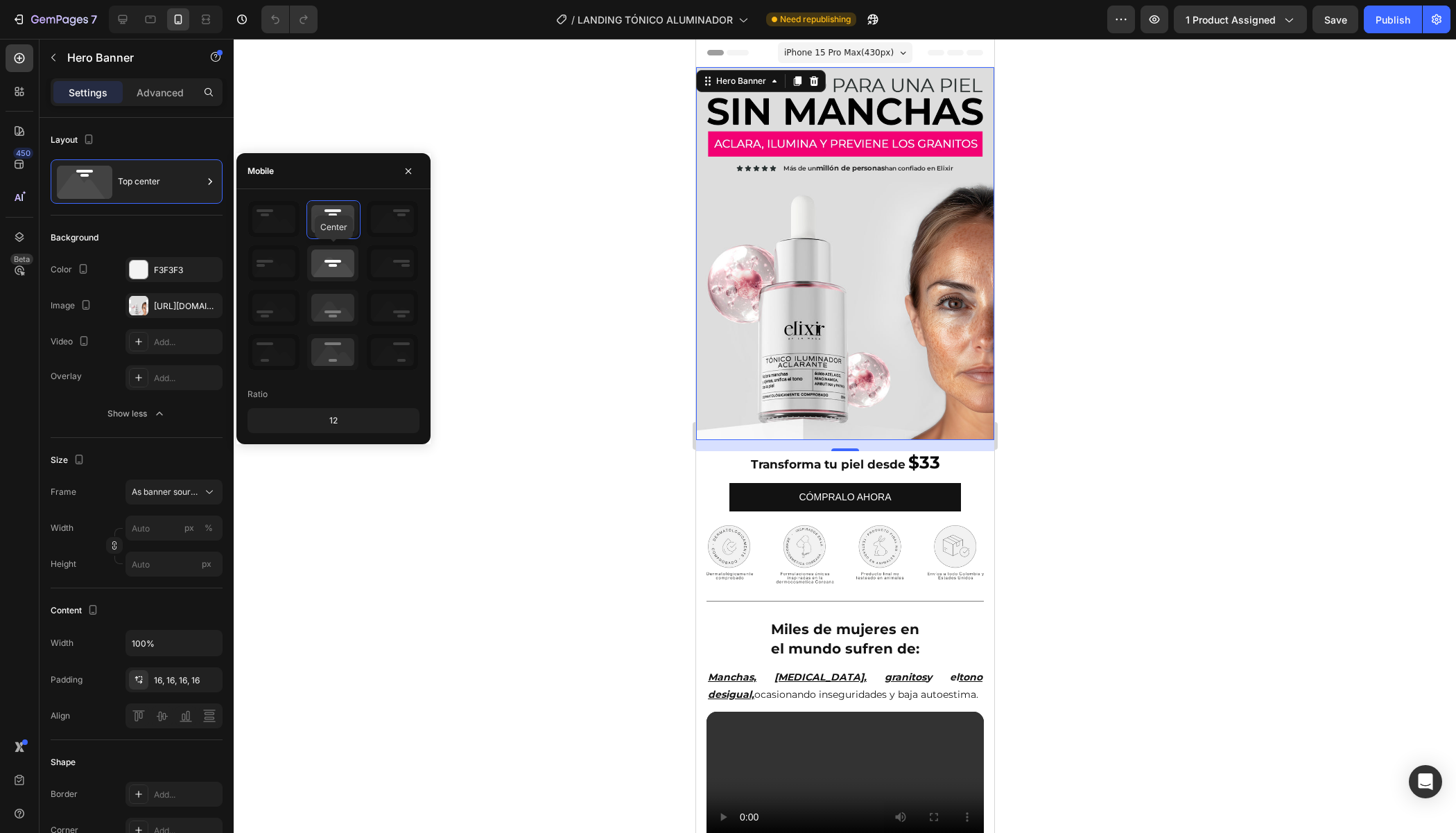
click at [346, 270] on icon at bounding box center [332, 263] width 51 height 36
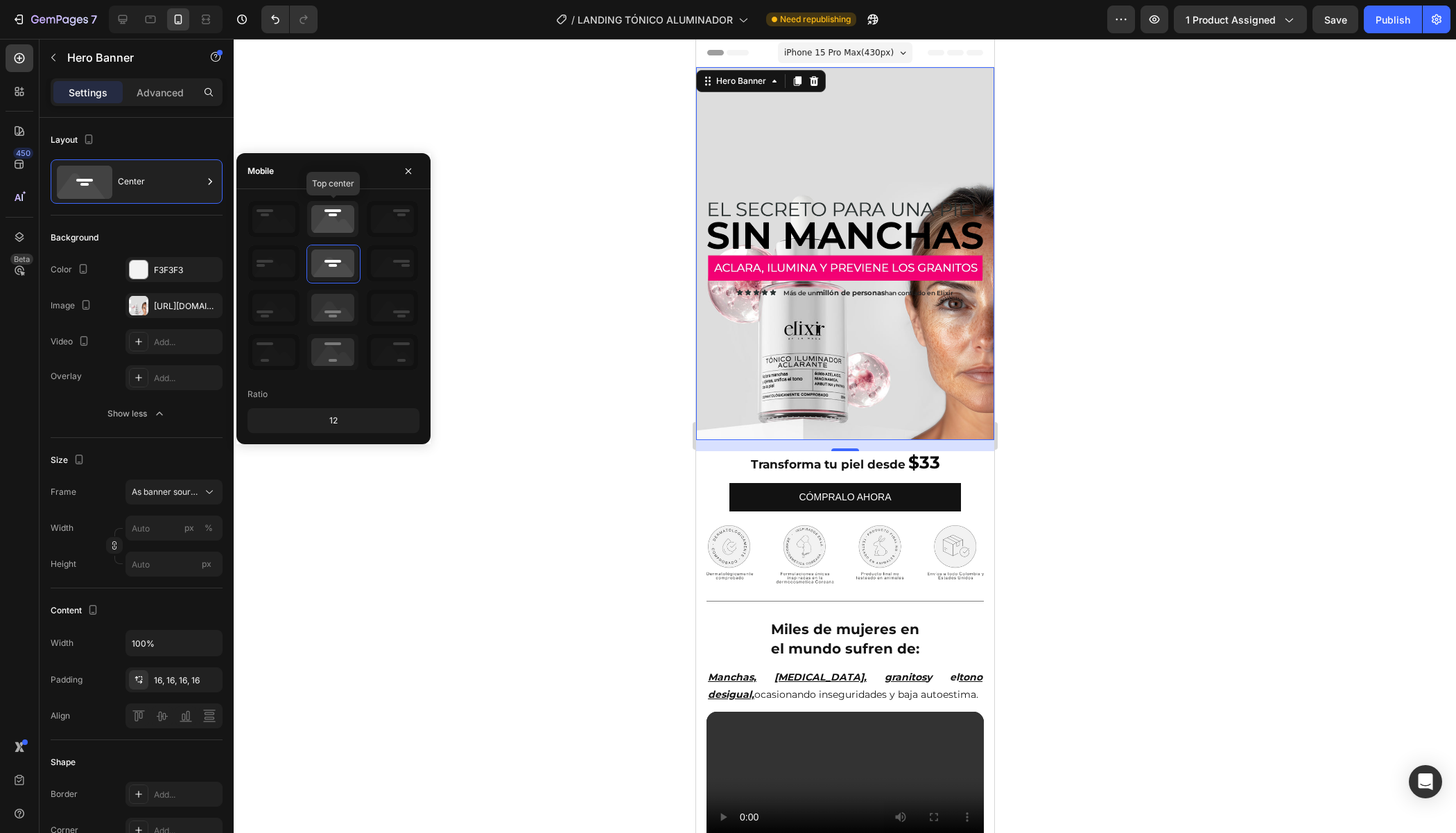
click at [337, 229] on icon at bounding box center [332, 219] width 51 height 36
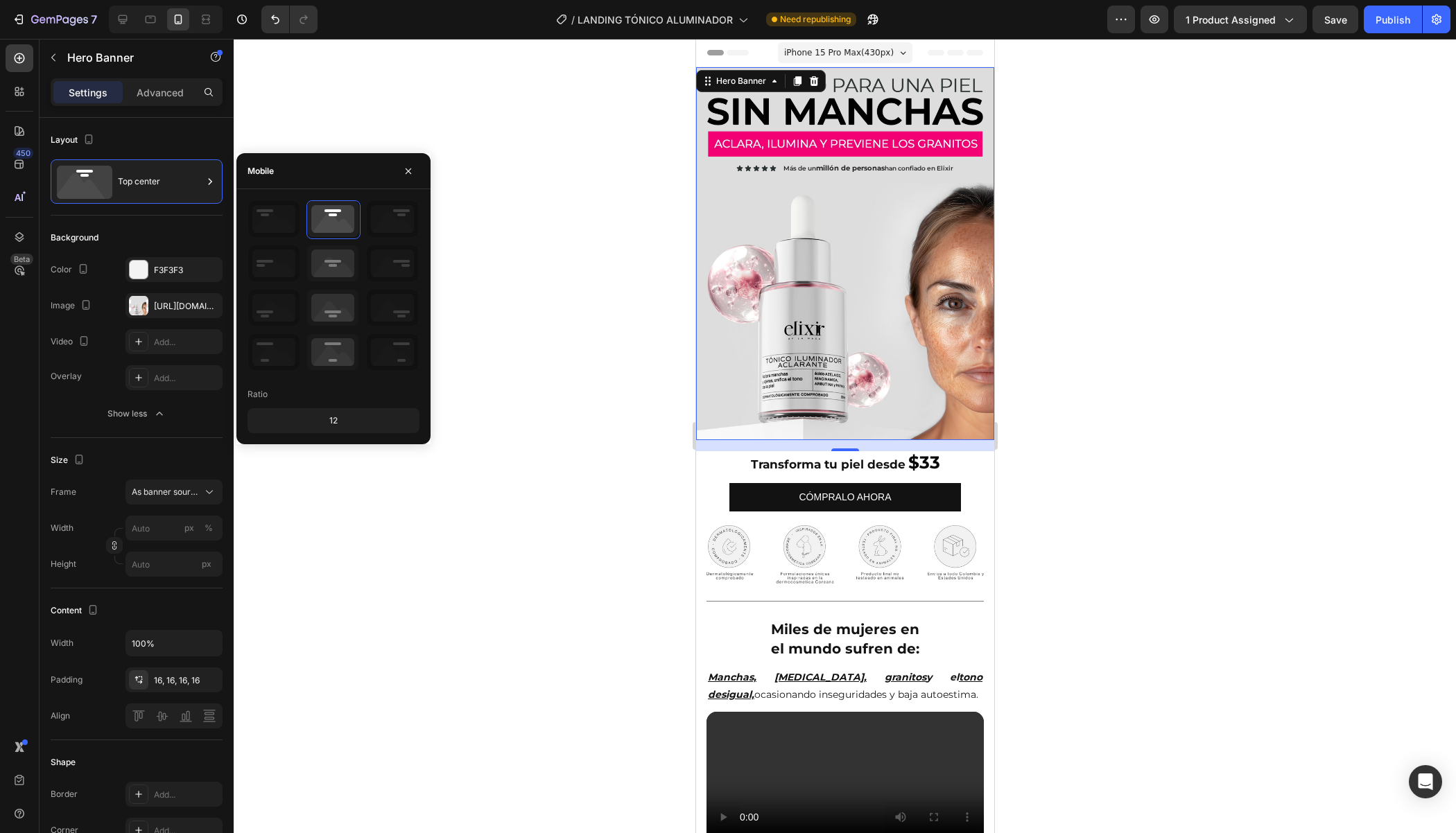
click at [673, 271] on div at bounding box center [845, 435] width 1222 height 794
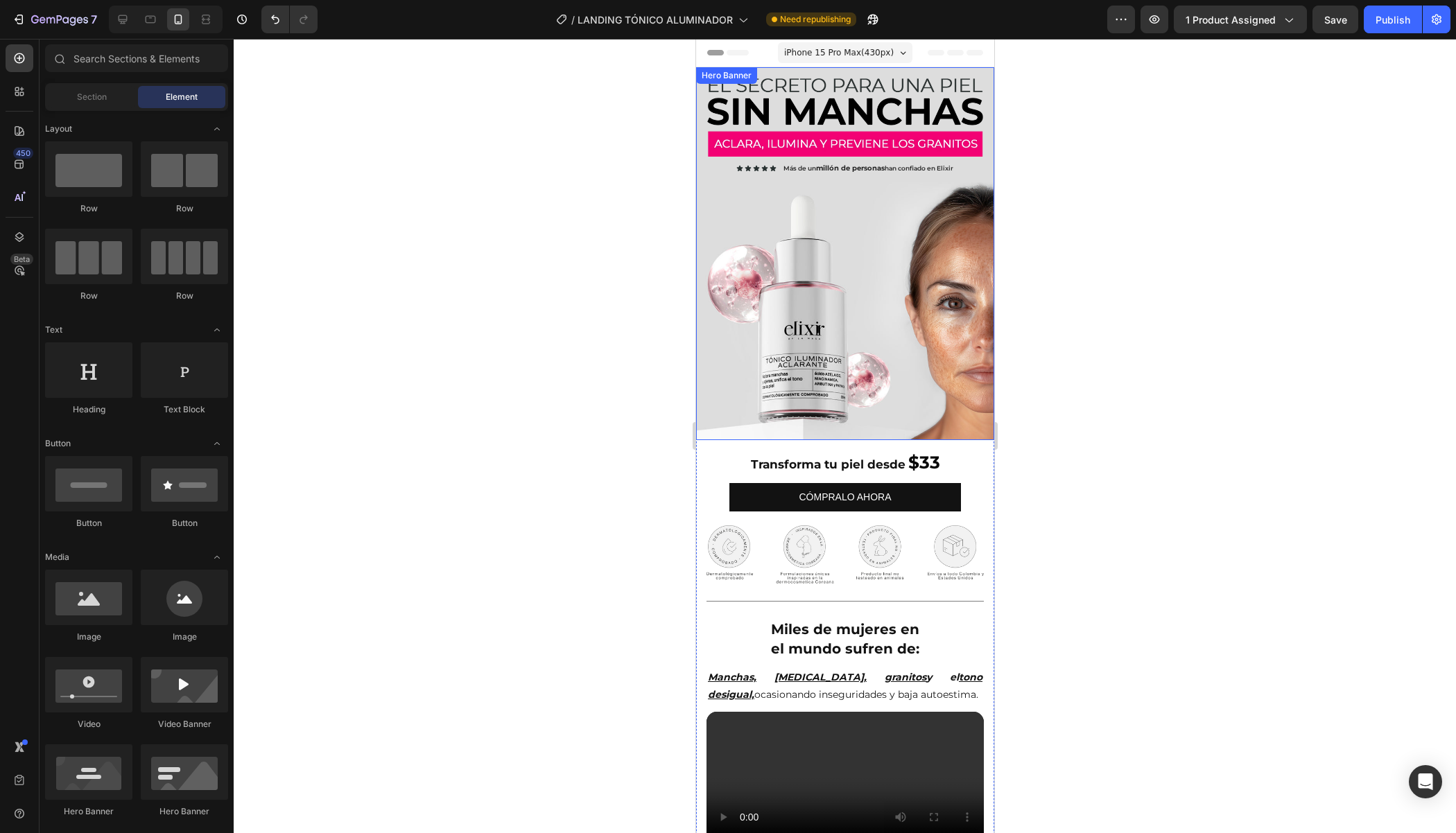
click at [811, 296] on div "Background Image" at bounding box center [845, 253] width 299 height 373
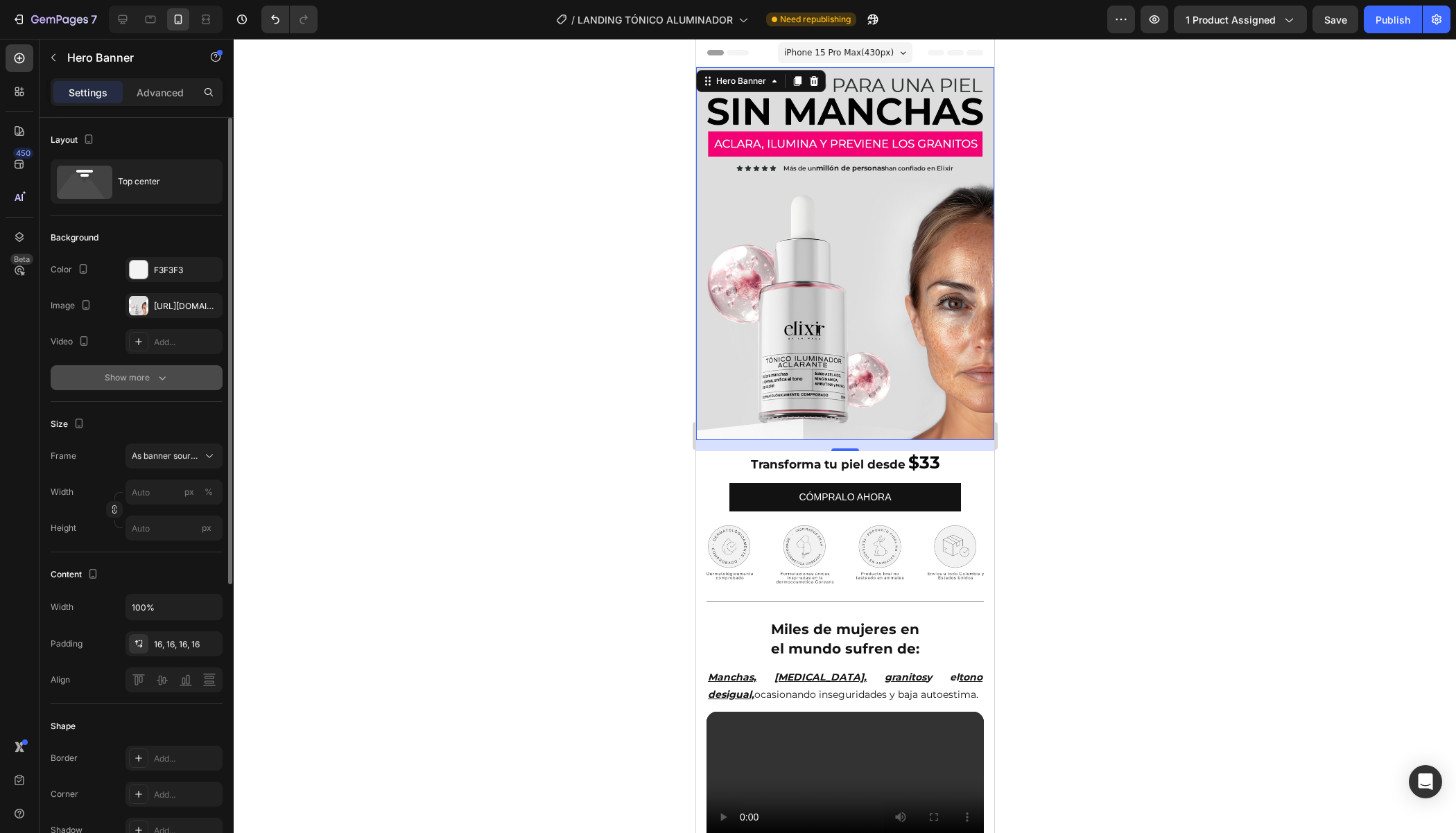
click at [117, 379] on div "Show more" at bounding box center [137, 377] width 65 height 13
